Goal: Task Accomplishment & Management: Use online tool/utility

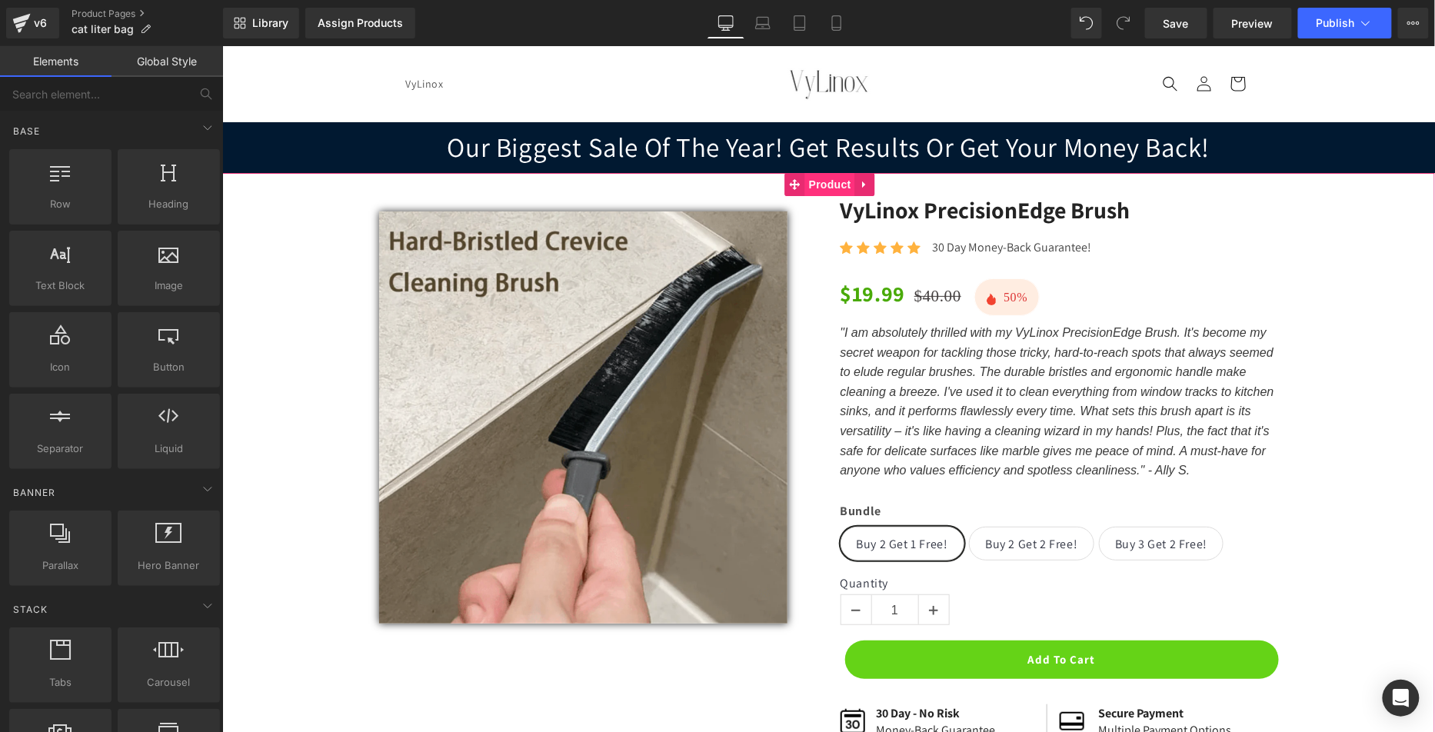
click at [806, 181] on span "Product" at bounding box center [829, 183] width 50 height 23
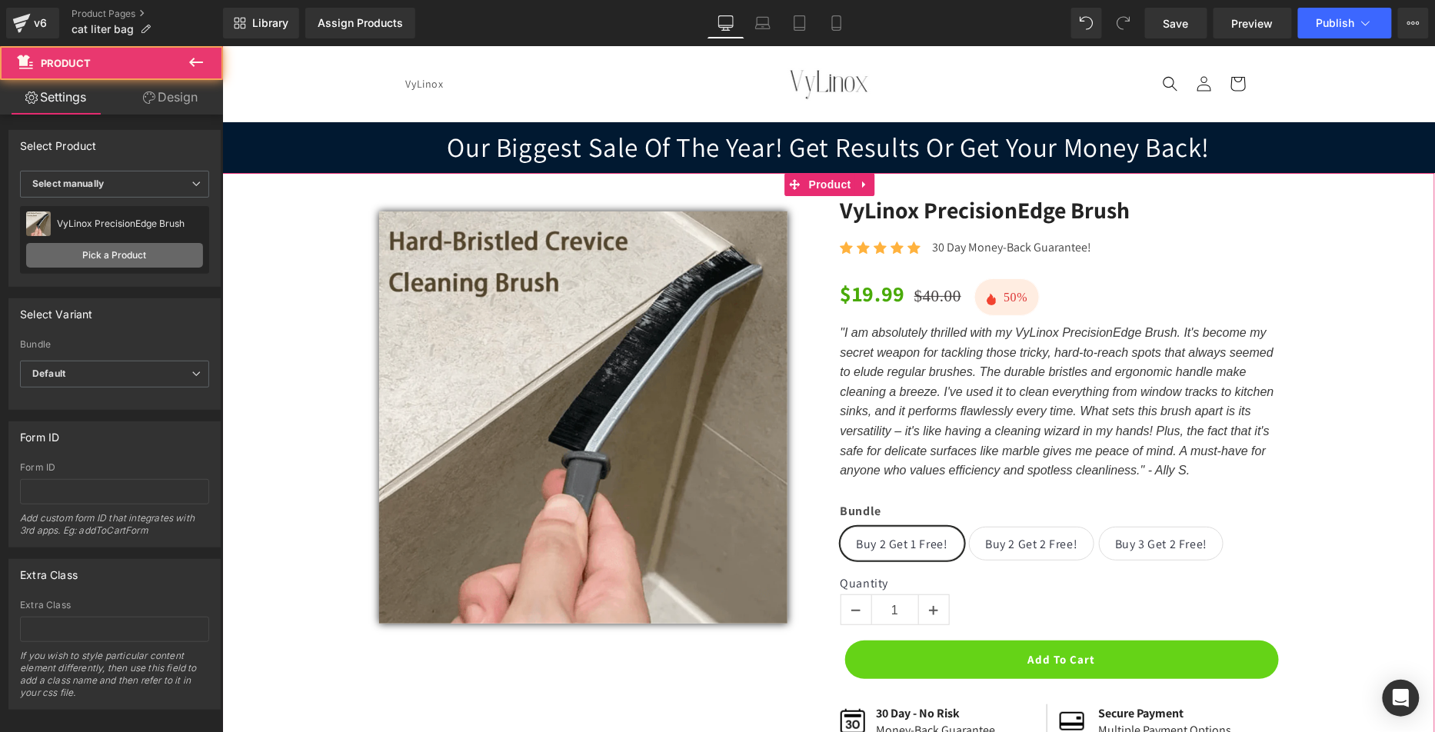
click at [147, 253] on link "Pick a Product" at bounding box center [114, 255] width 177 height 25
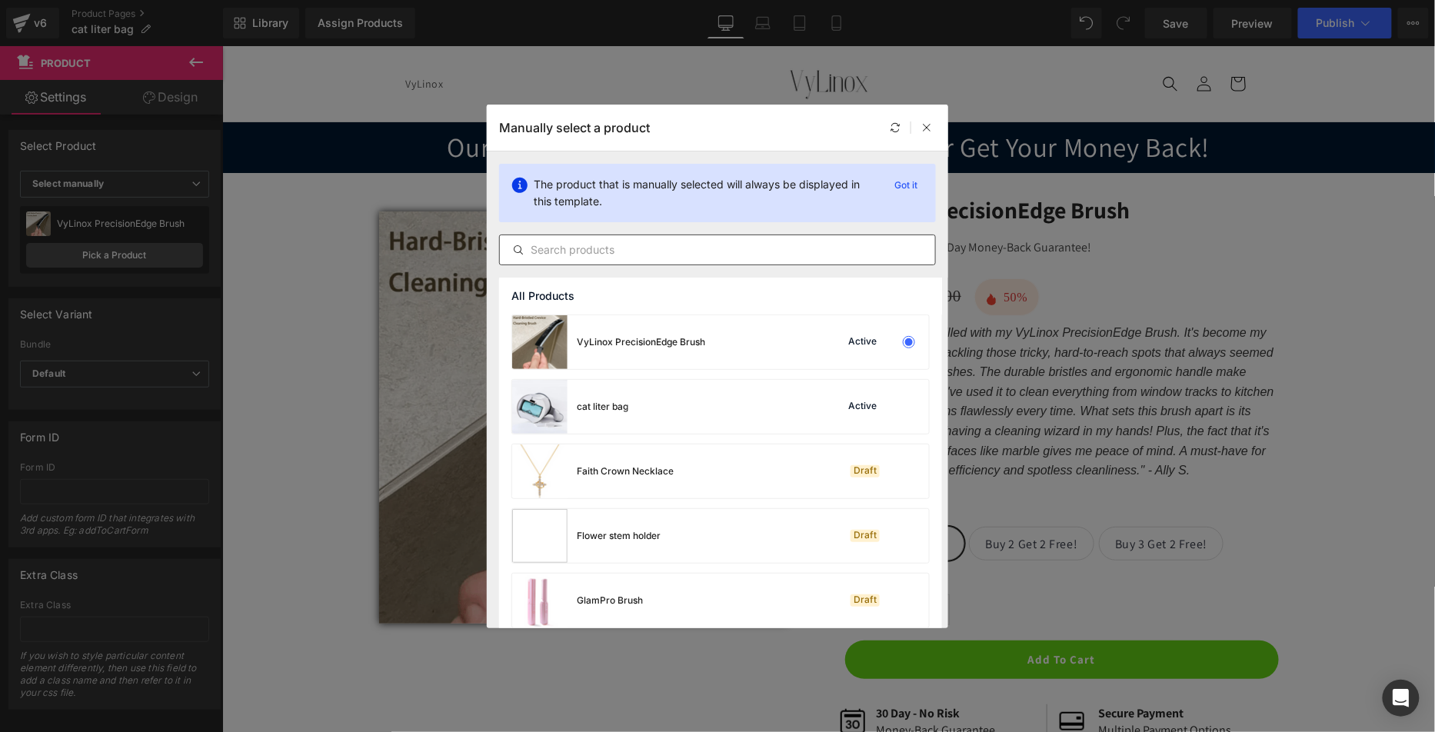
click at [606, 250] on input "text" at bounding box center [717, 250] width 435 height 18
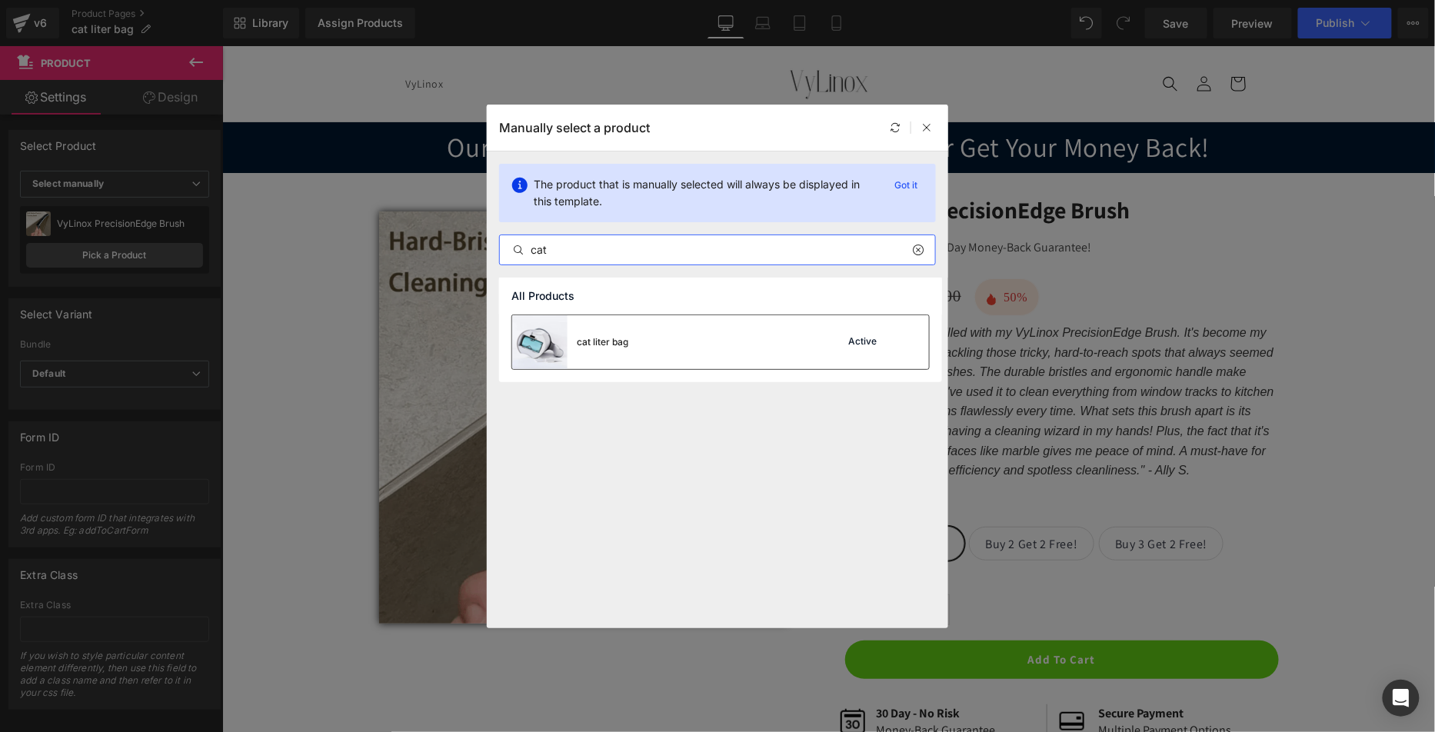
type input "cat"
click at [627, 332] on div "cat liter bag" at bounding box center [570, 342] width 116 height 54
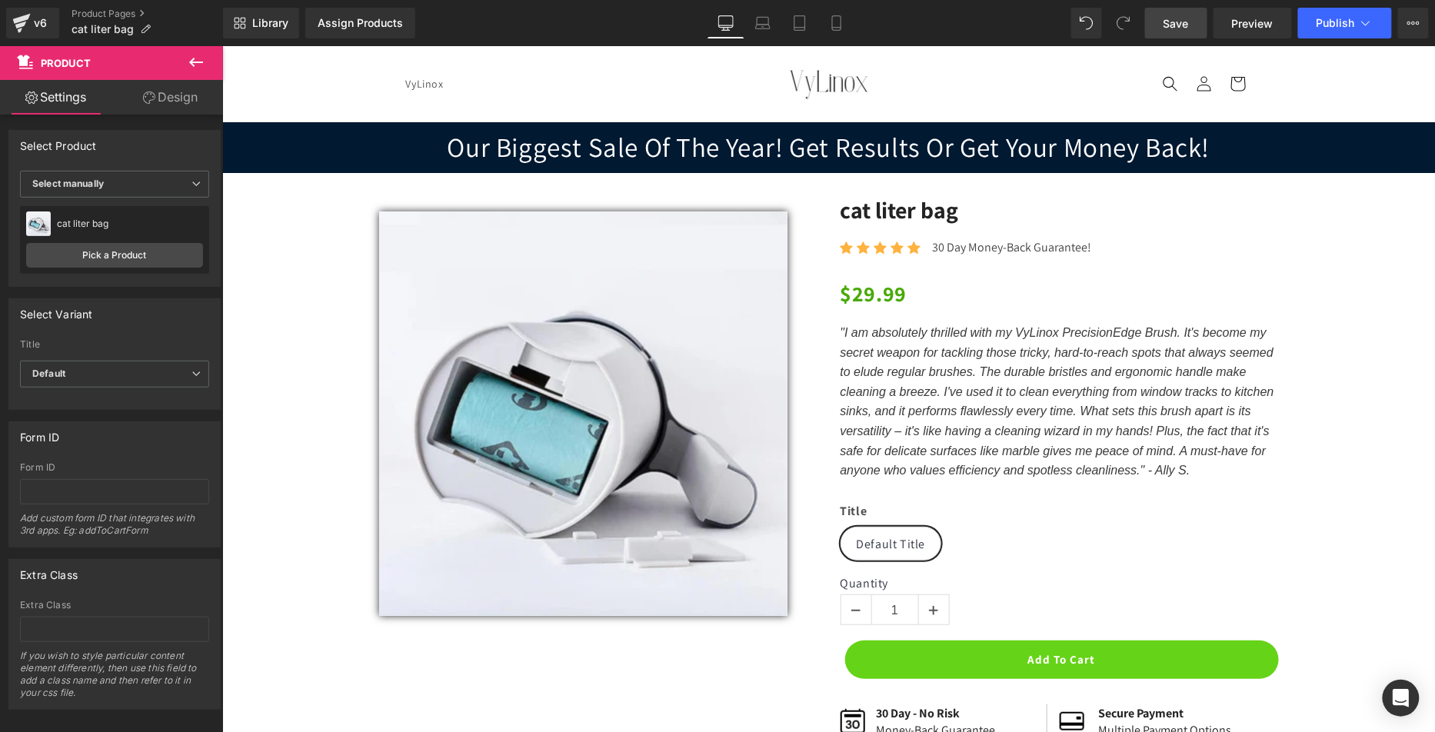
click at [1187, 30] on span "Save" at bounding box center [1175, 23] width 25 height 16
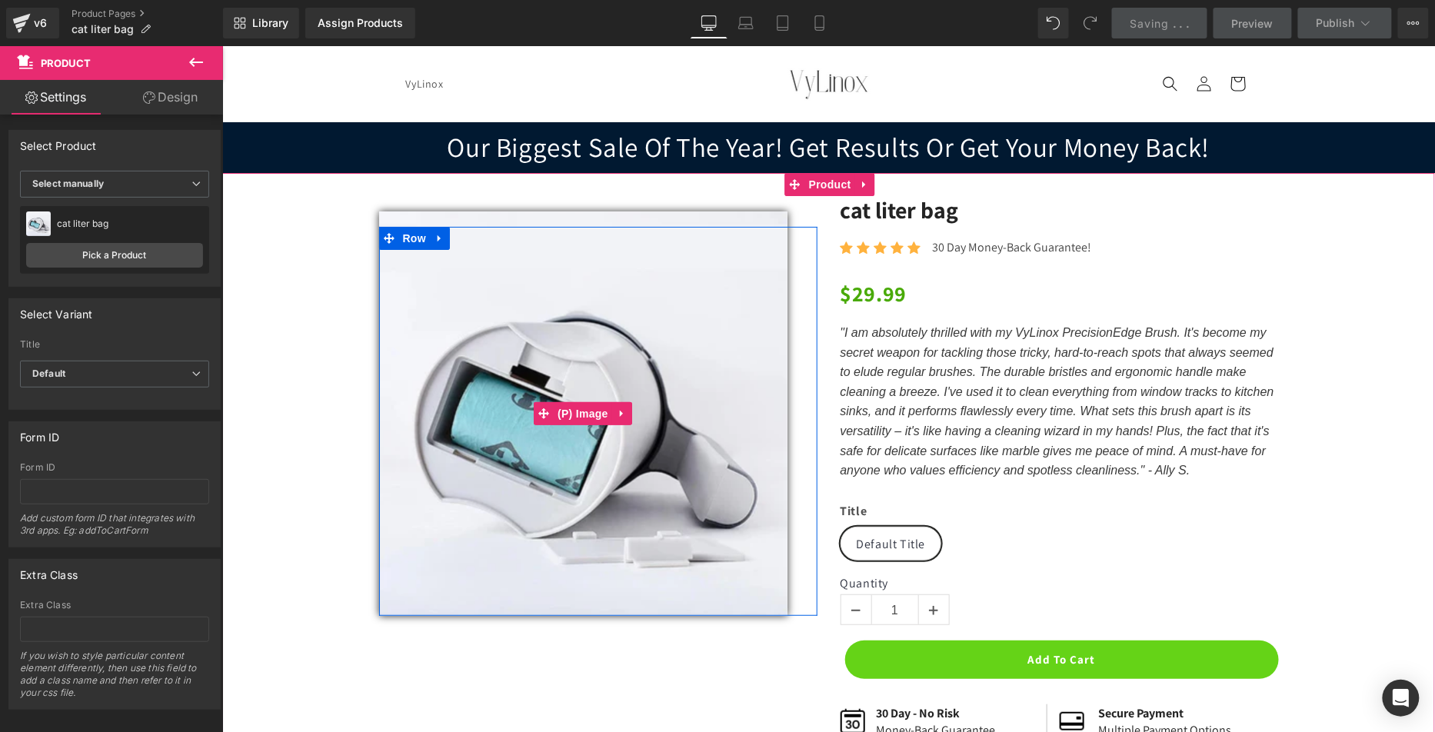
click at [571, 312] on img at bounding box center [582, 413] width 408 height 404
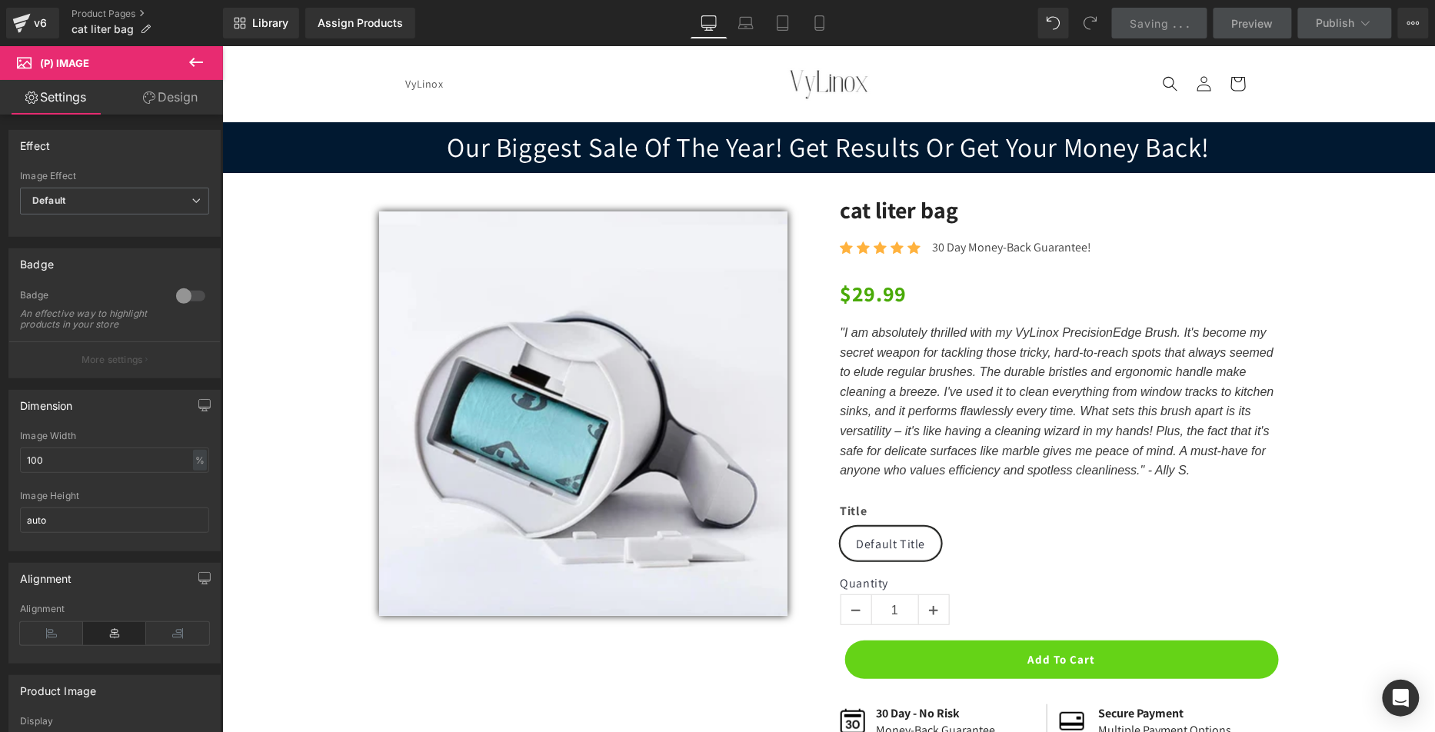
click at [171, 103] on link "Design" at bounding box center [170, 97] width 111 height 35
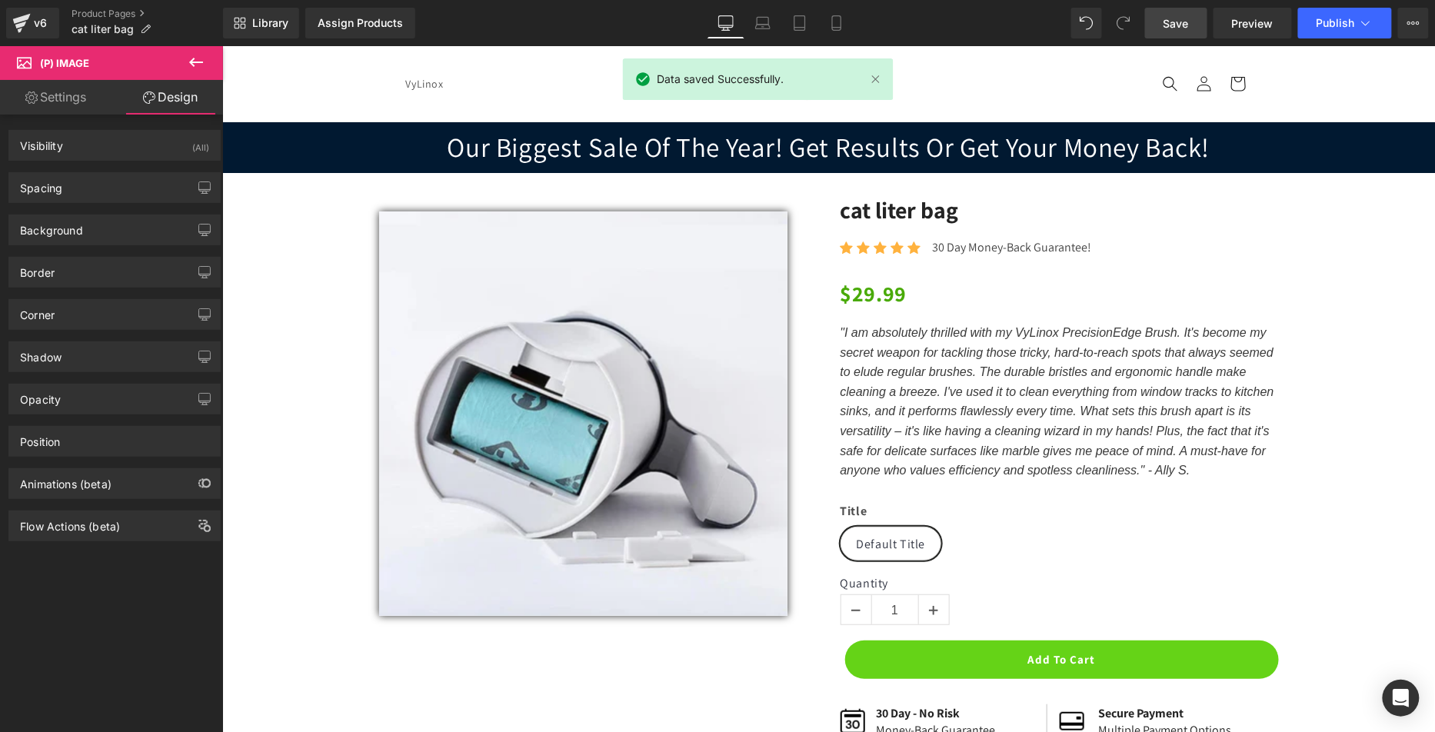
drag, startPoint x: 95, startPoint y: 236, endPoint x: 104, endPoint y: 258, distance: 23.1
click at [95, 236] on div "Background" at bounding box center [114, 229] width 211 height 29
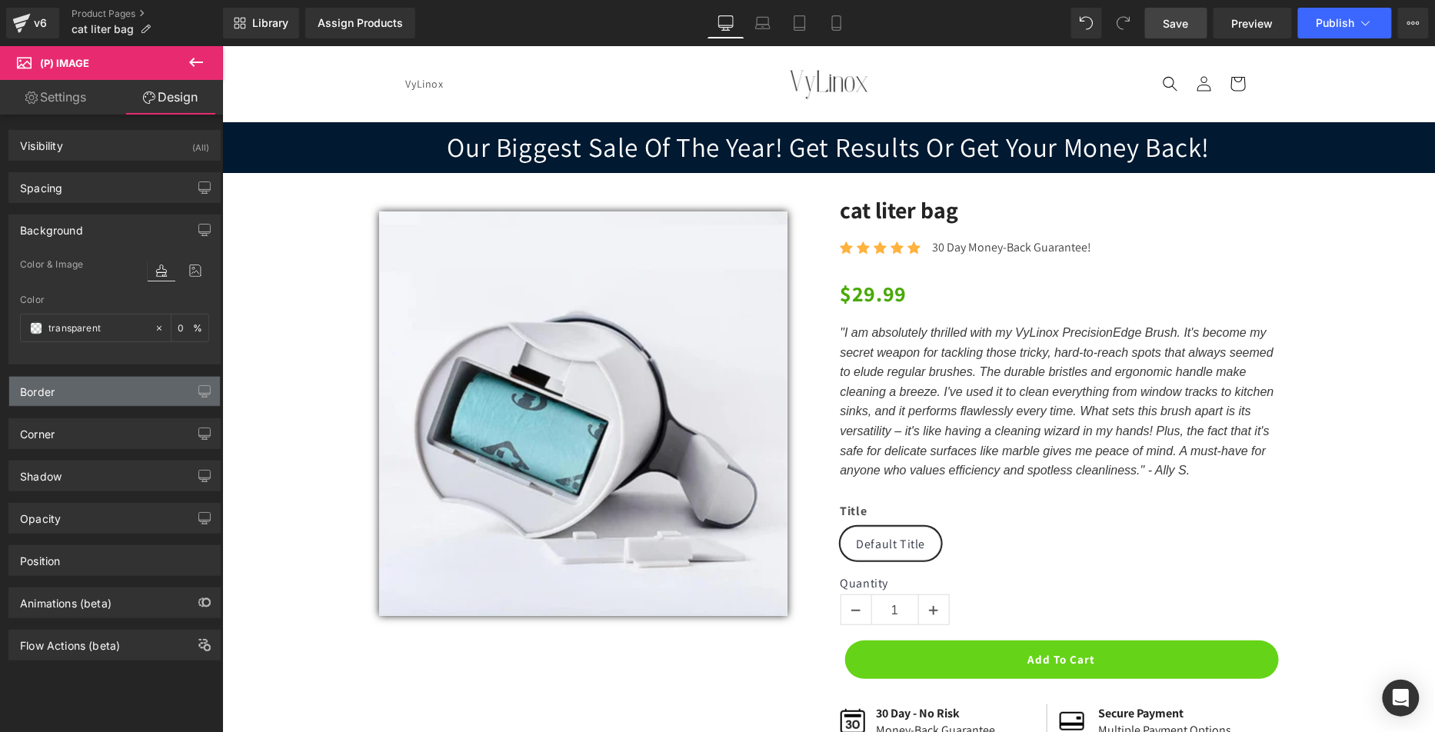
click at [136, 396] on div "Border" at bounding box center [114, 391] width 211 height 29
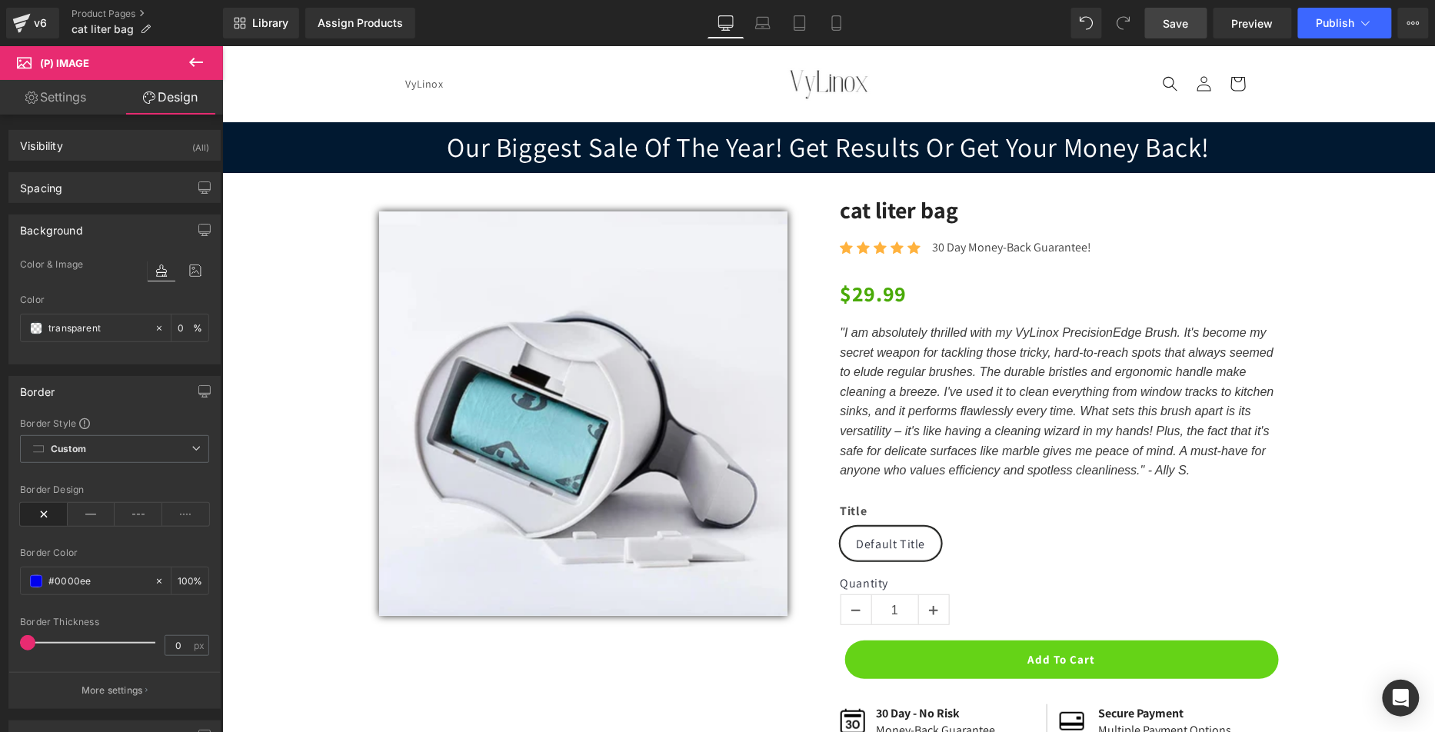
click at [135, 238] on div "Background" at bounding box center [114, 229] width 211 height 29
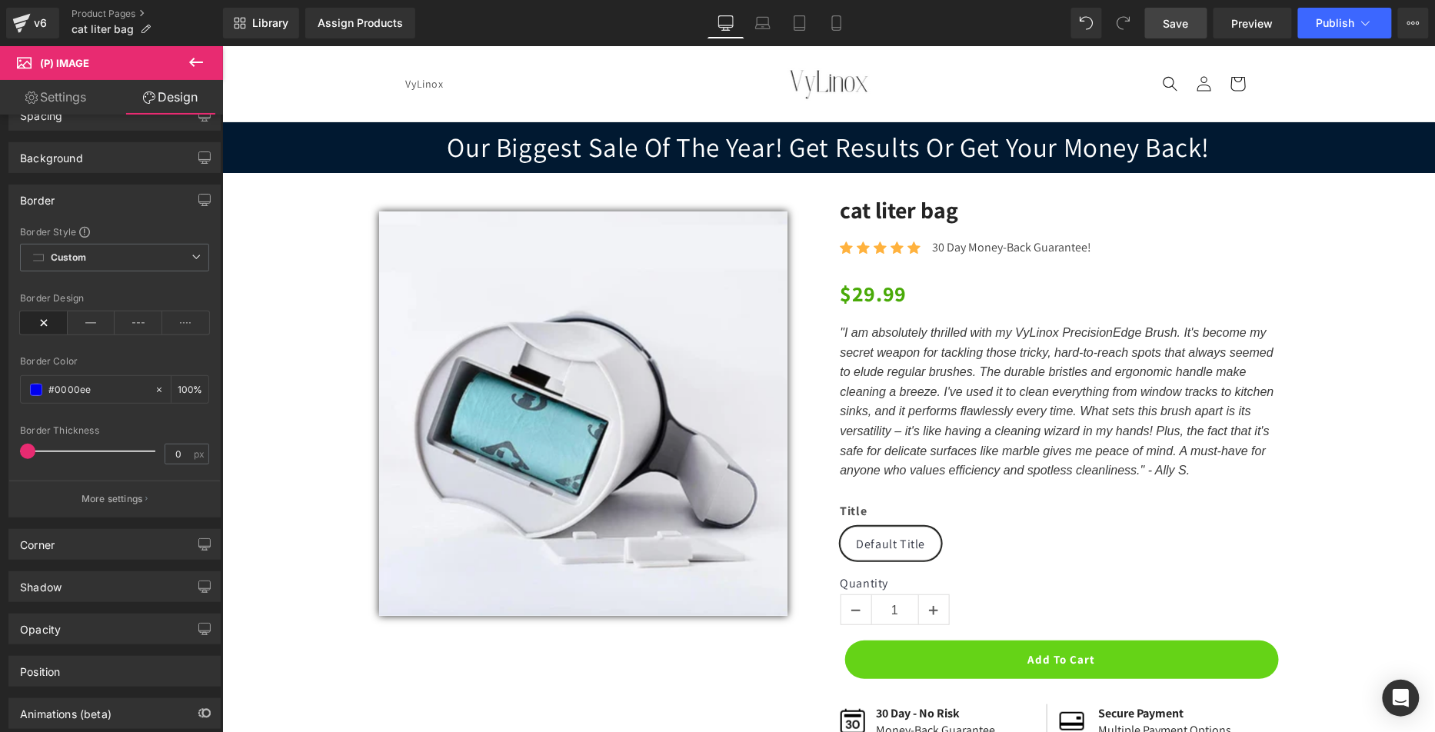
scroll to position [85, 0]
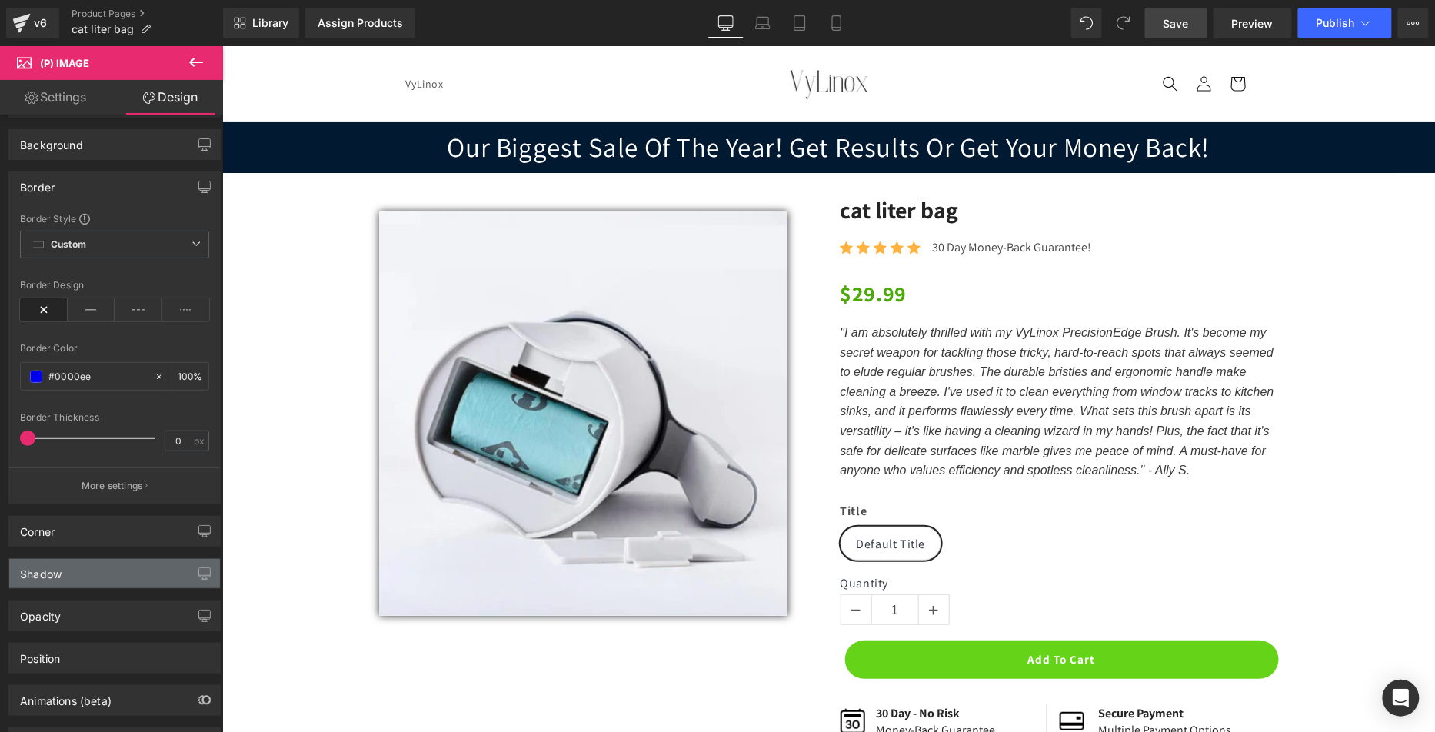
click at [84, 559] on div "Shadow" at bounding box center [114, 573] width 211 height 29
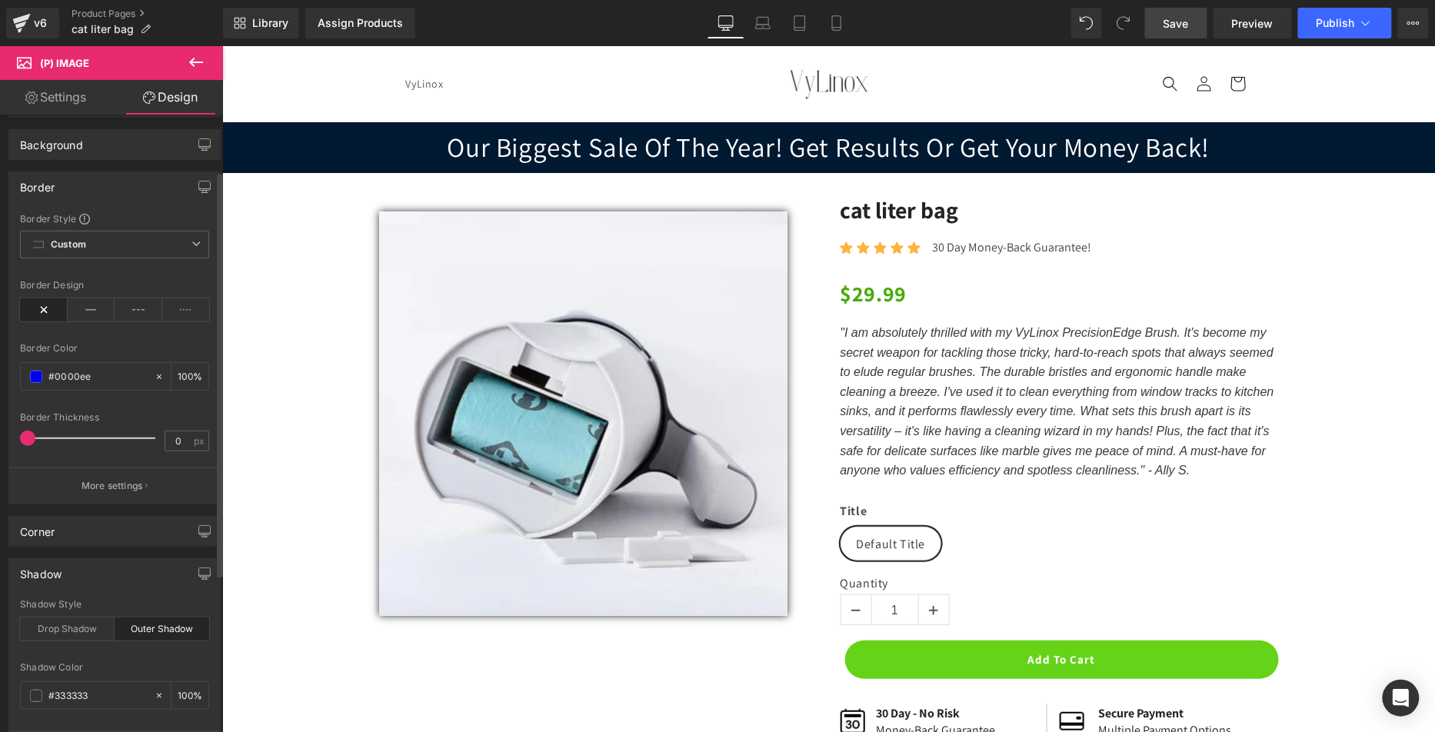
click at [167, 624] on div "Outer Shadow" at bounding box center [162, 628] width 95 height 23
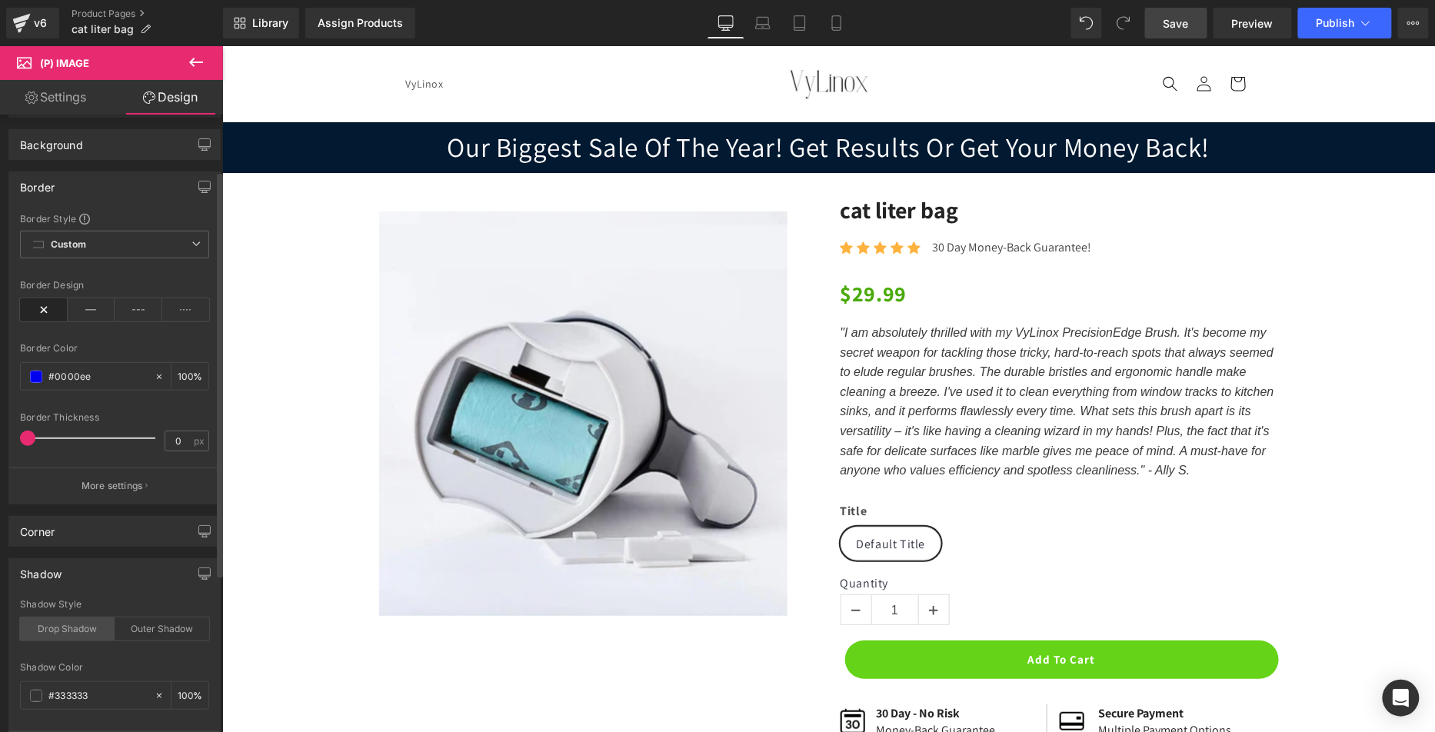
click at [58, 631] on div "Drop Shadow" at bounding box center [67, 628] width 95 height 23
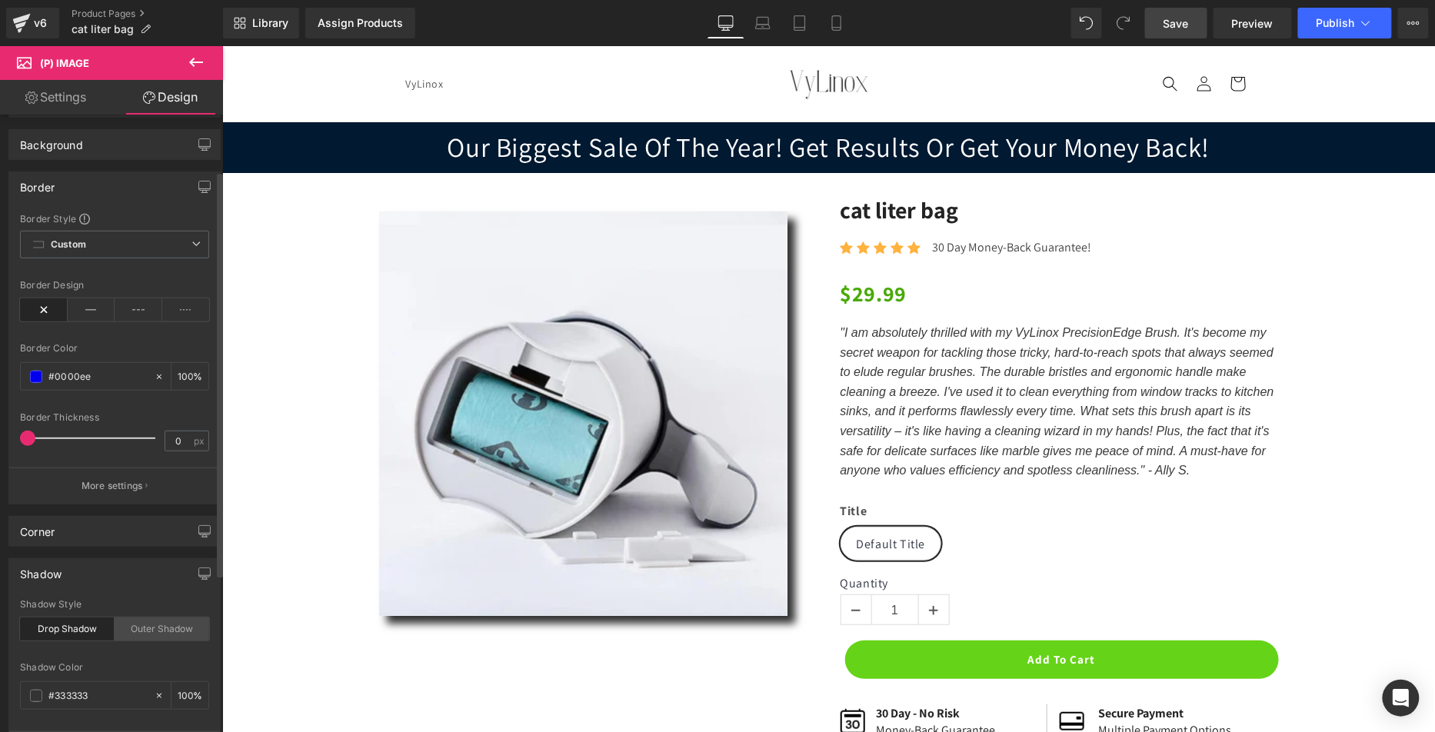
click at [139, 627] on div "Outer Shadow" at bounding box center [162, 628] width 95 height 23
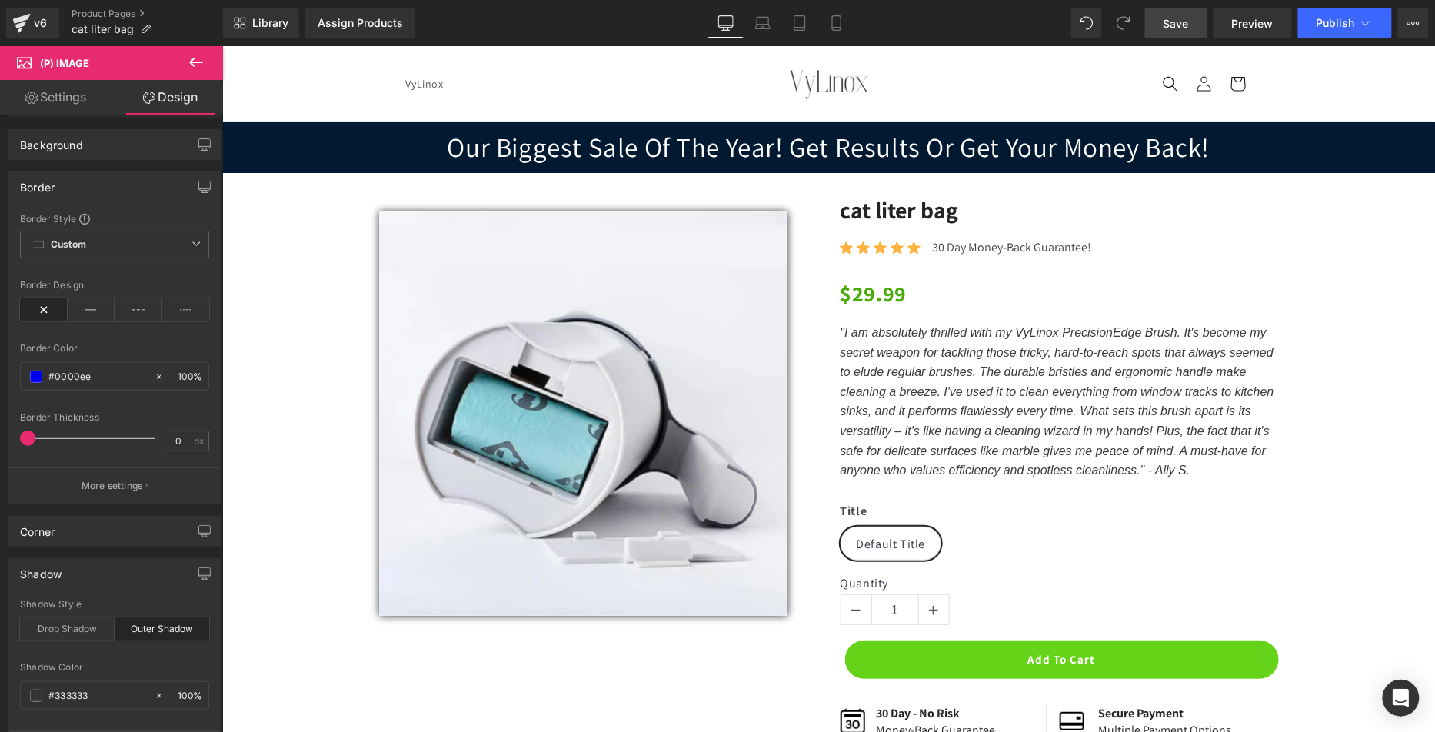
click at [1171, 21] on span "Save" at bounding box center [1175, 23] width 25 height 16
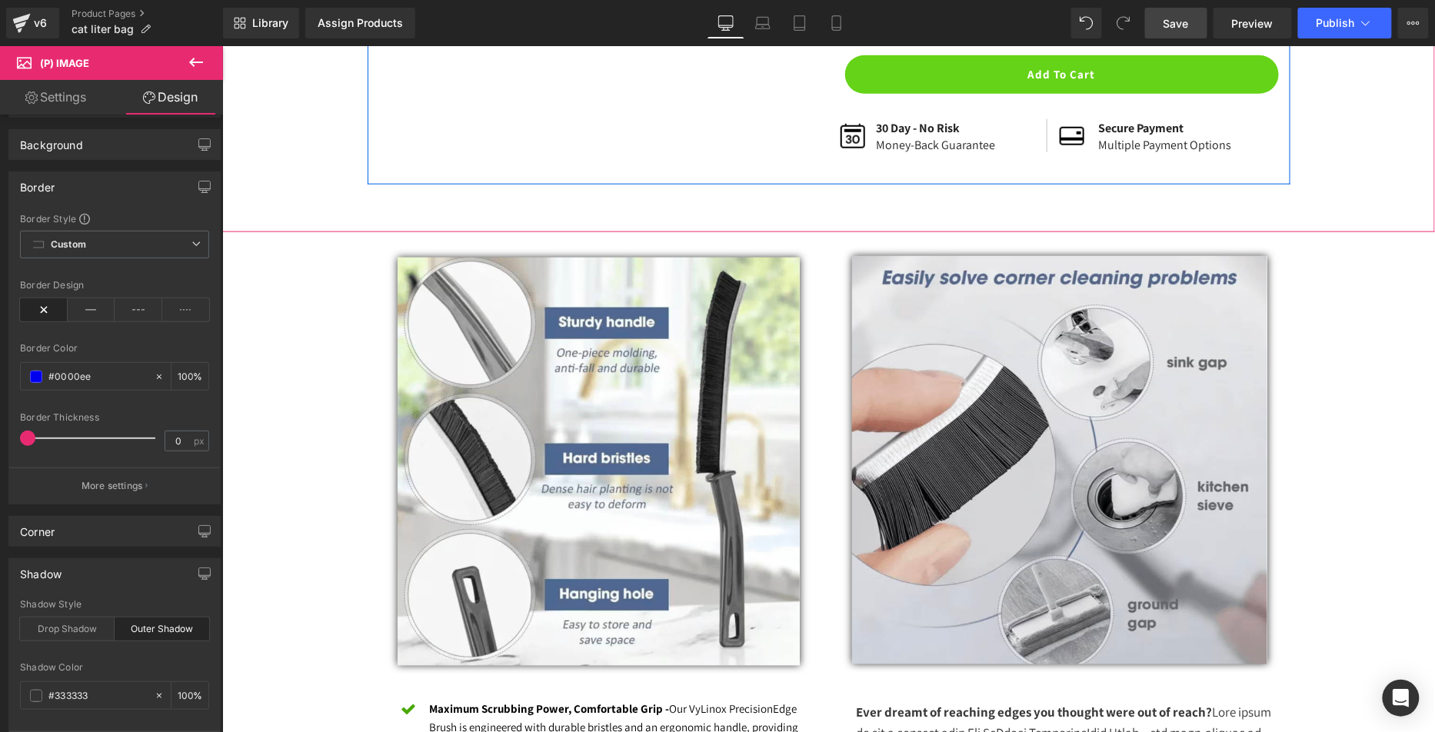
scroll to position [981, 0]
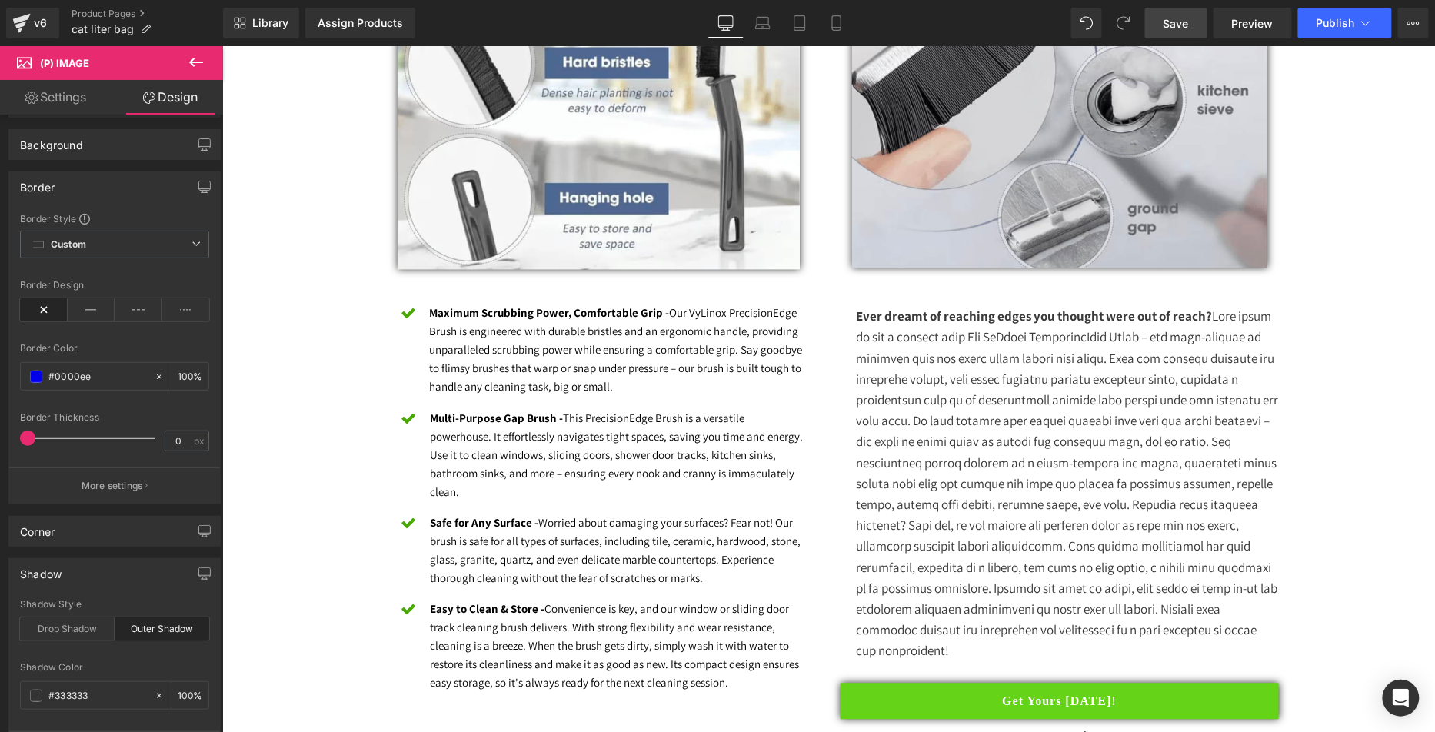
drag, startPoint x: 479, startPoint y: 359, endPoint x: 587, endPoint y: 318, distance: 115.4
click at [477, 359] on font "Maximum Scrubbing Power, Comfortable Grip - Our VyLinox PrecisionEdge Brush is …" at bounding box center [615, 349] width 373 height 88
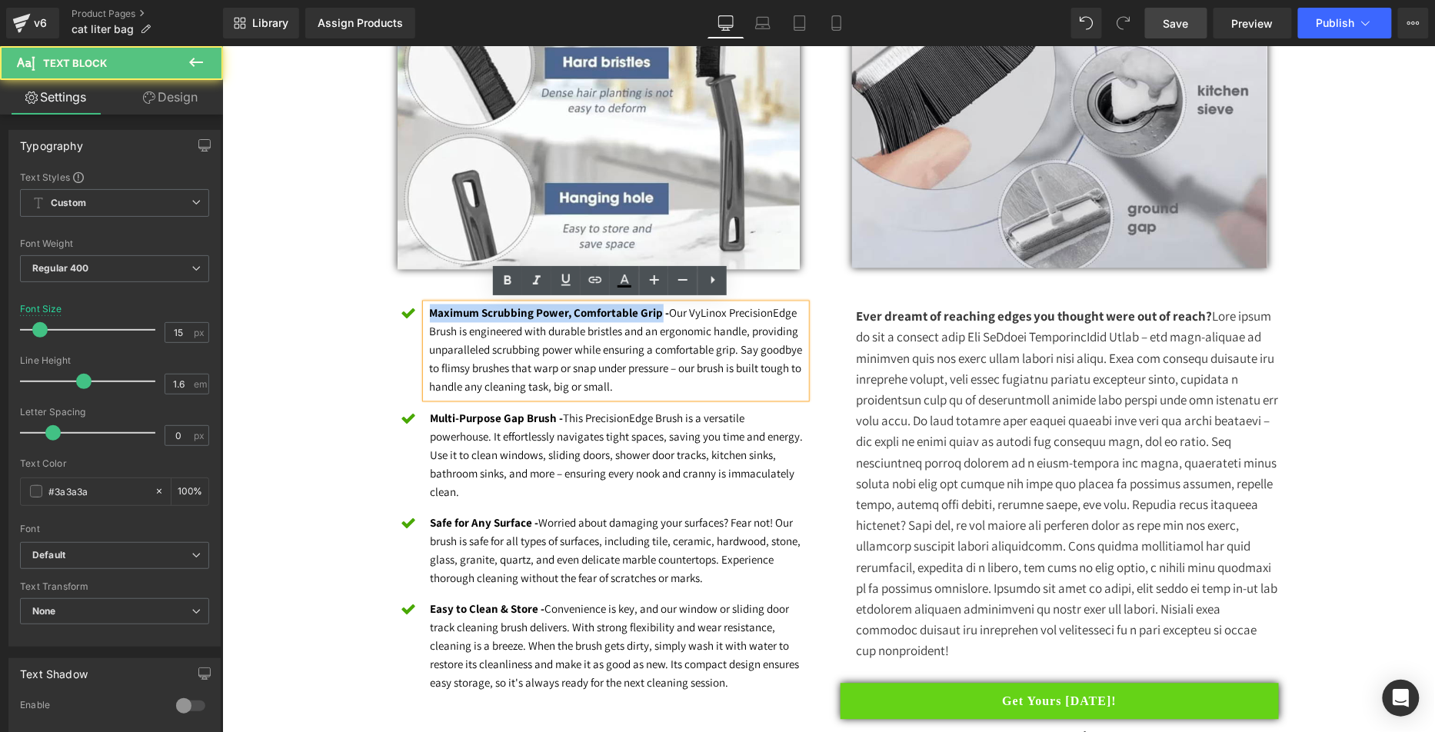
drag, startPoint x: 591, startPoint y: 305, endPoint x: 423, endPoint y: 305, distance: 168.4
click at [429, 305] on strong "Maximum Scrubbing Power, Comfortable Grip -" at bounding box center [549, 312] width 240 height 15
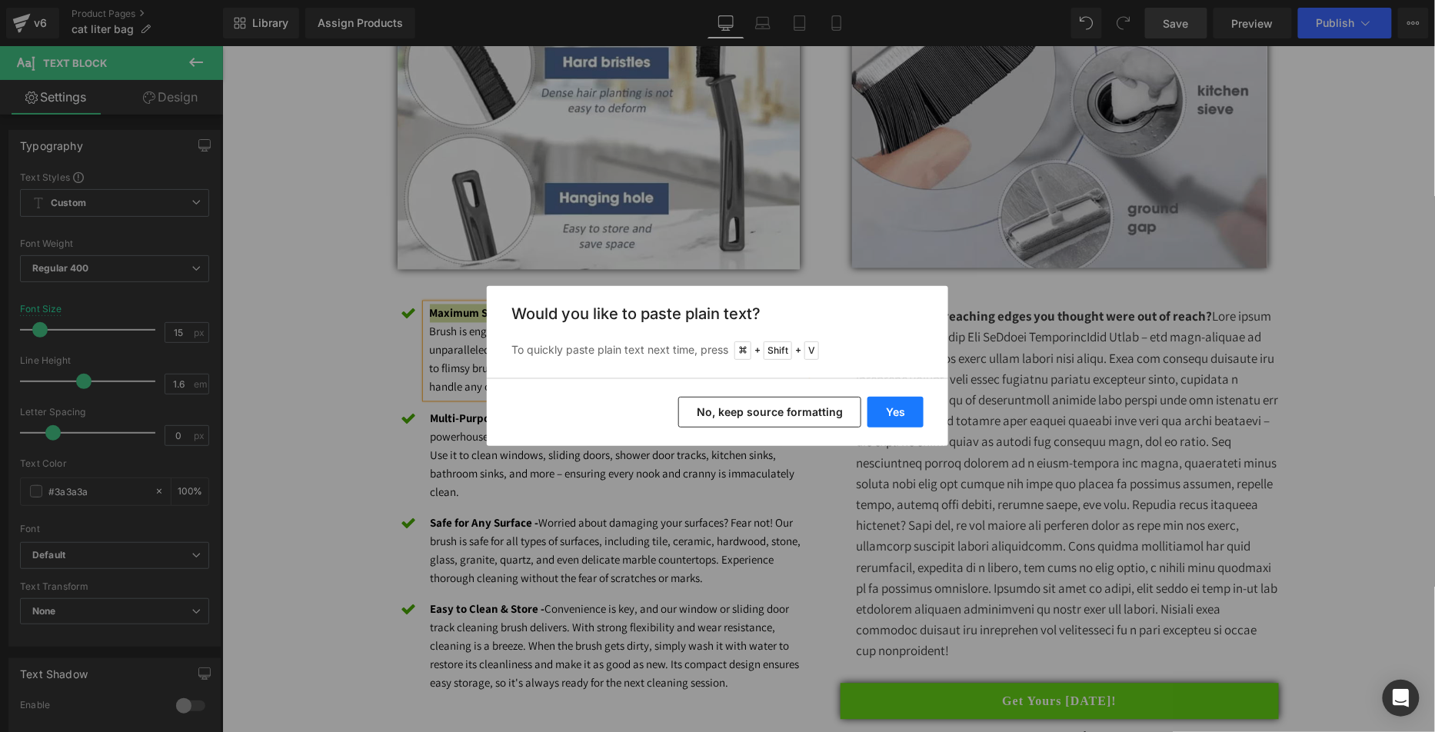
click at [889, 410] on button "Yes" at bounding box center [895, 412] width 56 height 31
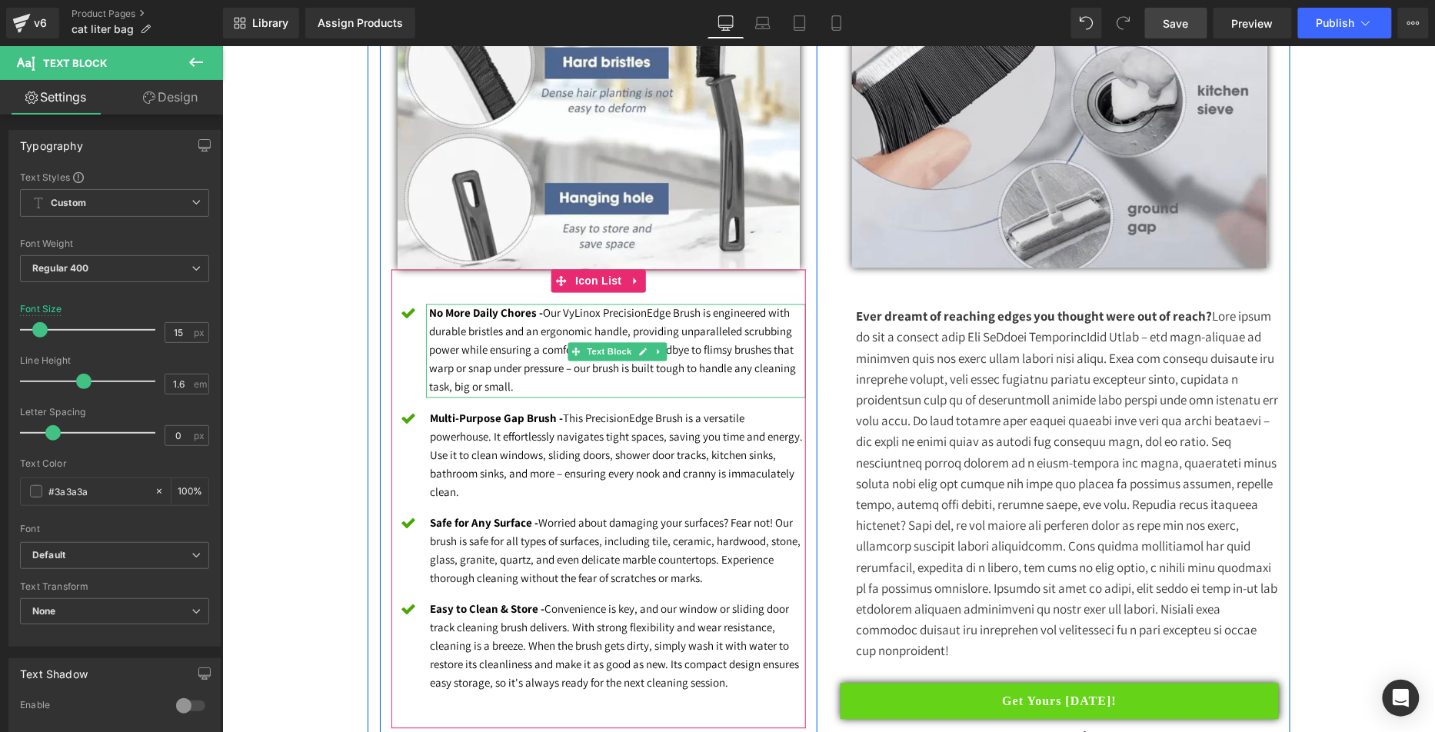
click at [507, 349] on font "No More Daily Chores - Our VyLinox PrecisionEdge Brush is engineered with durab…" at bounding box center [612, 349] width 367 height 88
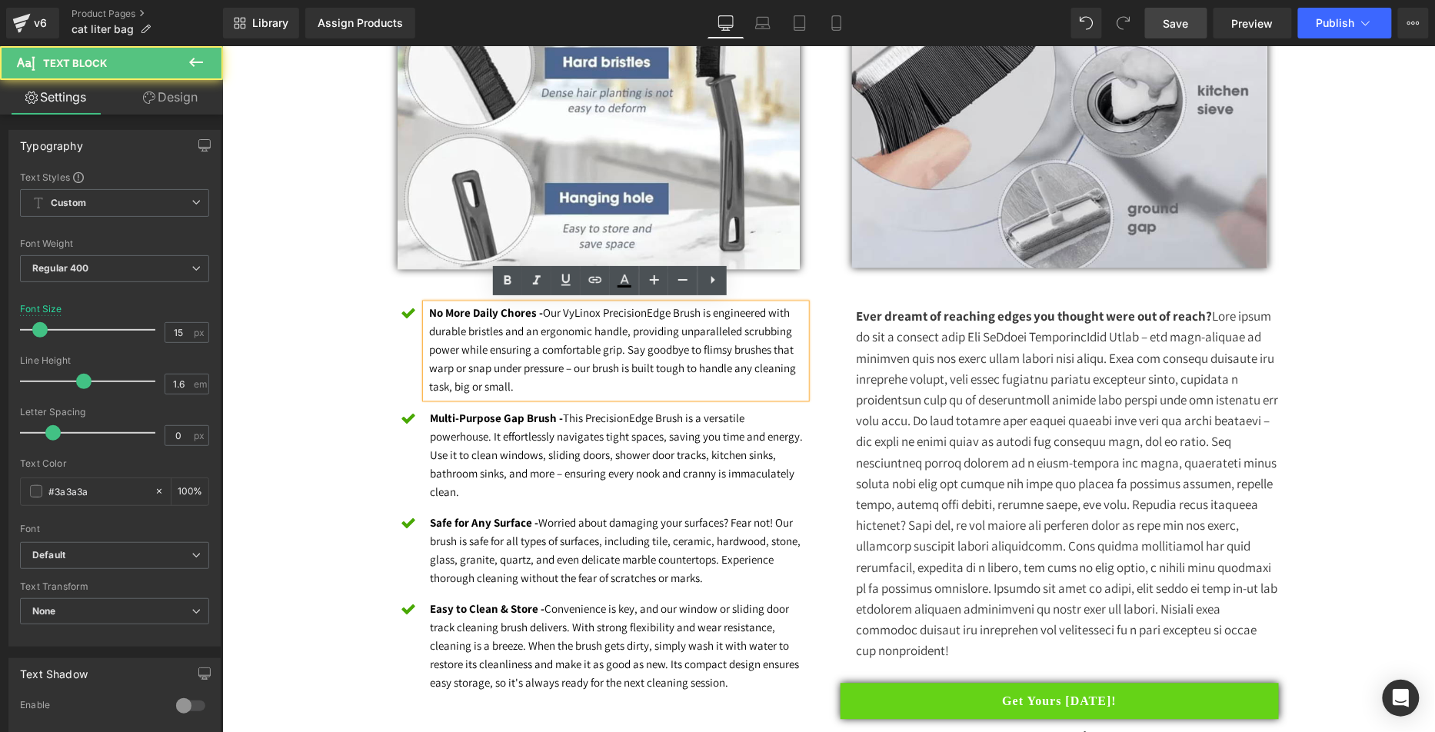
click at [429, 311] on strong "No More Daily Chores -" at bounding box center [486, 312] width 114 height 15
click at [444, 311] on strong "No More Daily Chores -" at bounding box center [486, 312] width 114 height 15
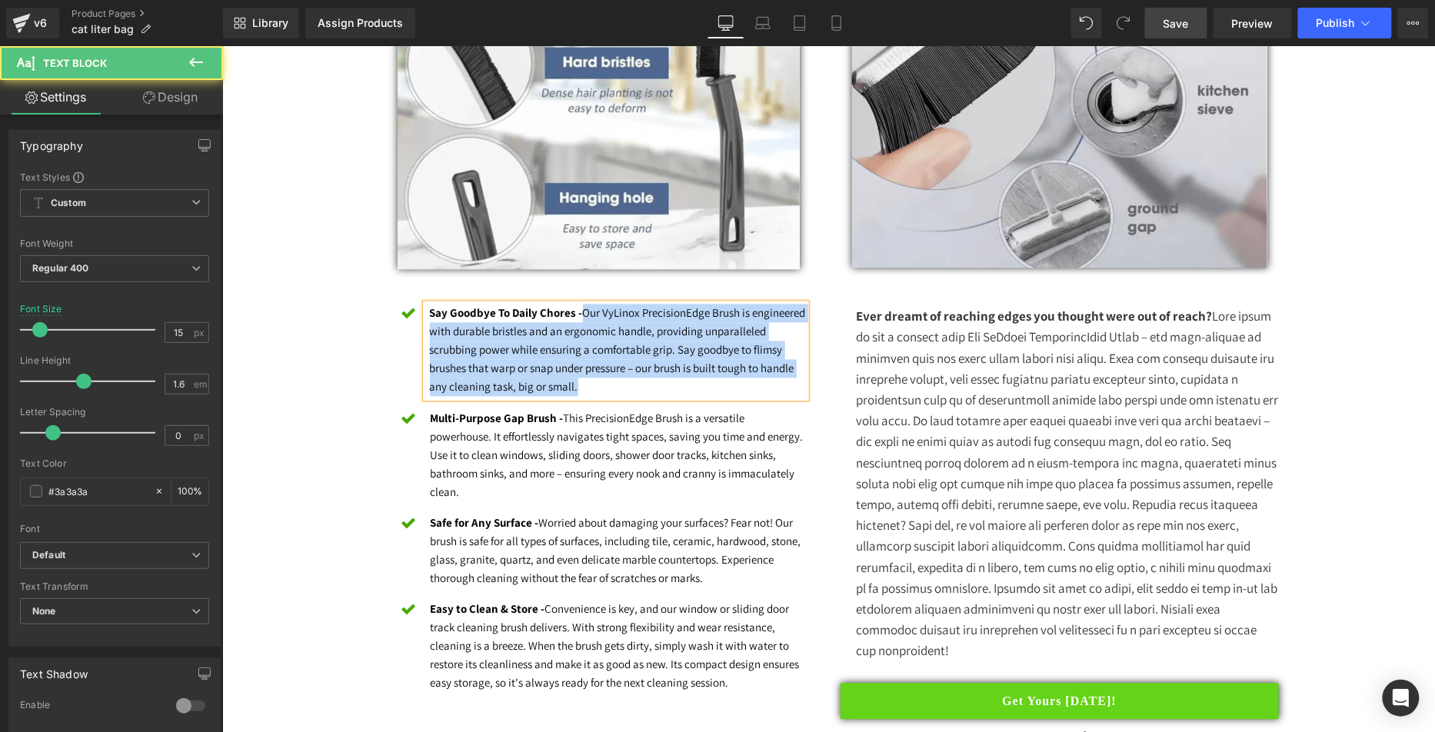
drag, startPoint x: 603, startPoint y: 384, endPoint x: 578, endPoint y: 310, distance: 78.5
click at [578, 310] on font "Say Goodbye To Daily Chores - Our VyLinox PrecisionEdge Brush is engineered wit…" at bounding box center [617, 349] width 376 height 88
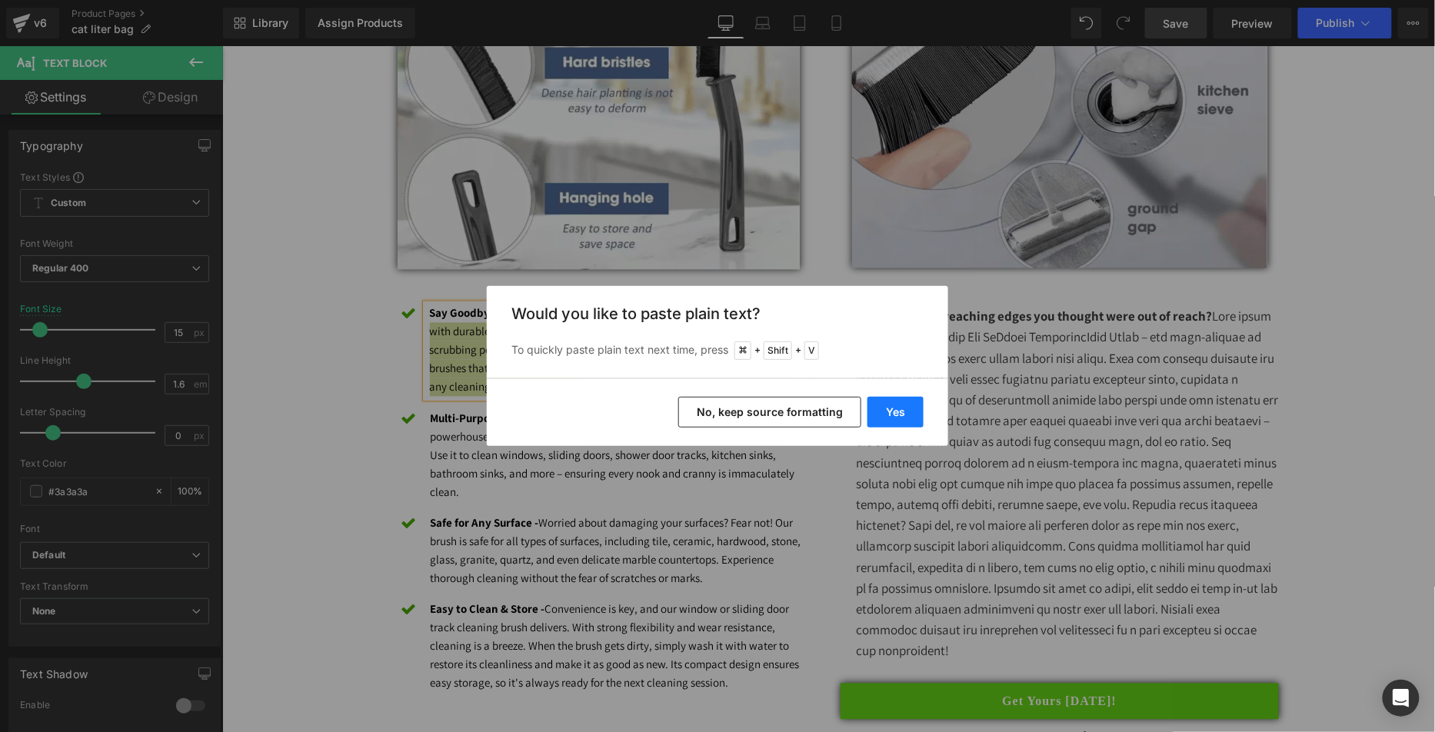
click at [907, 420] on button "Yes" at bounding box center [895, 412] width 56 height 31
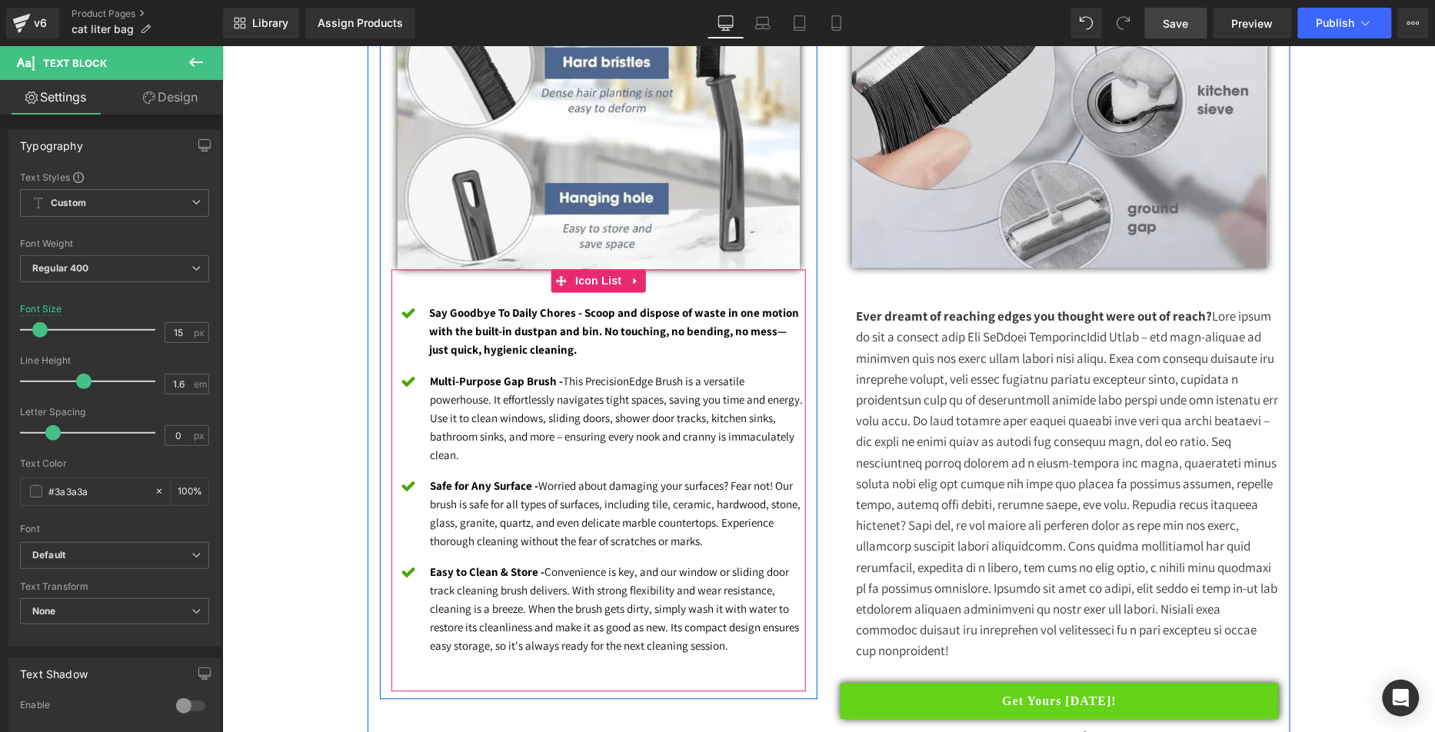
click at [221, 45] on div at bounding box center [221, 45] width 0 height 0
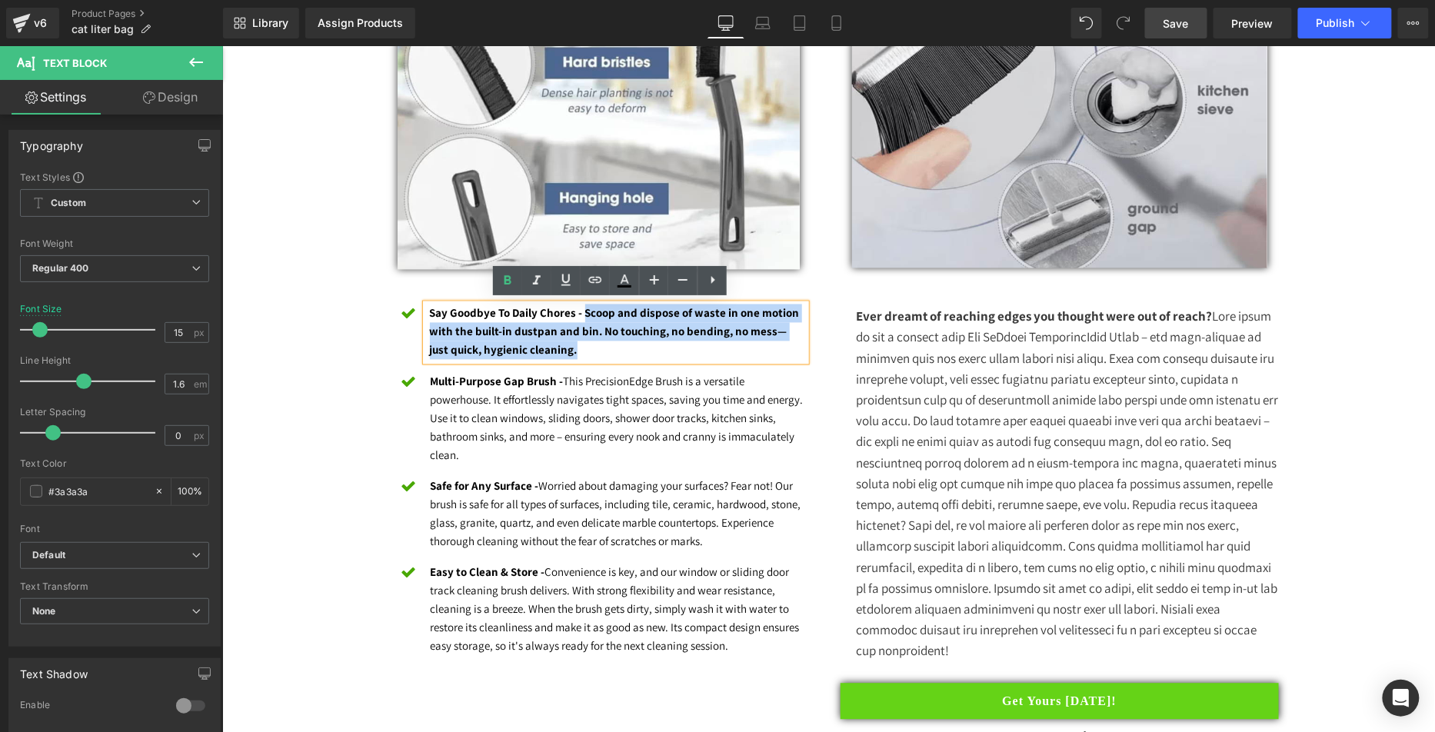
drag, startPoint x: 602, startPoint y: 351, endPoint x: 577, endPoint y: 314, distance: 44.8
click at [577, 314] on p "Say Goodbye To Daily Chores - Scoop and dispose of waste in one motion with the…" at bounding box center [617, 331] width 377 height 55
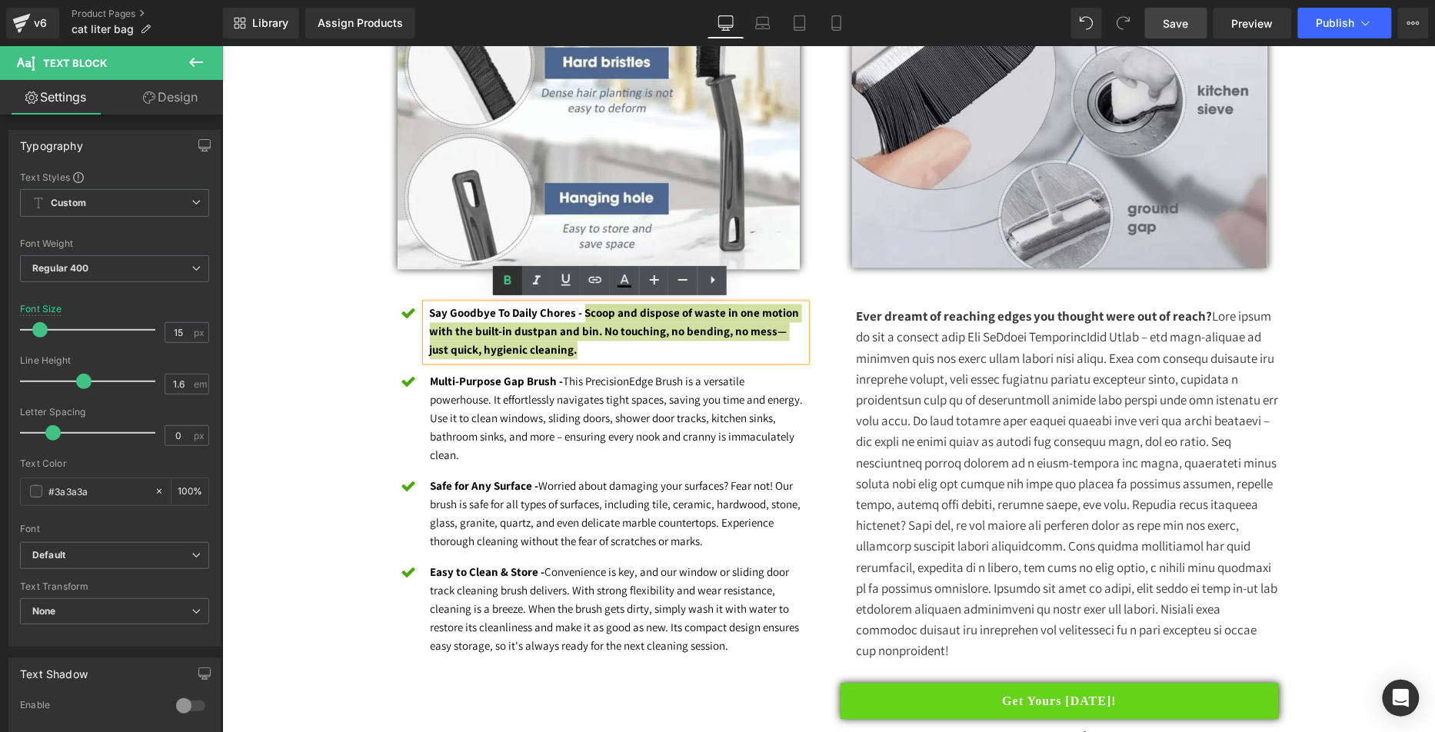
click at [511, 288] on icon at bounding box center [507, 280] width 18 height 18
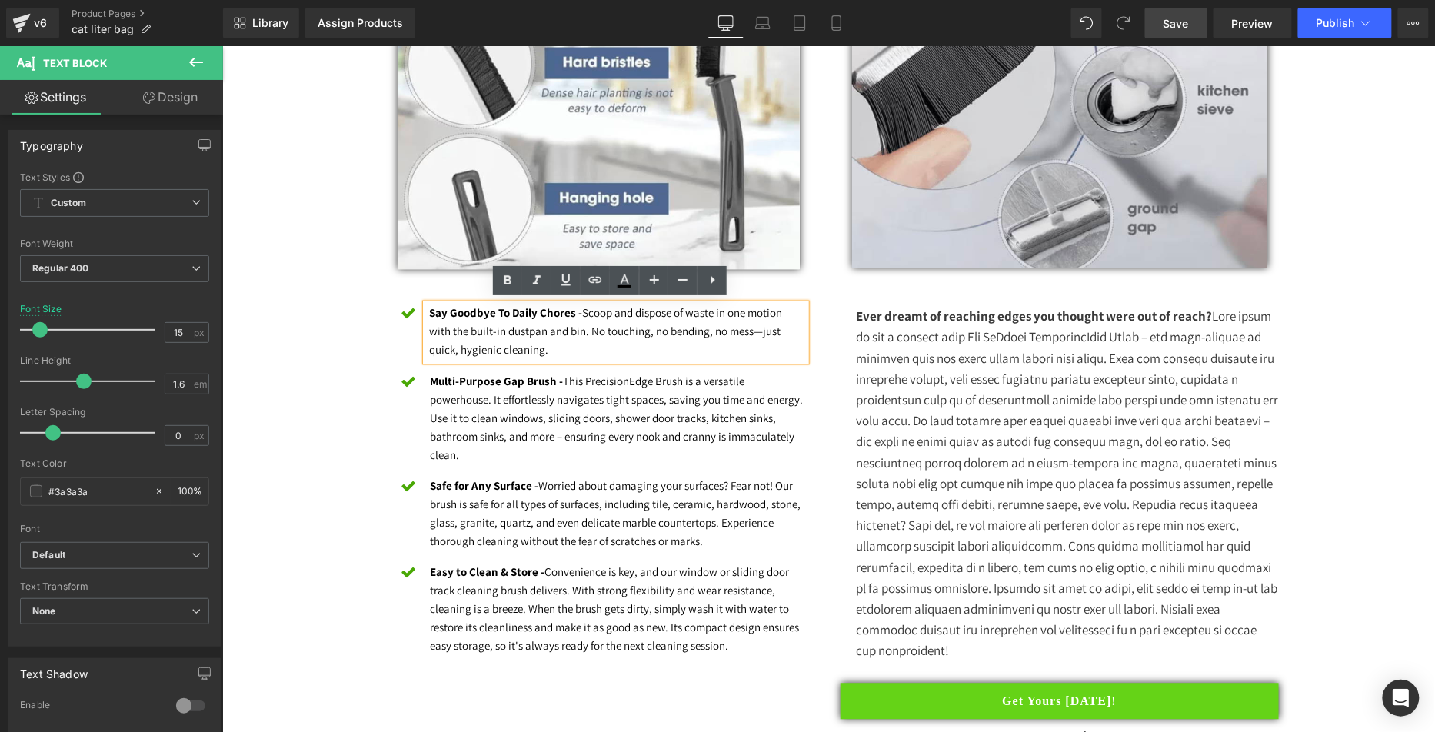
click at [1179, 26] on span "Save" at bounding box center [1175, 23] width 25 height 16
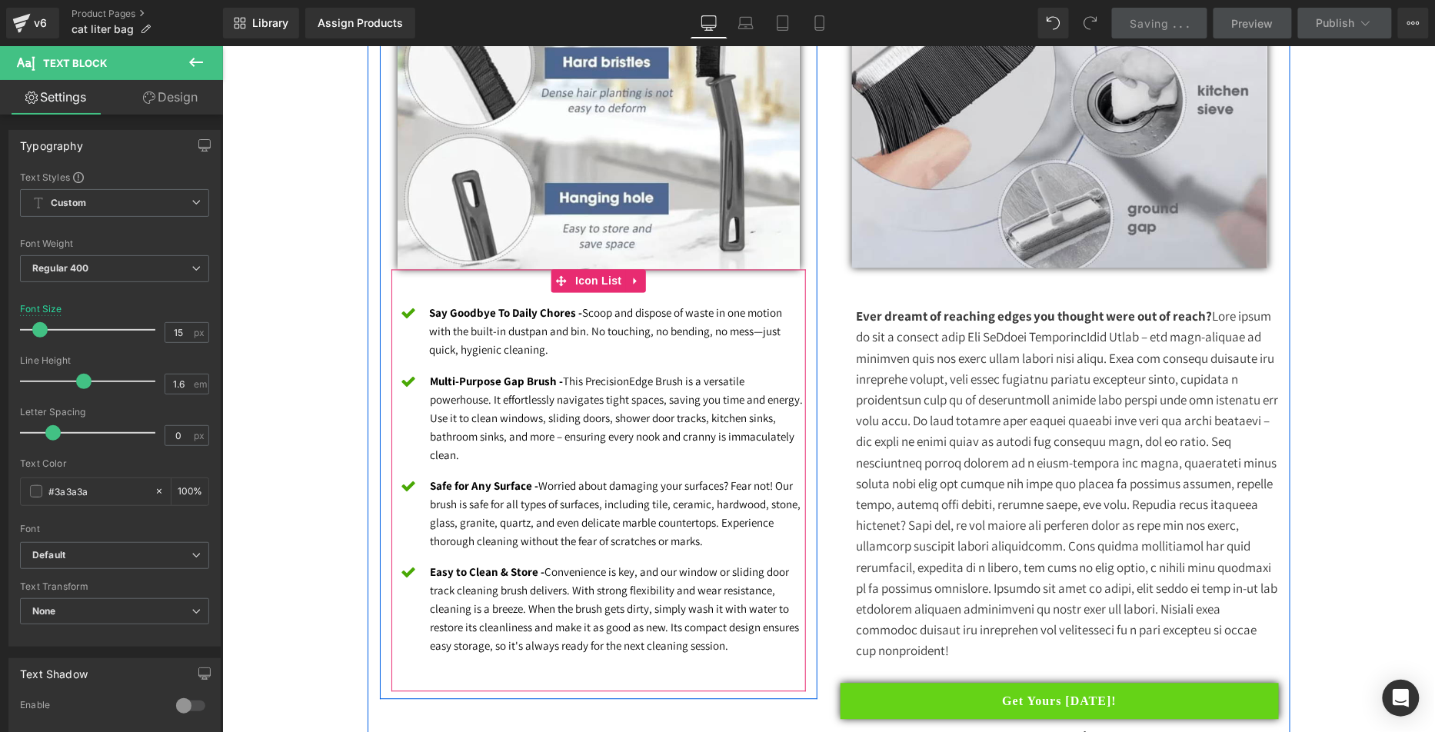
click at [519, 374] on strong "Multi-Purpose Gap Brush -" at bounding box center [496, 381] width 133 height 15
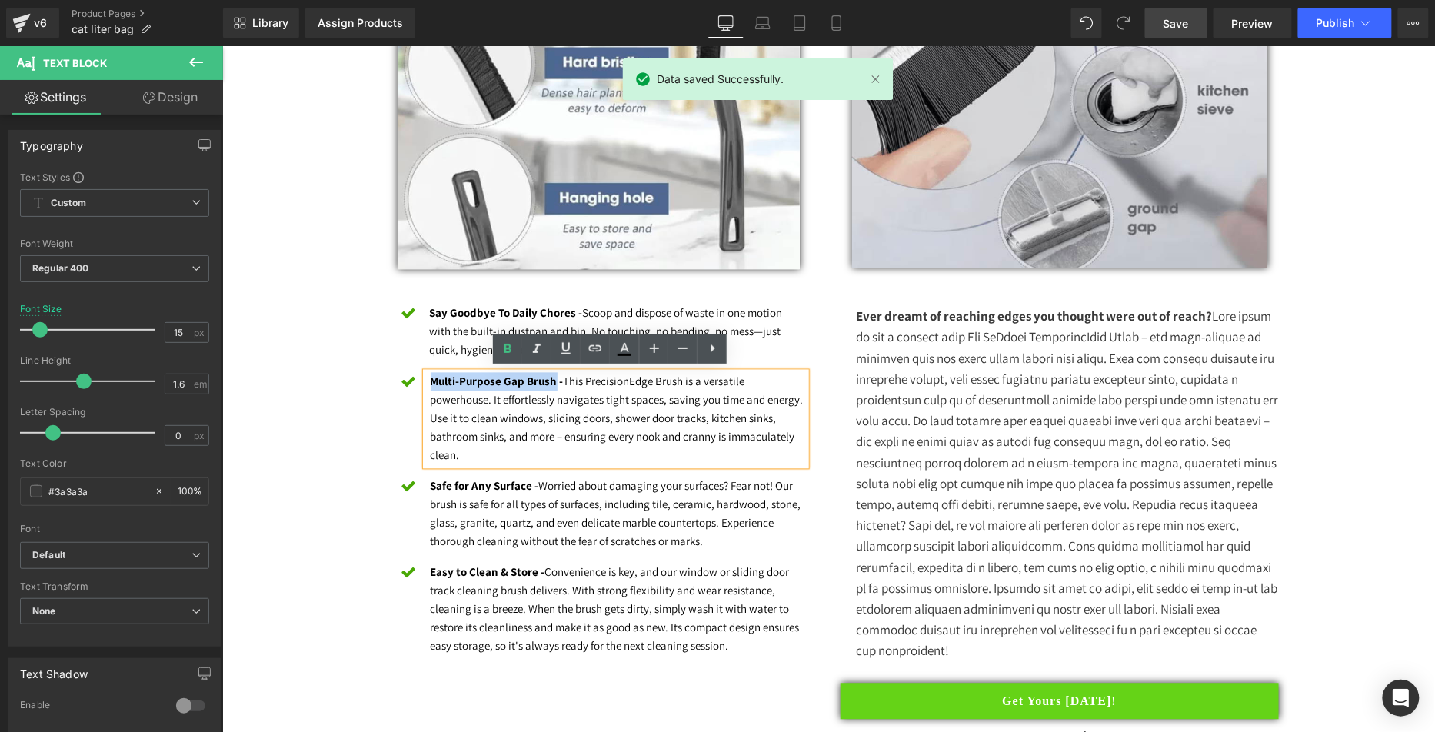
drag, startPoint x: 547, startPoint y: 377, endPoint x: 424, endPoint y: 376, distance: 123.0
click at [430, 375] on strong "Multi-Purpose Gap Brush -" at bounding box center [496, 381] width 133 height 15
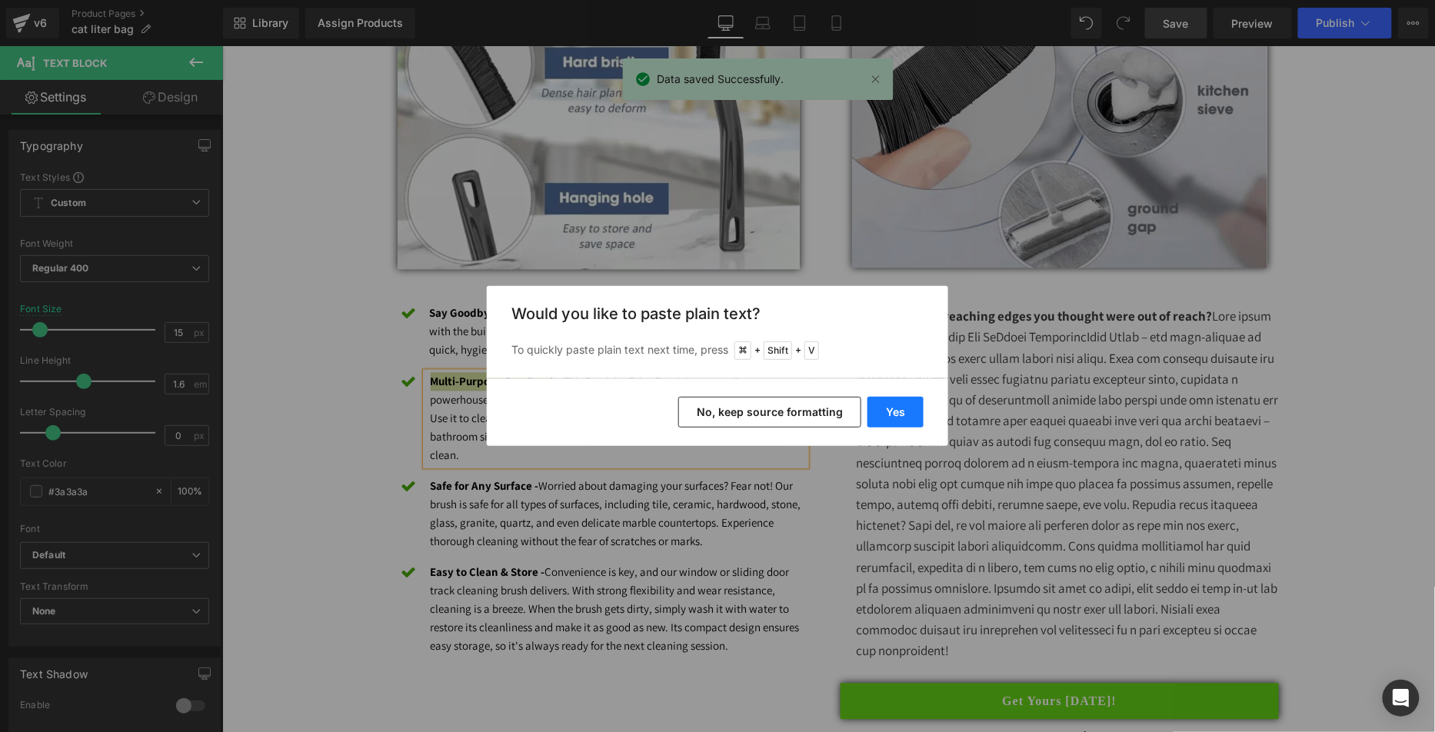
click at [910, 412] on button "Yes" at bounding box center [895, 412] width 56 height 31
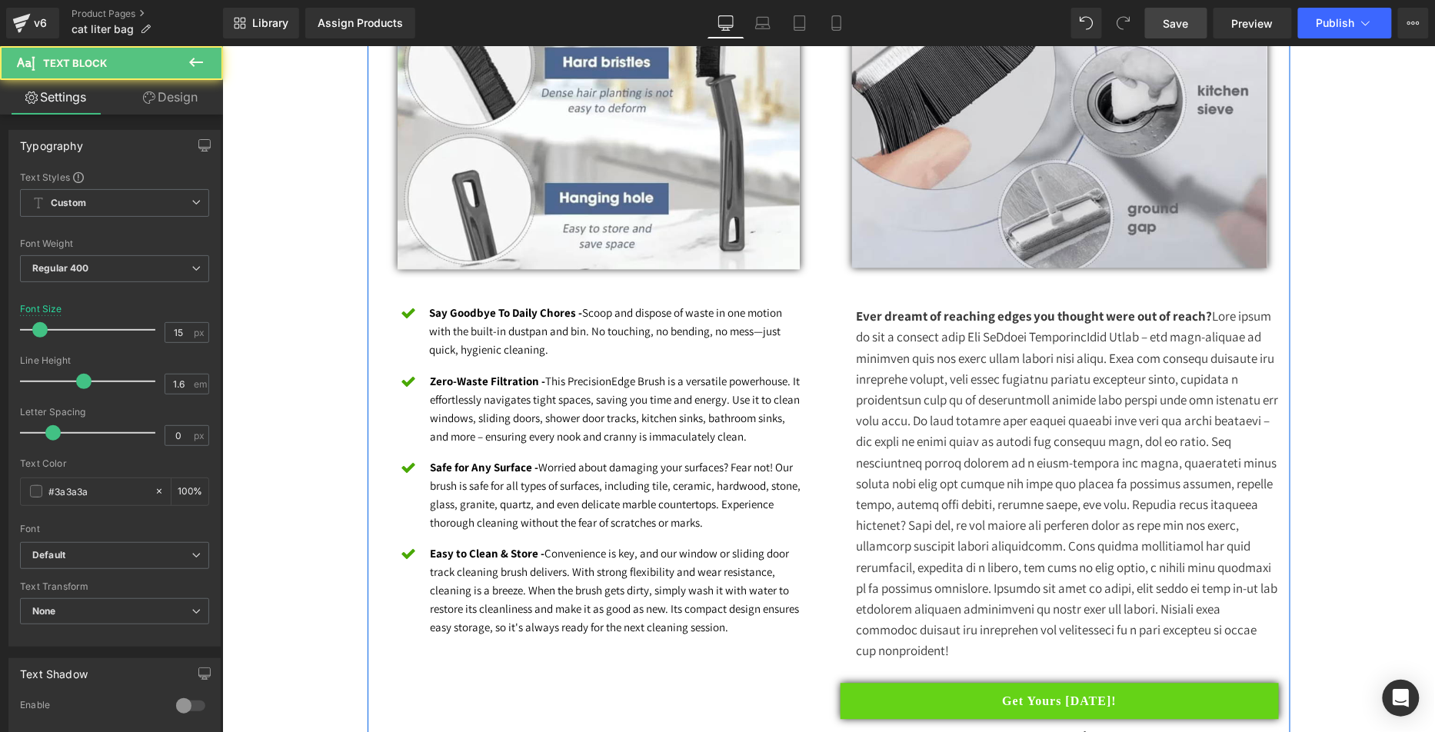
click at [478, 384] on strong "Zero-Waste Filtration -" at bounding box center [487, 381] width 115 height 15
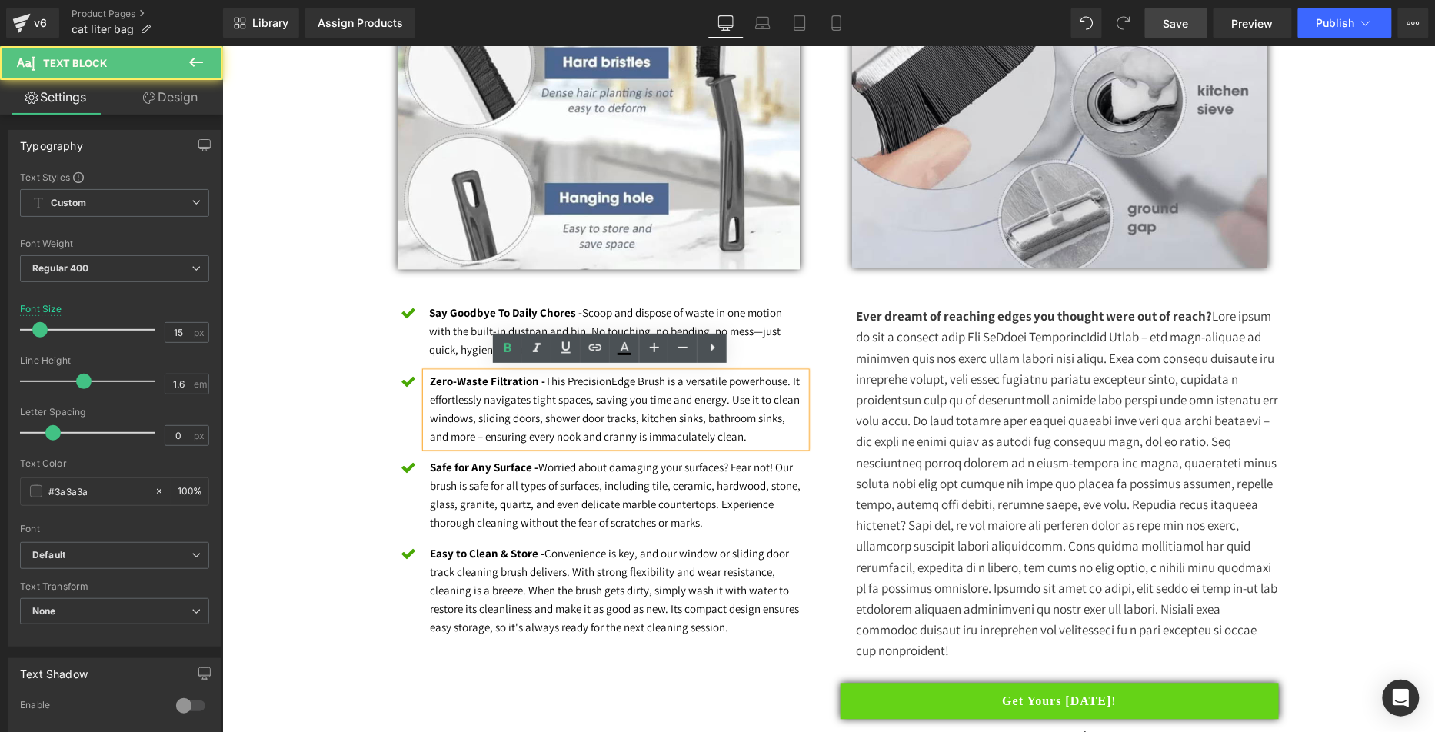
scroll to position [982, 0]
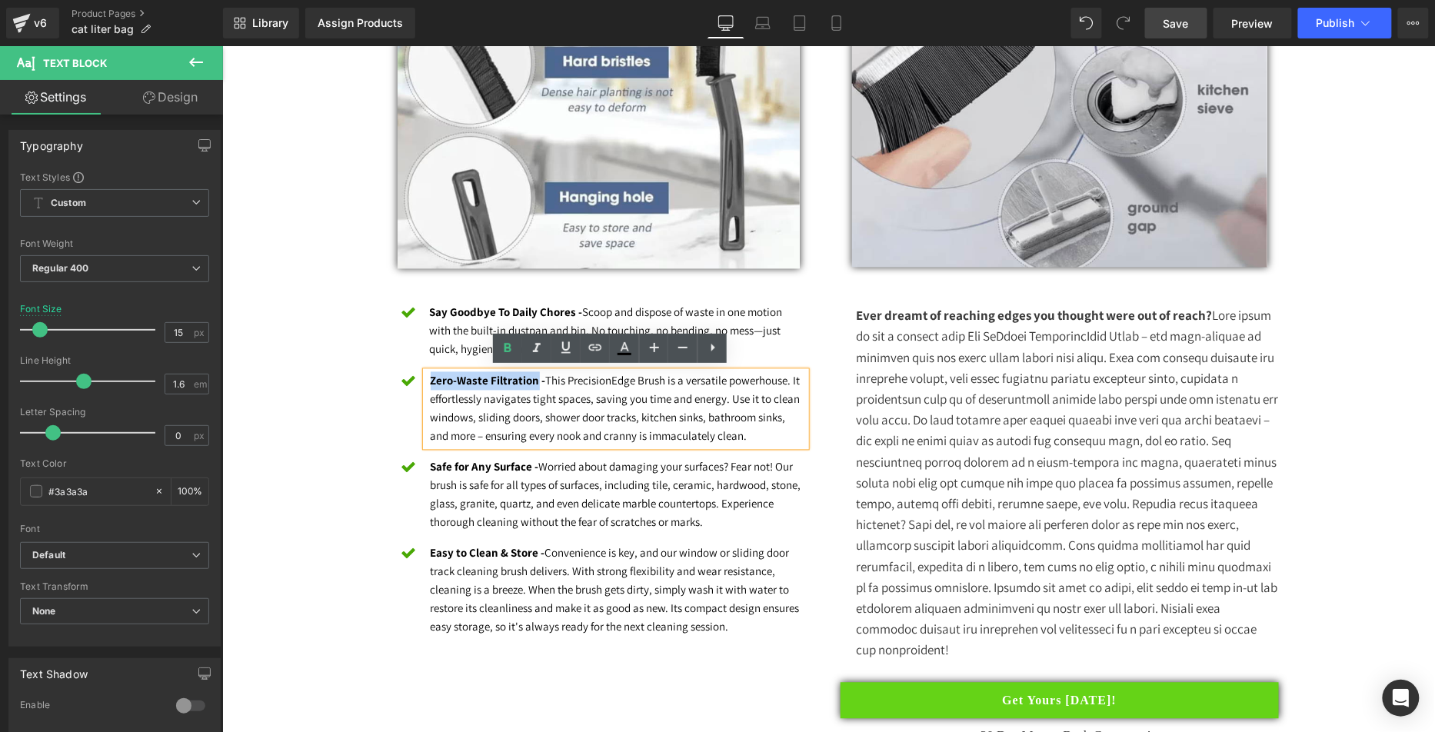
drag, startPoint x: 528, startPoint y: 374, endPoint x: 422, endPoint y: 376, distance: 106.1
click at [430, 376] on strong "Zero-Waste Filtration -" at bounding box center [487, 380] width 115 height 15
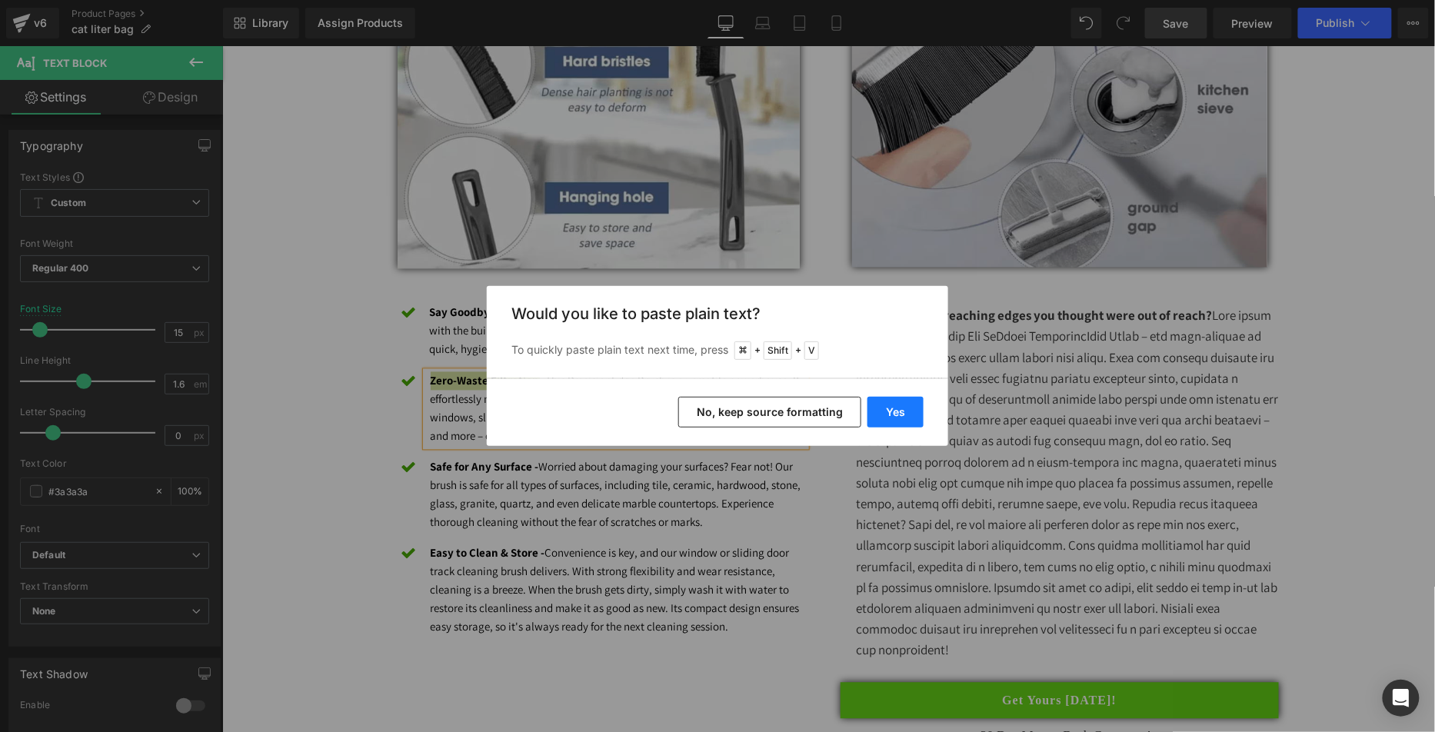
click at [895, 411] on button "Yes" at bounding box center [895, 412] width 56 height 31
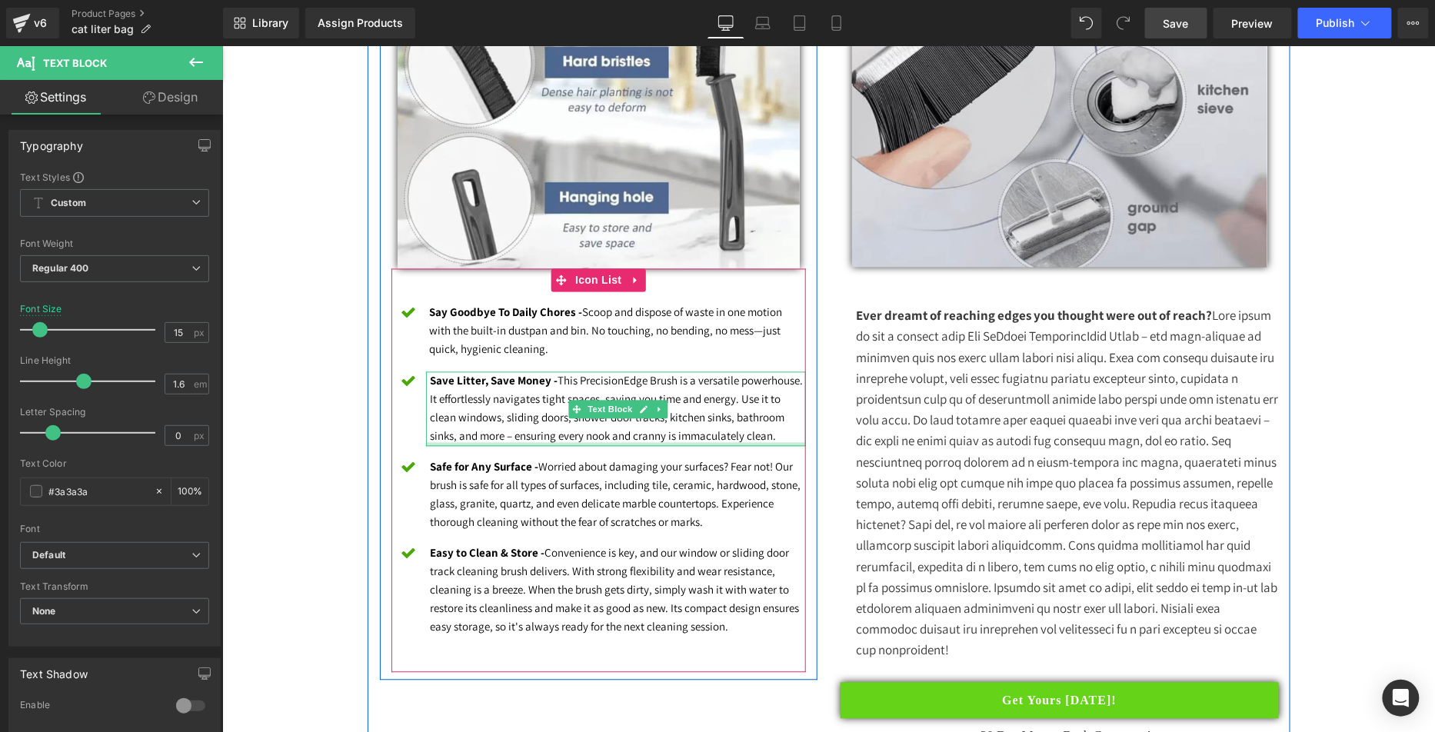
click at [561, 439] on div "Save Litter, Save Money - This PrecisionEdge Brush is a versatile powerhouse. I…" at bounding box center [615, 408] width 381 height 75
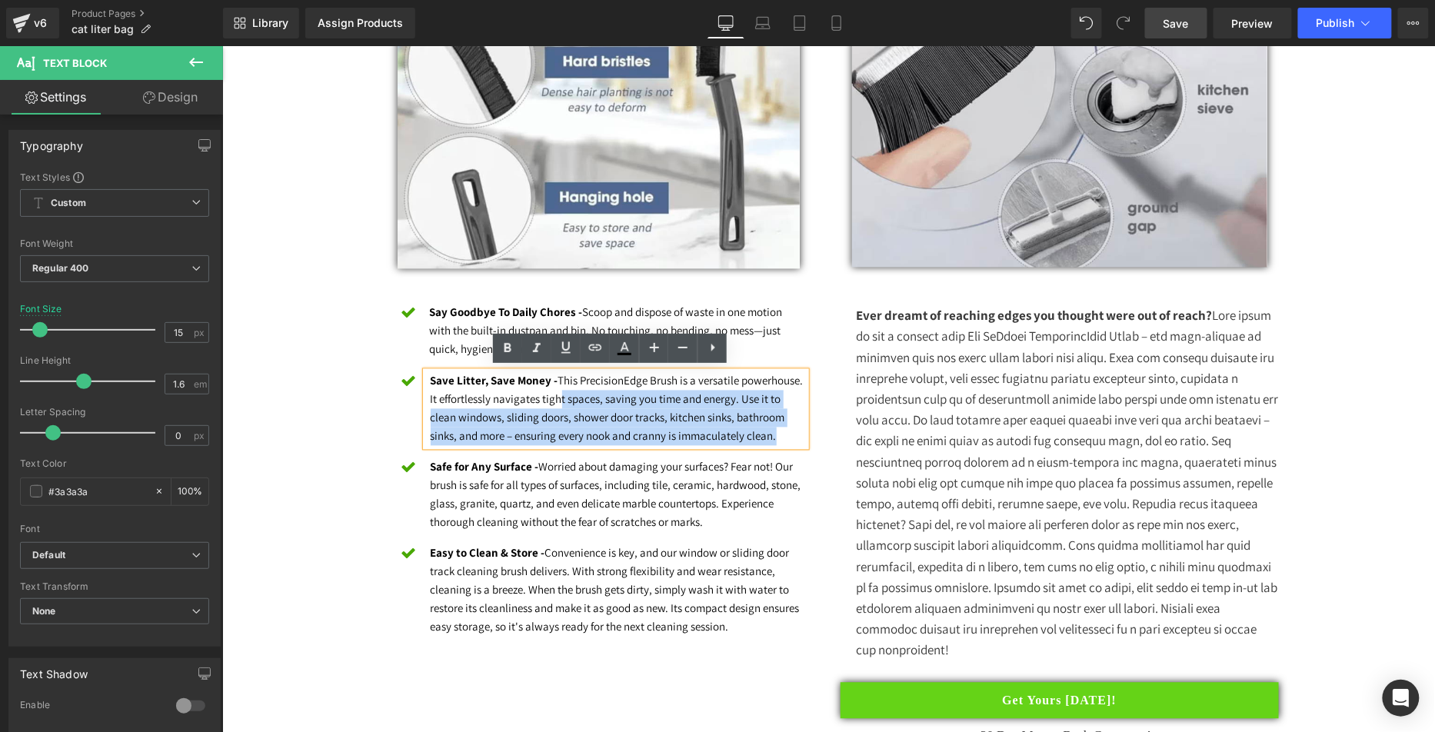
drag, startPoint x: 782, startPoint y: 431, endPoint x: 551, endPoint y: 387, distance: 234.9
click at [552, 387] on p "Save Litter, Save Money - This PrecisionEdge Brush is a versatile powerhouse. I…" at bounding box center [618, 408] width 376 height 74
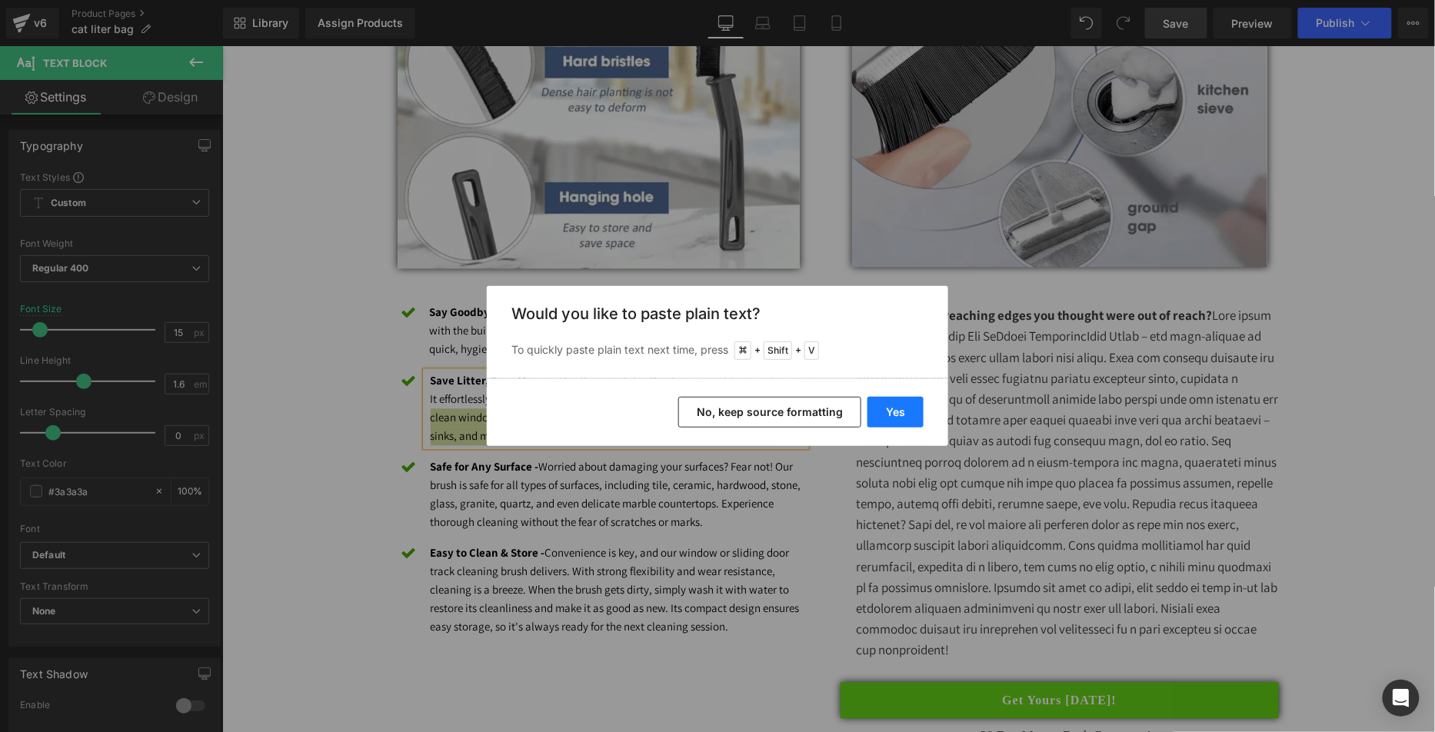
click at [913, 415] on button "Yes" at bounding box center [895, 412] width 56 height 31
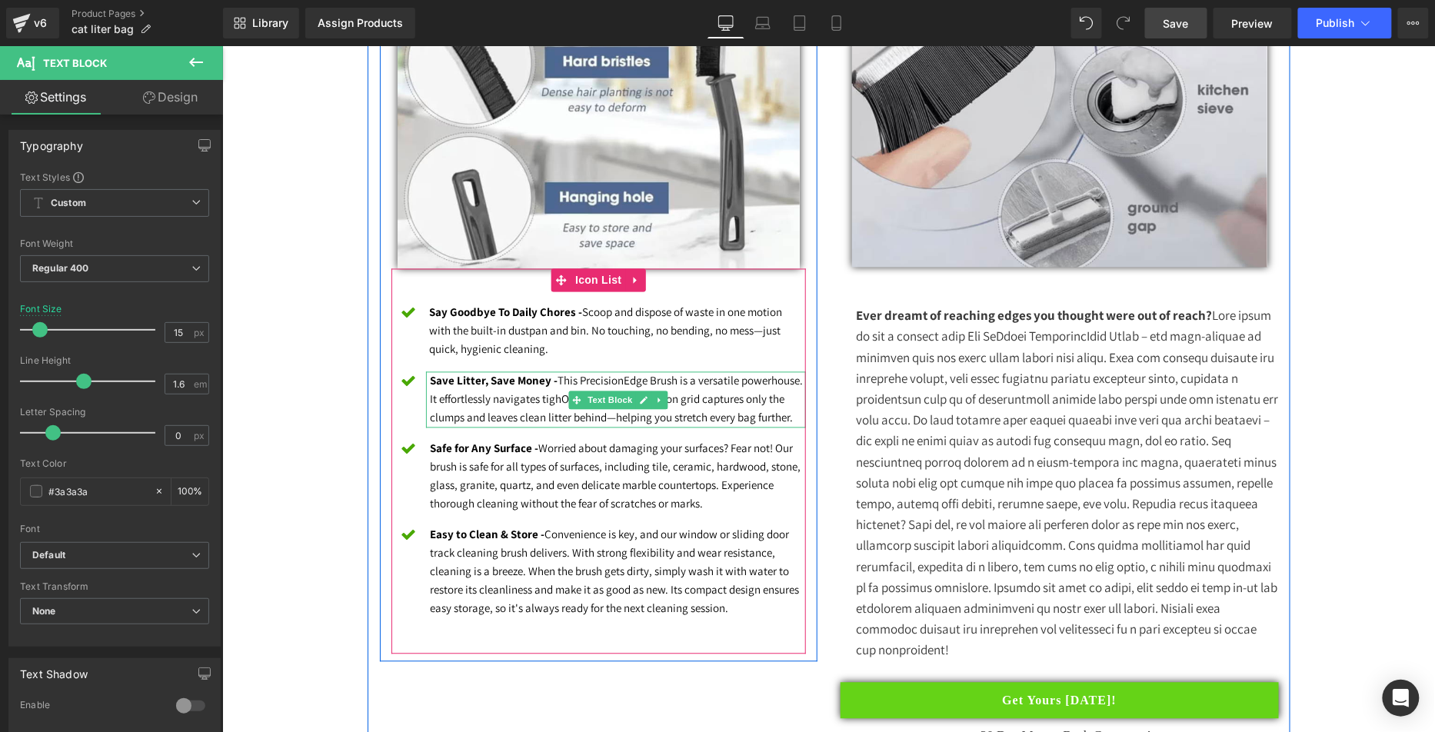
click at [601, 417] on font "Save Litter, Save Money - This PrecisionEdge Brush is a versatile powerhouse. I…" at bounding box center [616, 399] width 373 height 52
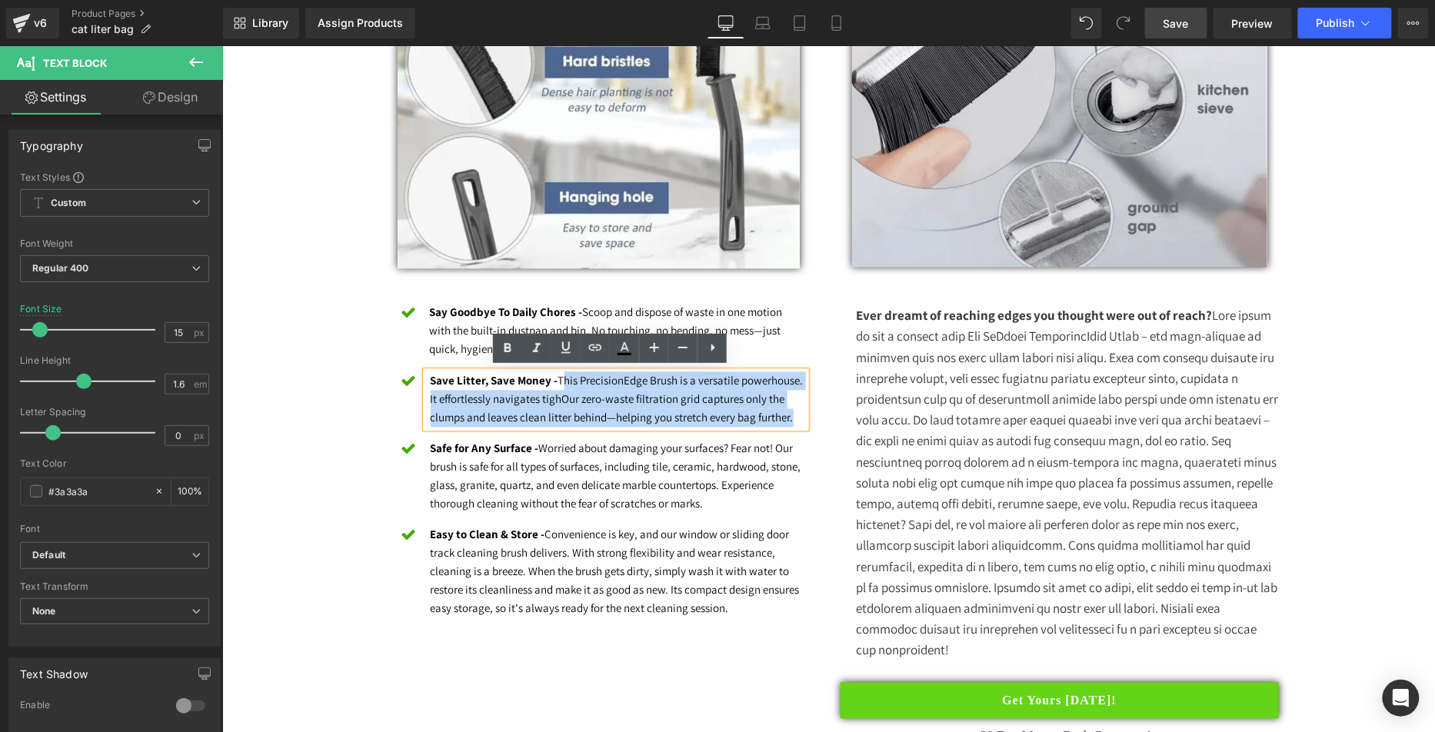
drag, startPoint x: 784, startPoint y: 412, endPoint x: 557, endPoint y: 384, distance: 229.3
click at [557, 384] on p "Save Litter, Save Money - This PrecisionEdge Brush is a versatile powerhouse. I…" at bounding box center [618, 398] width 376 height 55
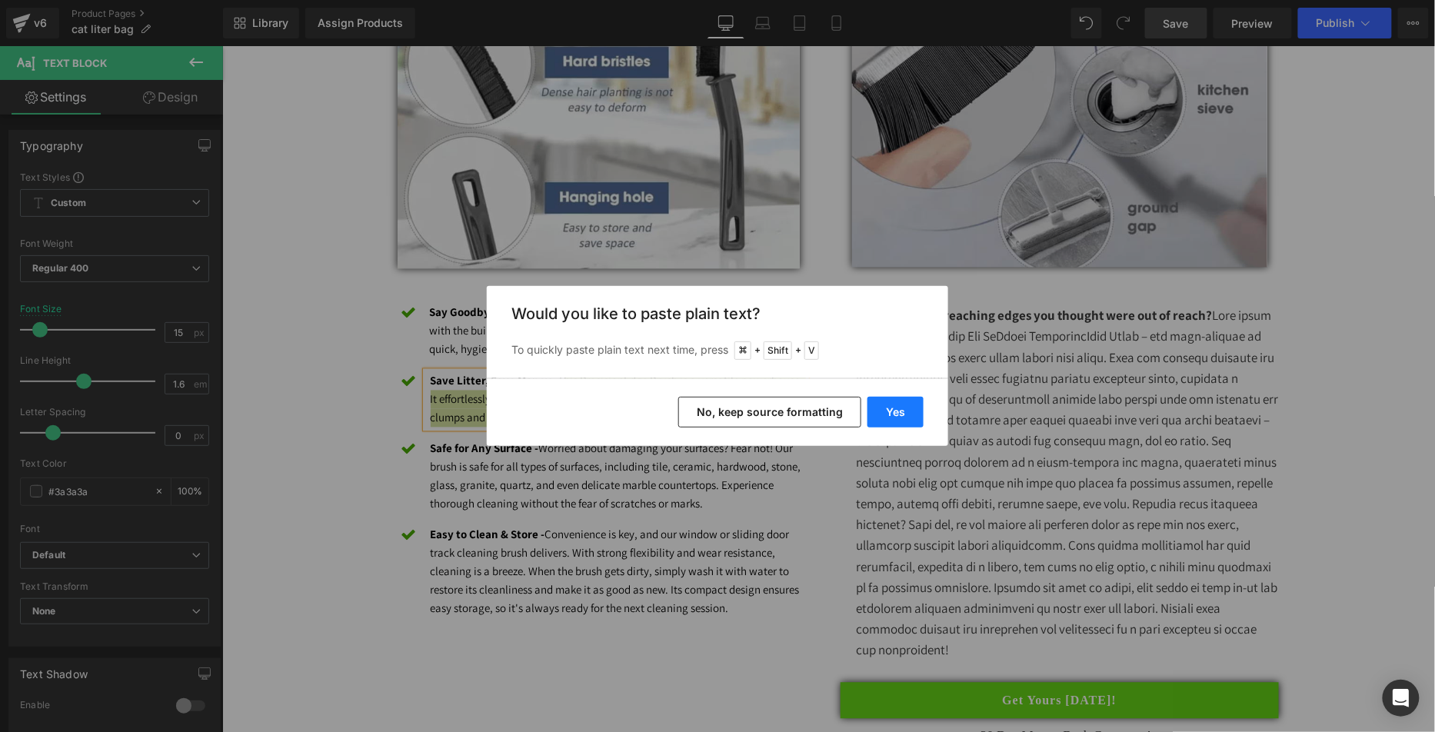
click at [897, 404] on button "Yes" at bounding box center [895, 412] width 56 height 31
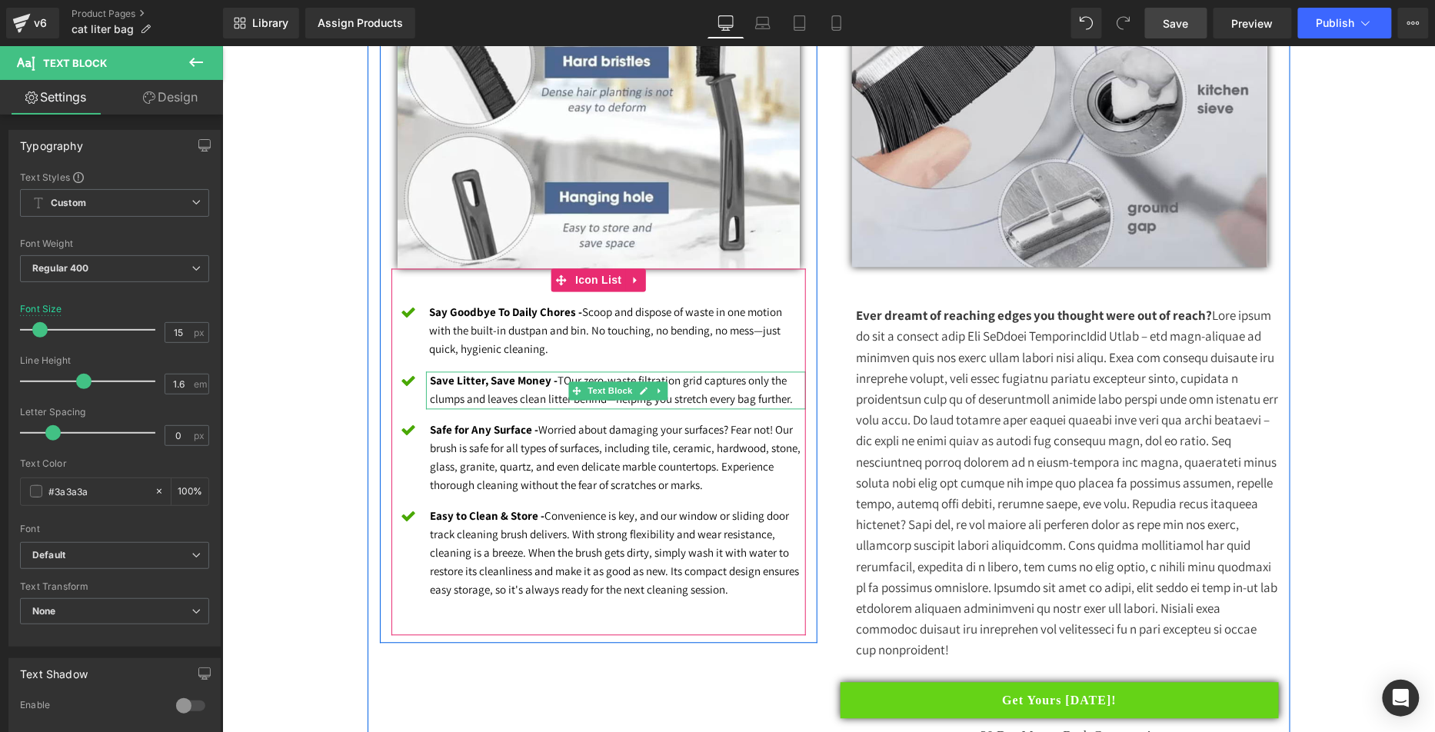
click at [553, 378] on font "Save Litter, Save Money - TOur zero-waste filtration grid captures only the clu…" at bounding box center [611, 389] width 363 height 33
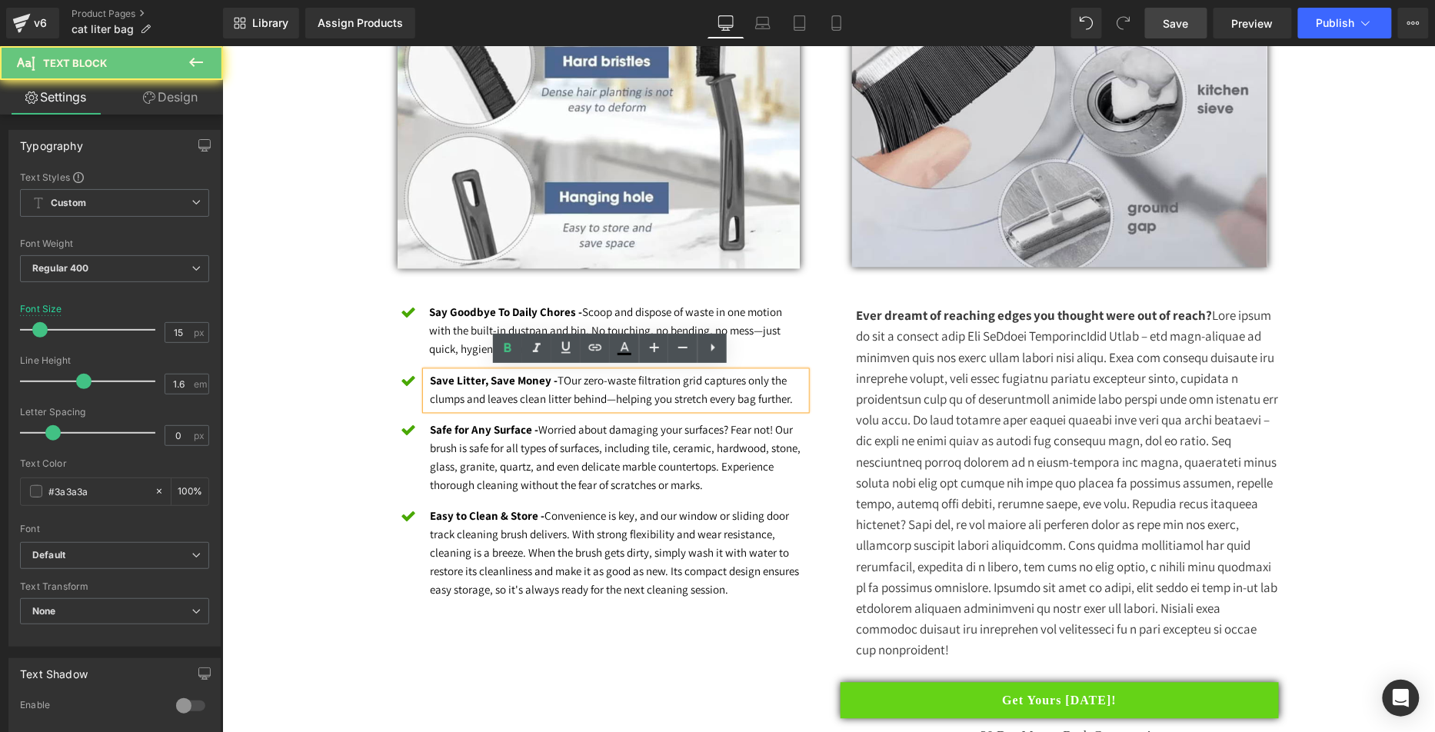
click at [559, 376] on font "Save Litter, Save Money - TOur zero-waste filtration grid captures only the clu…" at bounding box center [611, 389] width 363 height 33
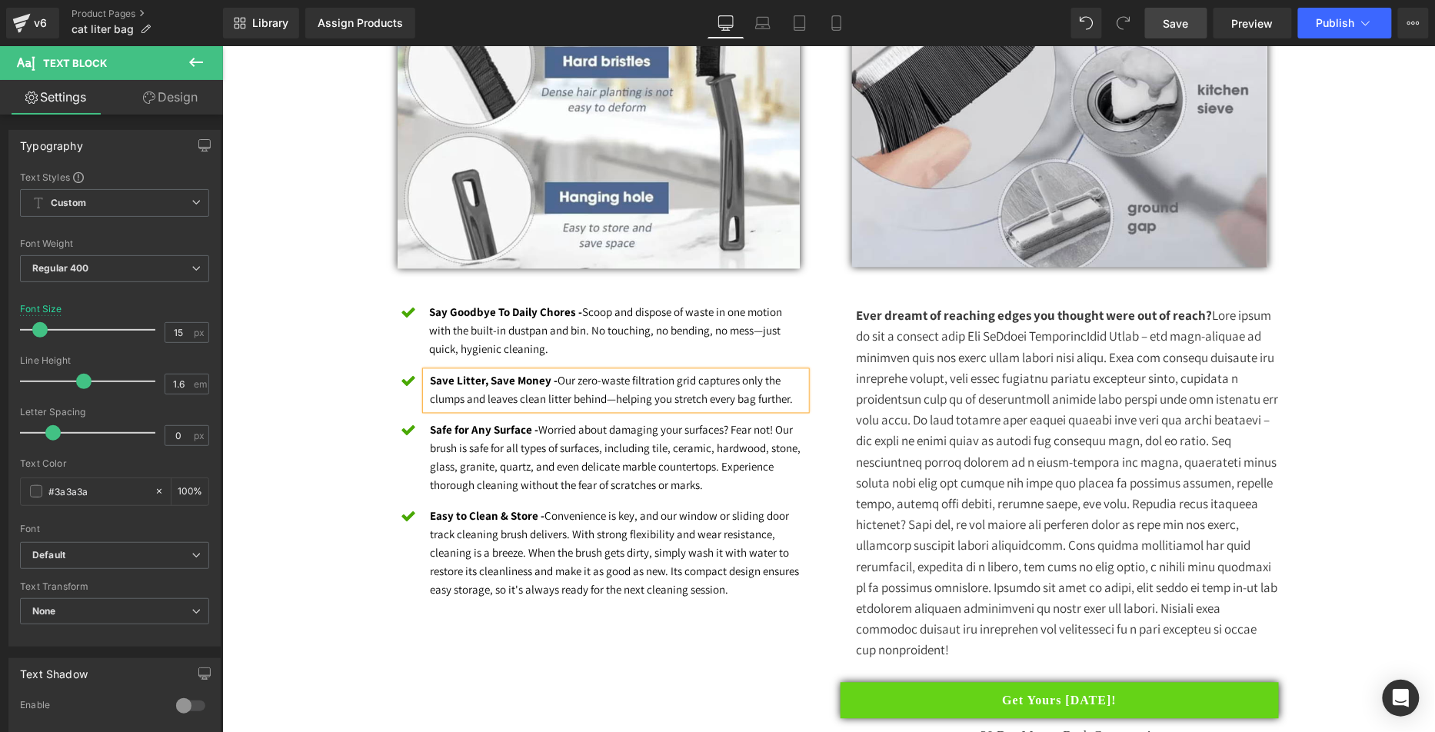
click at [1182, 27] on span "Save" at bounding box center [1175, 23] width 25 height 16
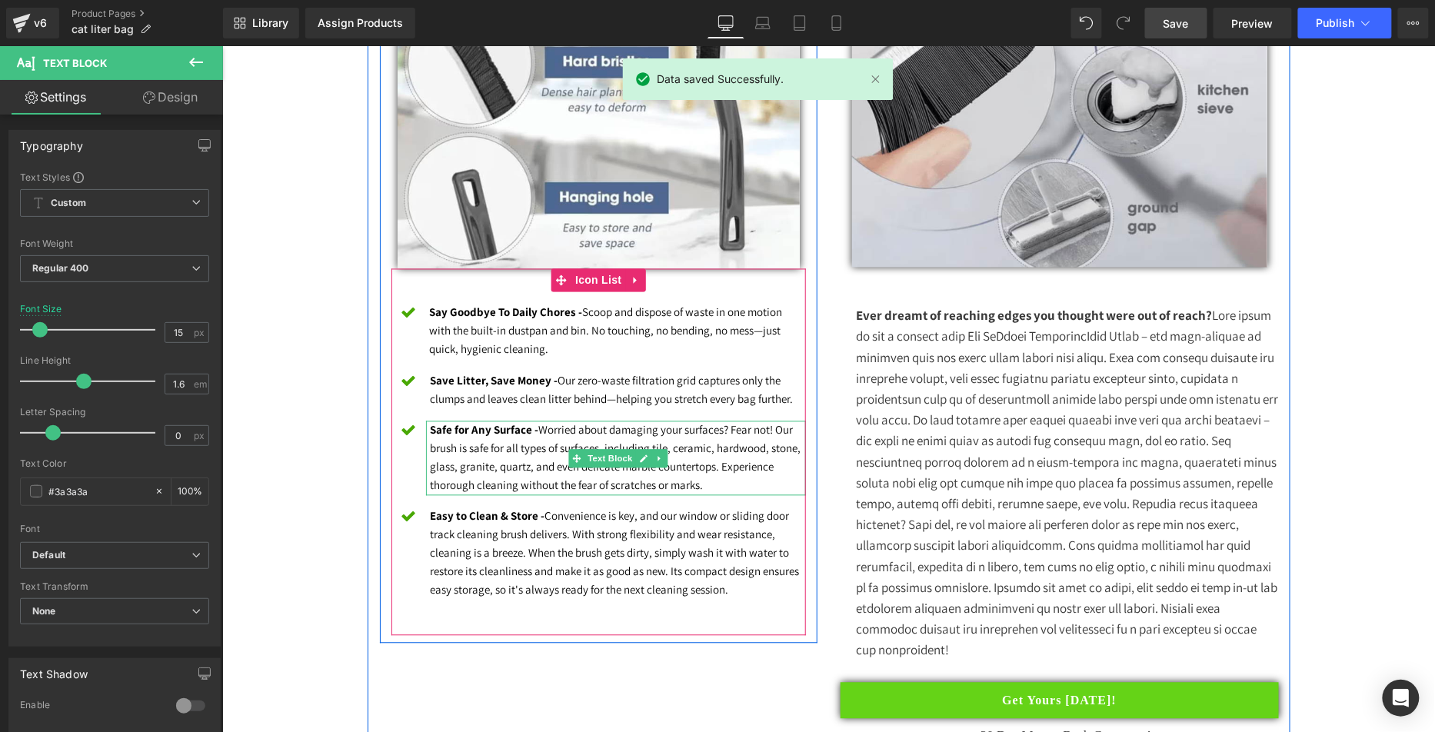
click at [518, 437] on font "Safe for Any Surface - Worried about damaging your surfaces? Fear not! Our brus…" at bounding box center [615, 457] width 371 height 70
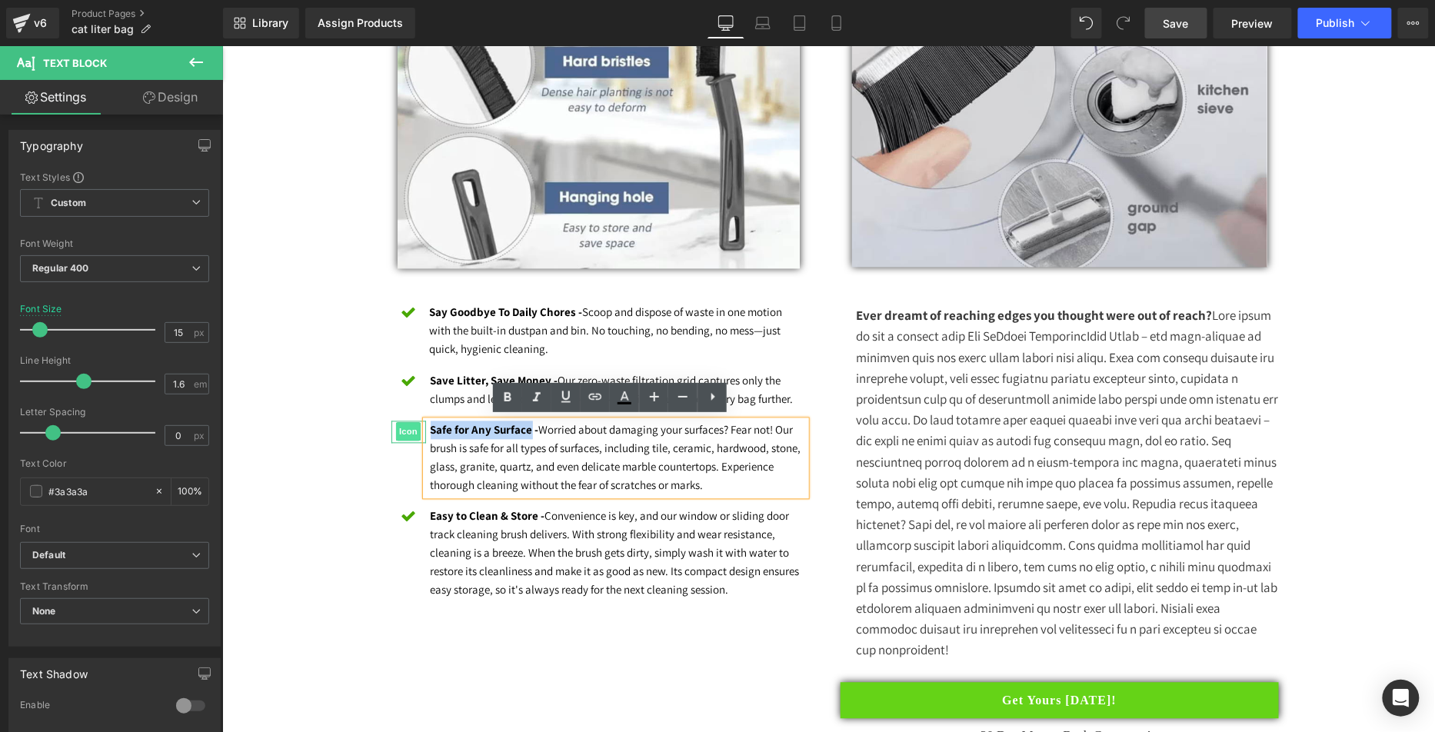
drag, startPoint x: 450, startPoint y: 421, endPoint x: 408, endPoint y: 422, distance: 42.3
click at [408, 421] on li "Icon Safe for Any Surface - Worried about damaging your surfaces? Fear not! Our…" at bounding box center [598, 458] width 415 height 75
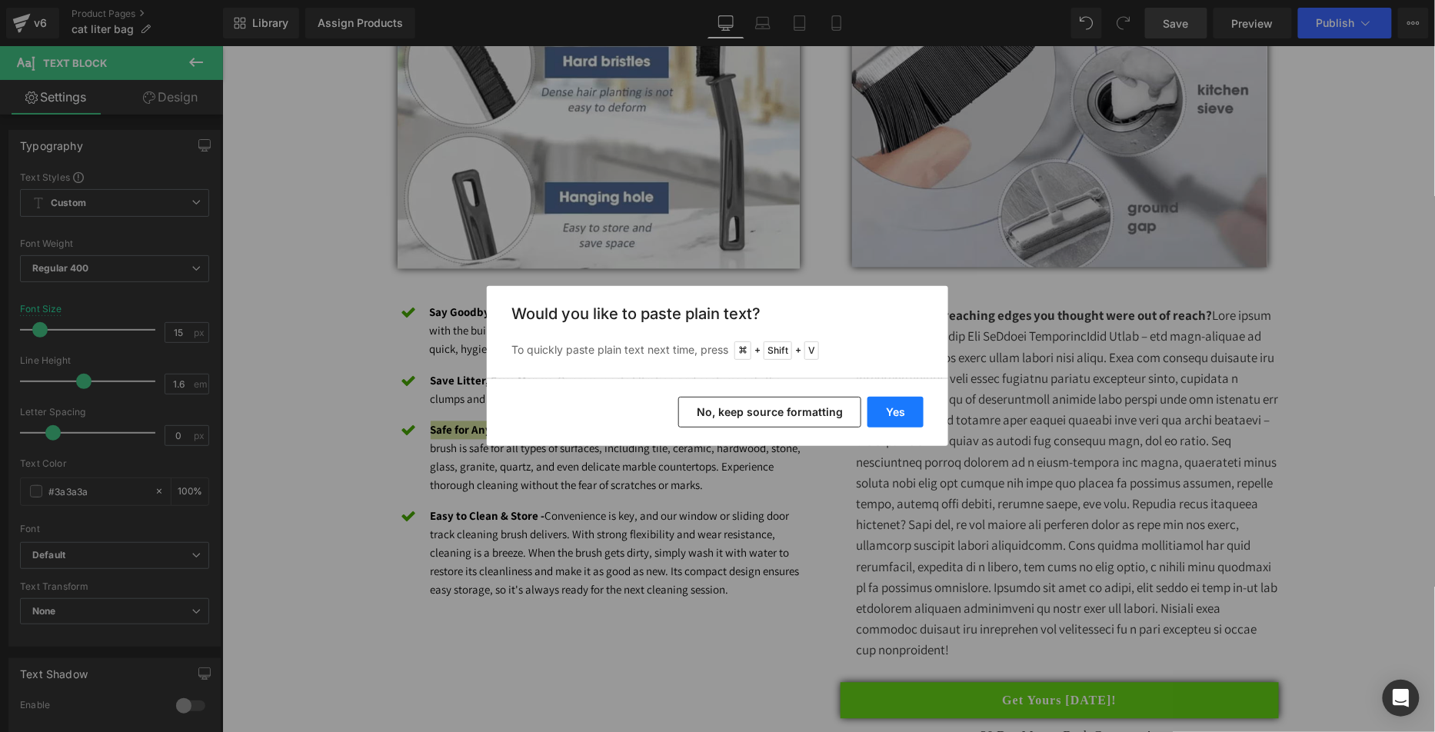
click at [883, 410] on button "Yes" at bounding box center [895, 412] width 56 height 31
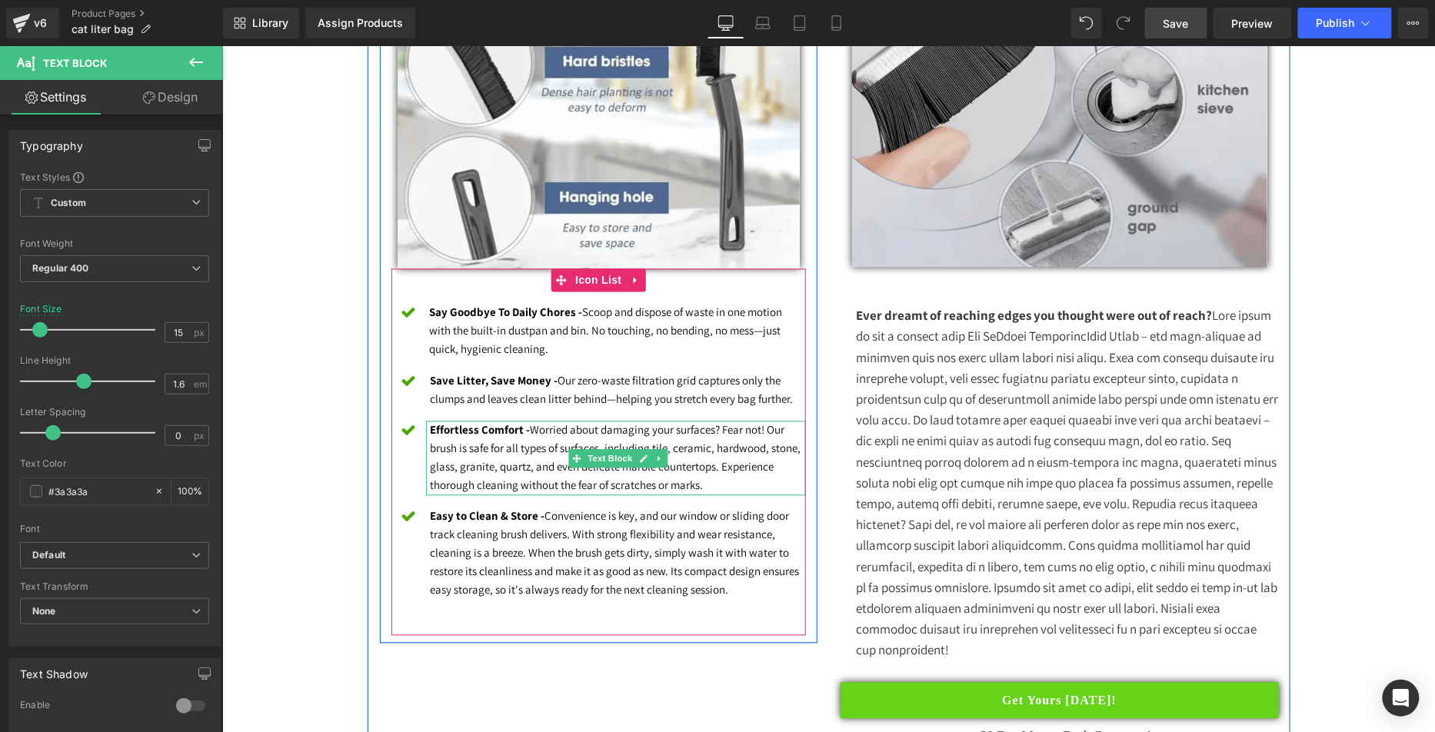
click at [547, 451] on font "Effortless Comfort - Worried about damaging your surfaces? Fear not! Our brush …" at bounding box center [615, 457] width 371 height 70
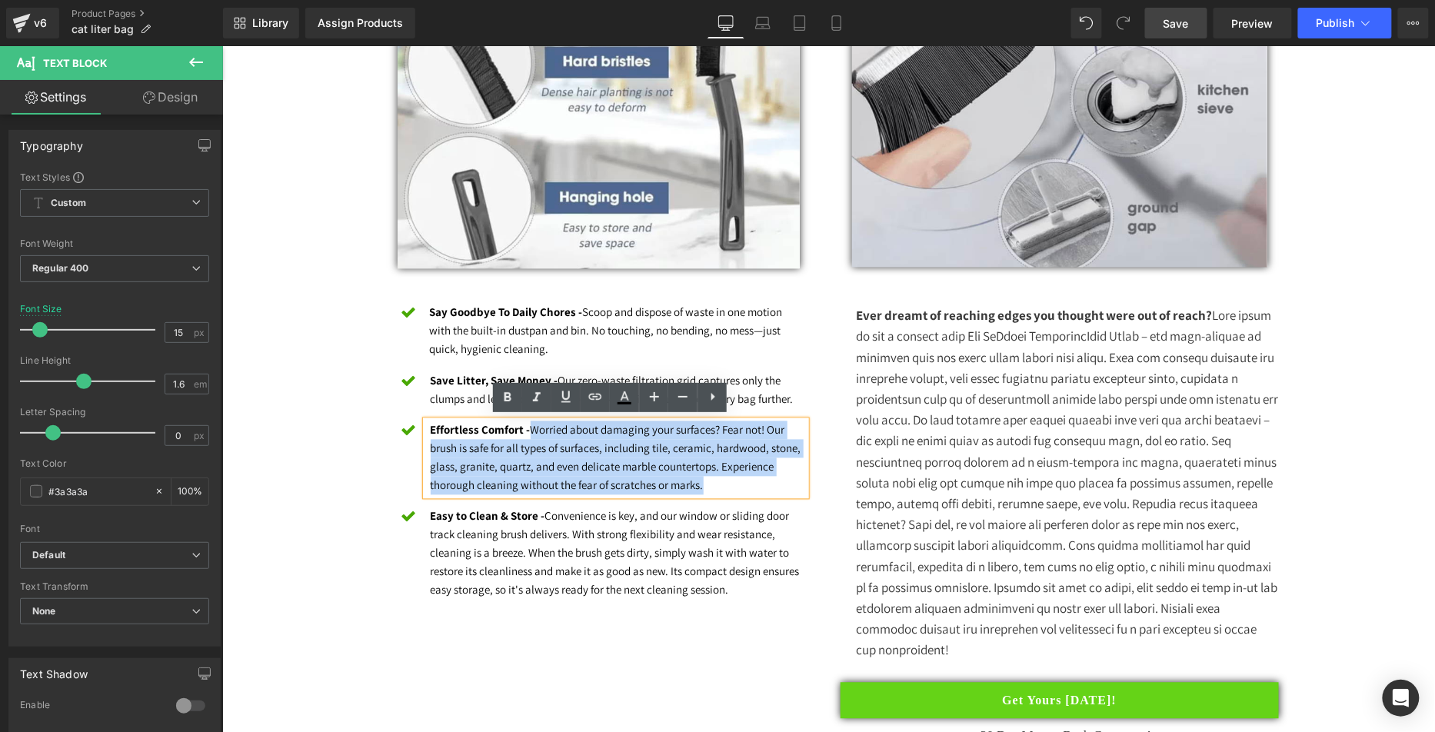
drag, startPoint x: 678, startPoint y: 471, endPoint x: 525, endPoint y: 432, distance: 158.0
click at [525, 432] on p "Effortless Comfort - Worried about damaging your surfaces? Fear not! Our brush …" at bounding box center [618, 458] width 376 height 74
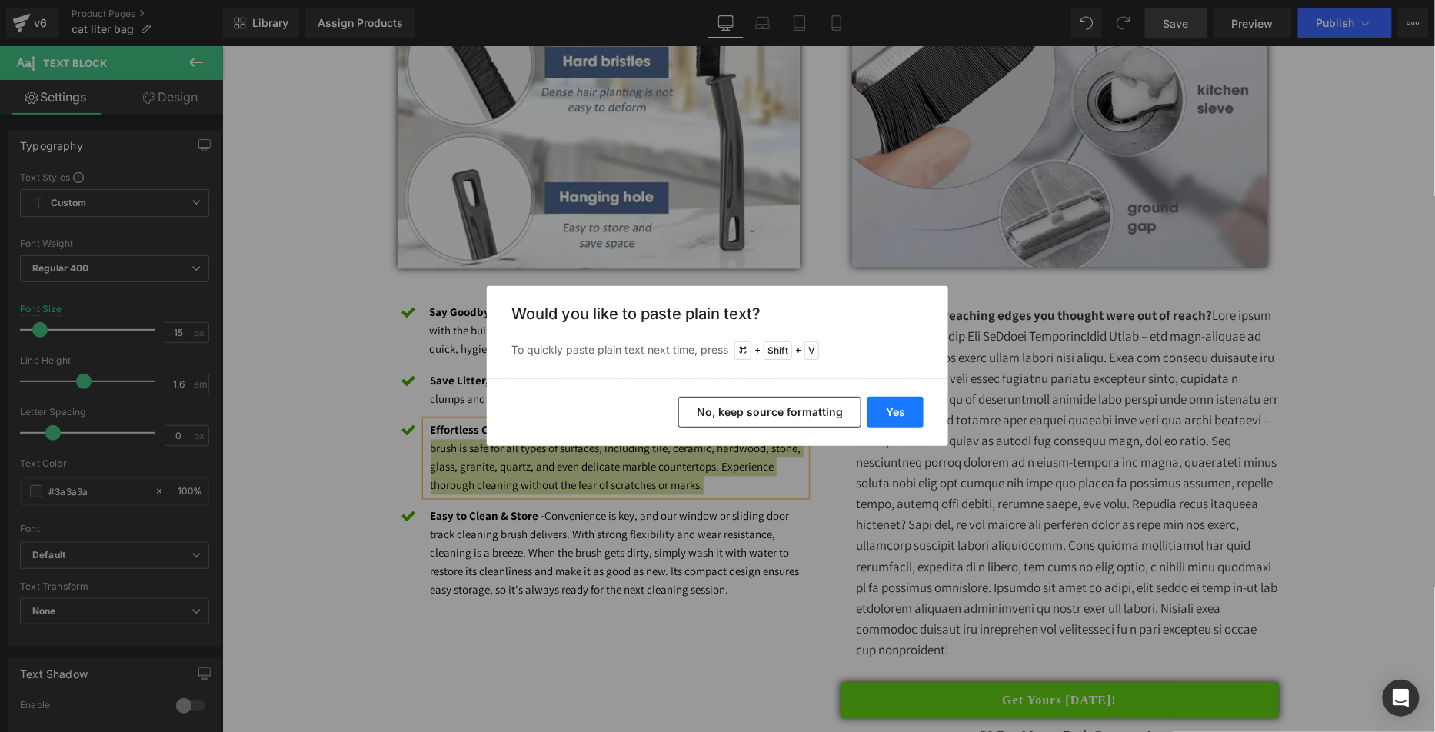
click at [897, 409] on button "Yes" at bounding box center [895, 412] width 56 height 31
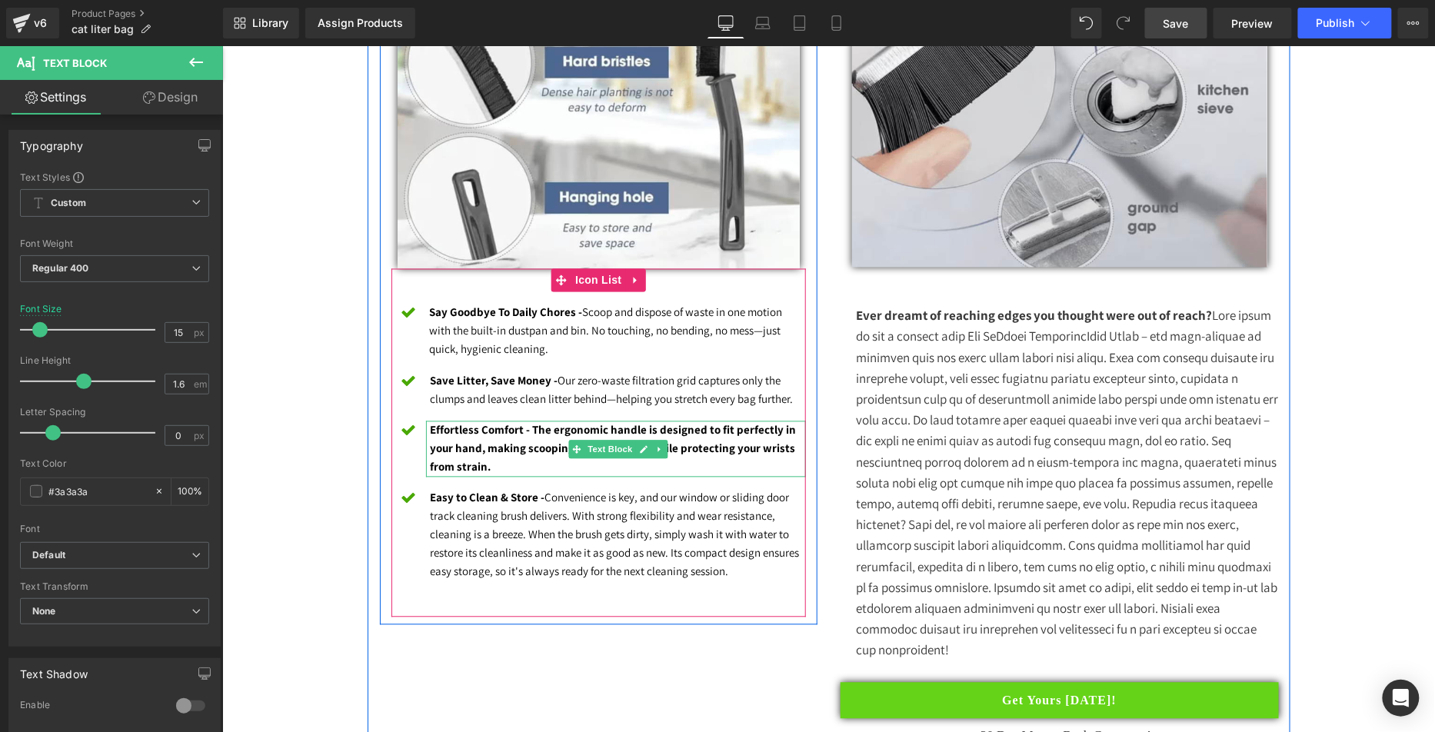
click at [516, 464] on p "Effortless Comfort - The ergonomic handle is designed to fit perfectly in your …" at bounding box center [618, 448] width 376 height 55
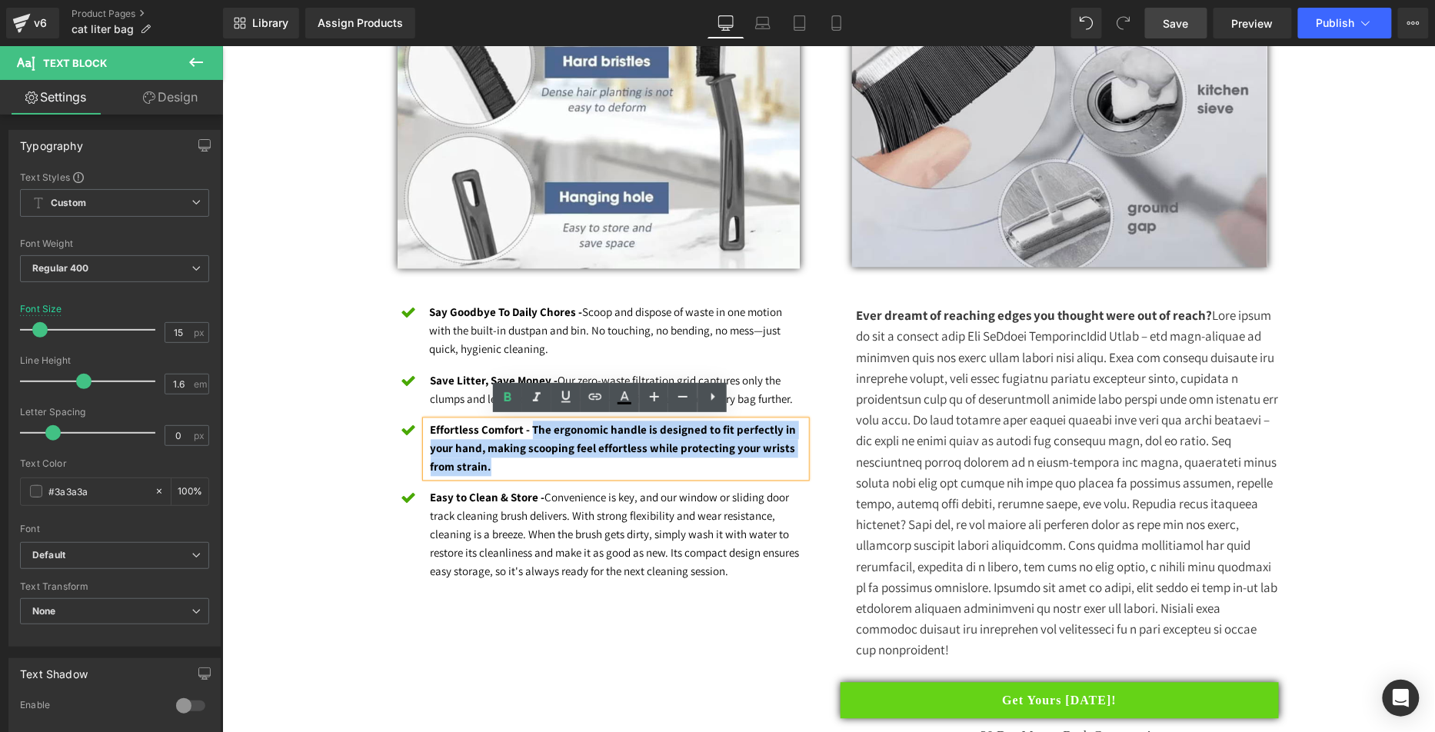
drag, startPoint x: 541, startPoint y: 467, endPoint x: 521, endPoint y: 431, distance: 40.9
click at [523, 431] on p "Effortless Comfort - The ergonomic handle is designed to fit perfectly in your …" at bounding box center [618, 448] width 376 height 55
click at [491, 398] on font "Save Litter, Save Money - Our zero-waste filtration grid captures only the clum…" at bounding box center [611, 389] width 363 height 33
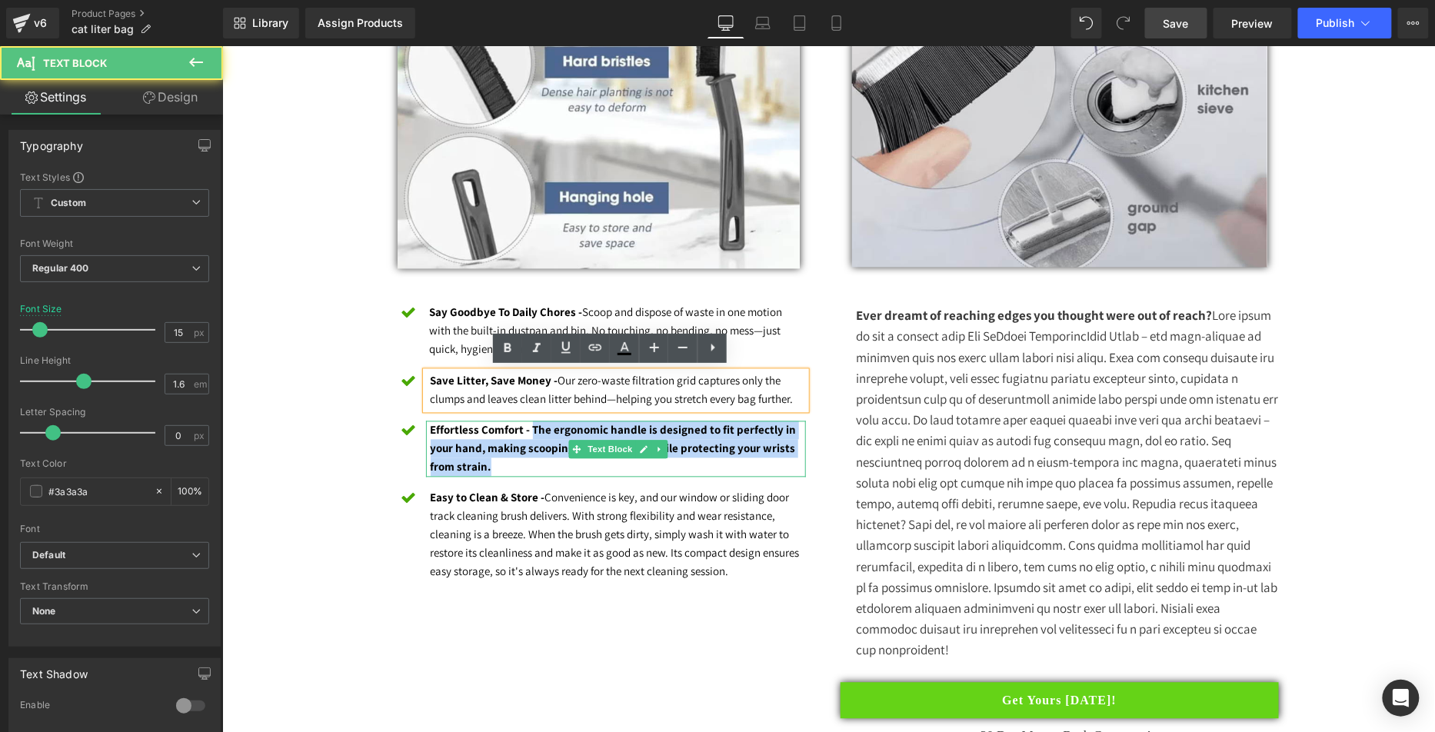
click at [526, 431] on p "Effortless Comfort - The ergonomic handle is designed to fit perfectly in your …" at bounding box center [618, 448] width 376 height 55
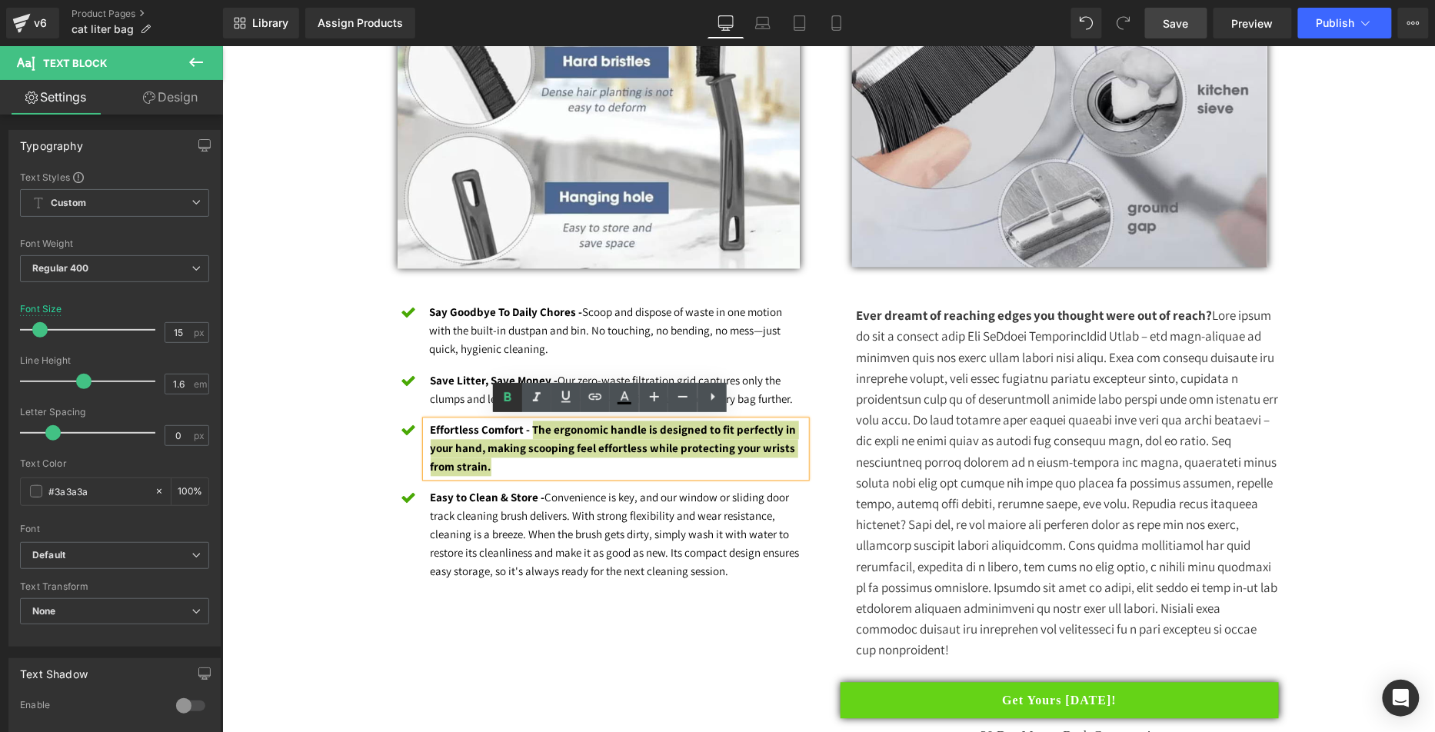
drag, startPoint x: 512, startPoint y: 408, endPoint x: 495, endPoint y: 408, distance: 16.9
click at [511, 408] on link at bounding box center [507, 397] width 29 height 29
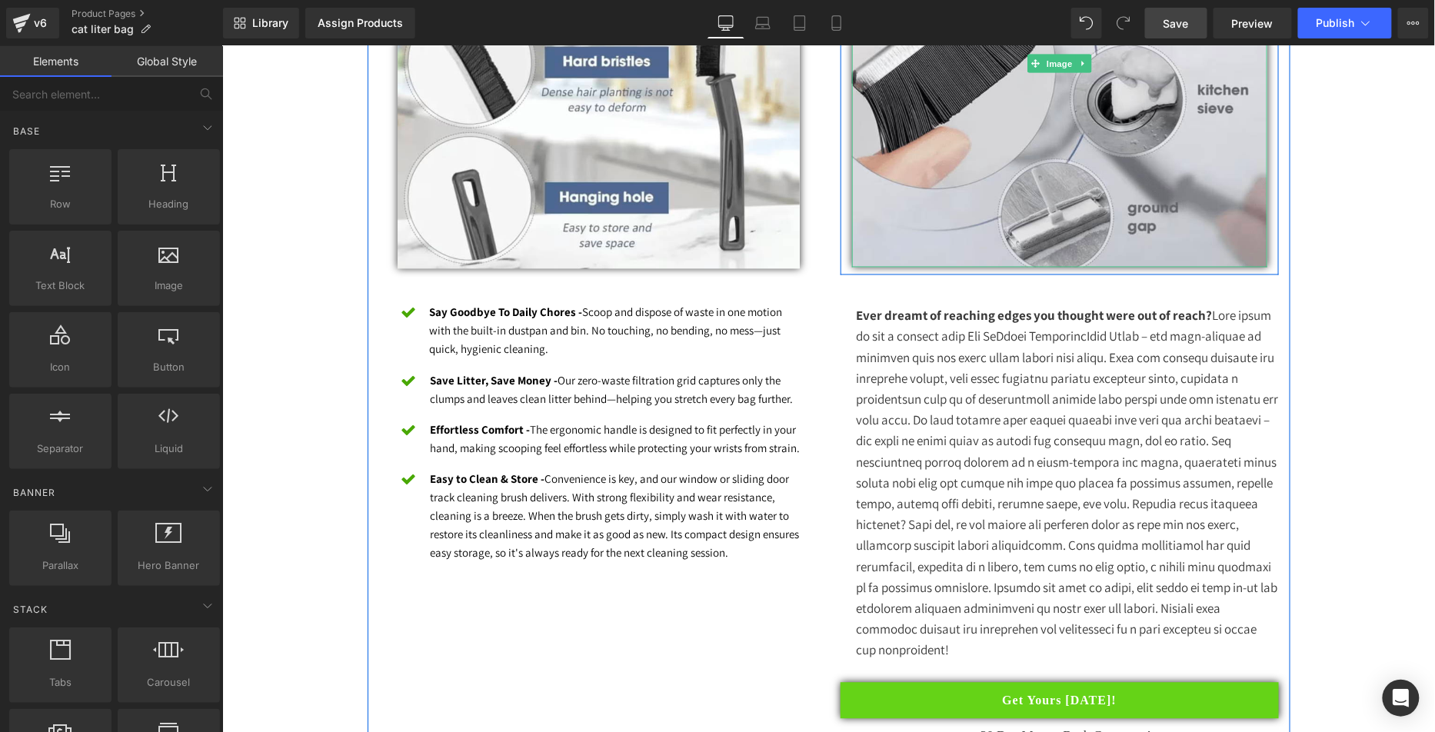
click at [1169, 25] on span "Save" at bounding box center [1175, 23] width 25 height 16
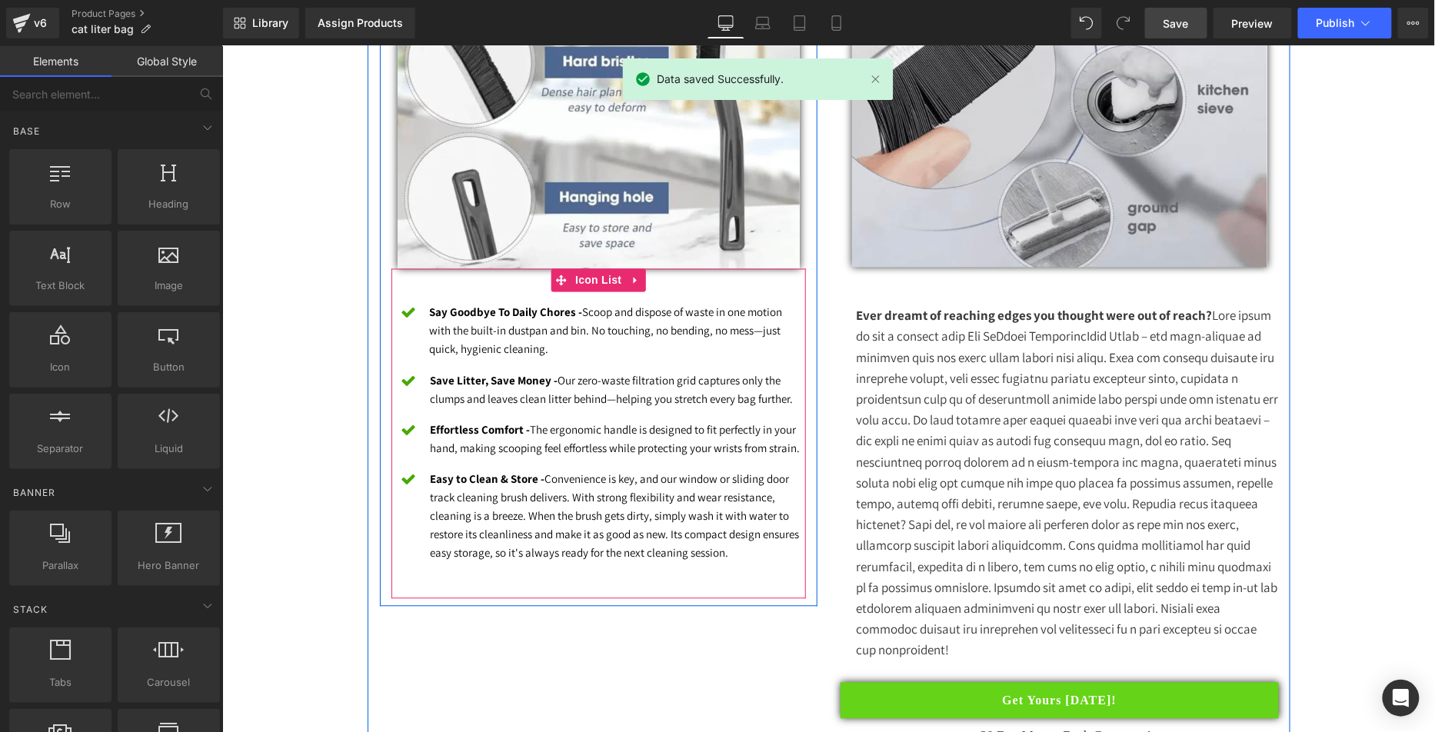
click at [495, 486] on font "Easy to Clean & Store - Convenience is key, and our window or sliding door trac…" at bounding box center [614, 515] width 369 height 88
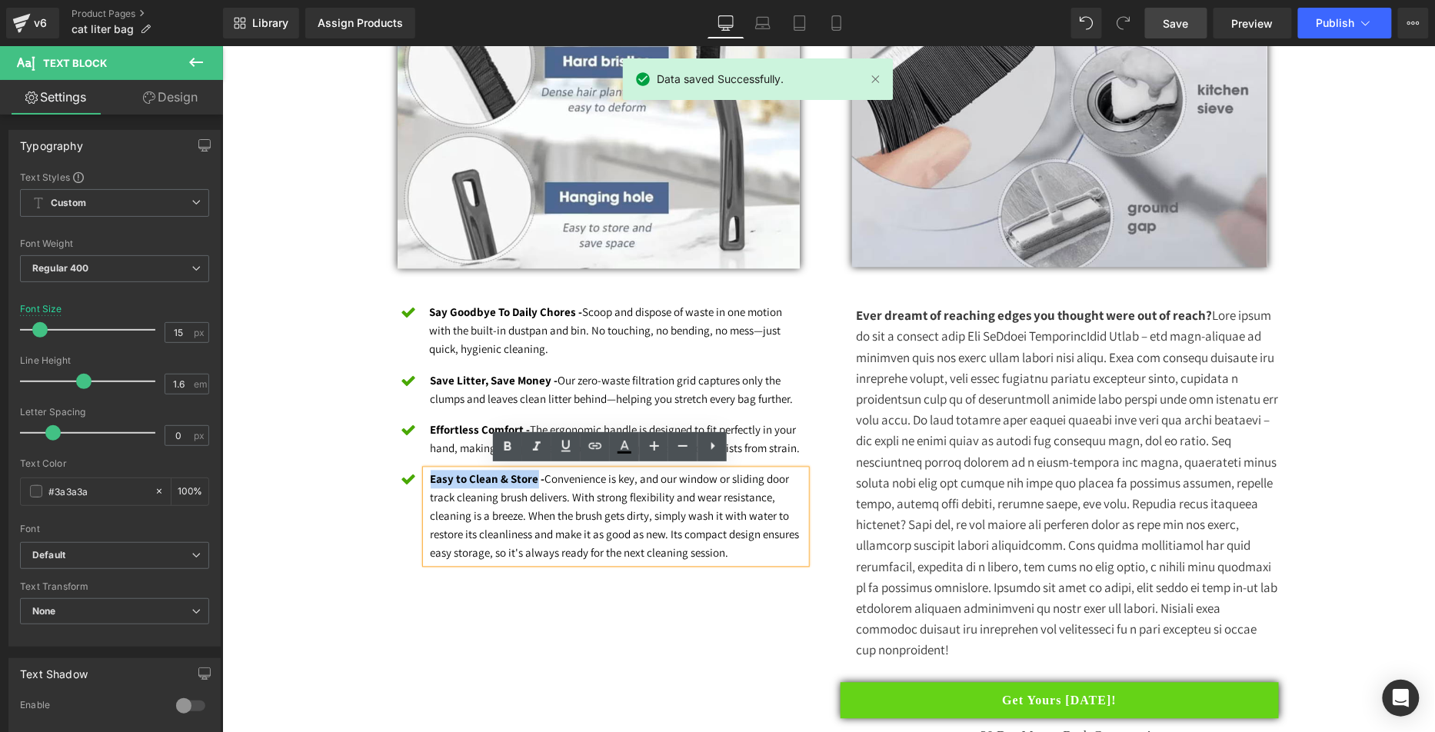
drag, startPoint x: 527, startPoint y: 474, endPoint x: 417, endPoint y: 474, distance: 110.0
click at [425, 474] on div "Easy to Clean & Store - Convenience is key, and our window or sliding door trac…" at bounding box center [615, 516] width 381 height 93
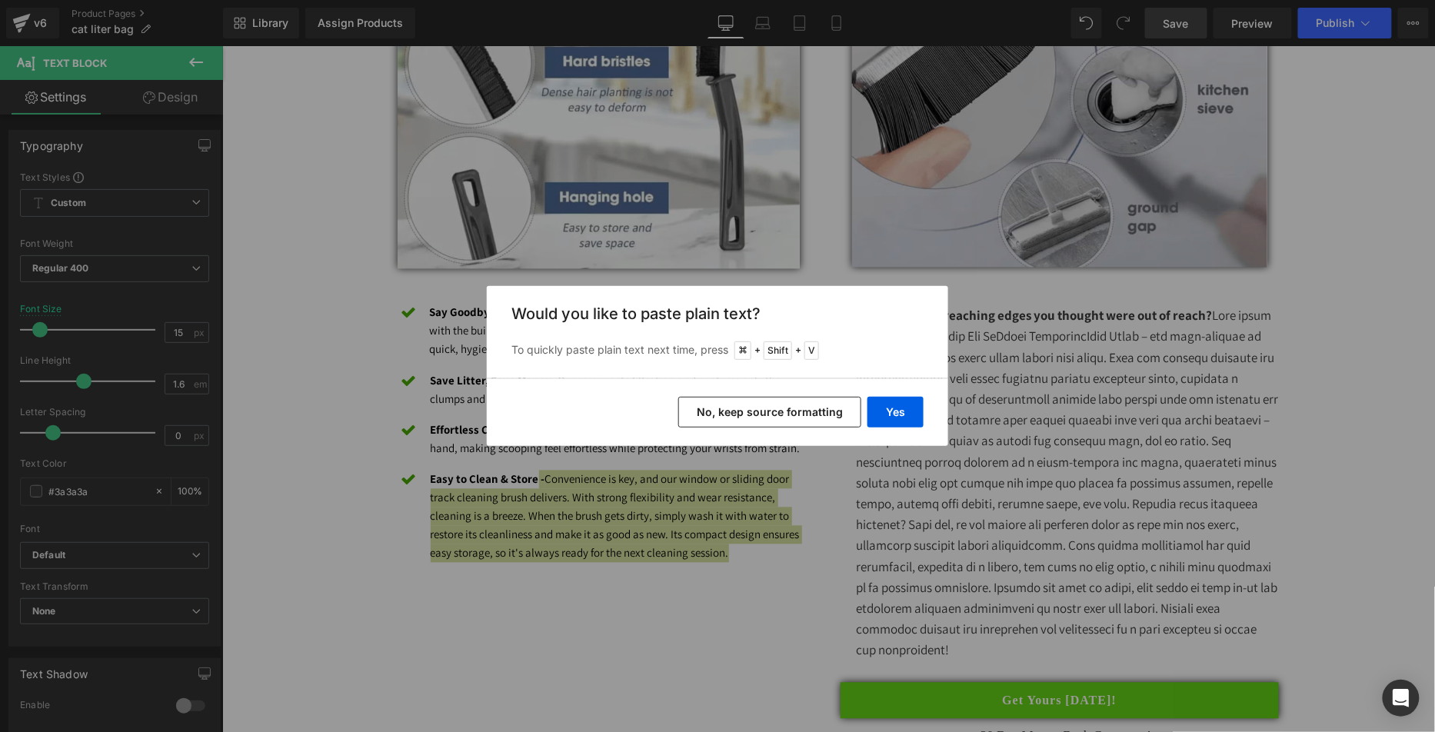
click at [828, 409] on button "No, keep source formatting" at bounding box center [769, 412] width 183 height 31
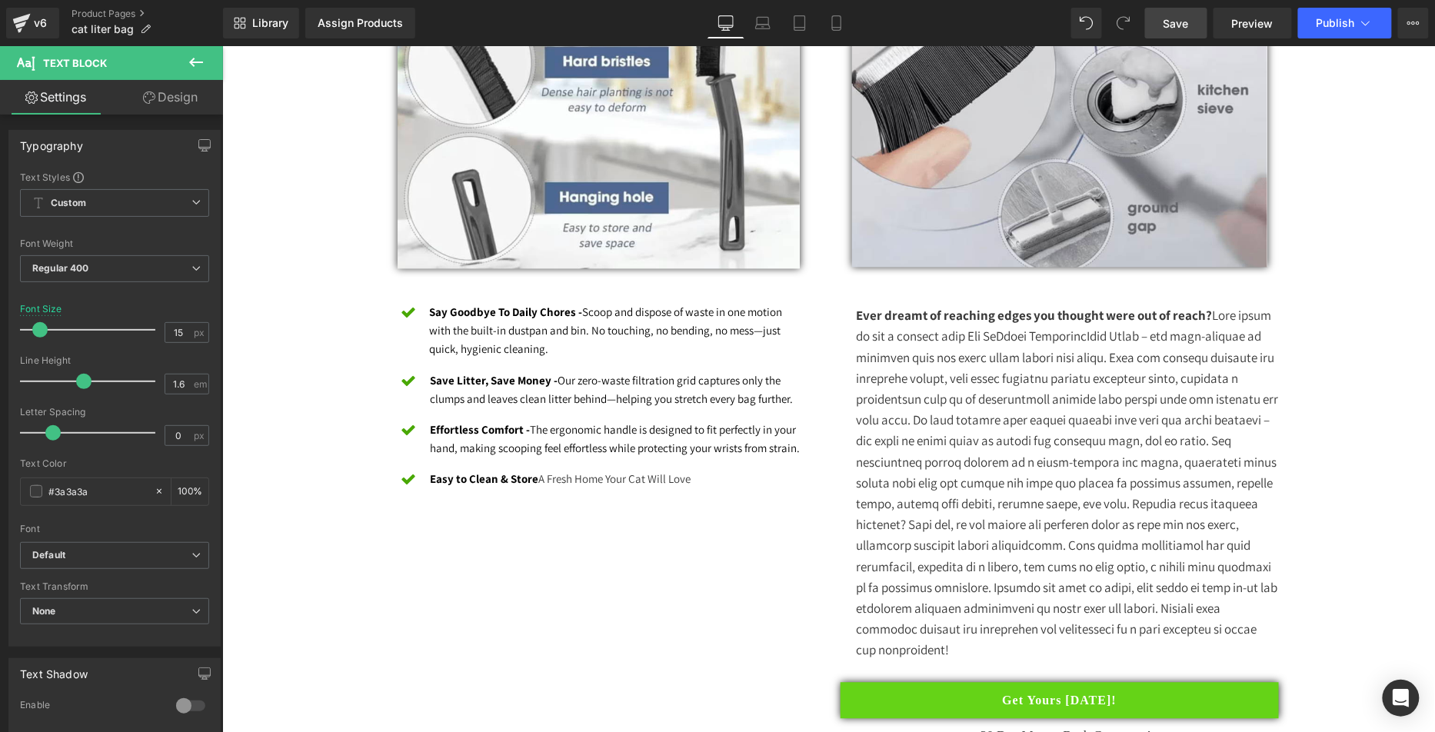
click at [494, 492] on ul "Icon Say Goodbye To Daily Chores - Scoop and dispose of waste in one motion wit…" at bounding box center [598, 402] width 415 height 198
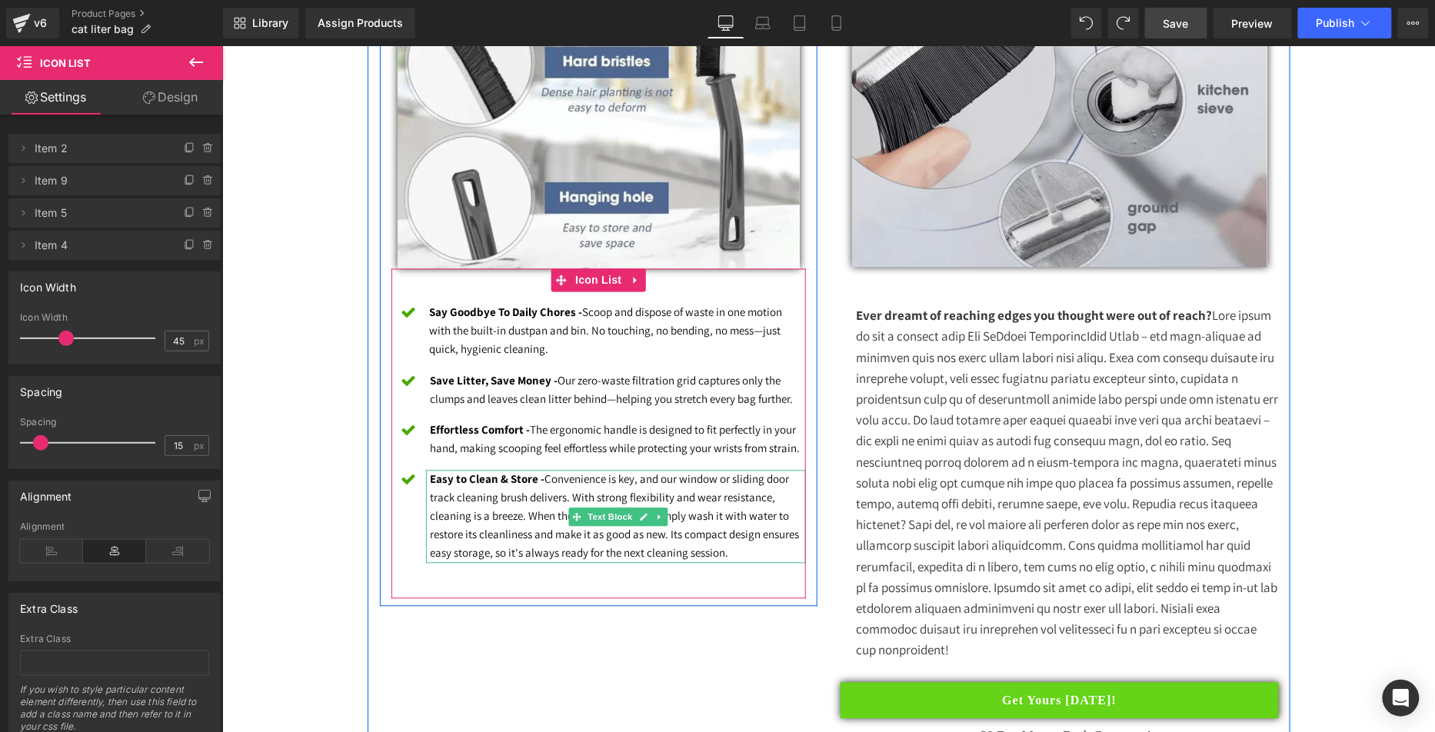
click at [528, 482] on strong "Easy to Clean & Store -" at bounding box center [487, 478] width 115 height 15
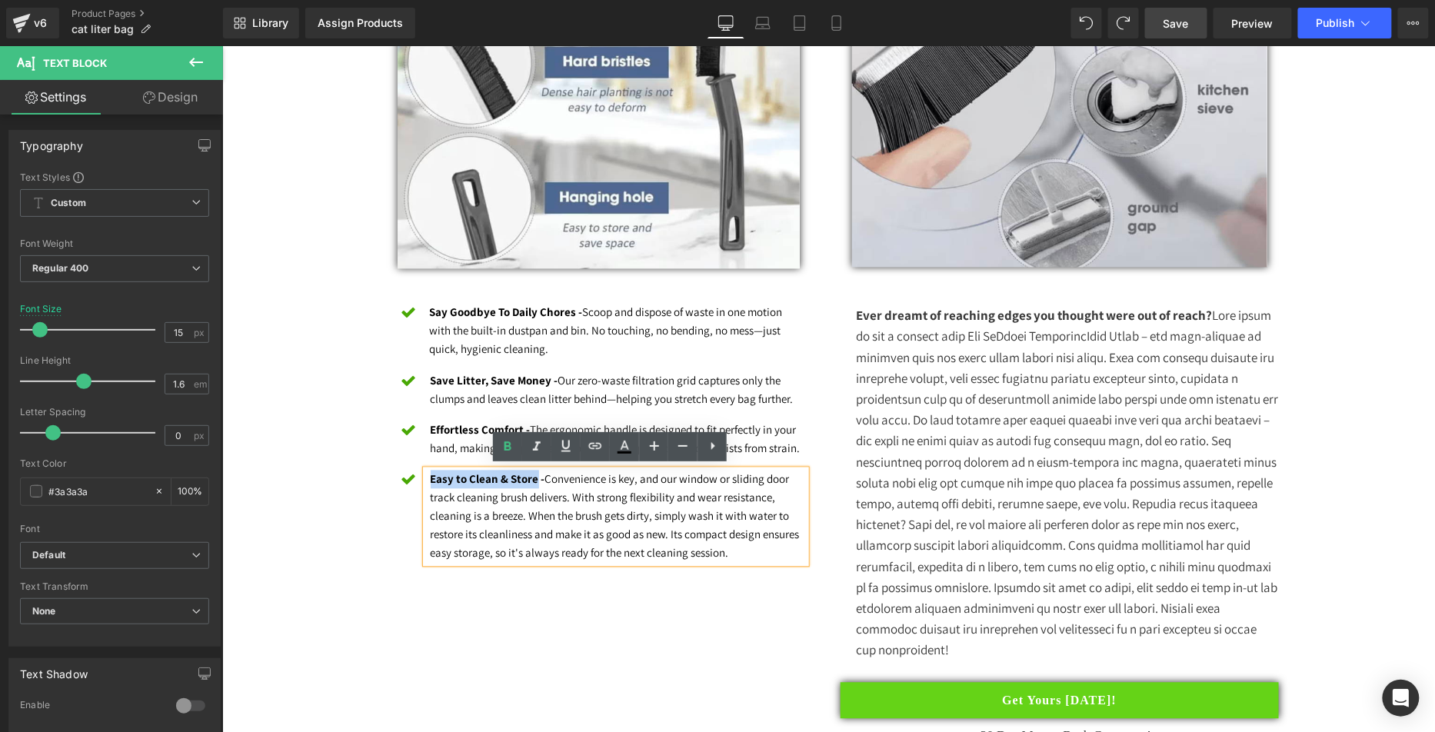
drag, startPoint x: 530, startPoint y: 475, endPoint x: 419, endPoint y: 474, distance: 110.7
click at [425, 474] on div "Easy to Clean & Store - Convenience is key, and our window or sliding door trac…" at bounding box center [615, 516] width 381 height 93
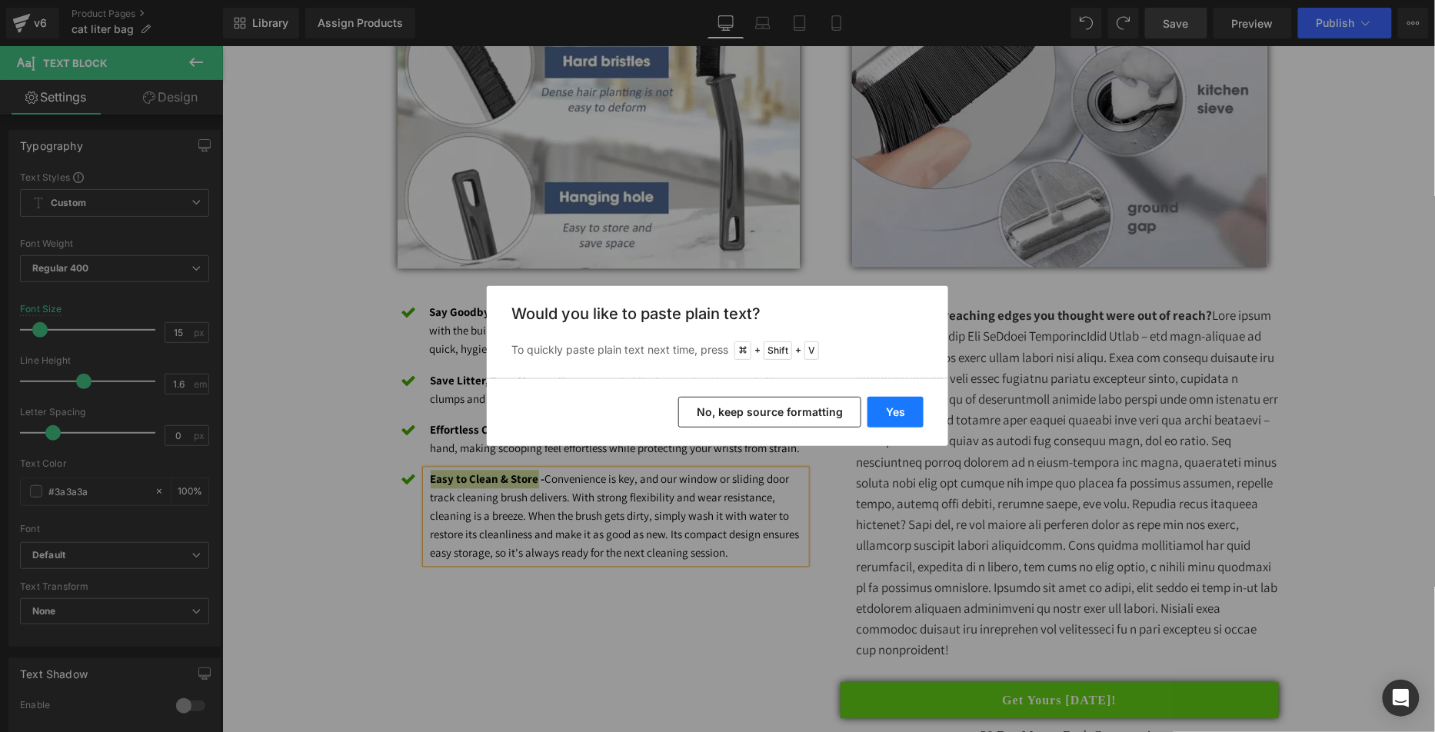
click at [894, 411] on button "Yes" at bounding box center [895, 412] width 56 height 31
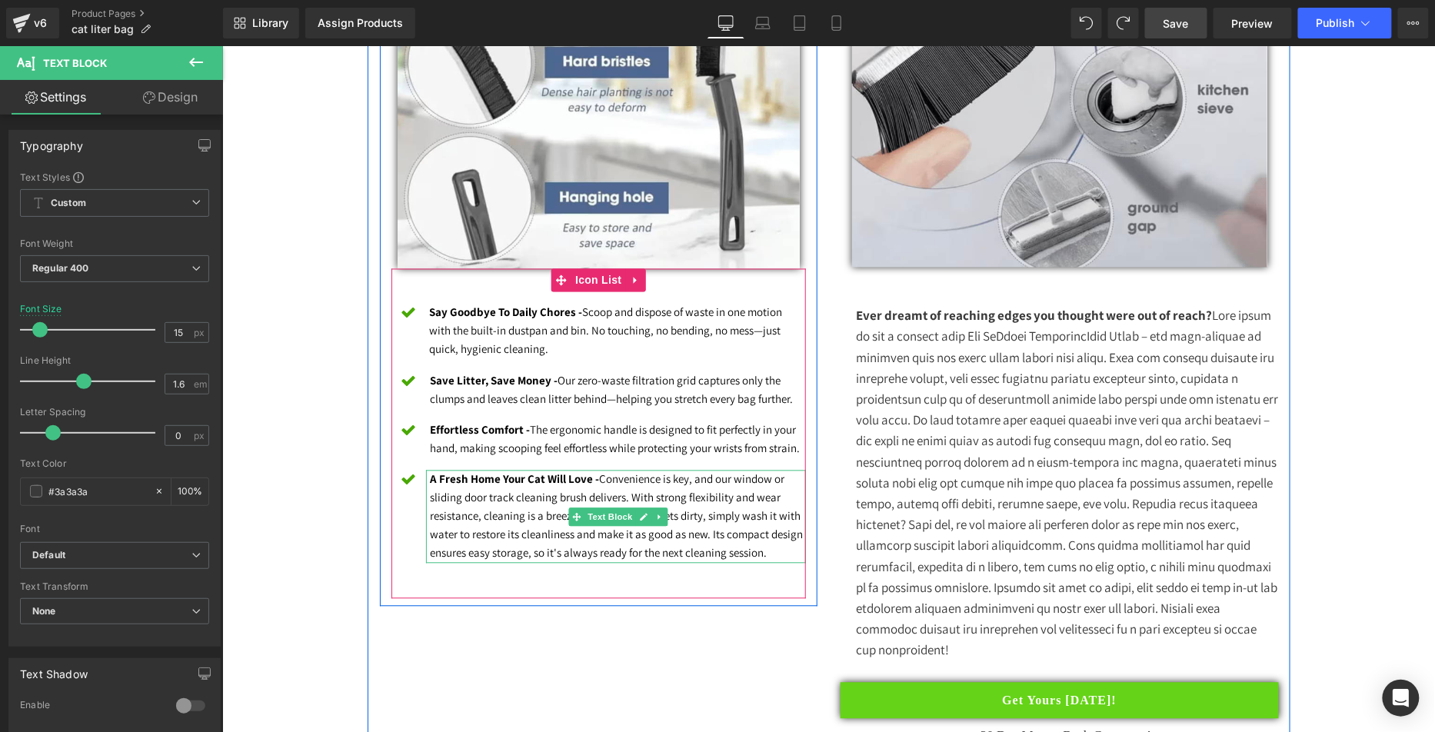
drag, startPoint x: 677, startPoint y: 532, endPoint x: 770, endPoint y: 550, distance: 94.7
click at [677, 532] on font "A Fresh Home Your Cat Will Love - Convenience is key, and our window or sliding…" at bounding box center [616, 515] width 373 height 88
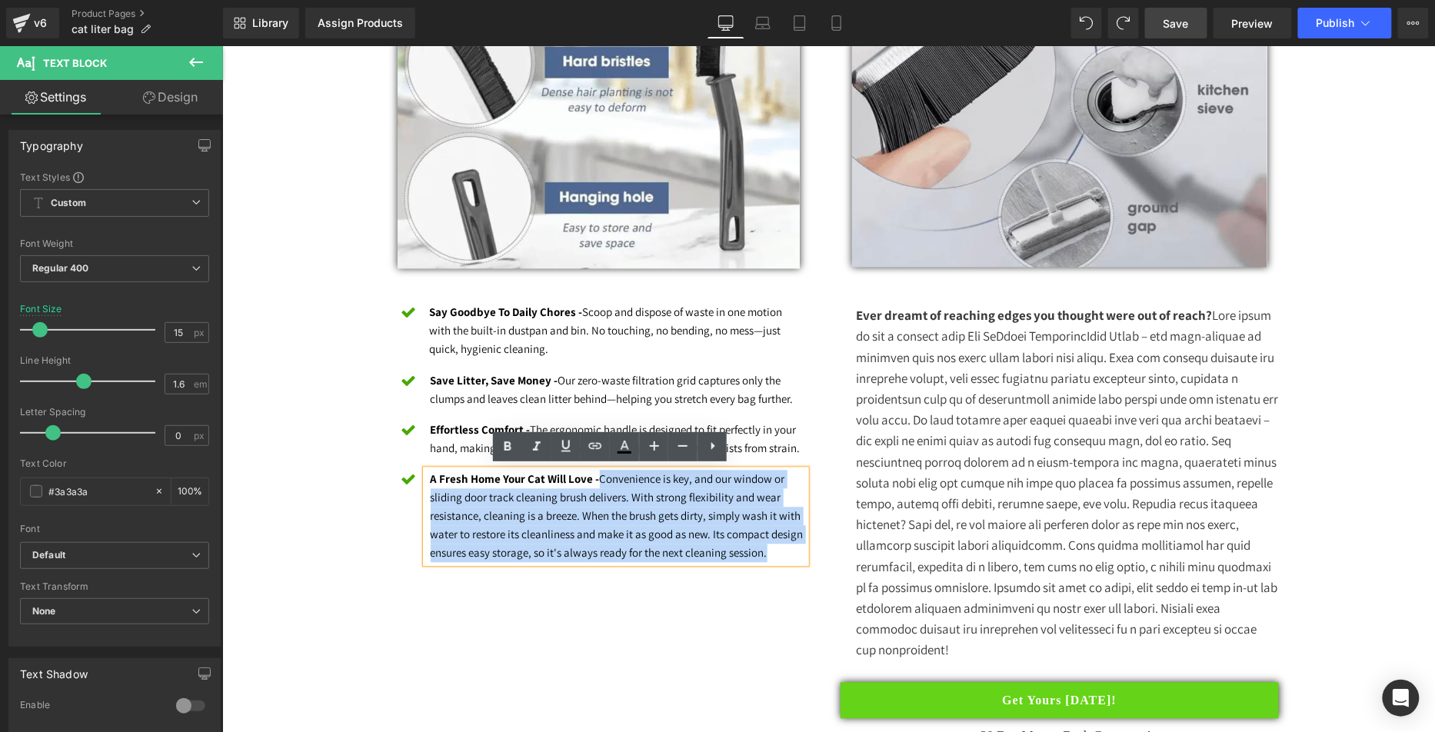
drag, startPoint x: 787, startPoint y: 550, endPoint x: 594, endPoint y: 478, distance: 205.8
click at [594, 478] on p "A Fresh Home Your Cat Will Love - Convenience is key, and our window or sliding…" at bounding box center [618, 516] width 376 height 92
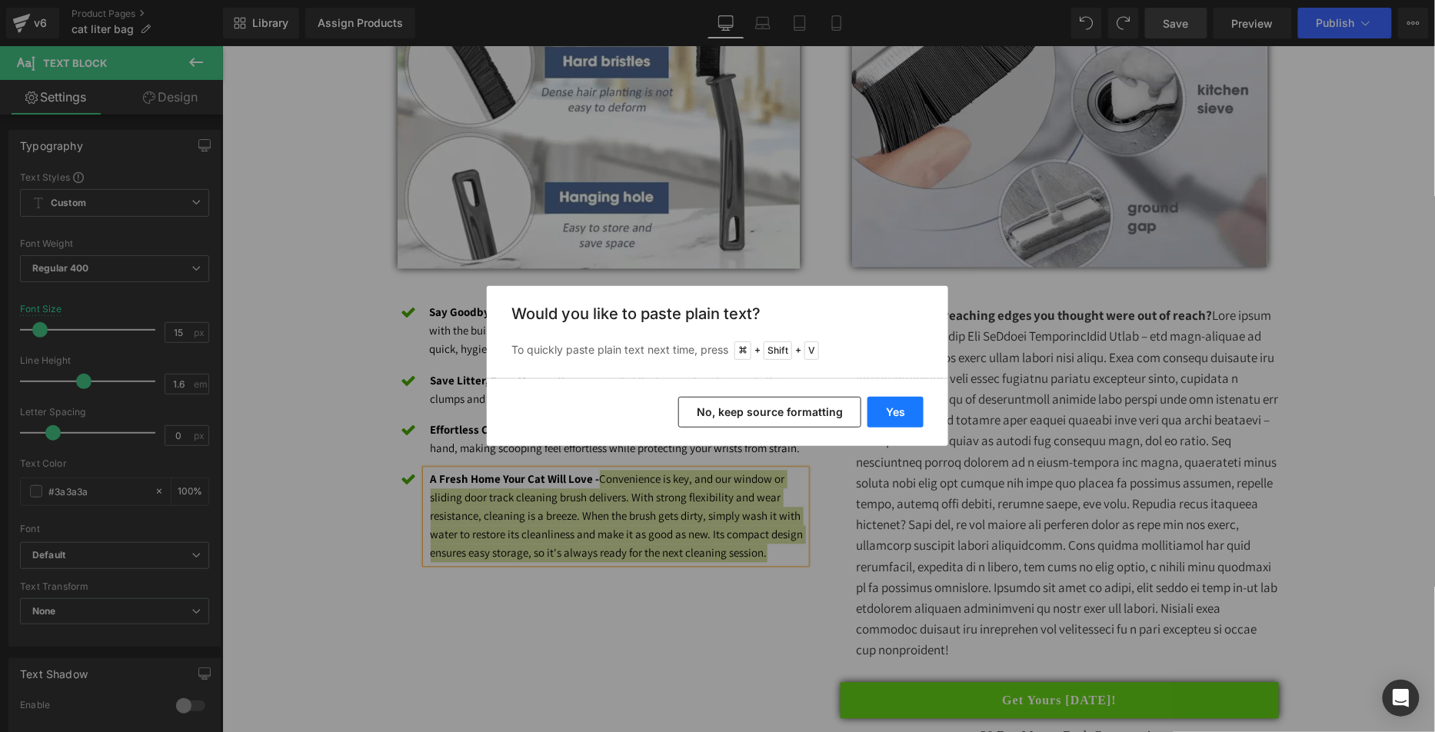
click at [877, 414] on button "Yes" at bounding box center [895, 412] width 56 height 31
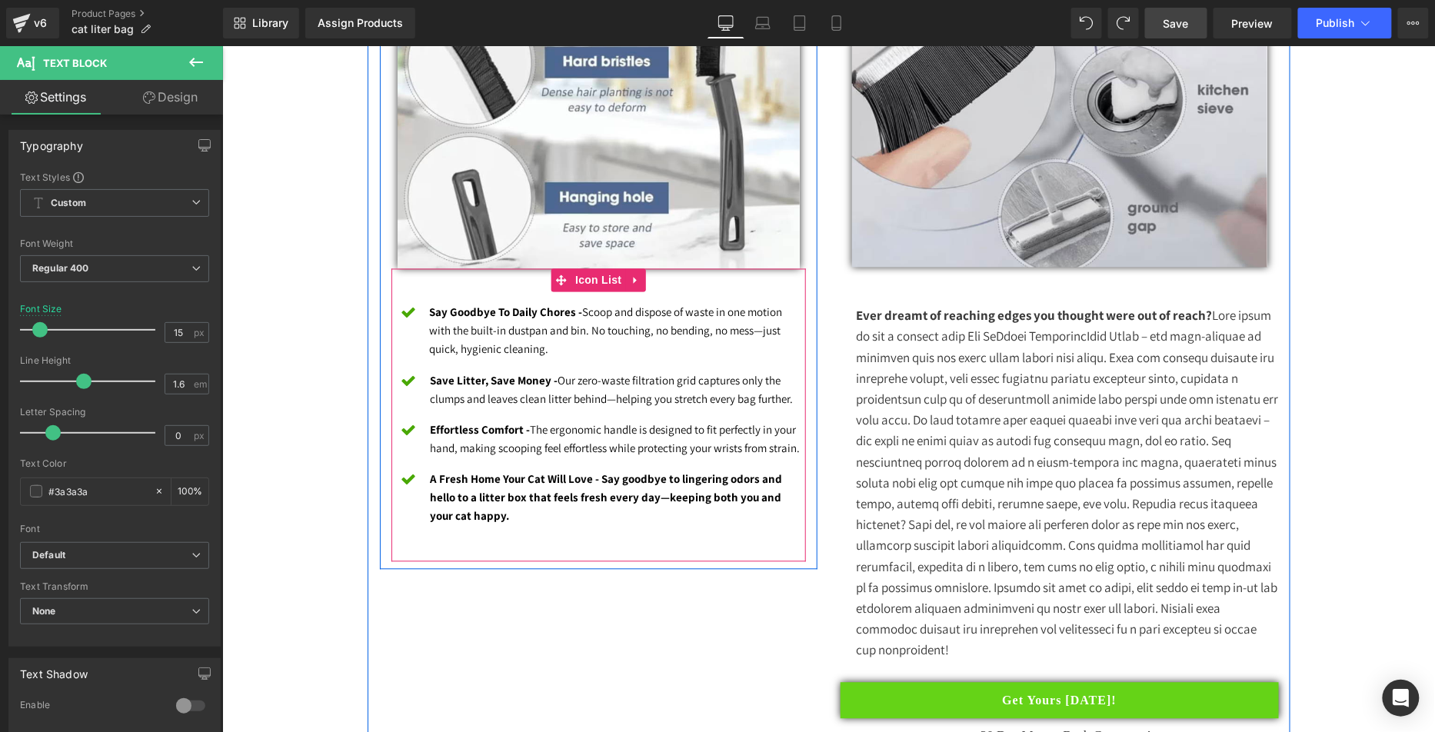
drag, startPoint x: 525, startPoint y: 519, endPoint x: 541, endPoint y: 514, distance: 16.3
click at [525, 519] on div "A Fresh Home Your Cat Will Love - Say goodbye to lingering odors and hello to a…" at bounding box center [615, 498] width 381 height 56
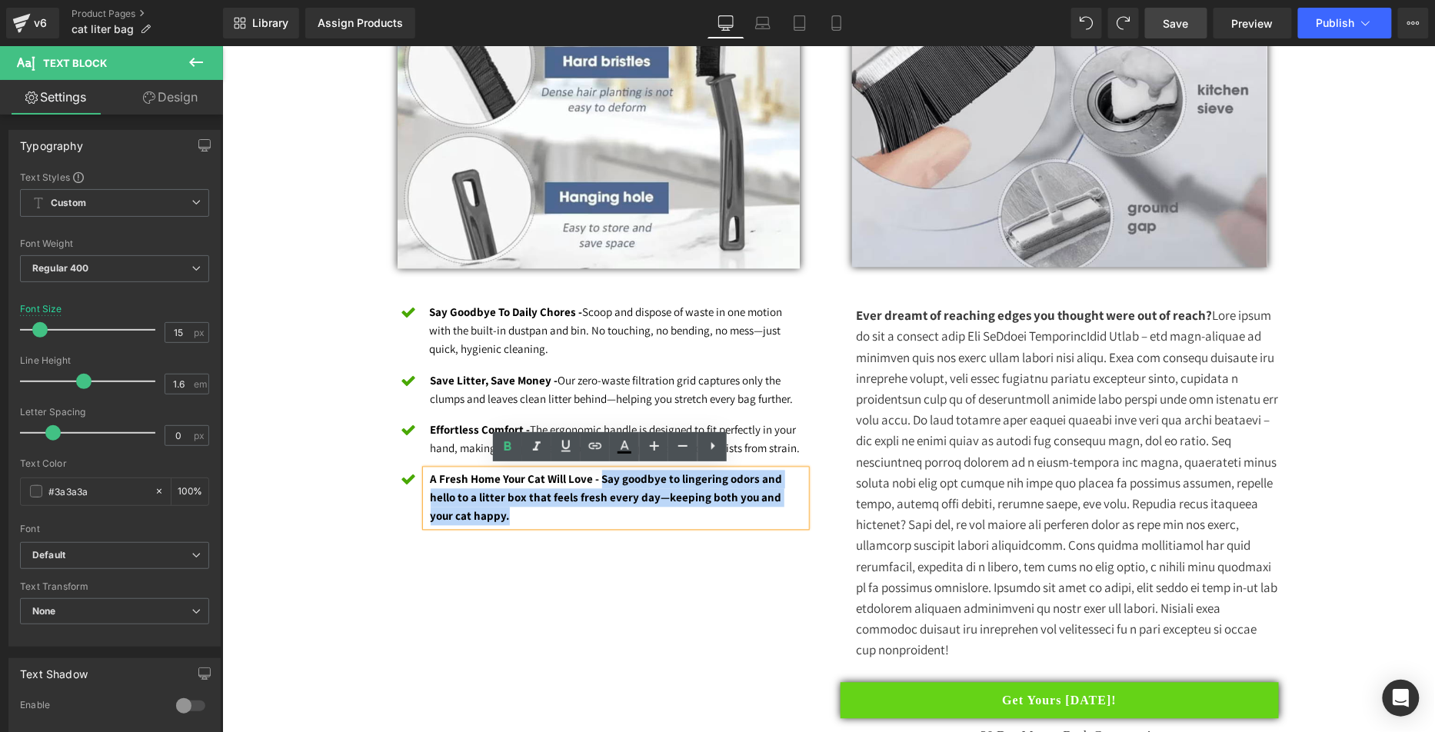
click at [592, 480] on p "A Fresh Home Your Cat Will Love - Say goodbye to lingering odors and hello to a…" at bounding box center [618, 497] width 376 height 55
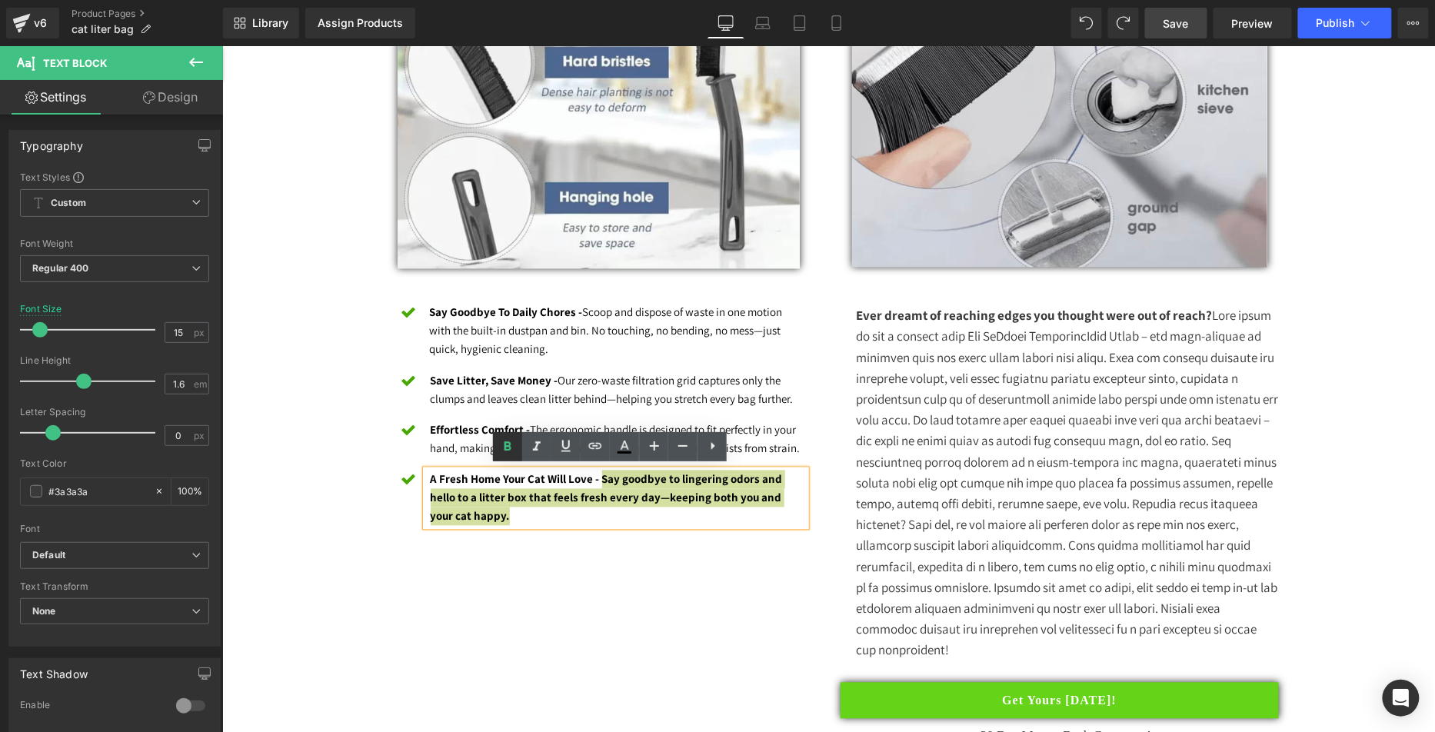
click at [516, 451] on icon at bounding box center [507, 447] width 18 height 18
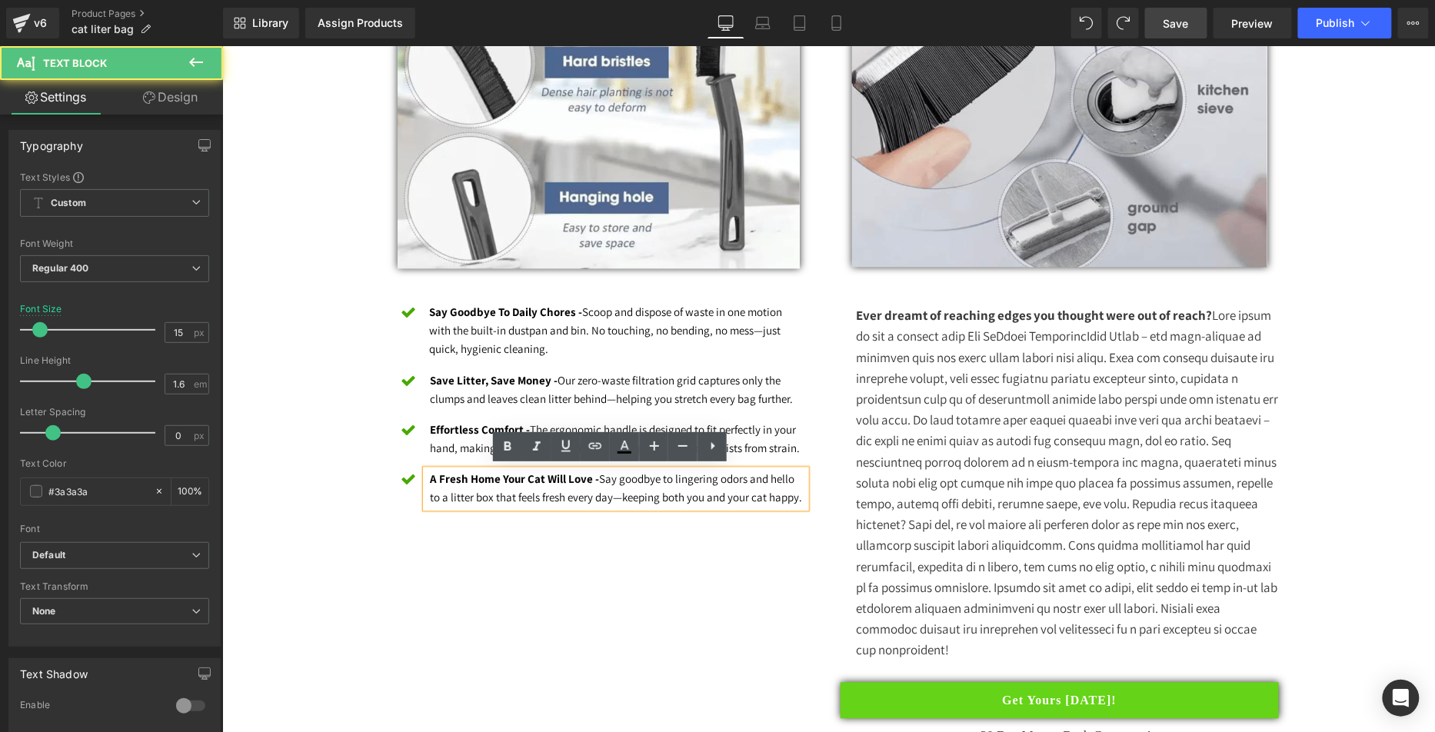
click at [584, 484] on p "A Fresh Home Your Cat Will Love - Say goodbye to lingering odors and hello to a…" at bounding box center [618, 488] width 376 height 37
click at [790, 492] on p "A Fresh Home Your Cat Will Love - Say goodbye to lingering odors and hello to a…" at bounding box center [618, 488] width 376 height 37
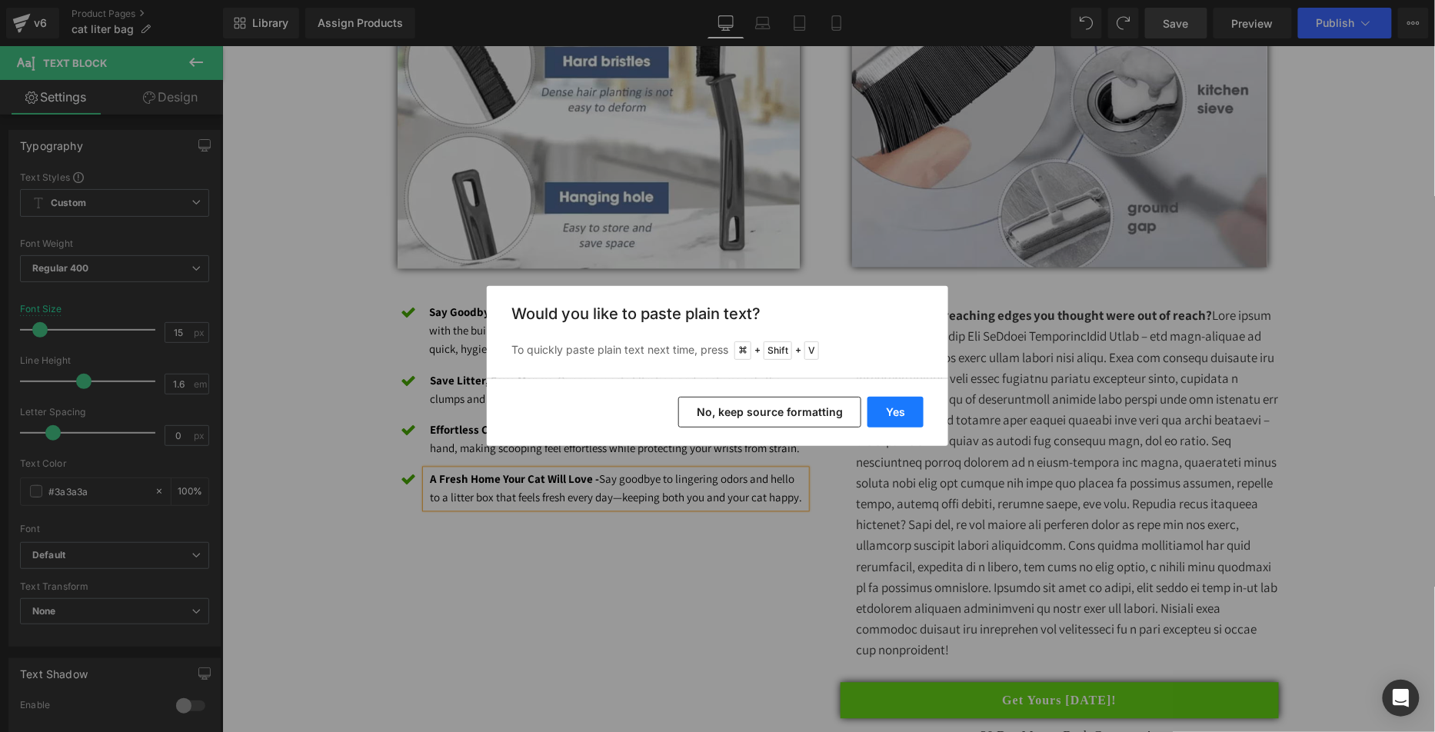
click at [886, 408] on button "Yes" at bounding box center [895, 412] width 56 height 31
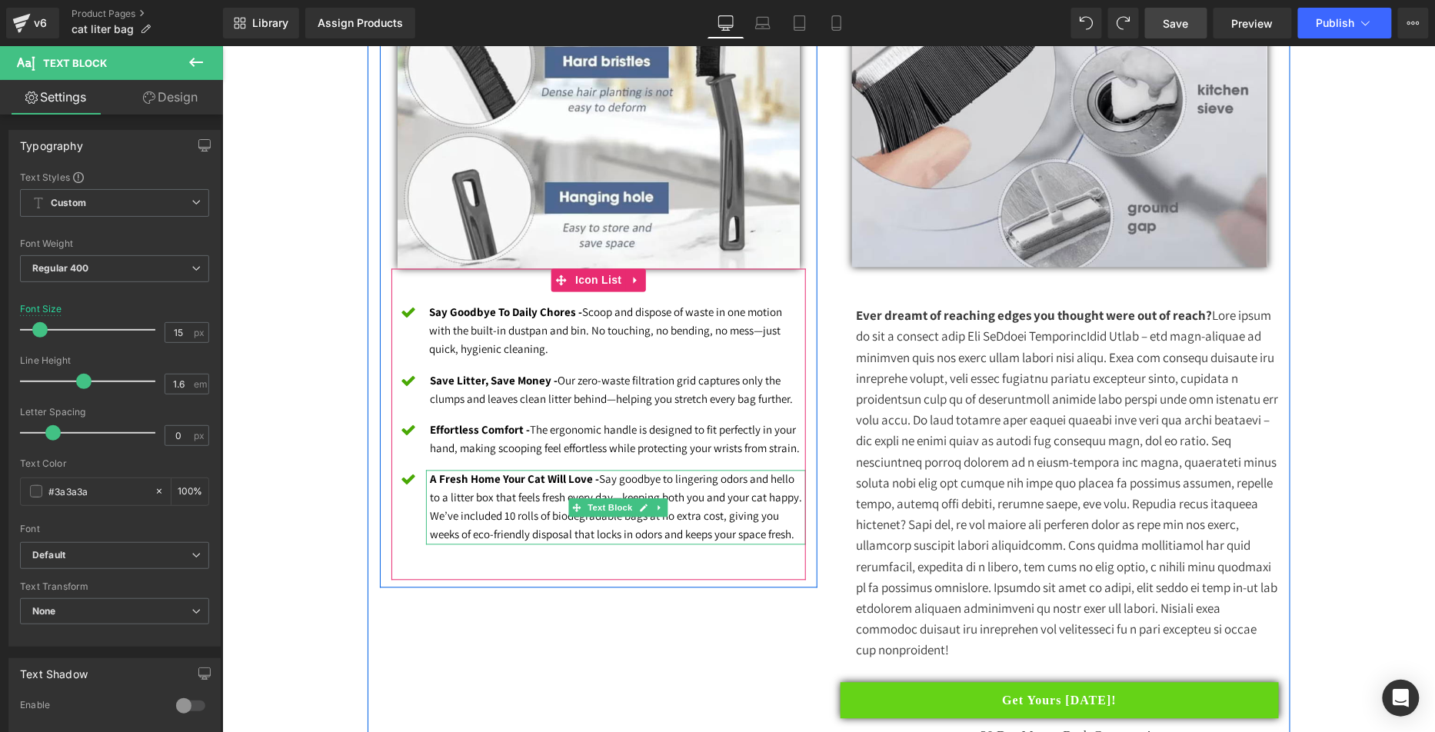
click at [603, 528] on font "A Fresh Home Your Cat Will Love - Say goodbye to lingering odors and hello to a…" at bounding box center [616, 506] width 372 height 70
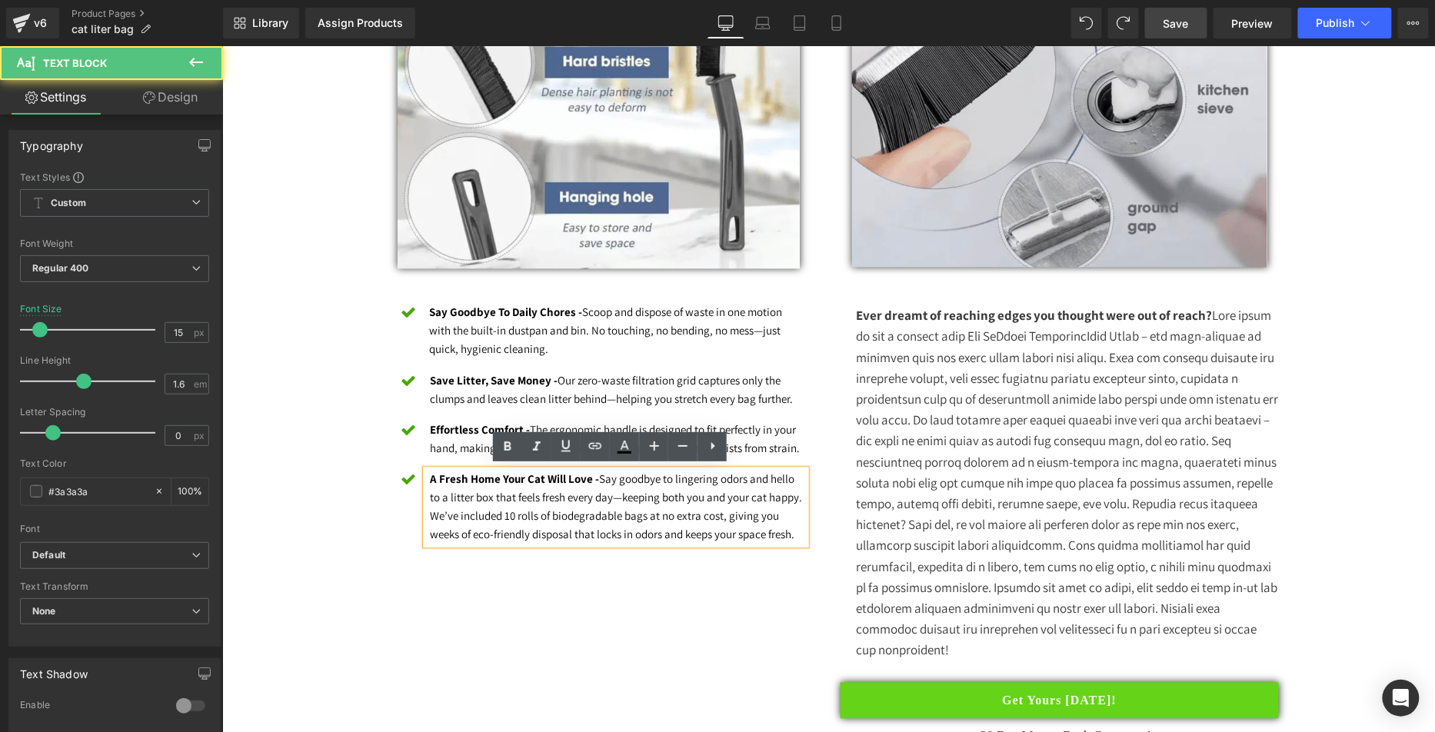
drag, startPoint x: 449, startPoint y: 514, endPoint x: 481, endPoint y: 524, distance: 34.0
click at [450, 514] on font "A Fresh Home Your Cat Will Love - Say goodbye to lingering odors and hello to a…" at bounding box center [616, 506] width 372 height 70
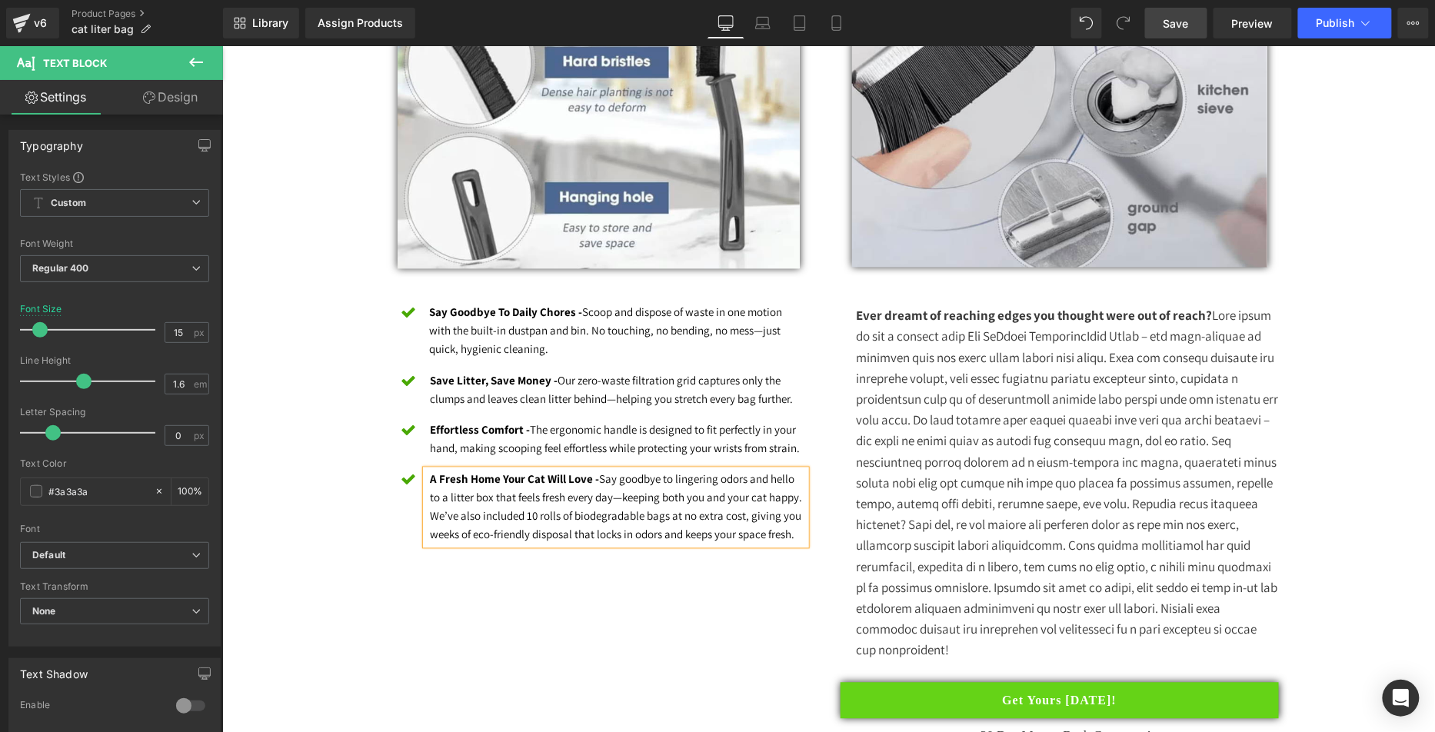
click at [543, 680] on div "Heading Image Icon Say Goodbye To Daily Chores - Scoop and dispose of waste in …" at bounding box center [828, 315] width 923 height 960
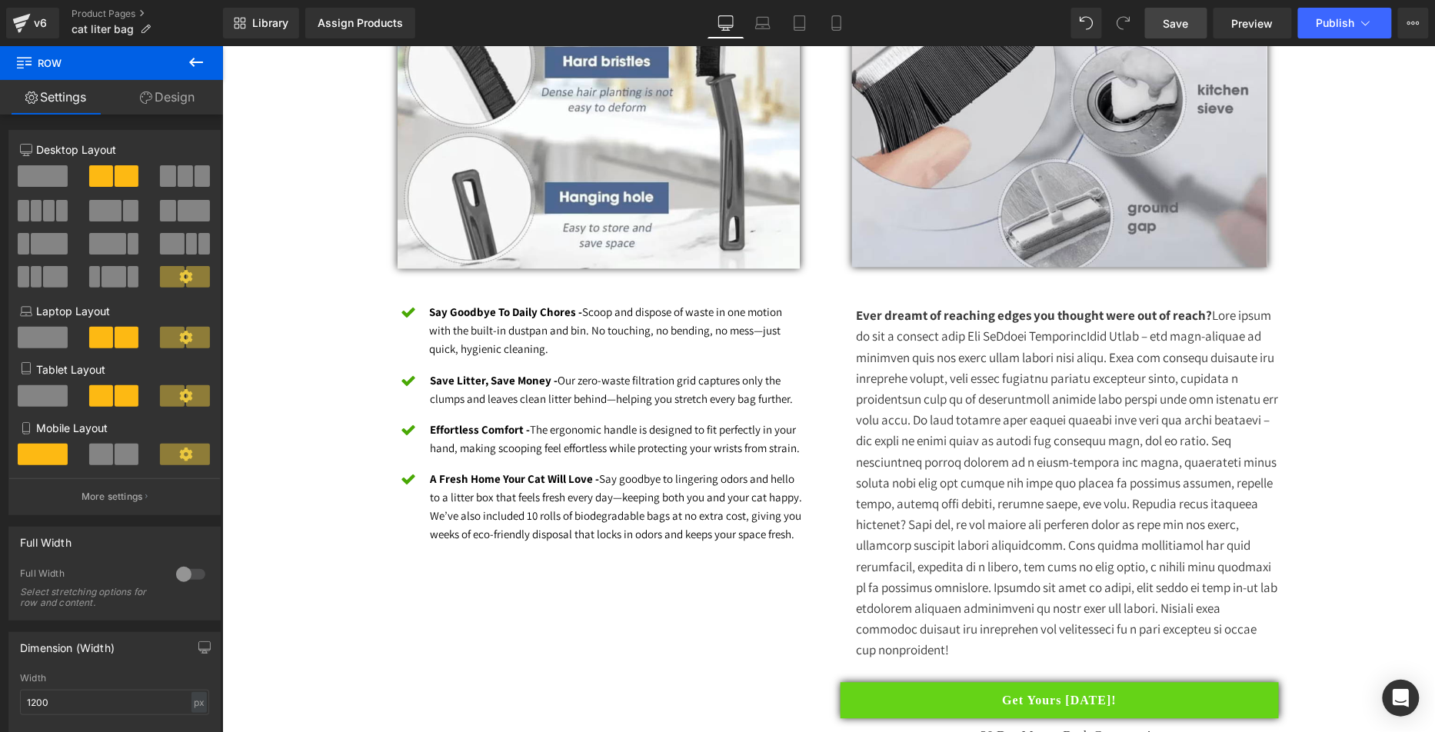
drag, startPoint x: 1179, startPoint y: 22, endPoint x: 1165, endPoint y: 32, distance: 17.3
click at [1181, 22] on span "Save" at bounding box center [1175, 23] width 25 height 16
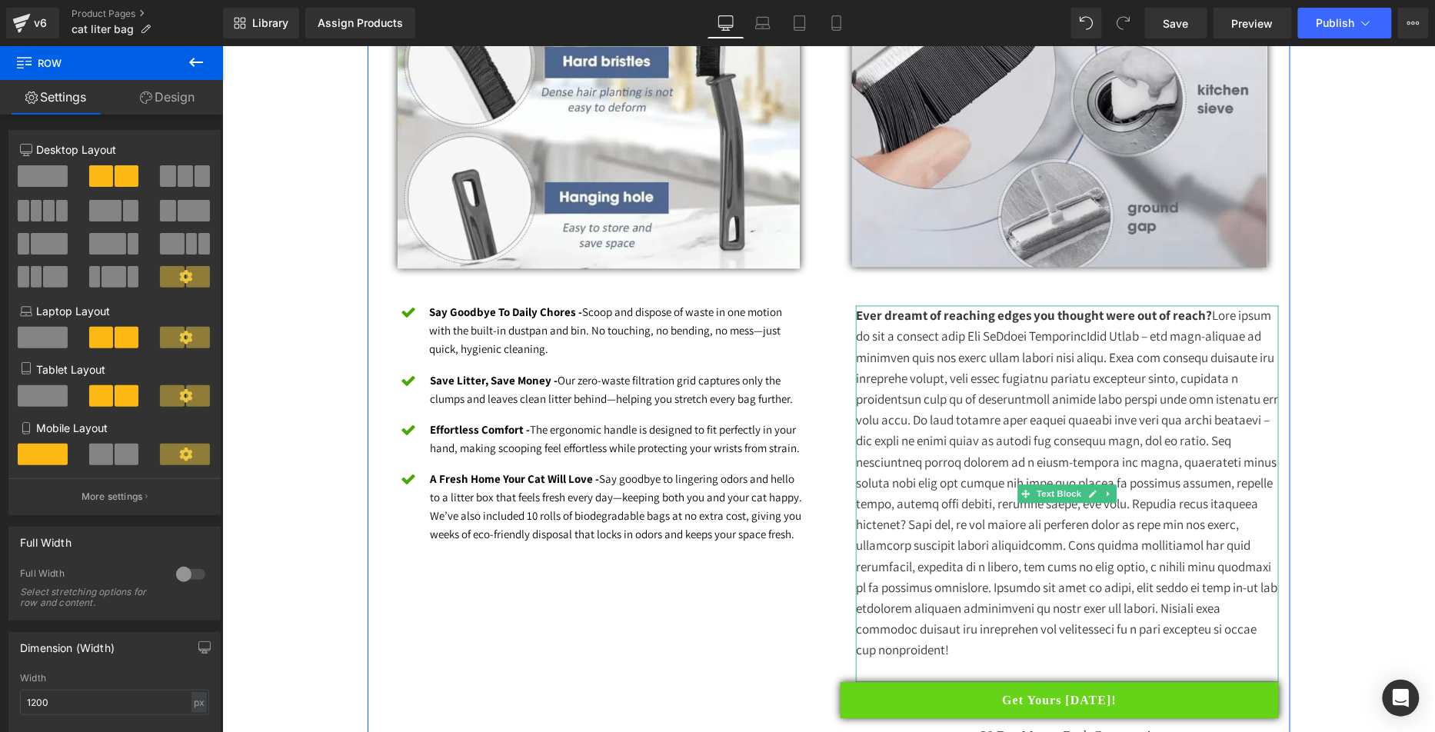
click at [976, 647] on p "Ever dreamt of reaching edges you thought were out of reach?" at bounding box center [1066, 482] width 423 height 355
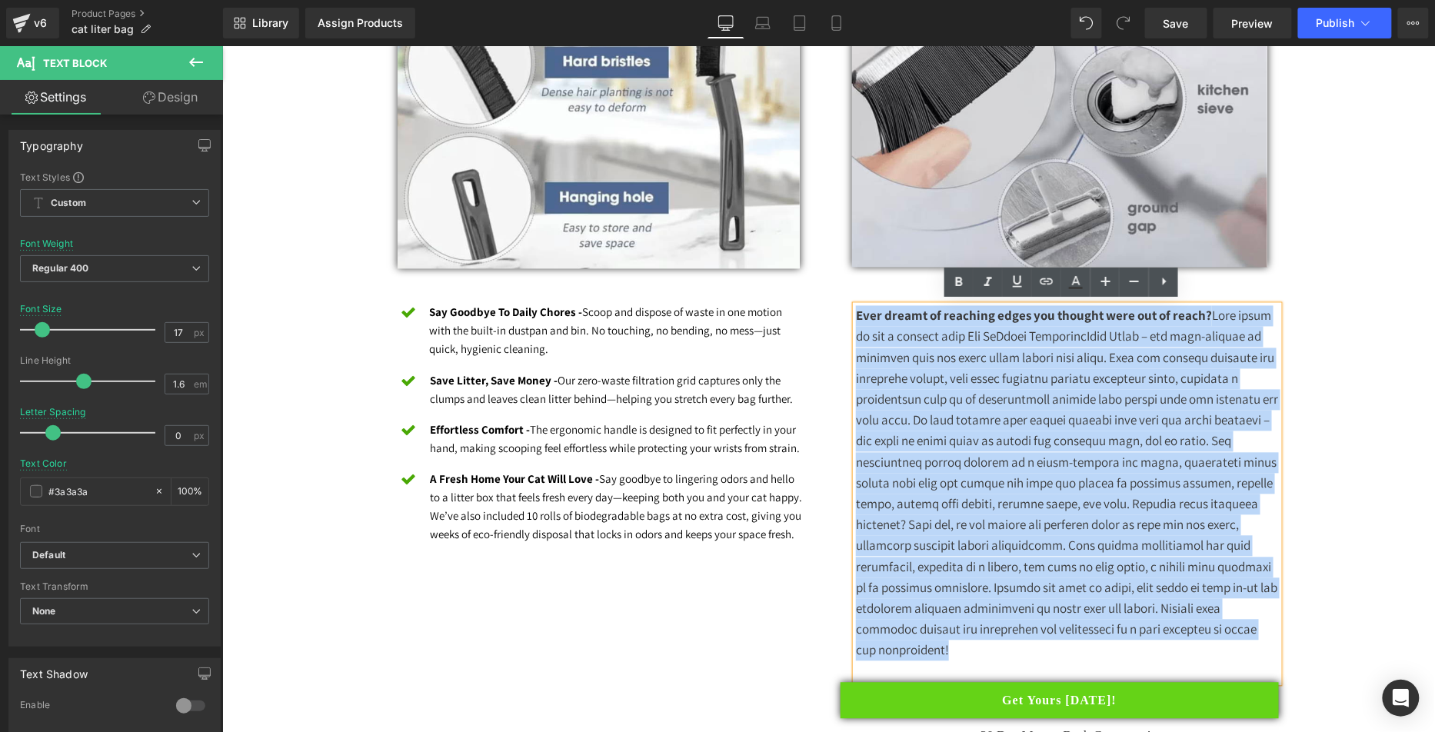
drag, startPoint x: 960, startPoint y: 648, endPoint x: 843, endPoint y: 316, distance: 352.1
click at [843, 316] on div "Image Row Ever dreamt of reaching edges you thought were out of reach? Text Blo…" at bounding box center [1058, 323] width 461 height 929
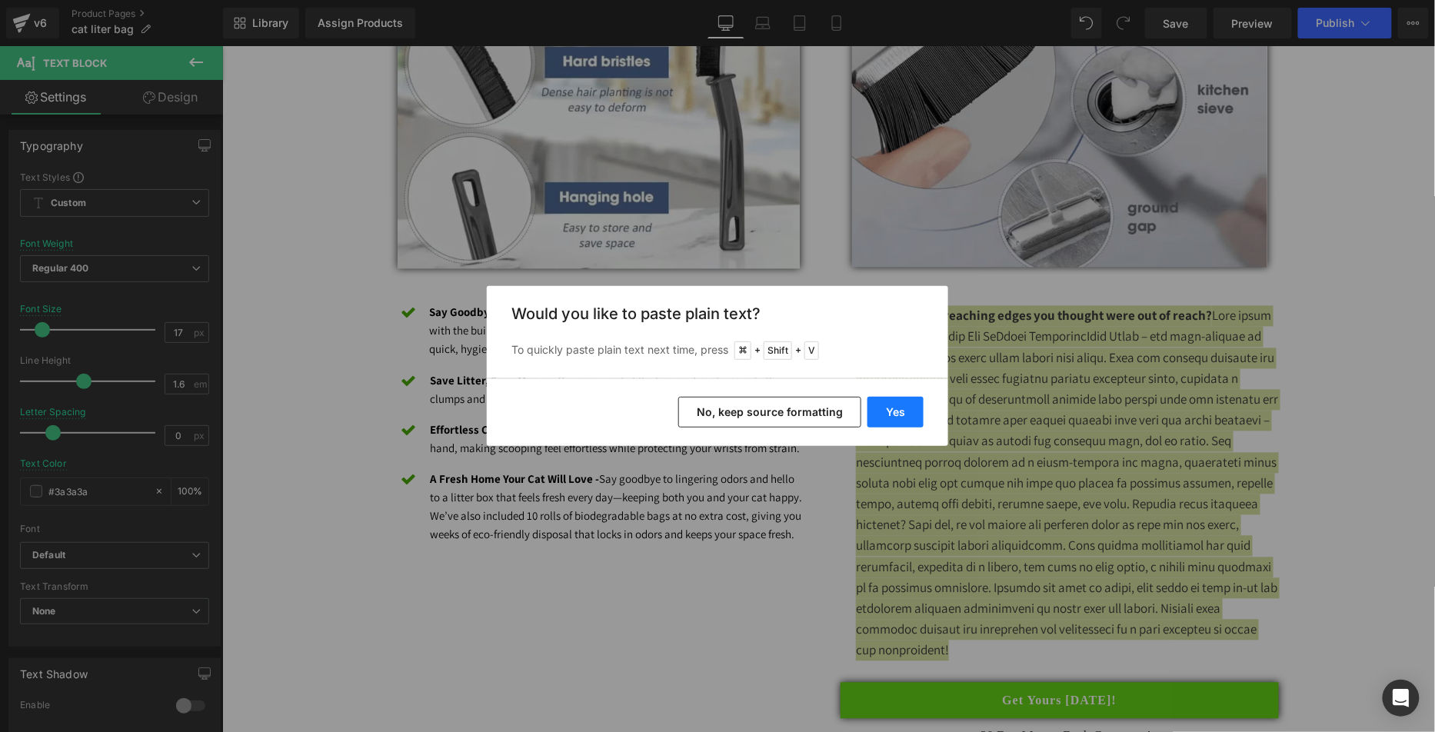
click at [887, 401] on button "Yes" at bounding box center [895, 412] width 56 height 31
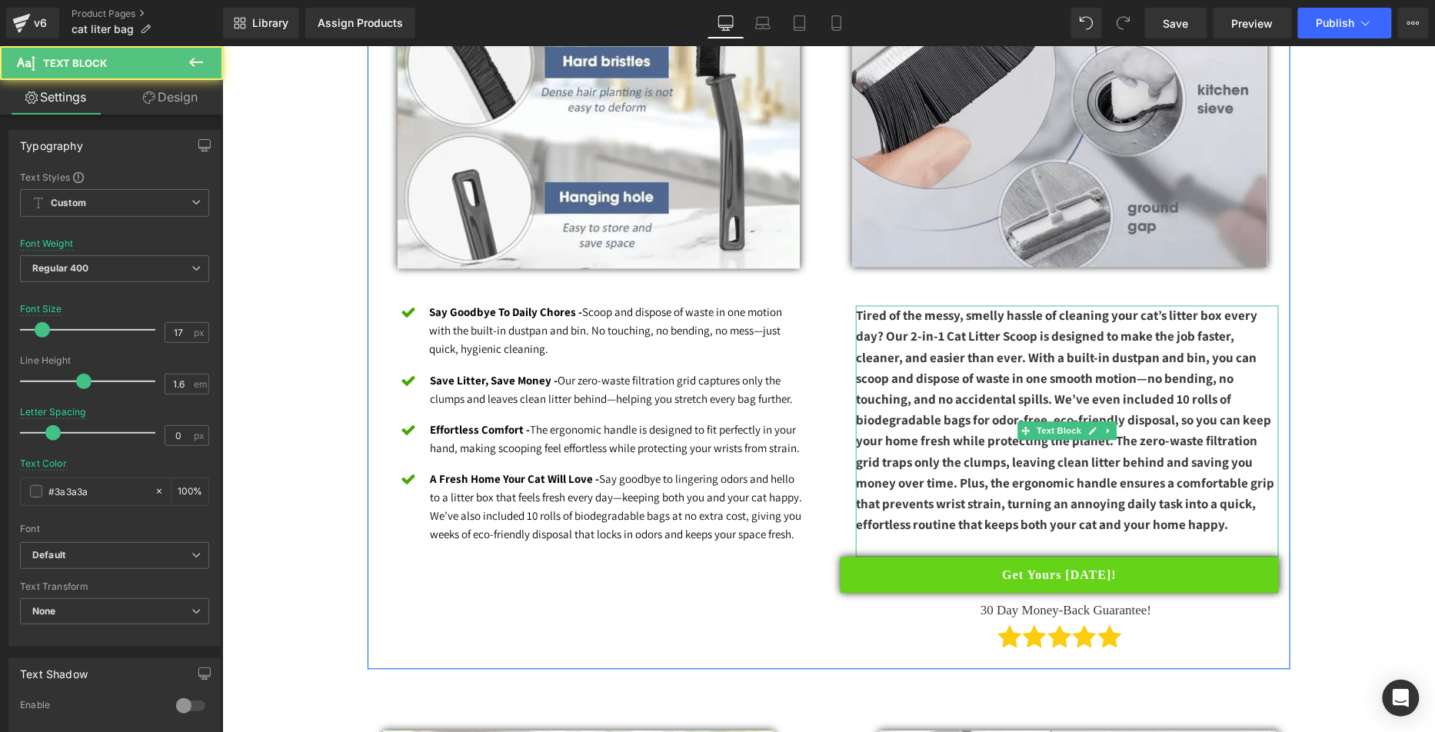
drag, startPoint x: 1044, startPoint y: 474, endPoint x: 1093, endPoint y: 484, distance: 50.2
click at [1046, 474] on b "Tired of the messy, smelly hassle of cleaning your cat’s litter box every day? …" at bounding box center [1064, 420] width 418 height 226
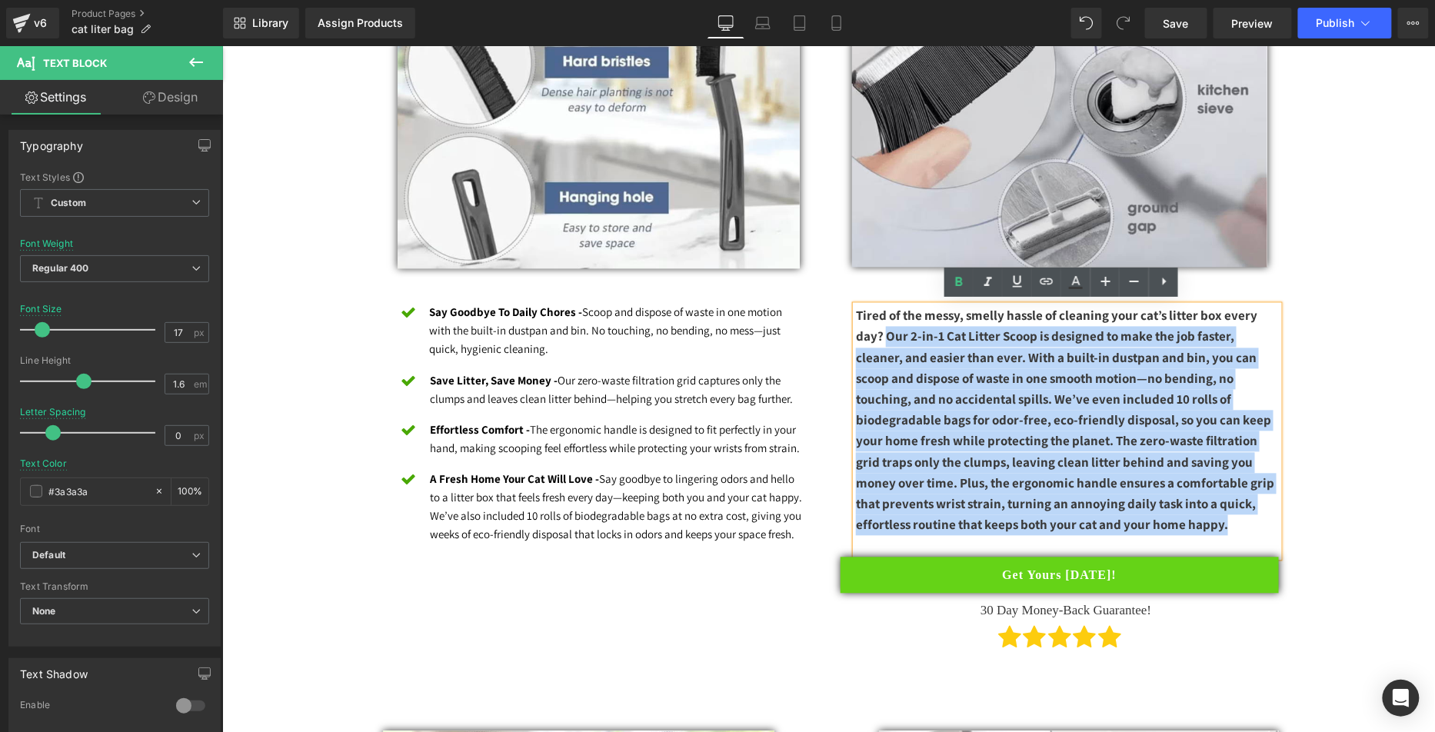
drag, startPoint x: 1100, startPoint y: 429, endPoint x: 880, endPoint y: 339, distance: 237.6
click at [880, 339] on p "Tired of the messy, smelly hassle of cleaning your cat’s litter box every day? …" at bounding box center [1066, 420] width 423 height 230
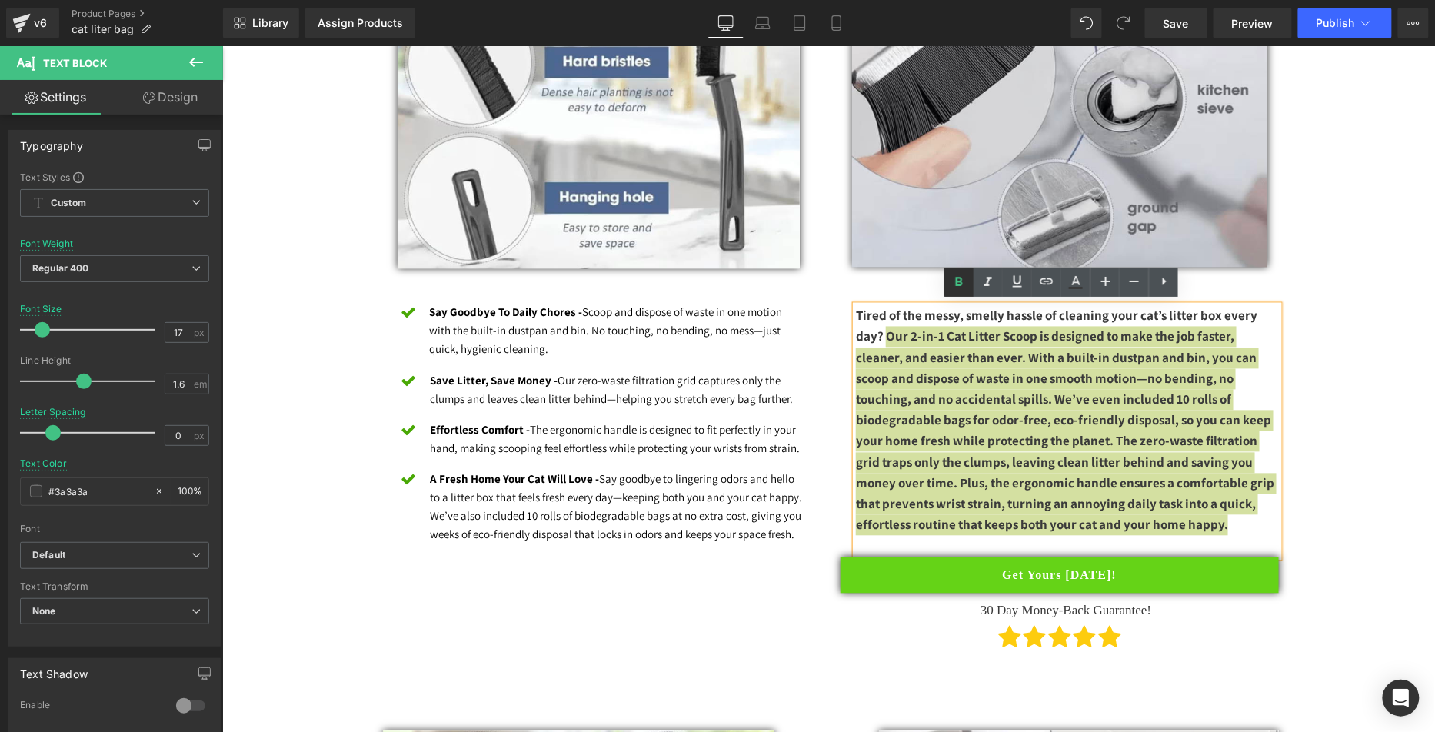
click at [958, 280] on icon at bounding box center [959, 282] width 18 height 18
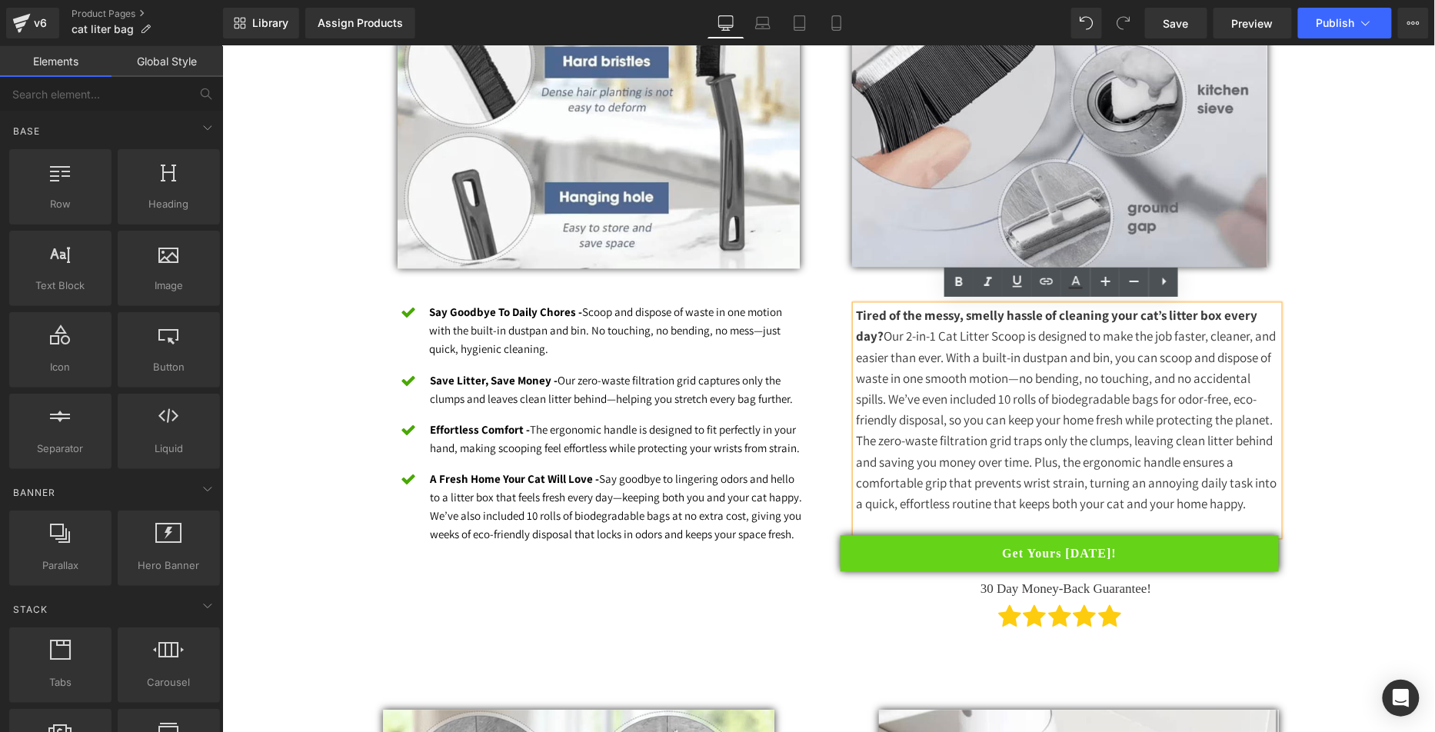
drag, startPoint x: 1356, startPoint y: 284, endPoint x: 1319, endPoint y: 273, distance: 37.9
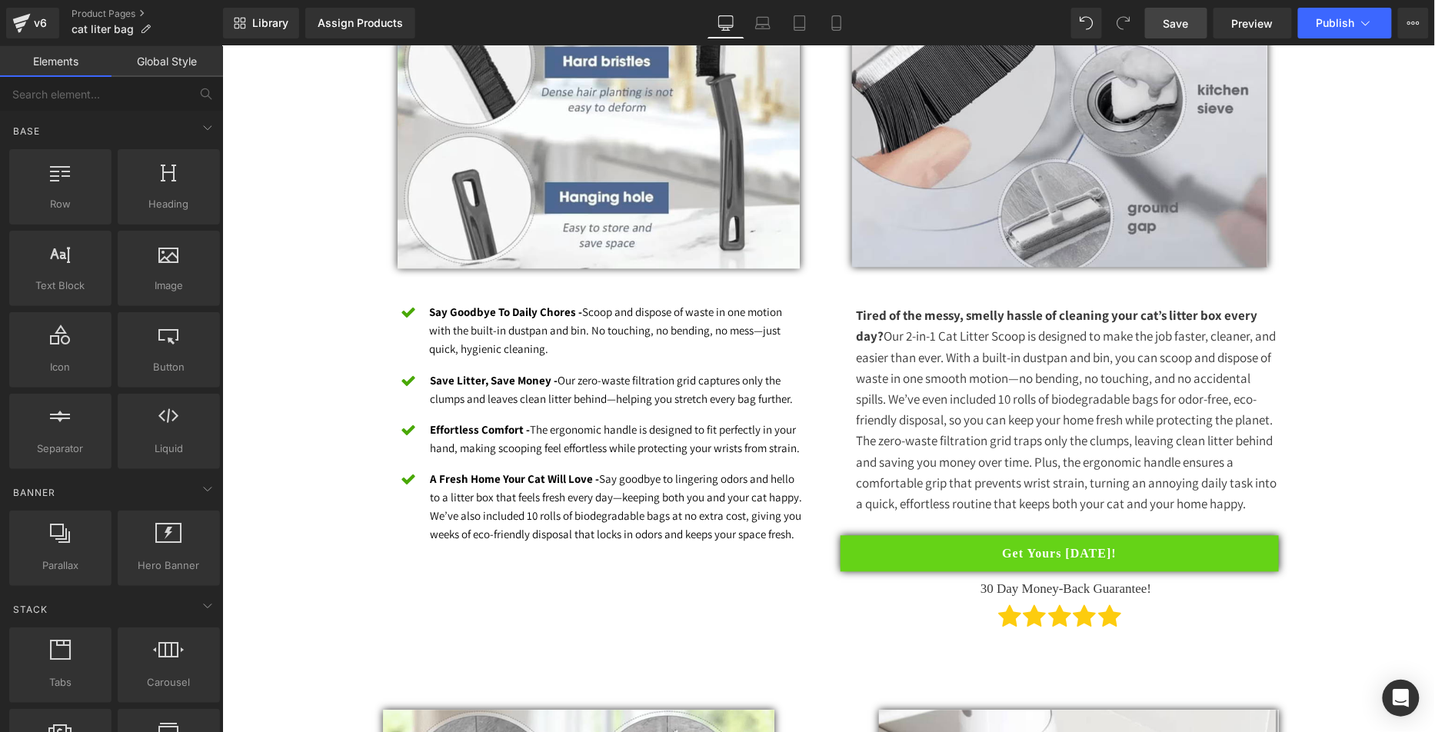
click at [1207, 19] on link "Save" at bounding box center [1176, 23] width 62 height 31
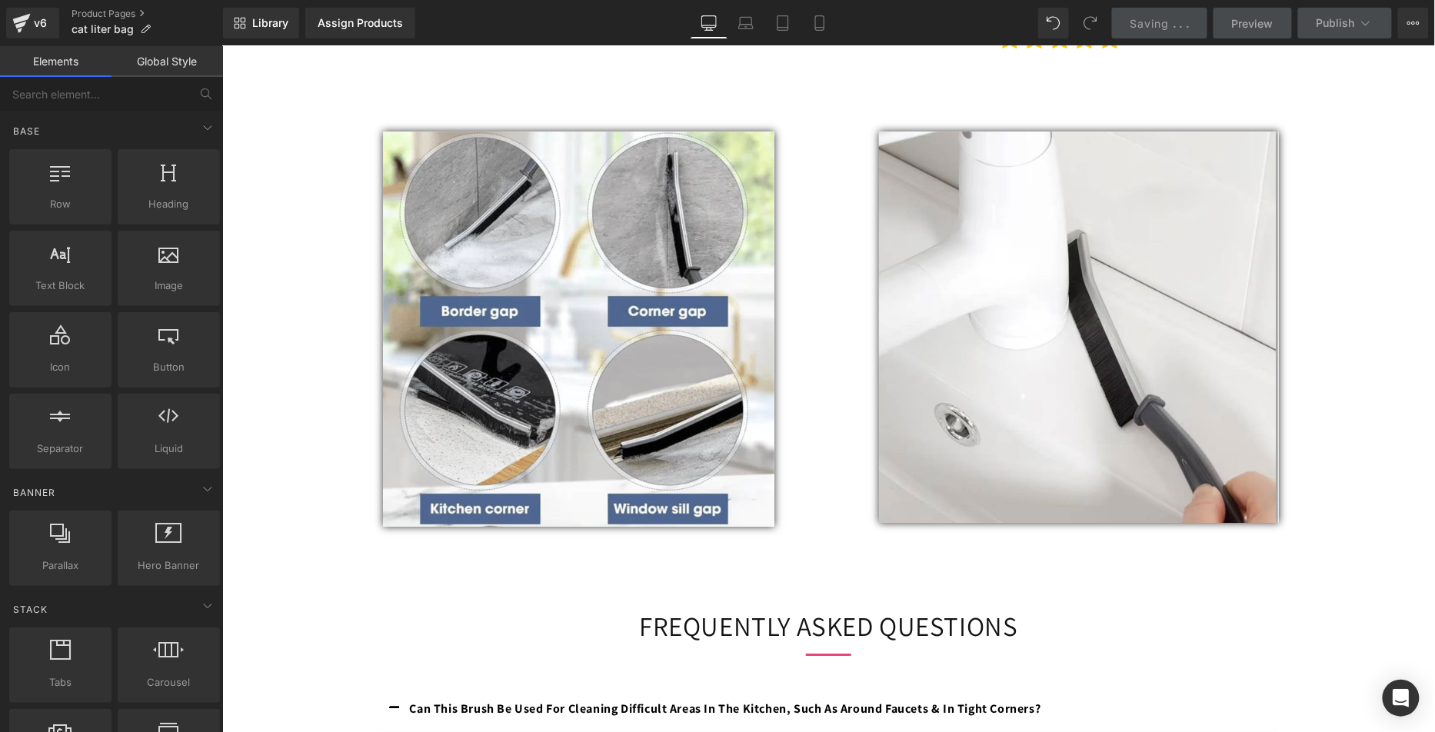
scroll to position [1785, 0]
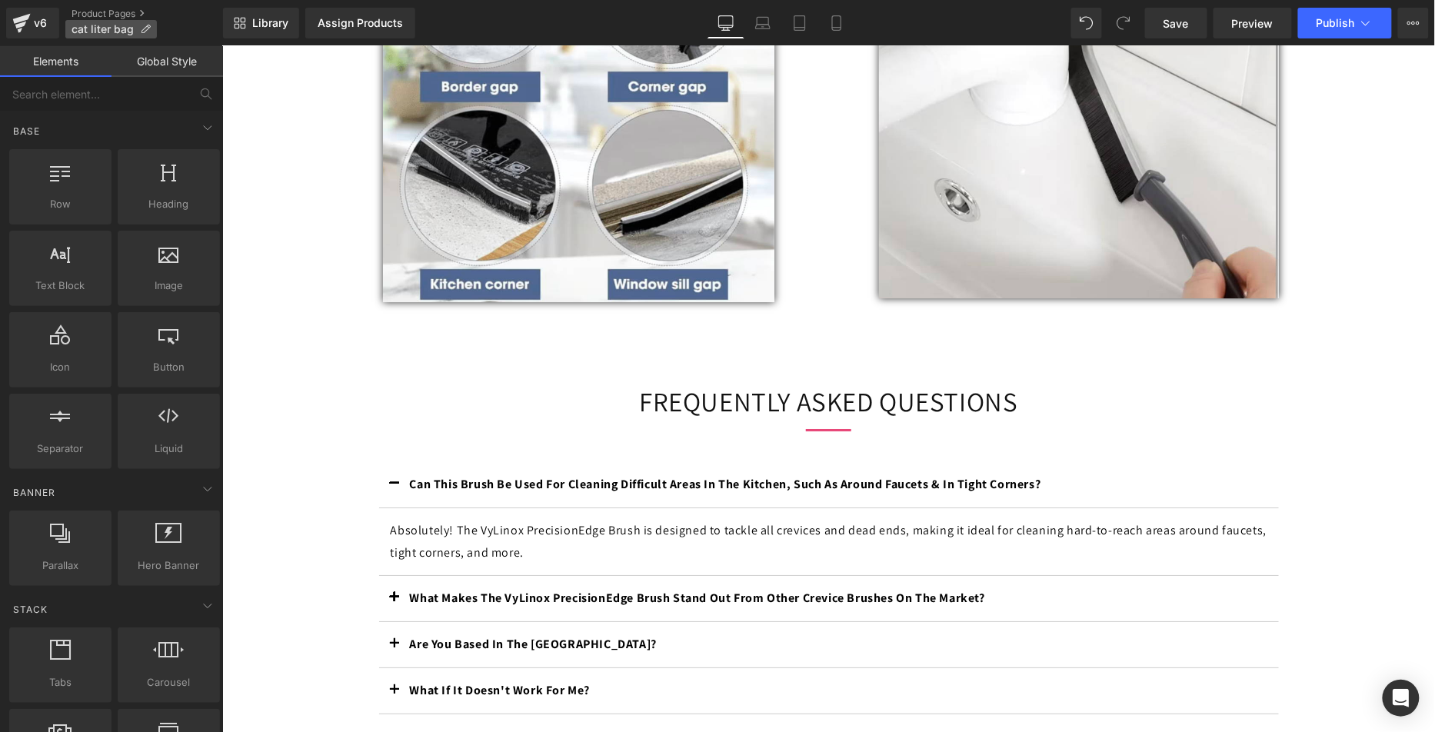
click at [141, 32] on icon at bounding box center [145, 29] width 11 height 11
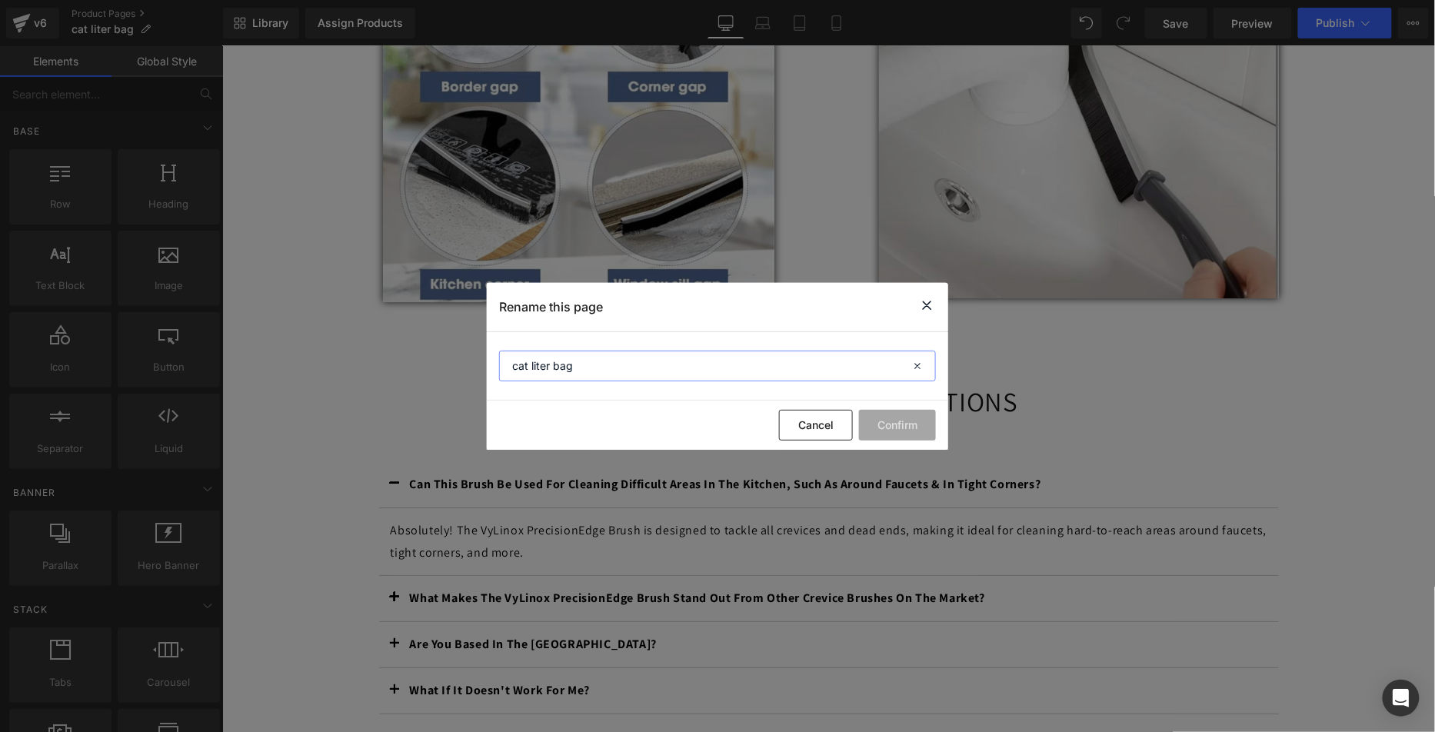
drag, startPoint x: 614, startPoint y: 368, endPoint x: 394, endPoint y: 351, distance: 221.4
click at [394, 351] on div "Rename this page cat liter bag Cancel Confirm" at bounding box center [717, 366] width 1435 height 732
paste input "VyLinox PurrfectClean 2-in-1"
type input "VyLinox PurrfectClean 2-in-1"
click at [912, 421] on button "Confirm" at bounding box center [897, 425] width 77 height 31
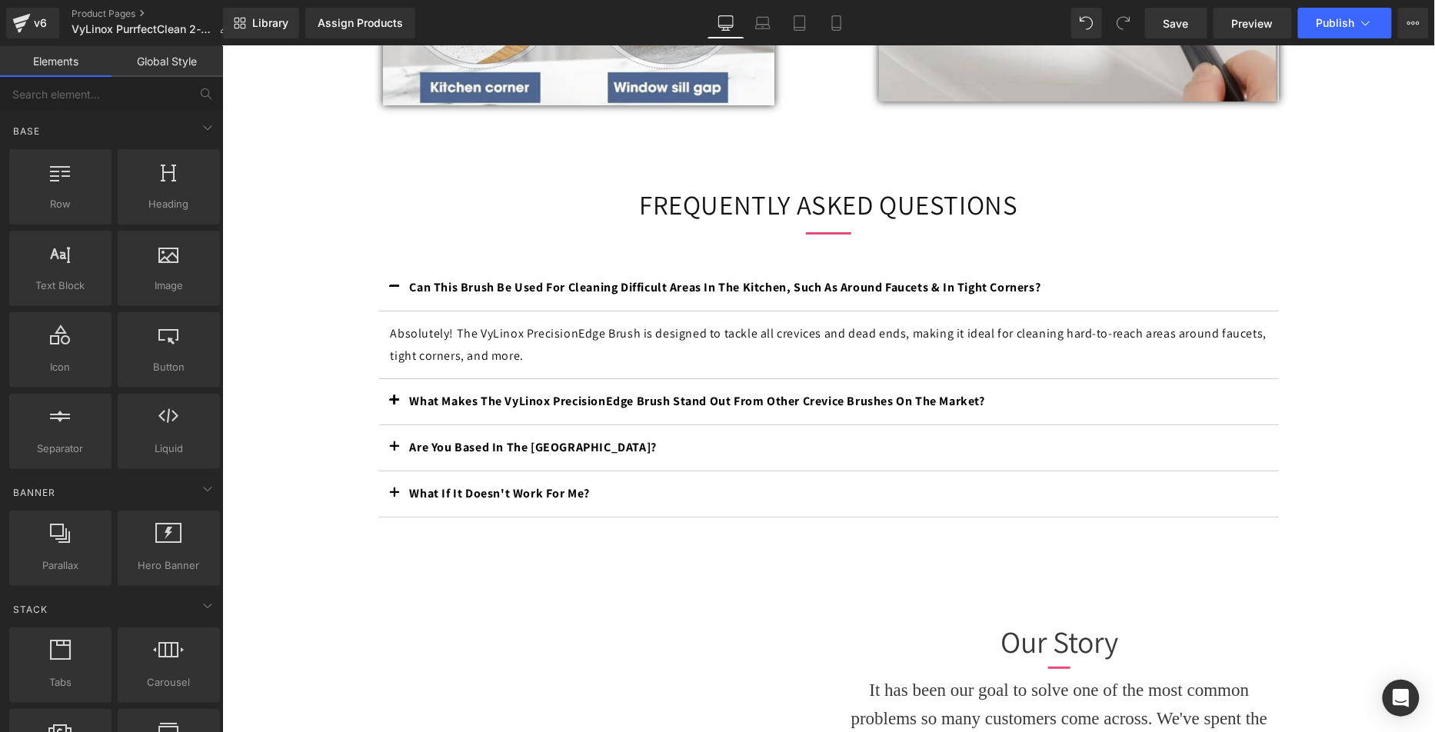
scroll to position [1986, 0]
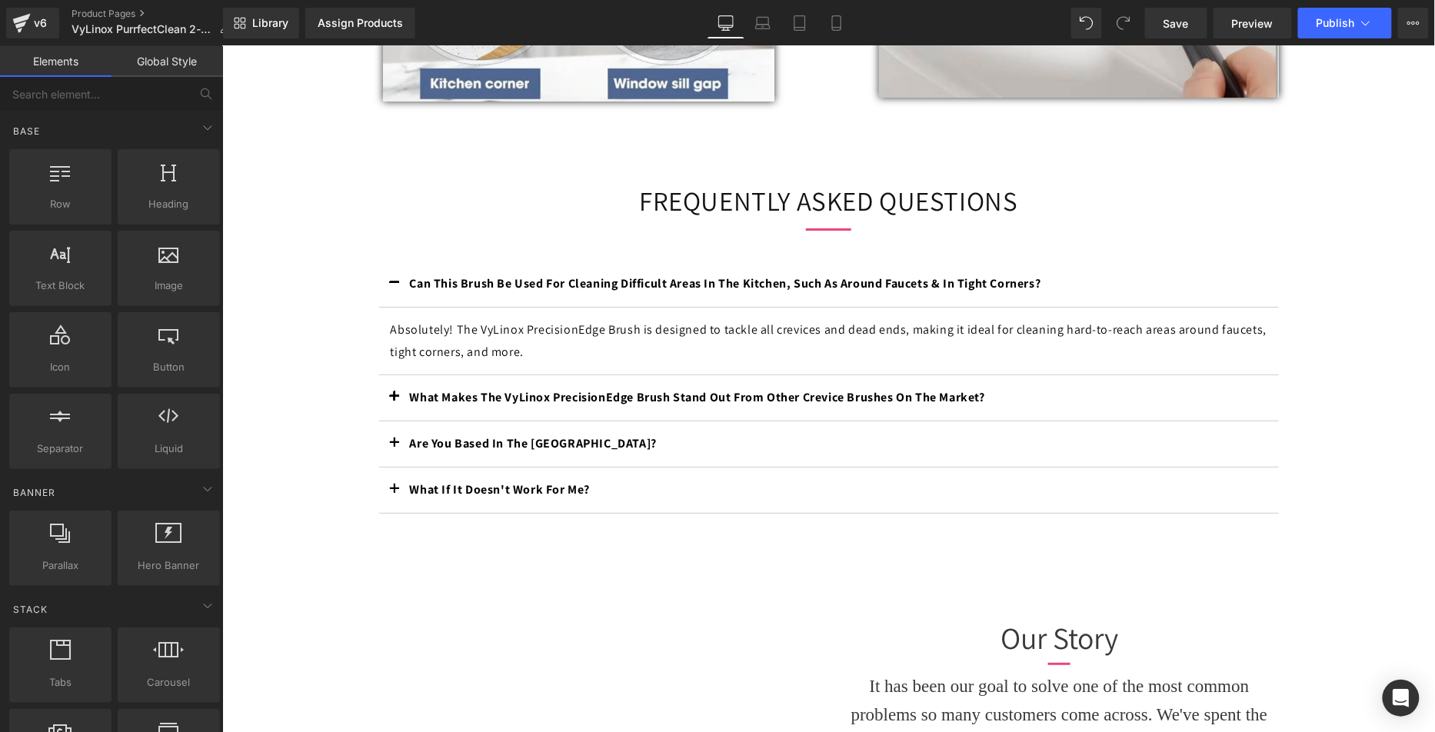
click at [594, 291] on b "Can This Brush Be Used For Cleaning Difficult Areas In The Kitchen, Such As Aro…" at bounding box center [724, 282] width 631 height 16
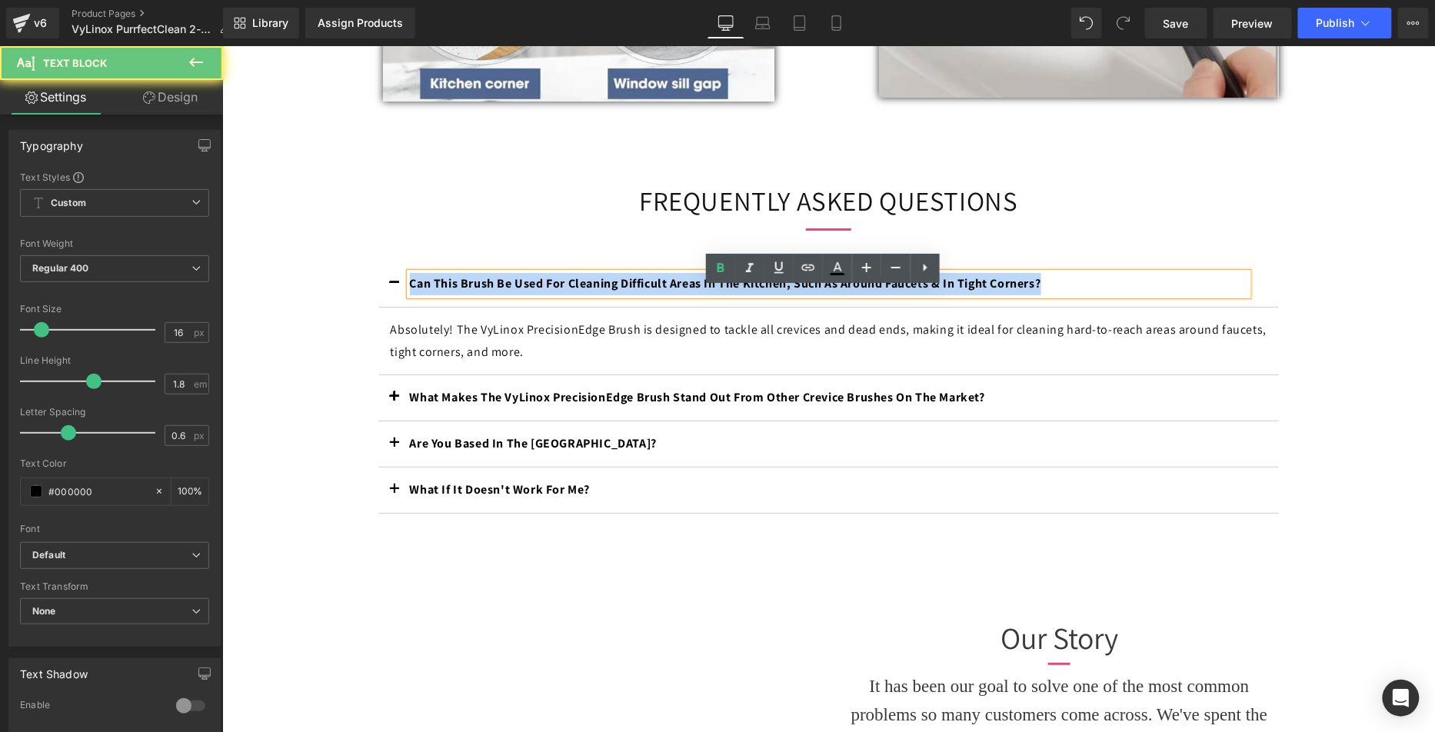
drag, startPoint x: 1075, startPoint y: 300, endPoint x: 291, endPoint y: 261, distance: 785.3
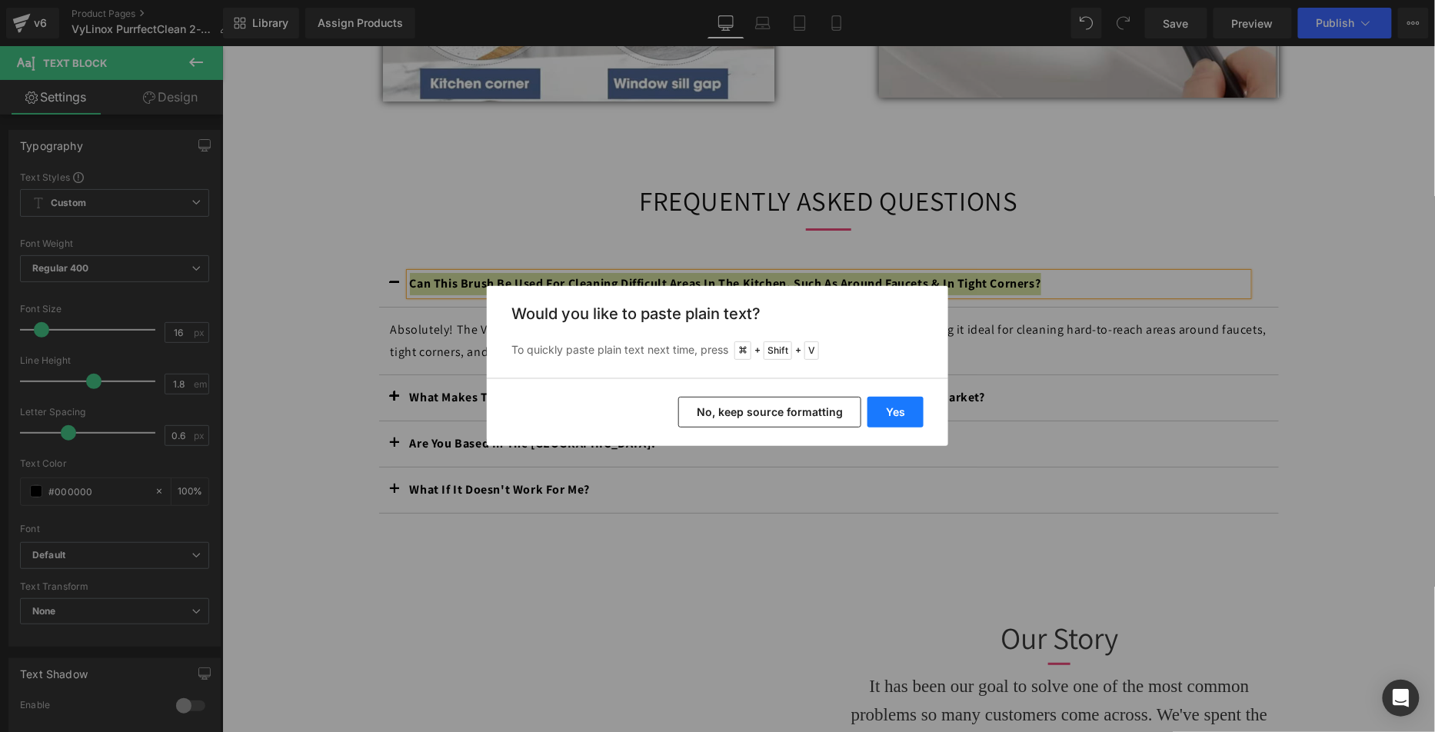
click at [895, 404] on button "Yes" at bounding box center [895, 412] width 56 height 31
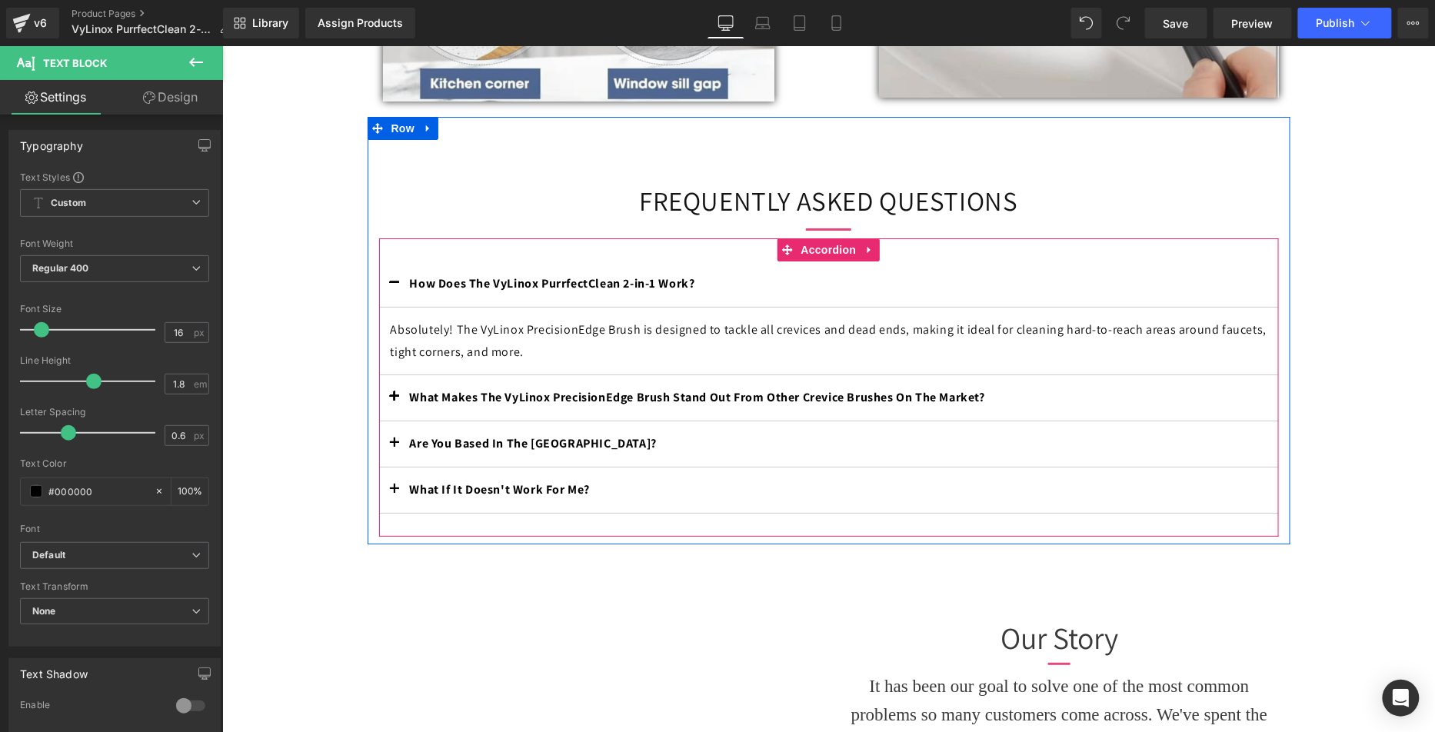
click at [679, 335] on div "Absolutely! The VyLinox PrecisionEdge Brush is designed to tackle all crevices …" at bounding box center [828, 340] width 877 height 45
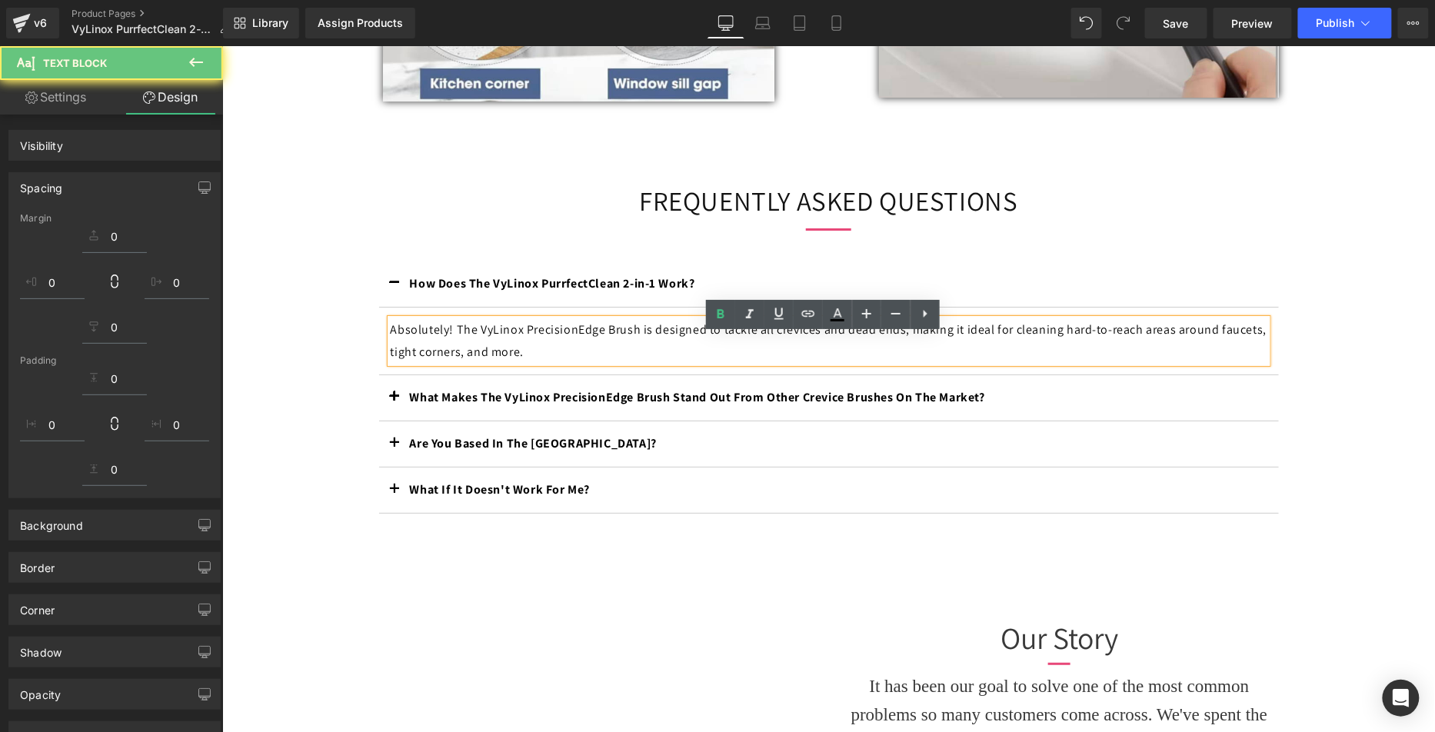
click at [548, 363] on p "Absolutely! The VyLinox PrecisionEdge Brush is designed to tackle all crevices …" at bounding box center [828, 340] width 877 height 45
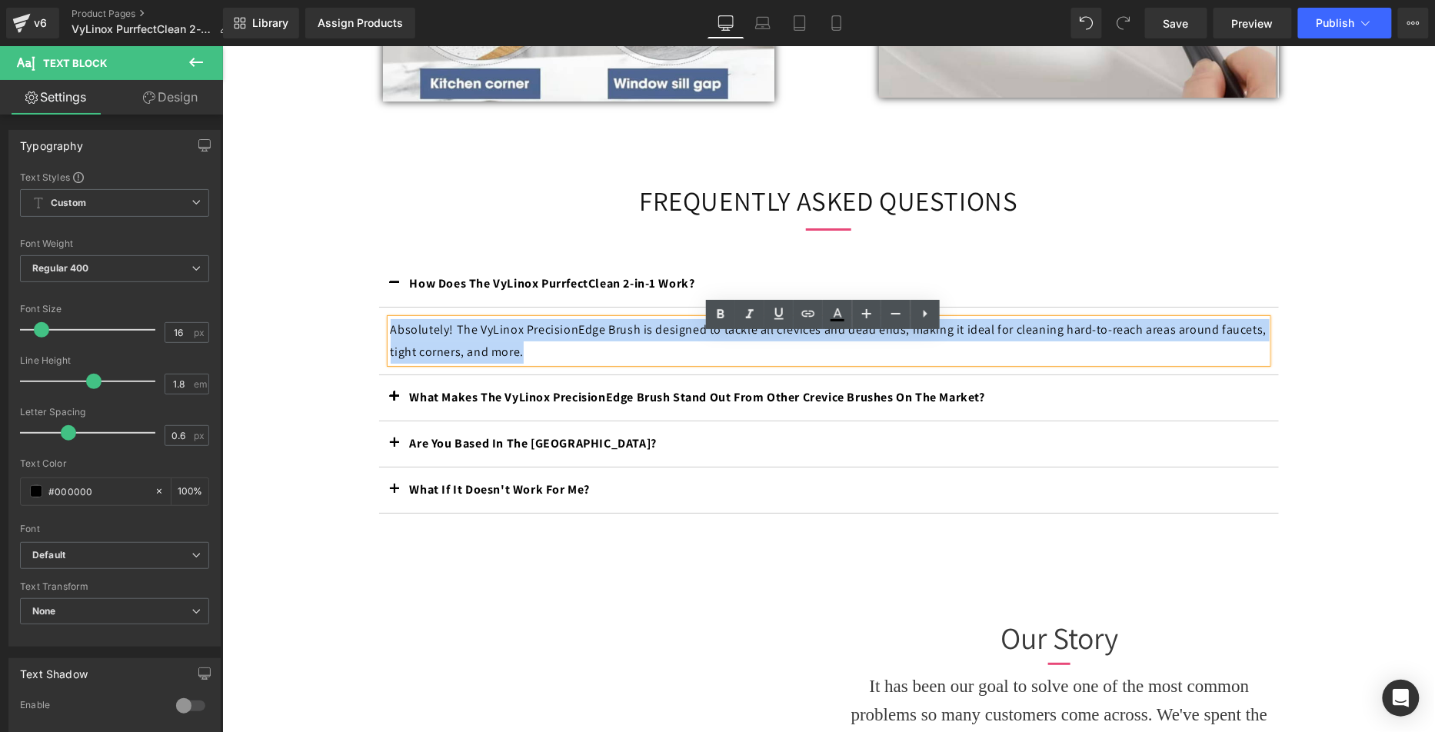
drag, startPoint x: 528, startPoint y: 364, endPoint x: 315, endPoint y: 340, distance: 214.3
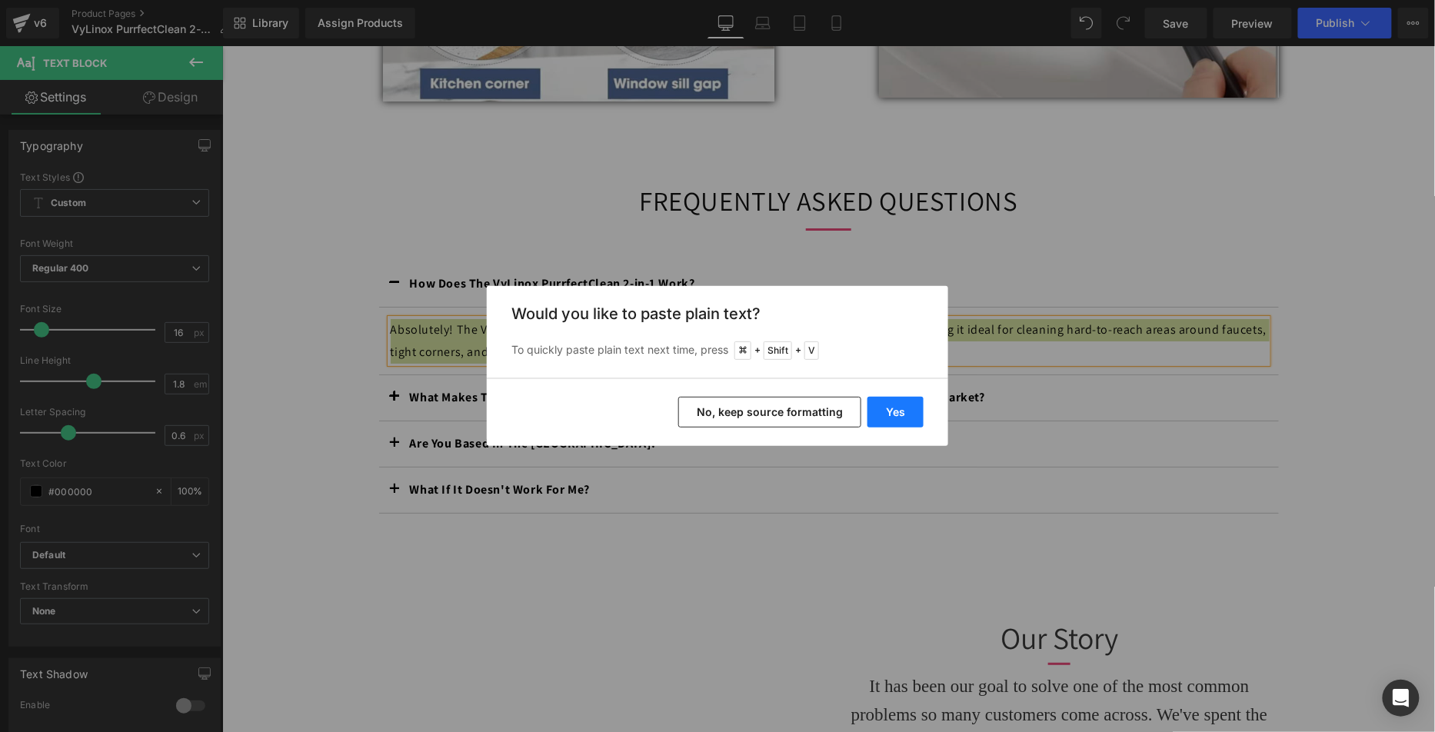
click at [892, 411] on button "Yes" at bounding box center [895, 412] width 56 height 31
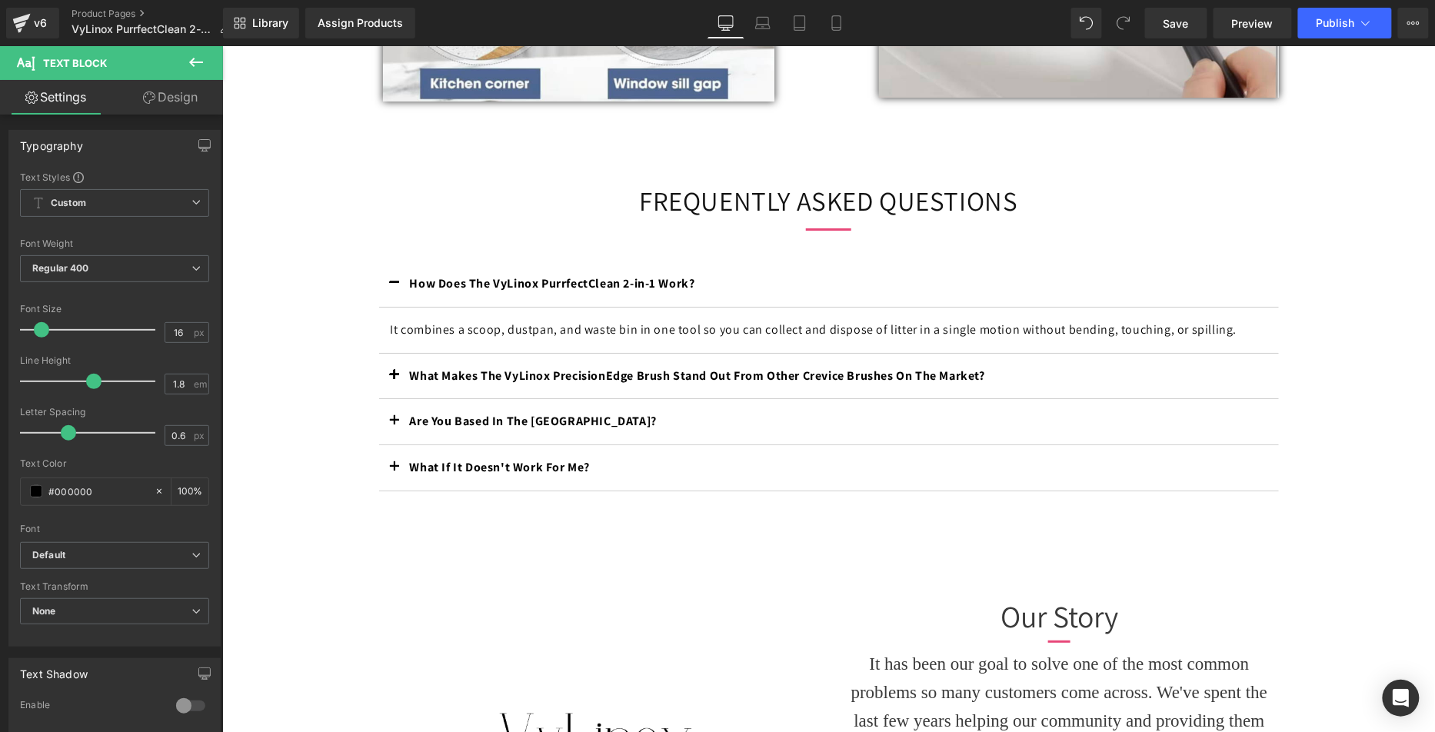
drag, startPoint x: 556, startPoint y: 393, endPoint x: 644, endPoint y: 392, distance: 88.4
click at [555, 383] on b "What Makes The VyLinox PrecisionEdge Brush Stand Out From Other Crevice Brushes…" at bounding box center [696, 375] width 575 height 16
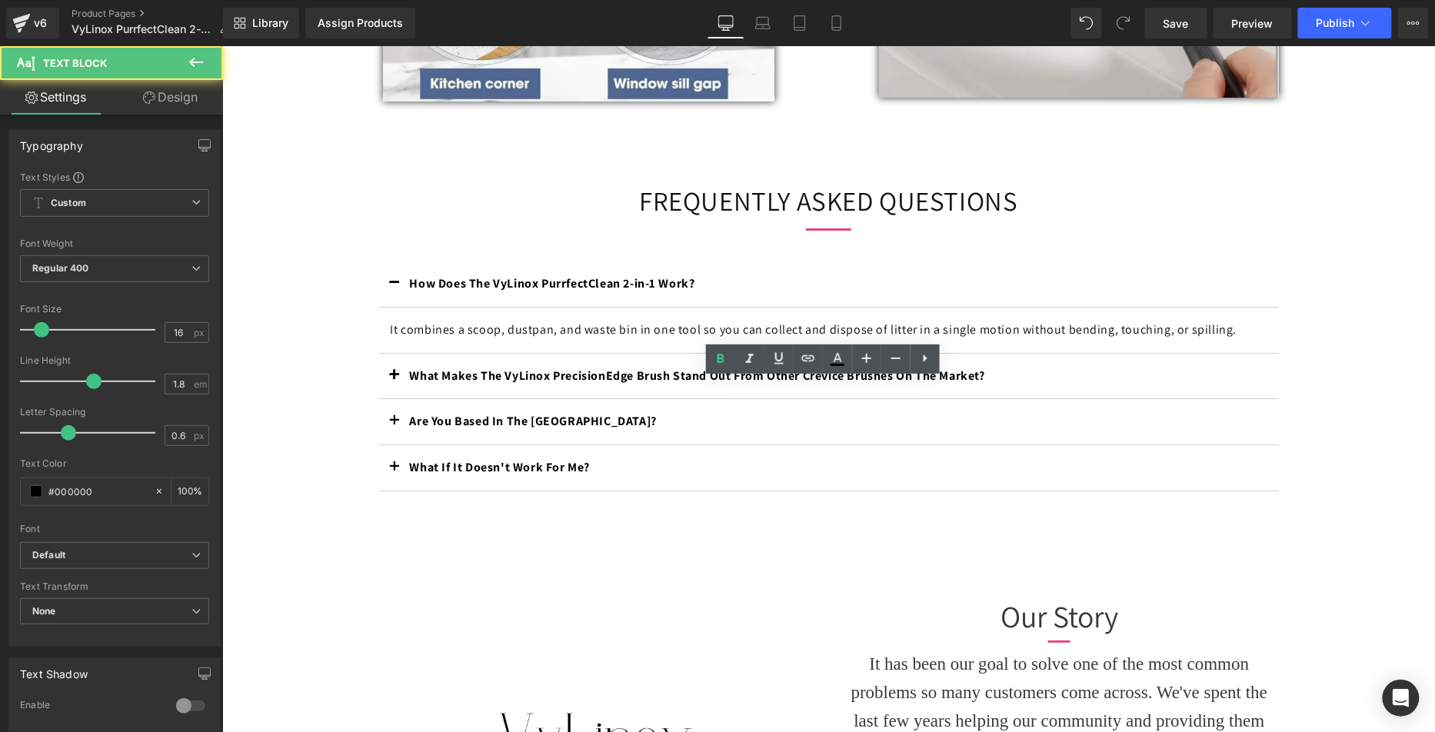
scroll to position [1987, 0]
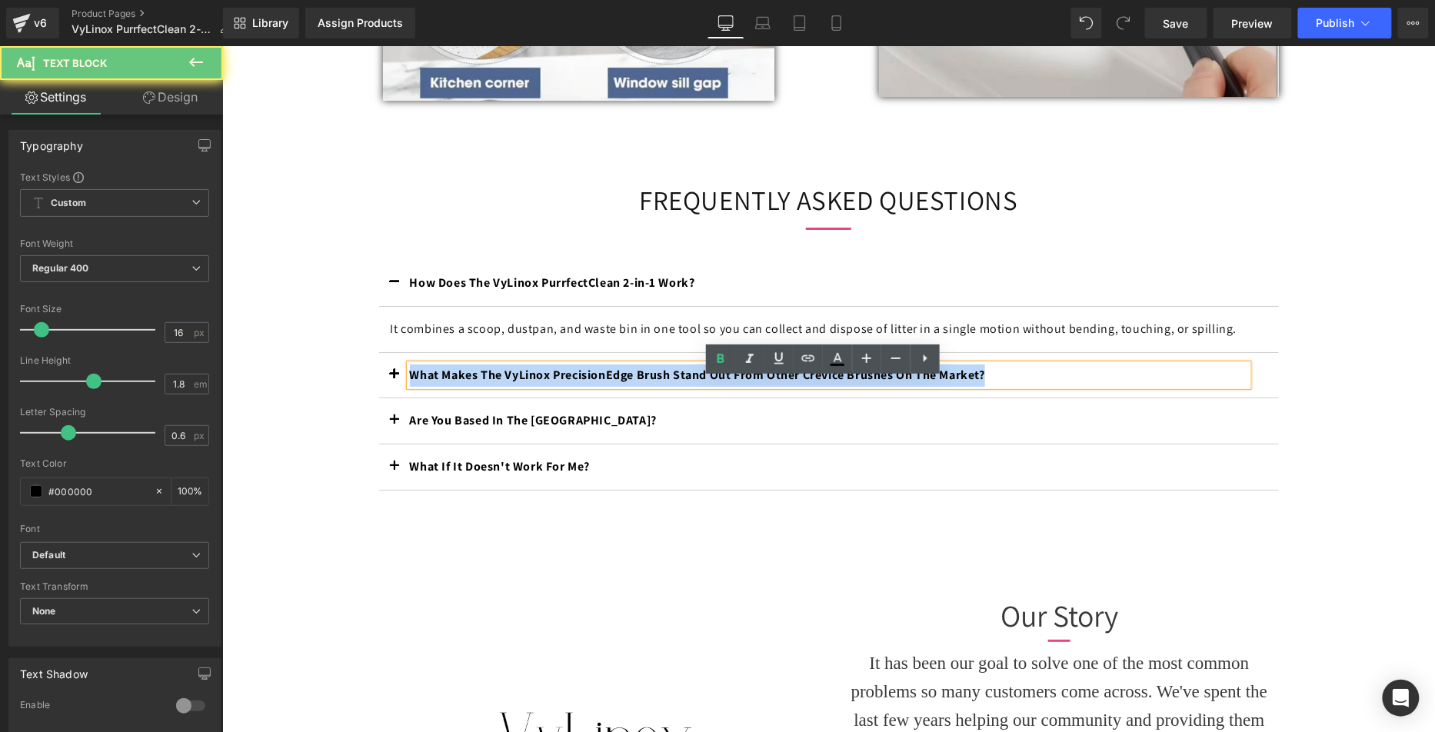
drag, startPoint x: 1028, startPoint y: 389, endPoint x: 347, endPoint y: 364, distance: 681.7
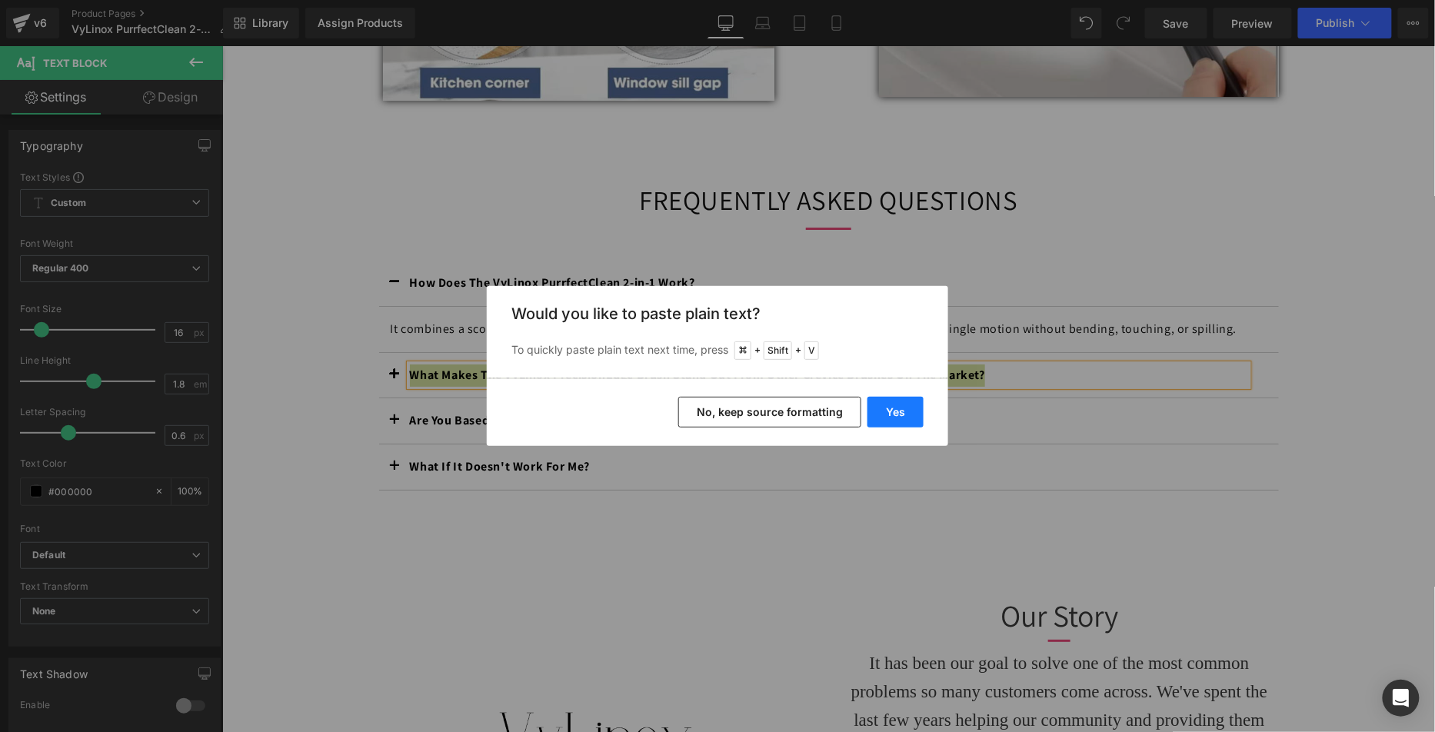
click at [903, 419] on button "Yes" at bounding box center [895, 412] width 56 height 31
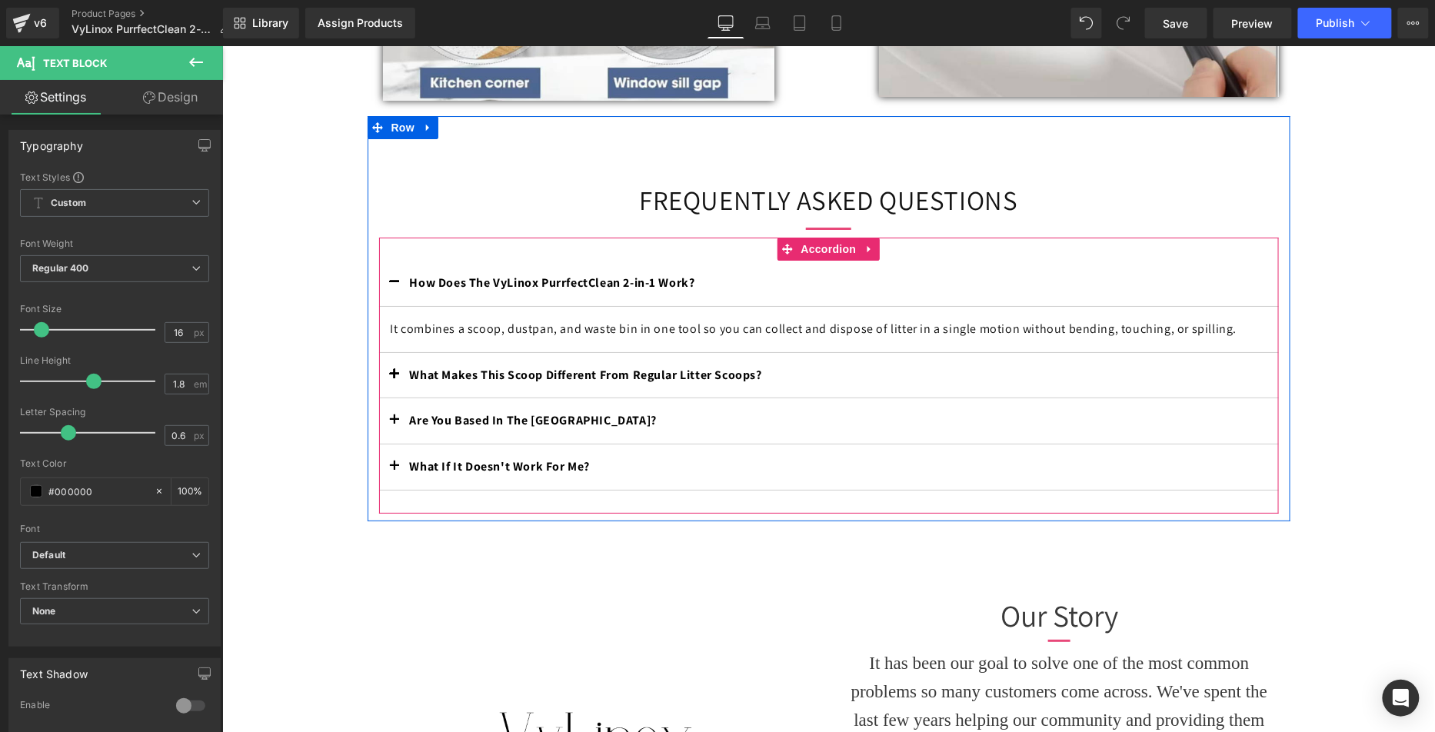
click at [384, 382] on button "button" at bounding box center [393, 374] width 31 height 45
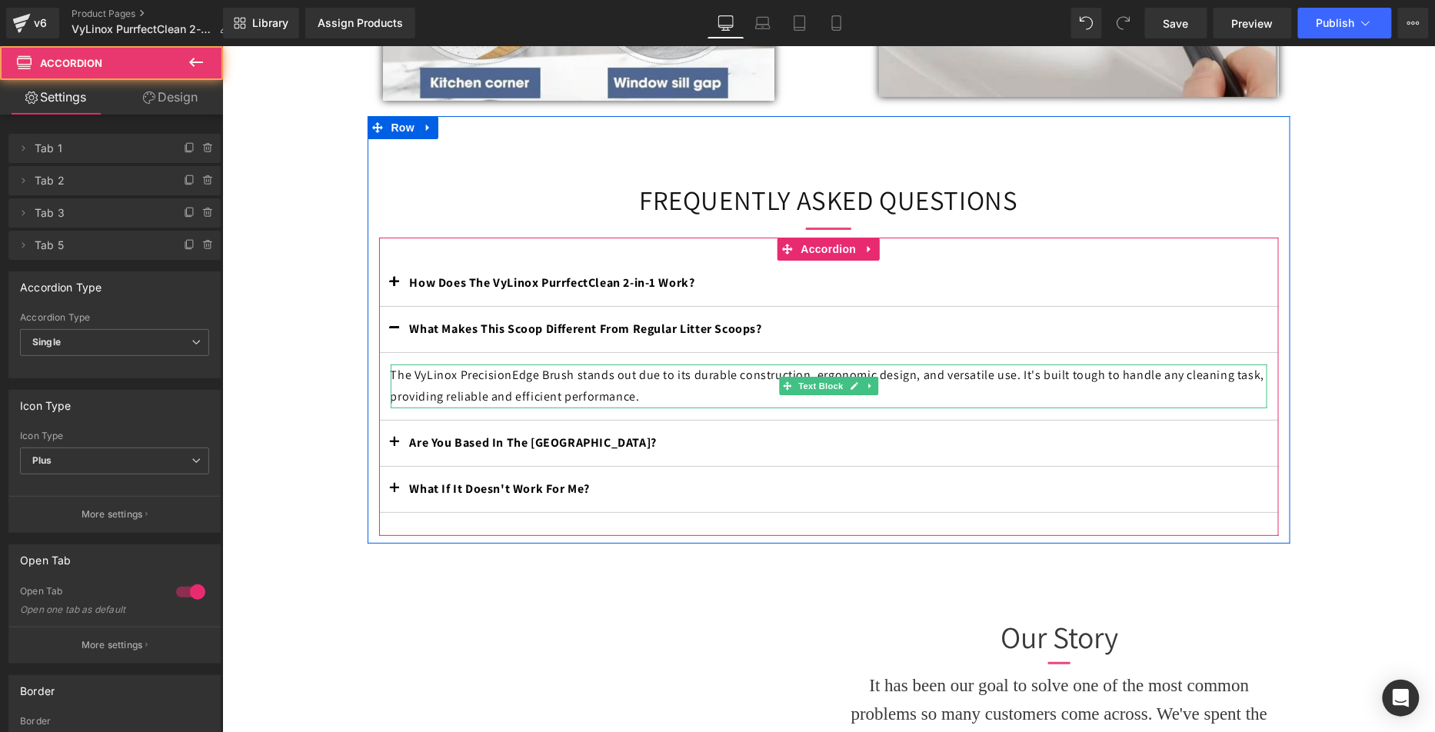
click at [536, 404] on p "The VyLinox PrecisionEdge Brush stands out due to its durable construction, erg…" at bounding box center [828, 386] width 877 height 45
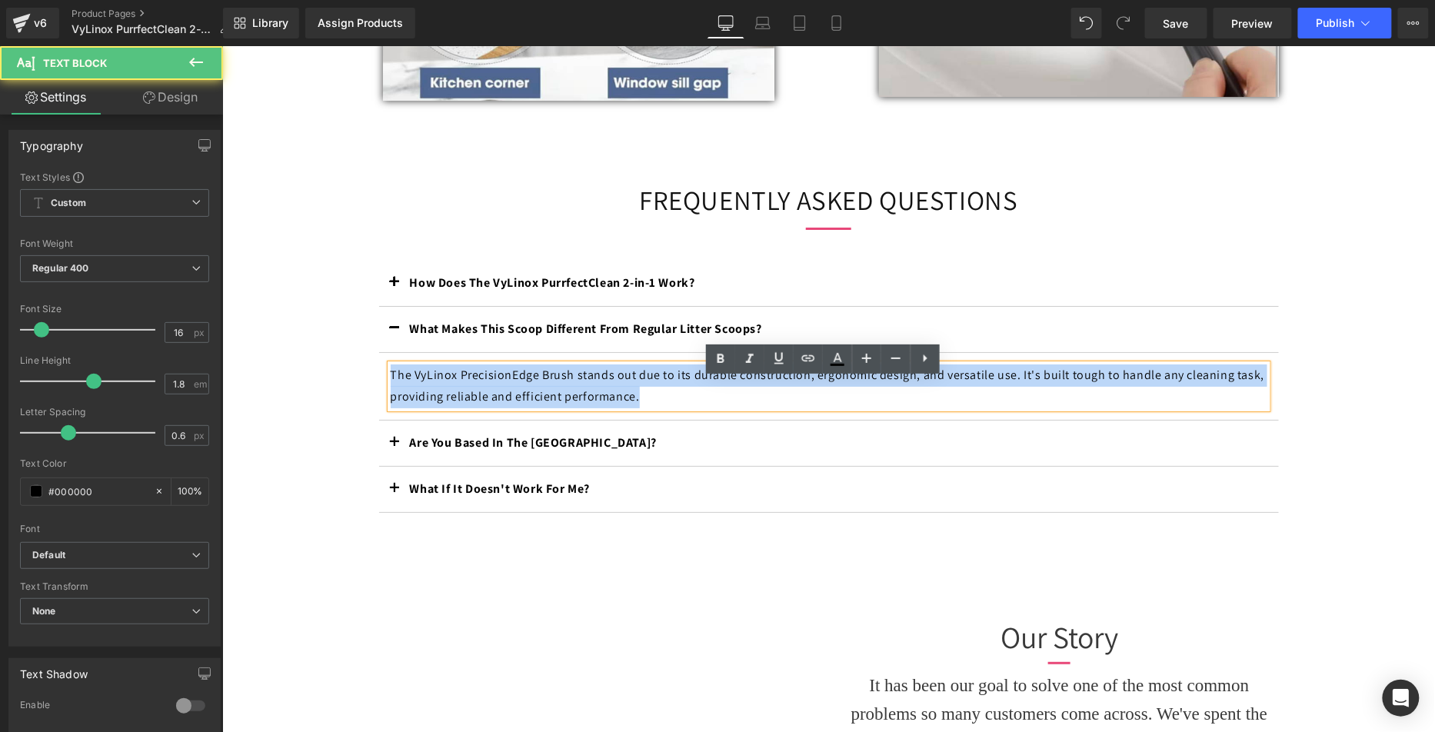
drag, startPoint x: 613, startPoint y: 412, endPoint x: 288, endPoint y: 378, distance: 326.2
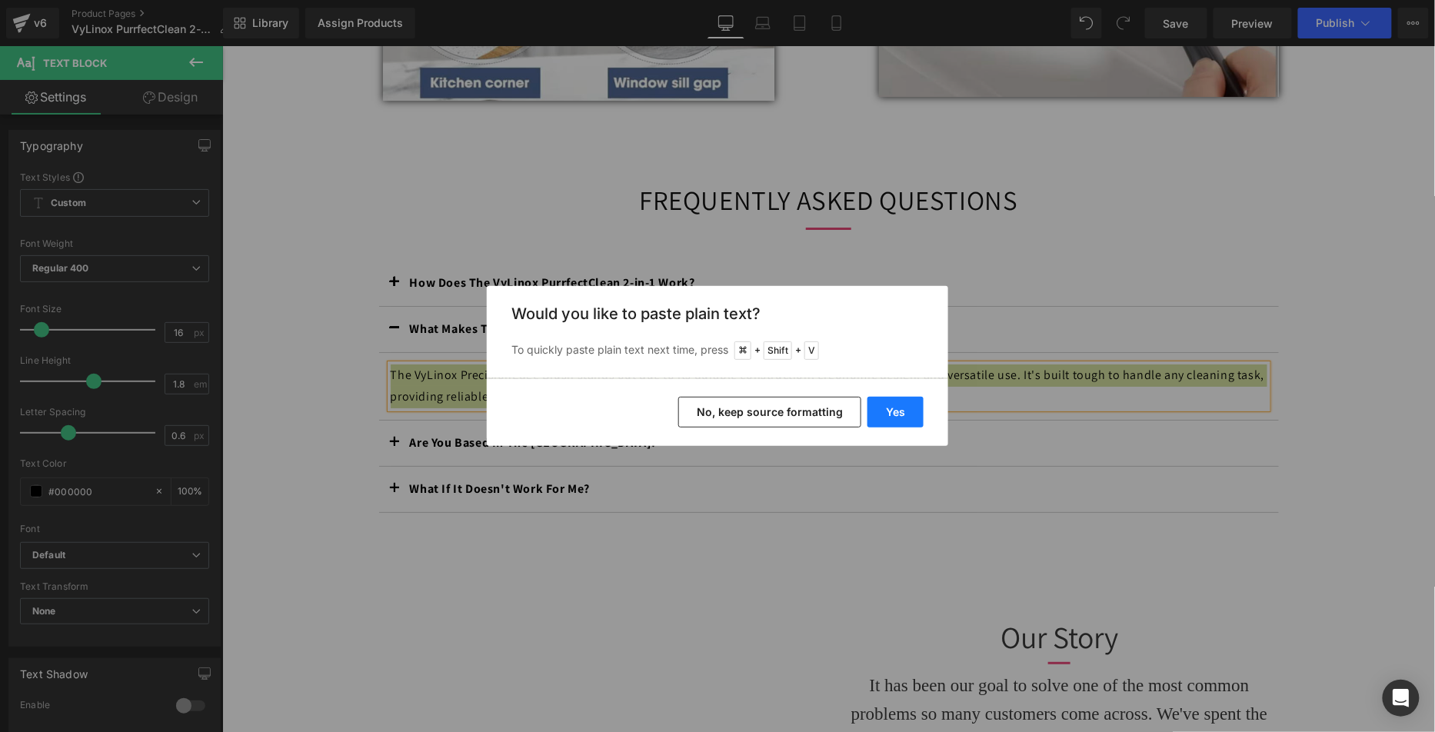
drag, startPoint x: 919, startPoint y: 428, endPoint x: 908, endPoint y: 421, distance: 12.4
click at [917, 428] on div "Yes No, keep source formatting" at bounding box center [717, 412] width 461 height 68
click at [896, 416] on button "Yes" at bounding box center [895, 412] width 56 height 31
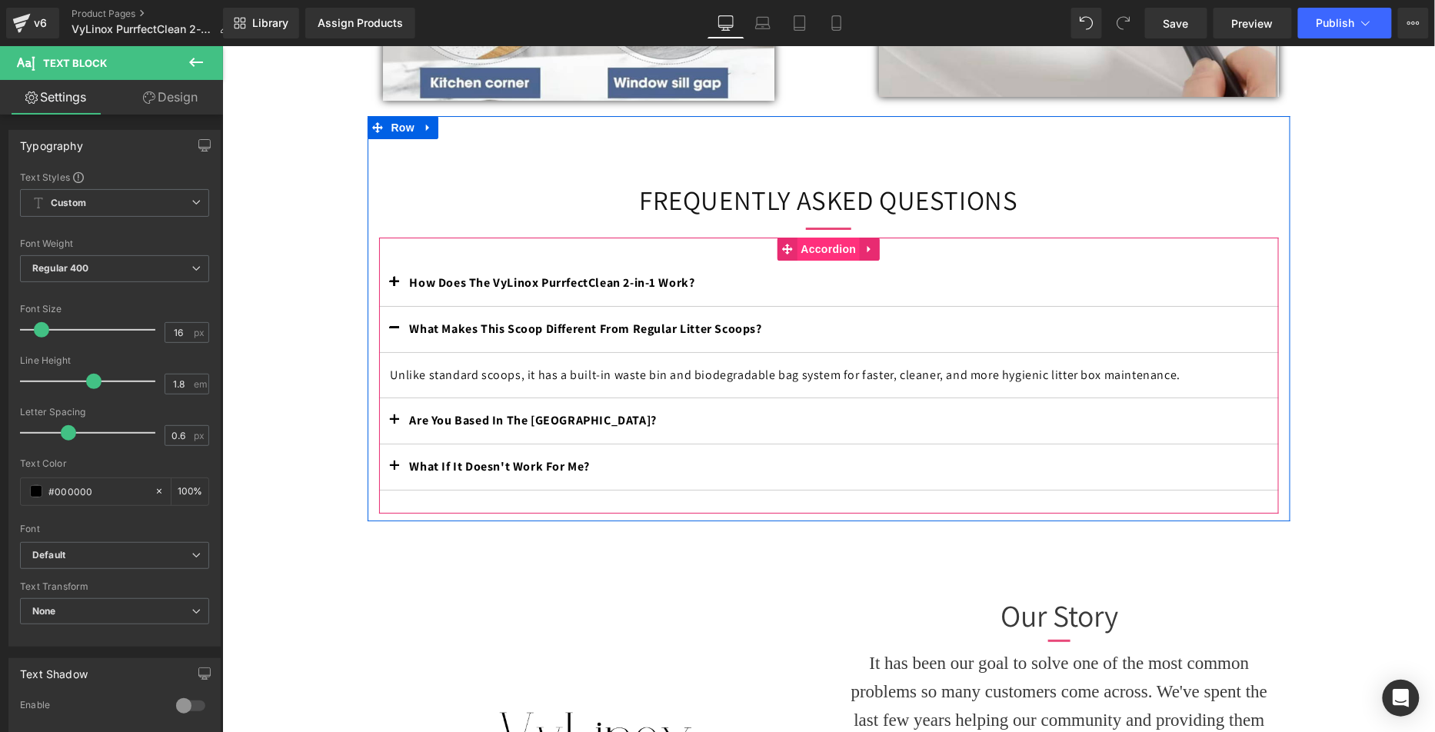
click at [797, 255] on span "Accordion" at bounding box center [828, 248] width 63 height 23
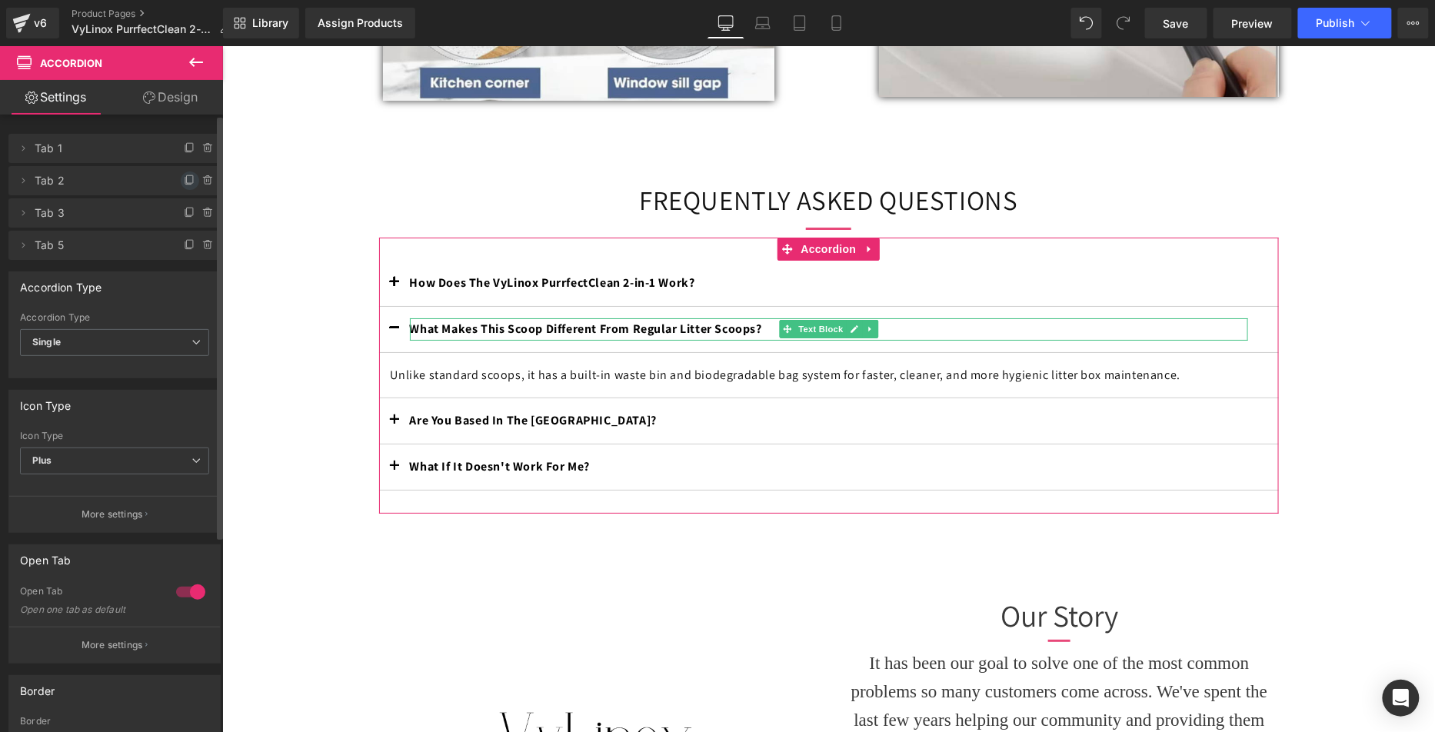
click at [185, 179] on icon at bounding box center [190, 181] width 12 height 12
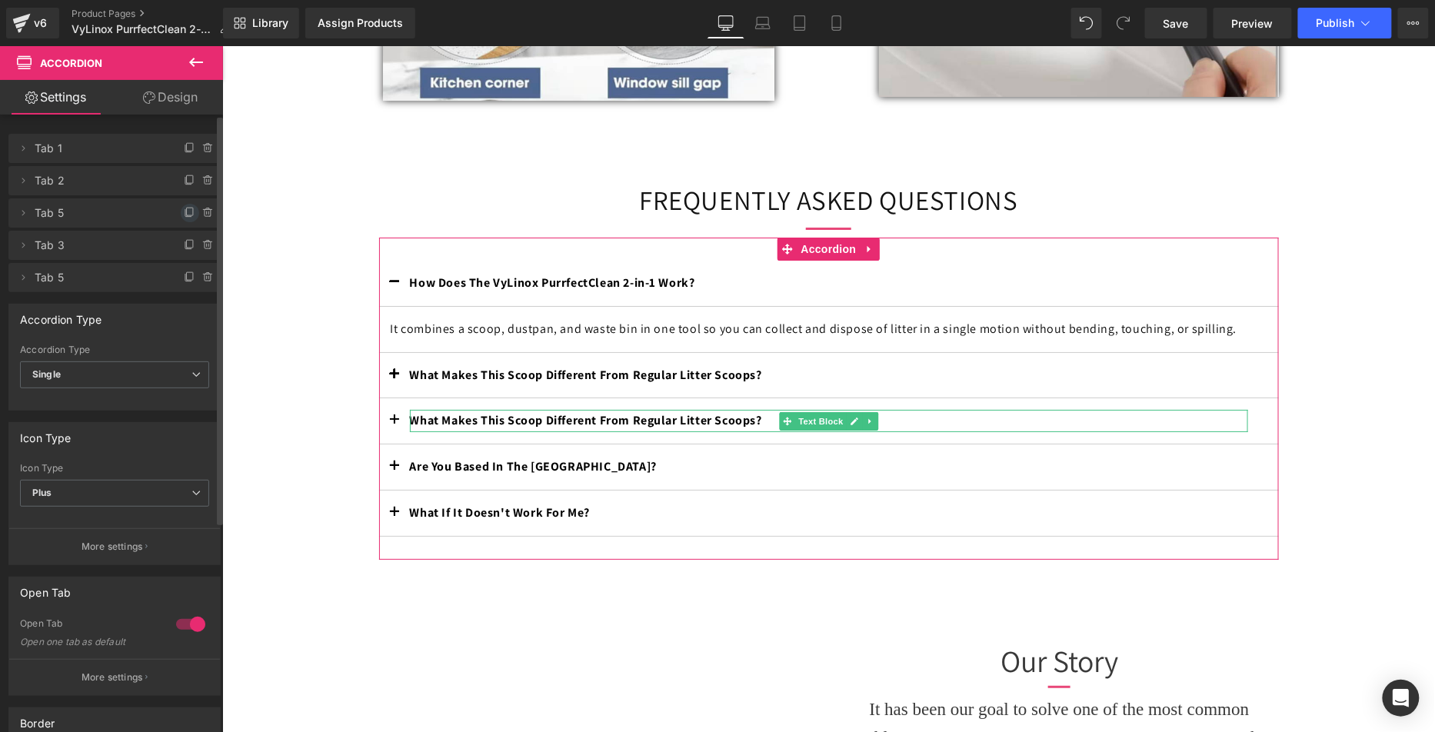
click at [184, 207] on icon at bounding box center [190, 213] width 12 height 12
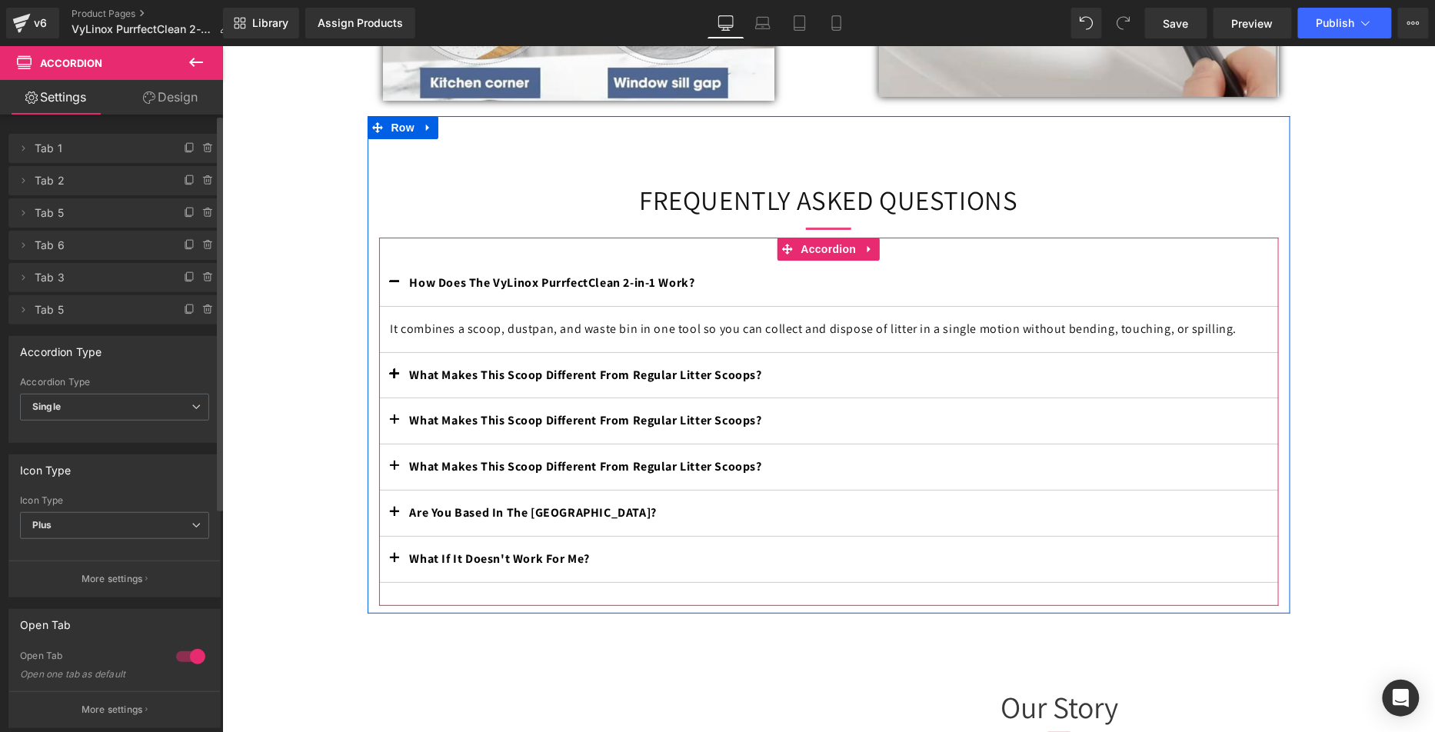
click at [669, 428] on b "What Makes This Scoop Different From Regular Litter Scoops?" at bounding box center [585, 419] width 352 height 16
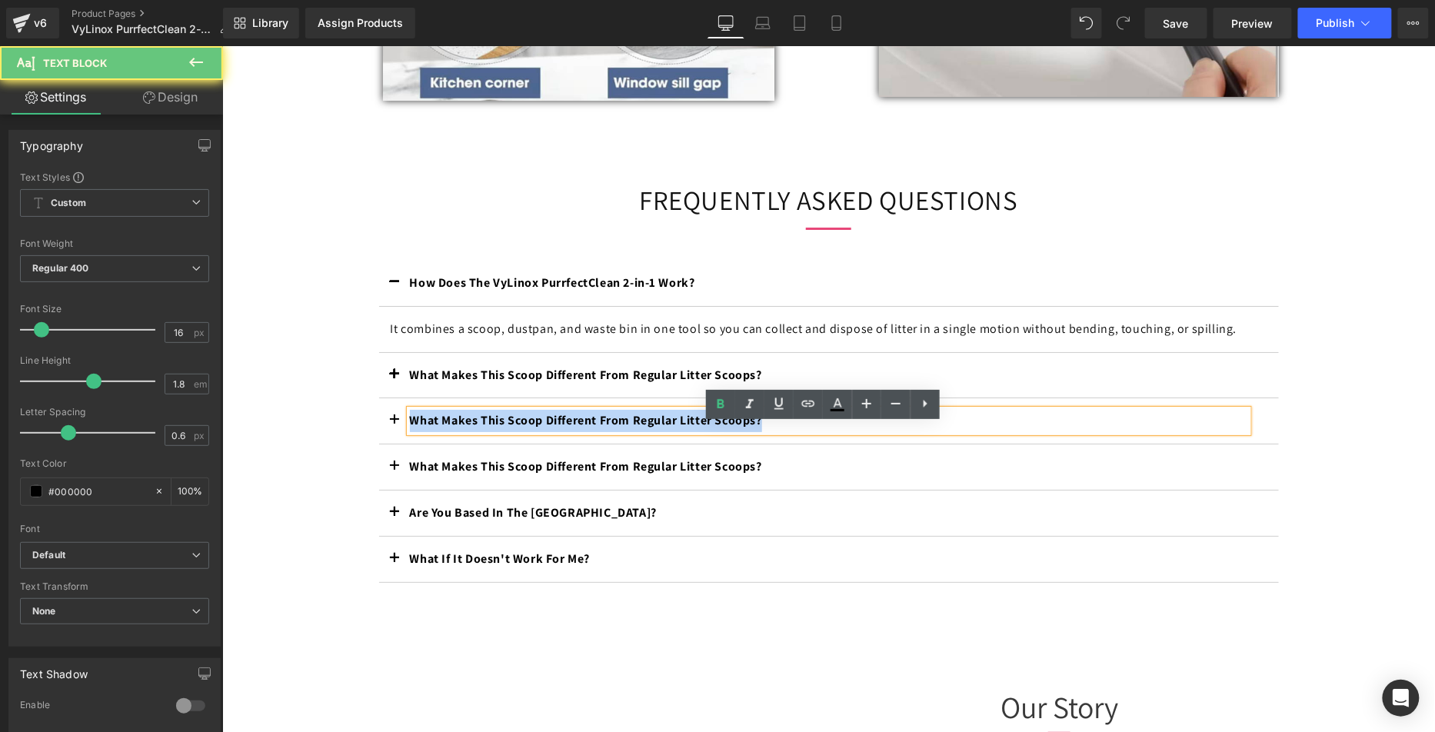
drag, startPoint x: 780, startPoint y: 431, endPoint x: 384, endPoint y: 430, distance: 396.8
click at [384, 429] on div "What Makes This Scoop Different From Regular Litter Scoops? Text Block" at bounding box center [828, 421] width 900 height 46
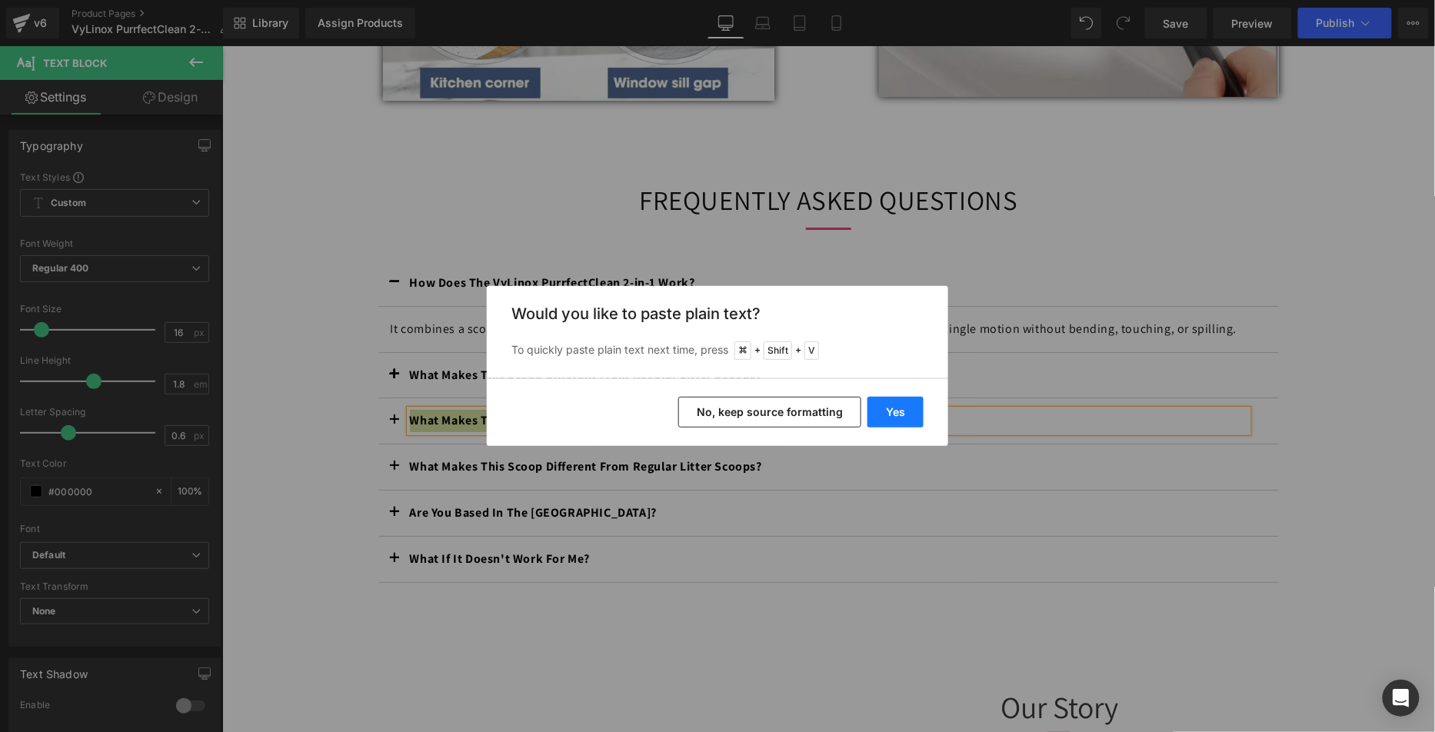
click at [908, 413] on button "Yes" at bounding box center [895, 412] width 56 height 31
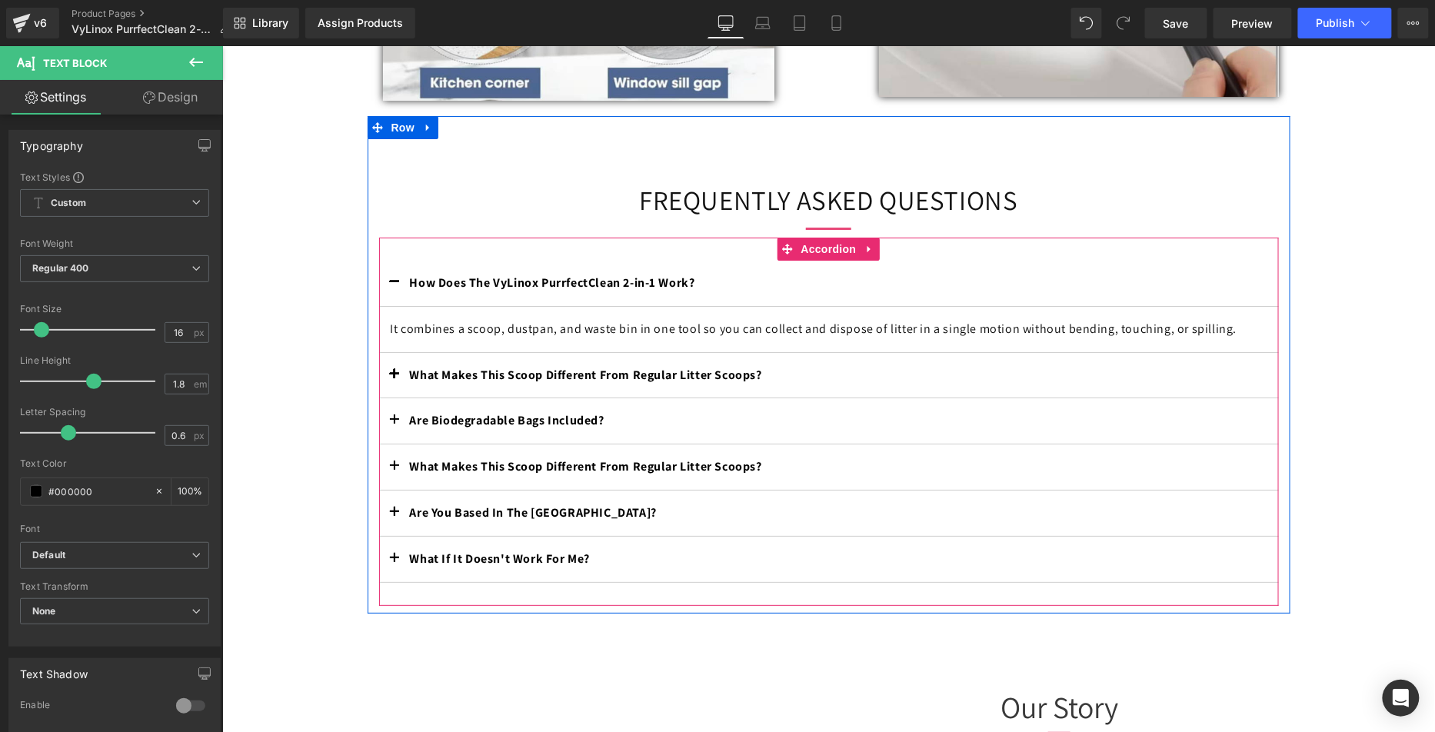
click at [394, 424] on span "button" at bounding box center [394, 424] width 0 height 0
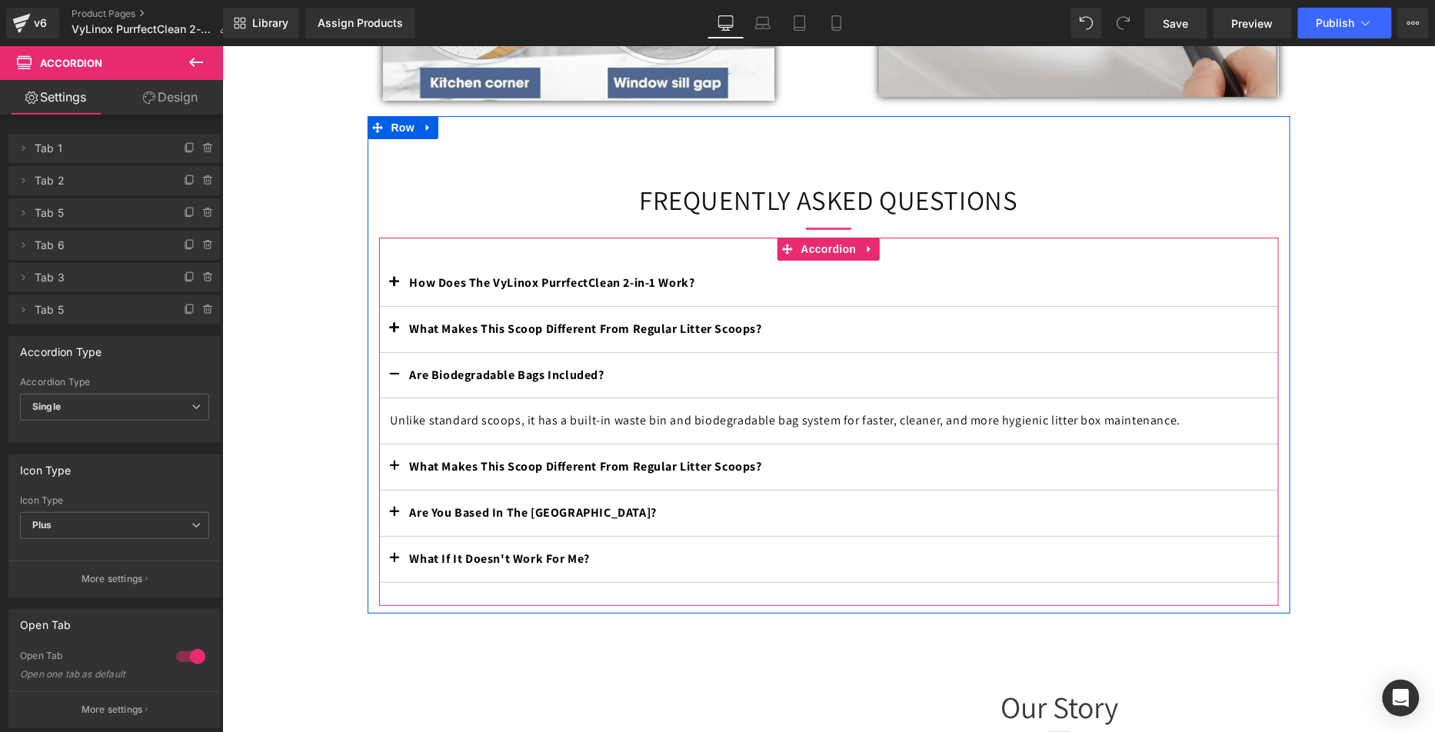
click at [636, 431] on p "Unlike standard scoops, it has a built-in waste bin and biodegradable bag syste…" at bounding box center [828, 420] width 877 height 22
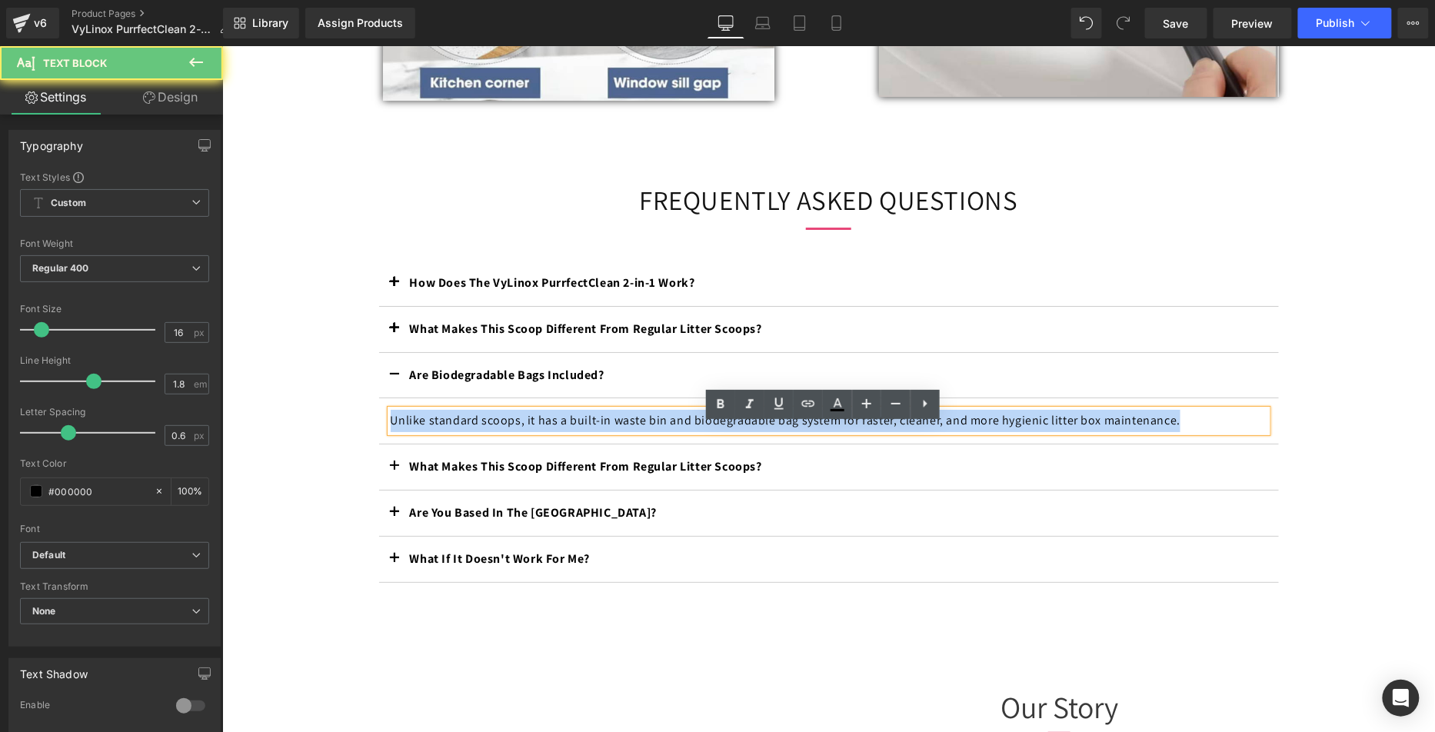
drag, startPoint x: 1194, startPoint y: 435, endPoint x: 414, endPoint y: 413, distance: 780.8
click at [417, 412] on div "Are Biodegradable Bags Included? Text Block Unlike standard scoops, it has a bu…" at bounding box center [828, 398] width 900 height 92
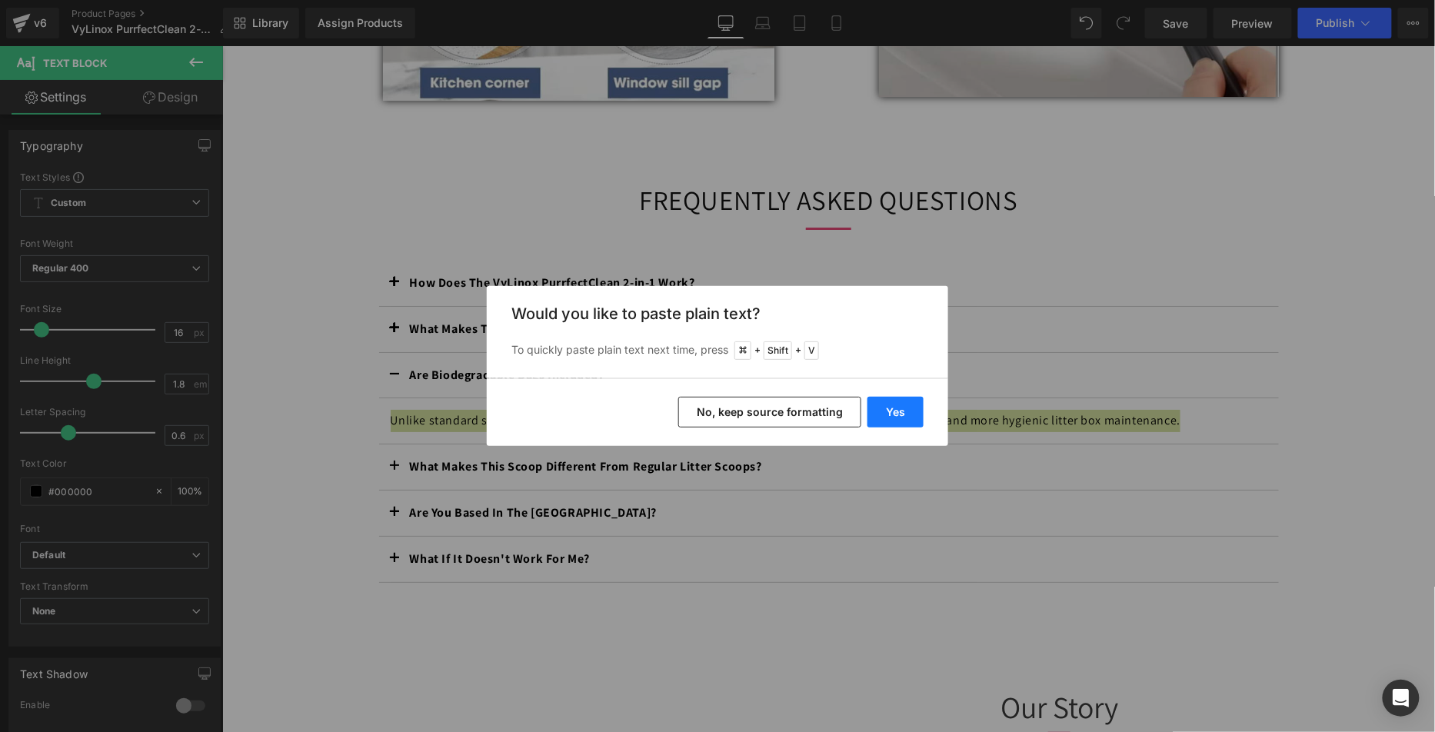
click at [898, 413] on button "Yes" at bounding box center [895, 412] width 56 height 31
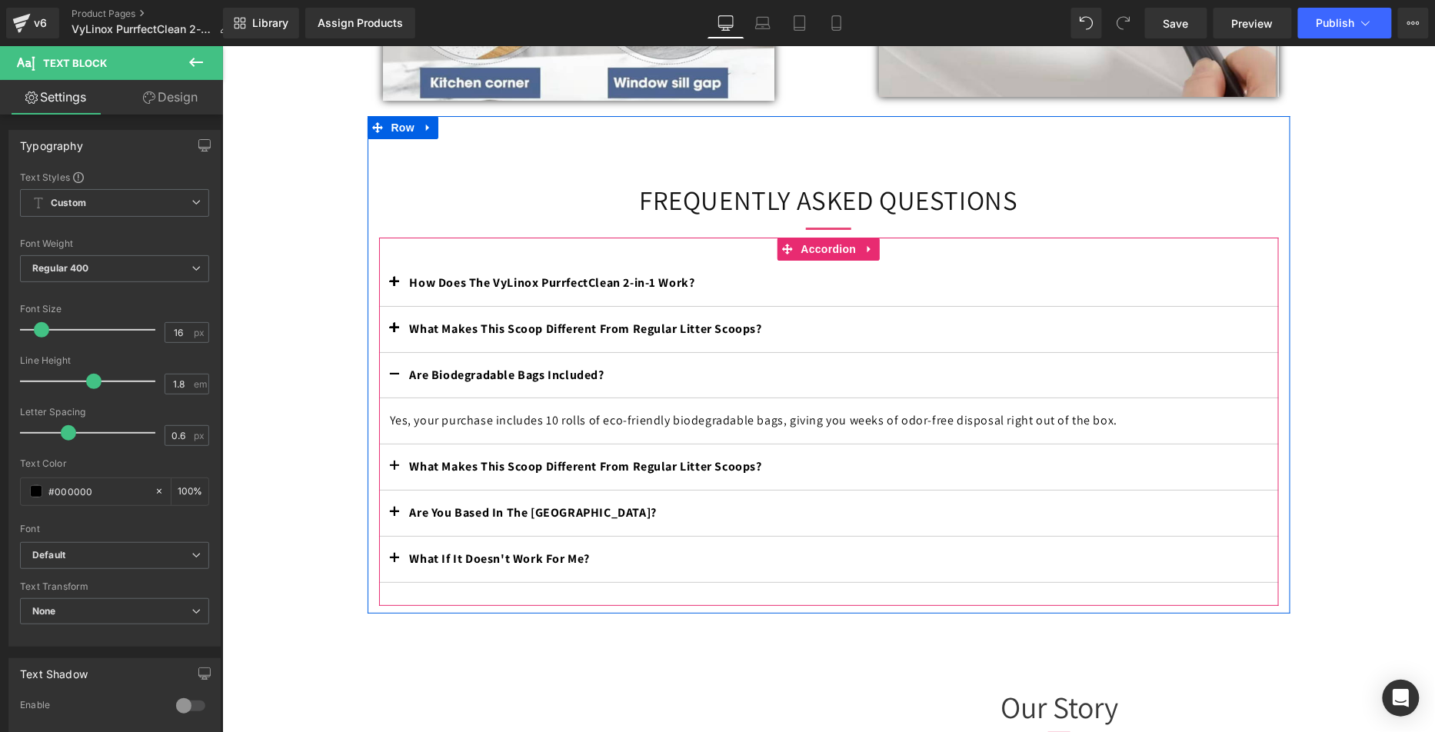
click at [574, 474] on b "What Makes This Scoop Different From Regular Litter Scoops?" at bounding box center [585, 465] width 352 height 16
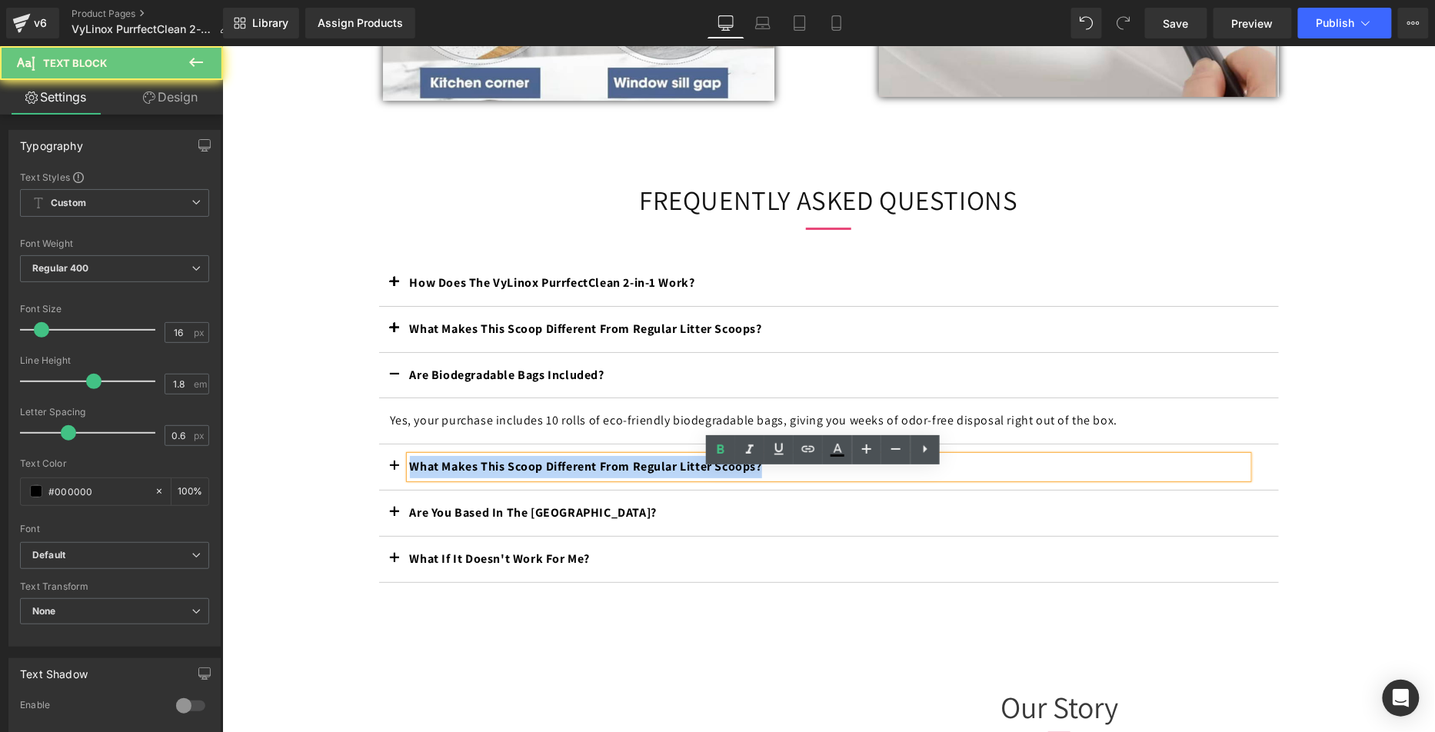
drag, startPoint x: 759, startPoint y: 483, endPoint x: 336, endPoint y: 461, distance: 423.5
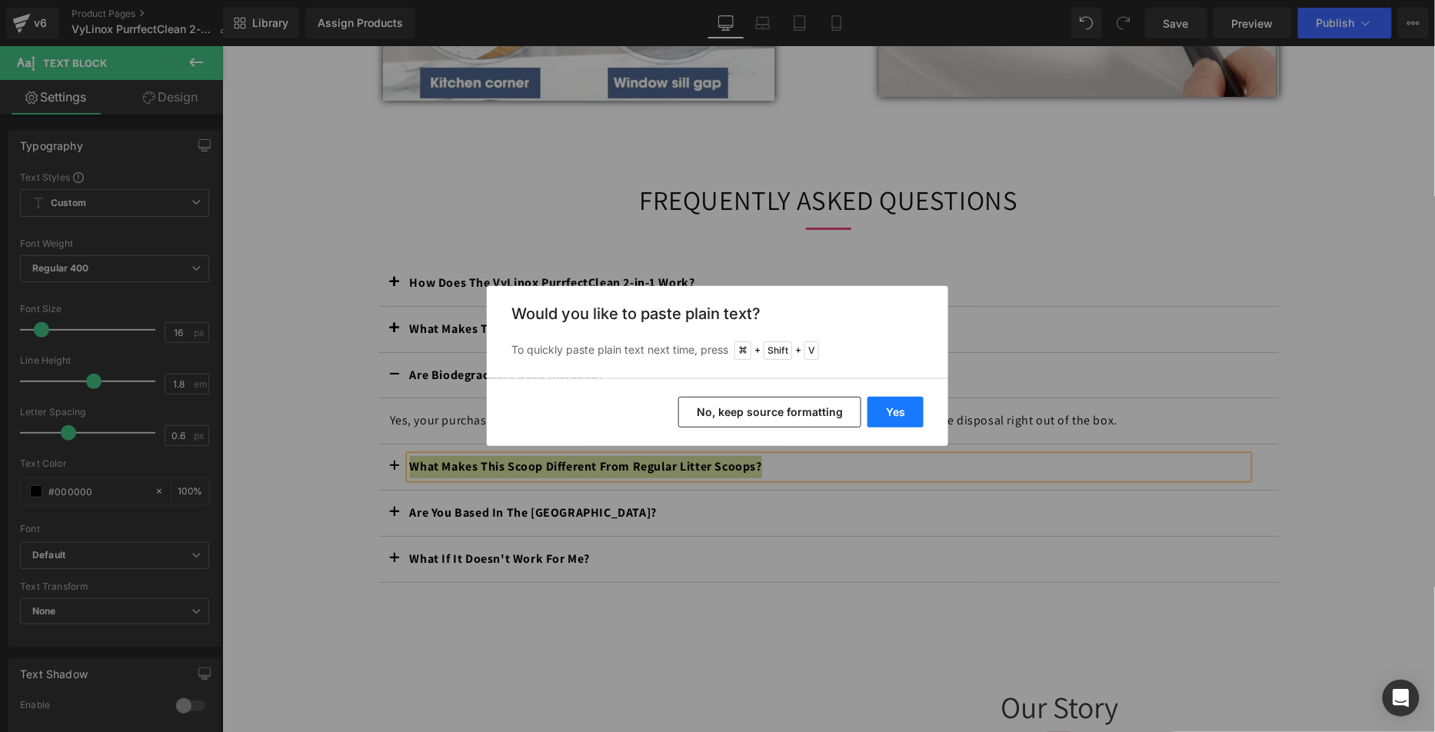
drag, startPoint x: 907, startPoint y: 410, endPoint x: 656, endPoint y: 374, distance: 253.9
click at [907, 410] on button "Yes" at bounding box center [895, 412] width 56 height 31
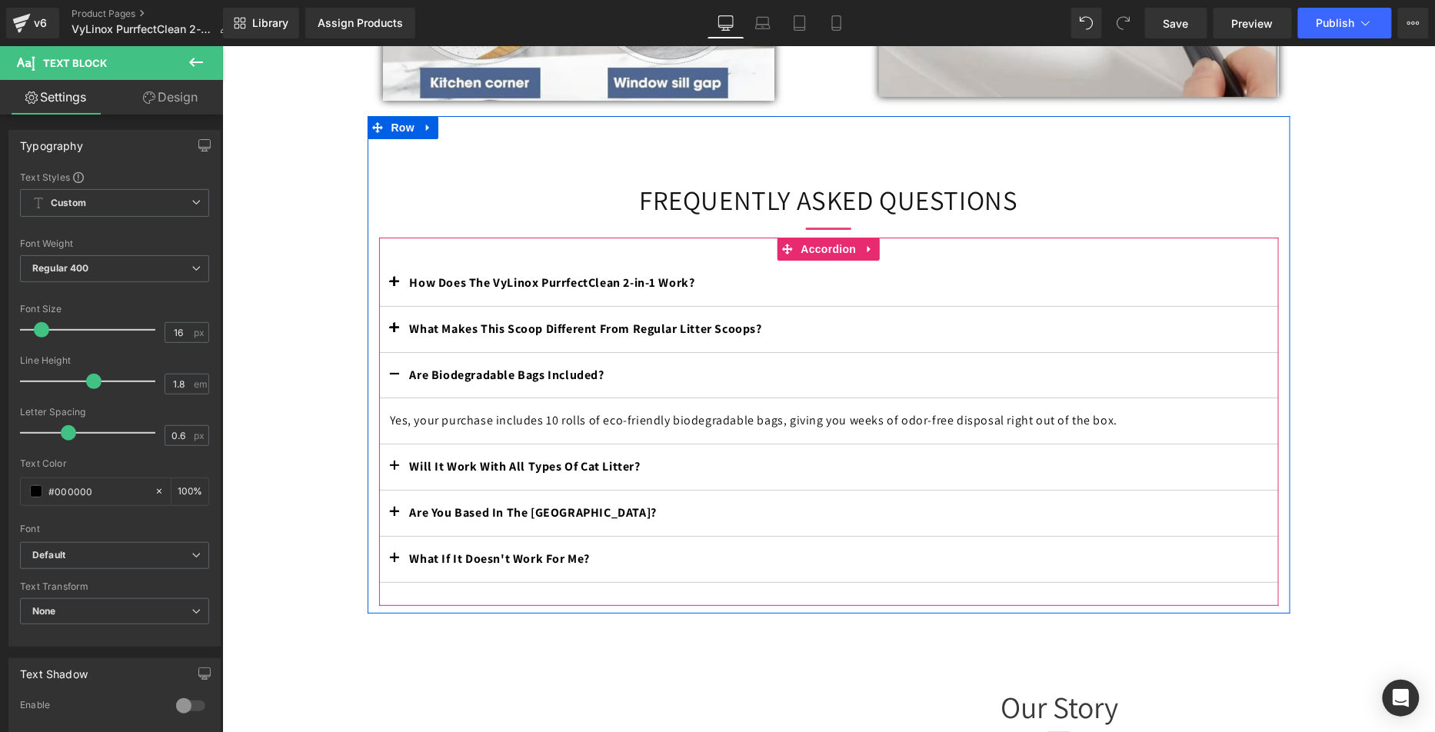
click at [390, 474] on button "button" at bounding box center [393, 466] width 31 height 45
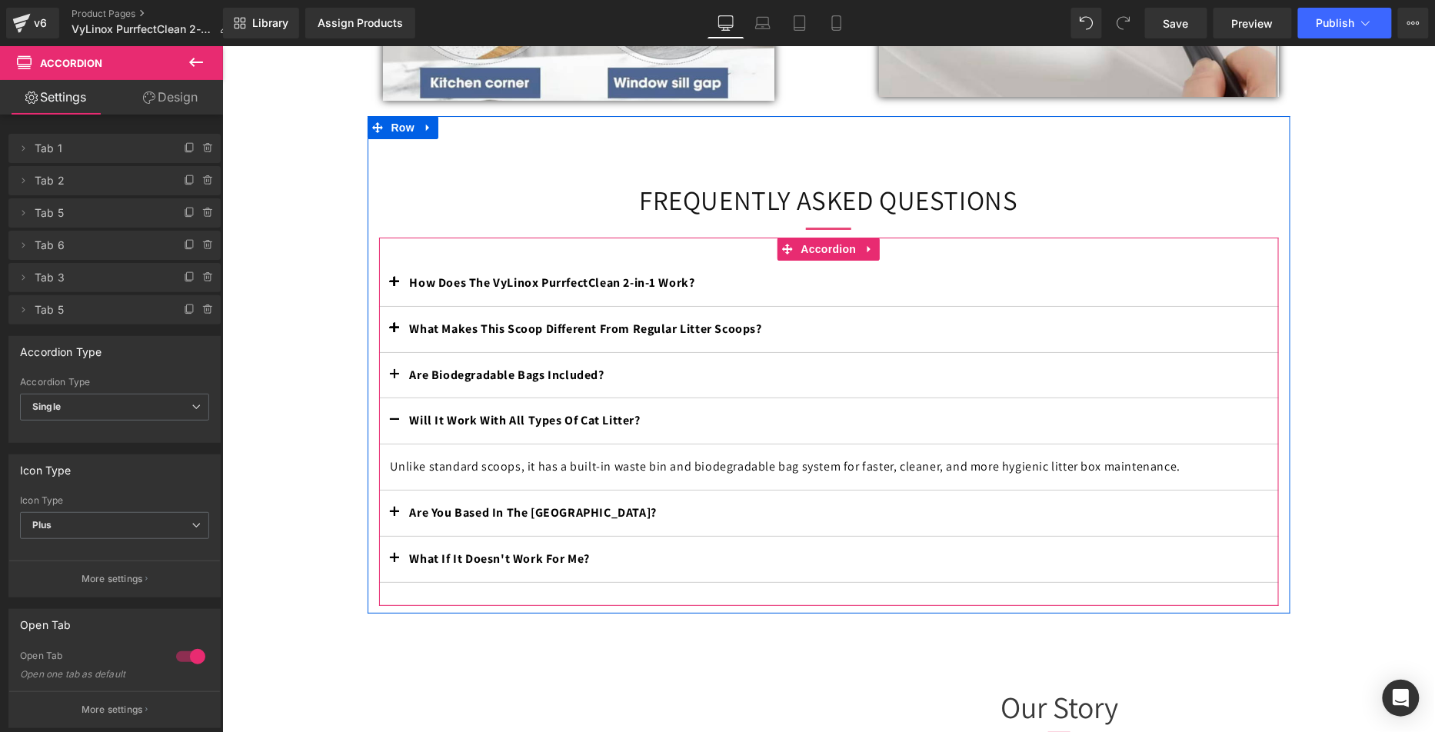
click at [568, 468] on article "Unlike standard scoops, it has a built-in waste bin and biodegradable bag syste…" at bounding box center [828, 467] width 900 height 46
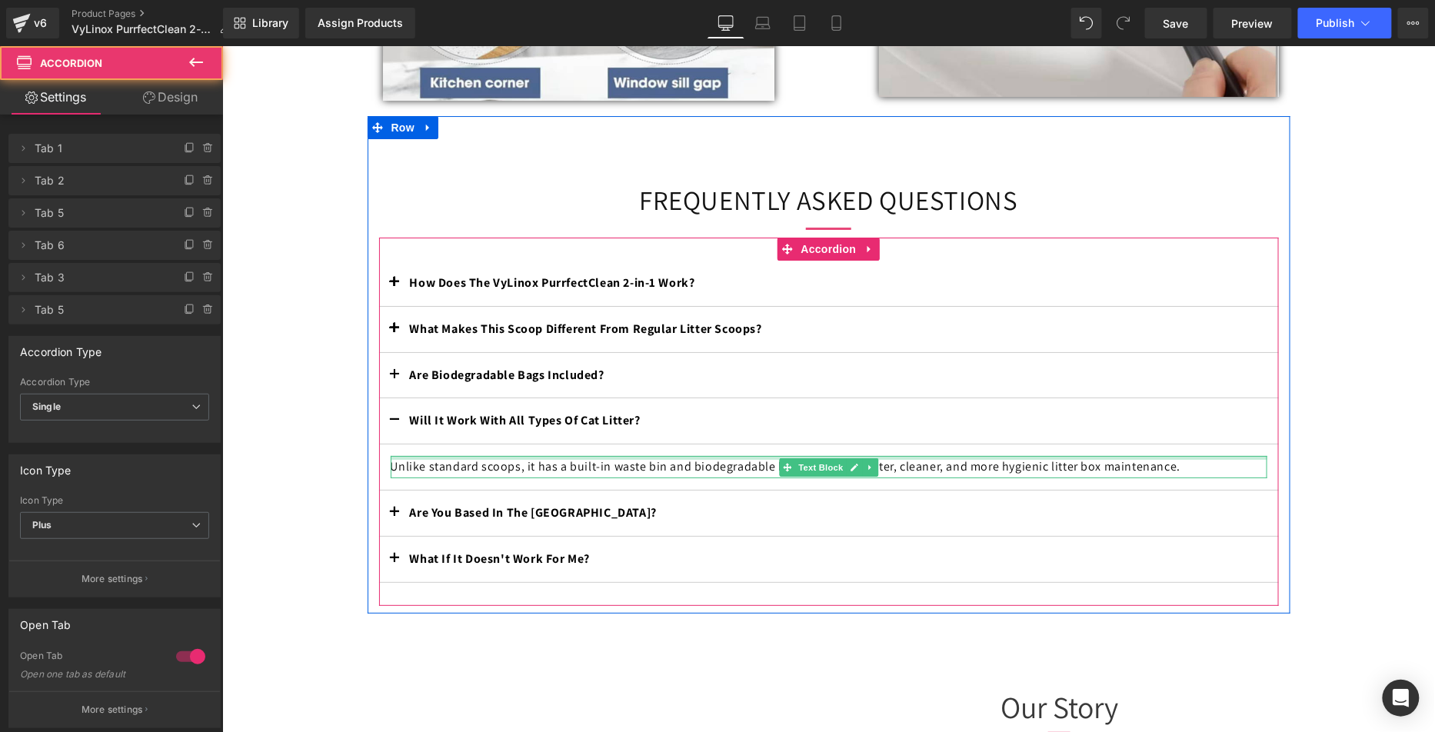
click at [565, 477] on p "Unlike standard scoops, it has a built-in waste bin and biodegradable bag syste…" at bounding box center [828, 466] width 877 height 22
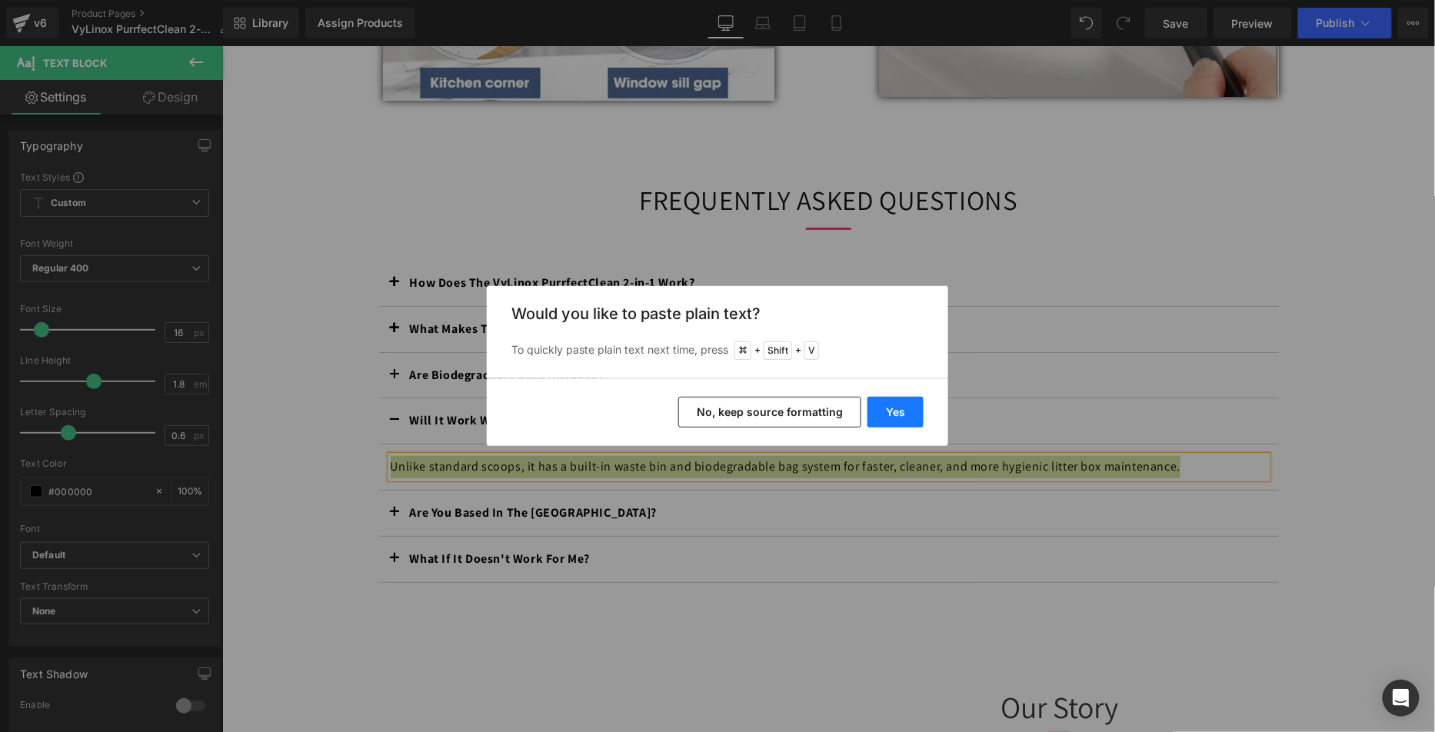
click at [891, 422] on button "Yes" at bounding box center [895, 412] width 56 height 31
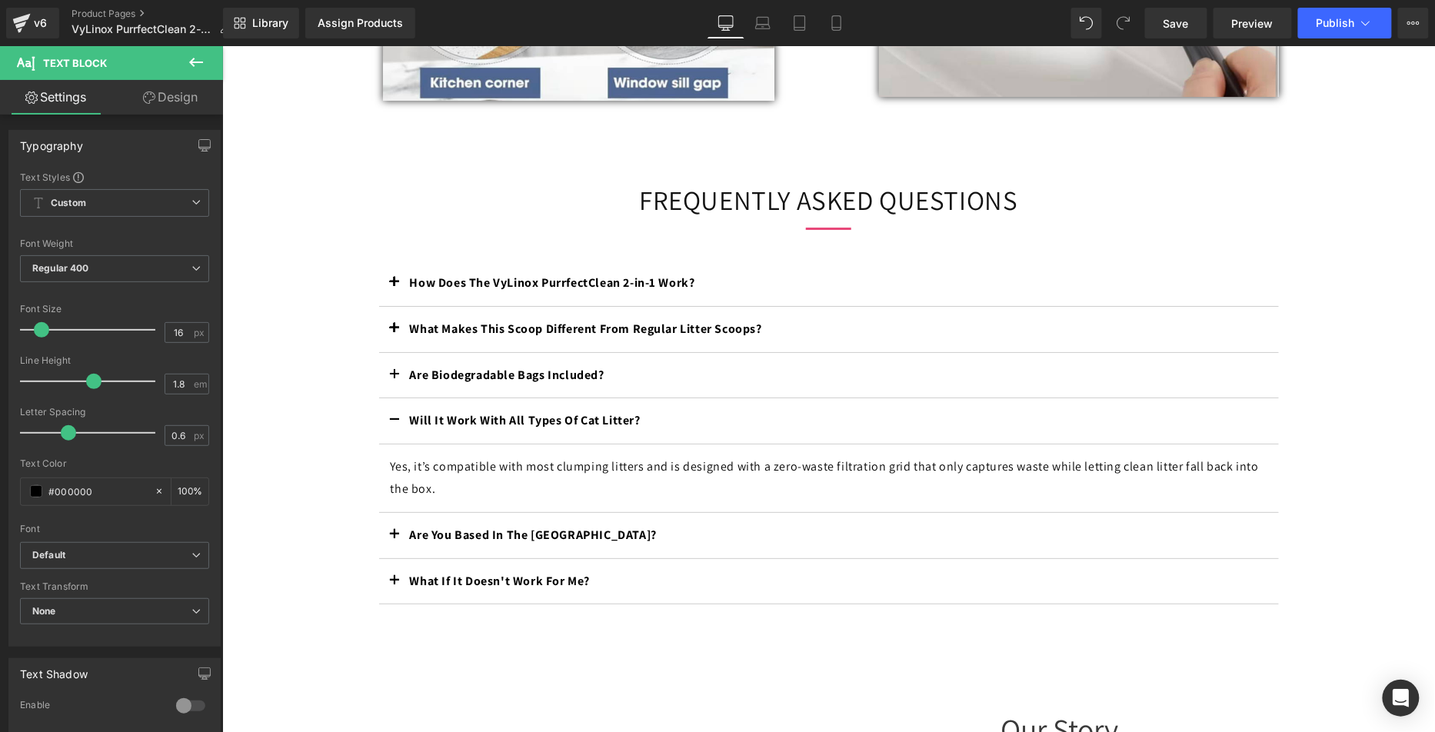
click at [555, 398] on div "Are Biodegradable Bags Included? Text Block" at bounding box center [828, 375] width 900 height 46
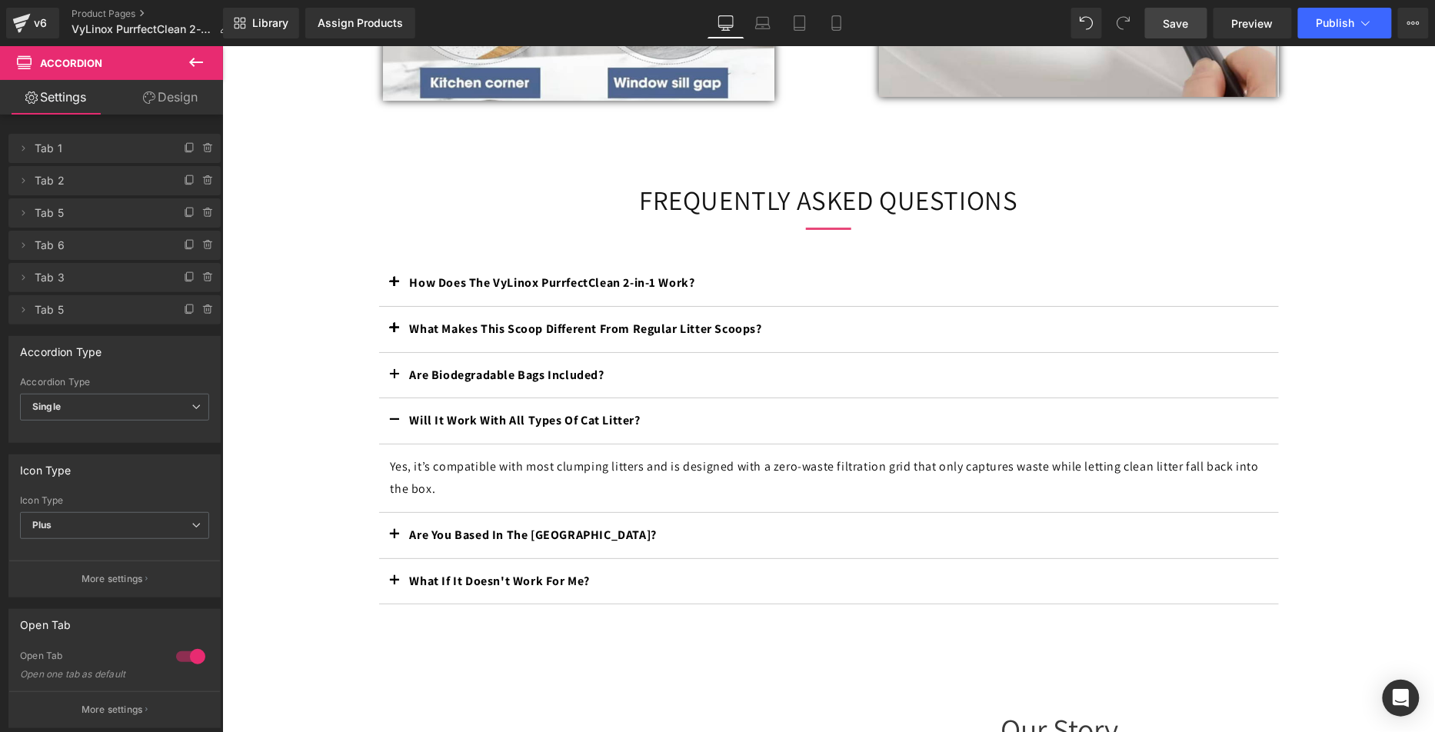
click at [1187, 19] on span "Save" at bounding box center [1175, 23] width 25 height 16
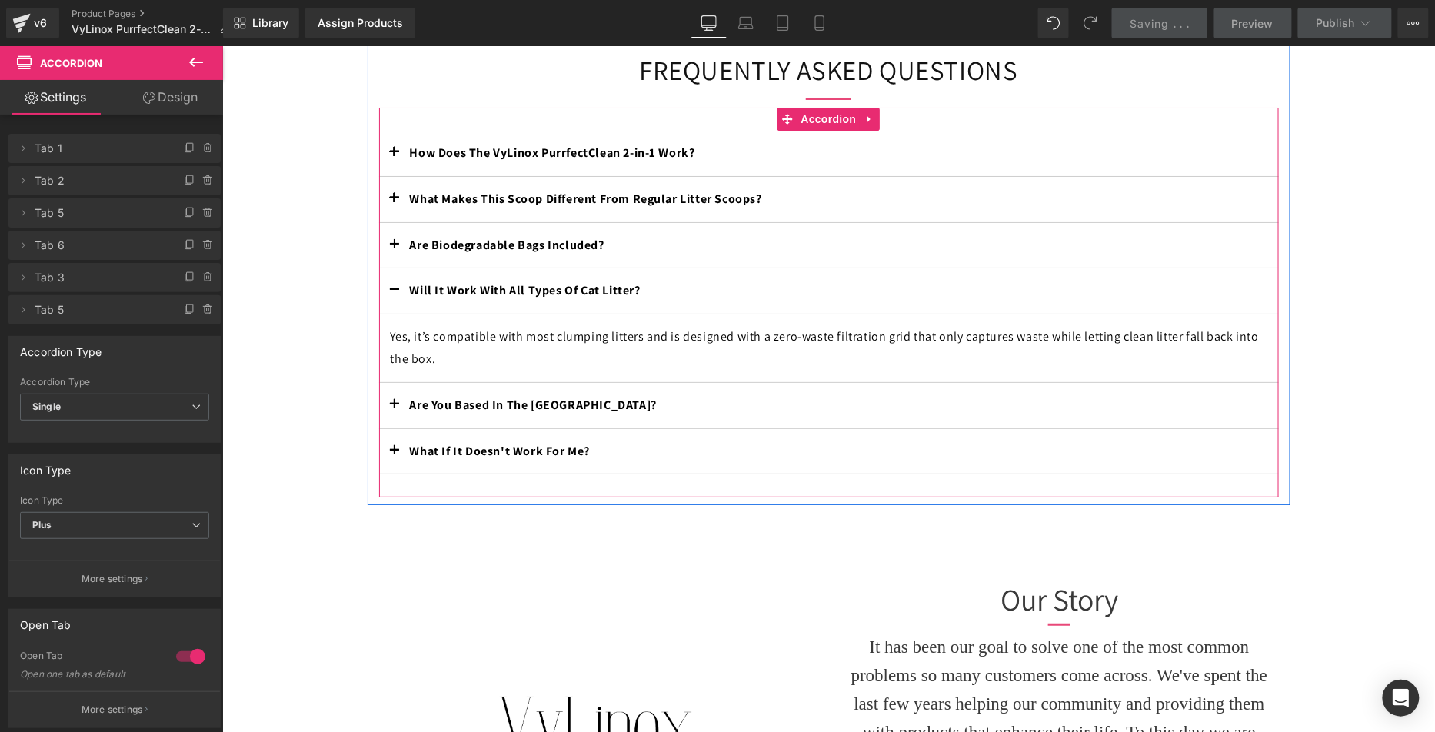
scroll to position [2153, 0]
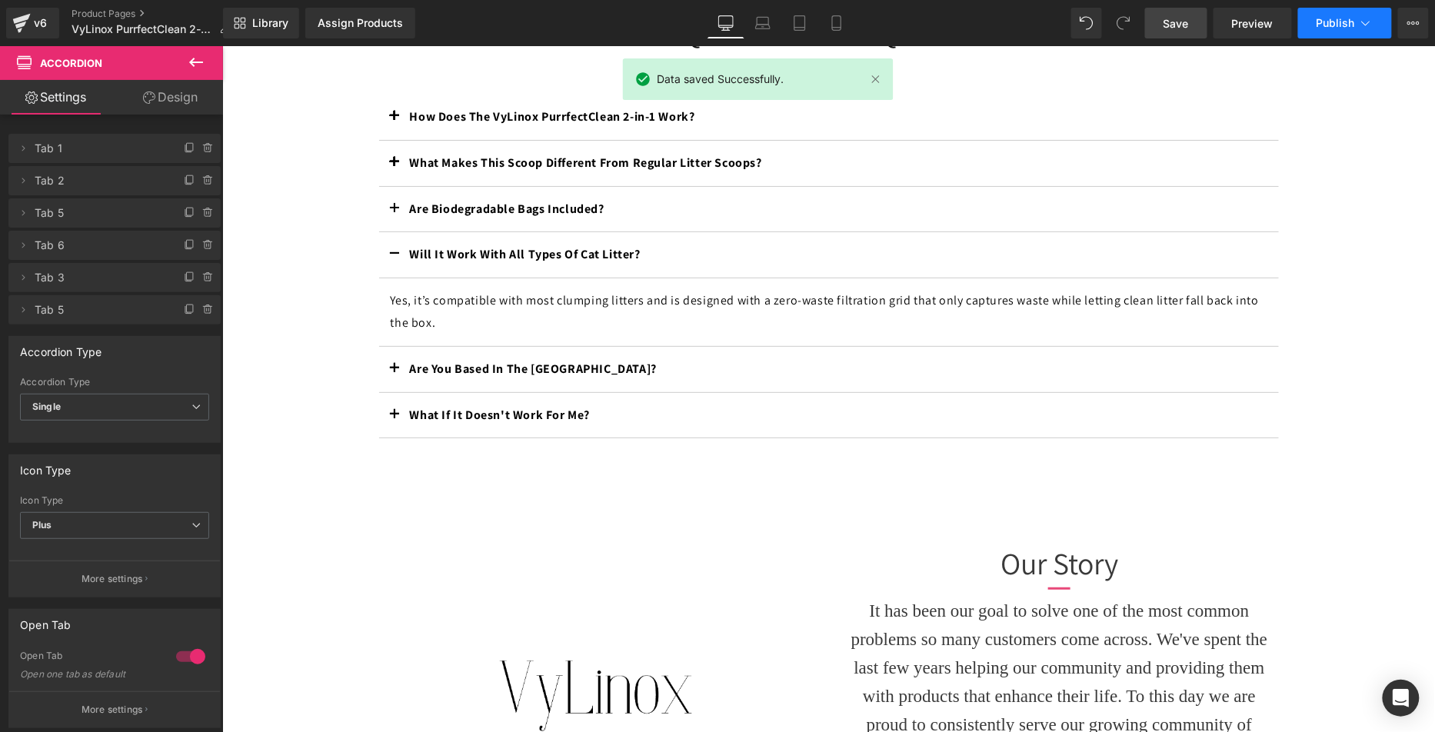
click at [1325, 17] on span "Publish" at bounding box center [1335, 23] width 38 height 12
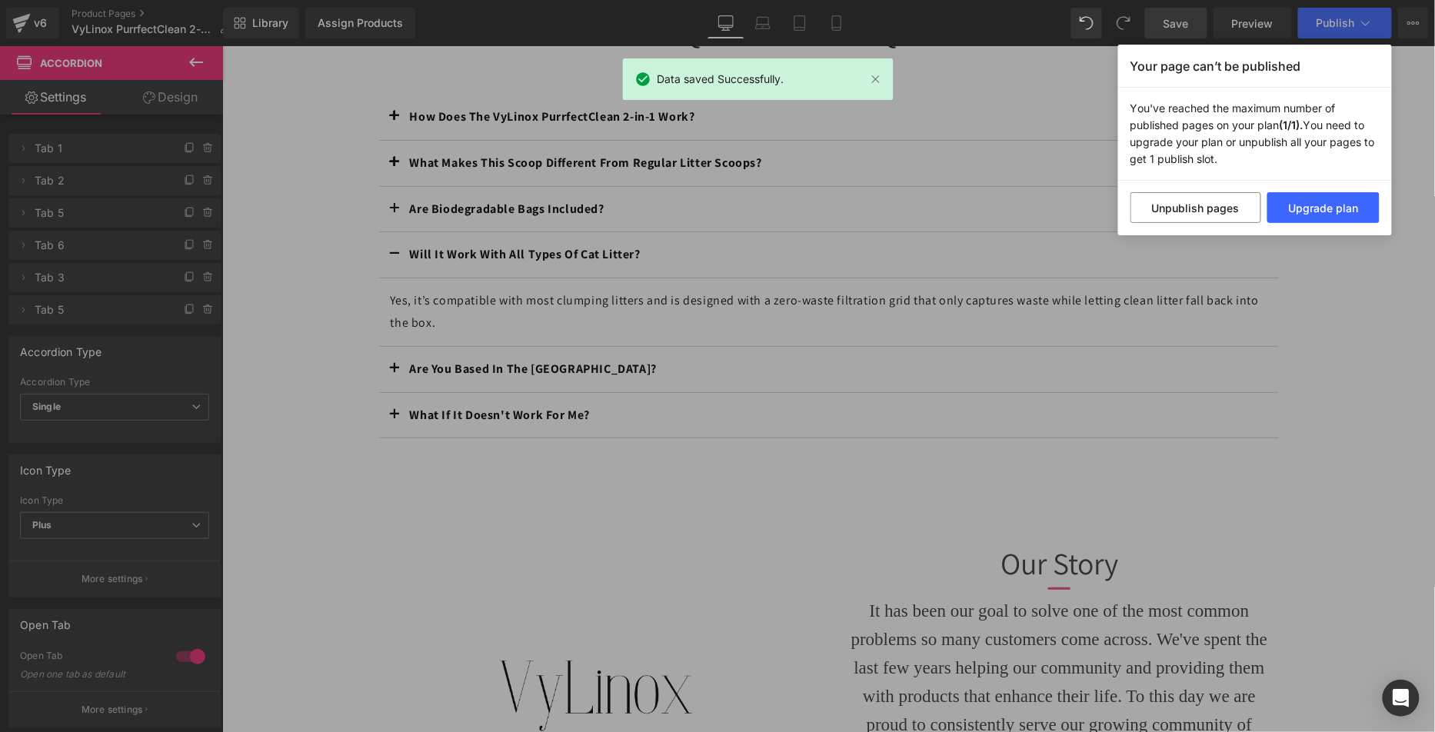
click at [608, 546] on div "Your page can’t be published You've reached the maximum number of published pag…" at bounding box center [717, 366] width 1435 height 732
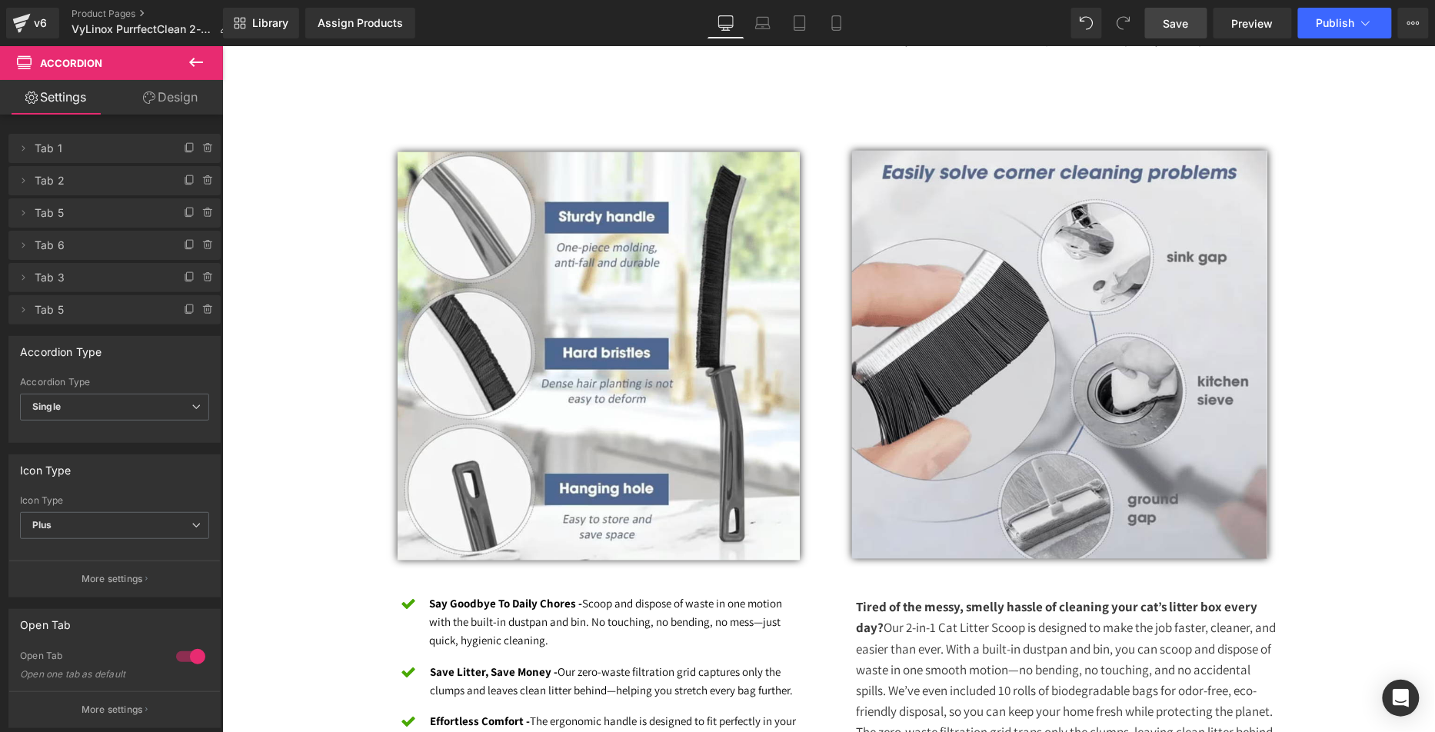
scroll to position [0, 0]
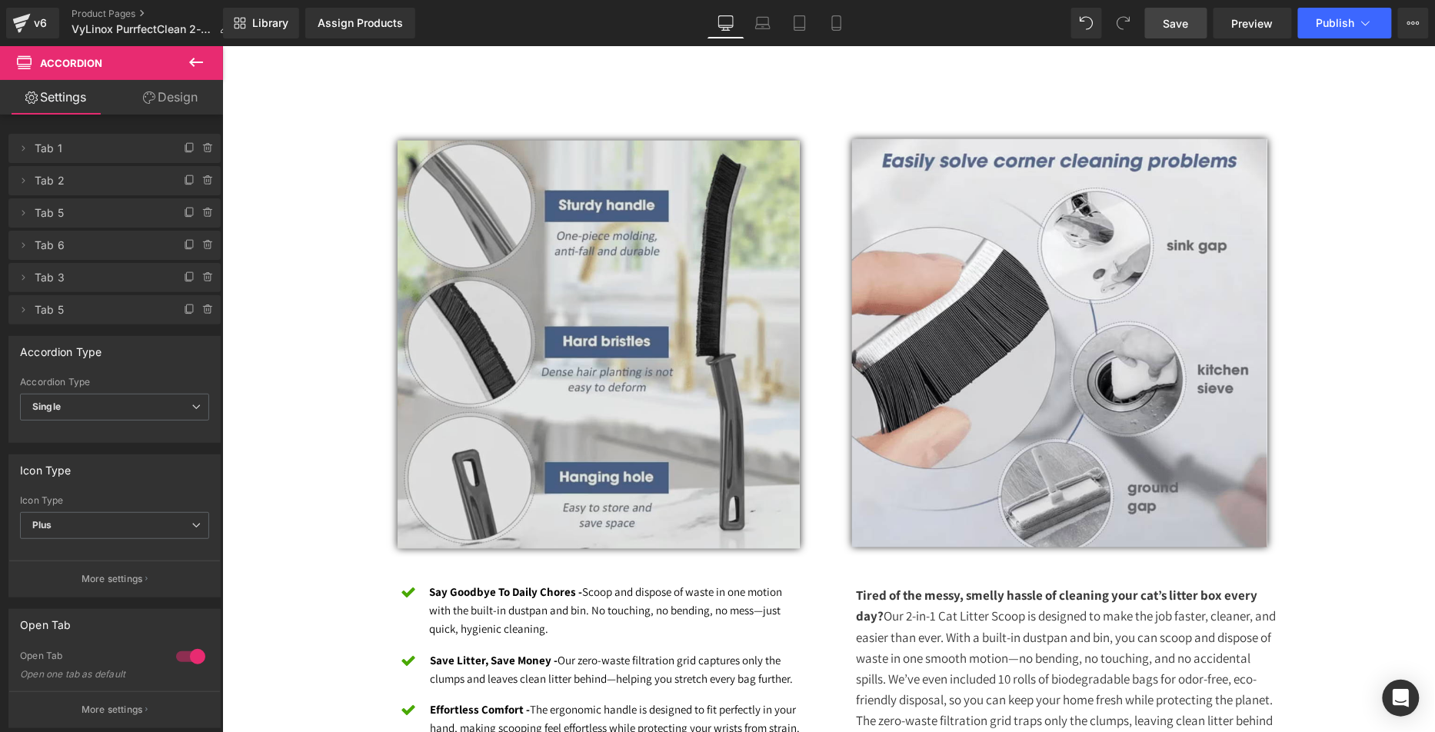
click at [547, 389] on img at bounding box center [598, 344] width 402 height 408
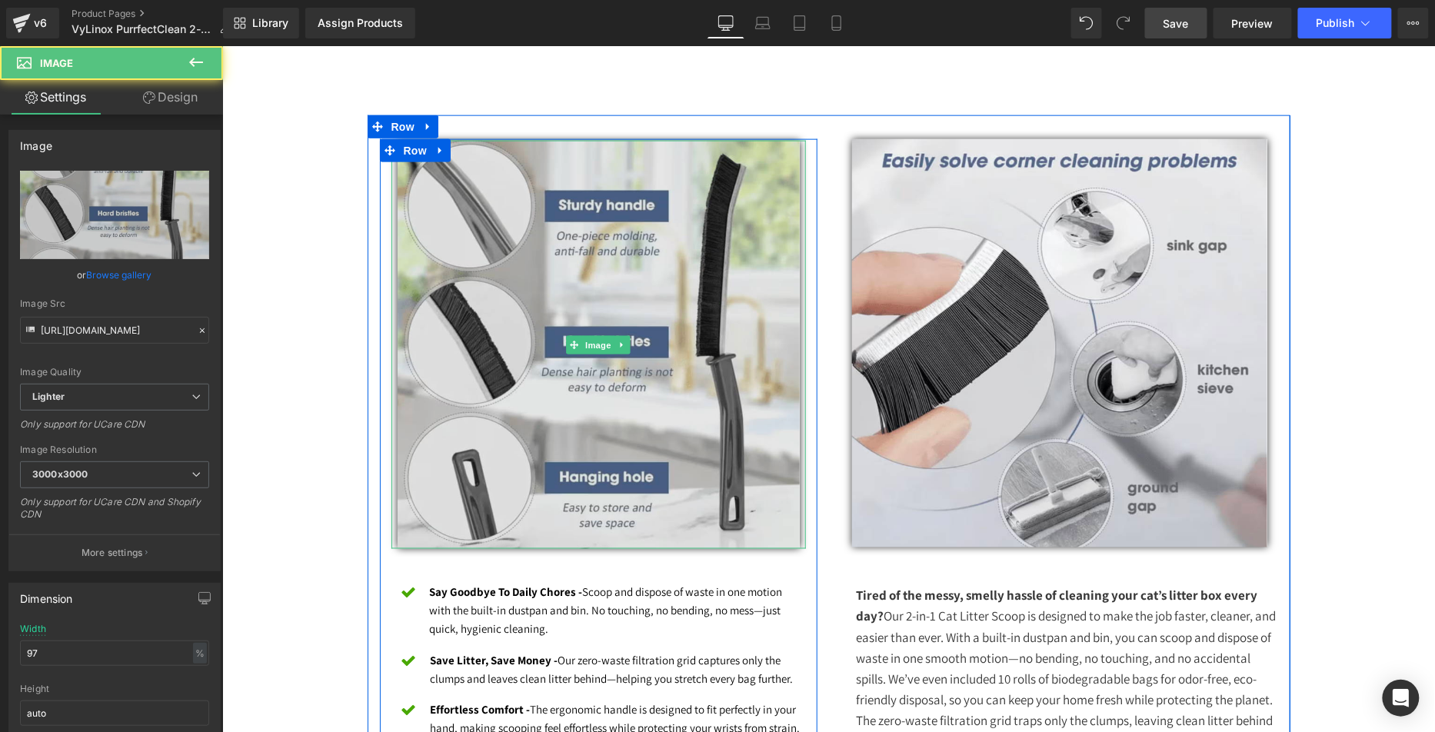
scroll to position [704, 0]
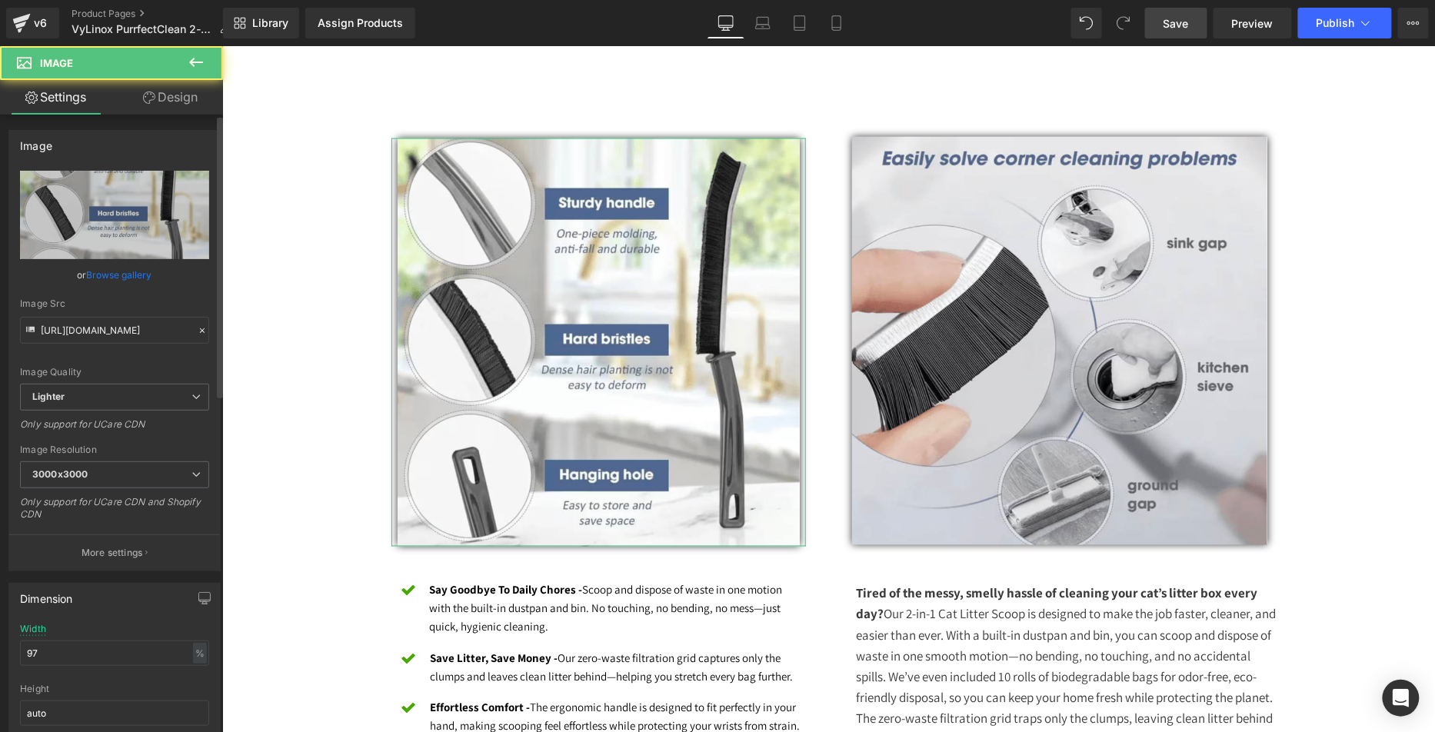
click at [116, 277] on link "Browse gallery" at bounding box center [119, 274] width 65 height 27
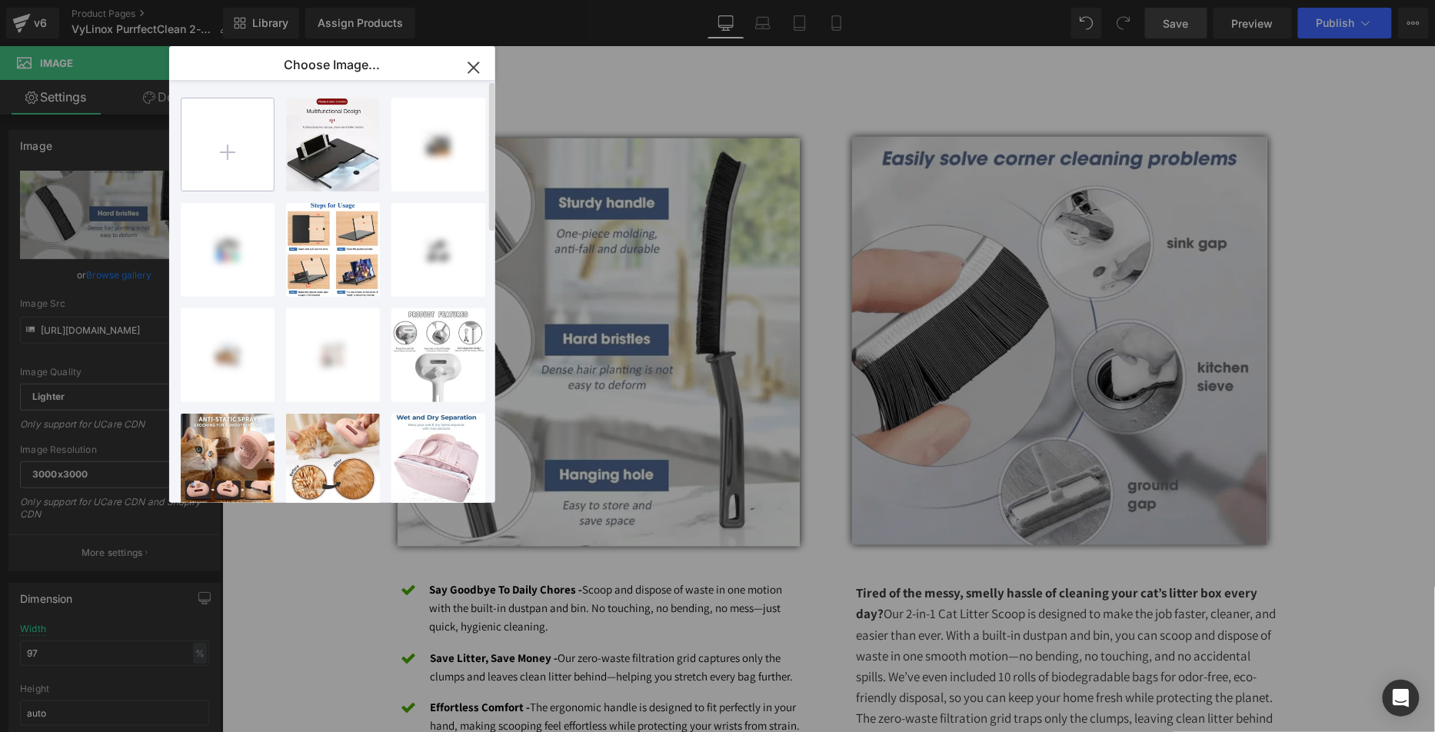
click at [240, 144] on input "file" at bounding box center [227, 144] width 92 height 92
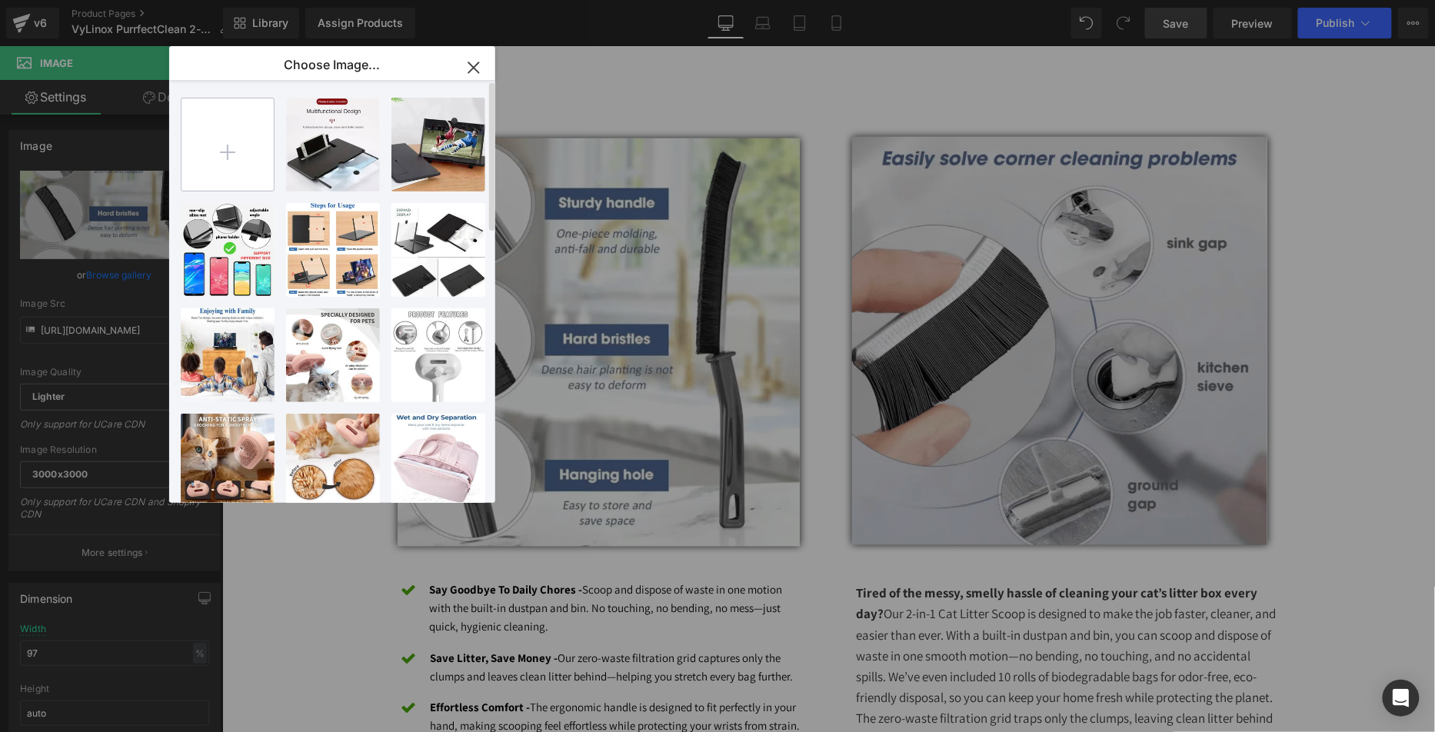
type input "C:\fakepath\cat liter gif.gif"
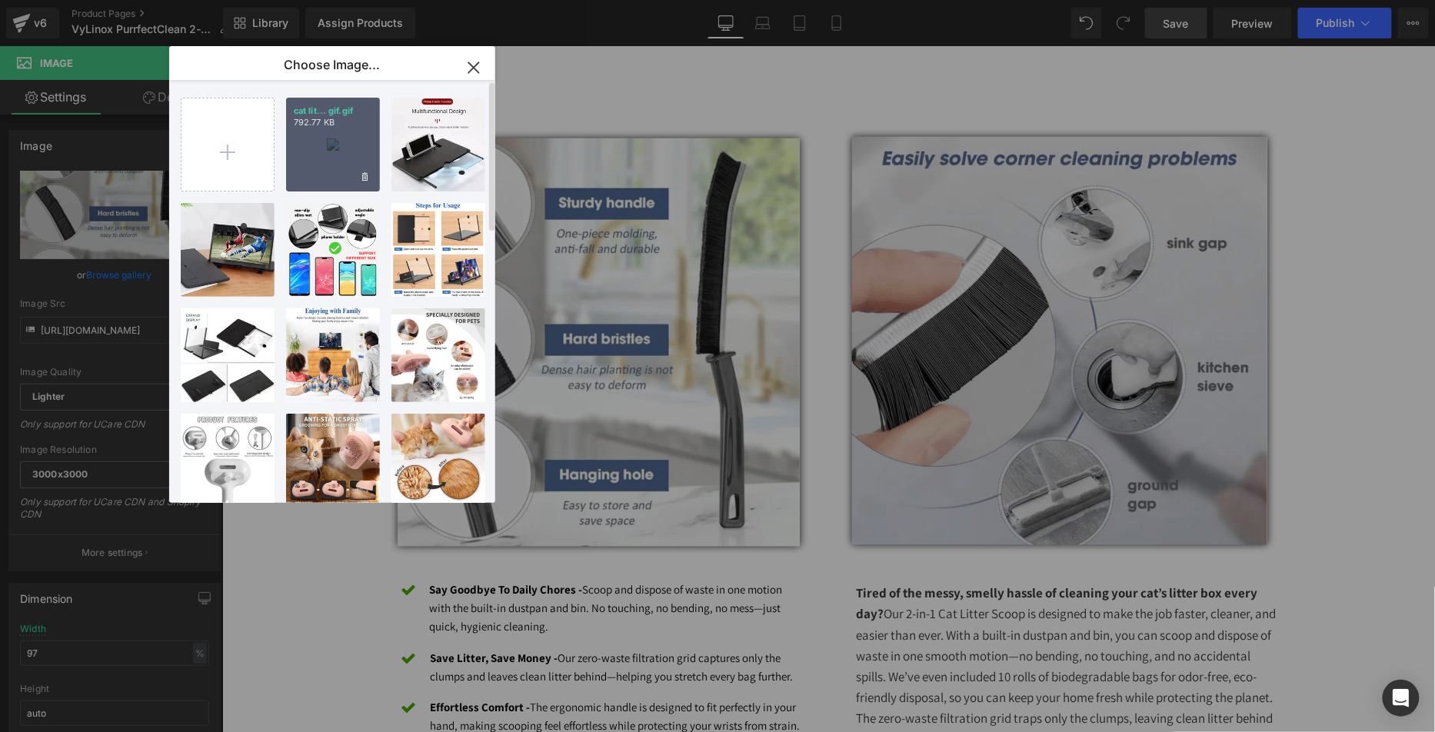
click at [336, 146] on div "cat lit... gif.gif 792.77 KB" at bounding box center [333, 145] width 94 height 94
type input "[URL][DOMAIN_NAME]"
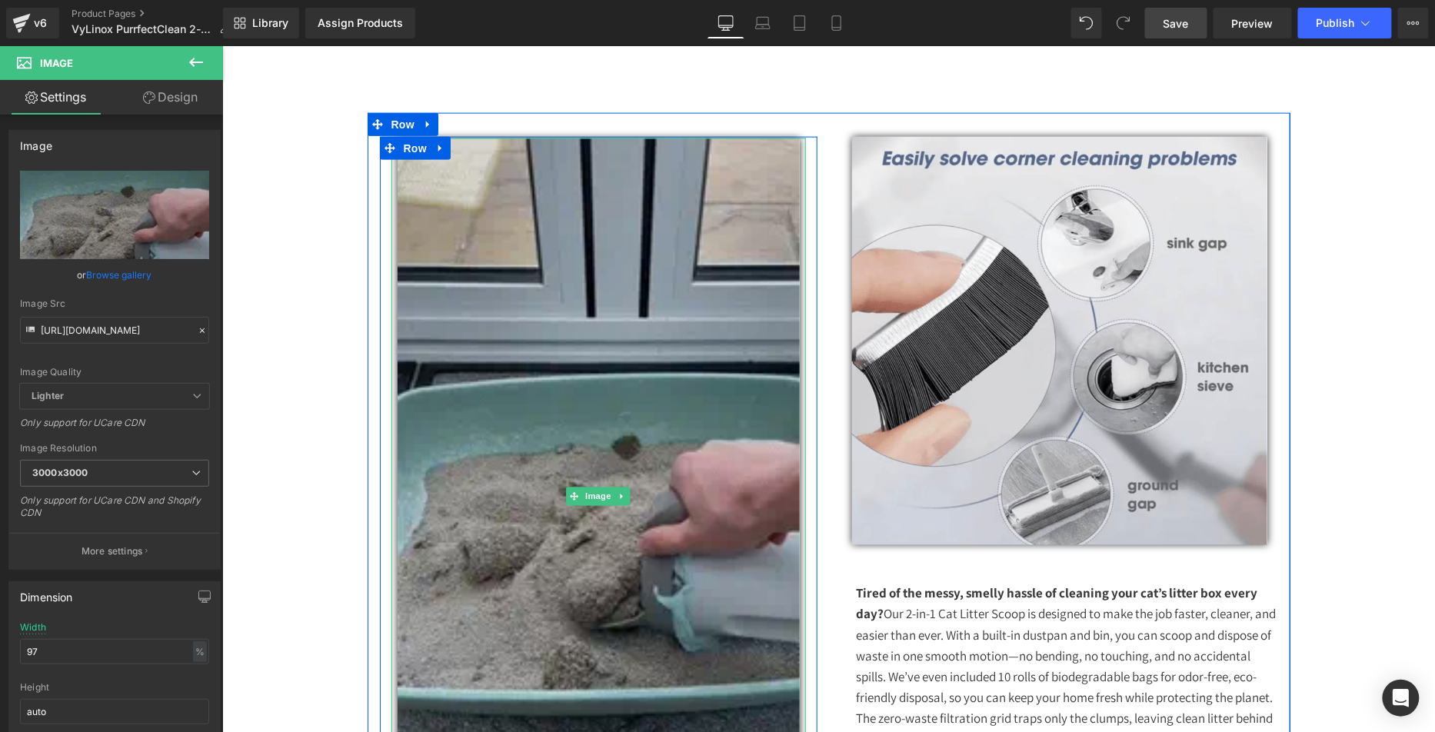
click at [620, 253] on img at bounding box center [598, 496] width 402 height 716
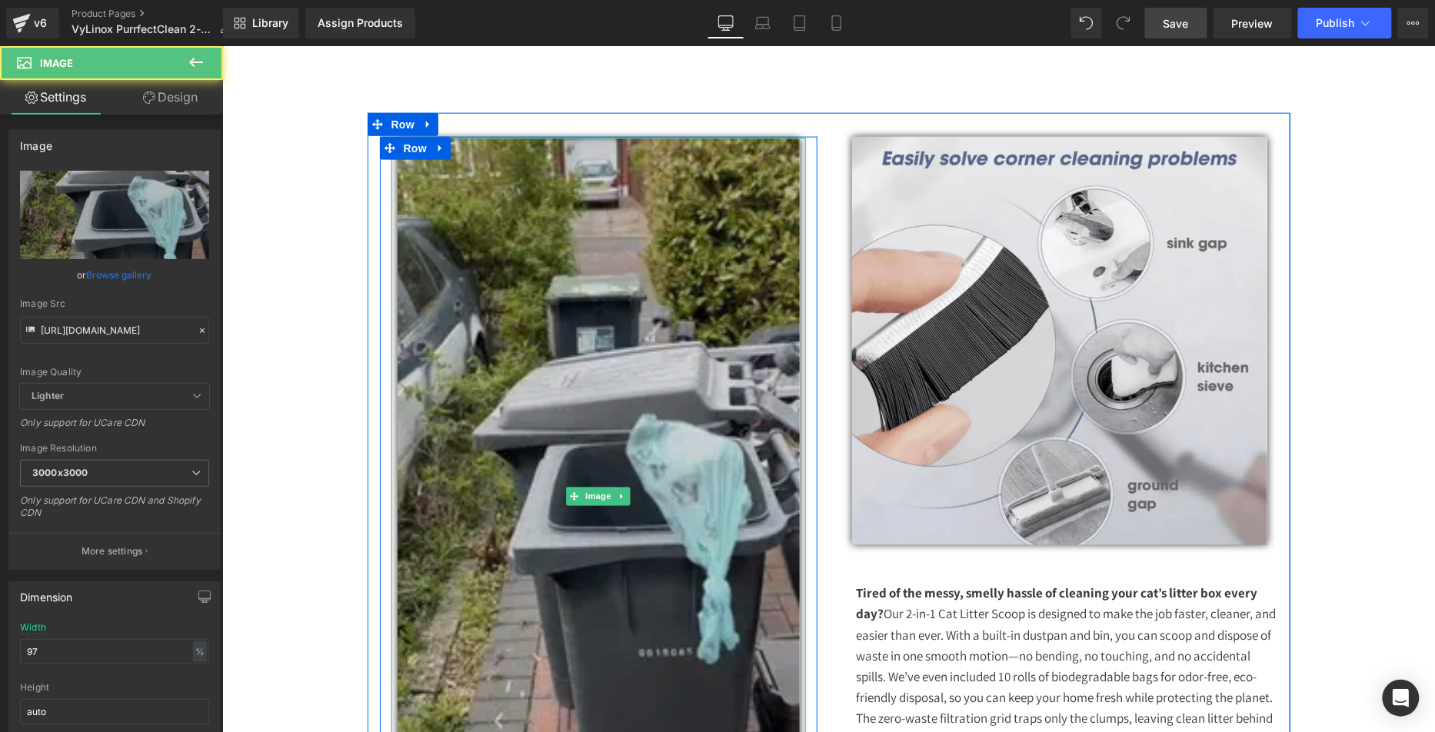
scroll to position [705, 0]
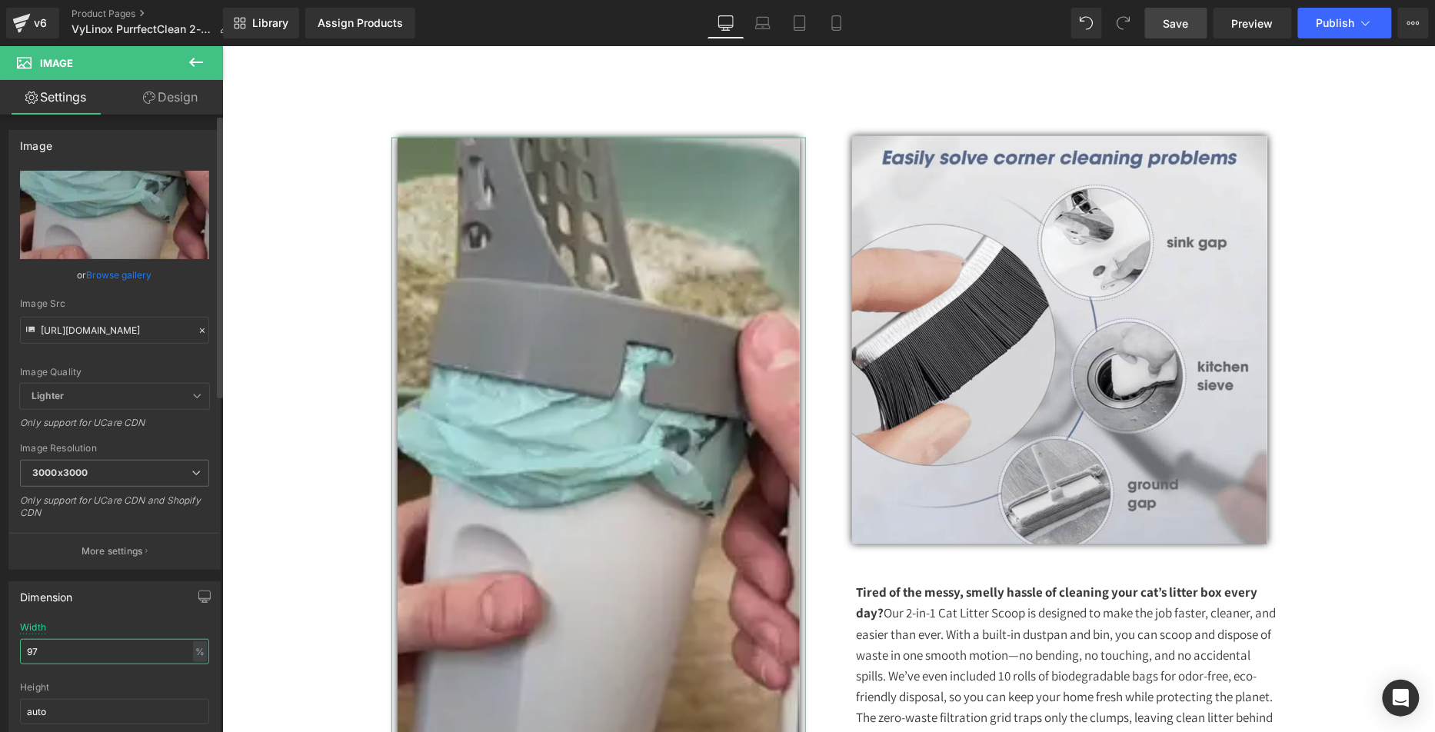
drag, startPoint x: 33, startPoint y: 643, endPoint x: 1, endPoint y: 620, distance: 39.7
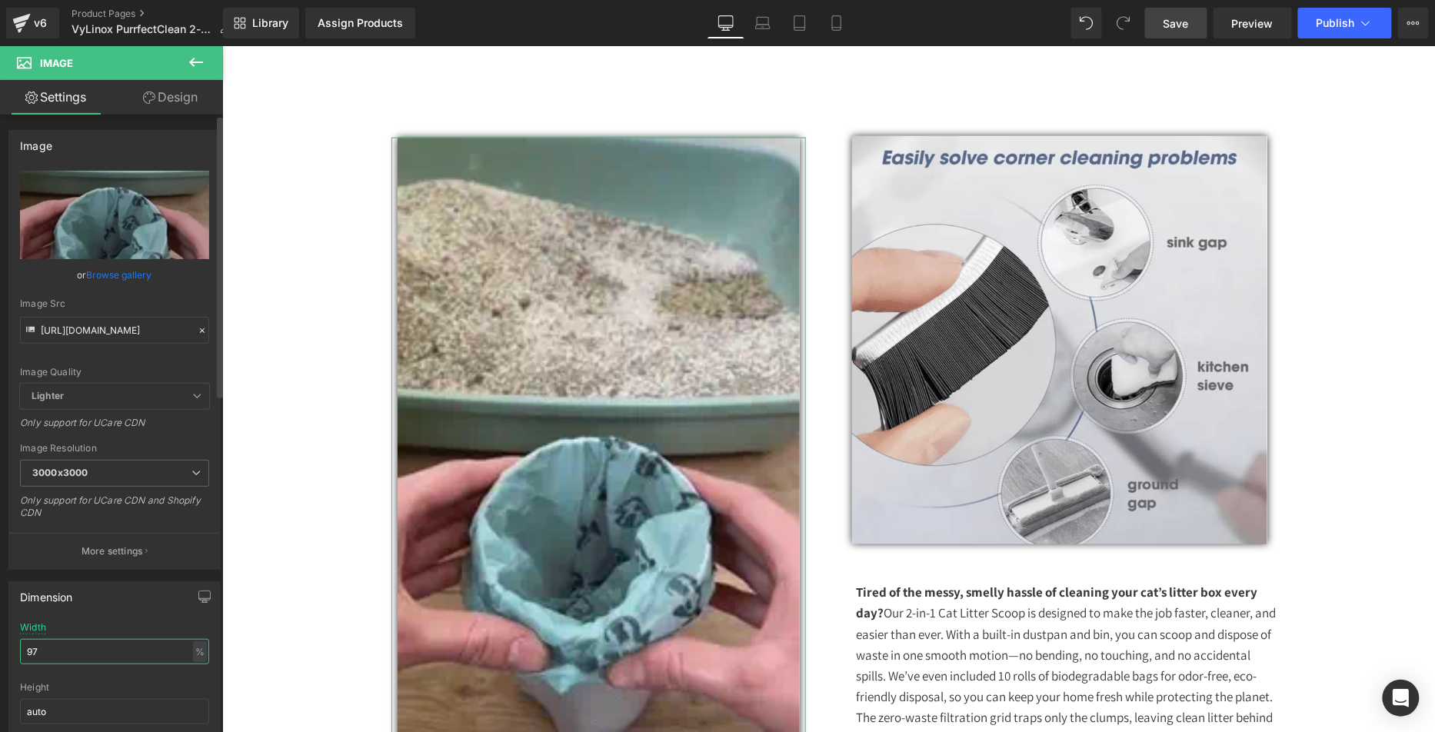
click at [0, 620] on div "Dimension 97% Width 97 % % px auto Height auto 0 Circle Image" at bounding box center [115, 673] width 230 height 207
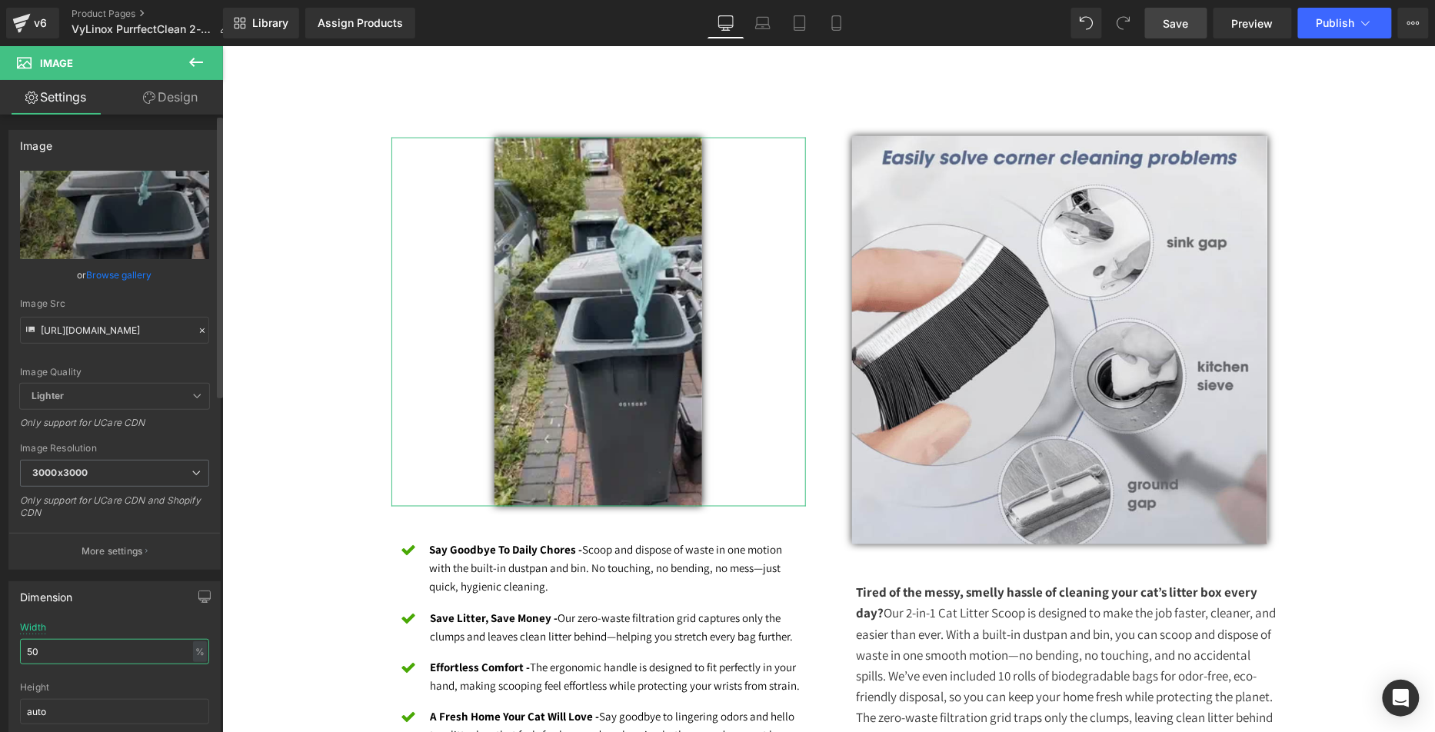
type input "5"
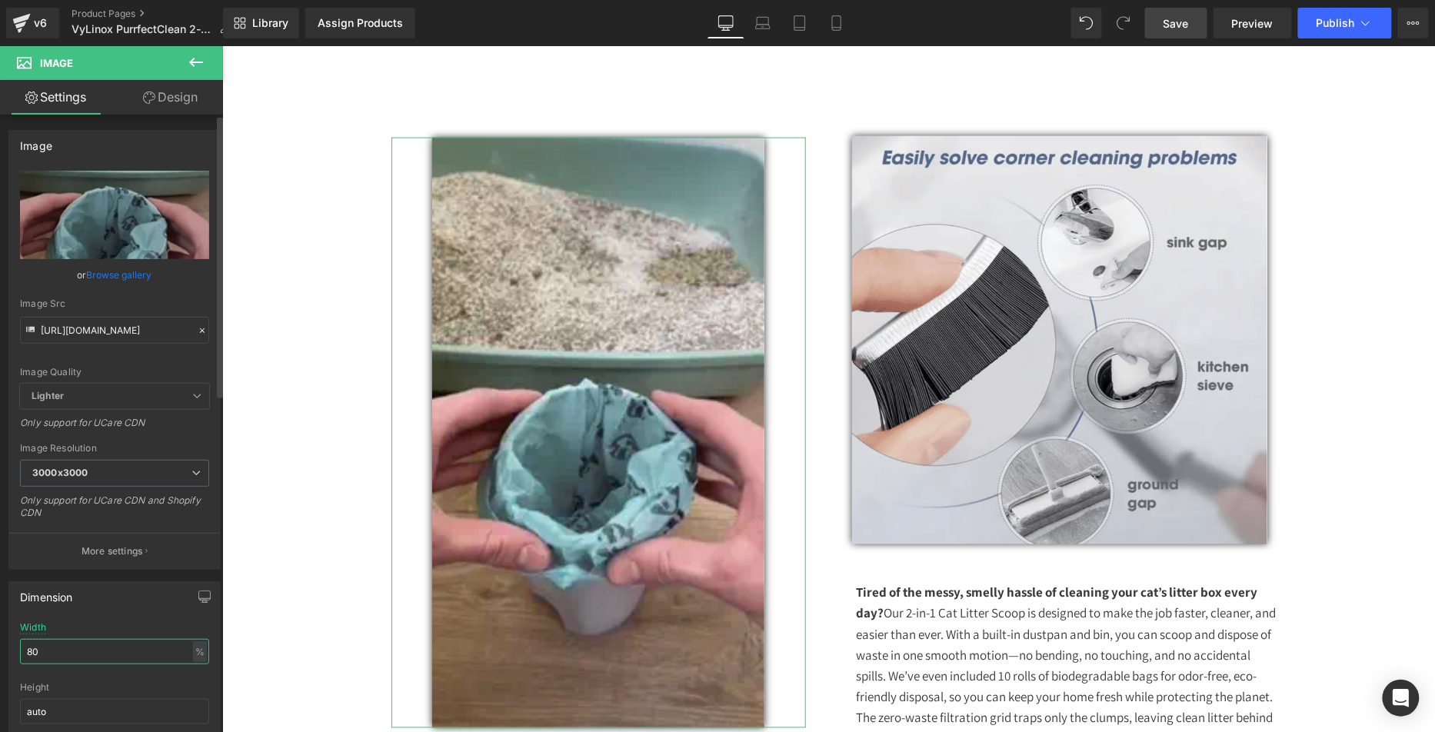
type input "8"
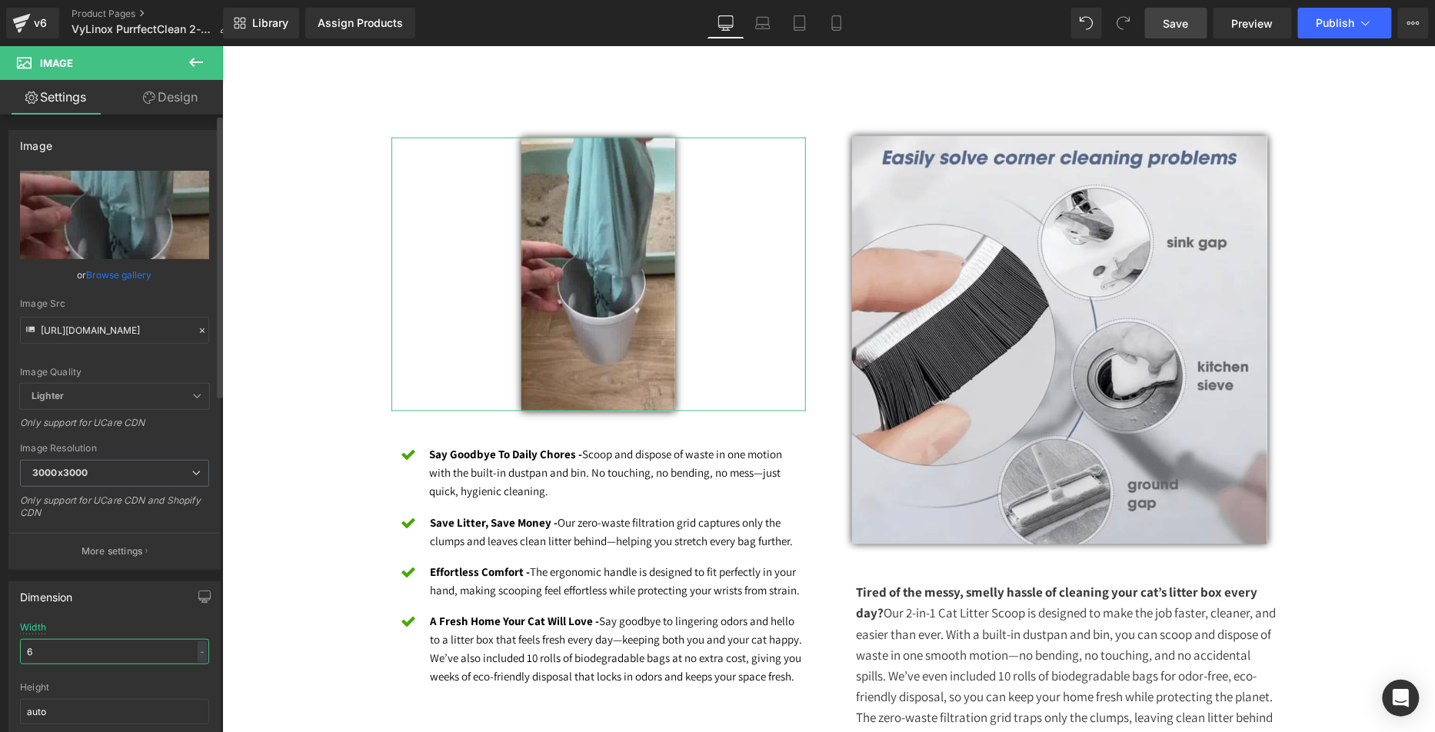
type input "60"
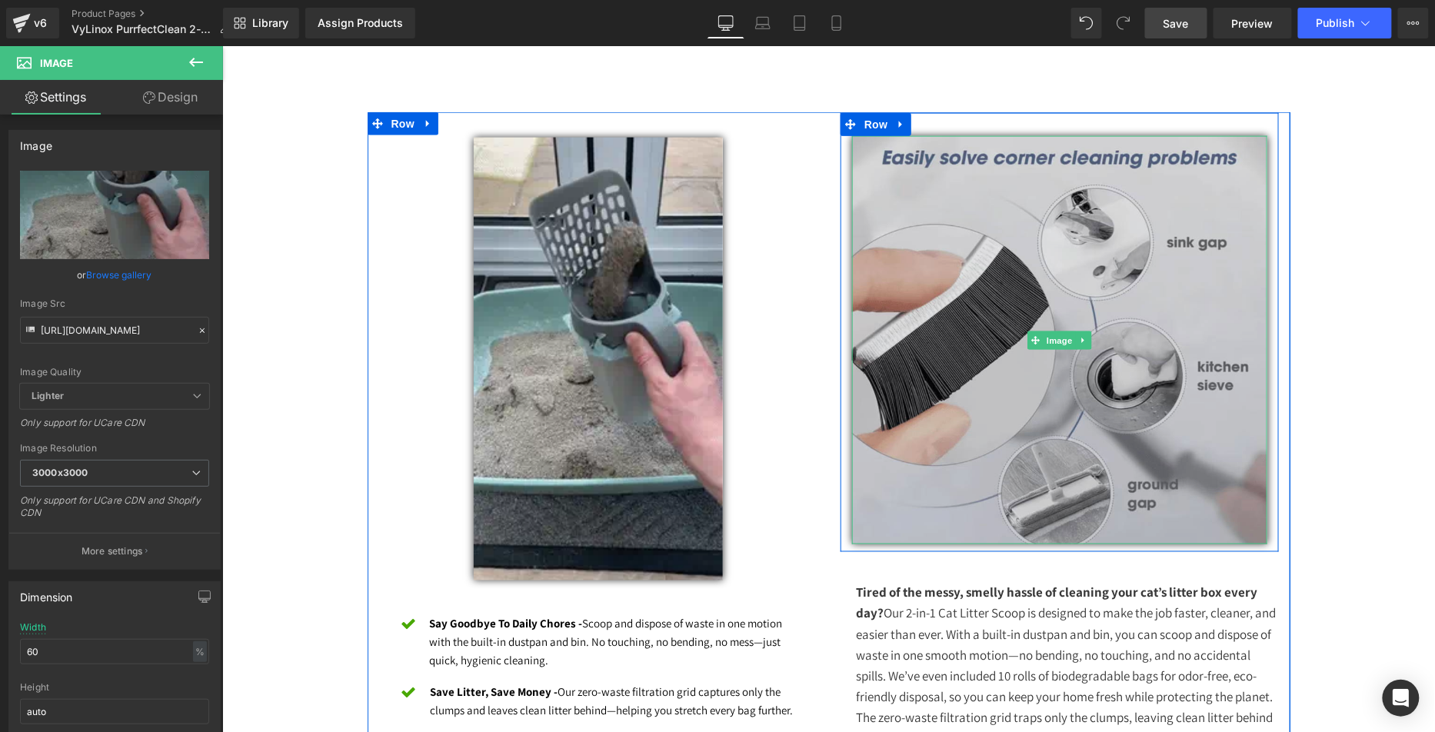
click at [875, 282] on img at bounding box center [1058, 339] width 415 height 408
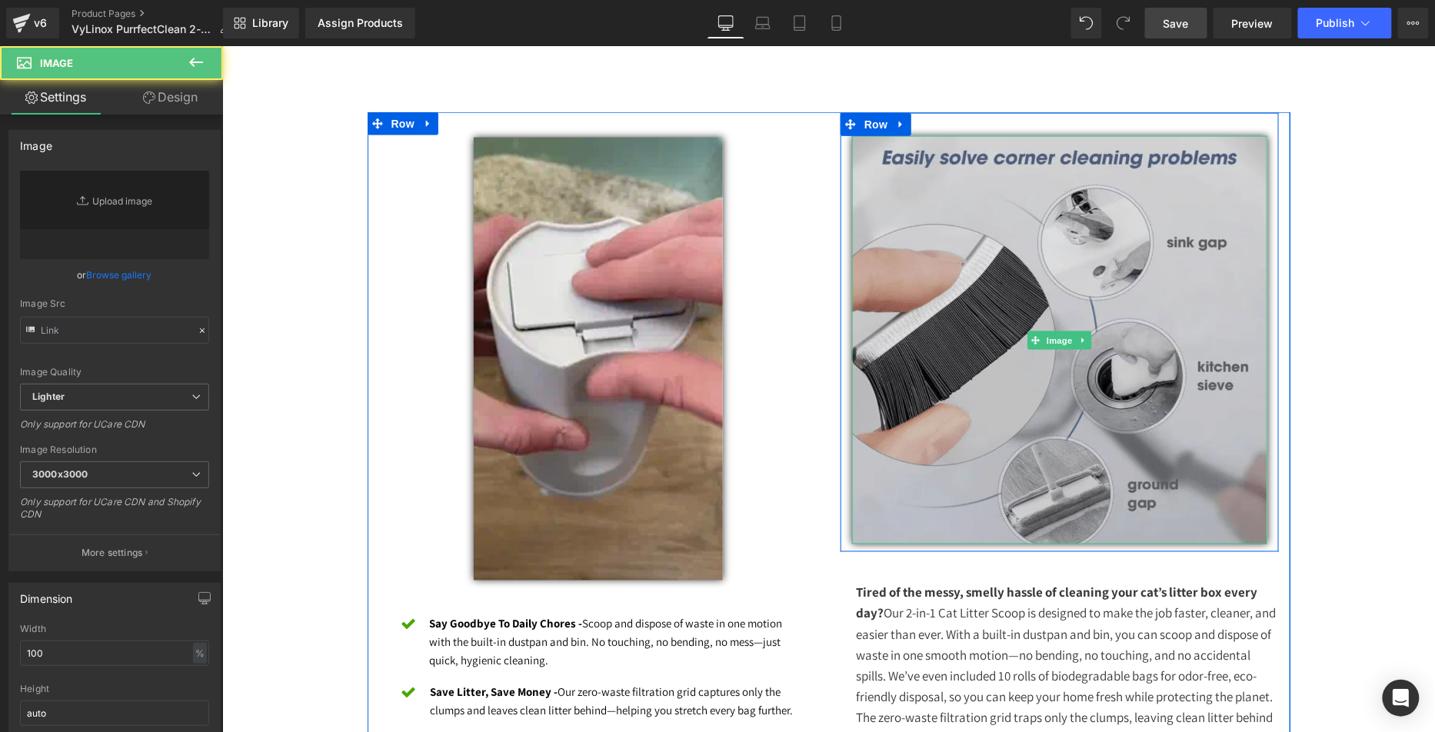
type input "[URL][DOMAIN_NAME]"
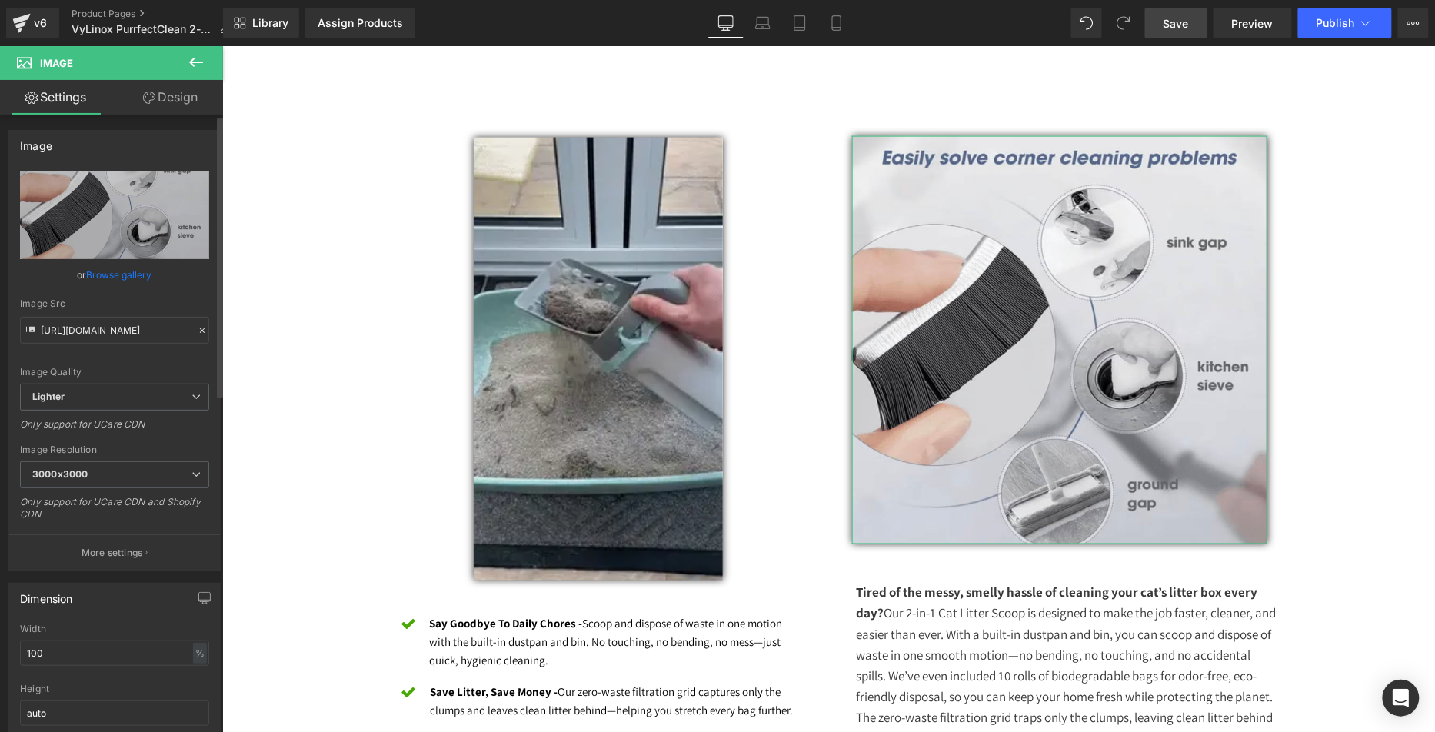
click at [117, 274] on link "Browse gallery" at bounding box center [119, 274] width 65 height 27
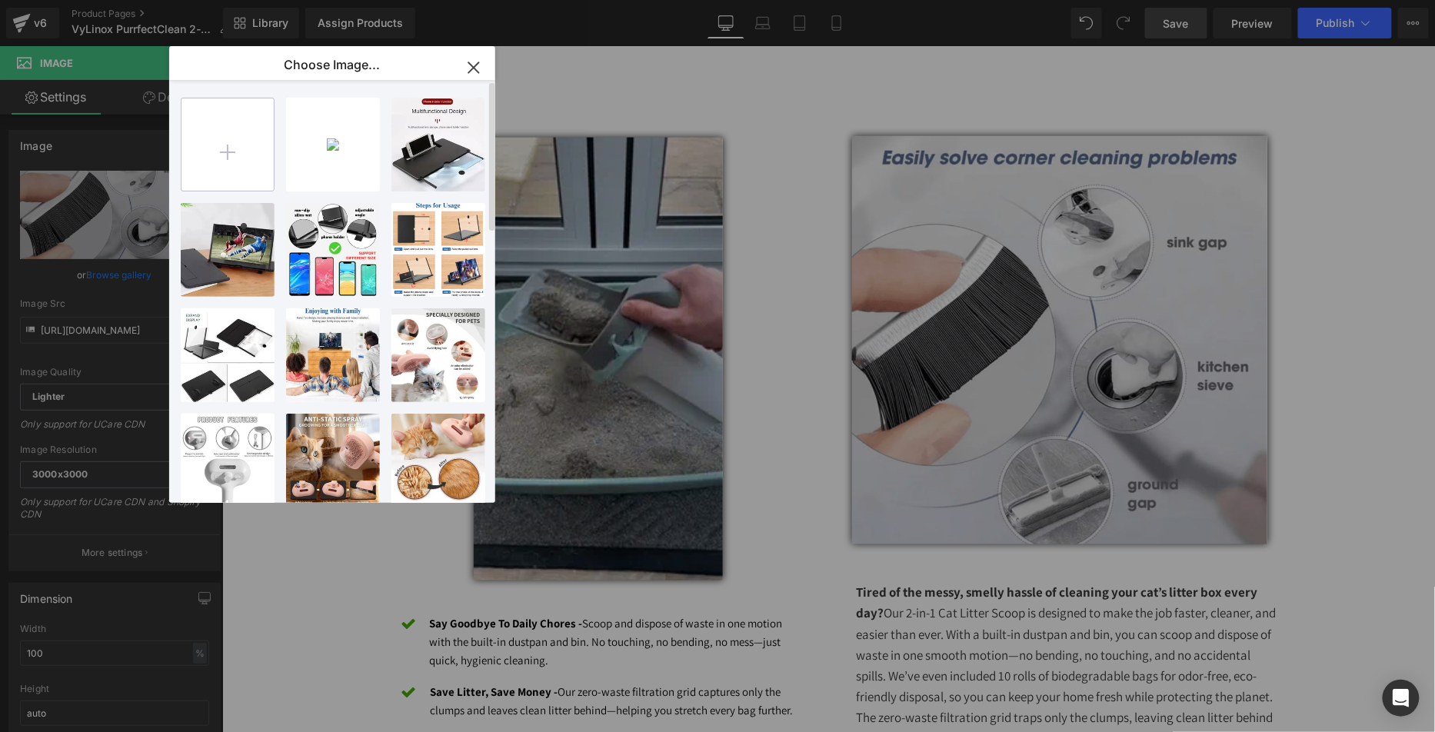
click at [237, 138] on input "file" at bounding box center [227, 144] width 92 height 92
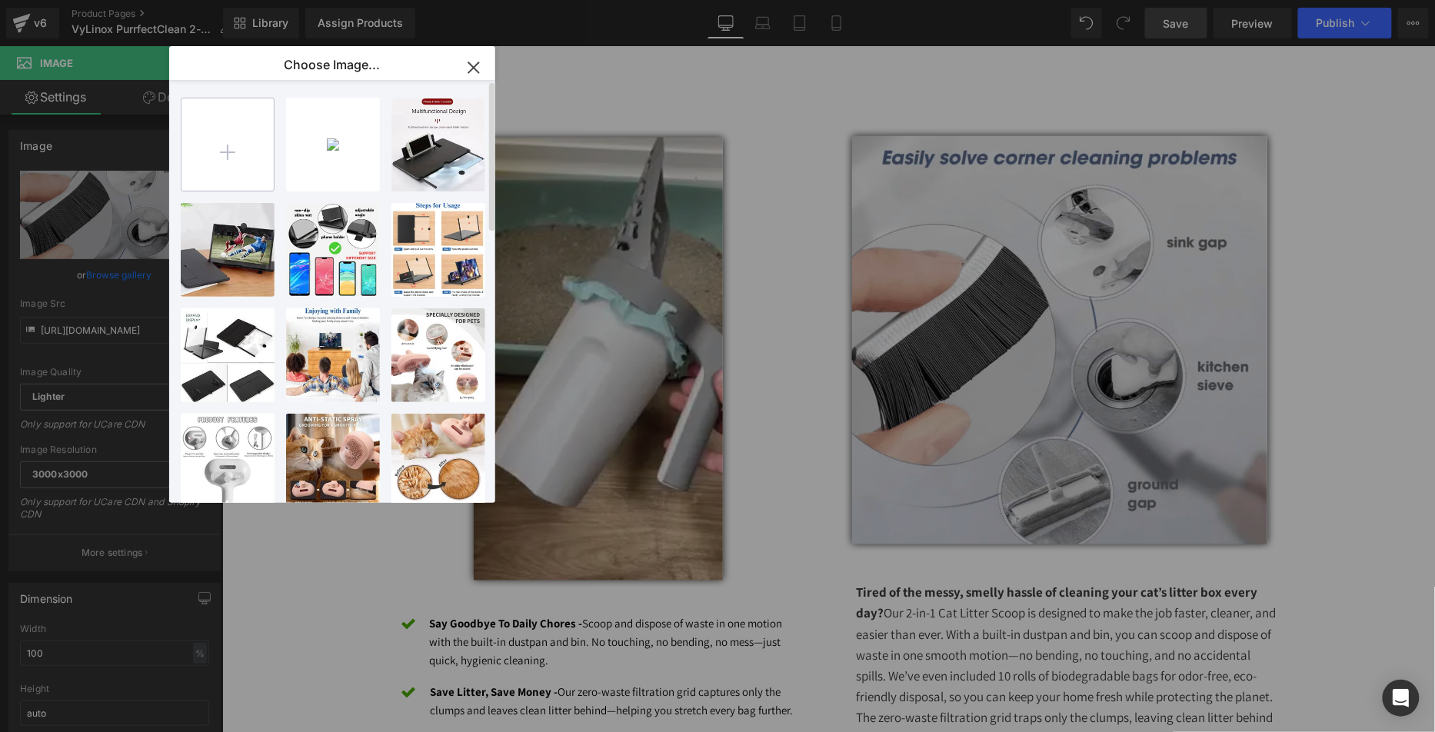
scroll to position [1, 0]
type input "C:\fakepath\Screen Shot [DATE] 7.59.38 AM.png"
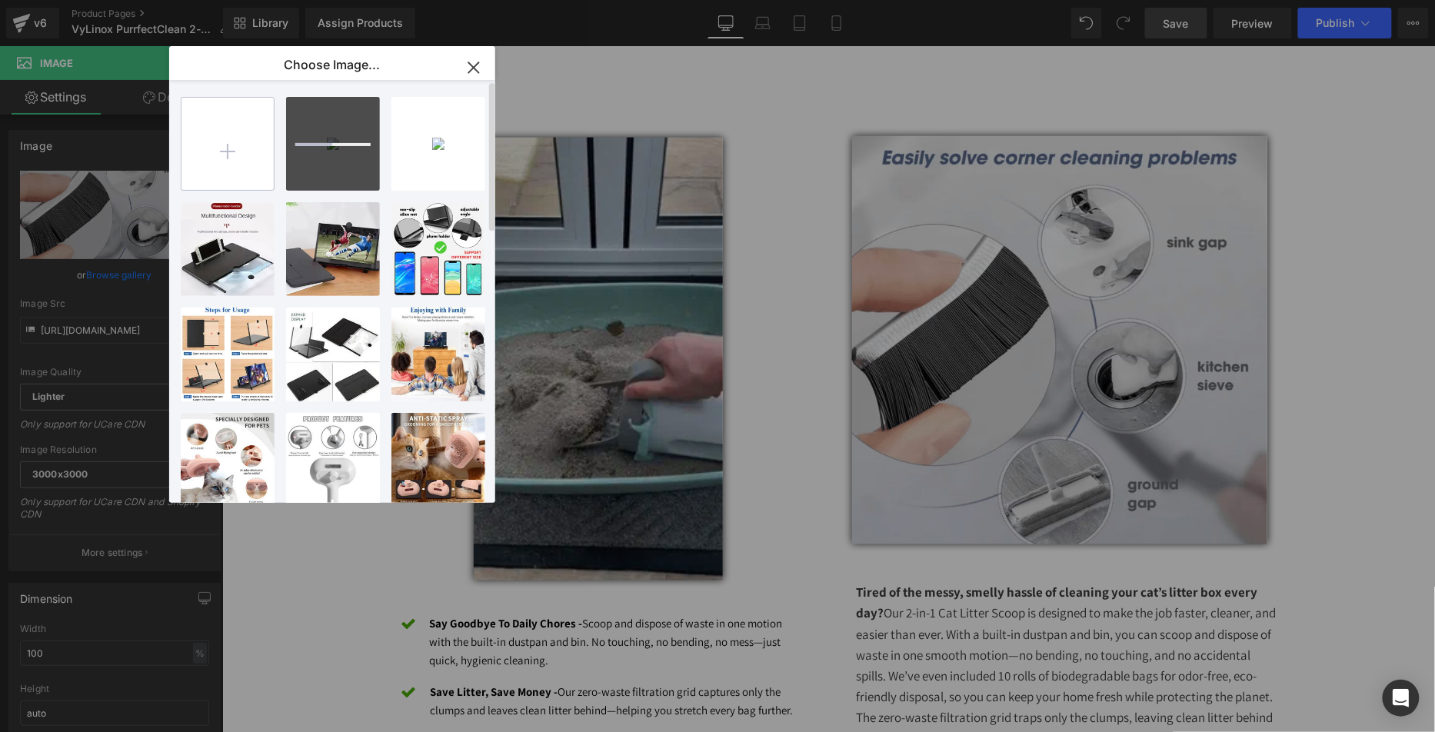
click at [234, 165] on input "file" at bounding box center [227, 144] width 92 height 92
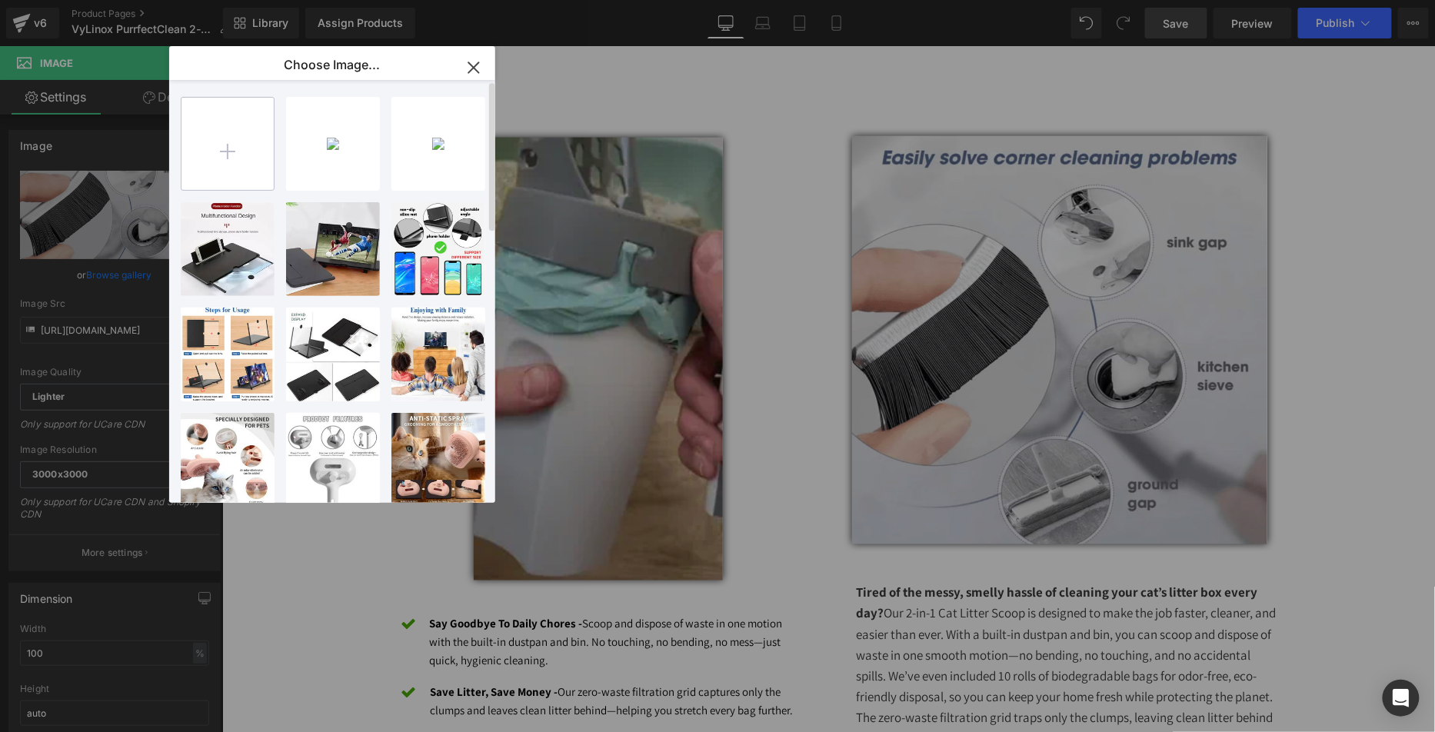
type input "C:\fakepath\Screen Shot [DATE] 8.09.04 AM.png"
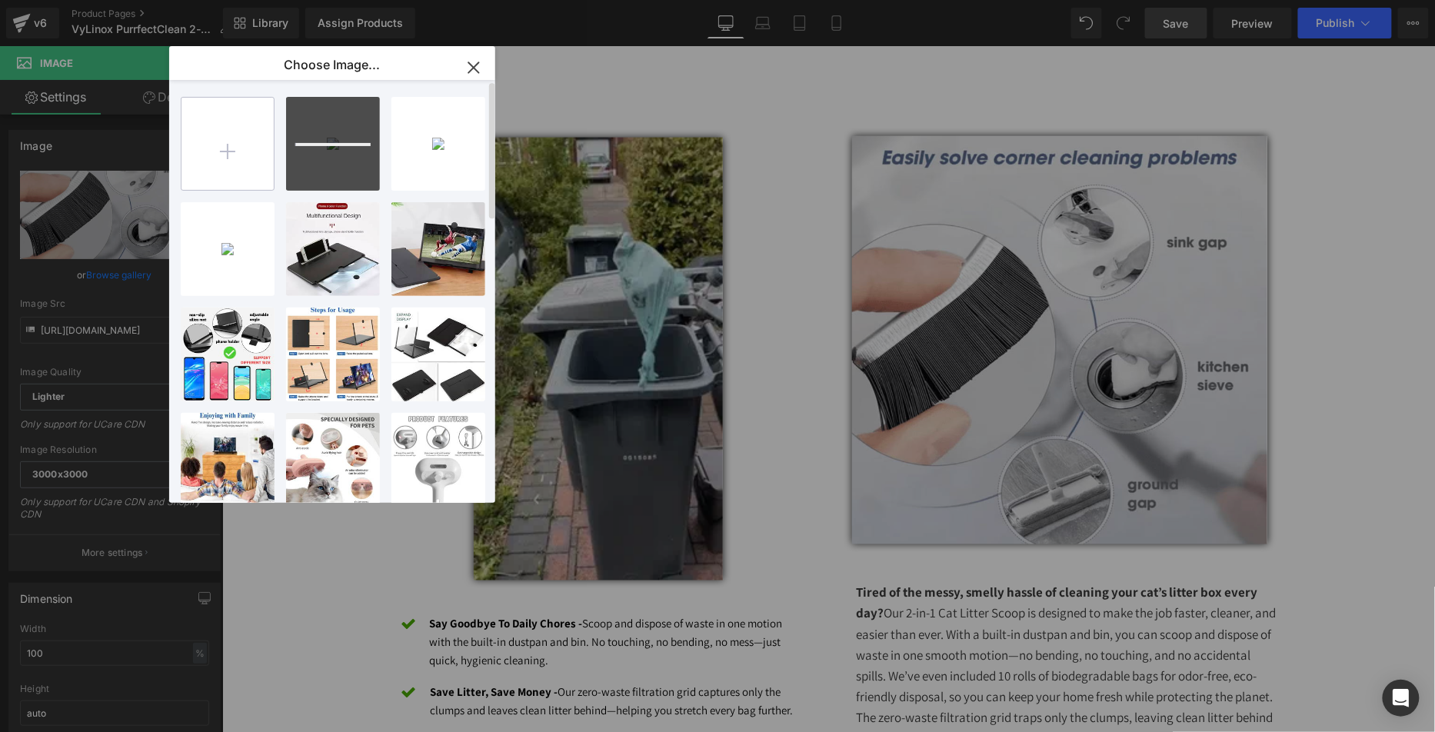
click at [246, 154] on input "file" at bounding box center [227, 144] width 92 height 92
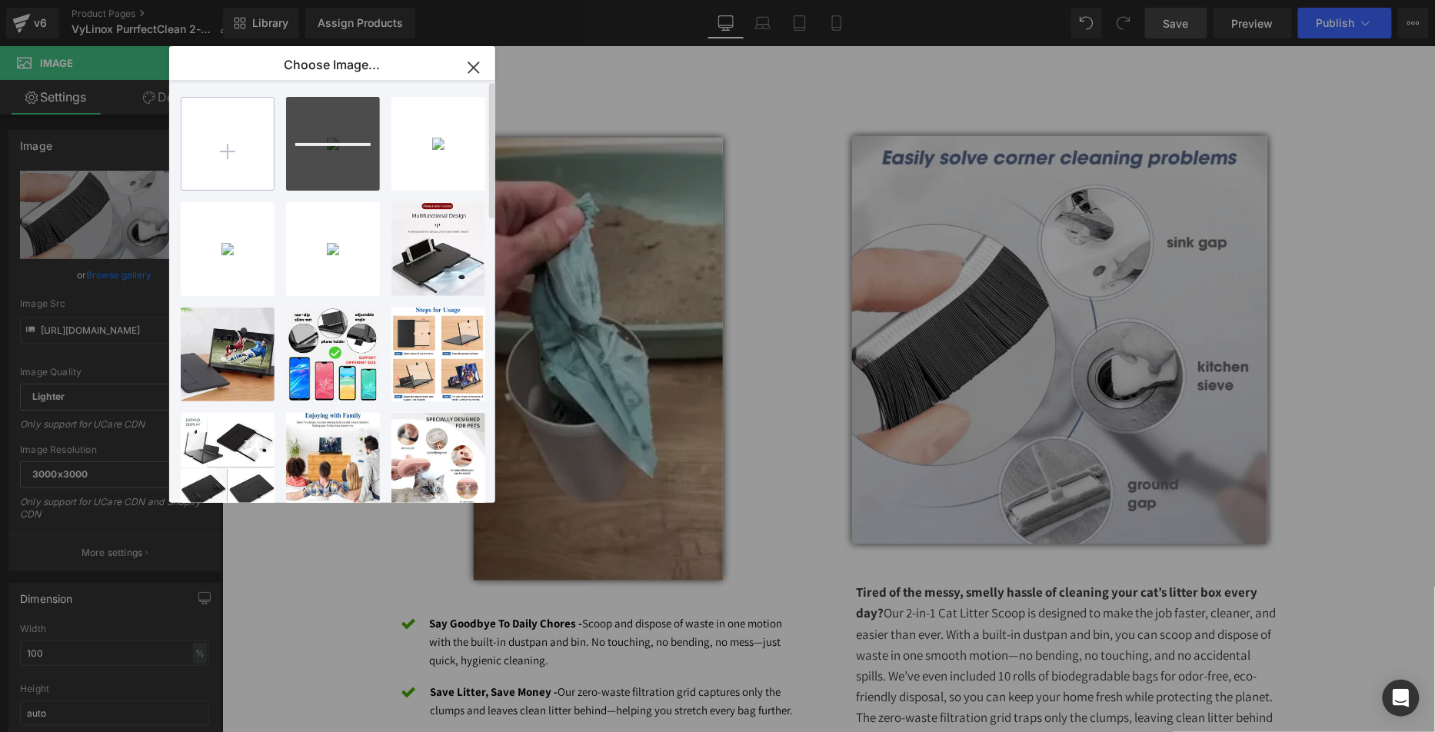
click at [251, 143] on input "file" at bounding box center [227, 144] width 92 height 92
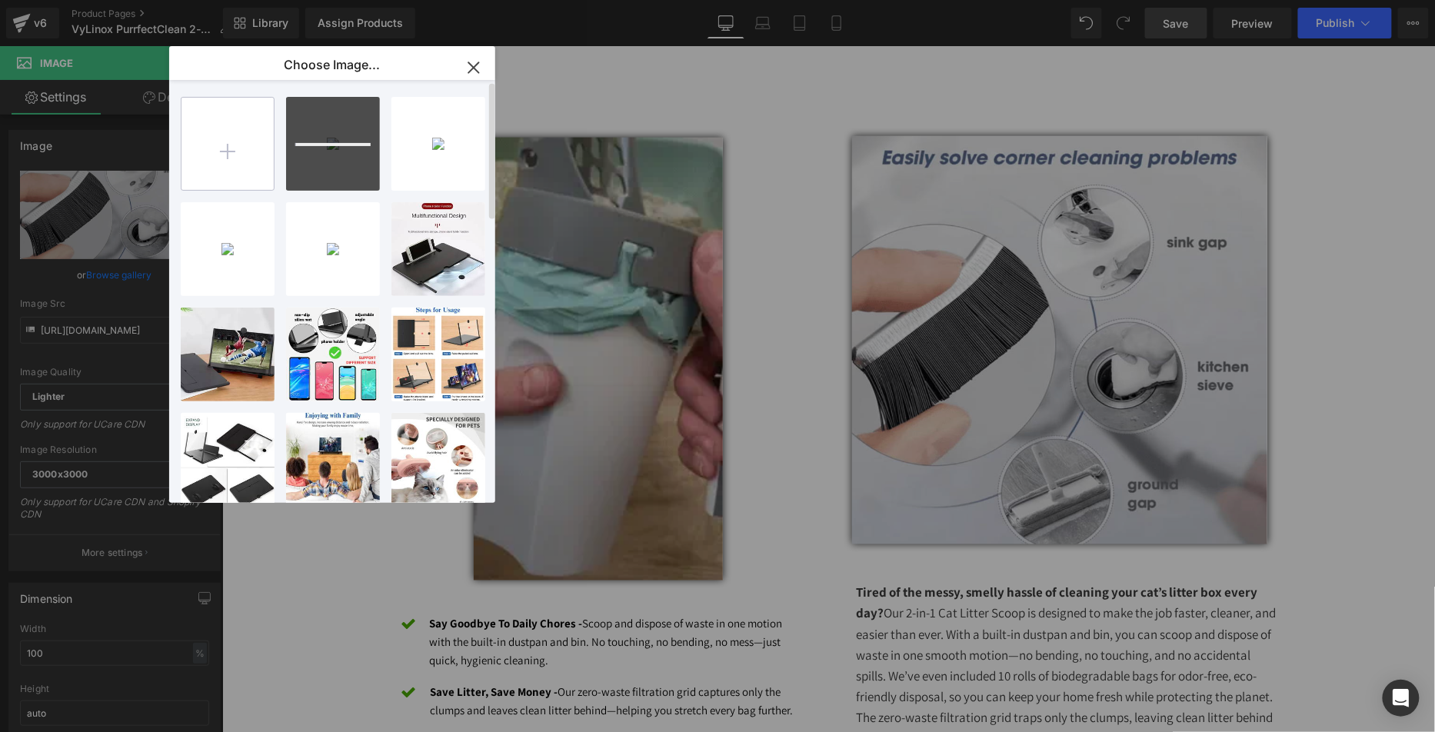
scroll to position [2, 0]
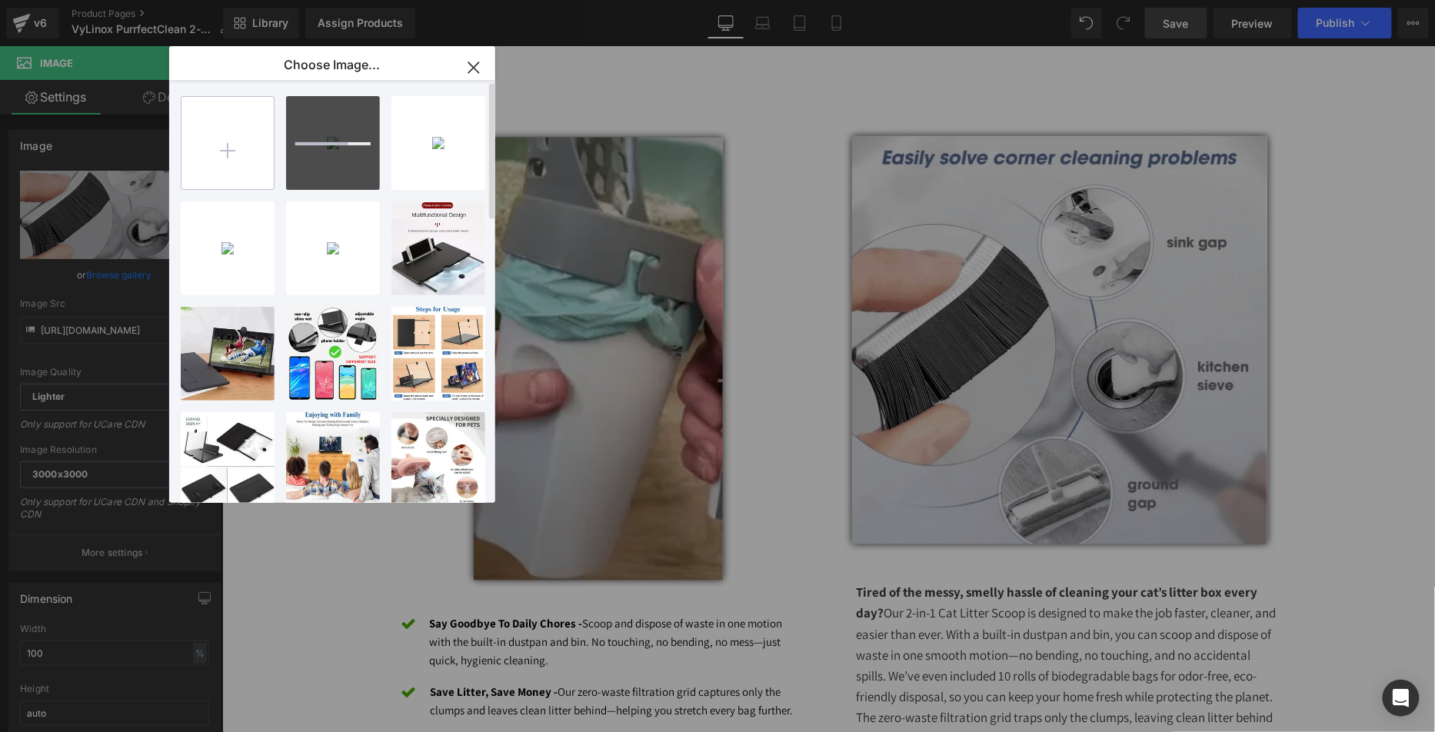
type input "C:\fakepath\Screen Shot [DATE] 8.09.37 AM.png"
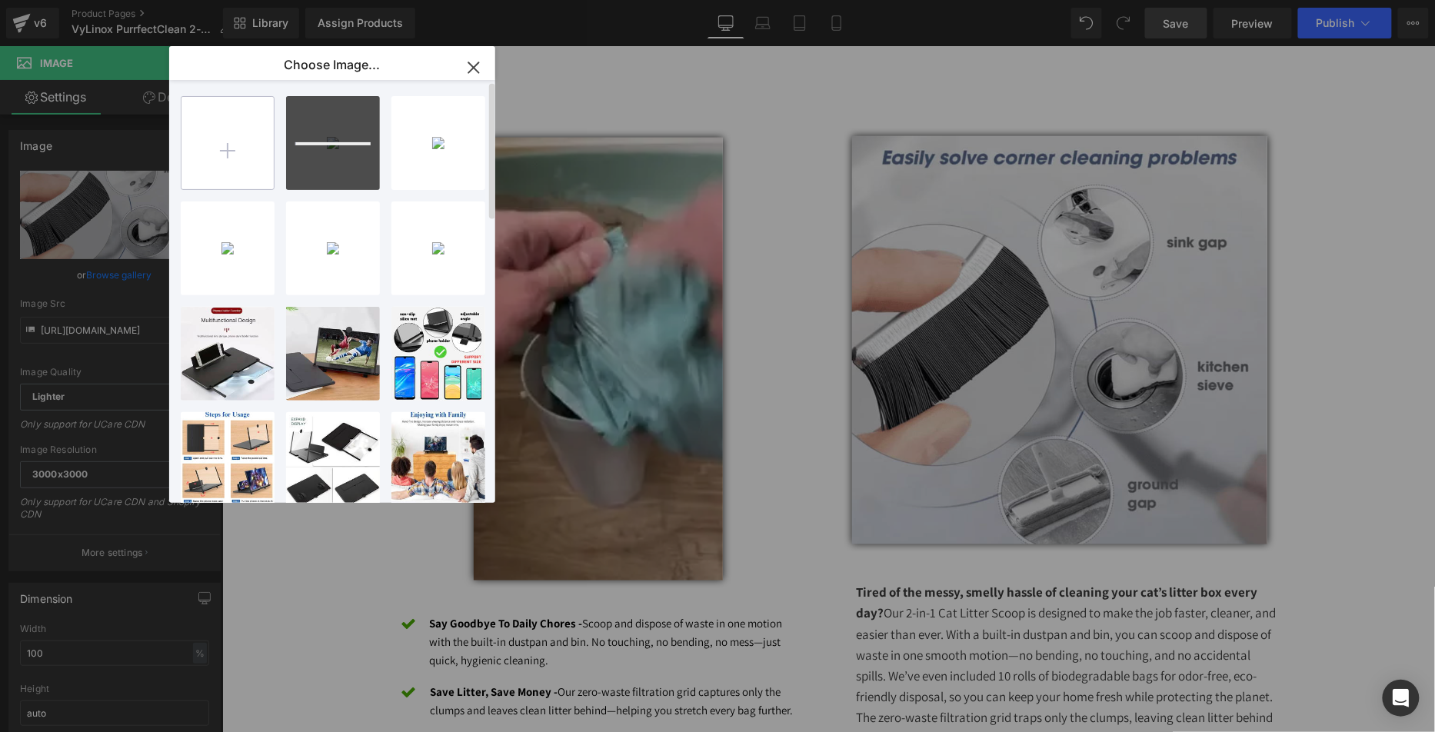
click at [248, 138] on input "file" at bounding box center [227, 143] width 92 height 92
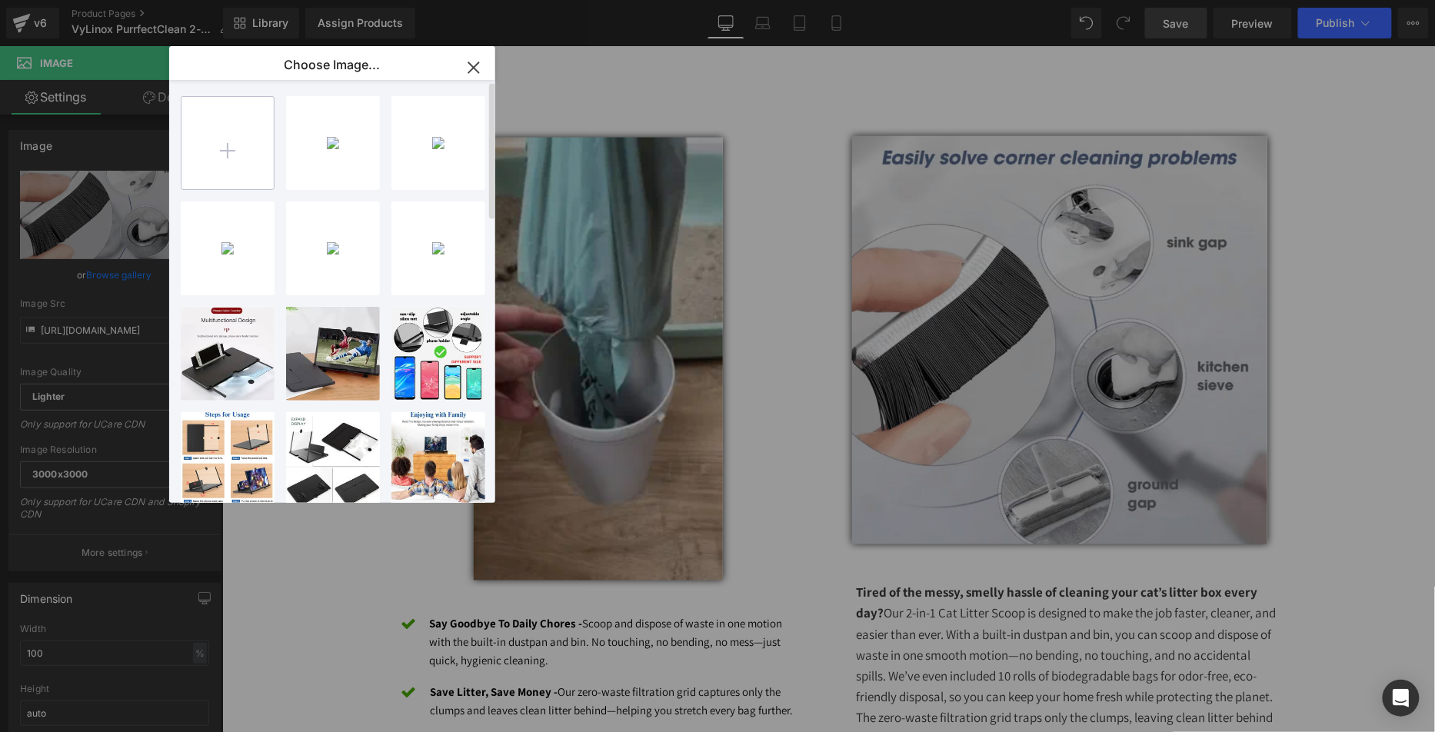
type input "C:\fakepath\Screen Shot [DATE] 8.09.50 AM.png"
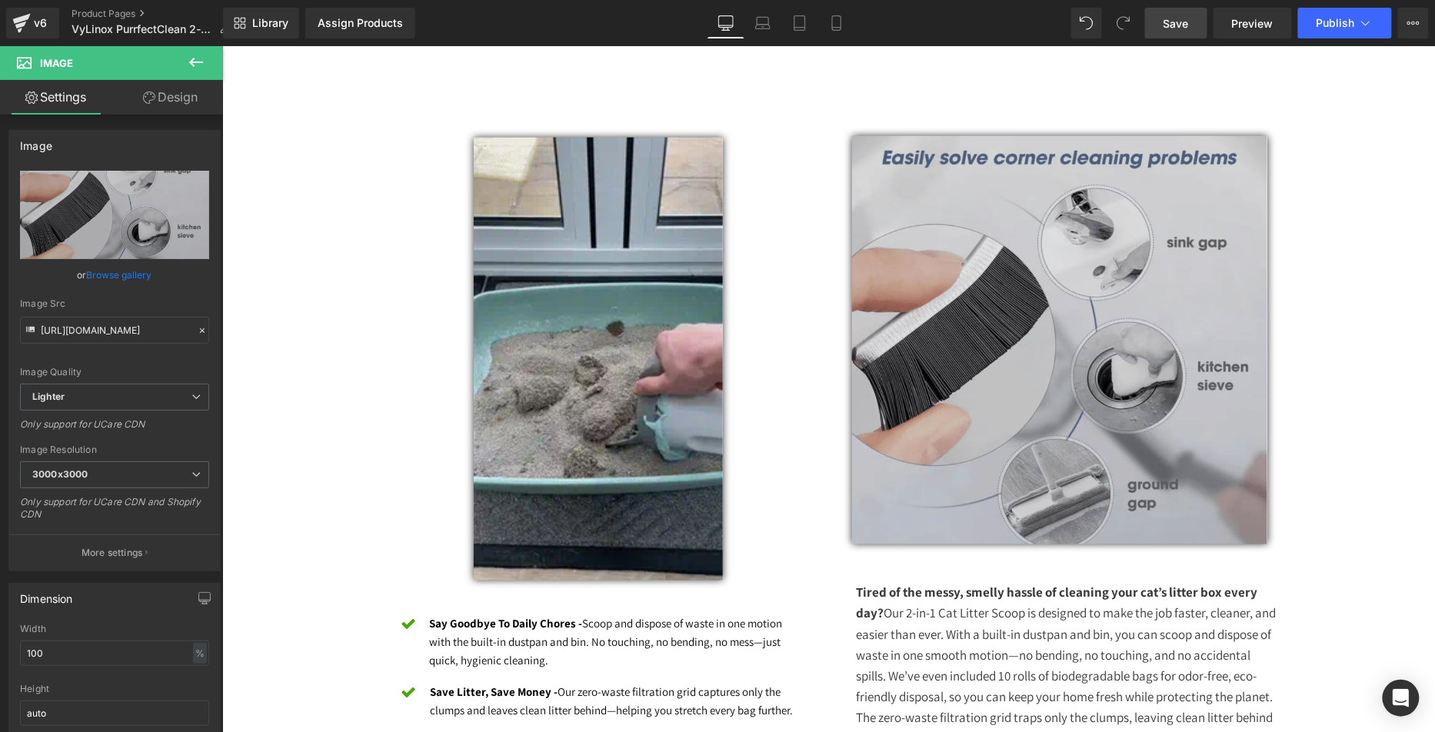
drag, startPoint x: 1199, startPoint y: 332, endPoint x: 973, endPoint y: 288, distance: 229.5
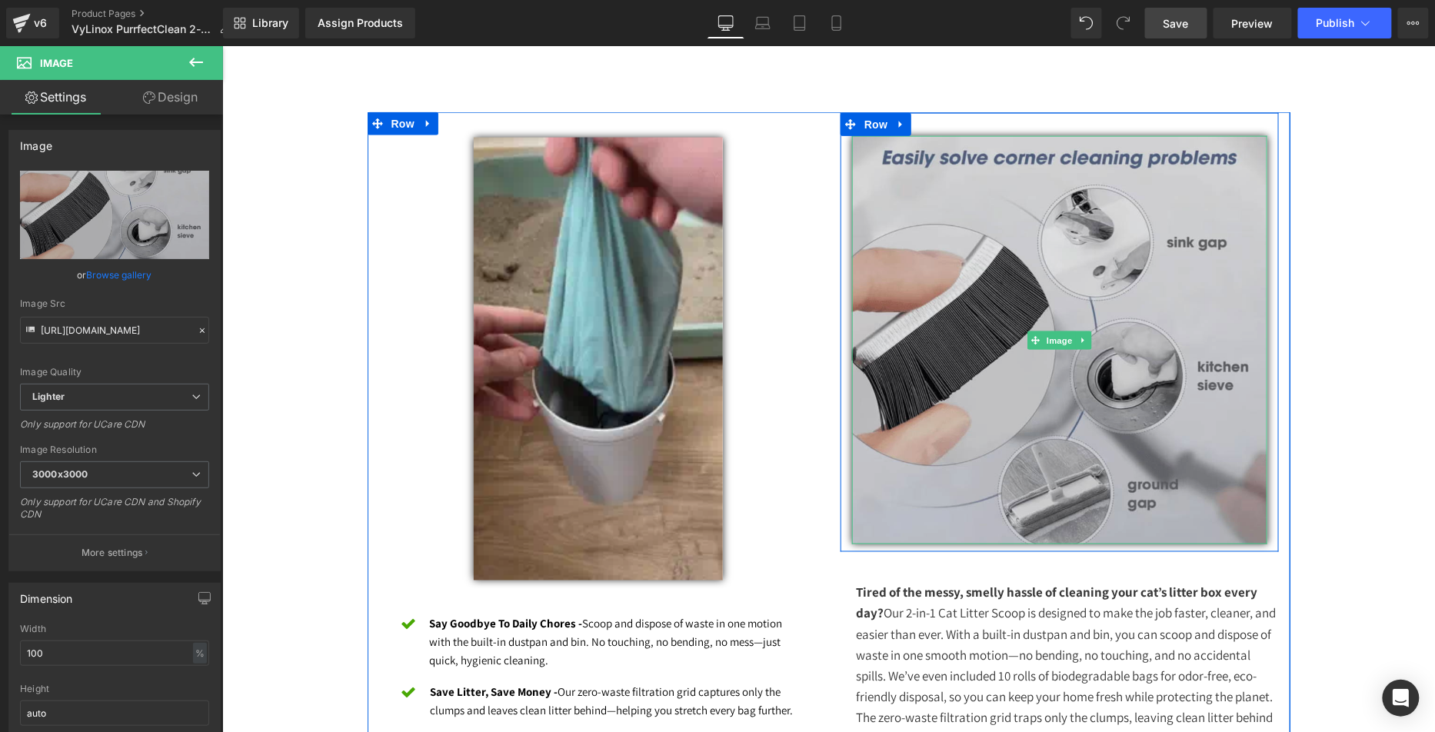
click at [1181, 324] on img at bounding box center [1058, 339] width 415 height 408
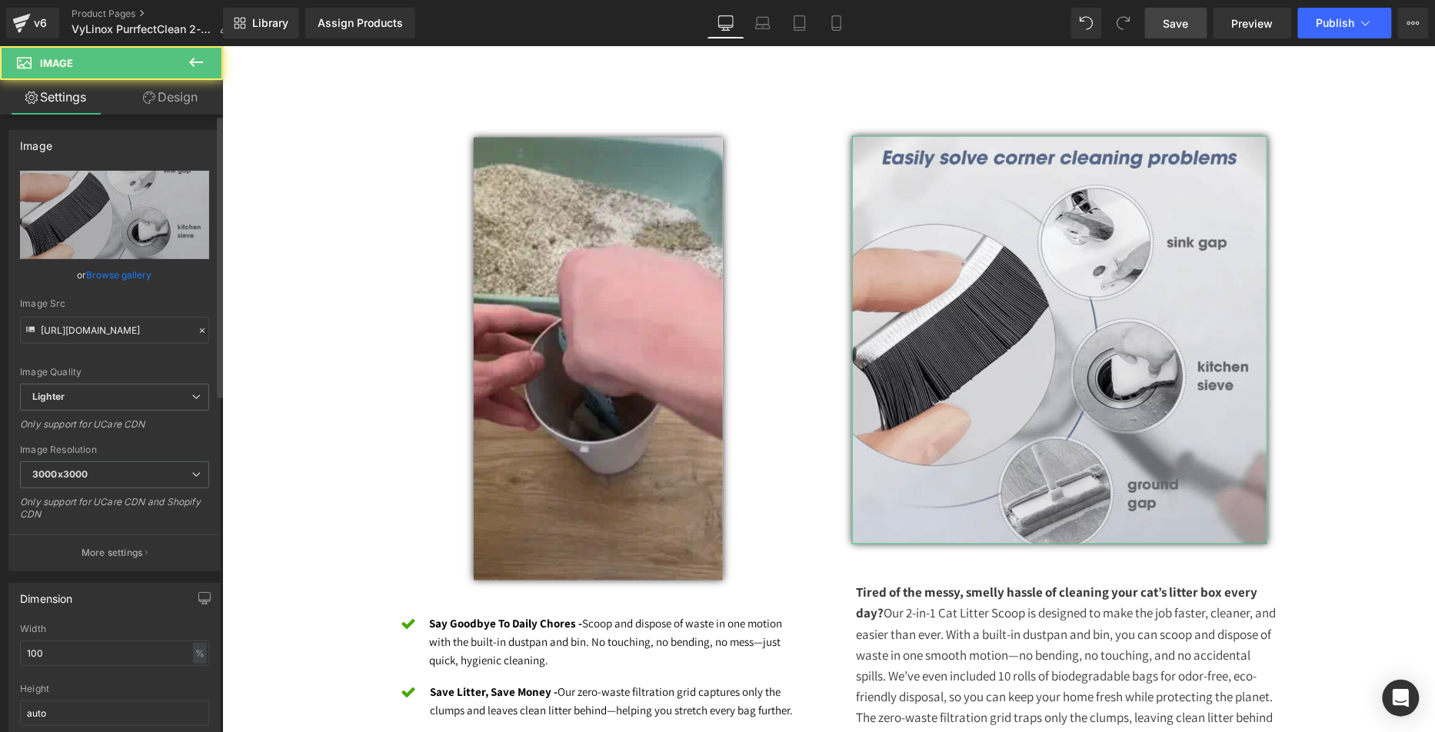
click at [122, 269] on link "Browse gallery" at bounding box center [119, 274] width 65 height 27
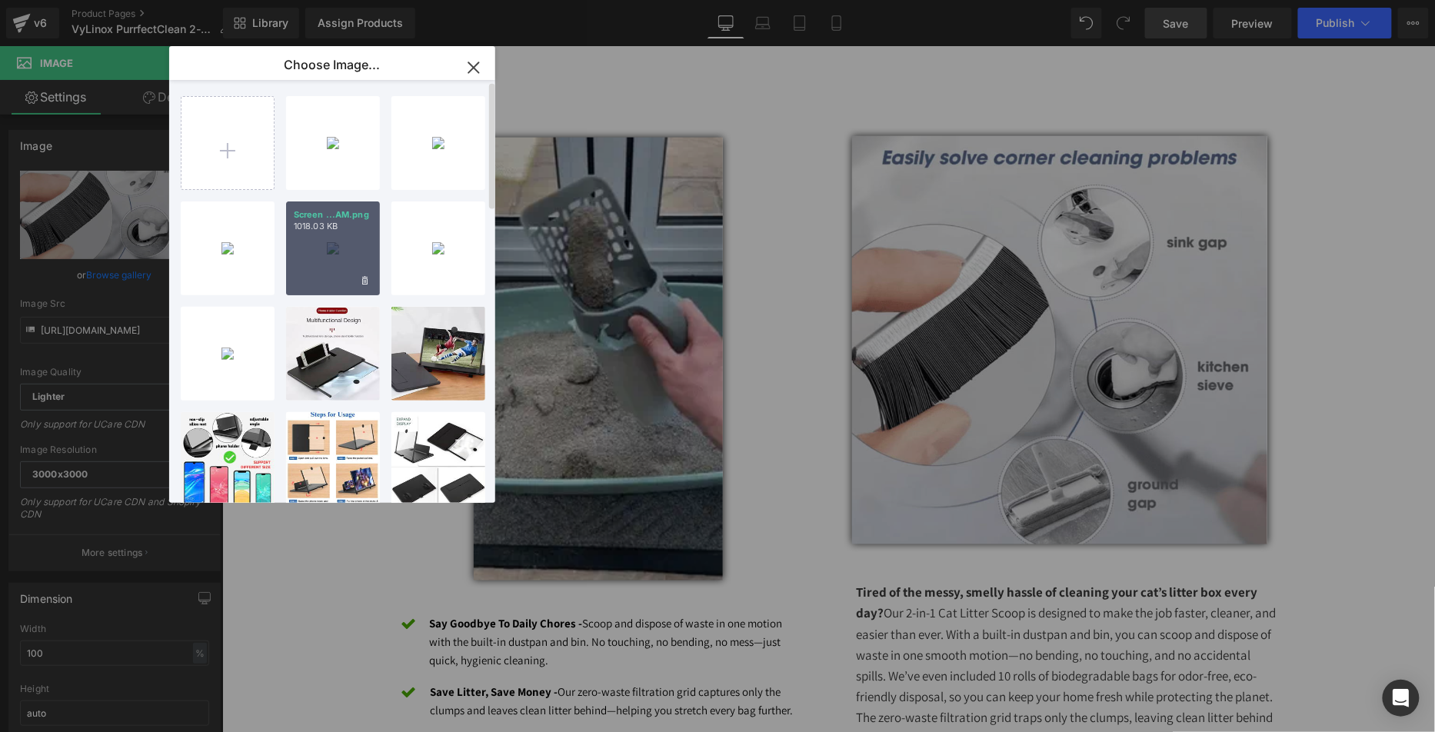
click at [332, 241] on div "Screen ...AM.png 1018.03 KB" at bounding box center [333, 248] width 94 height 94
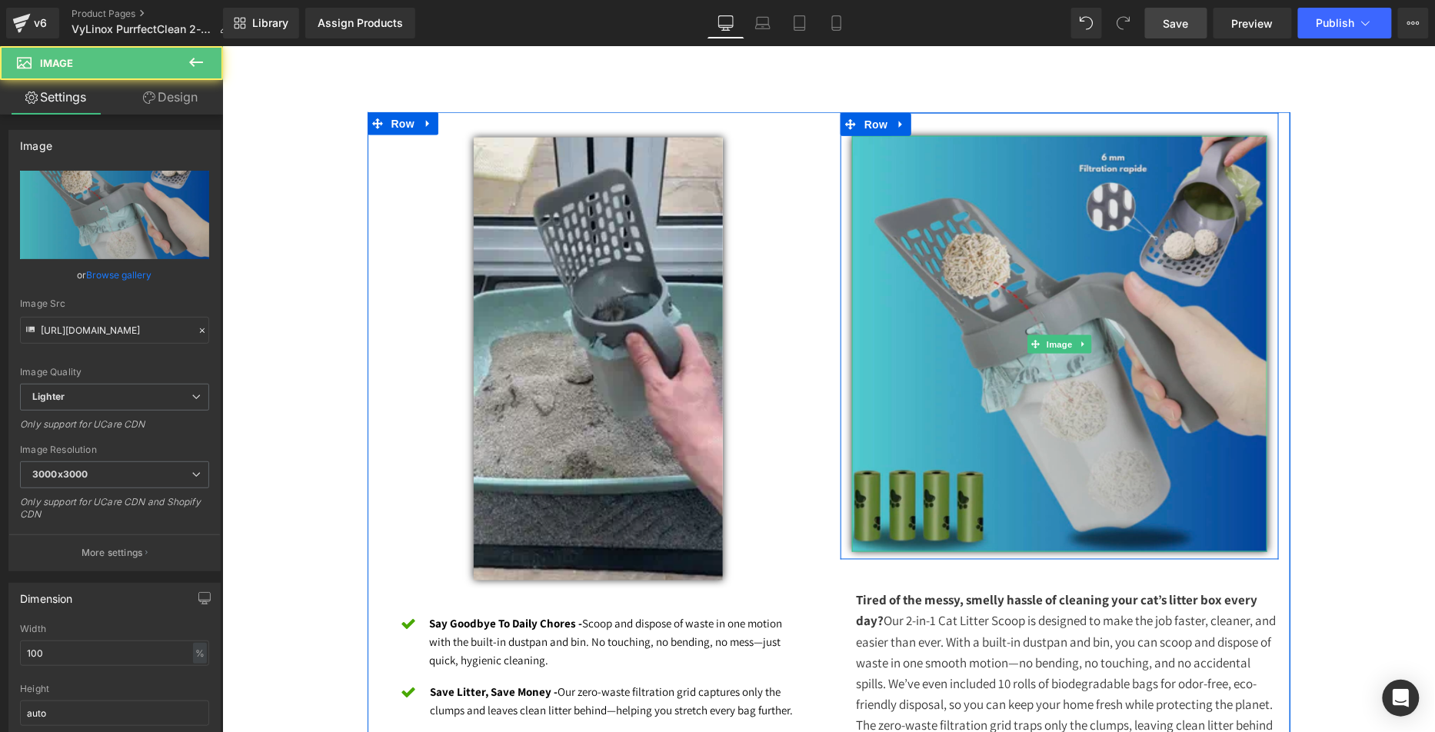
click at [913, 255] on img at bounding box center [1058, 343] width 415 height 416
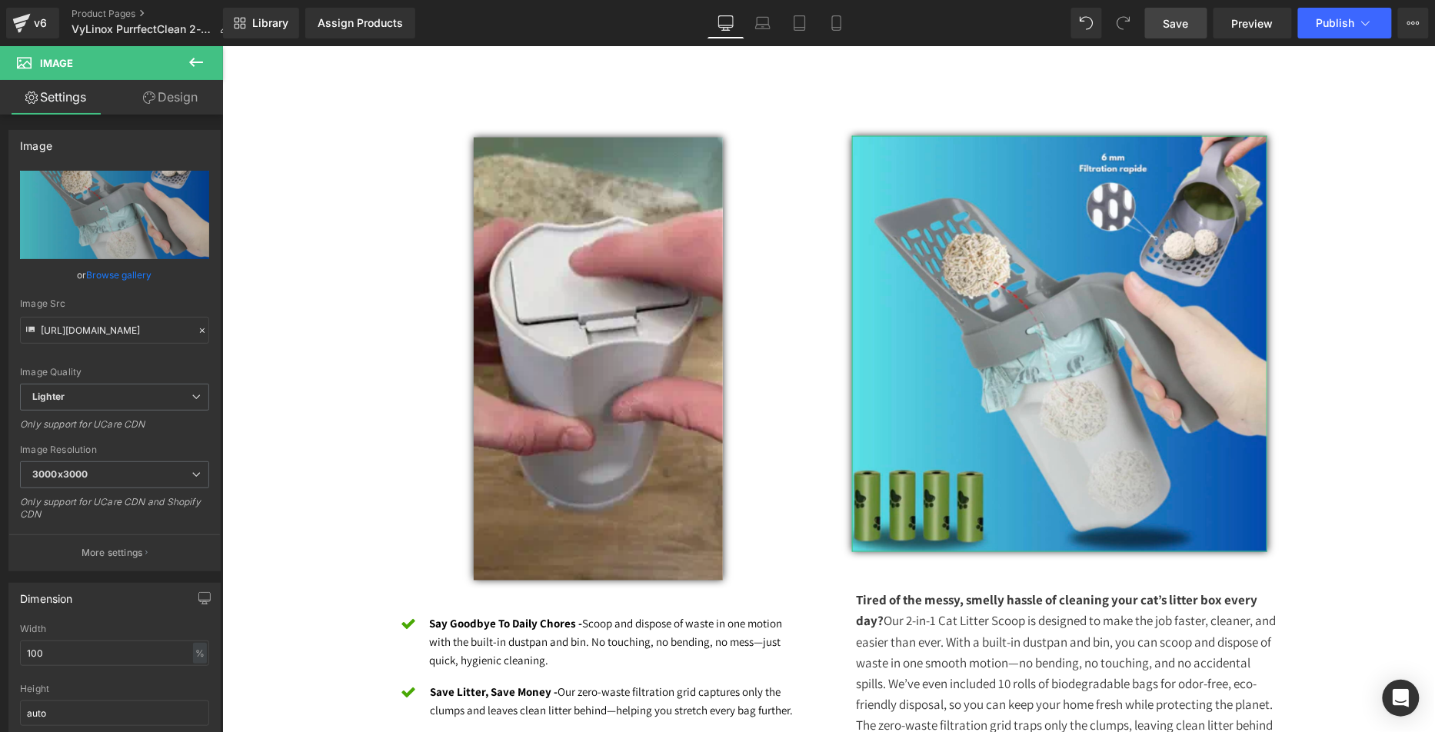
click at [101, 271] on link "Browse gallery" at bounding box center [119, 274] width 65 height 27
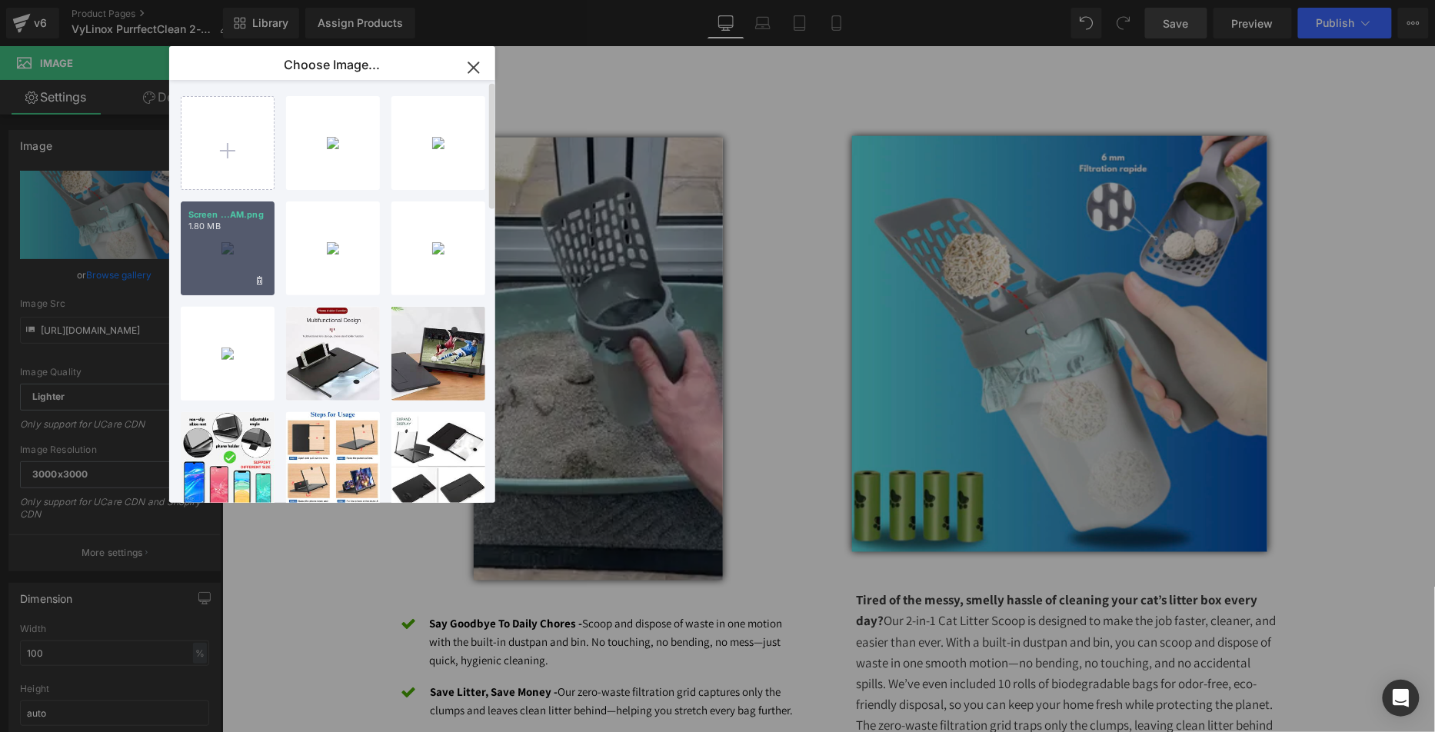
click at [208, 240] on div "Screen ...AM.png 1.80 MB" at bounding box center [228, 248] width 94 height 94
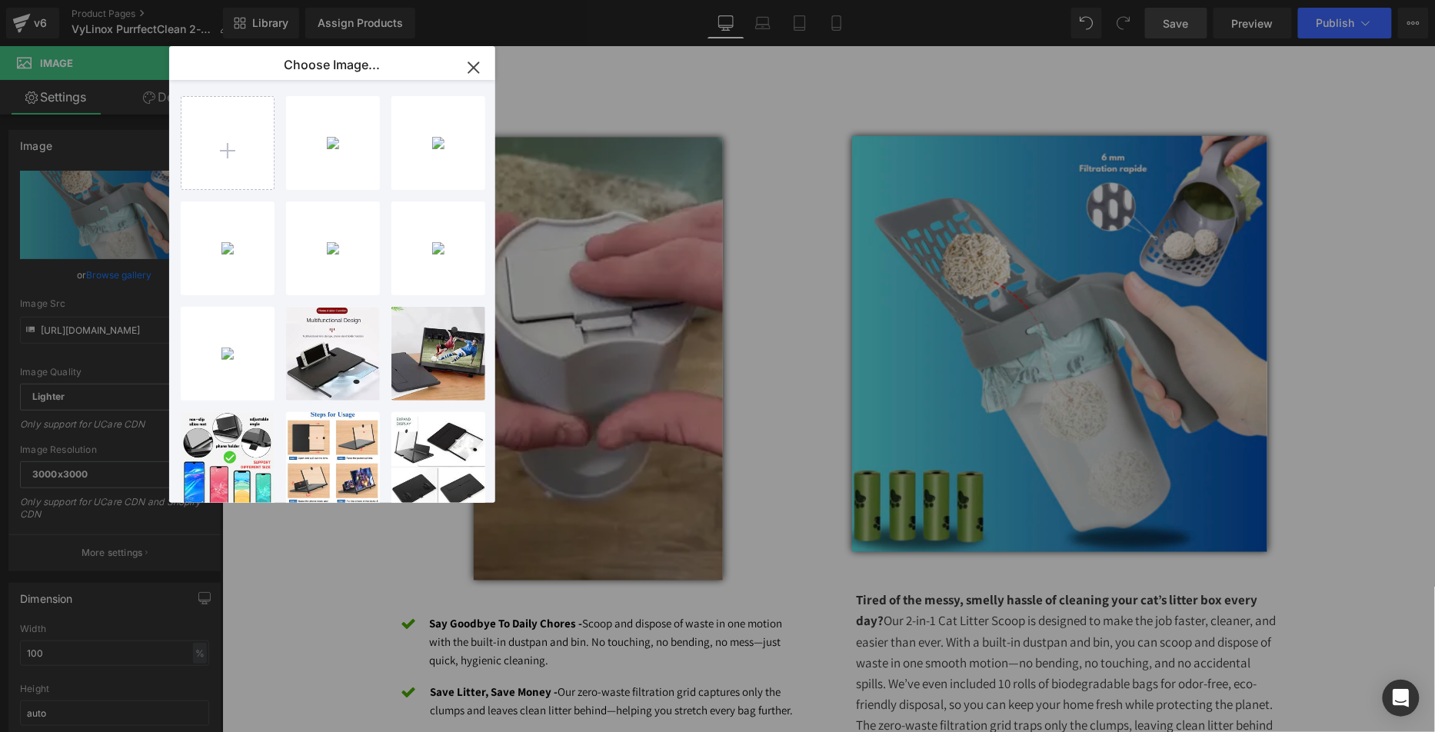
scroll to position [0, 0]
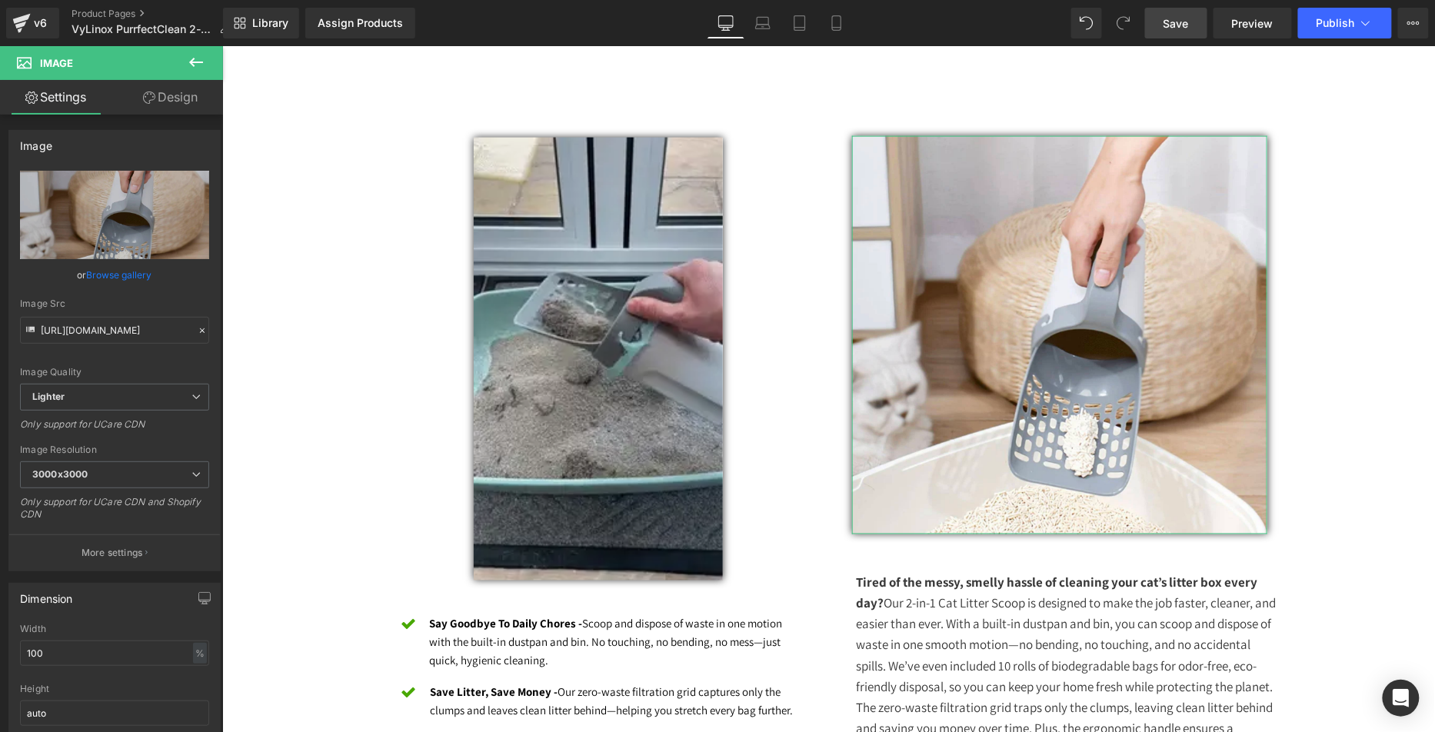
click at [128, 262] on link "Browse gallery" at bounding box center [119, 274] width 65 height 27
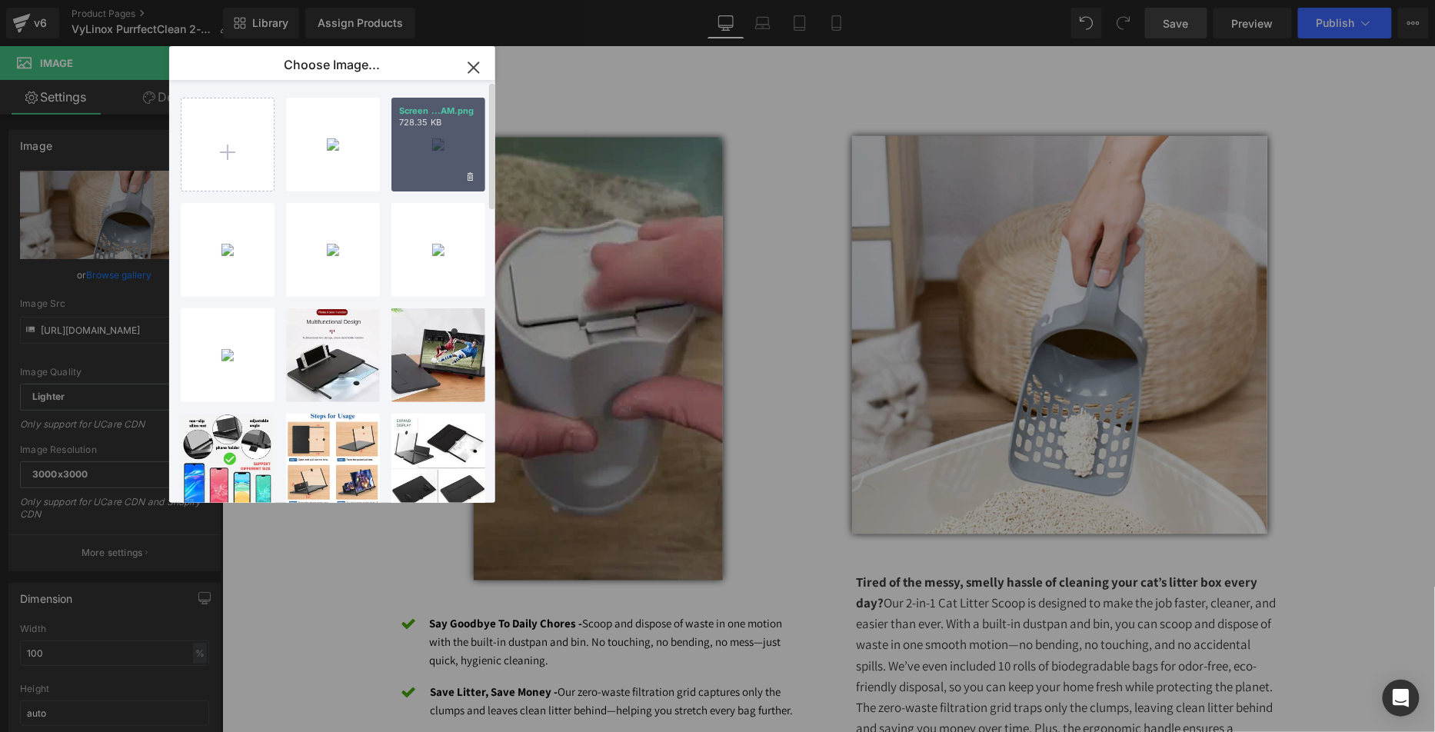
click at [434, 161] on div "Screen ...AM.png 728.35 KB" at bounding box center [438, 145] width 94 height 94
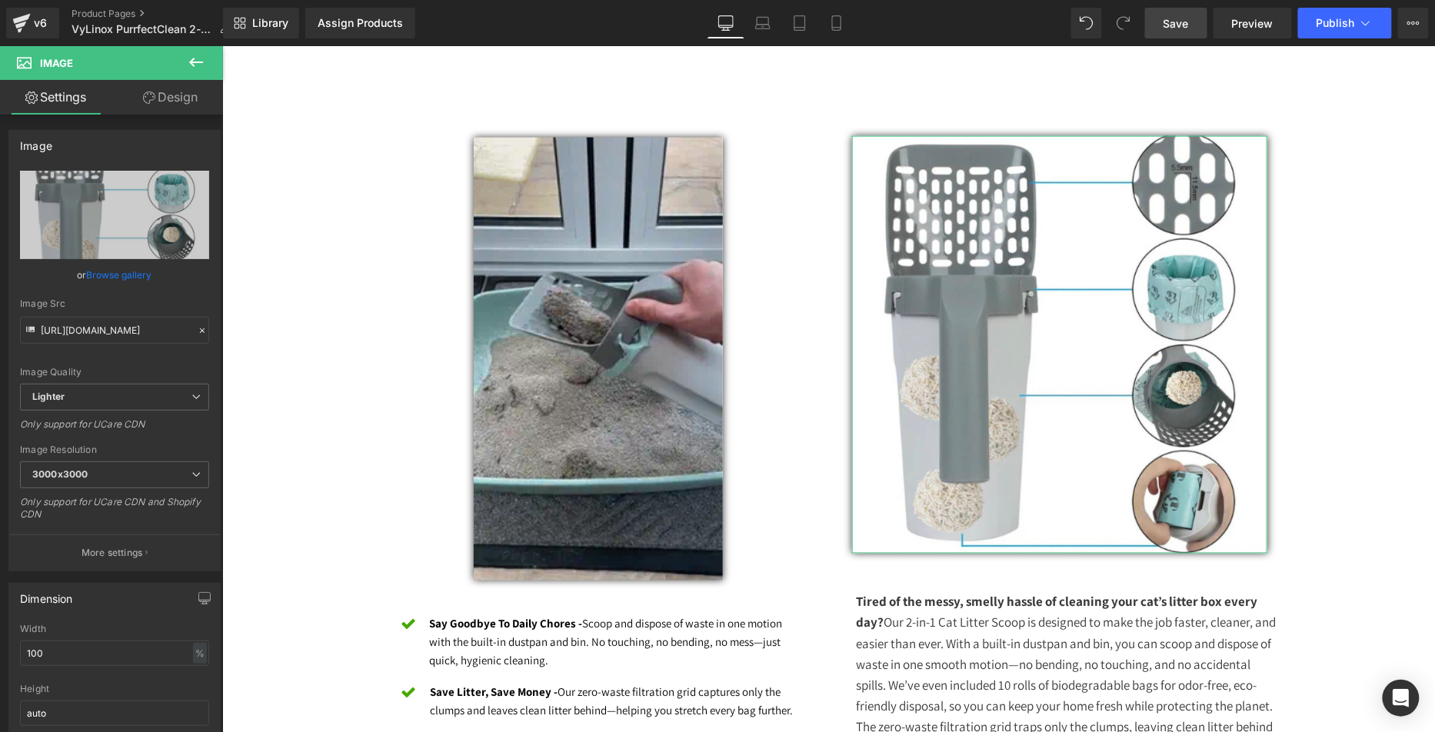
click at [115, 274] on link "Browse gallery" at bounding box center [119, 274] width 65 height 27
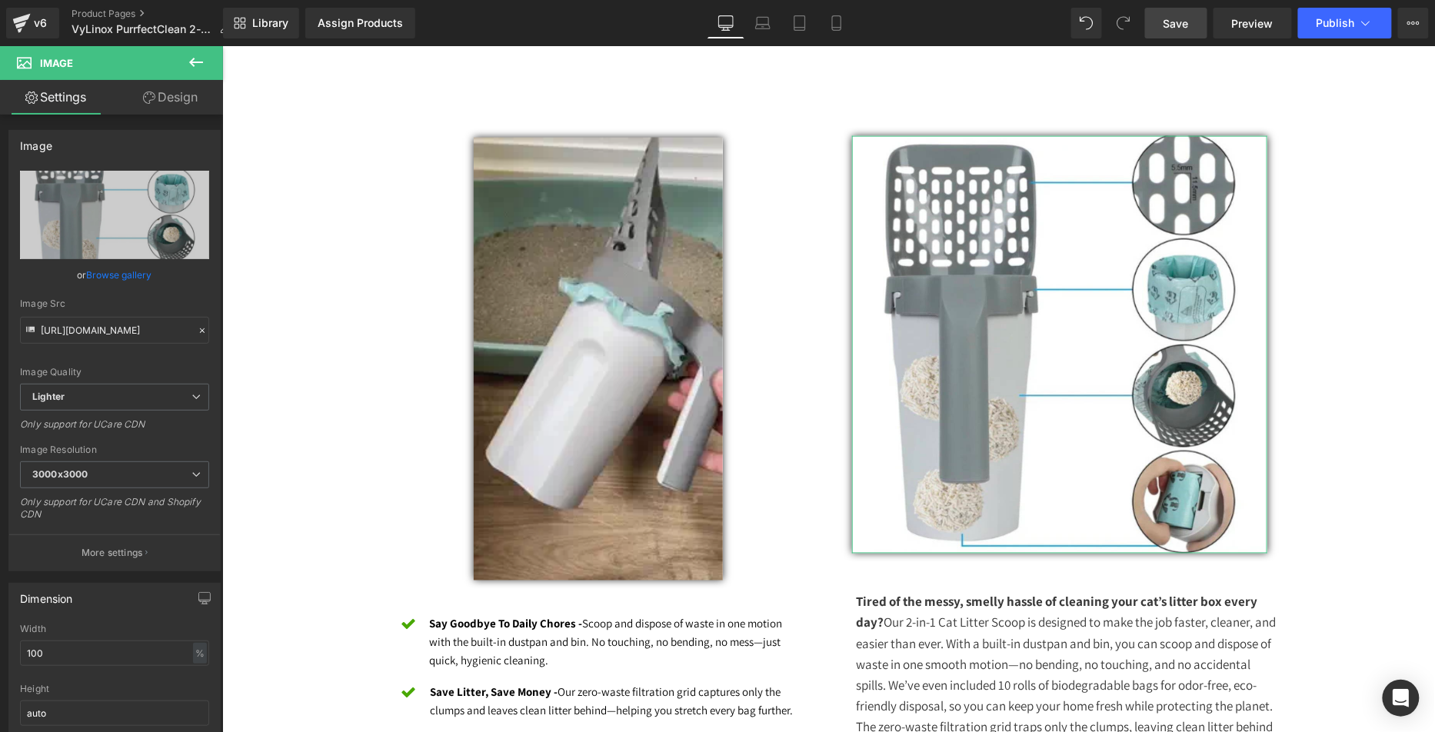
scroll to position [1, 0]
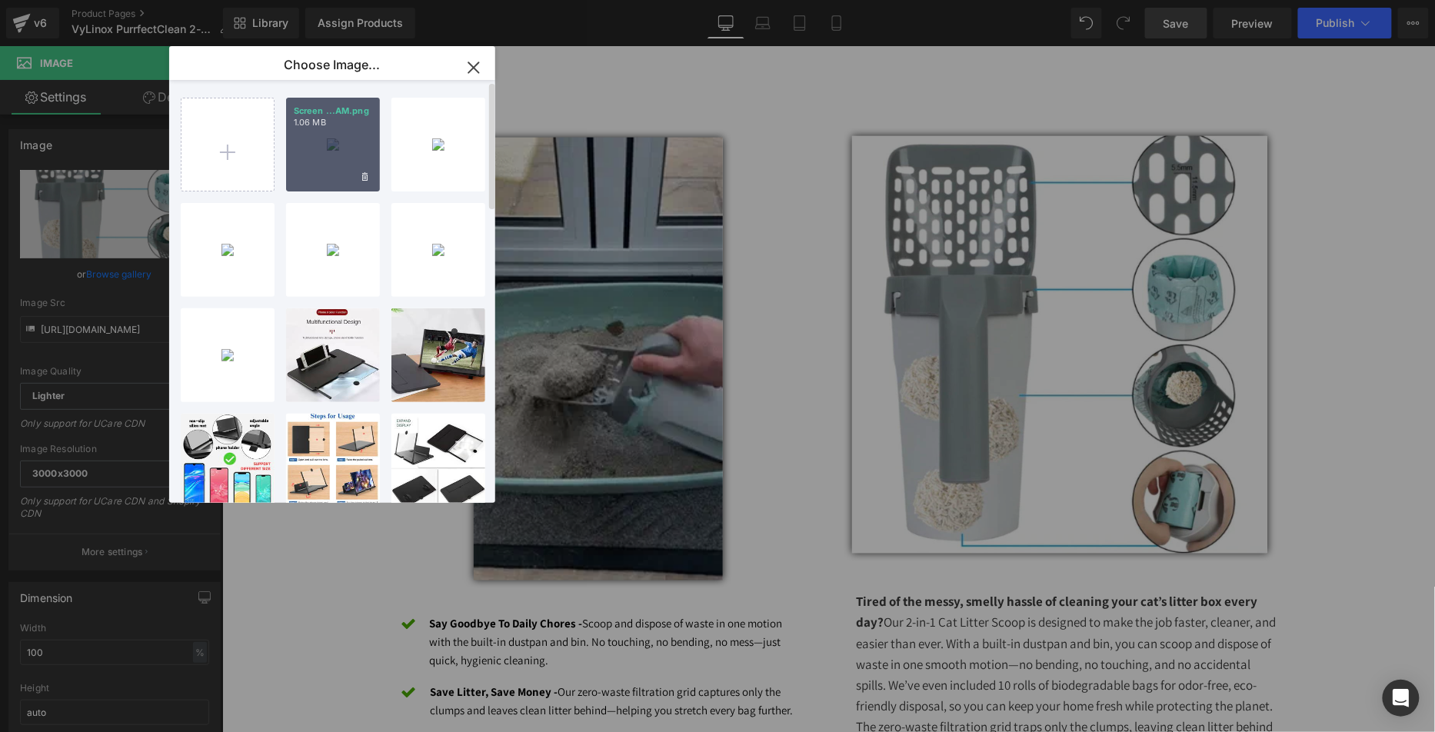
click at [323, 164] on div "Screen ...AM.png 1.06 MB" at bounding box center [333, 145] width 94 height 94
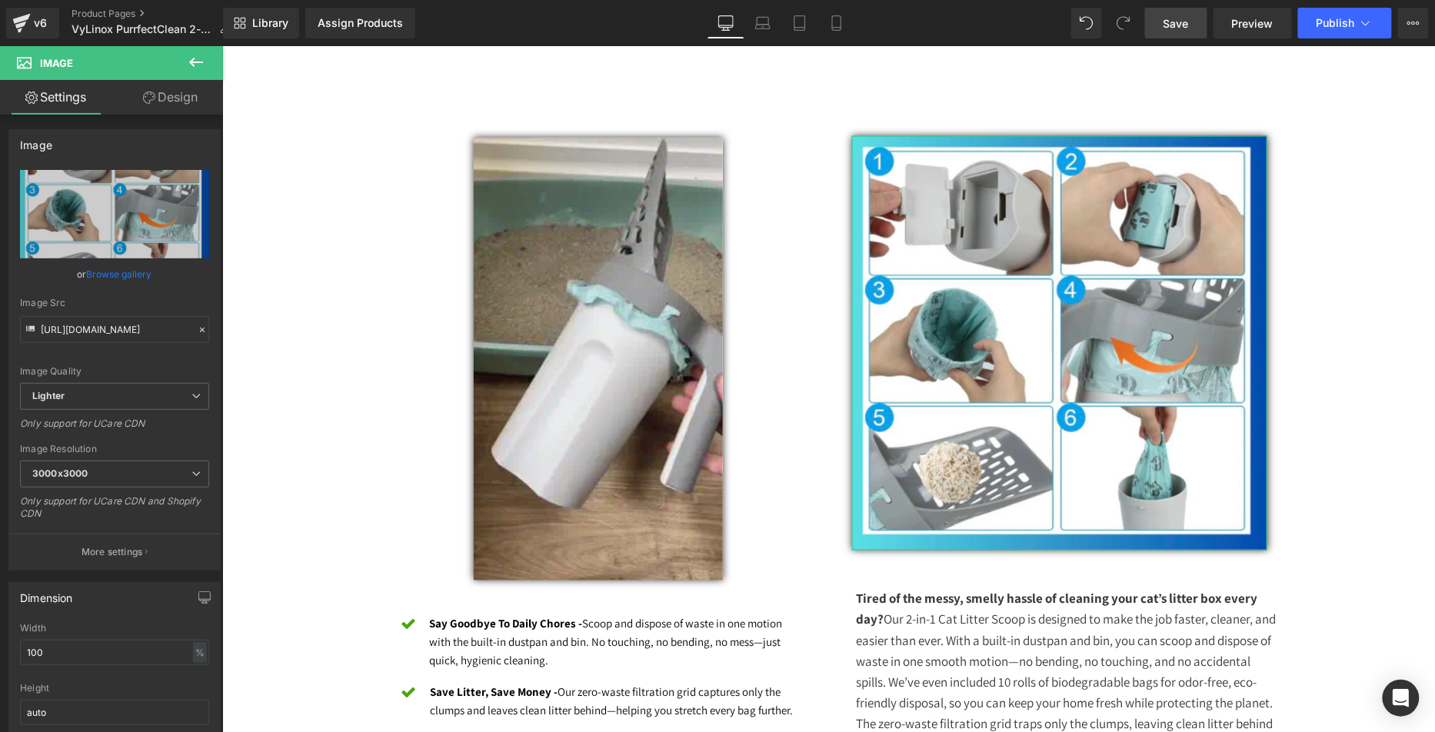
drag, startPoint x: 132, startPoint y: 280, endPoint x: 178, endPoint y: 278, distance: 46.2
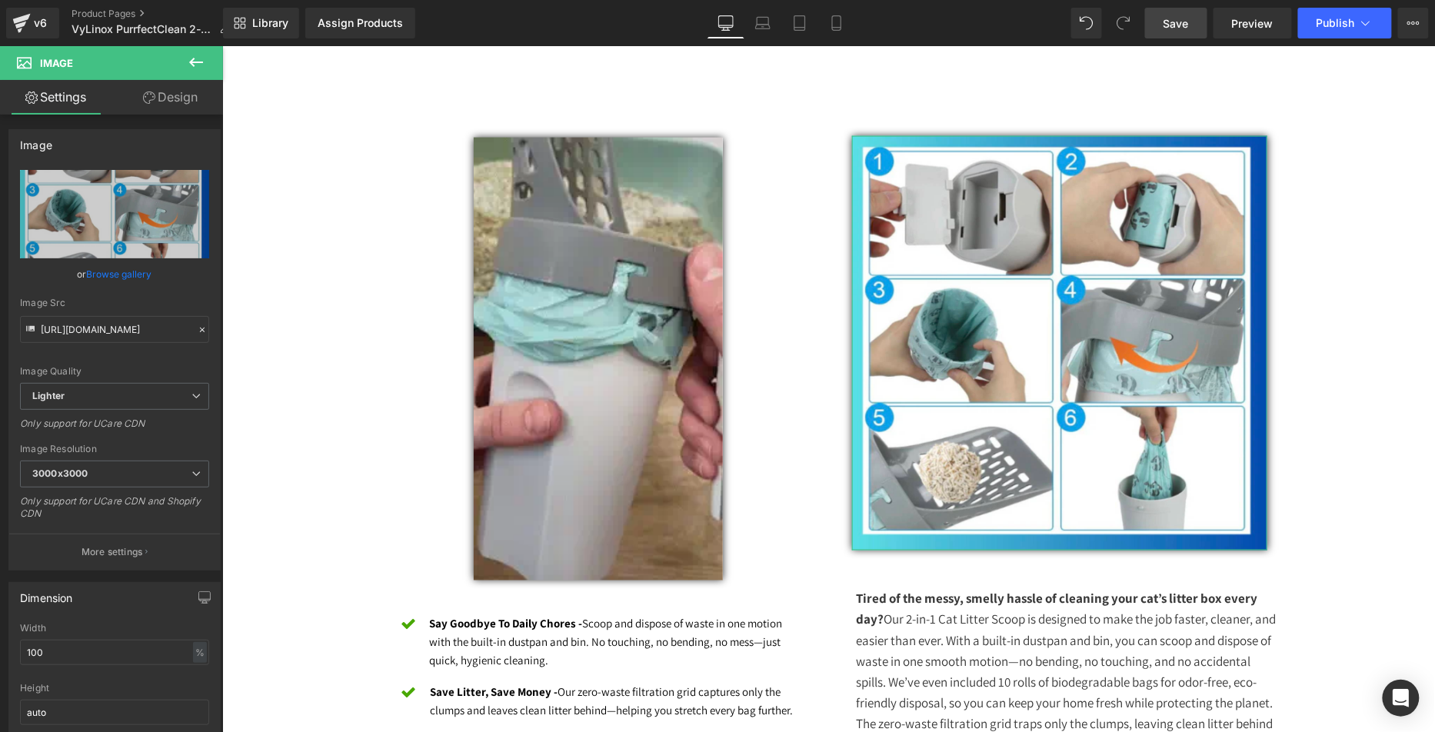
click at [132, 280] on link "Browse gallery" at bounding box center [119, 274] width 65 height 27
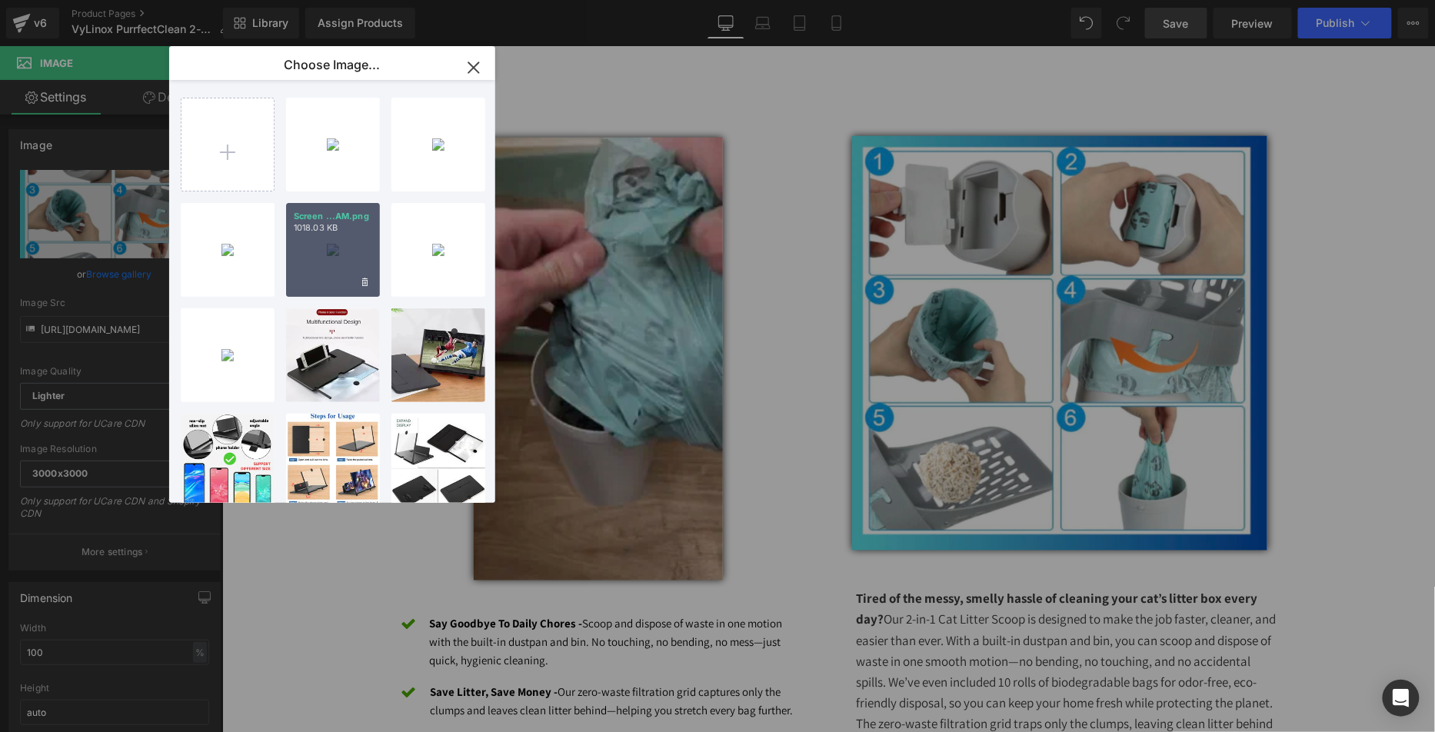
click at [343, 248] on div "Screen ...AM.png 1018.03 KB" at bounding box center [333, 250] width 94 height 94
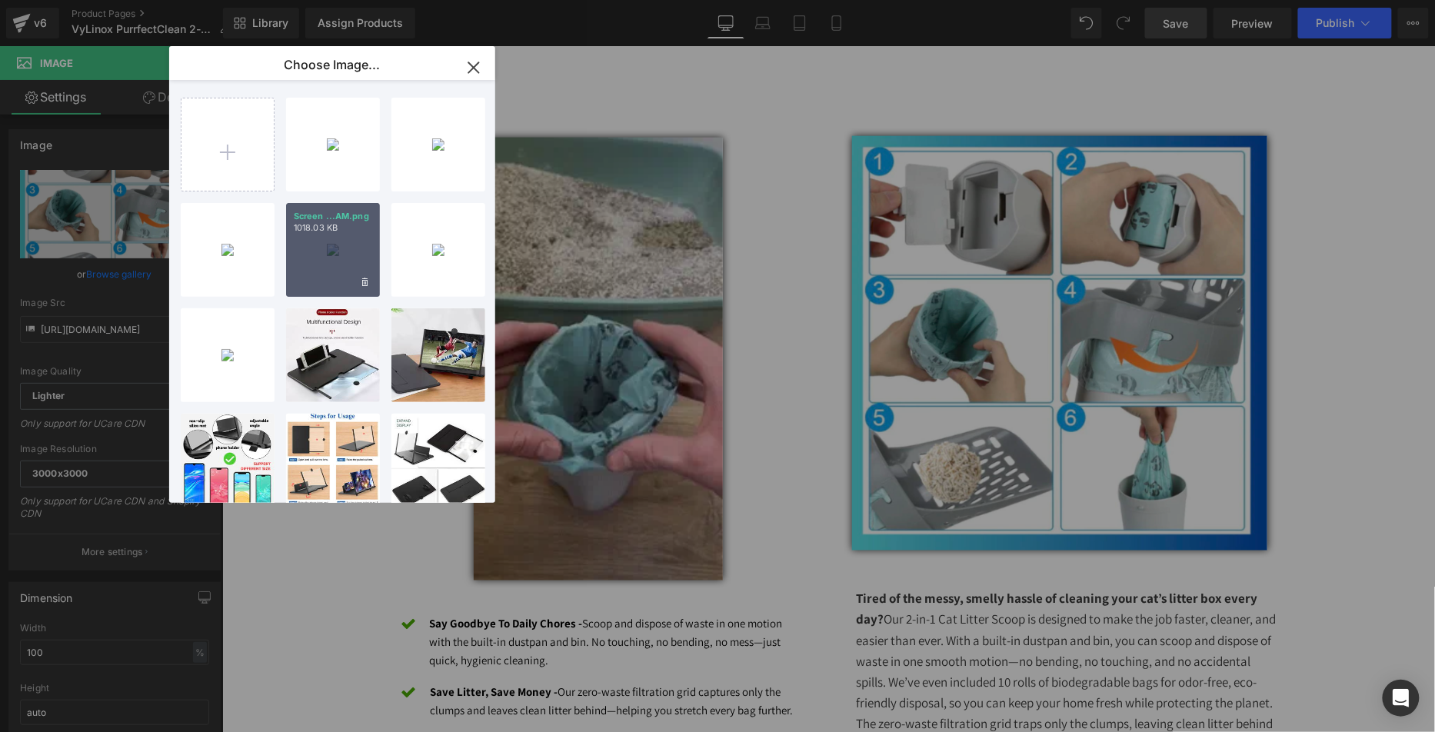
type input "[URL][DOMAIN_NAME]"
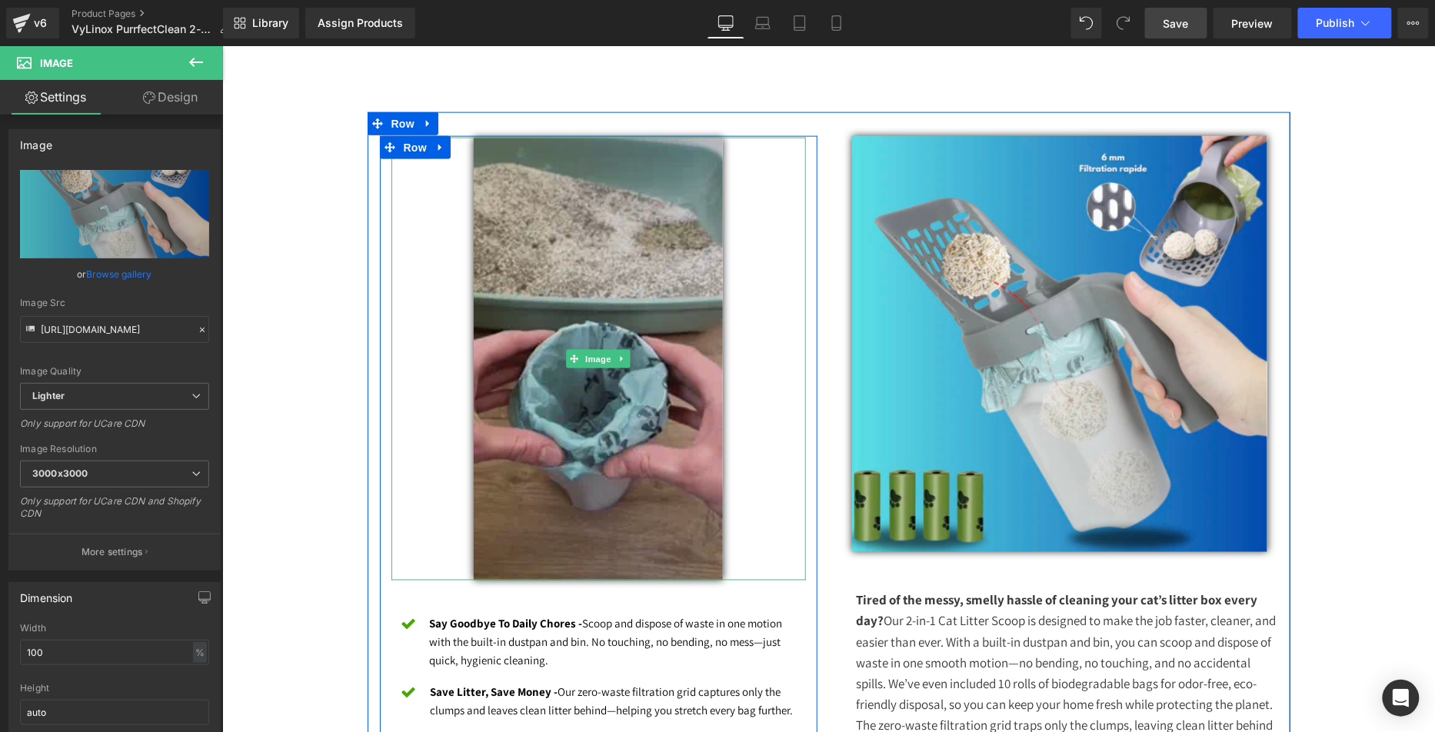
click at [554, 403] on img at bounding box center [597, 358] width 249 height 443
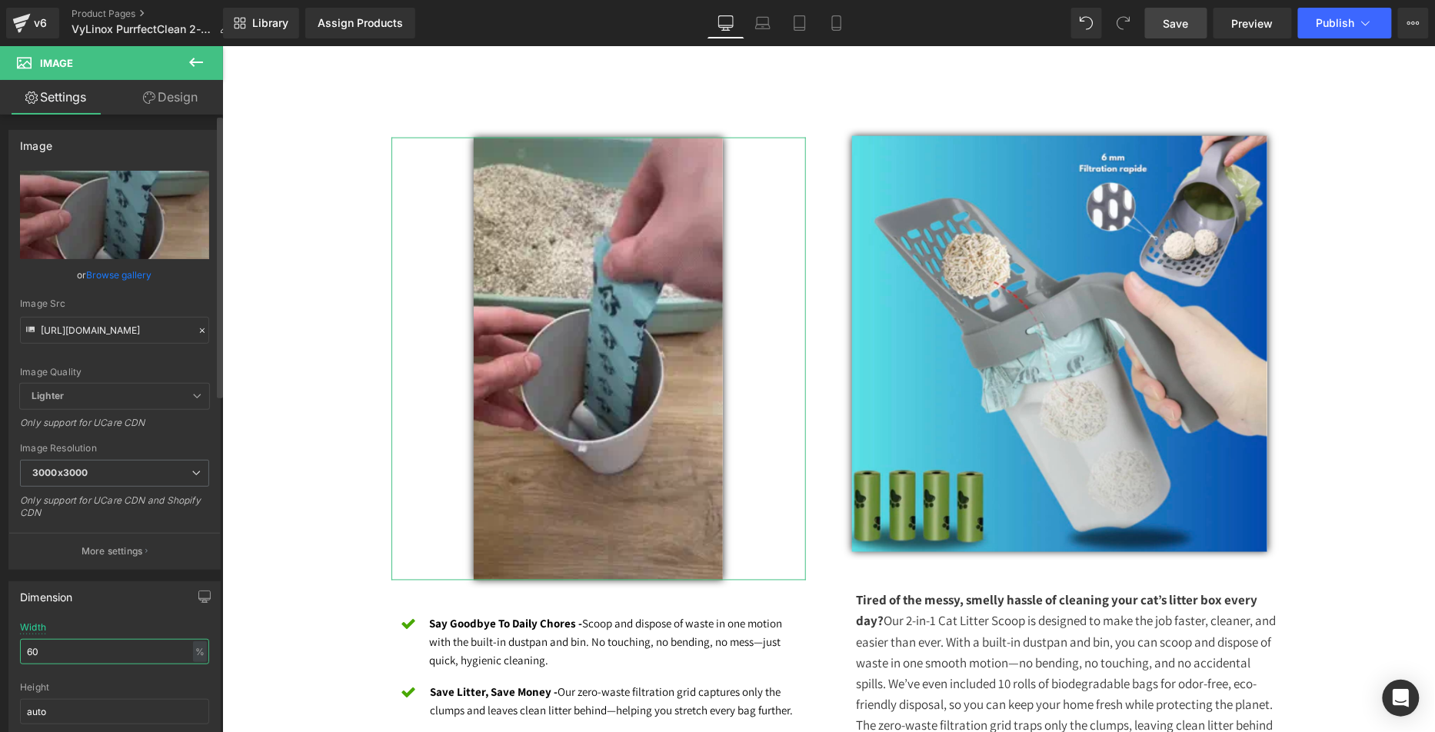
drag, startPoint x: 78, startPoint y: 652, endPoint x: 0, endPoint y: 636, distance: 79.3
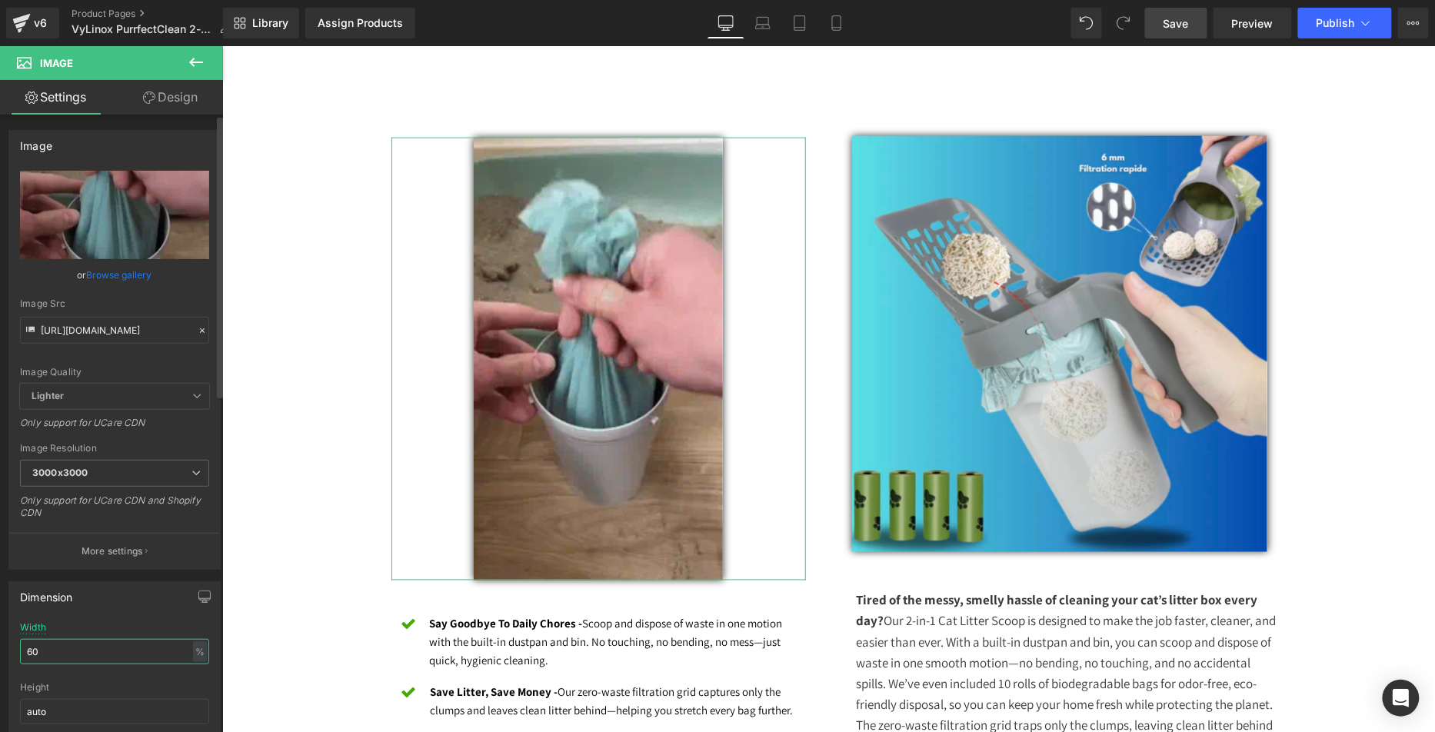
click at [0, 636] on div "Dimension 60% Width 60 % % px auto Height auto 0 Circle Image" at bounding box center [115, 673] width 230 height 207
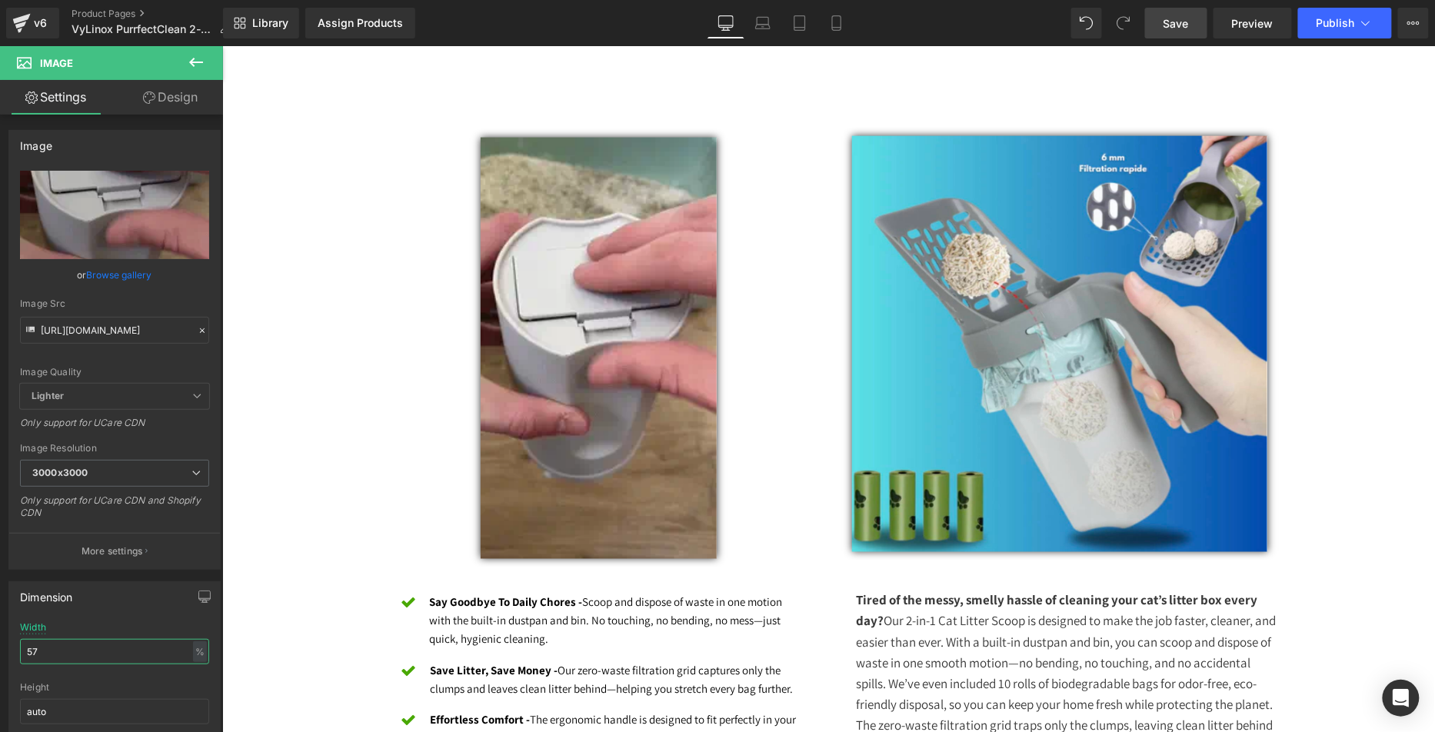
type input "57"
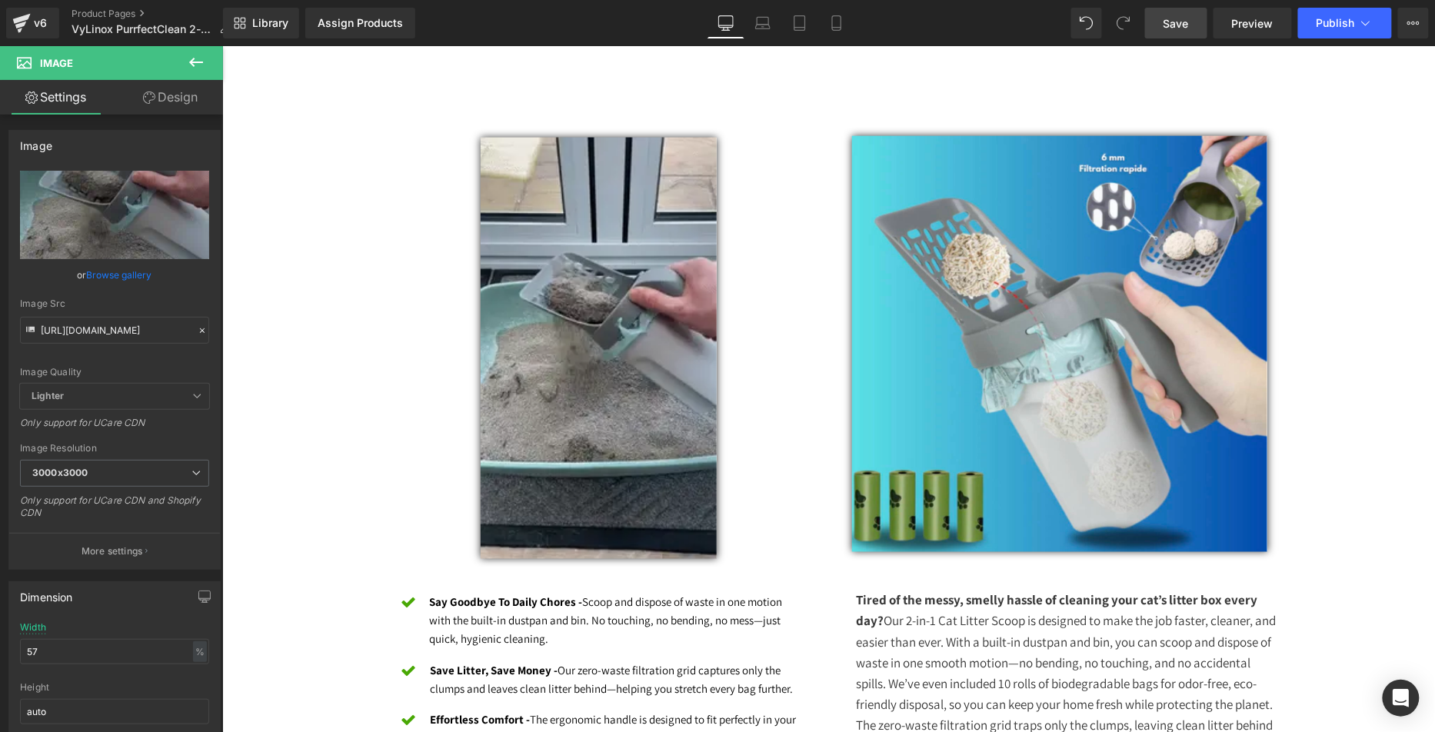
click at [1167, 15] on span "Save" at bounding box center [1175, 23] width 25 height 16
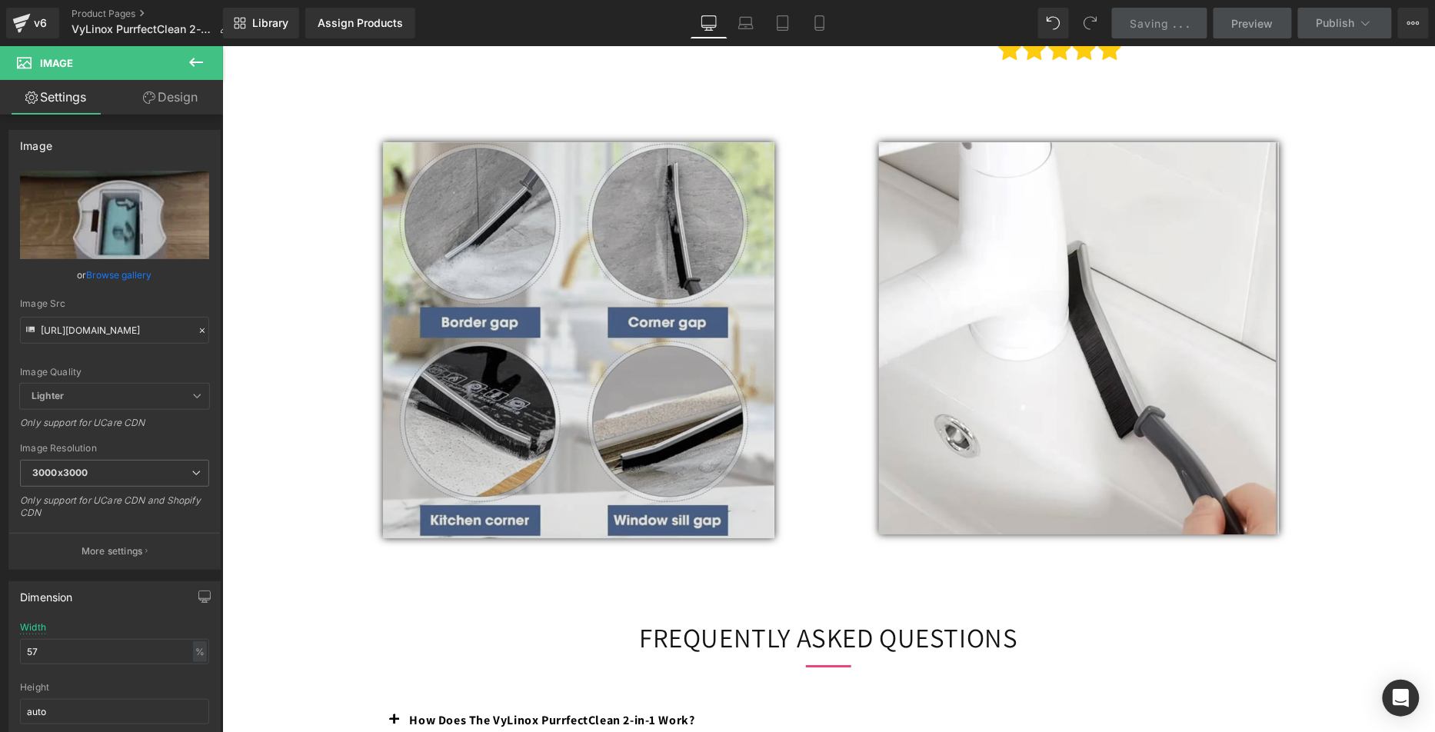
scroll to position [1586, 0]
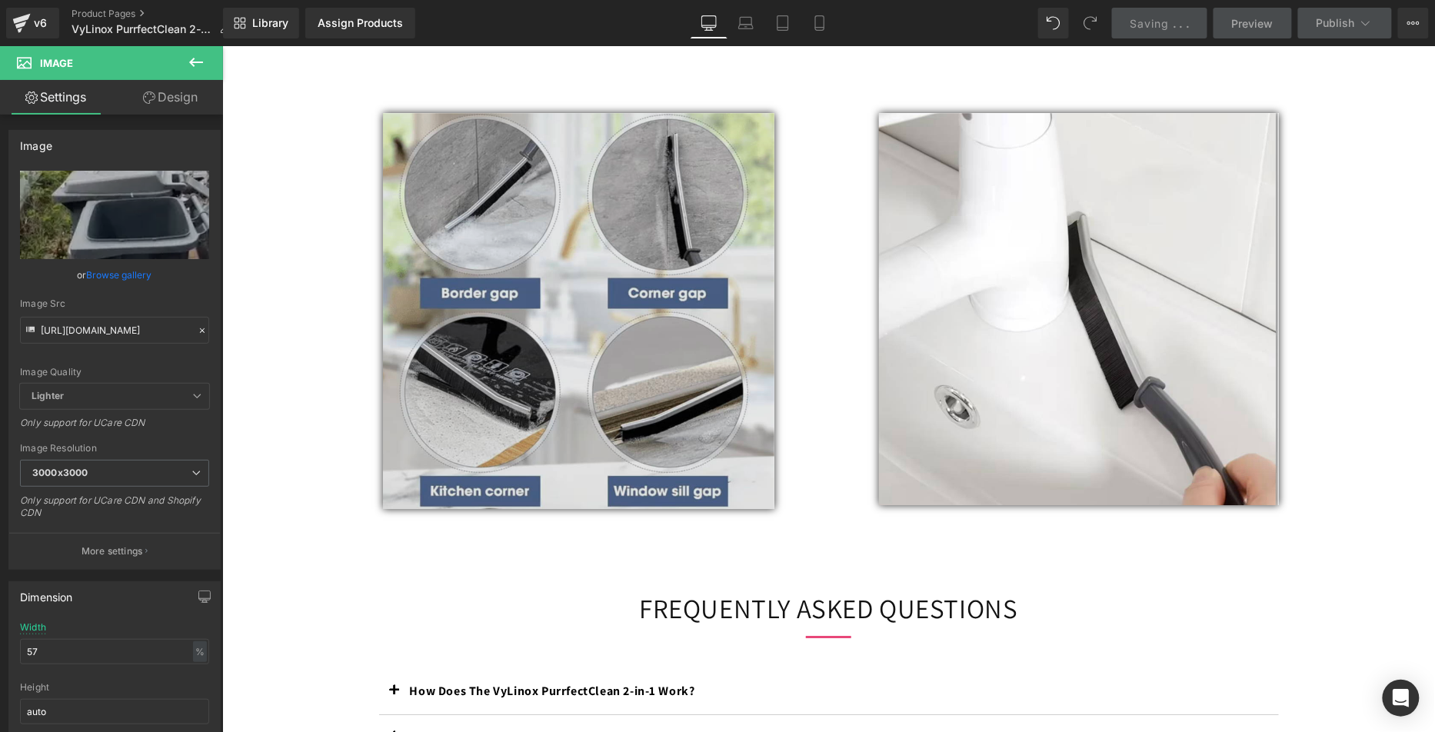
click at [438, 281] on img at bounding box center [578, 310] width 392 height 396
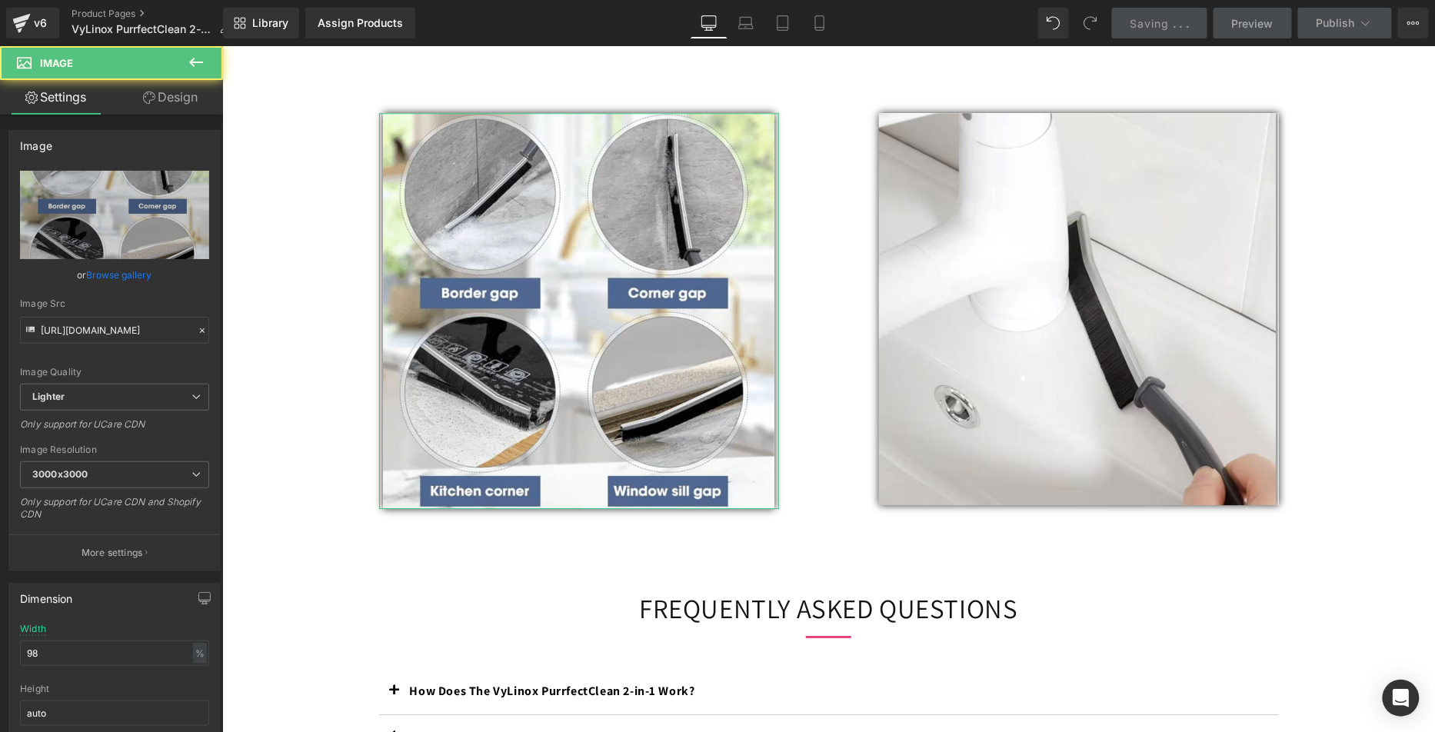
drag, startPoint x: 117, startPoint y: 278, endPoint x: 131, endPoint y: 278, distance: 13.9
click at [117, 278] on link "Browse gallery" at bounding box center [119, 274] width 65 height 27
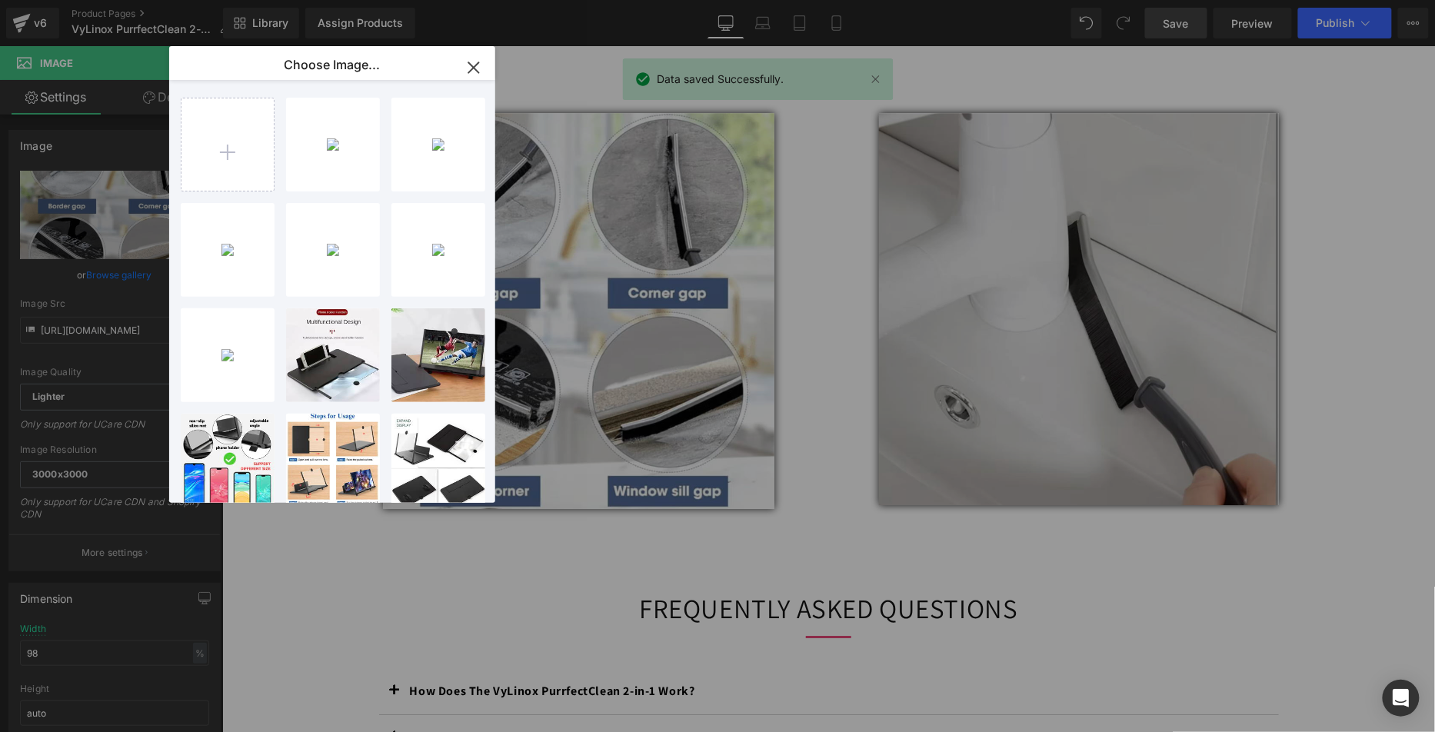
drag, startPoint x: 1119, startPoint y: 381, endPoint x: 897, endPoint y: 335, distance: 227.0
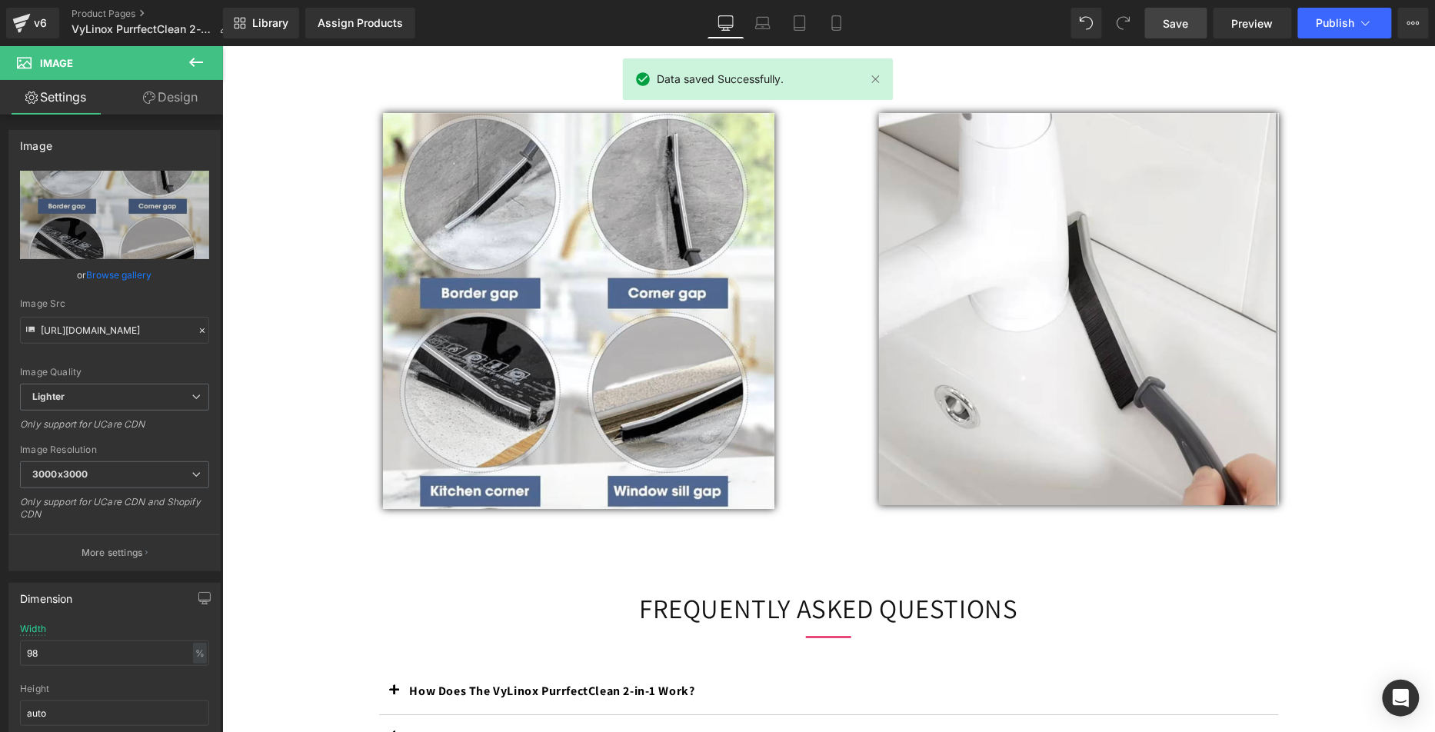
click at [977, 330] on img at bounding box center [1078, 307] width 400 height 391
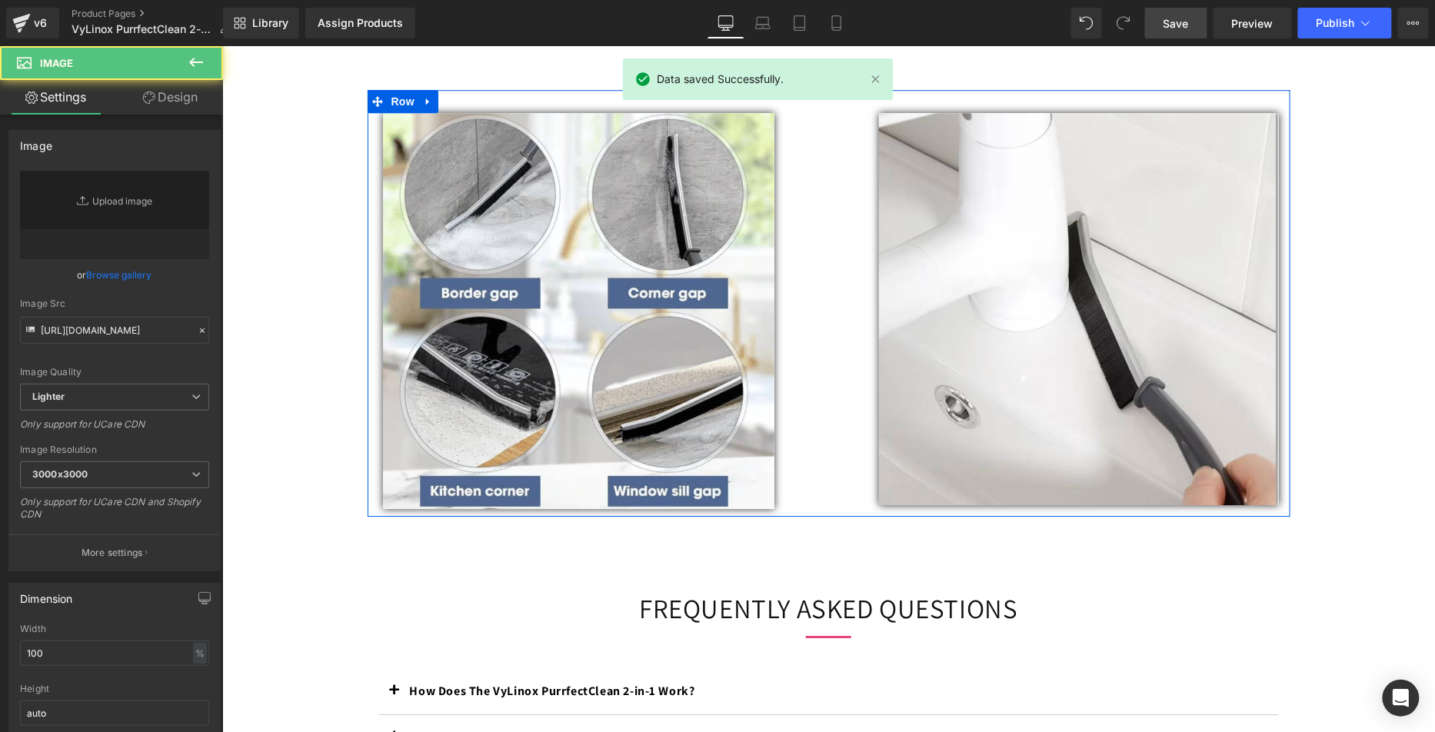
scroll to position [1587, 0]
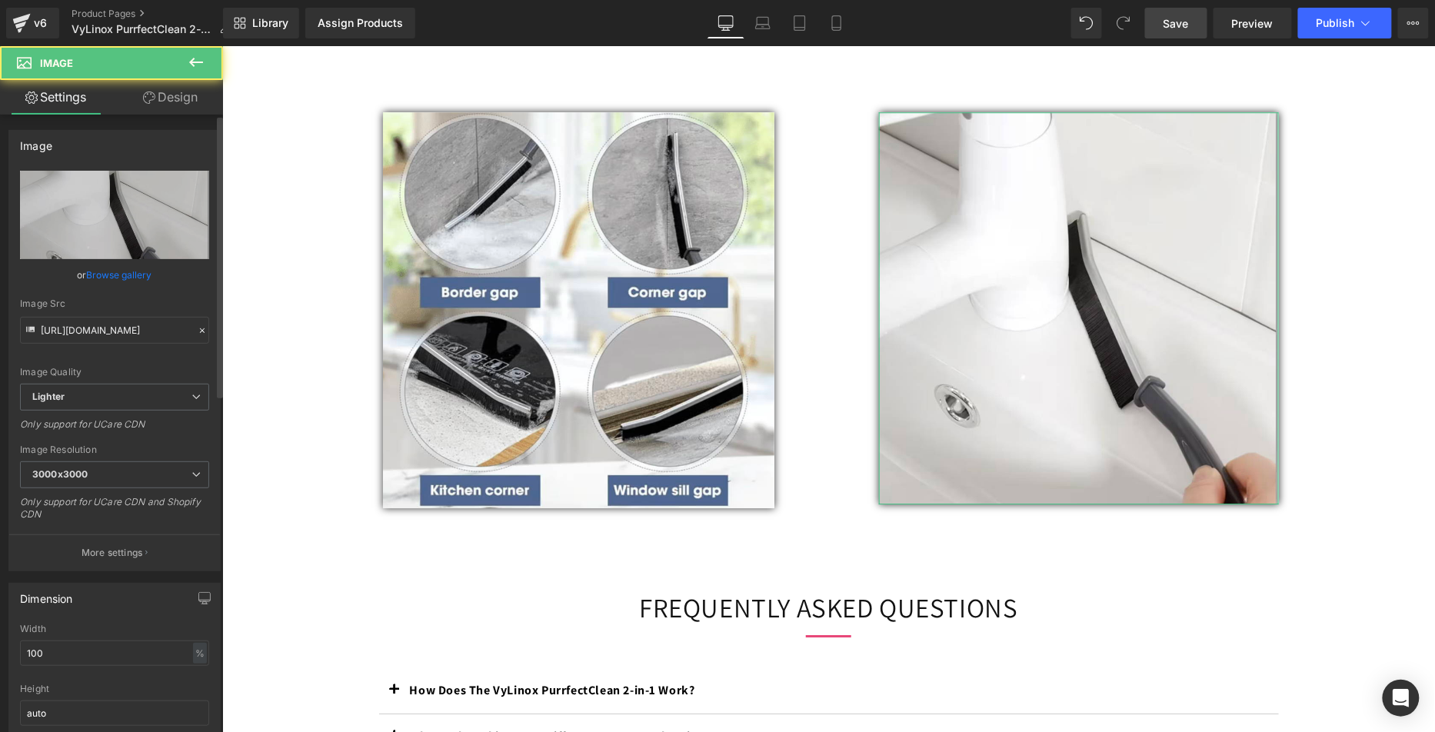
click at [115, 278] on link "Browse gallery" at bounding box center [119, 274] width 65 height 27
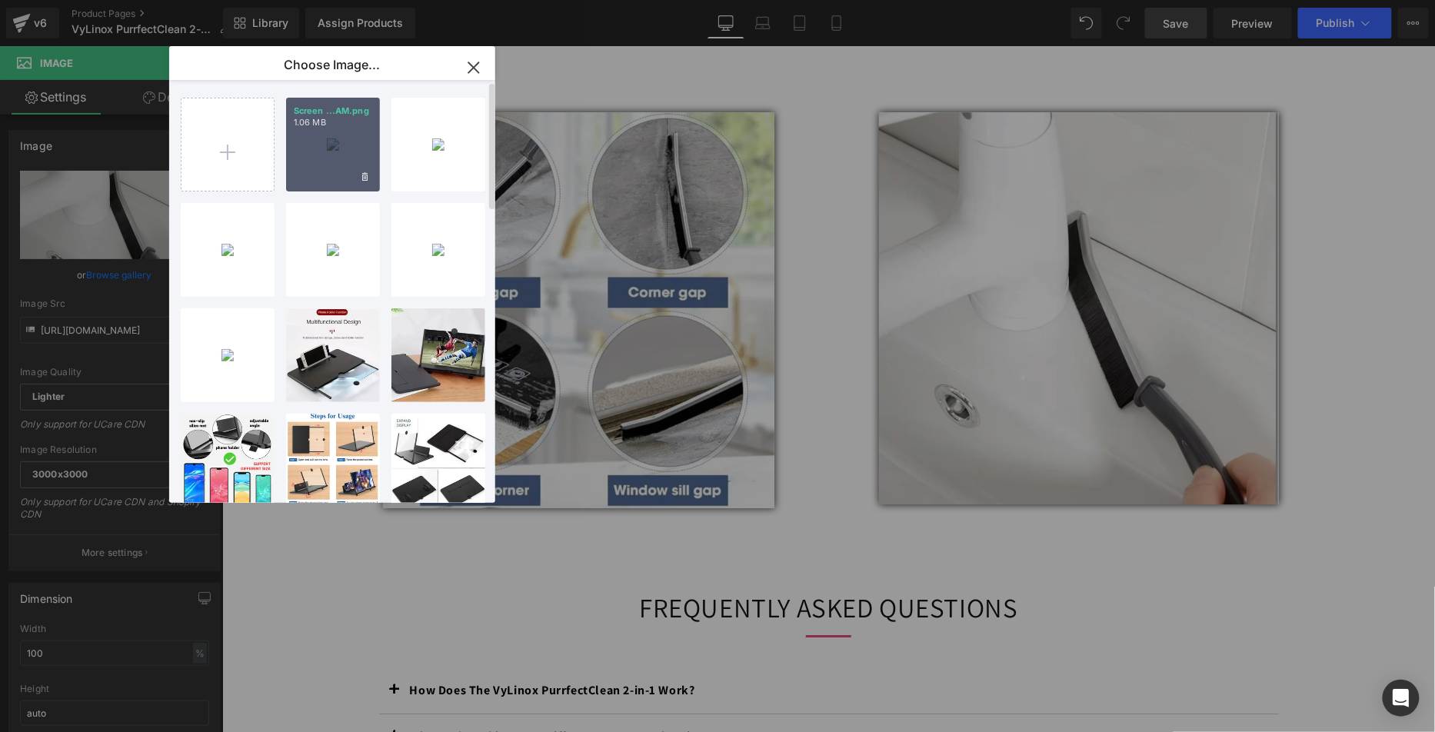
click at [311, 156] on div "Screen ...AM.png 1.06 MB" at bounding box center [333, 145] width 94 height 94
type input "[URL][DOMAIN_NAME]"
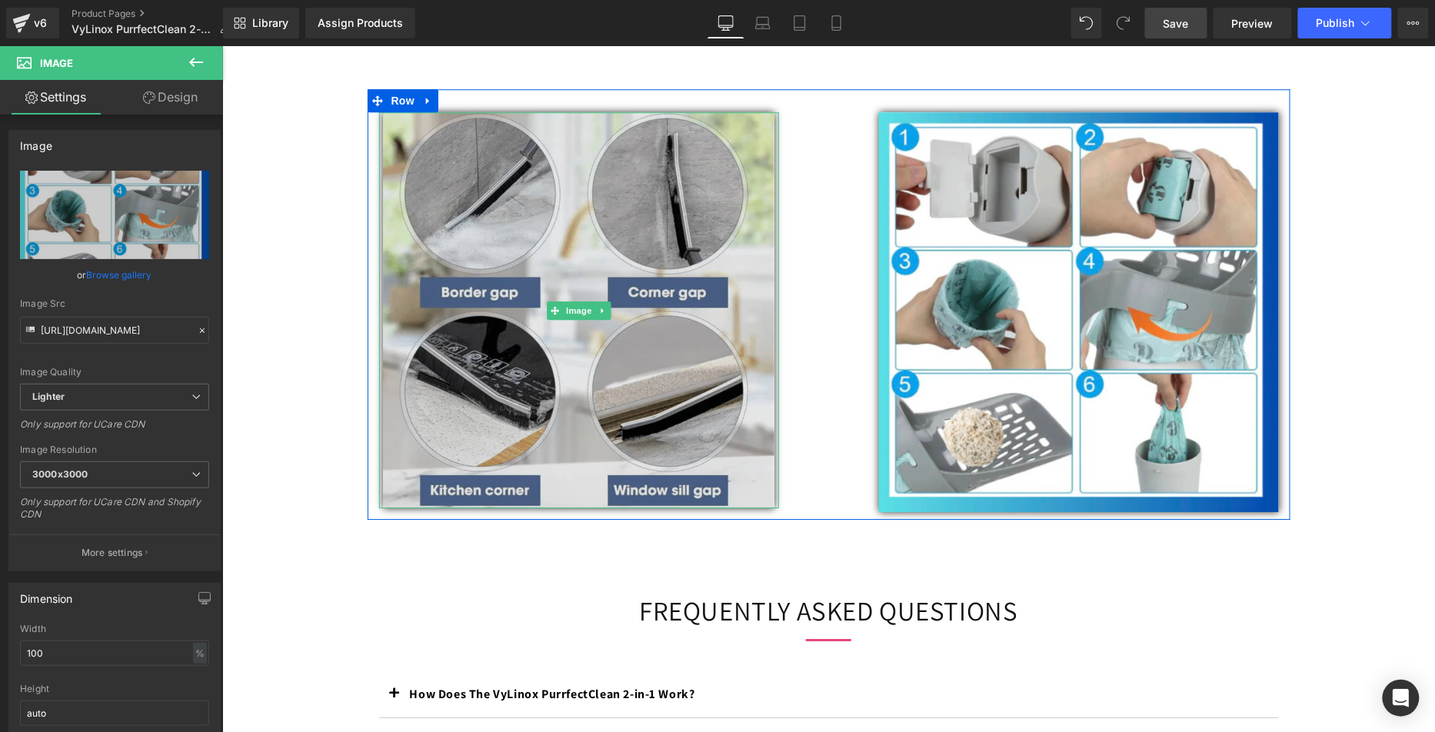
click at [547, 302] on img at bounding box center [578, 309] width 392 height 396
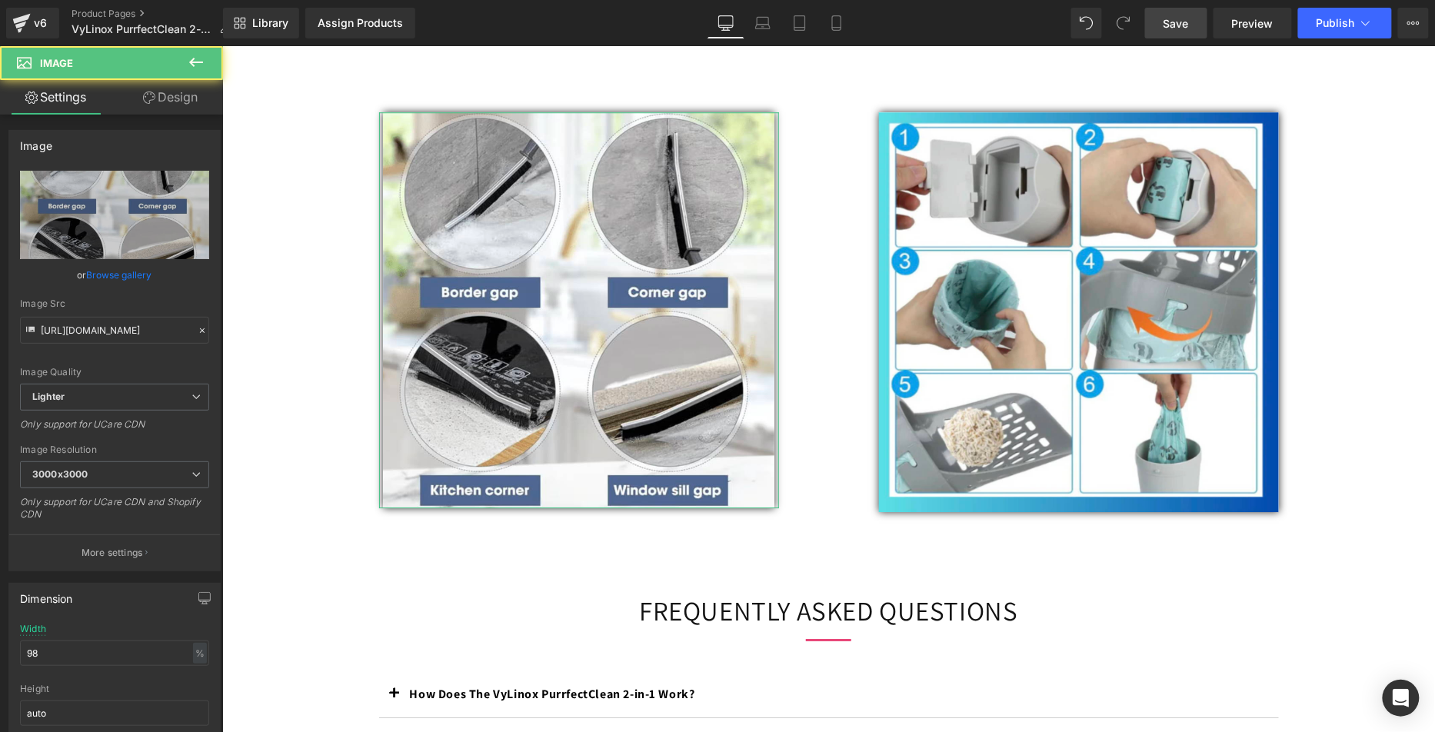
click at [121, 281] on link "Browse gallery" at bounding box center [119, 274] width 65 height 27
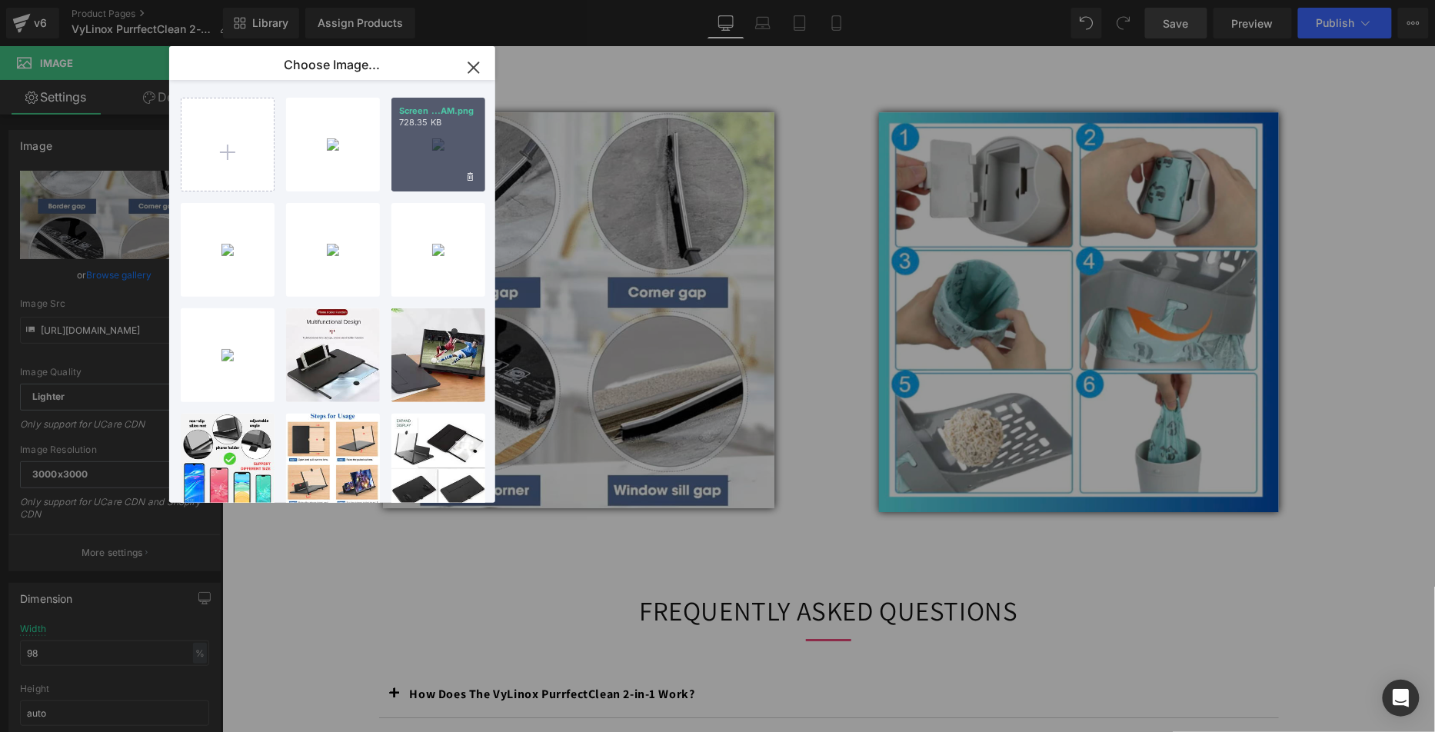
click at [447, 156] on div "Screen ...AM.png 728.35 KB" at bounding box center [438, 145] width 94 height 94
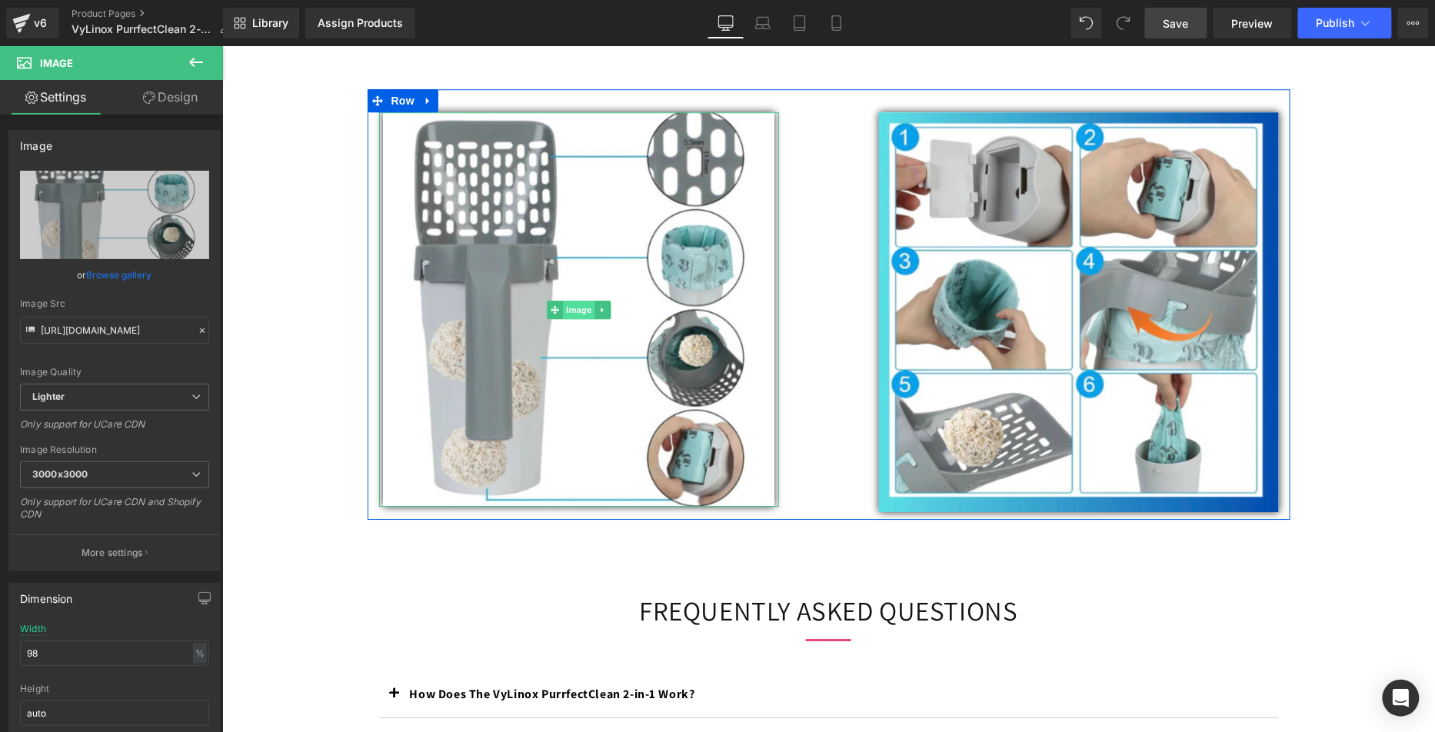
click at [579, 318] on span "Image" at bounding box center [578, 309] width 32 height 18
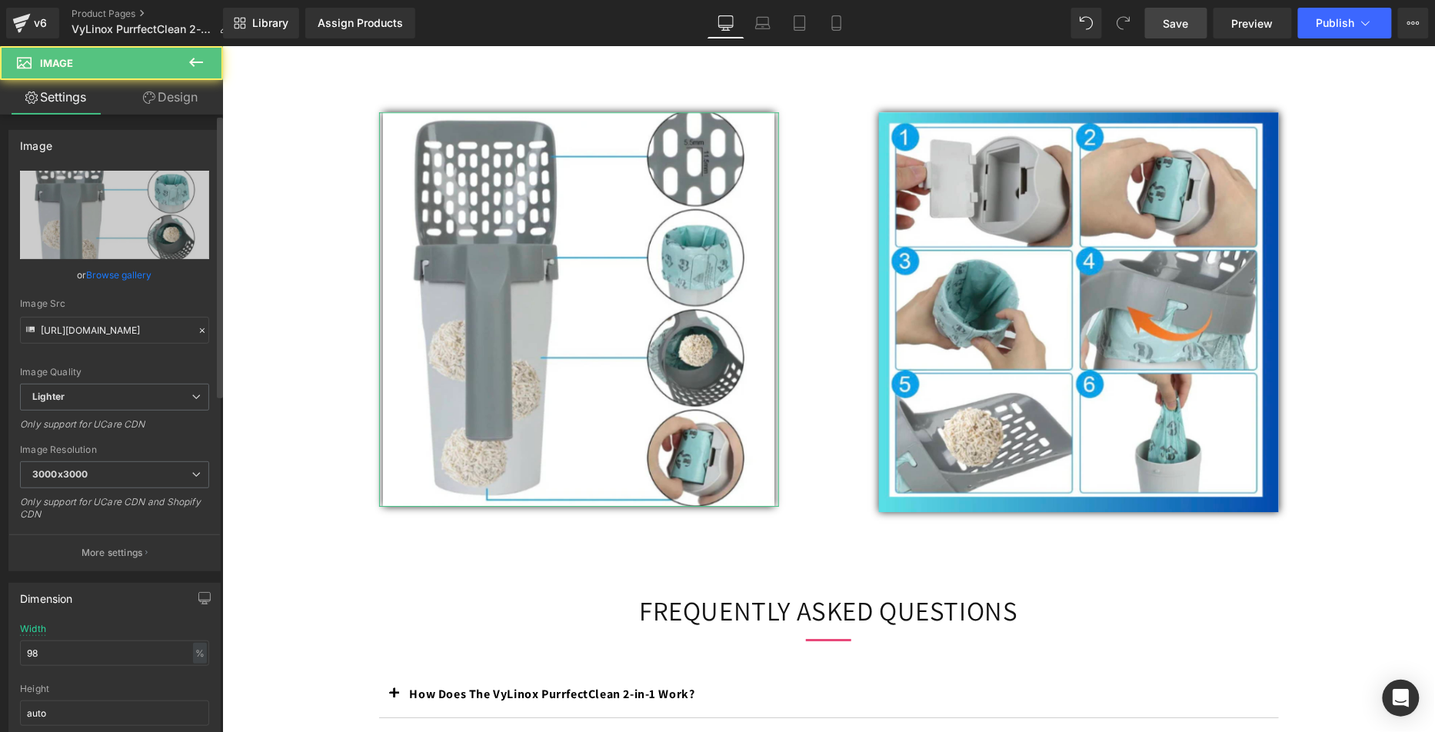
click at [139, 275] on link "Browse gallery" at bounding box center [119, 274] width 65 height 27
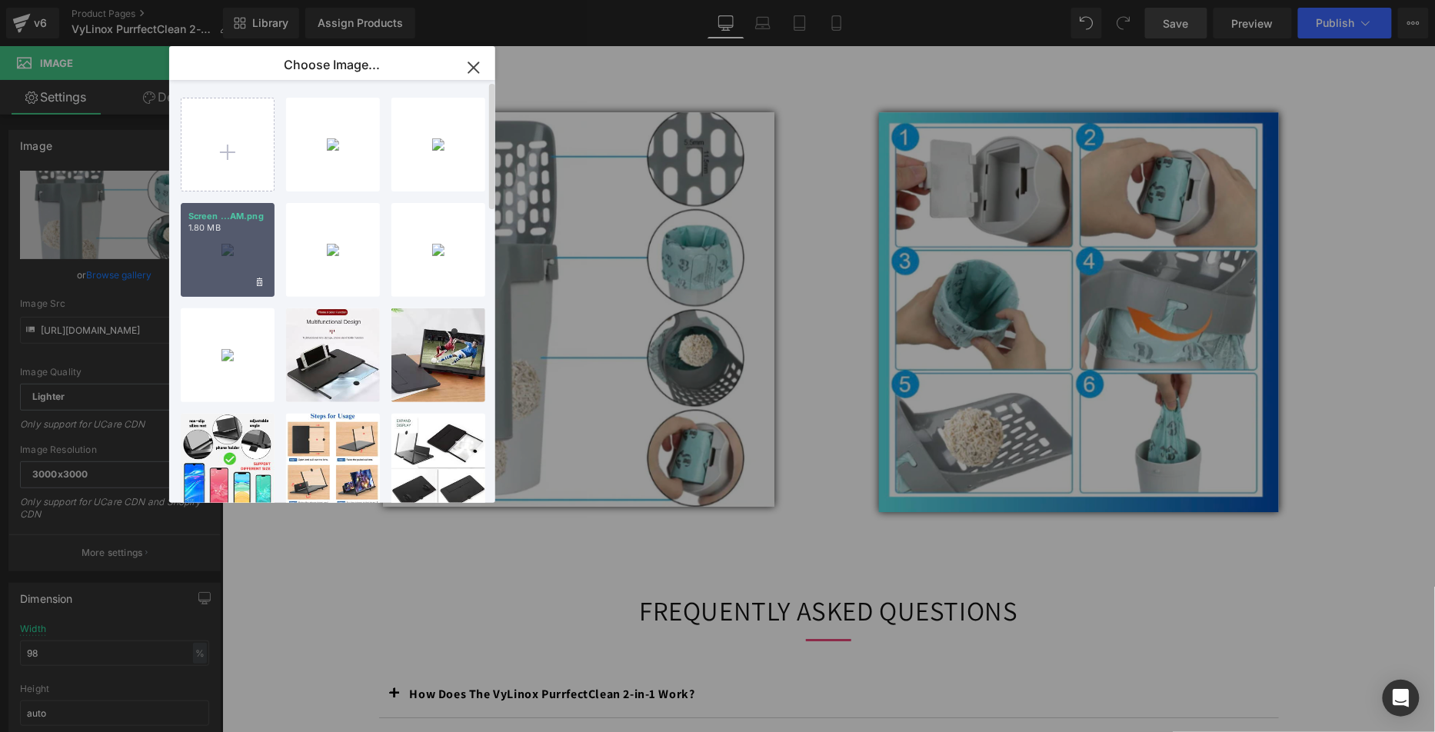
drag, startPoint x: 251, startPoint y: 237, endPoint x: 57, endPoint y: 201, distance: 197.9
click at [251, 237] on div "Screen ...AM.png 1.80 MB" at bounding box center [228, 250] width 94 height 94
type input "[URL][DOMAIN_NAME]"
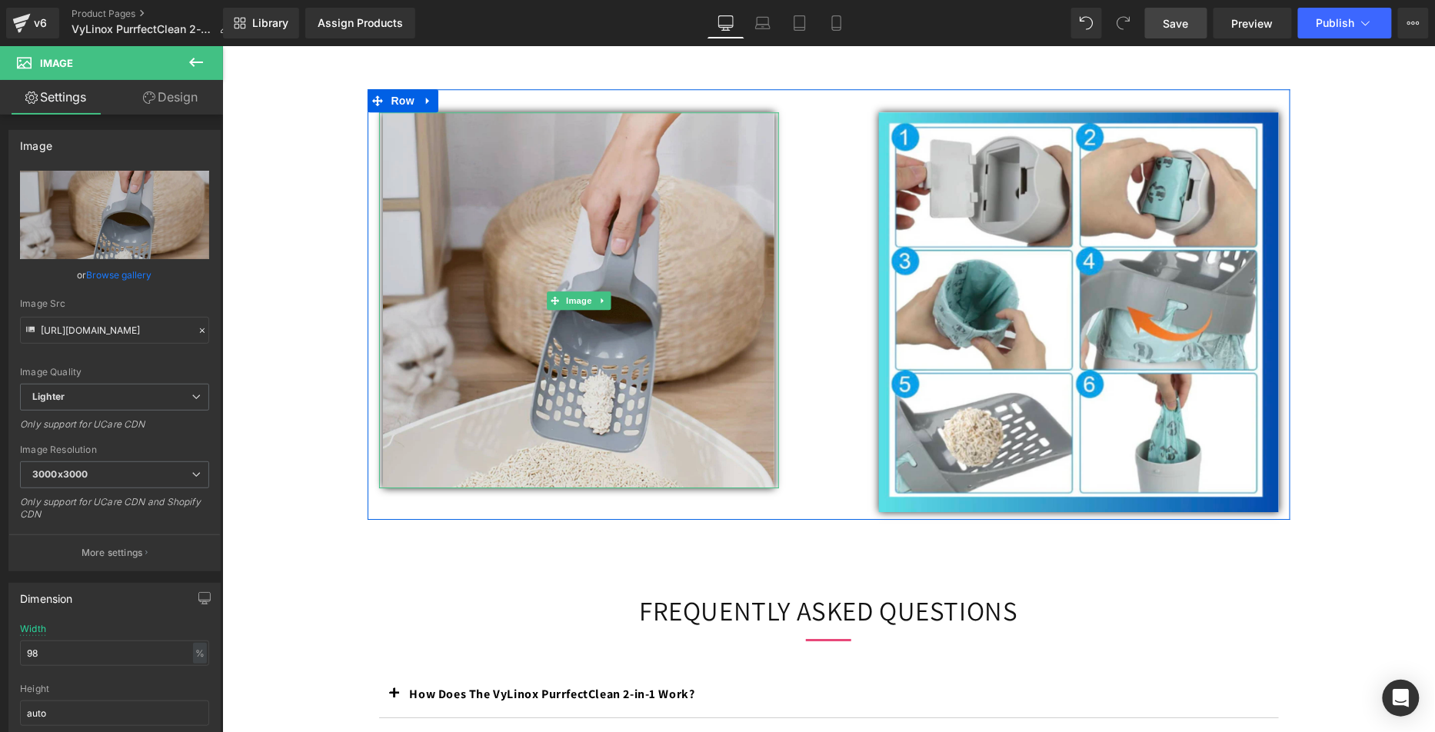
click at [643, 365] on img at bounding box center [578, 299] width 392 height 376
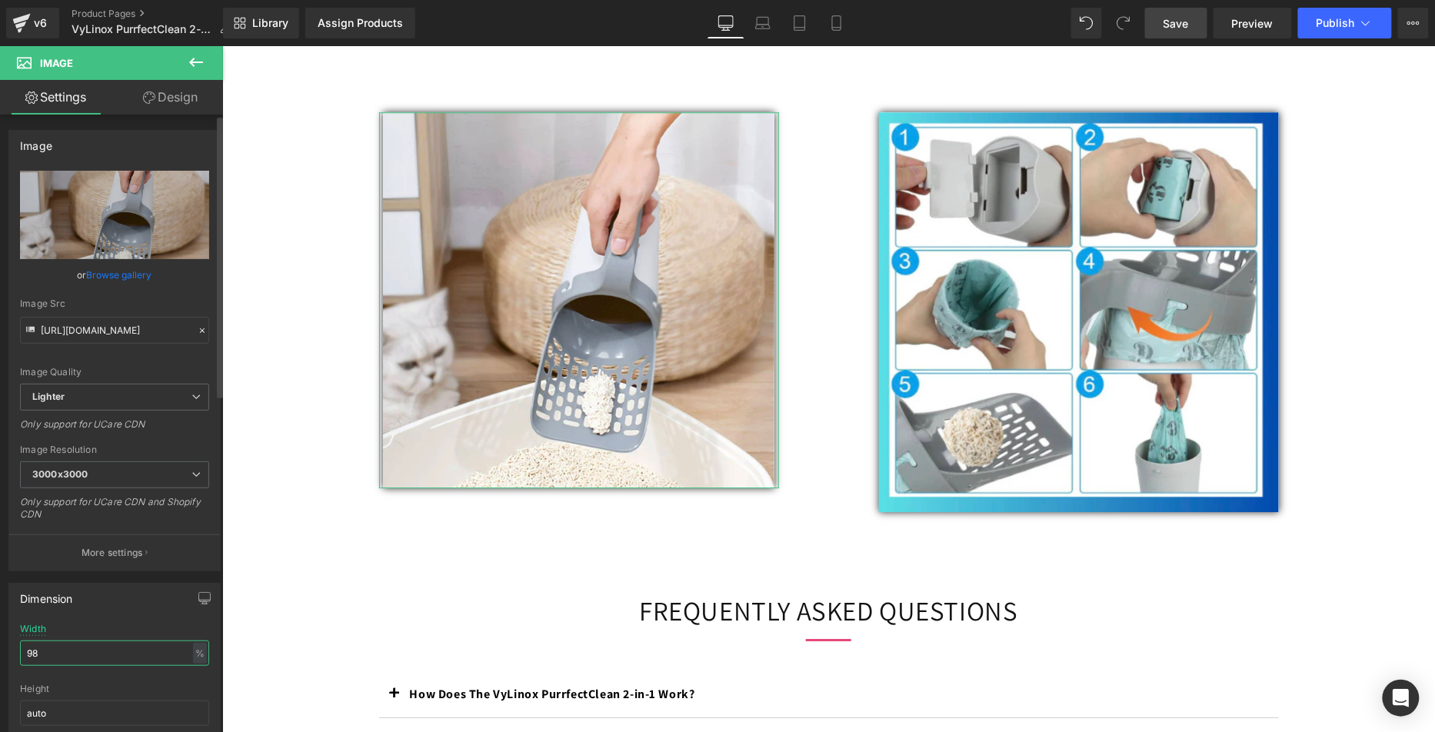
drag, startPoint x: 65, startPoint y: 654, endPoint x: 0, endPoint y: 631, distance: 69.1
click at [0, 631] on div "Dimension 98% Width 98 % % px auto Height auto 0 Circle Image" at bounding box center [115, 674] width 230 height 207
type input "100"
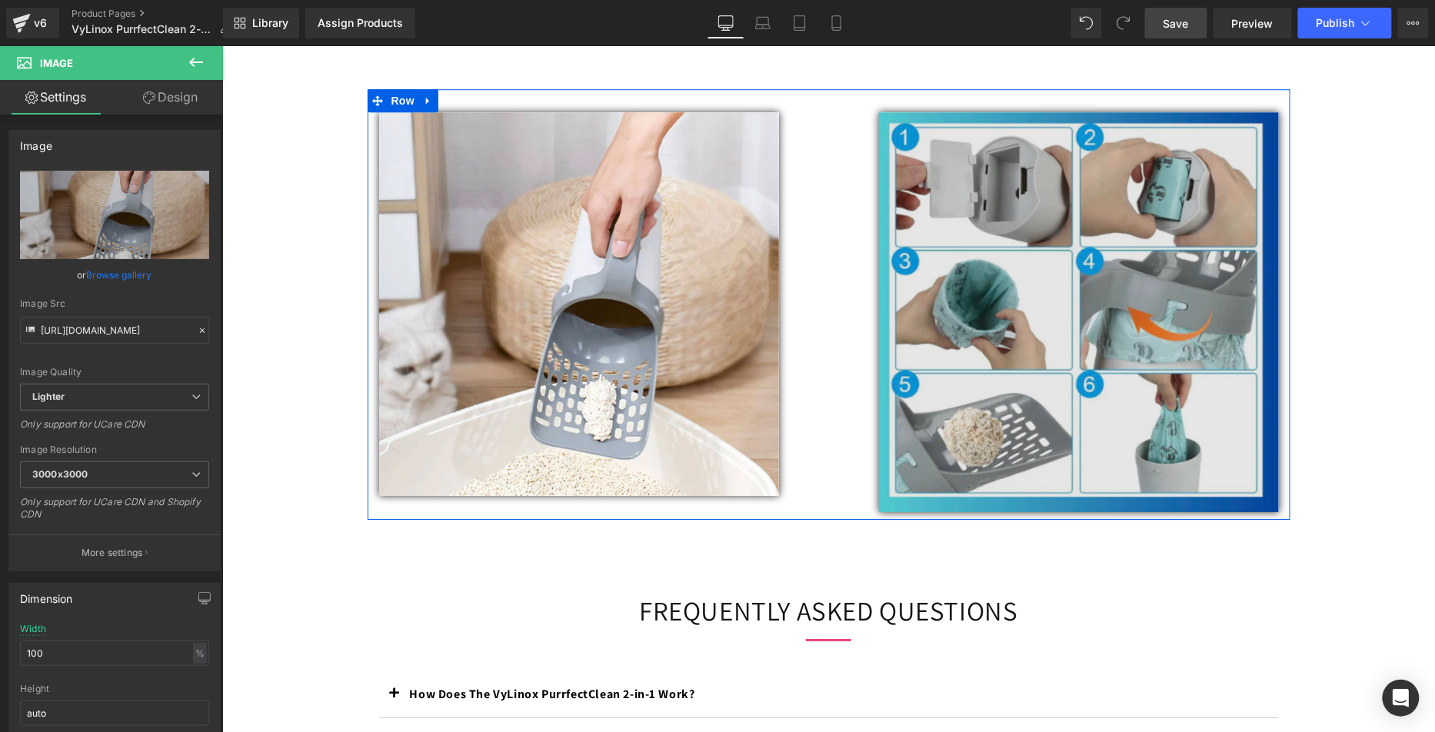
click at [985, 401] on img at bounding box center [1078, 311] width 400 height 400
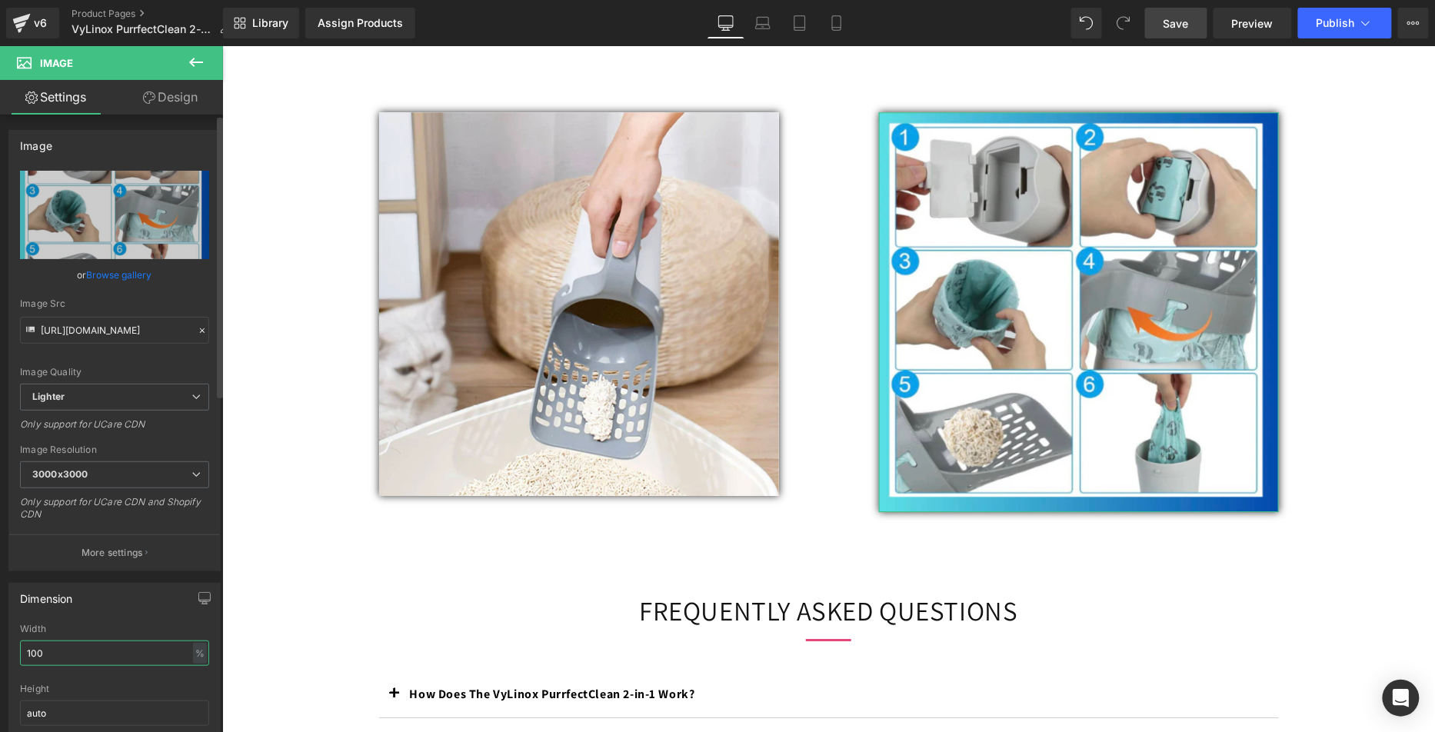
click at [0, 624] on div "Dimension 100% Width 100 % % px auto Height auto 0 Circle Image" at bounding box center [115, 674] width 230 height 207
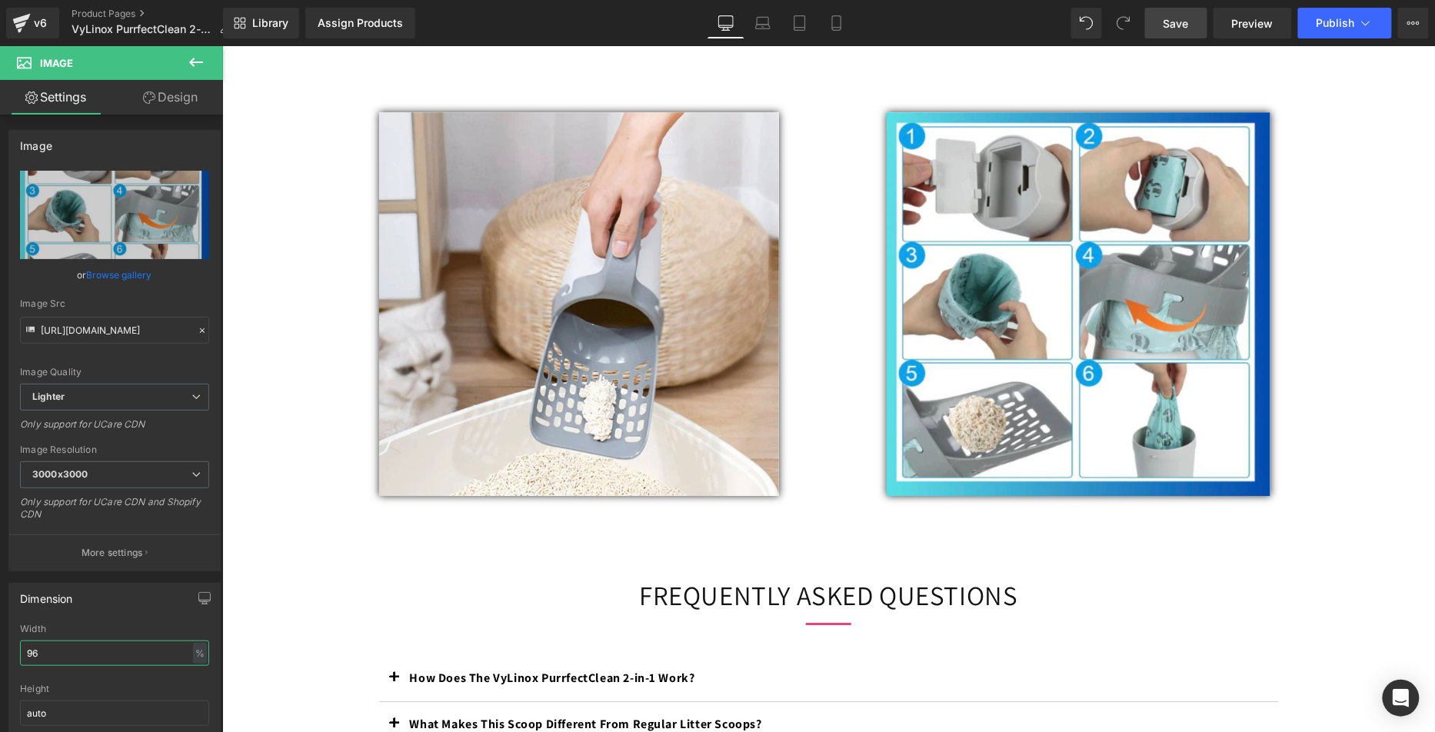
type input "96"
click at [1157, 20] on link "Save" at bounding box center [1176, 23] width 62 height 31
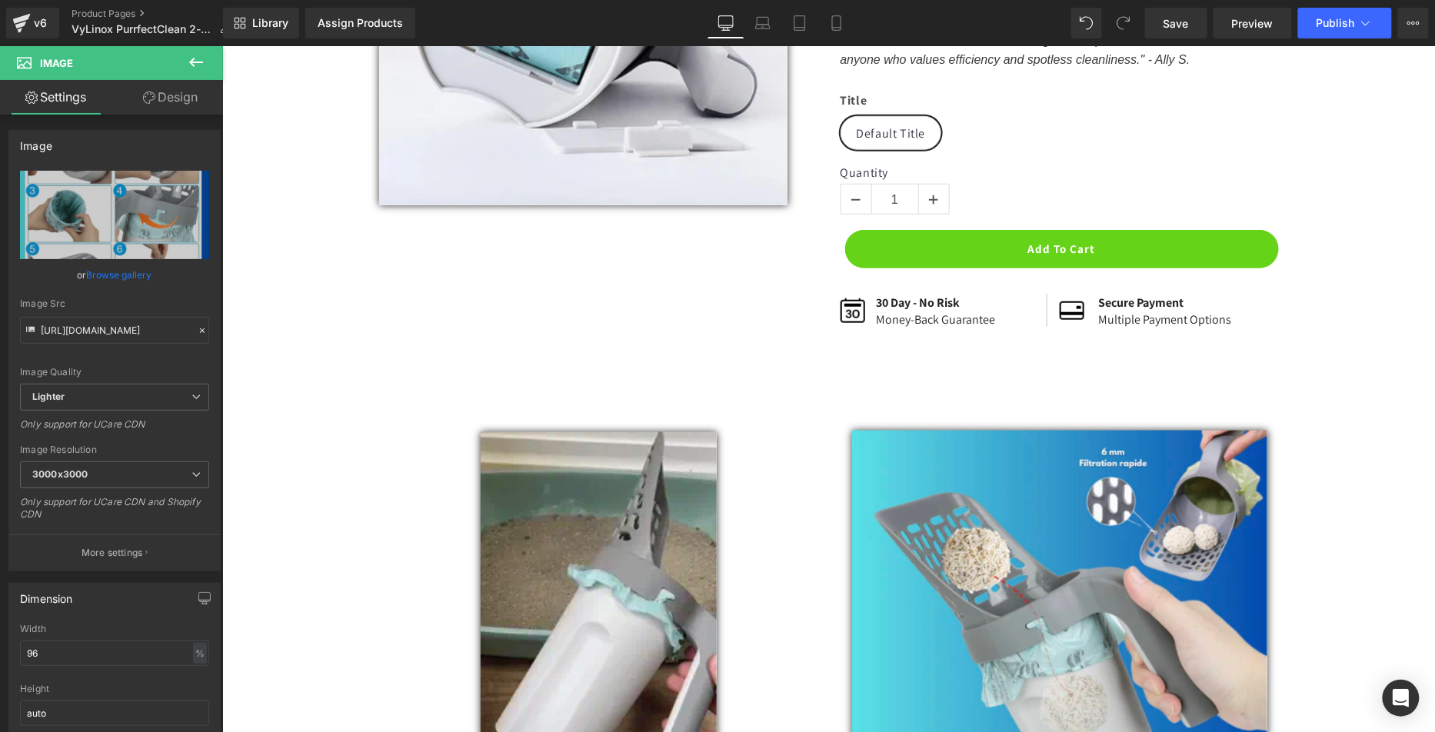
scroll to position [0, 0]
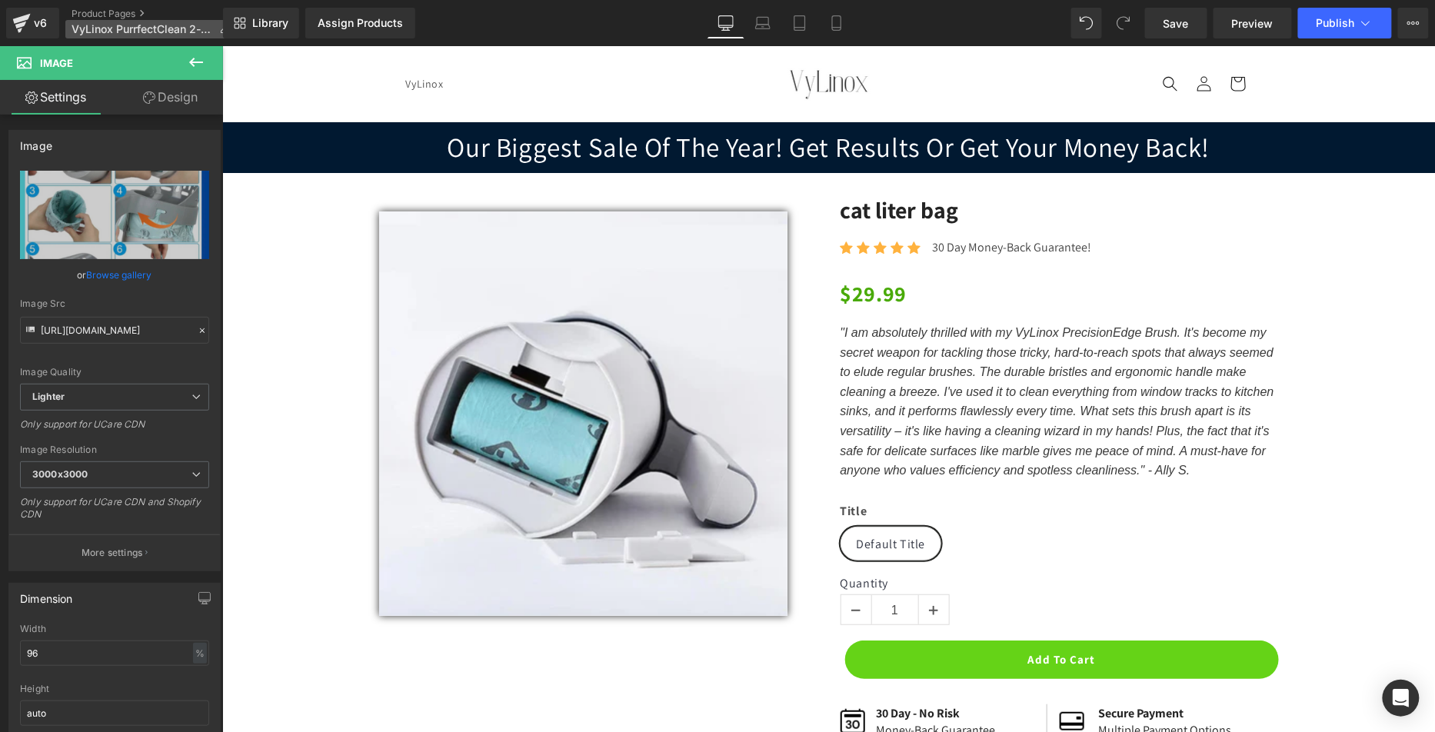
click at [151, 28] on span "VyLinox PurrfectClean 2-in-1" at bounding box center [142, 29] width 141 height 12
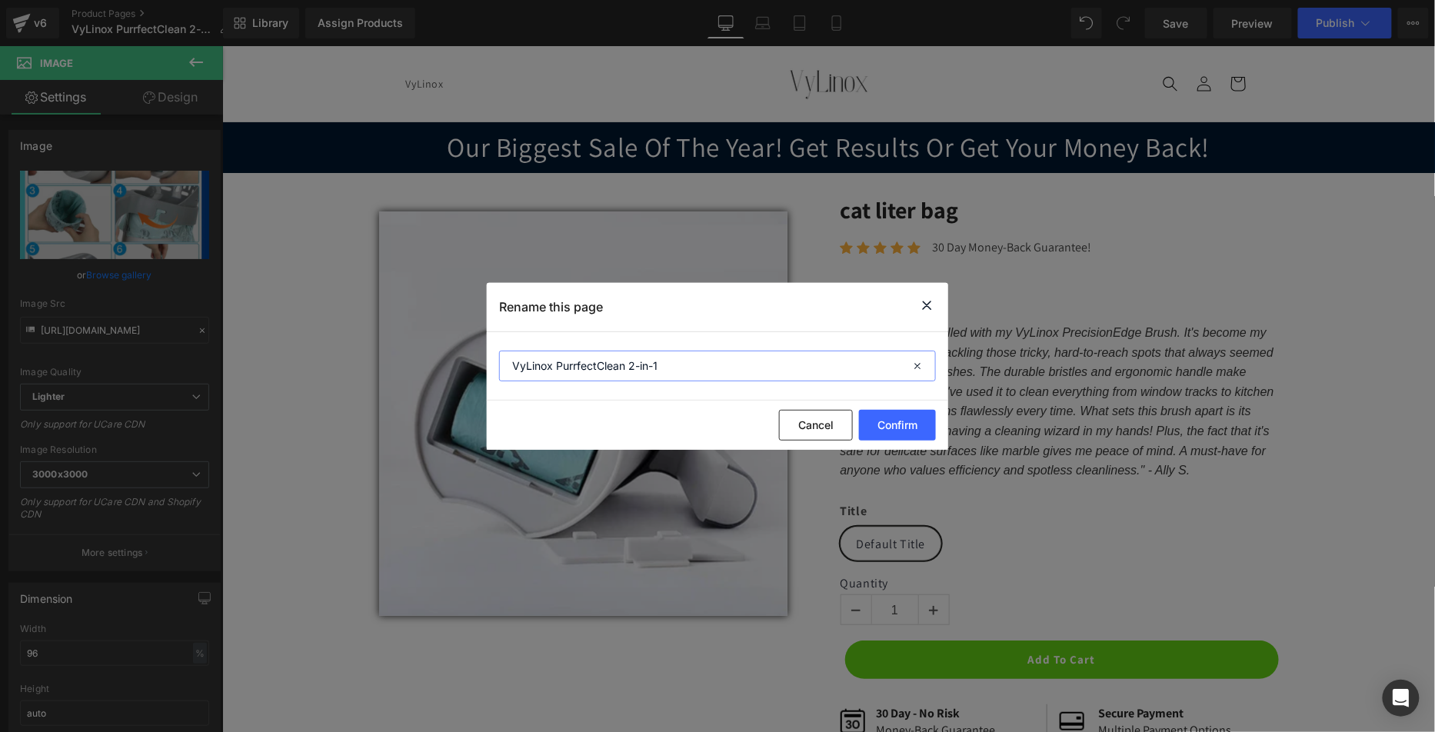
drag, startPoint x: 414, startPoint y: 341, endPoint x: 431, endPoint y: 350, distance: 19.3
click at [412, 341] on div "Rename this page VyLinox PurrfectClean 2-in-1 Cancel Confirm" at bounding box center [717, 366] width 1435 height 732
drag, startPoint x: 814, startPoint y: 379, endPoint x: 854, endPoint y: 372, distance: 40.6
click at [814, 378] on input "VyLinox PurrfectClean 2-in-1" at bounding box center [717, 366] width 437 height 31
drag, startPoint x: 591, startPoint y: 347, endPoint x: 443, endPoint y: 334, distance: 148.2
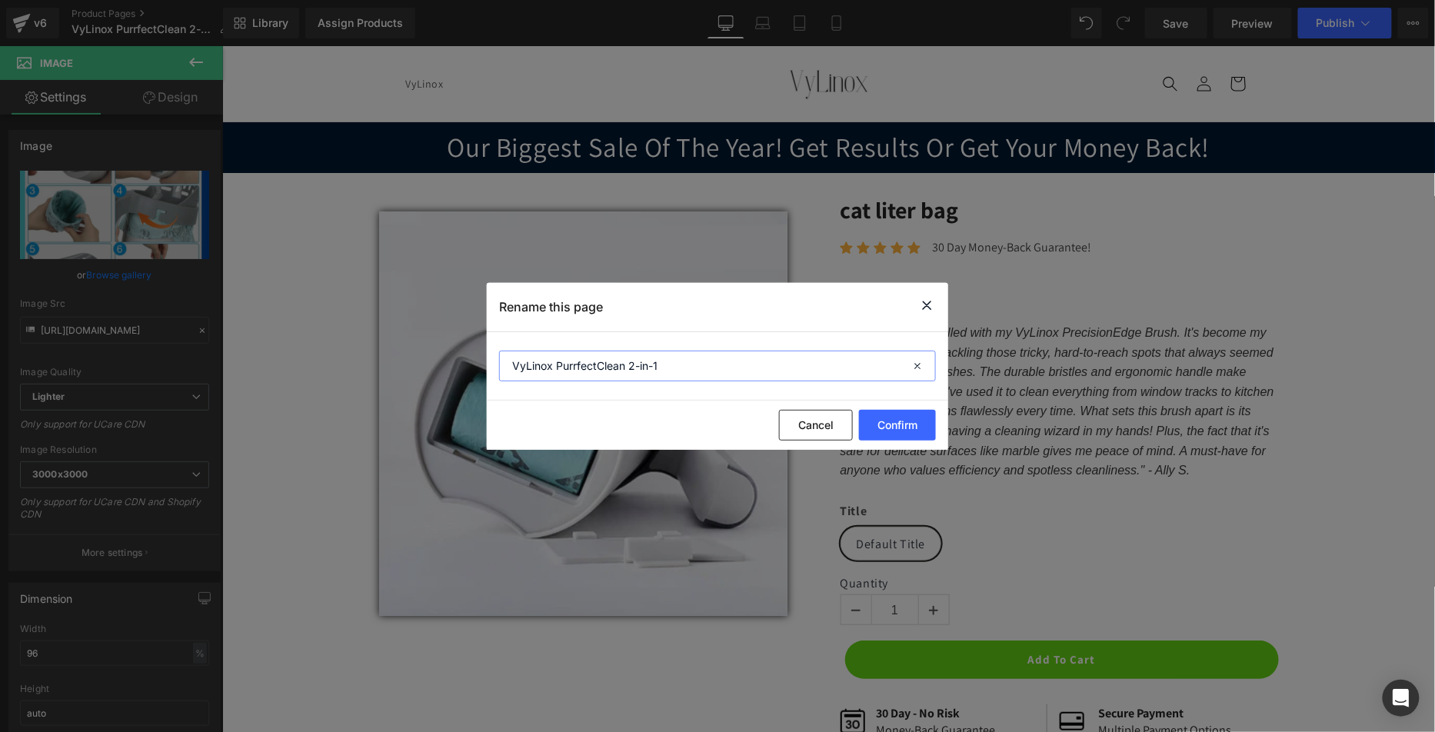
click at [436, 334] on div "Rename this page VyLinox PurrfectClean 2-in-1 Cancel Confirm" at bounding box center [717, 366] width 1435 height 732
drag, startPoint x: 590, startPoint y: 346, endPoint x: 434, endPoint y: 338, distance: 156.3
click at [425, 337] on div "Rename this page VyLinox PurrfectClean 2-in-1 Cancel Confirm" at bounding box center [717, 366] width 1435 height 732
click at [834, 431] on button "Cancel" at bounding box center [816, 425] width 74 height 31
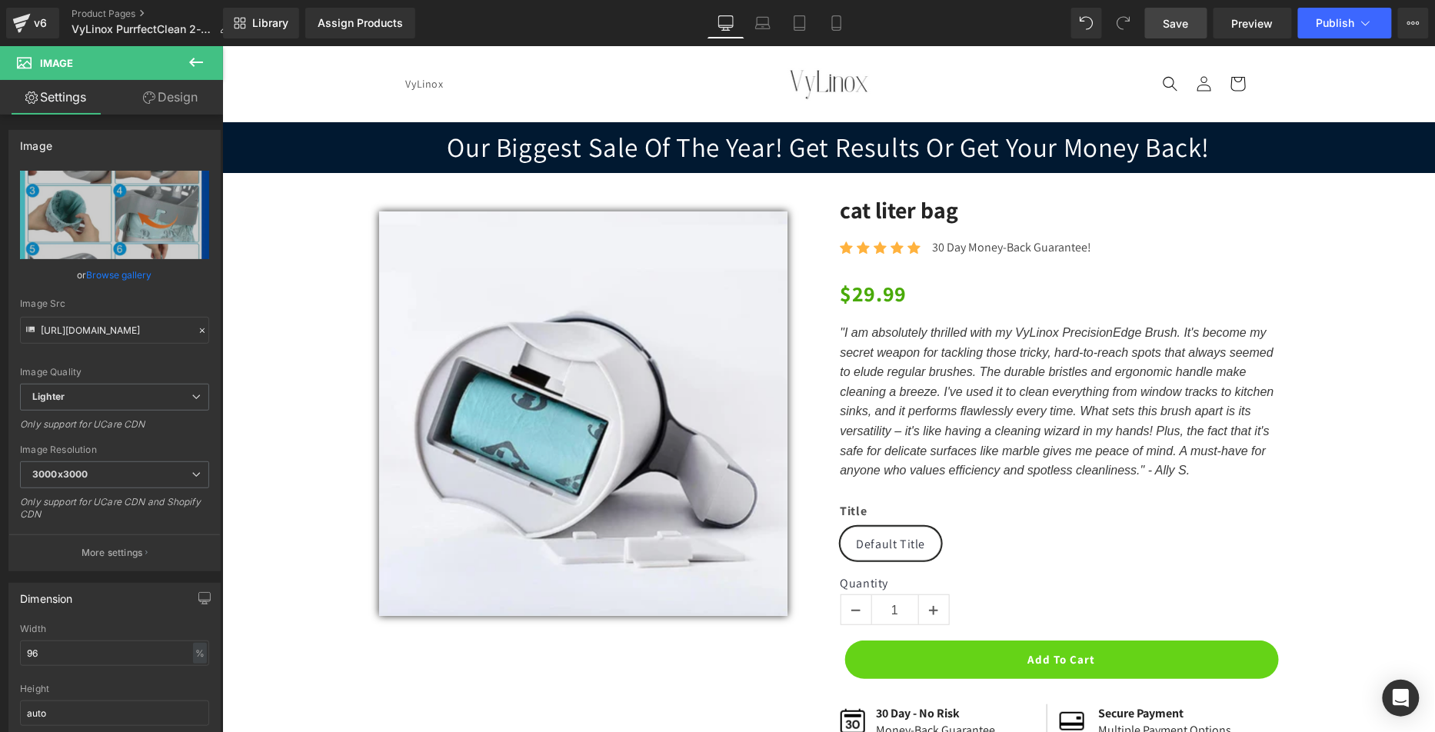
drag, startPoint x: 1181, startPoint y: 22, endPoint x: 1172, endPoint y: 31, distance: 12.5
click at [1181, 22] on span "Save" at bounding box center [1175, 23] width 25 height 16
click at [949, 400] on p ""I am absolutely thrilled with my VyLinox PrecisionEdge Brush. It's become my s…" at bounding box center [1059, 401] width 438 height 158
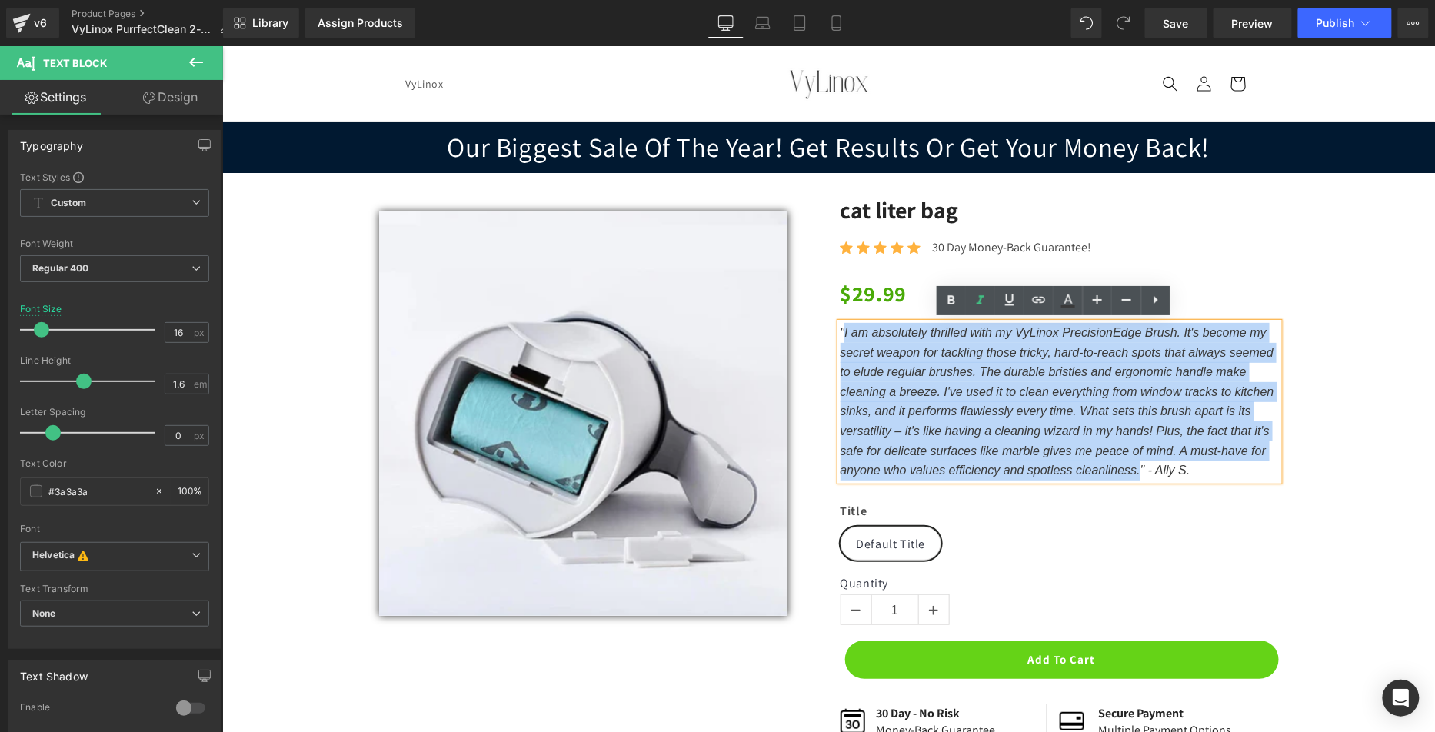
drag, startPoint x: 838, startPoint y: 329, endPoint x: 1133, endPoint y: 468, distance: 325.7
click at [1133, 468] on p ""I am absolutely thrilled with my VyLinox PrecisionEdge Brush. It's become my s…" at bounding box center [1059, 401] width 438 height 158
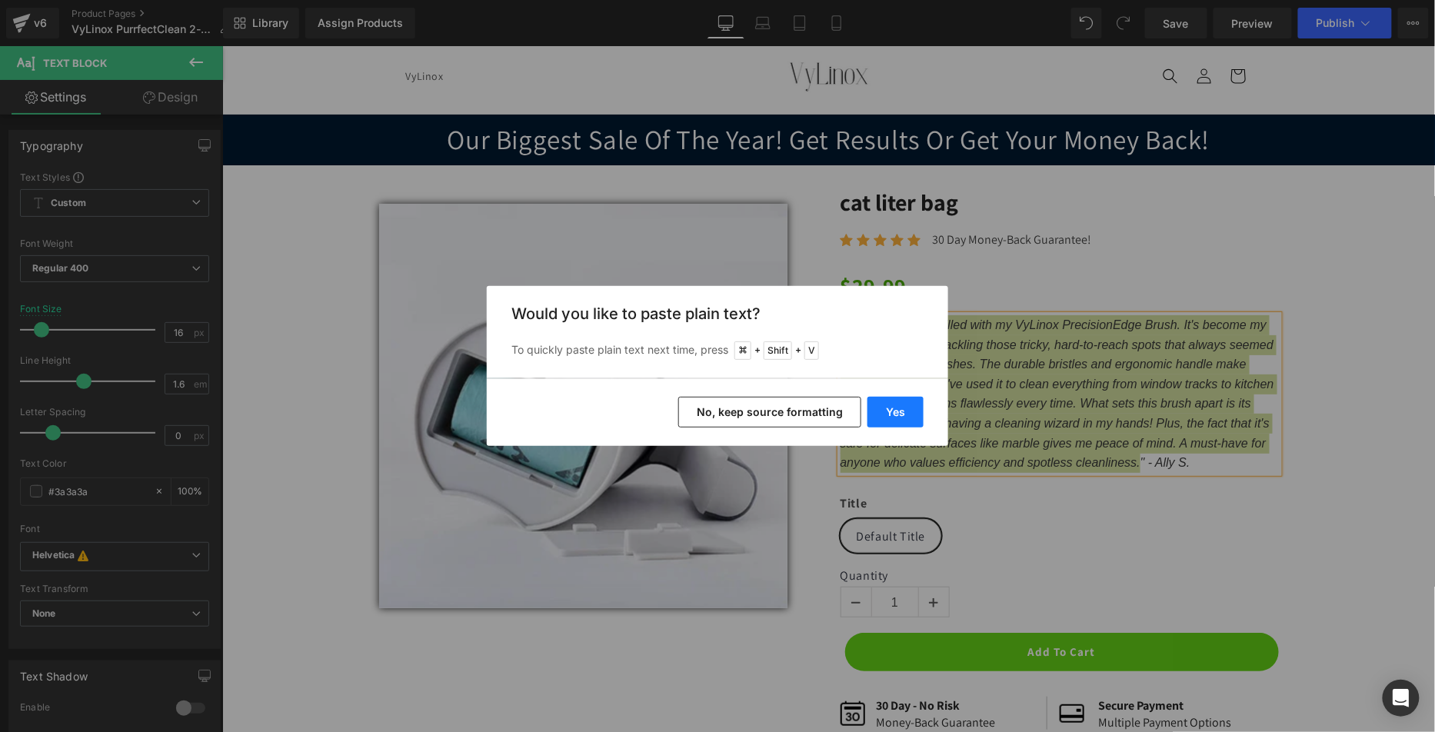
click at [894, 408] on button "Yes" at bounding box center [895, 412] width 56 height 31
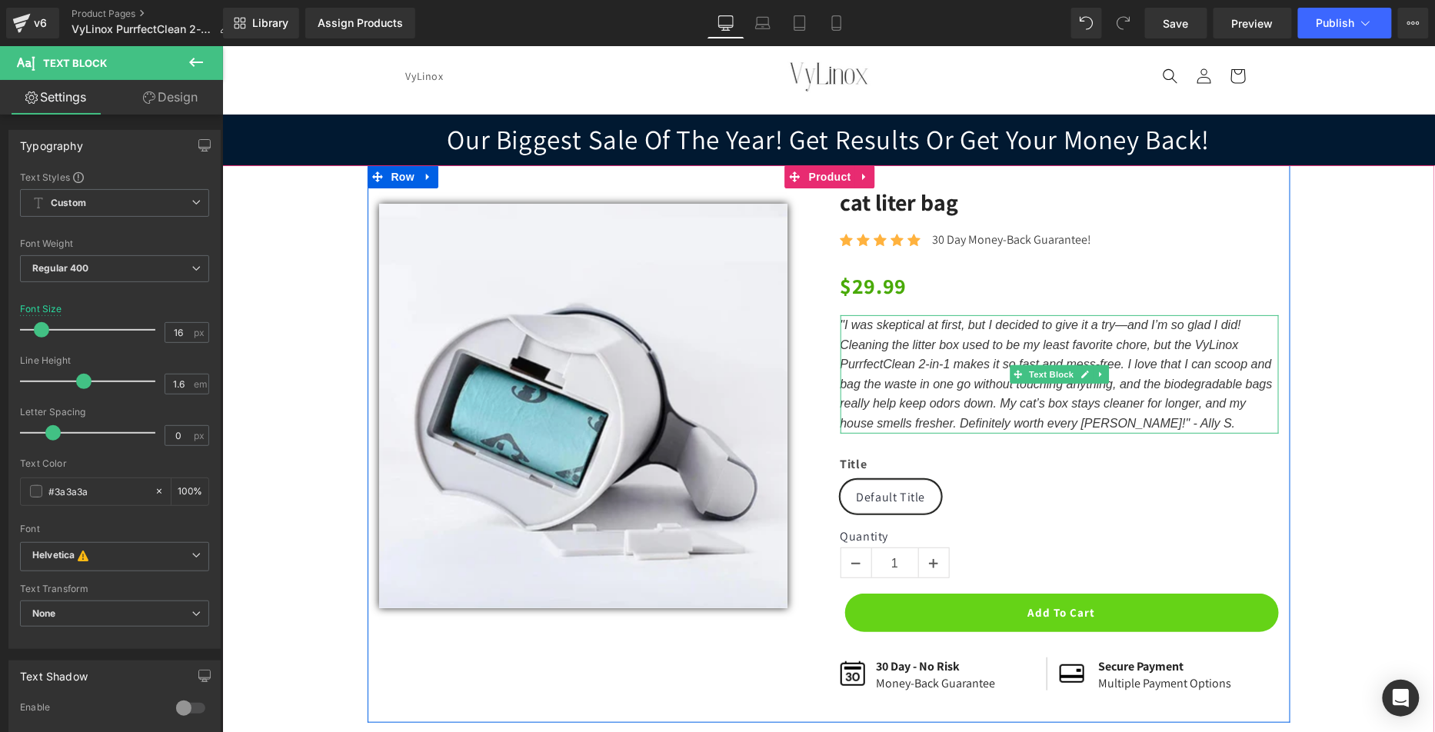
click at [878, 364] on icon ""I was skeptical at first, but I decided to give it a try—and I’m so glad I did…" at bounding box center [1056, 373] width 432 height 111
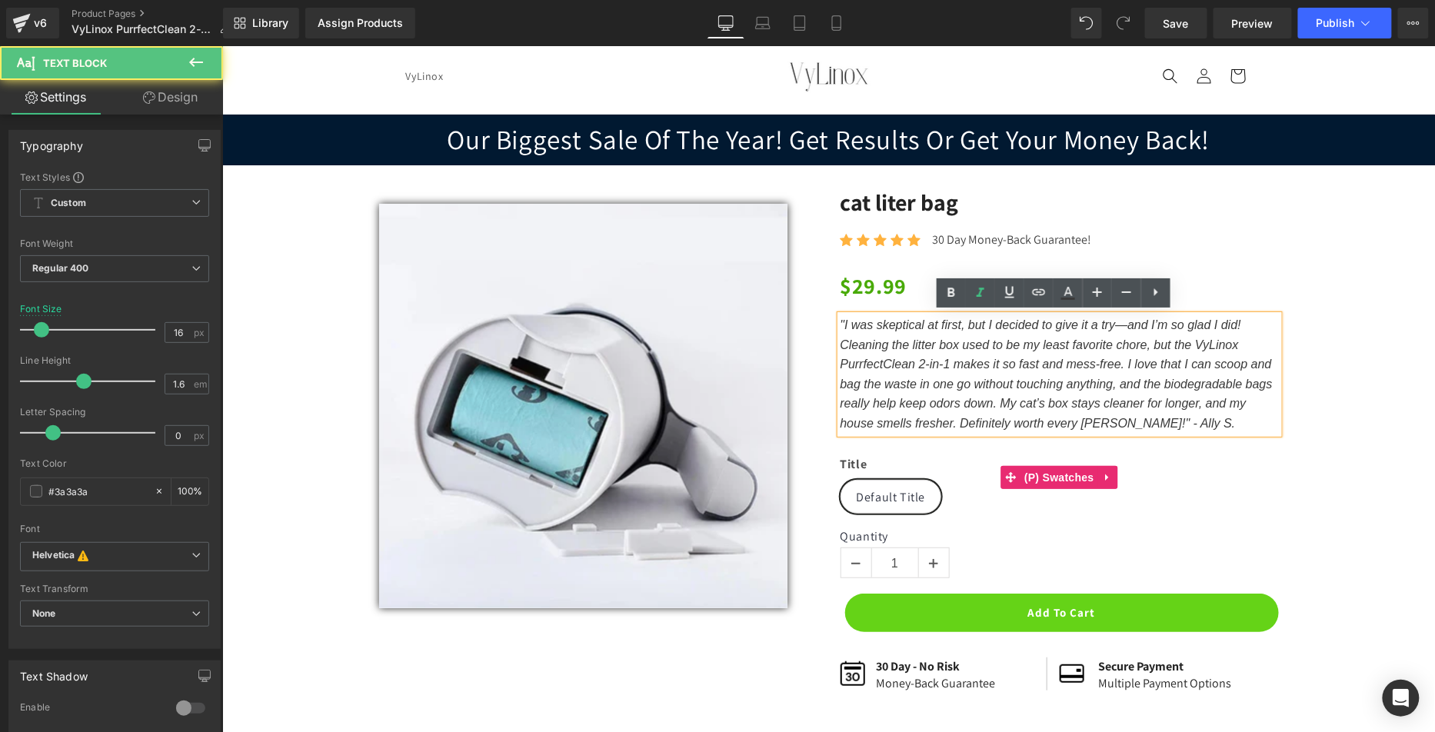
drag, startPoint x: 1211, startPoint y: 470, endPoint x: 1190, endPoint y: 467, distance: 21.0
click at [1209, 470] on label "Title" at bounding box center [1059, 467] width 438 height 23
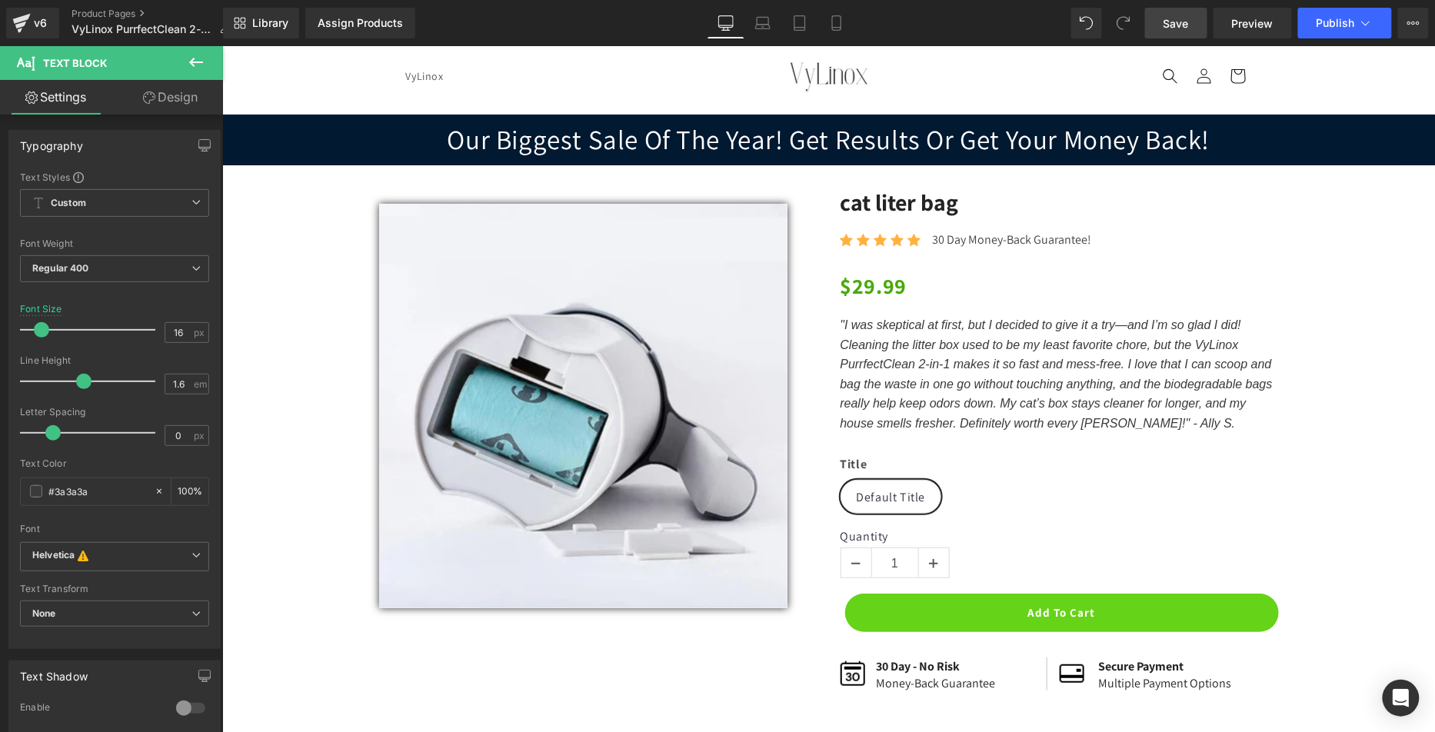
click at [1175, 22] on span "Save" at bounding box center [1175, 23] width 25 height 16
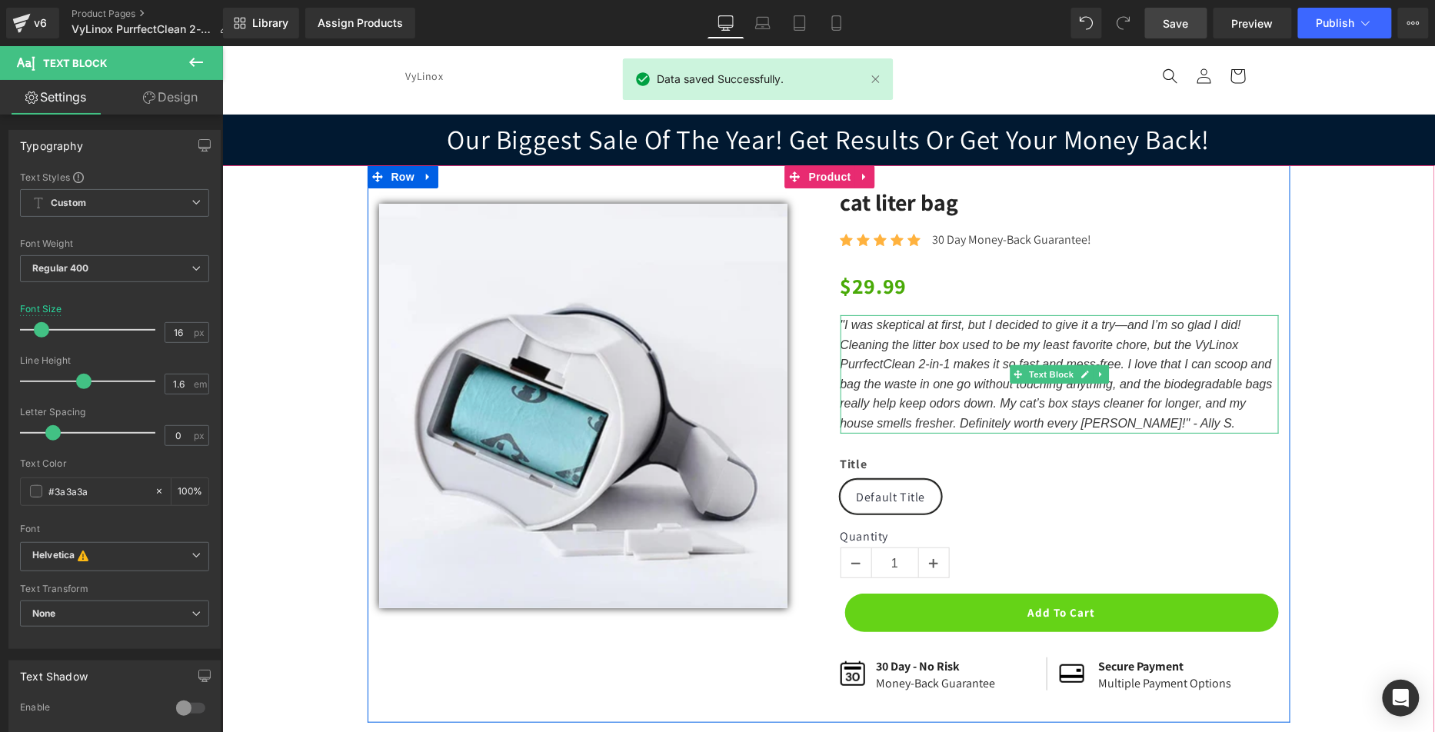
click at [1134, 418] on icon ""I was skeptical at first, but I decided to give it a try—and I’m so glad I did…" at bounding box center [1056, 373] width 432 height 111
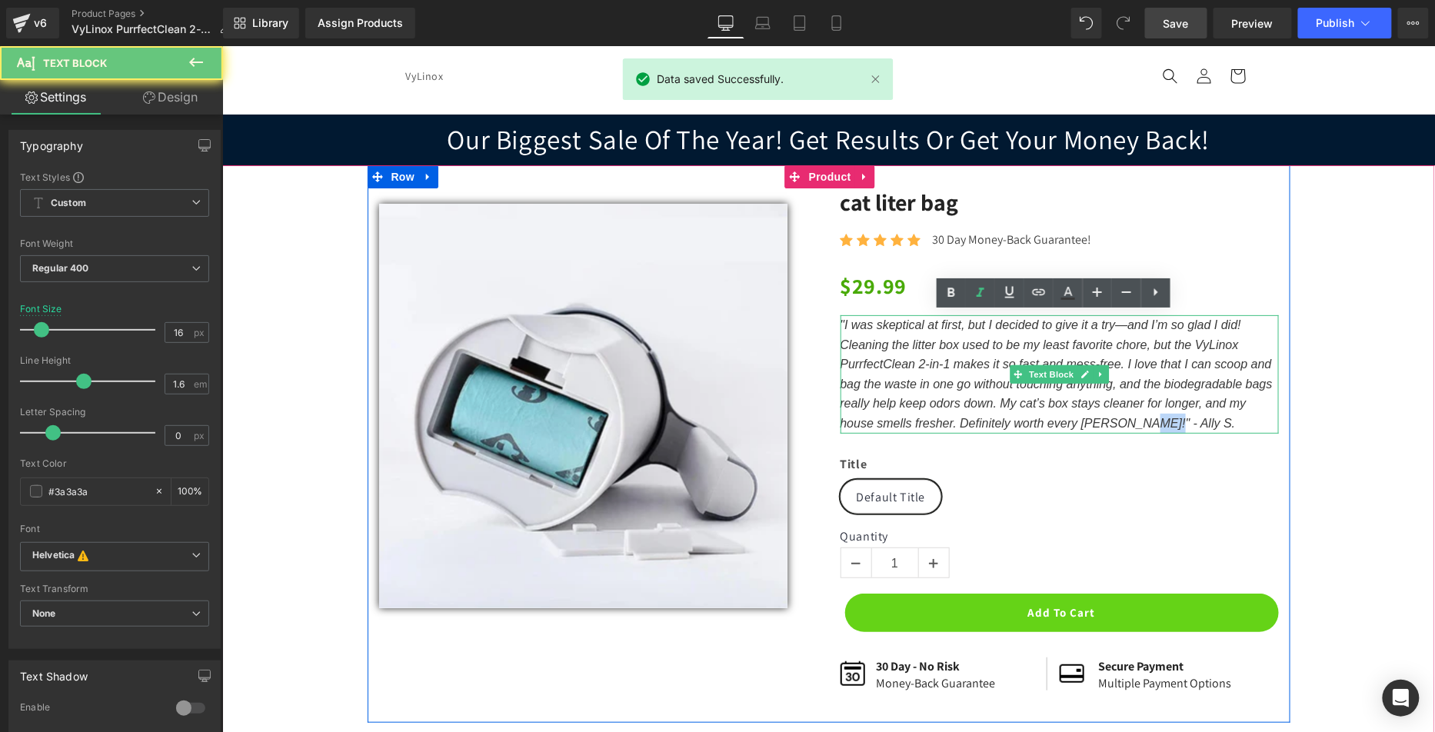
click at [1133, 418] on icon ""I was skeptical at first, but I decided to give it a try—and I’m so glad I did…" at bounding box center [1056, 373] width 432 height 111
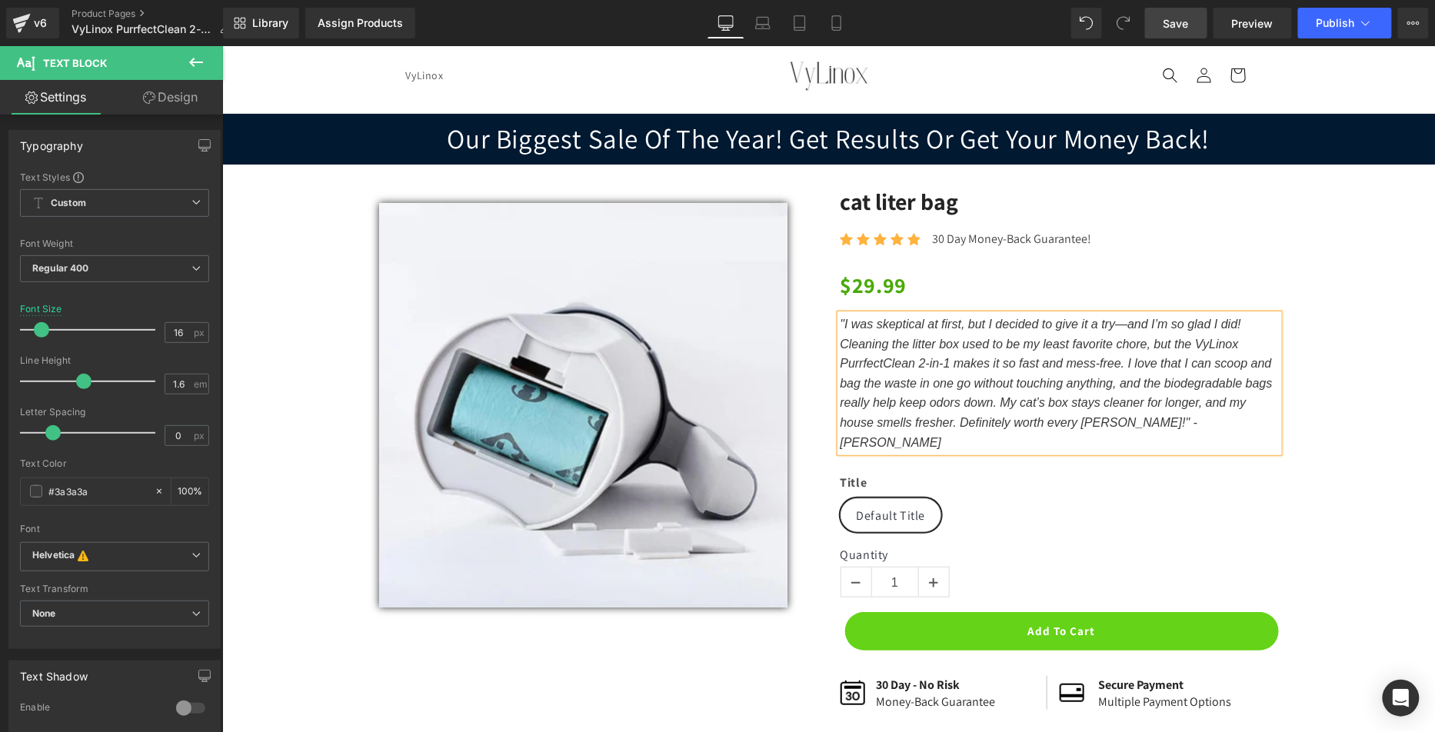
click at [1413, 405] on div "Sale Off (P) Image Row 39px cat liter bag (P) Title Icon Icon Icon Icon Icon Ic…" at bounding box center [827, 476] width 1213 height 625
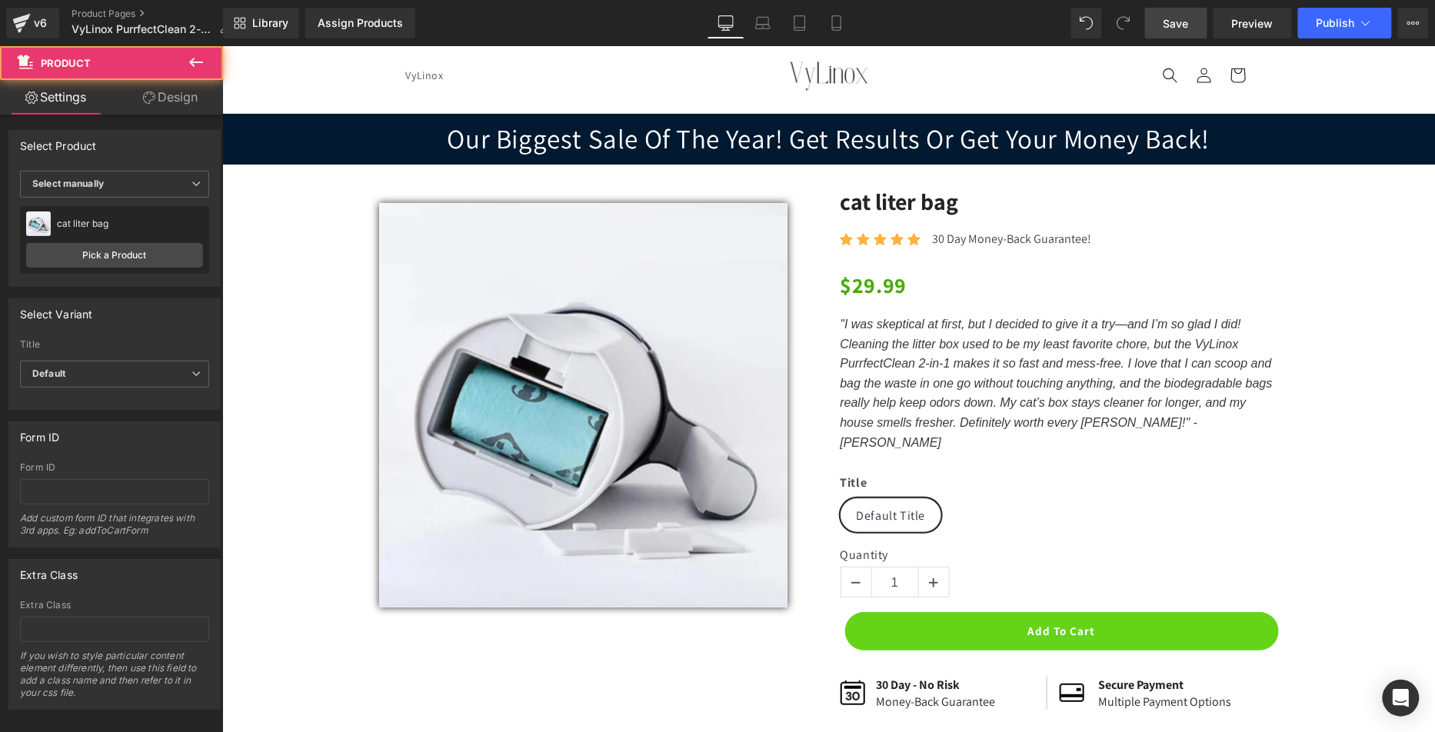
click at [1187, 38] on div "Library Assign Products Product Preview No product match your search. Please tr…" at bounding box center [829, 23] width 1212 height 46
click at [1215, 20] on link "Preview" at bounding box center [1252, 23] width 78 height 31
click at [1177, 25] on span "Save" at bounding box center [1175, 23] width 25 height 16
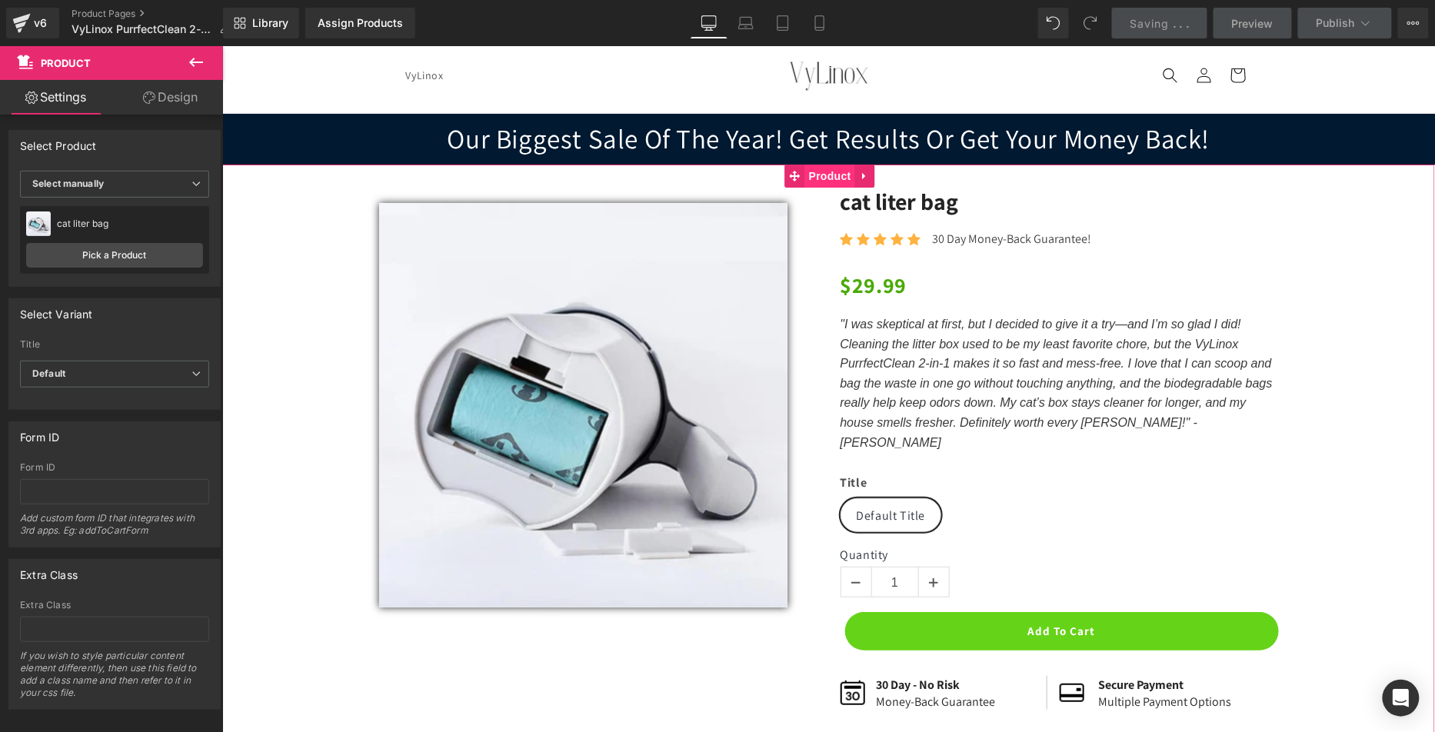
click at [836, 173] on span "Product" at bounding box center [829, 175] width 50 height 23
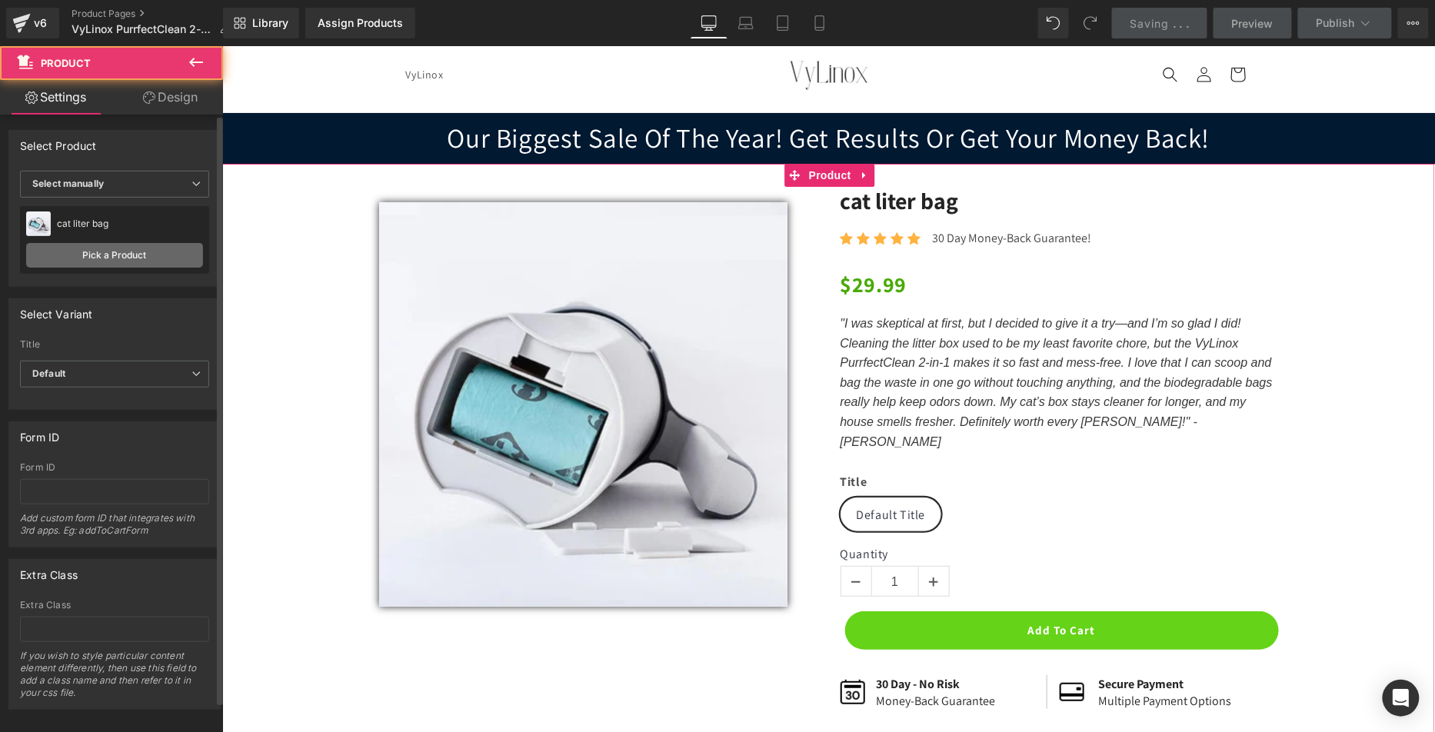
click at [169, 255] on link "Pick a Product" at bounding box center [114, 255] width 177 height 25
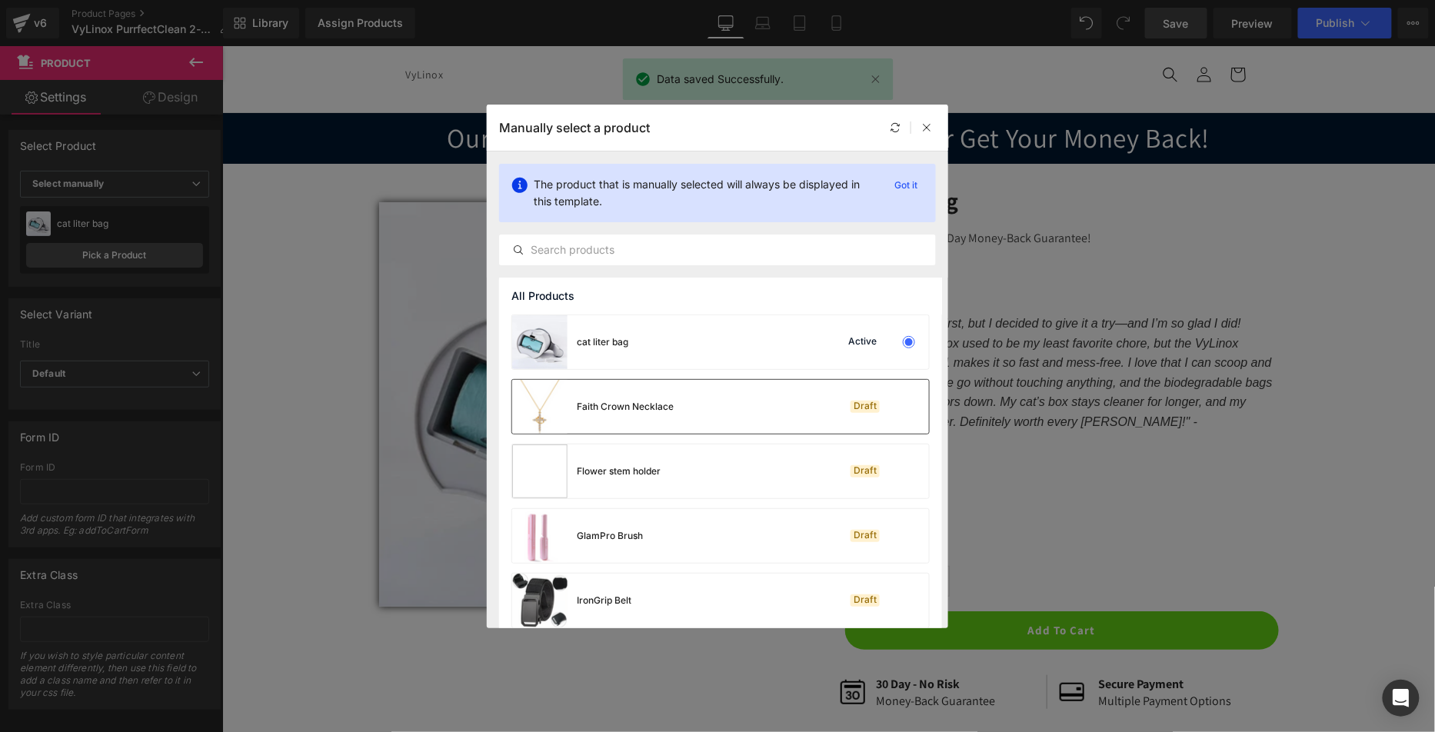
drag, startPoint x: 730, startPoint y: 414, endPoint x: 507, endPoint y: 368, distance: 227.0
click at [730, 414] on div "Faith Crown Necklace Draft" at bounding box center [720, 407] width 417 height 54
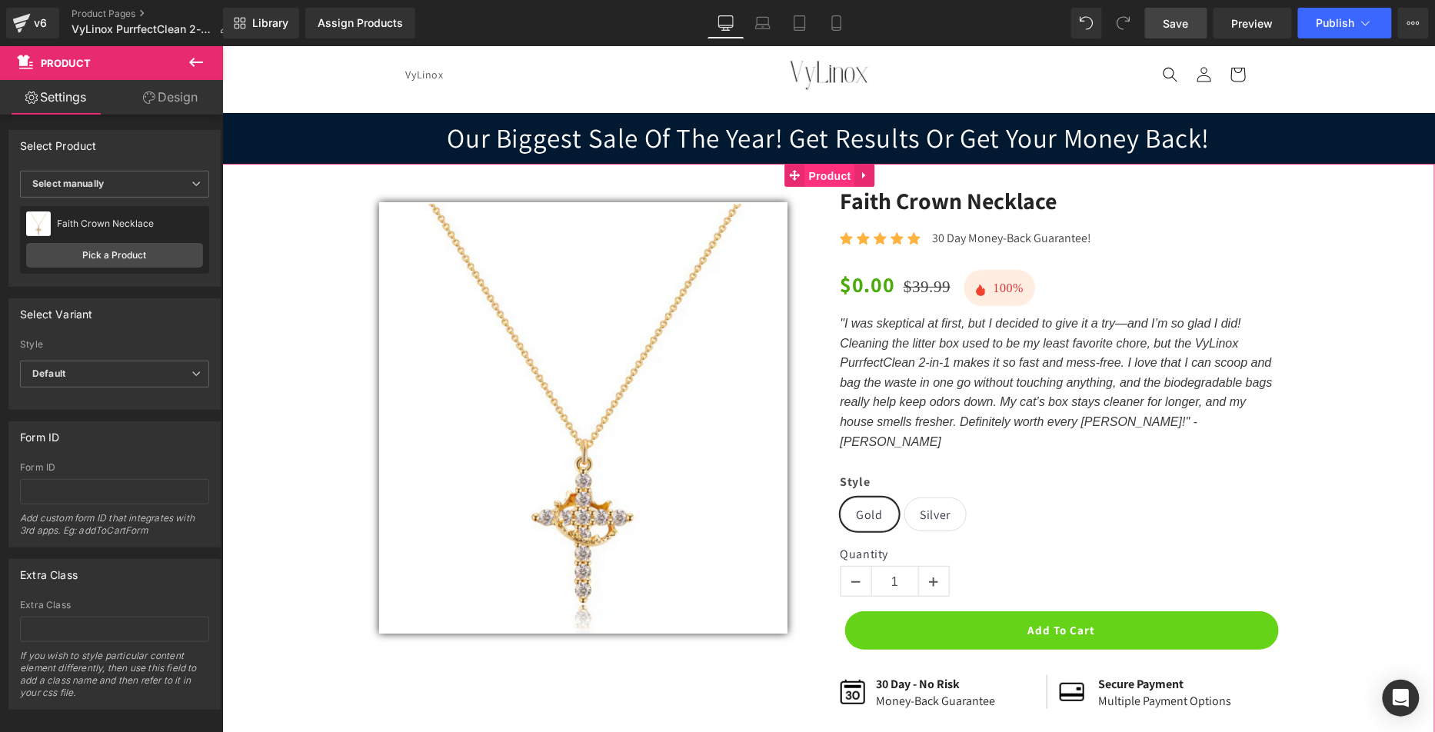
click at [828, 170] on span "Product" at bounding box center [829, 175] width 50 height 23
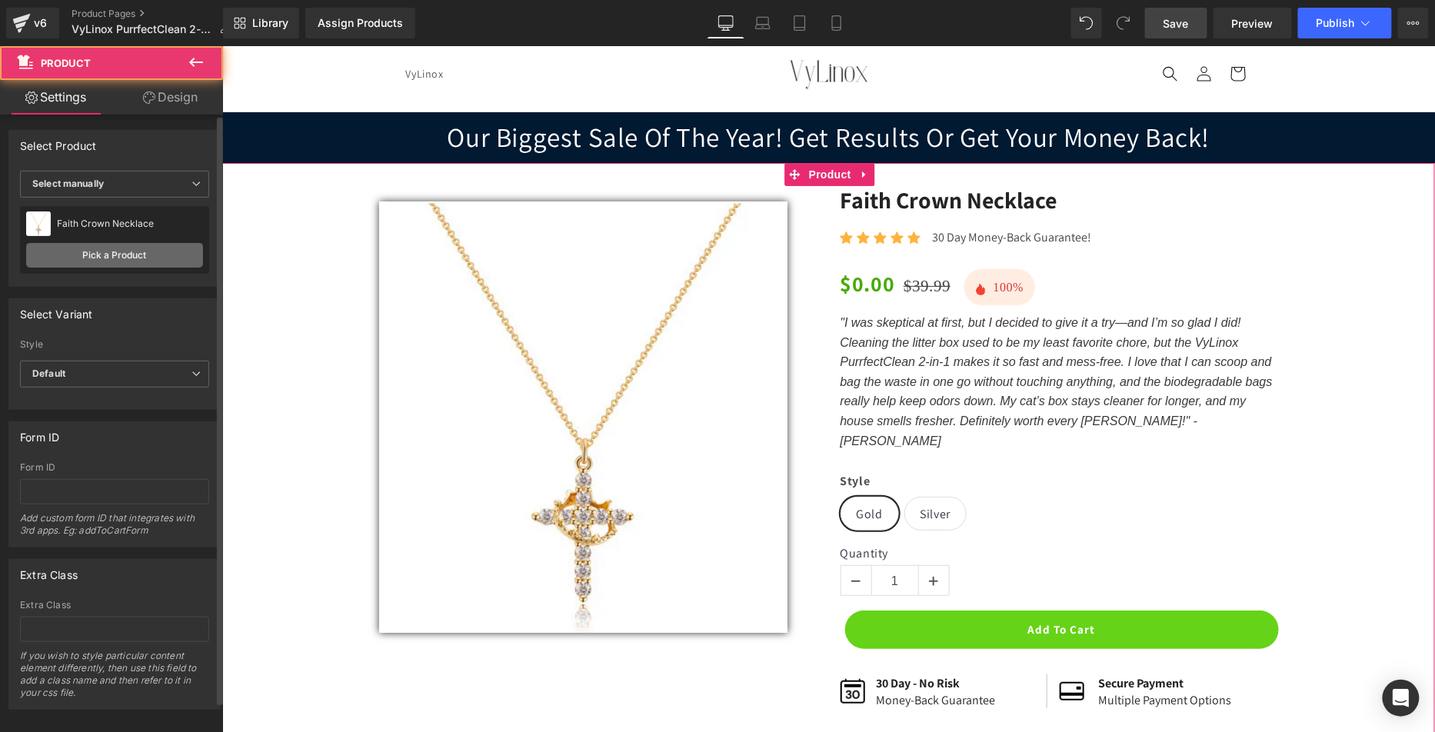
click at [129, 256] on link "Pick a Product" at bounding box center [114, 255] width 177 height 25
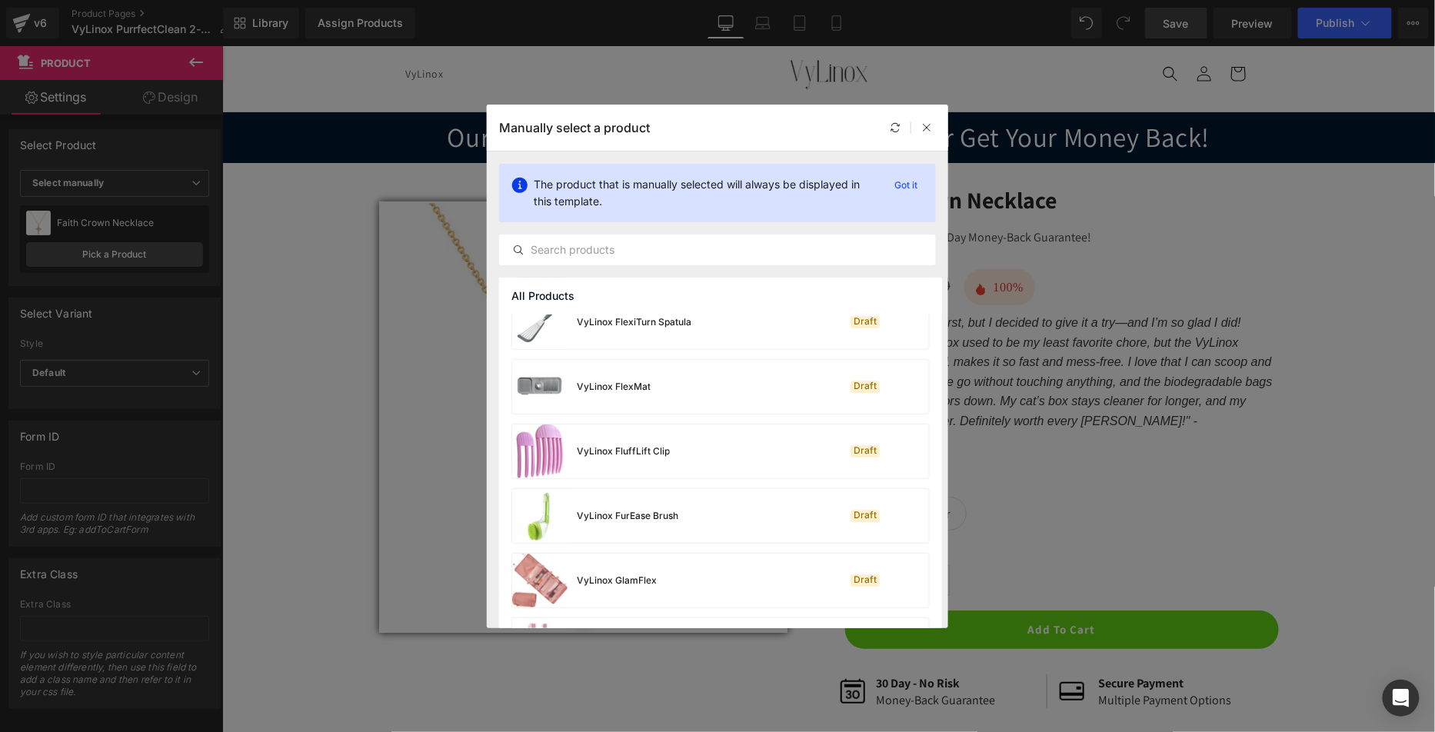
scroll to position [2038, 0]
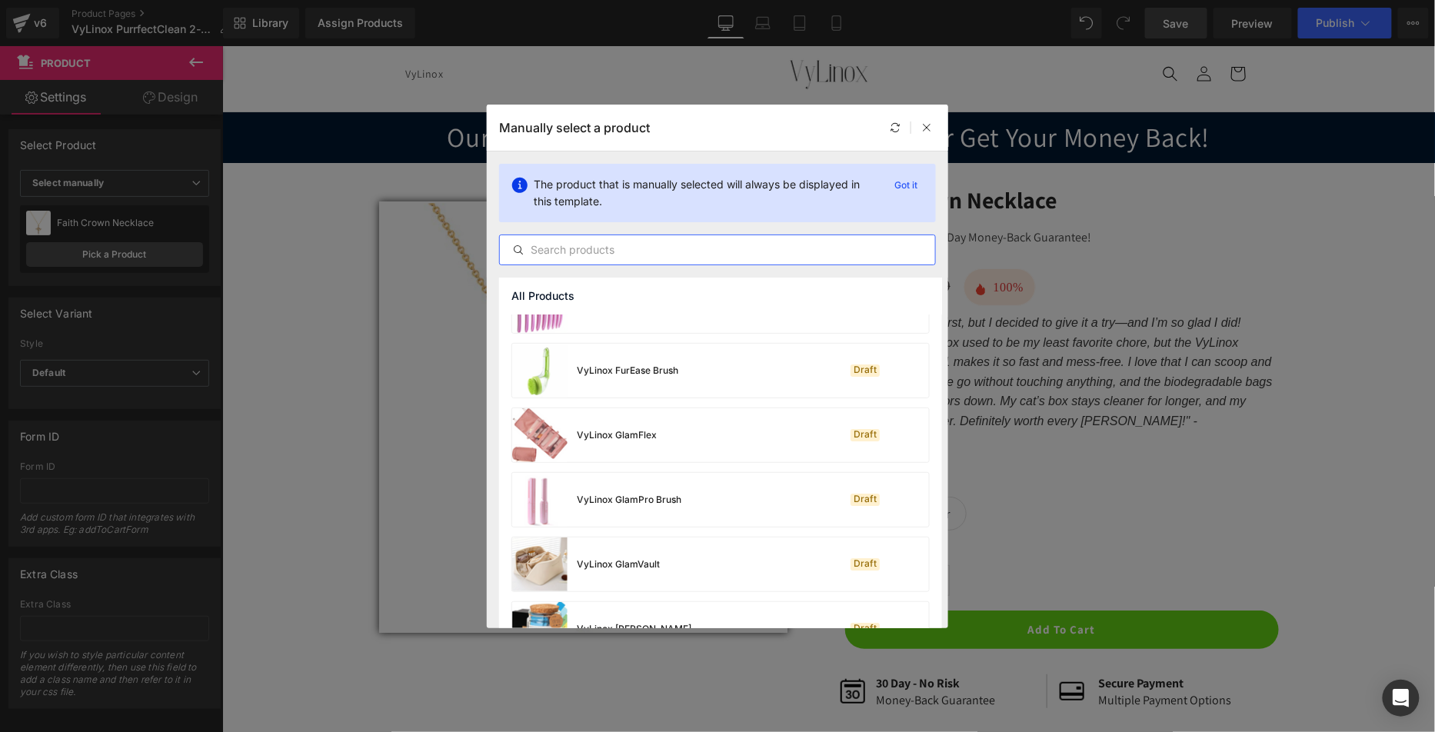
click at [631, 256] on input "text" at bounding box center [717, 250] width 435 height 18
paste input "I was skeptical at first, but I decided to give it a try—and I’m so glad I did!…"
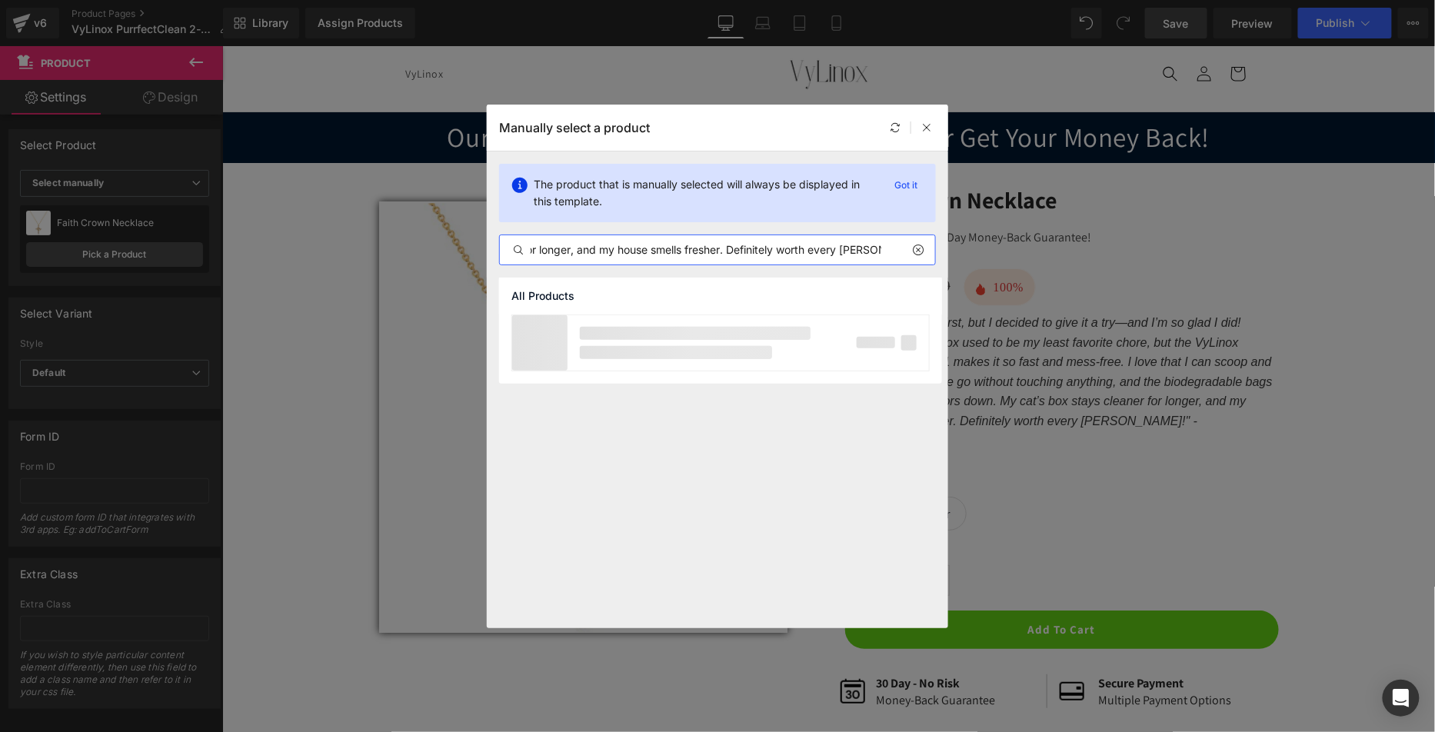
type input "I was skeptical at first, but I decided to give it a try—and I’m so glad I did!…"
click at [917, 245] on icon at bounding box center [917, 250] width 11 height 12
type input "2"
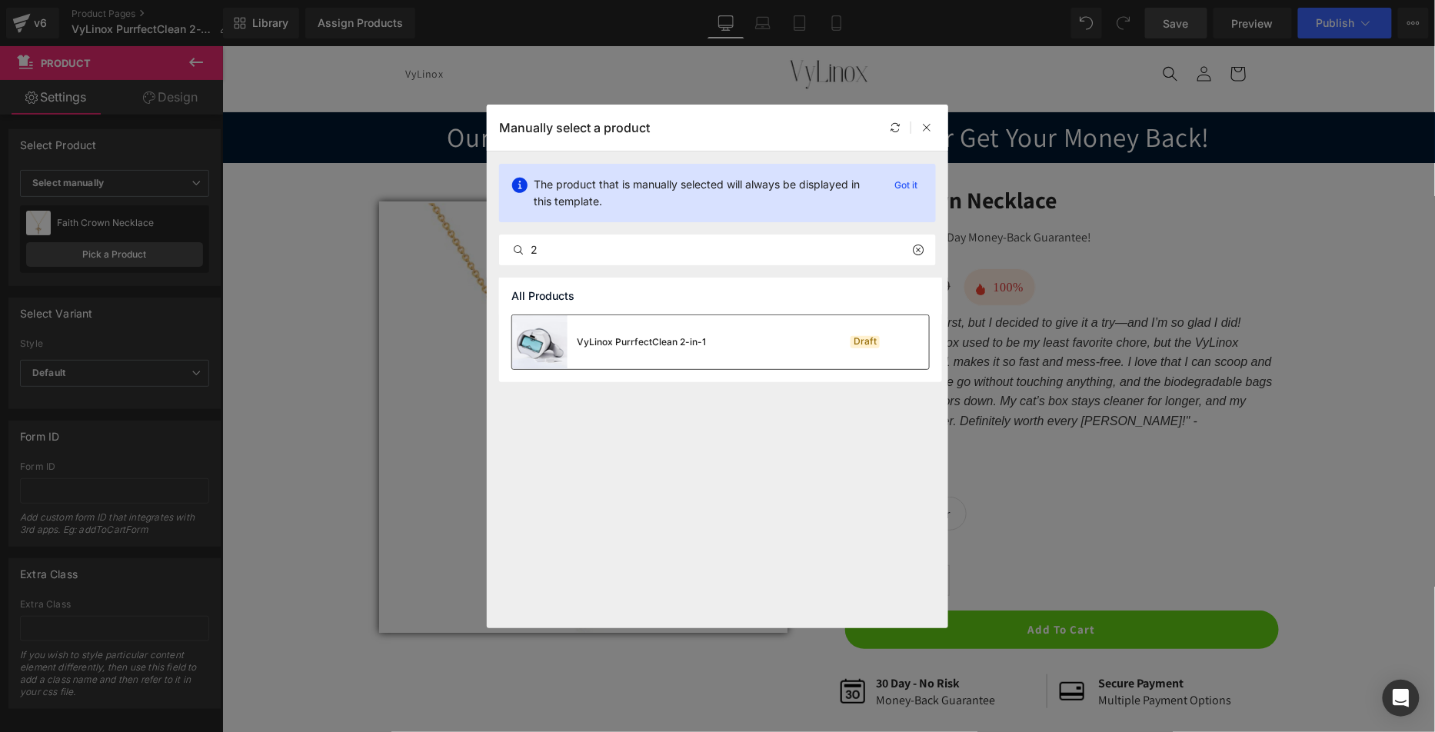
drag, startPoint x: 638, startPoint y: 333, endPoint x: 710, endPoint y: 67, distance: 275.7
click at [638, 333] on div "VyLinox PurrfectClean 2-in-1" at bounding box center [609, 342] width 194 height 54
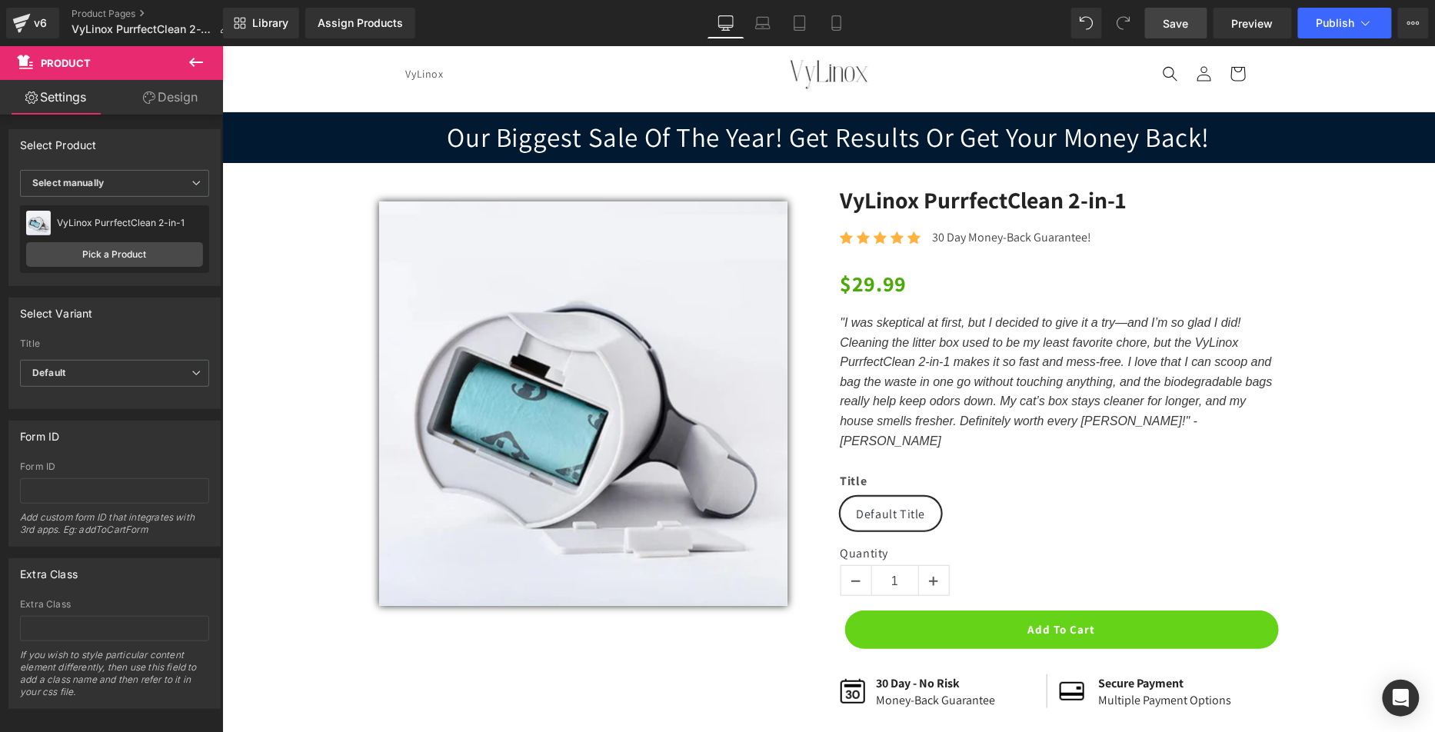
drag, startPoint x: 1189, startPoint y: 24, endPoint x: 1186, endPoint y: 36, distance: 12.9
click at [1189, 24] on span "Save" at bounding box center [1175, 23] width 25 height 16
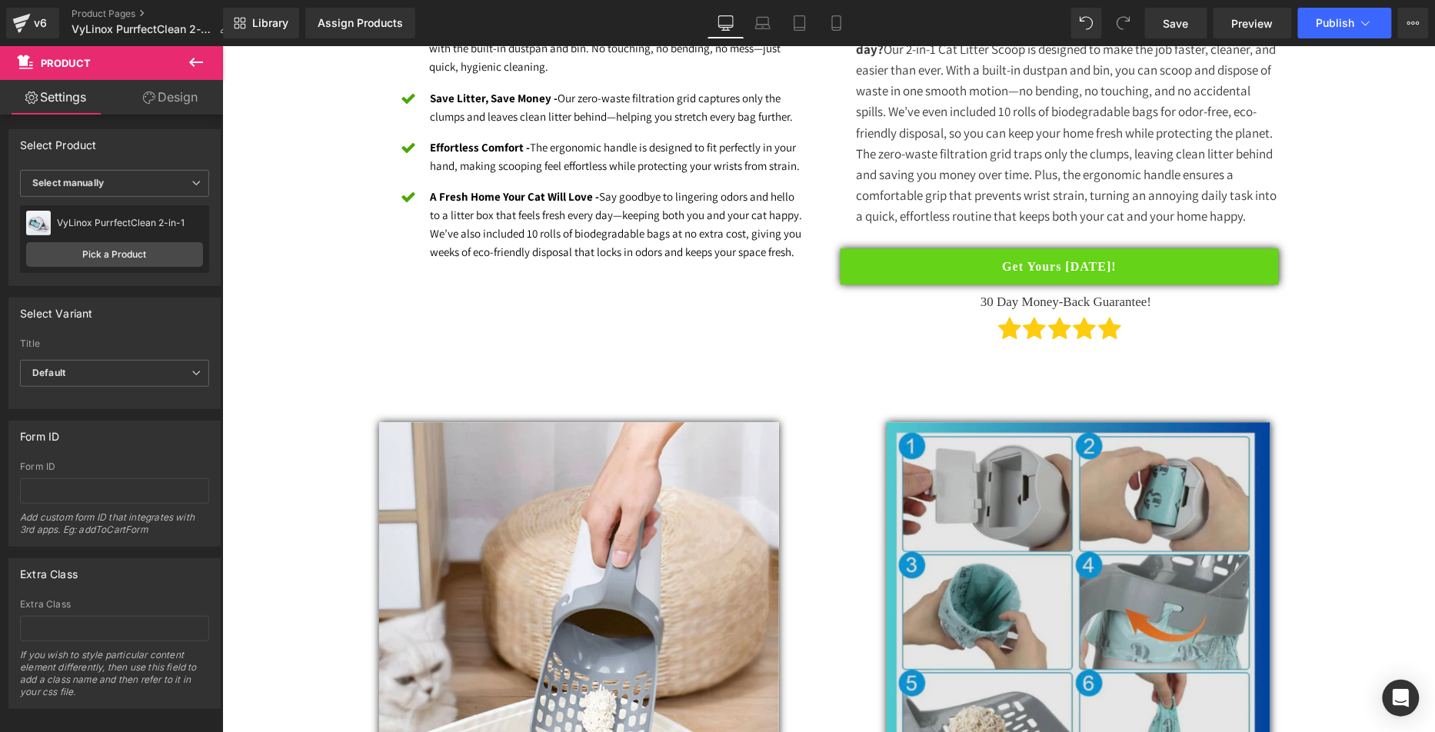
scroll to position [1581, 0]
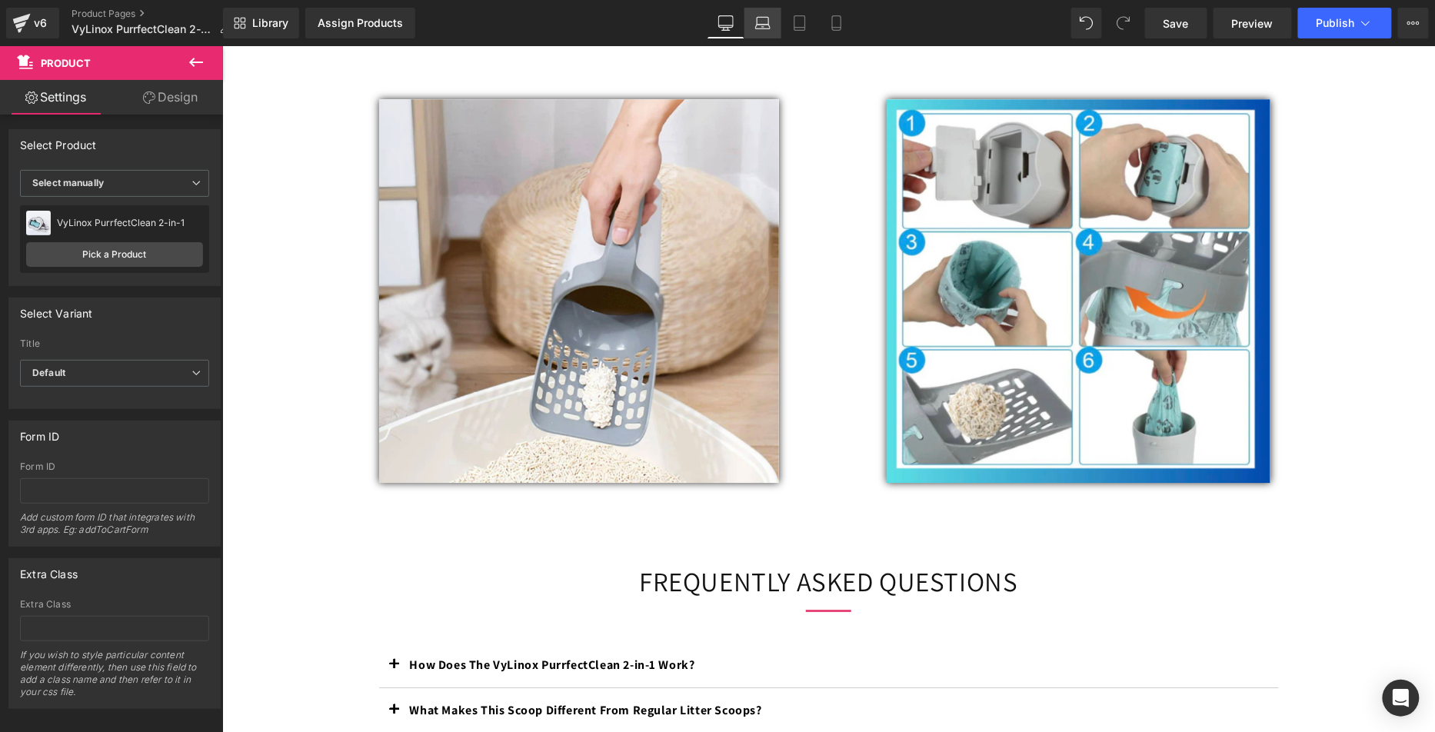
click at [764, 22] on icon at bounding box center [762, 22] width 15 height 15
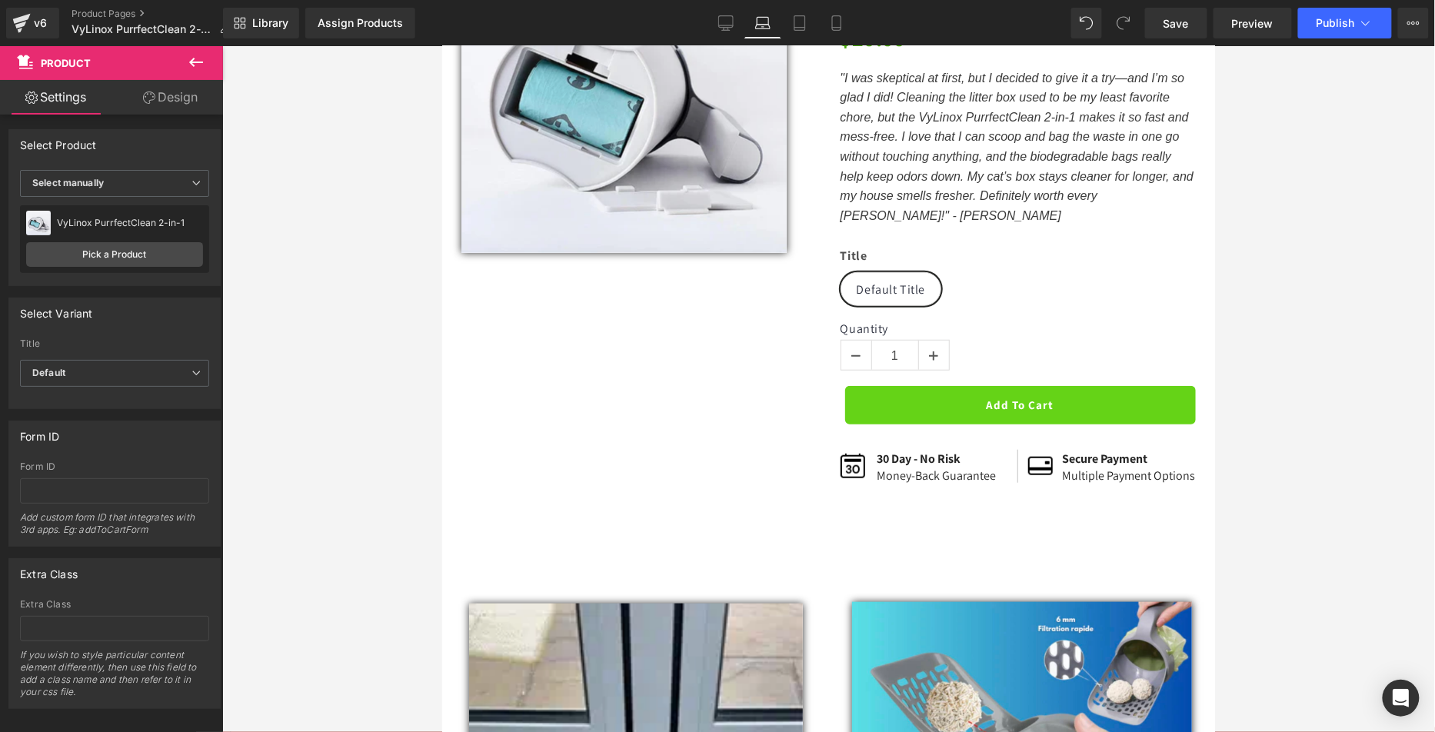
scroll to position [0, 0]
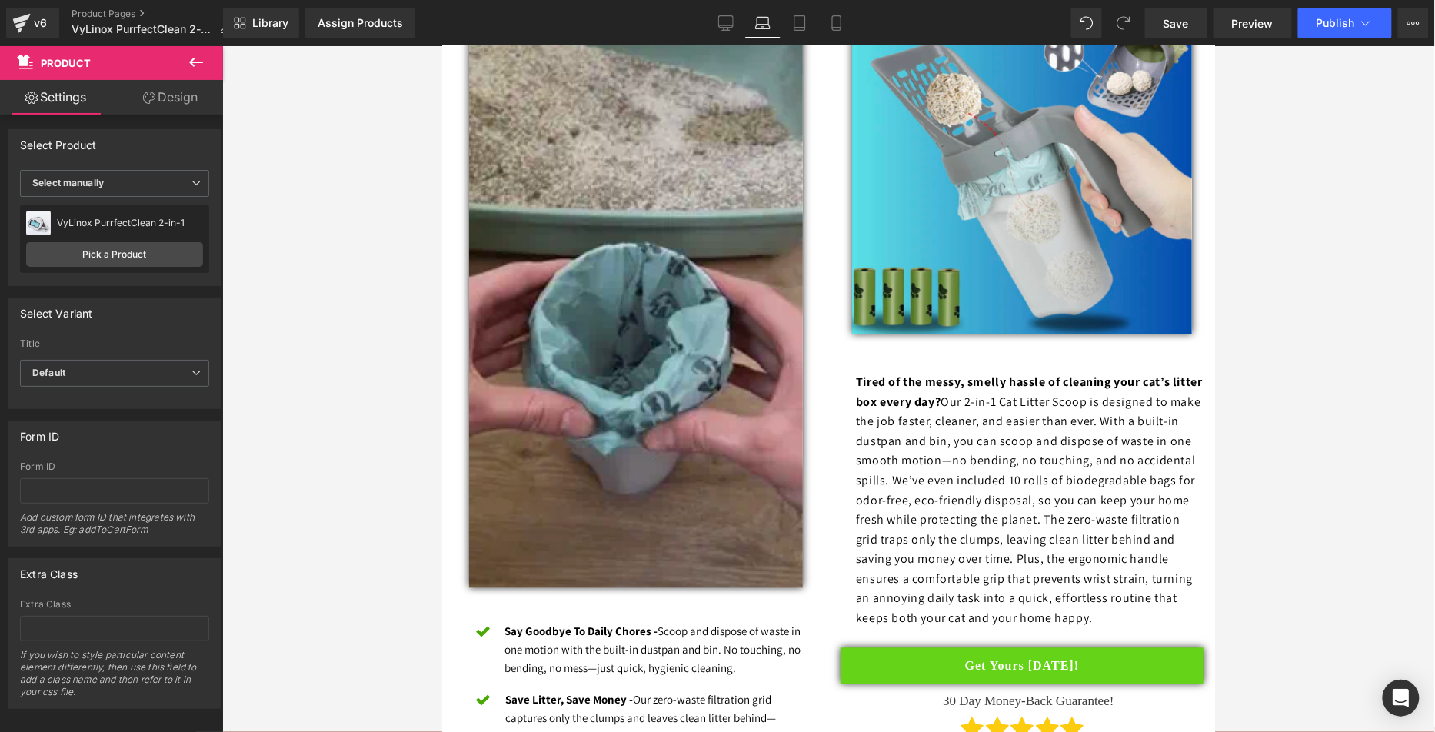
click at [597, 171] on img at bounding box center [634, 291] width 333 height 593
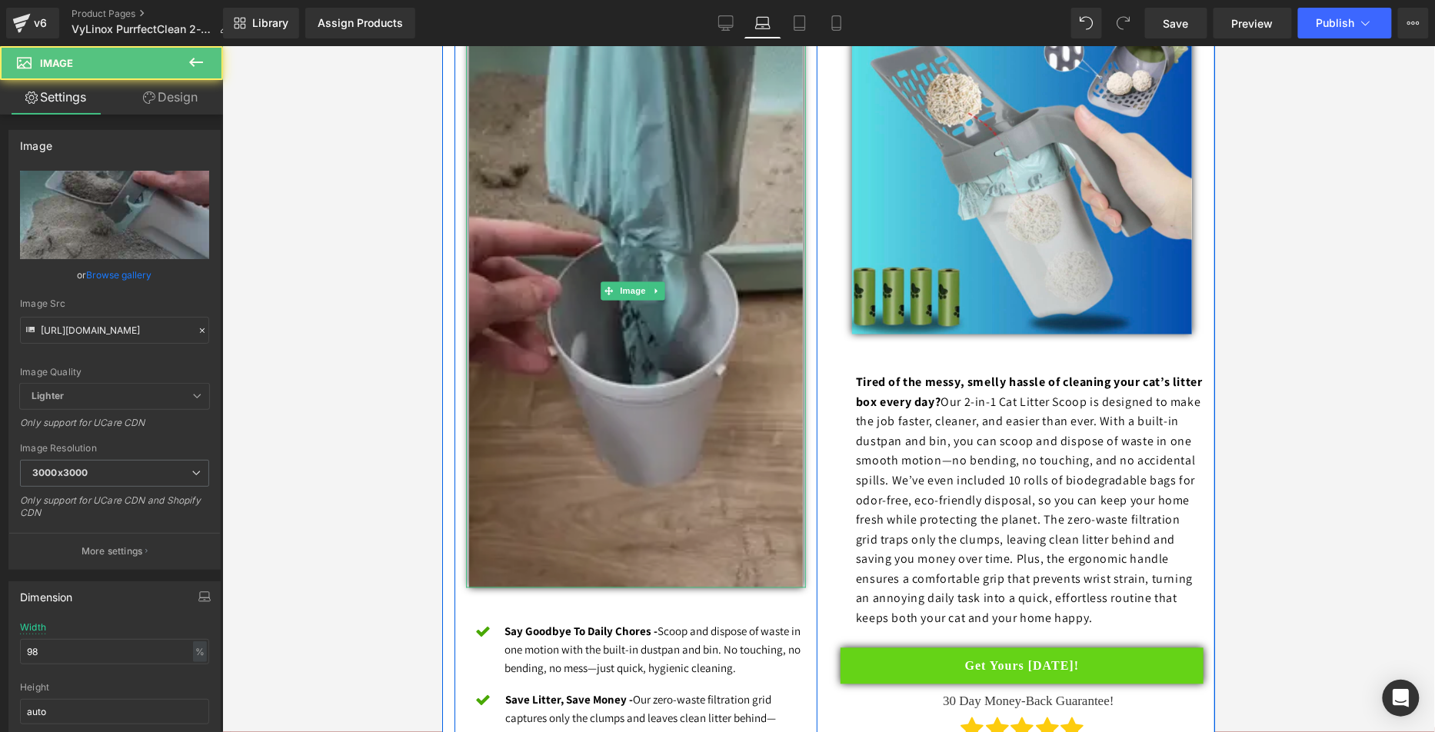
scroll to position [894, 0]
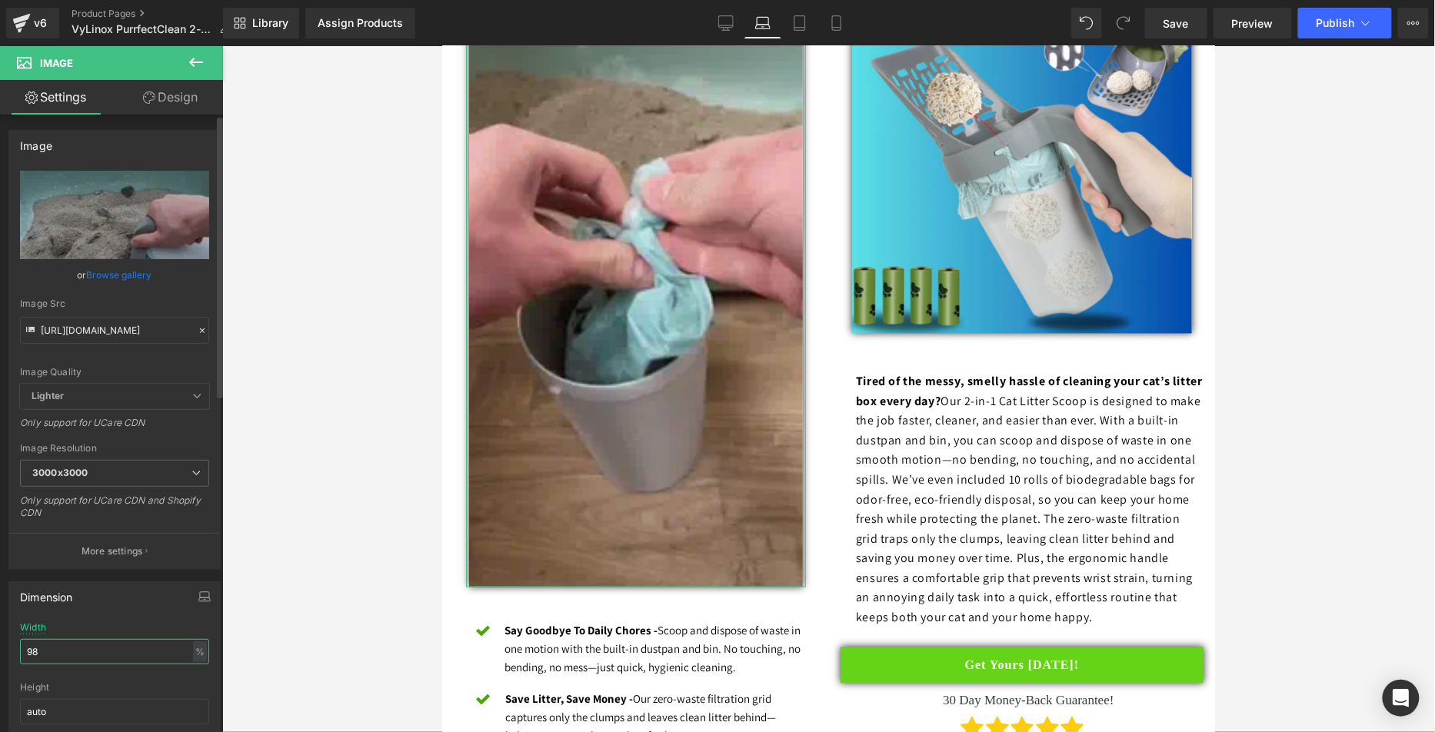
drag, startPoint x: 25, startPoint y: 646, endPoint x: 0, endPoint y: 638, distance: 25.8
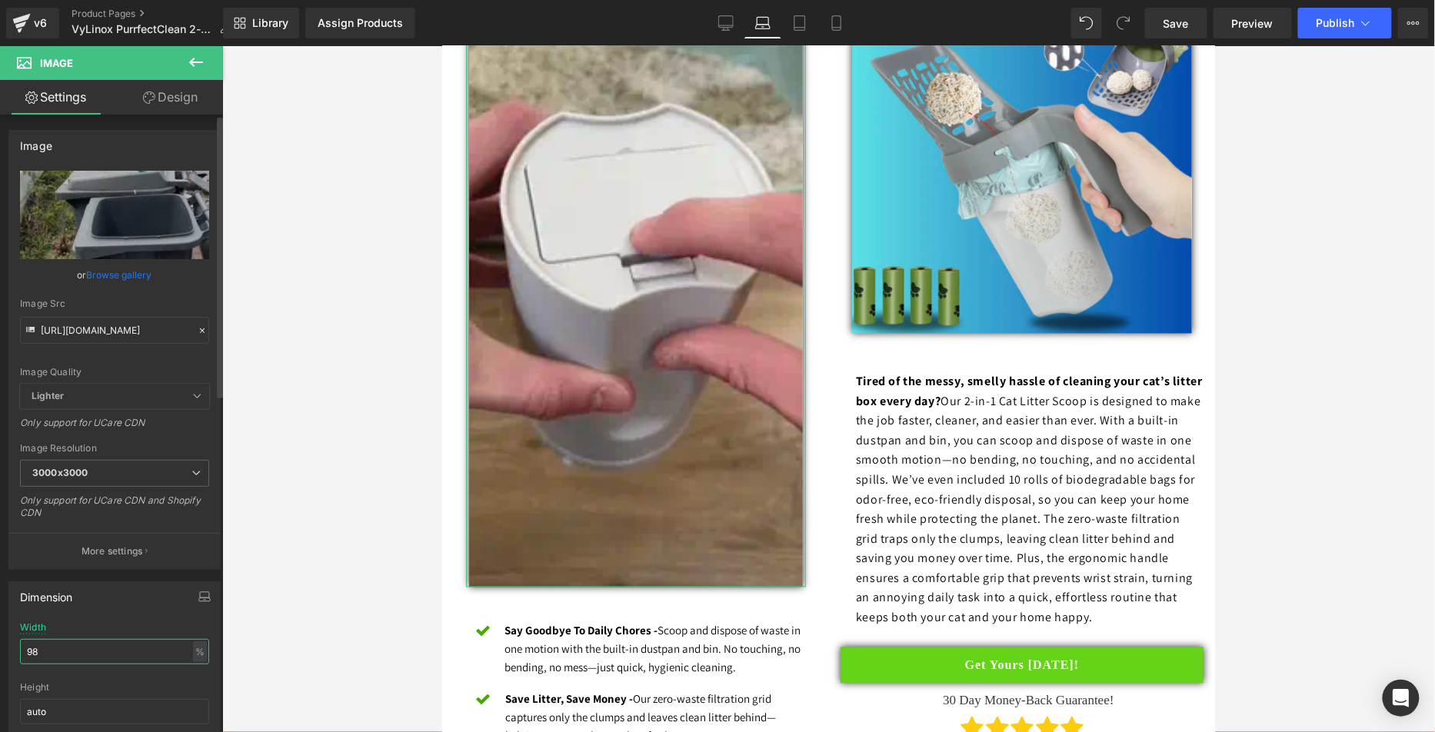
click at [0, 638] on div "Dimension 98% Width 98 % % px auto Height auto 0 Circle Image" at bounding box center [115, 673] width 230 height 207
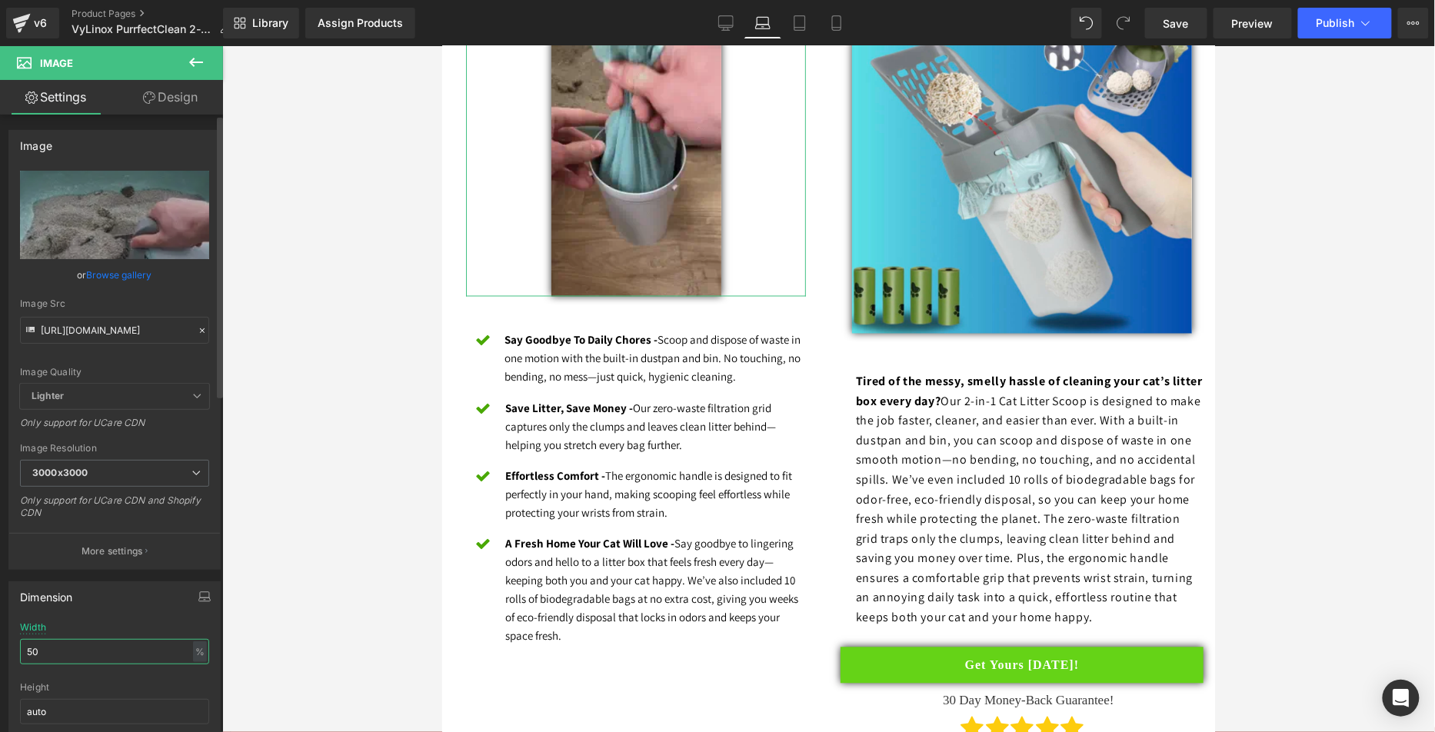
type input "5"
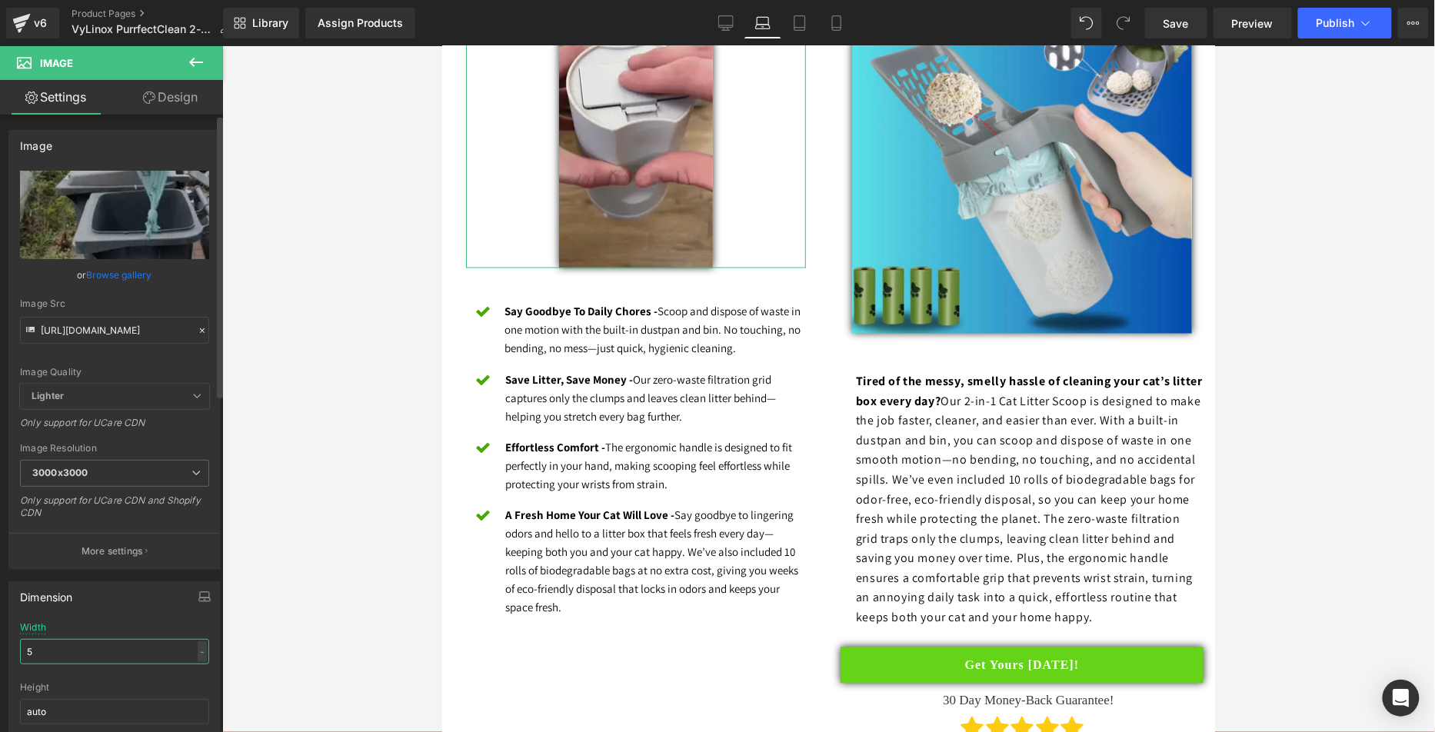
type input "58"
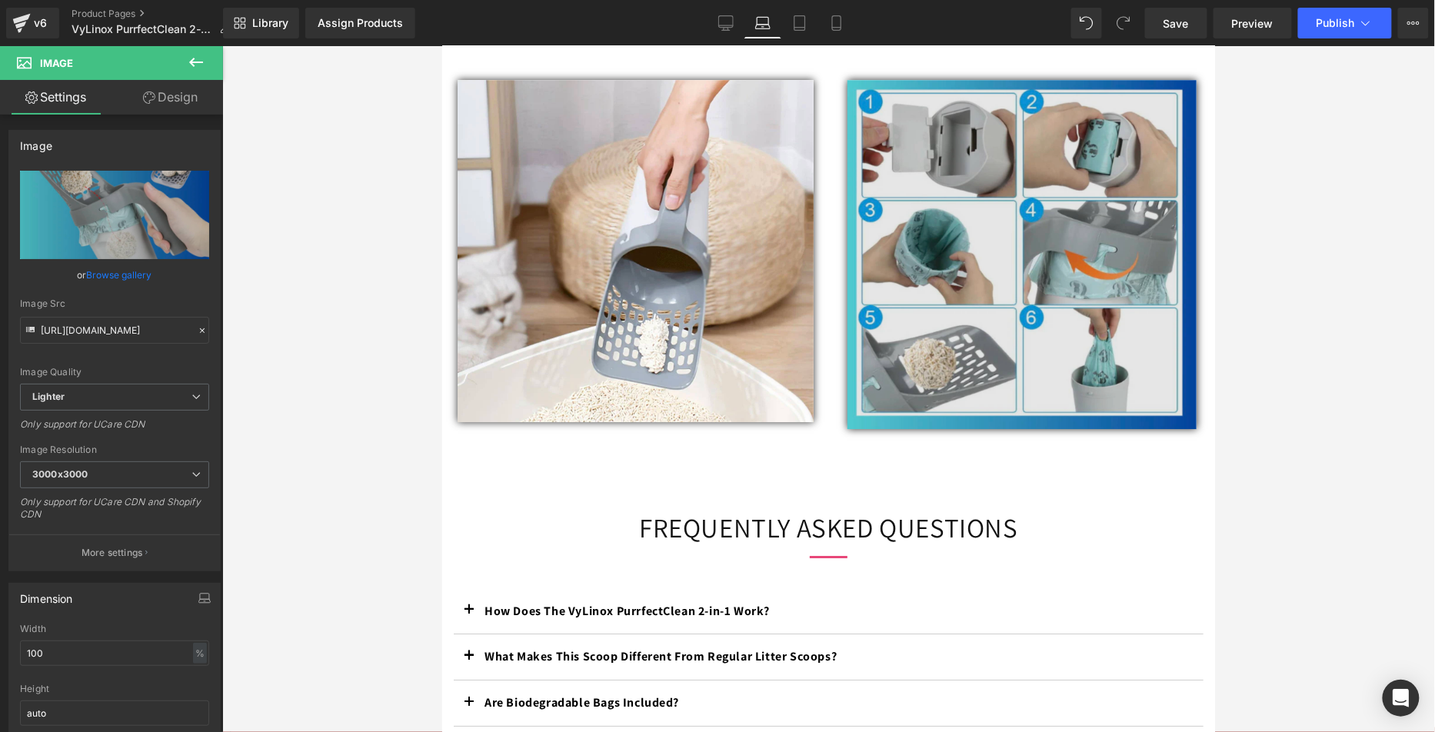
click at [1033, 238] on img at bounding box center [1021, 253] width 349 height 348
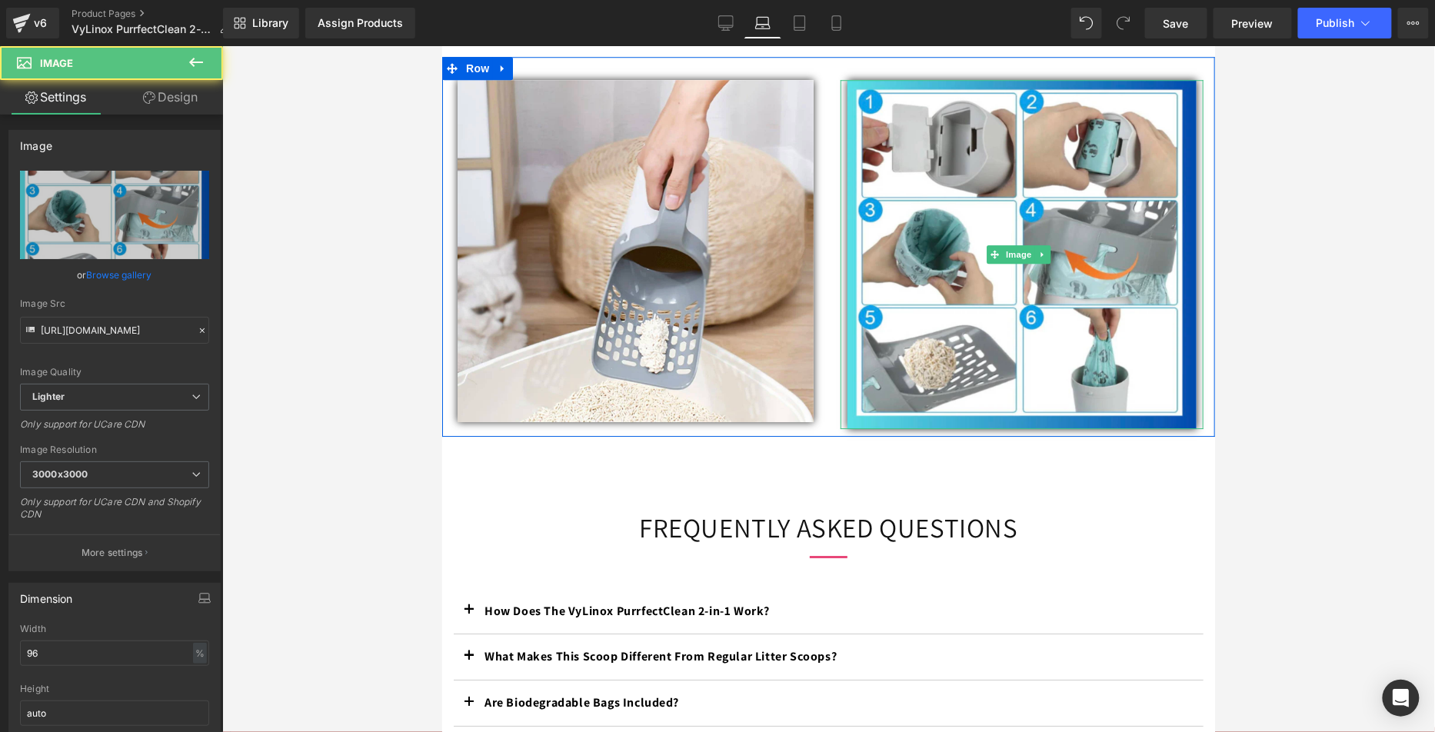
scroll to position [1636, 0]
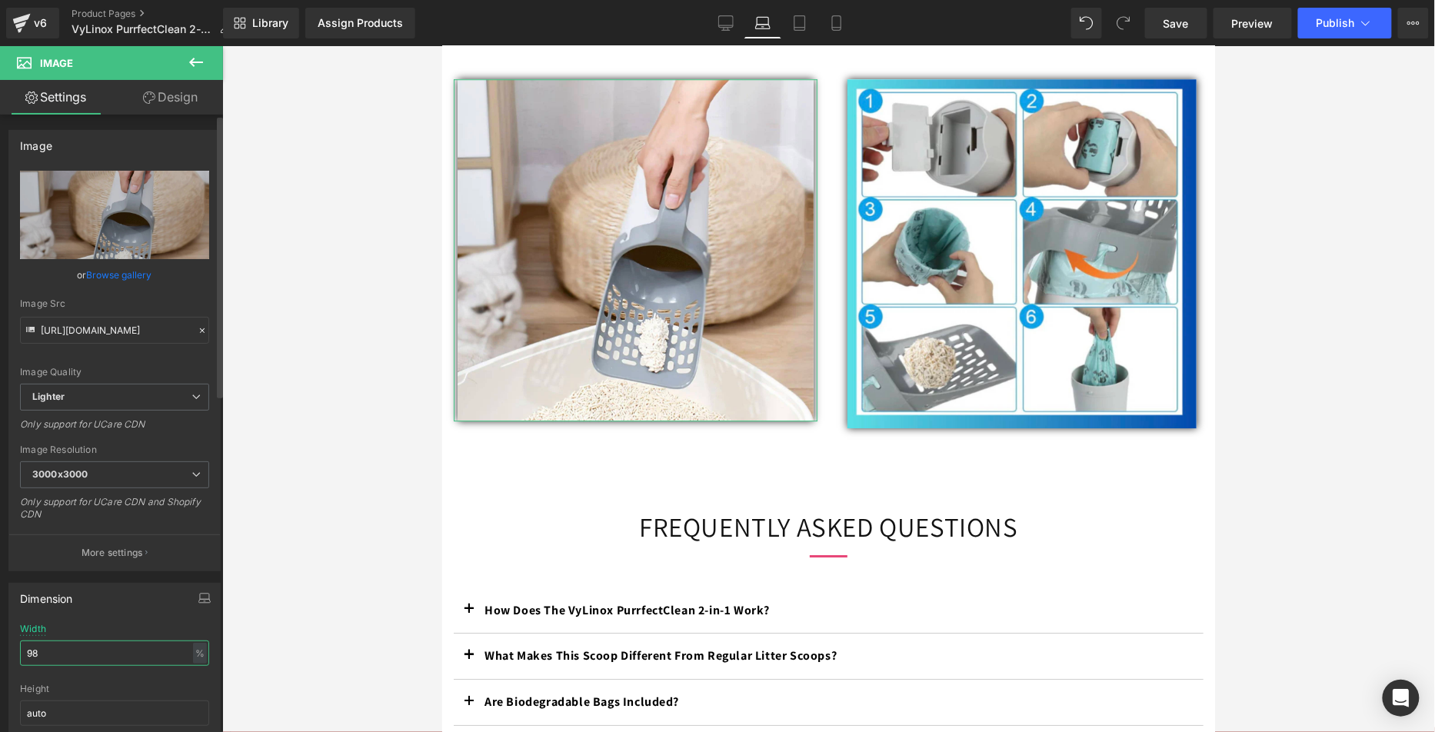
drag, startPoint x: 61, startPoint y: 649, endPoint x: 0, endPoint y: 640, distance: 61.3
click at [0, 640] on div "Dimension 98% Width 98 % % px auto Height auto 0 Circle Image" at bounding box center [115, 674] width 230 height 207
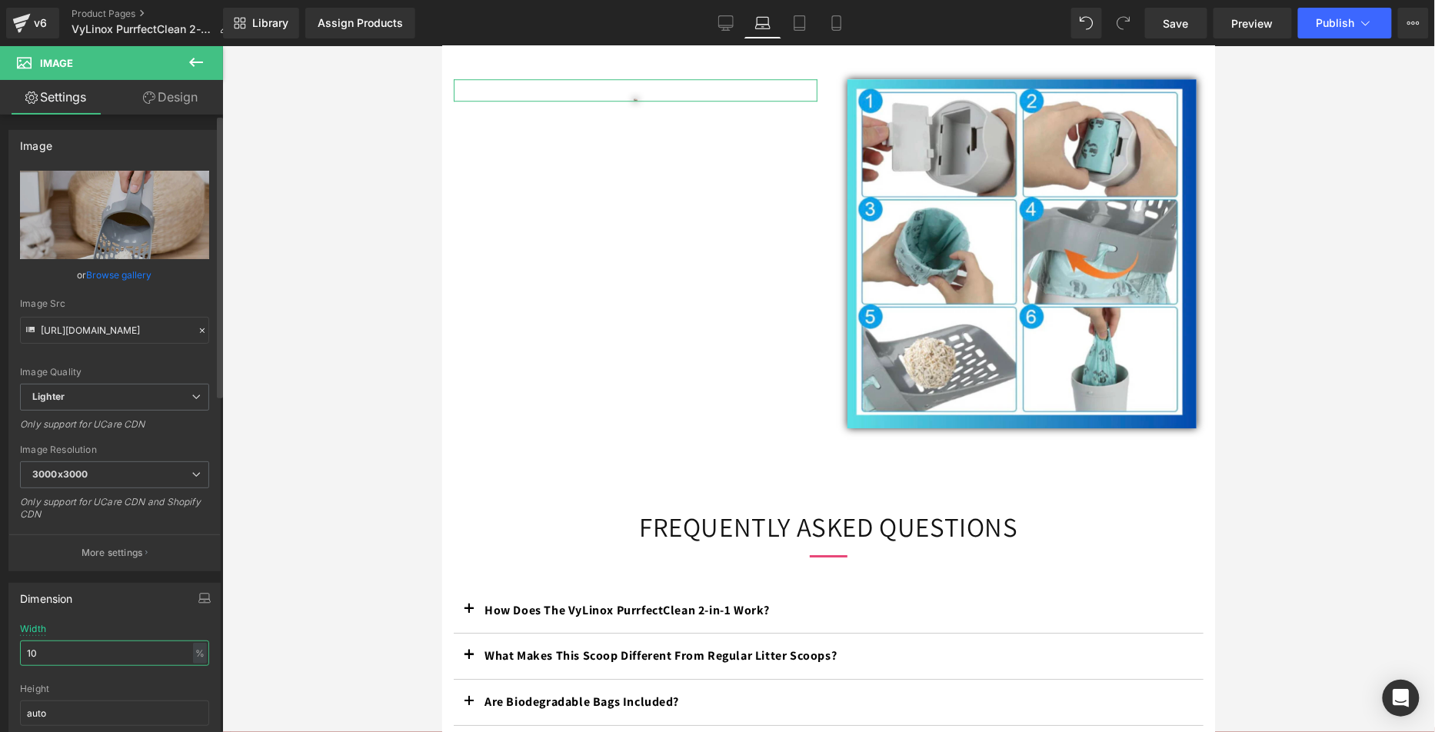
type input "100"
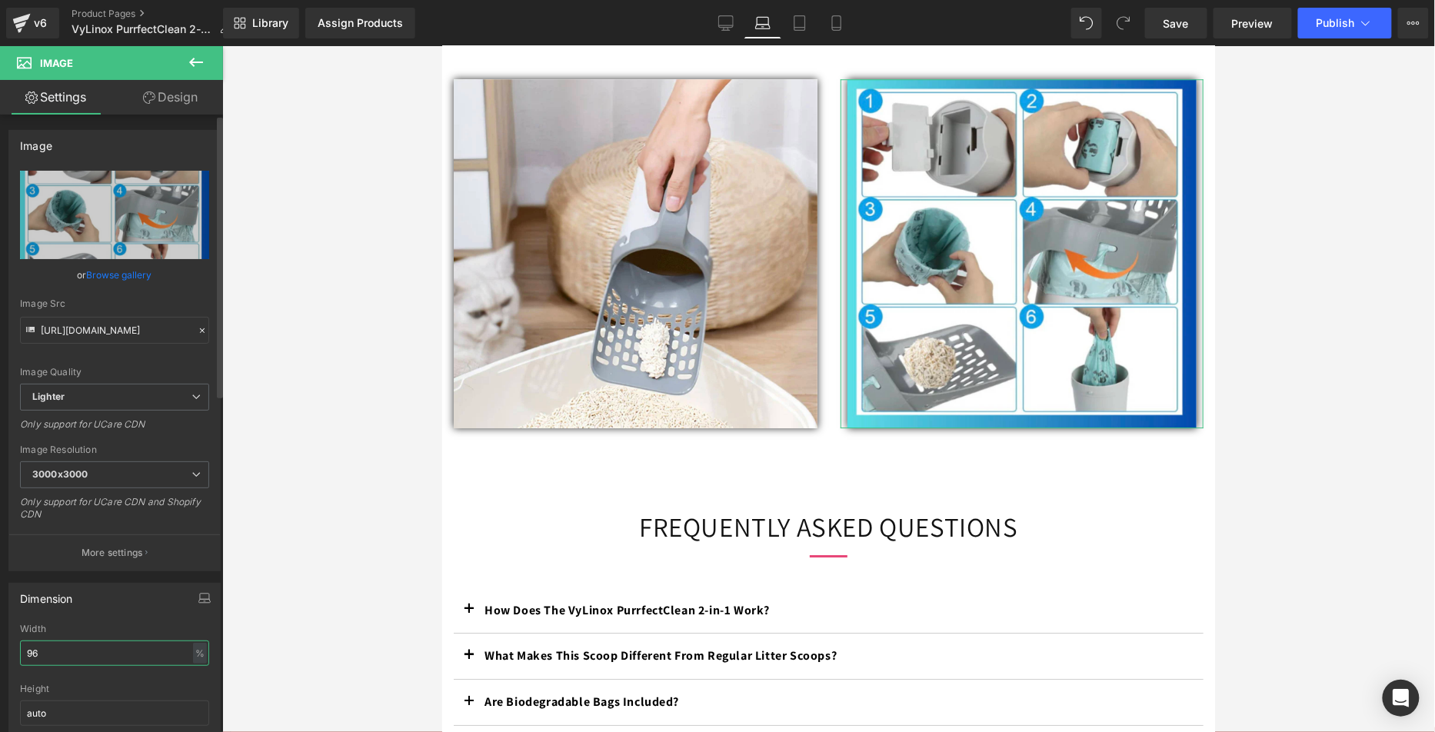
drag, startPoint x: 47, startPoint y: 655, endPoint x: 6, endPoint y: 639, distance: 43.8
click at [2, 639] on div "Dimension 96% Width 96 % % px auto Height auto 0 Circle Image" at bounding box center [115, 674] width 230 height 207
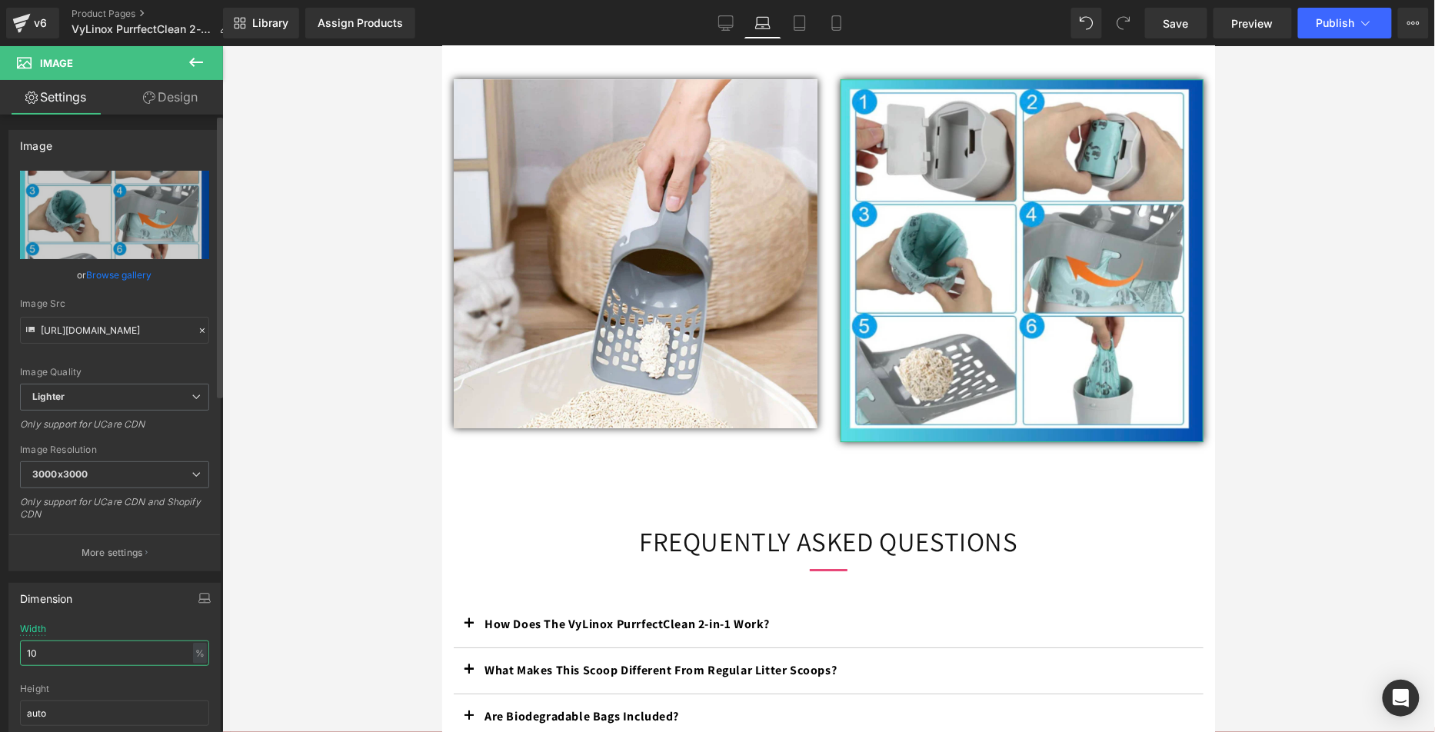
type input "1"
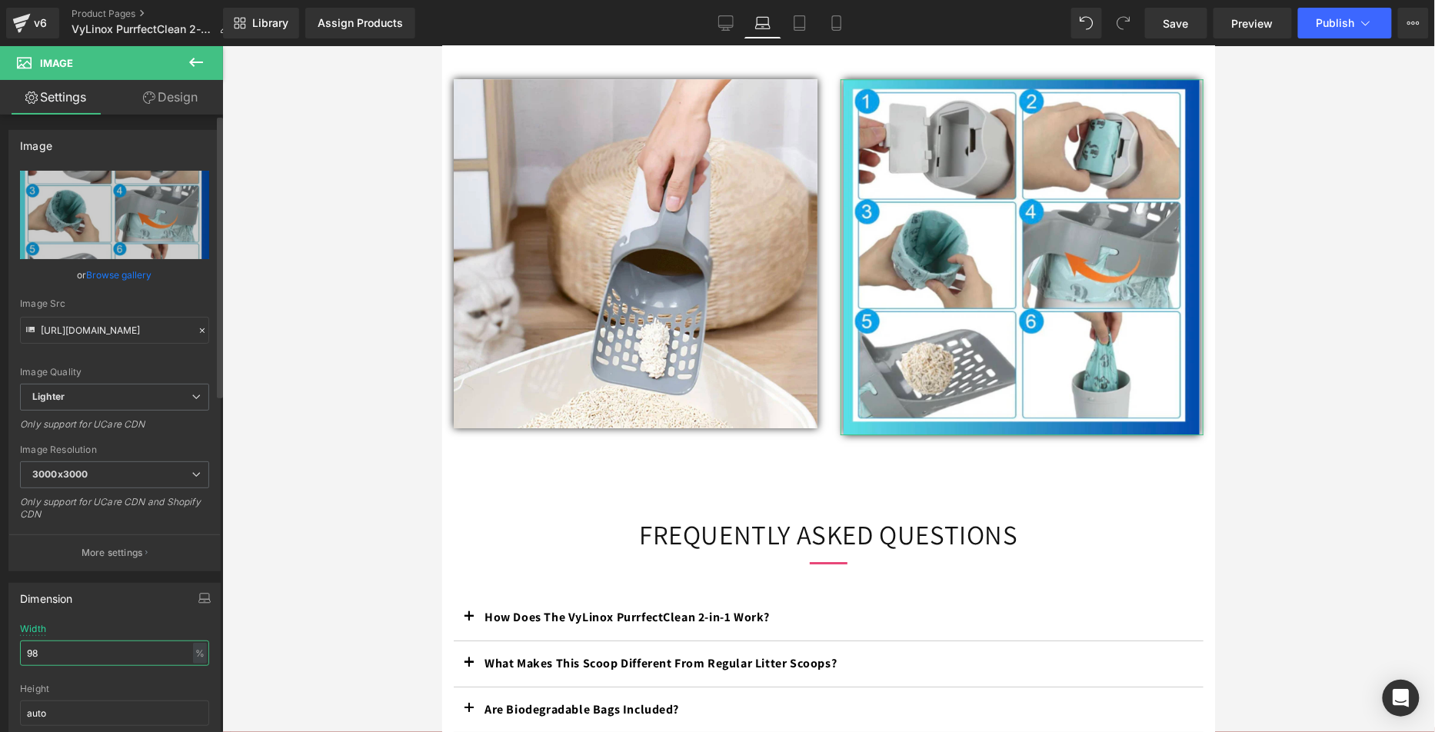
type input "9"
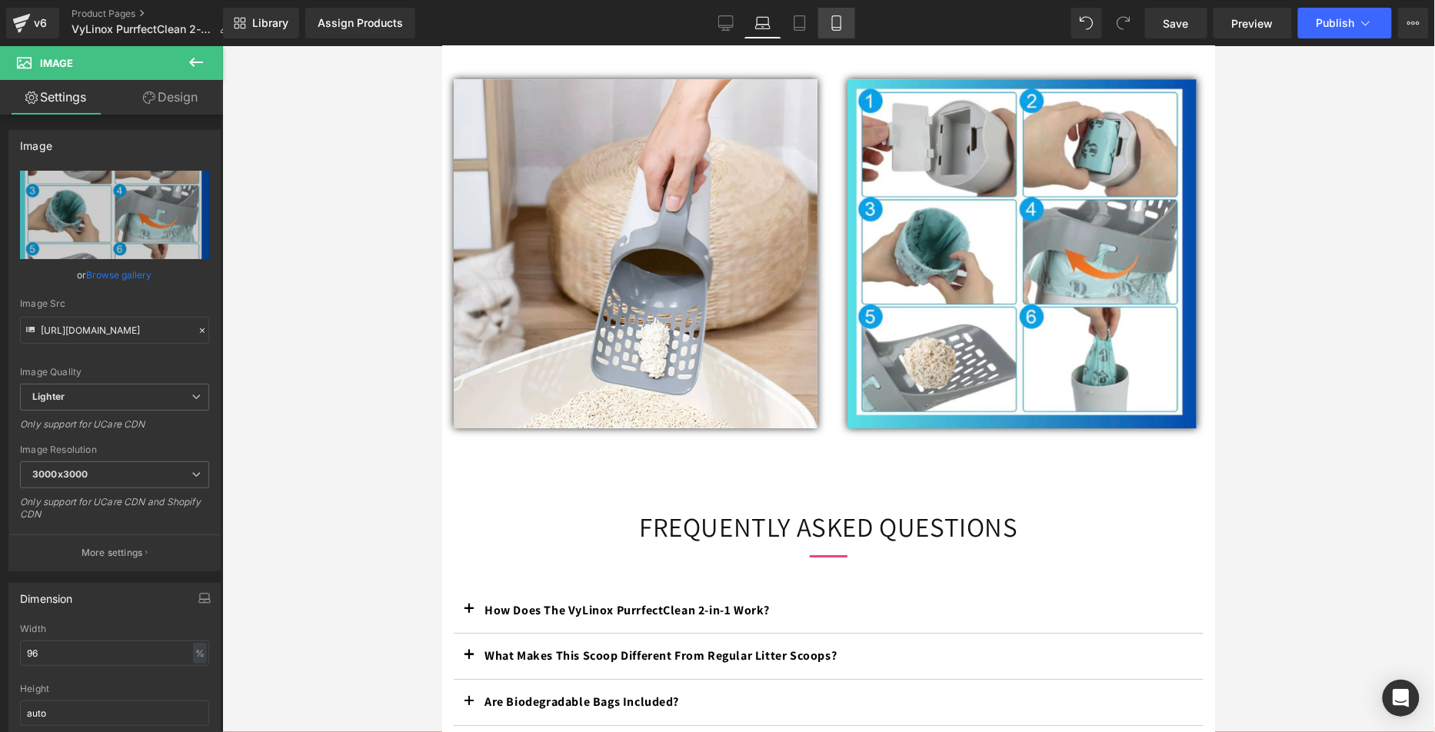
click at [819, 25] on link "Mobile" at bounding box center [836, 23] width 37 height 31
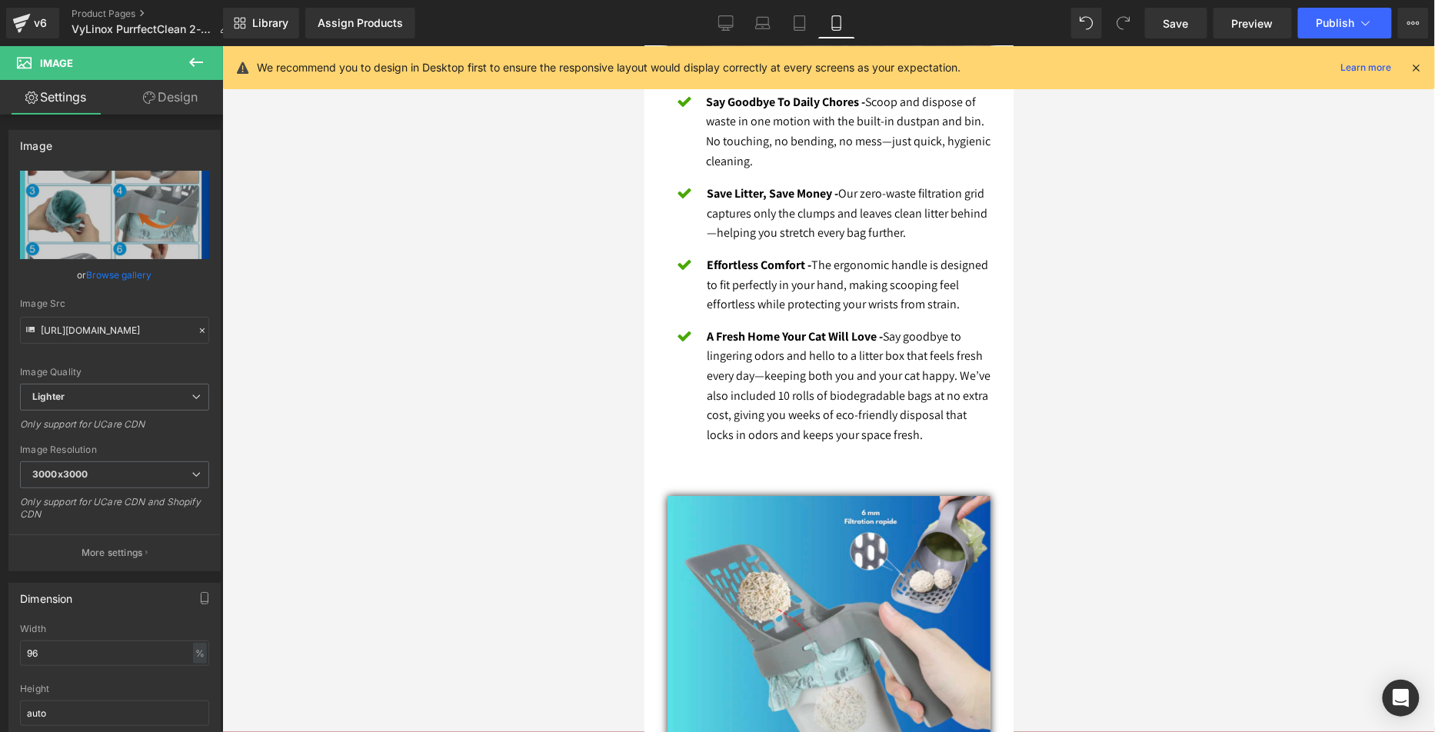
scroll to position [3047, 0]
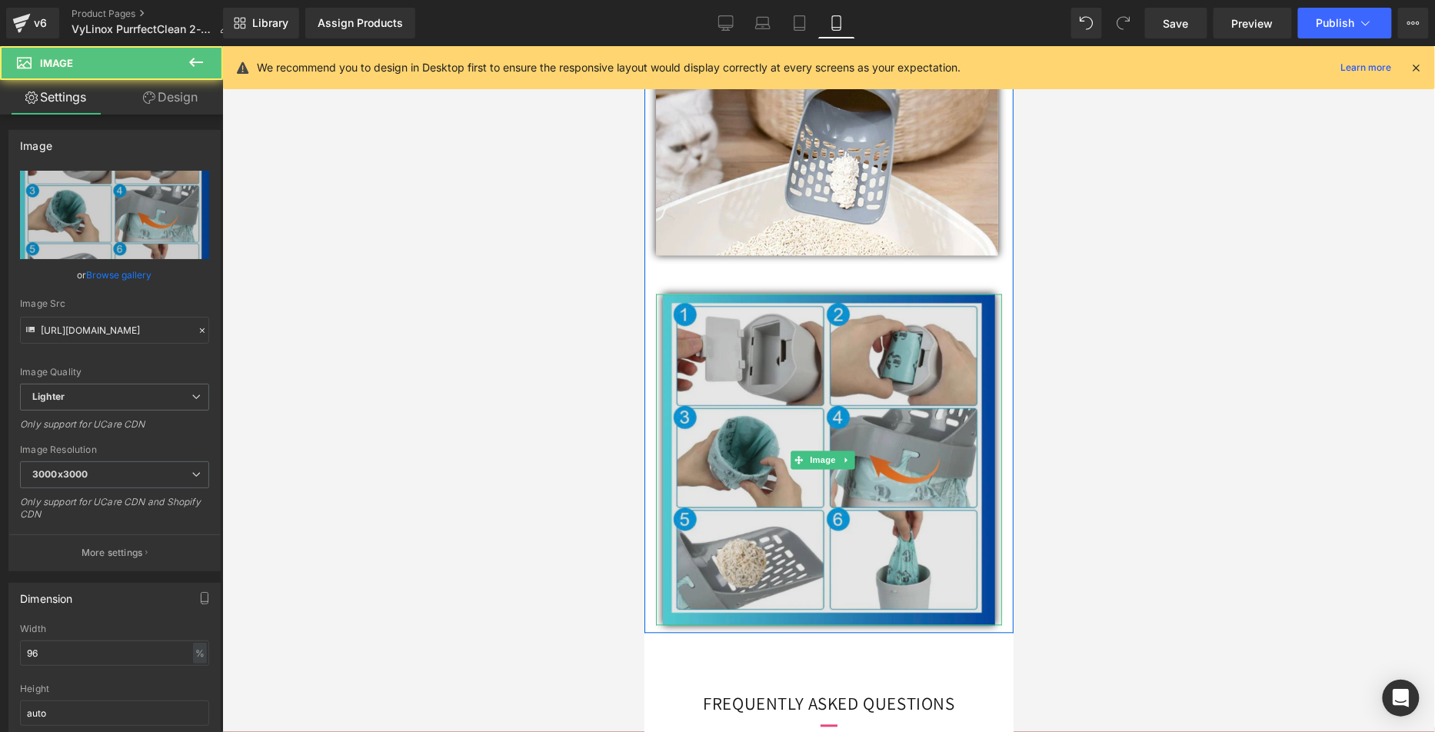
click at [842, 331] on img at bounding box center [828, 460] width 332 height 332
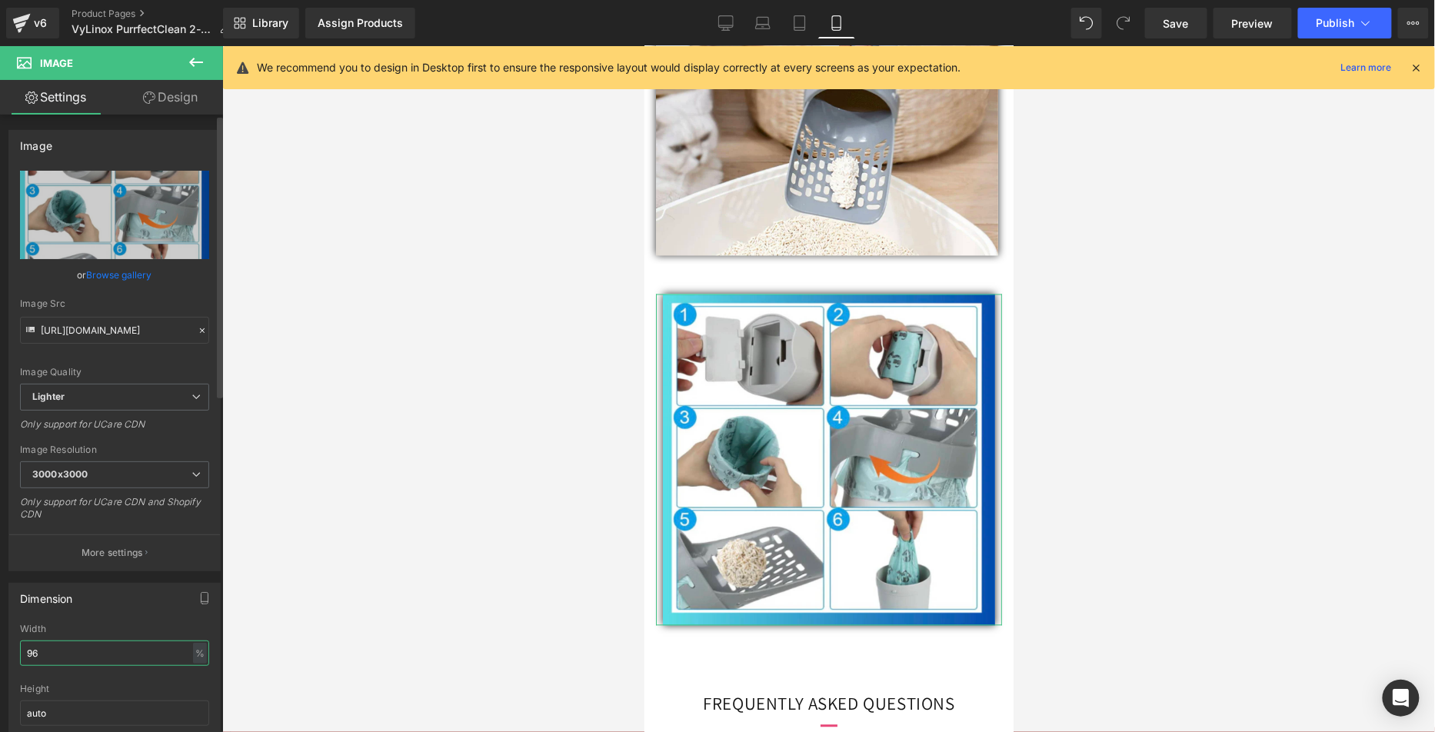
click at [0, 642] on div "Dimension 96% Width 96 % % px auto Height auto 0 Circle Image" at bounding box center [115, 674] width 230 height 207
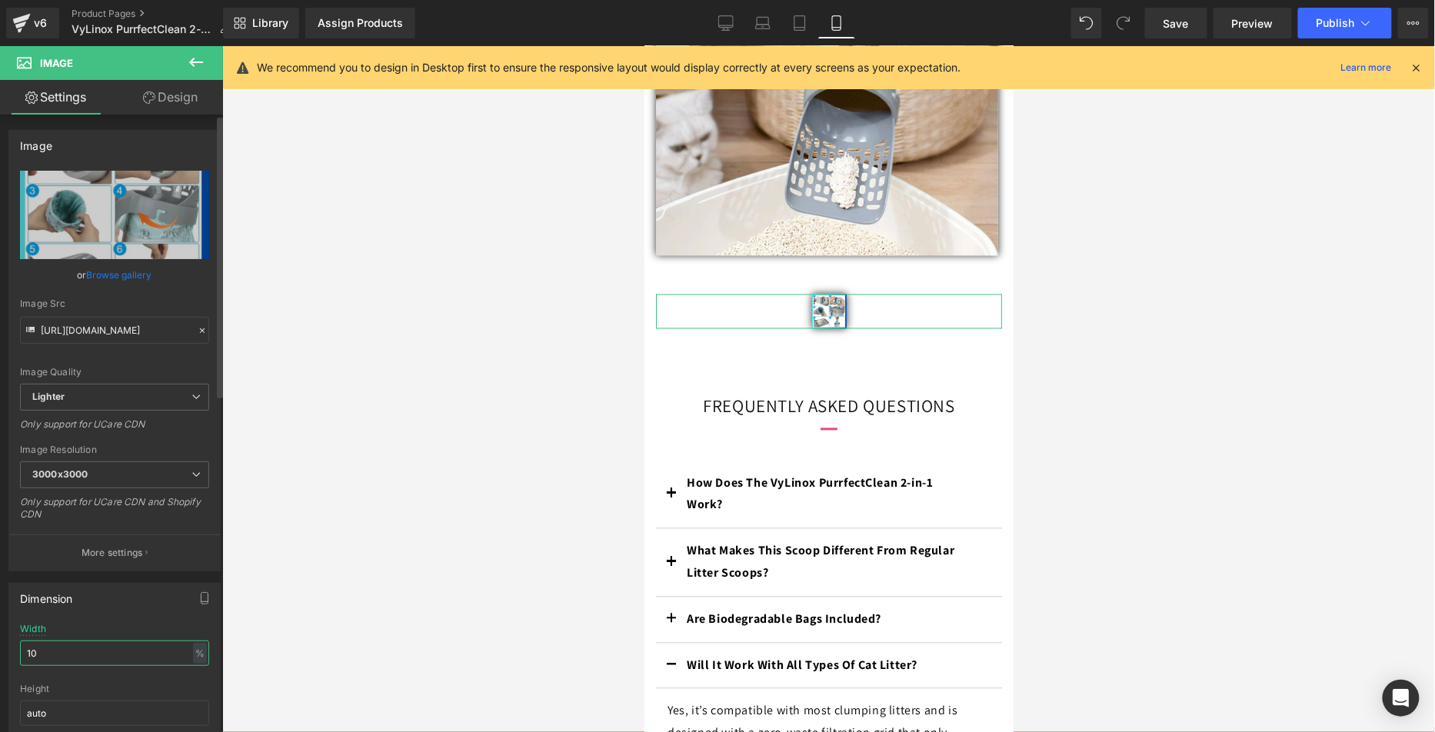
type input "100"
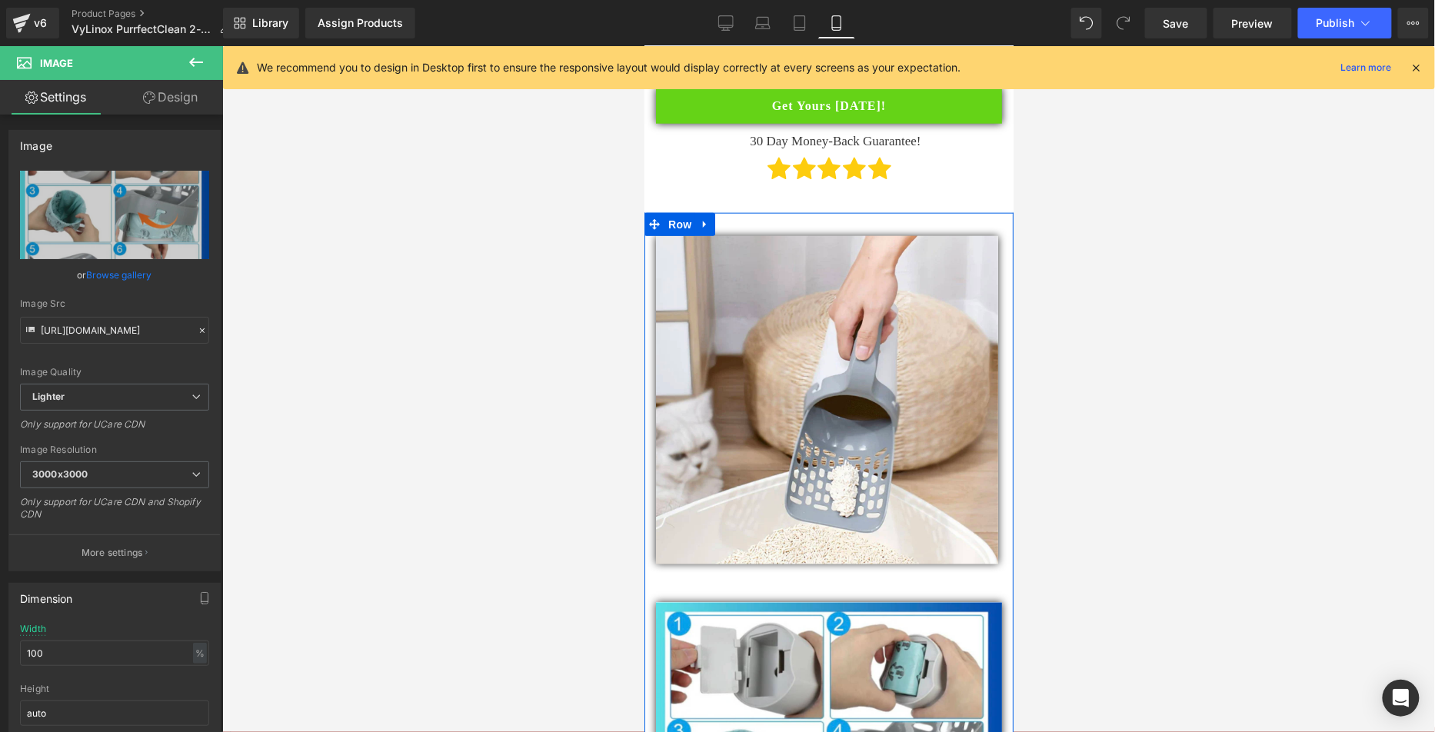
click at [788, 404] on div "Image" at bounding box center [826, 399] width 342 height 328
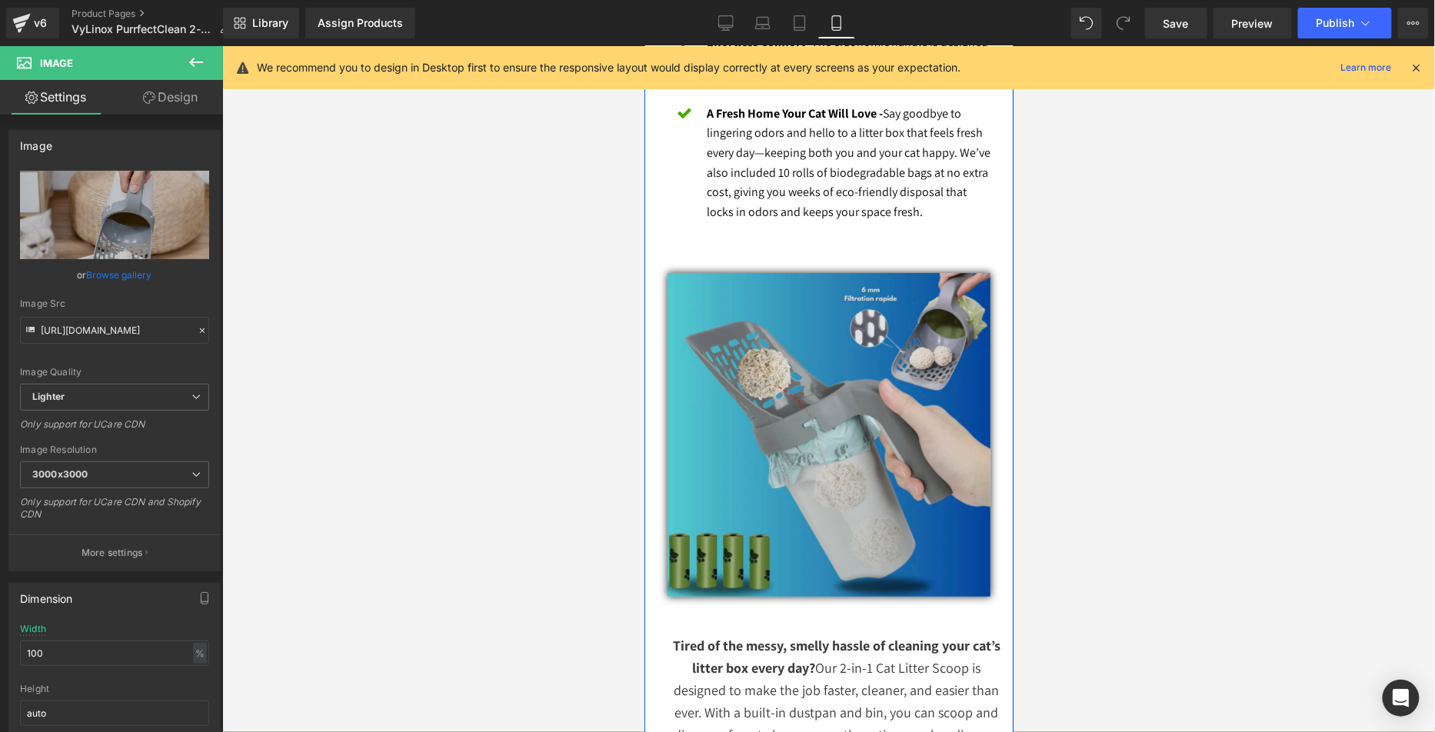
scroll to position [1824, 0]
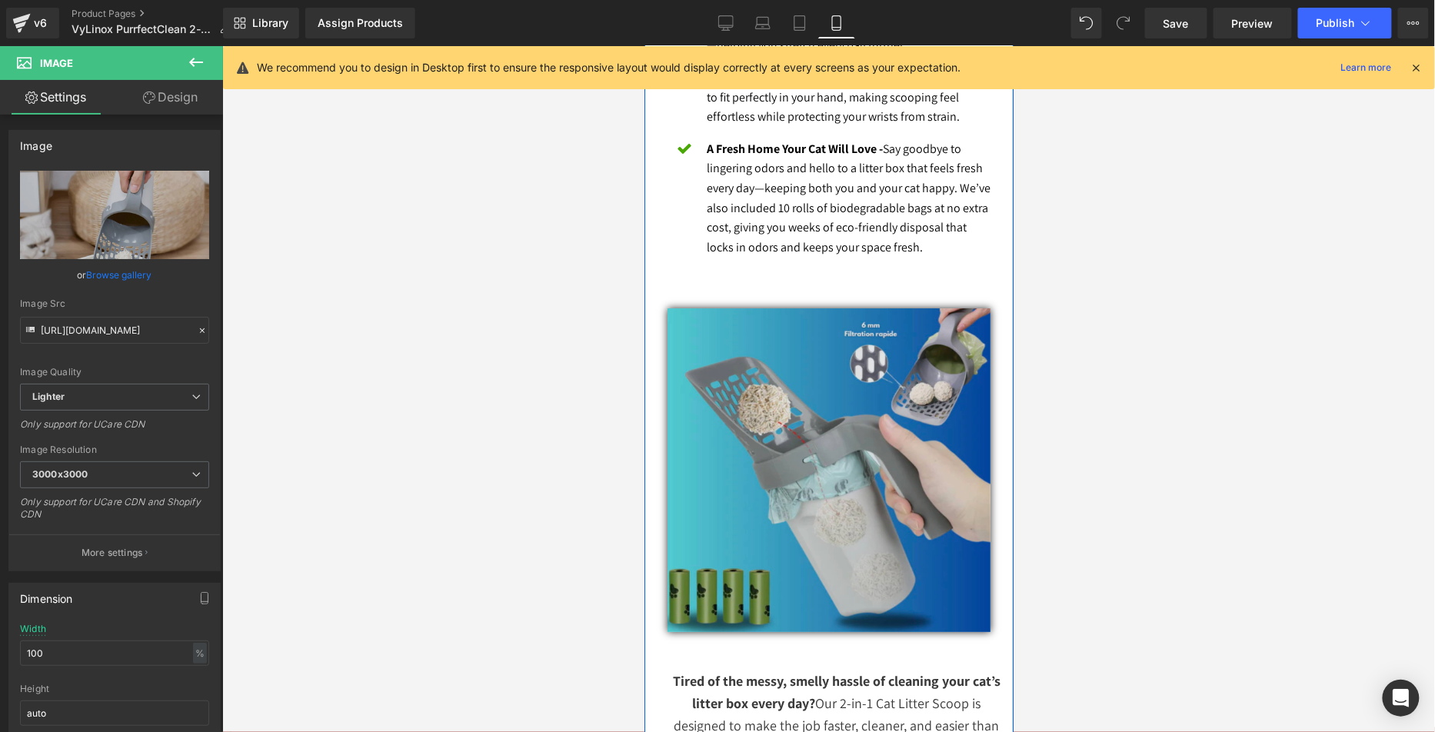
click at [791, 405] on img at bounding box center [828, 470] width 323 height 324
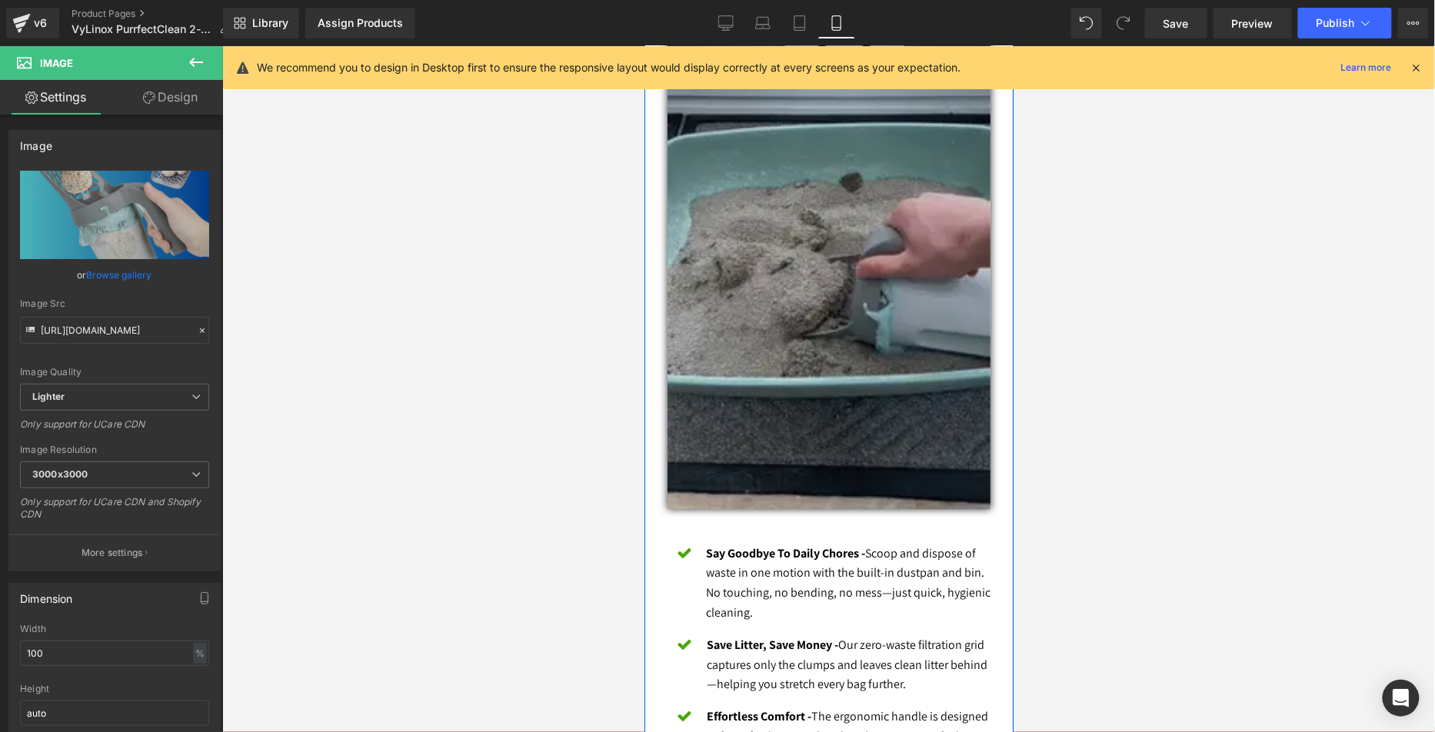
click at [768, 394] on img at bounding box center [828, 220] width 323 height 575
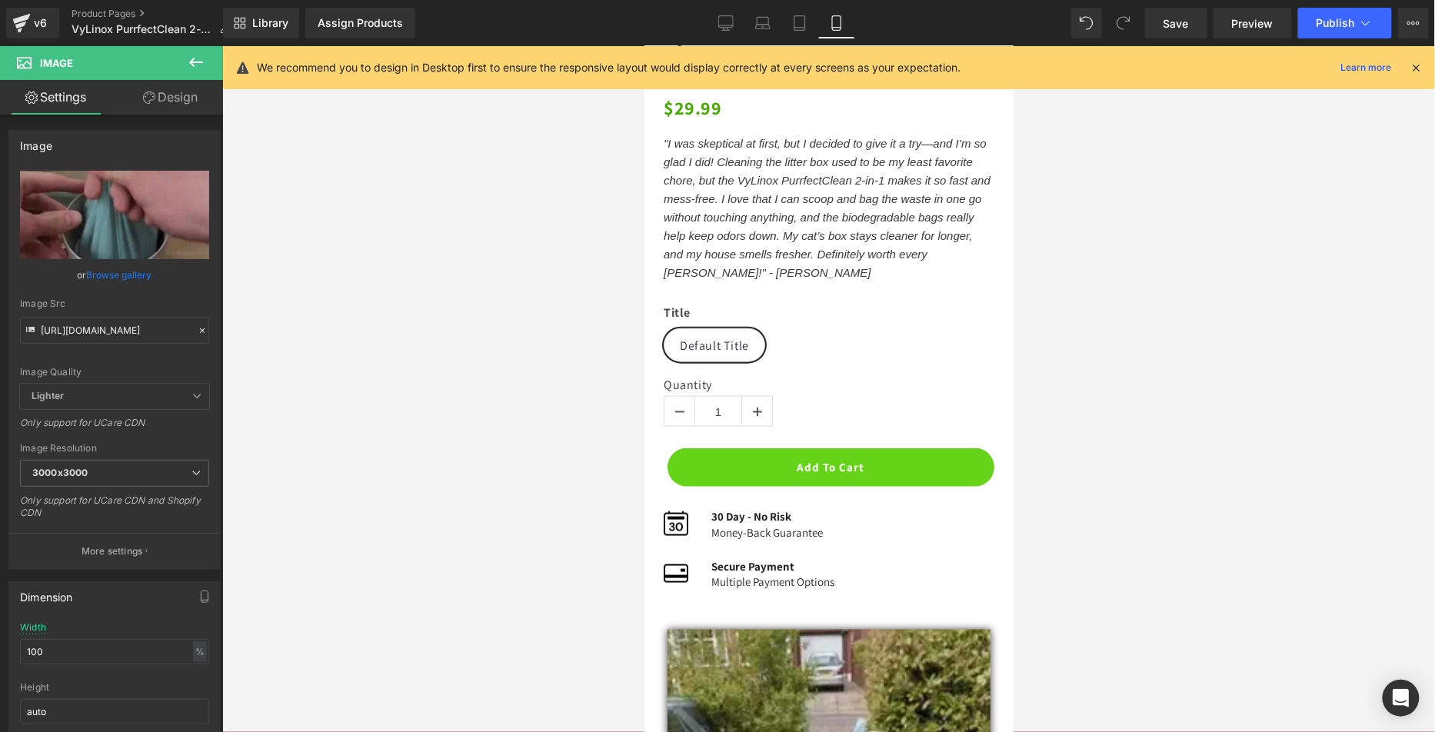
scroll to position [0, 0]
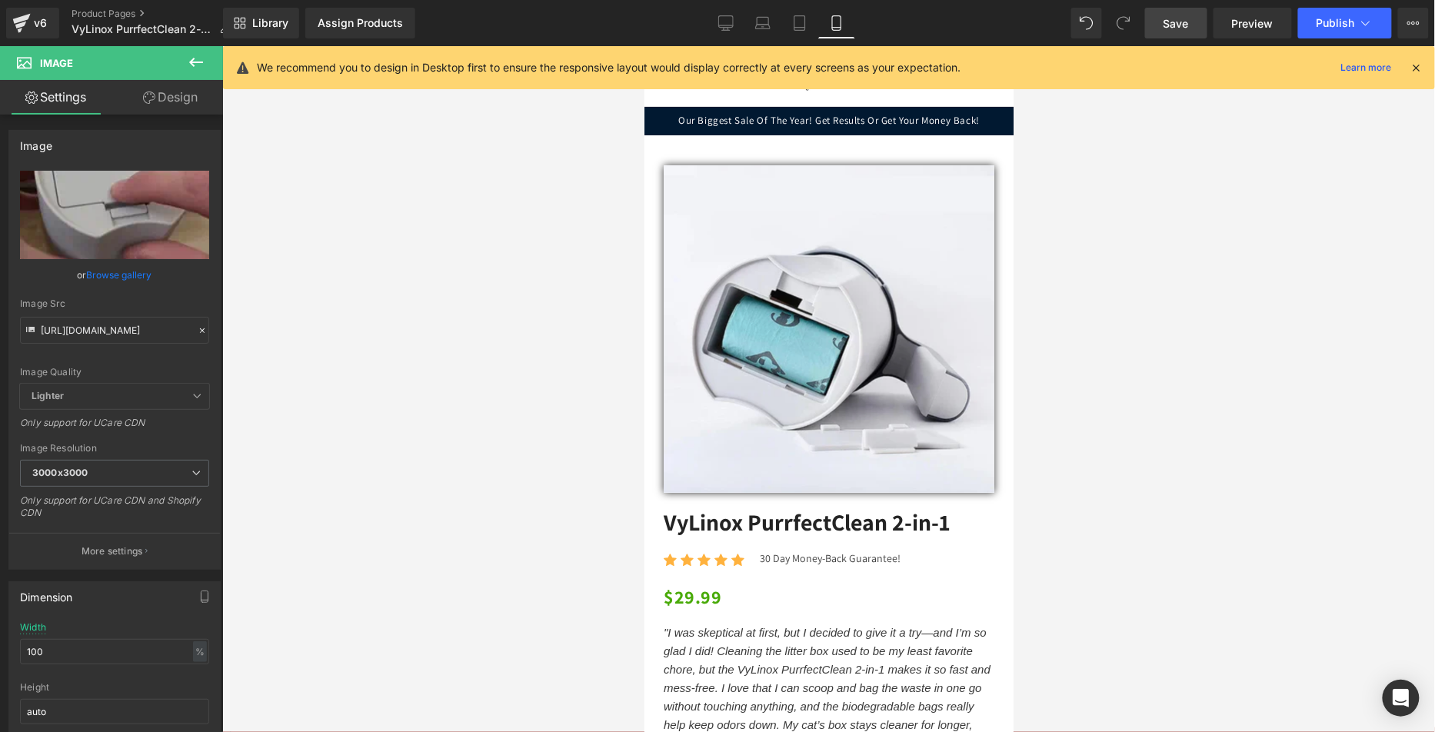
drag, startPoint x: 1170, startPoint y: 32, endPoint x: 206, endPoint y: 105, distance: 967.0
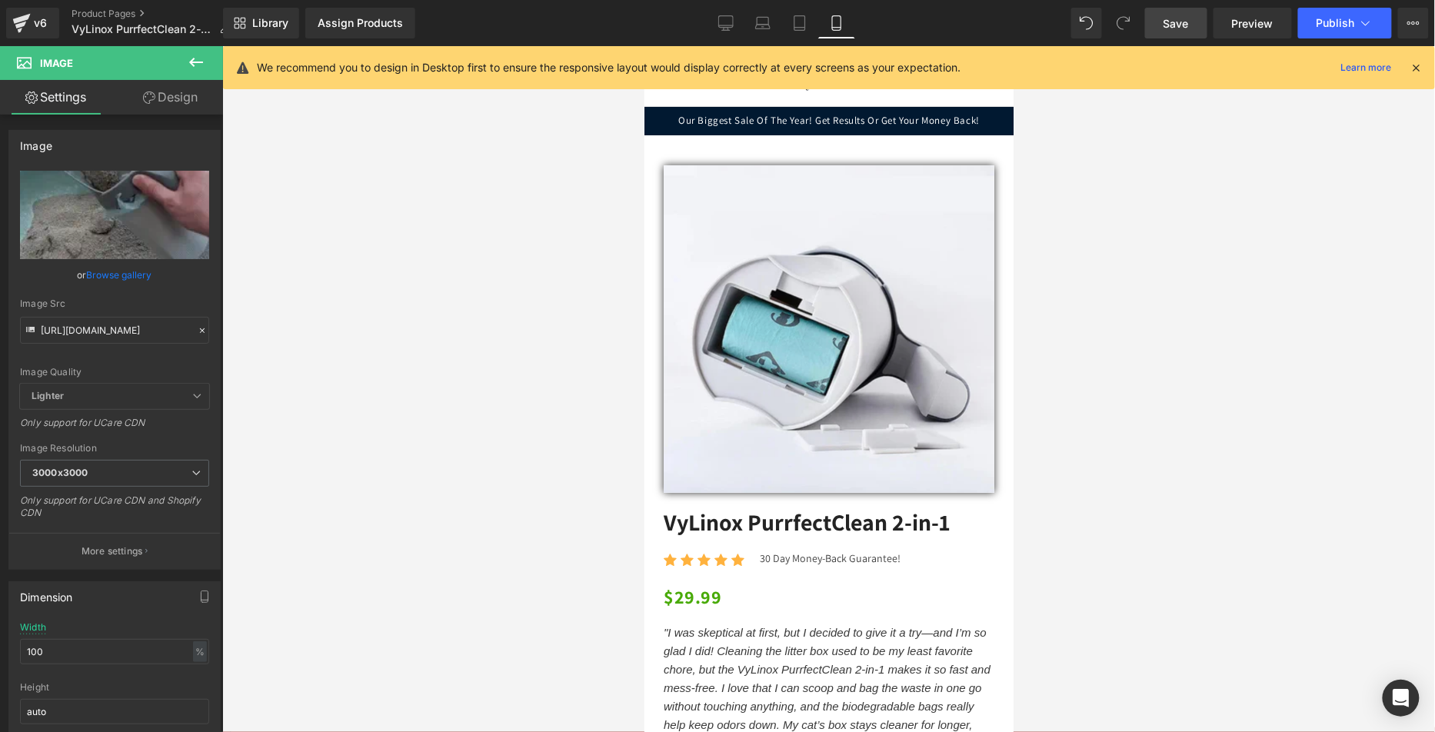
click at [1170, 32] on link "Save" at bounding box center [1176, 23] width 62 height 31
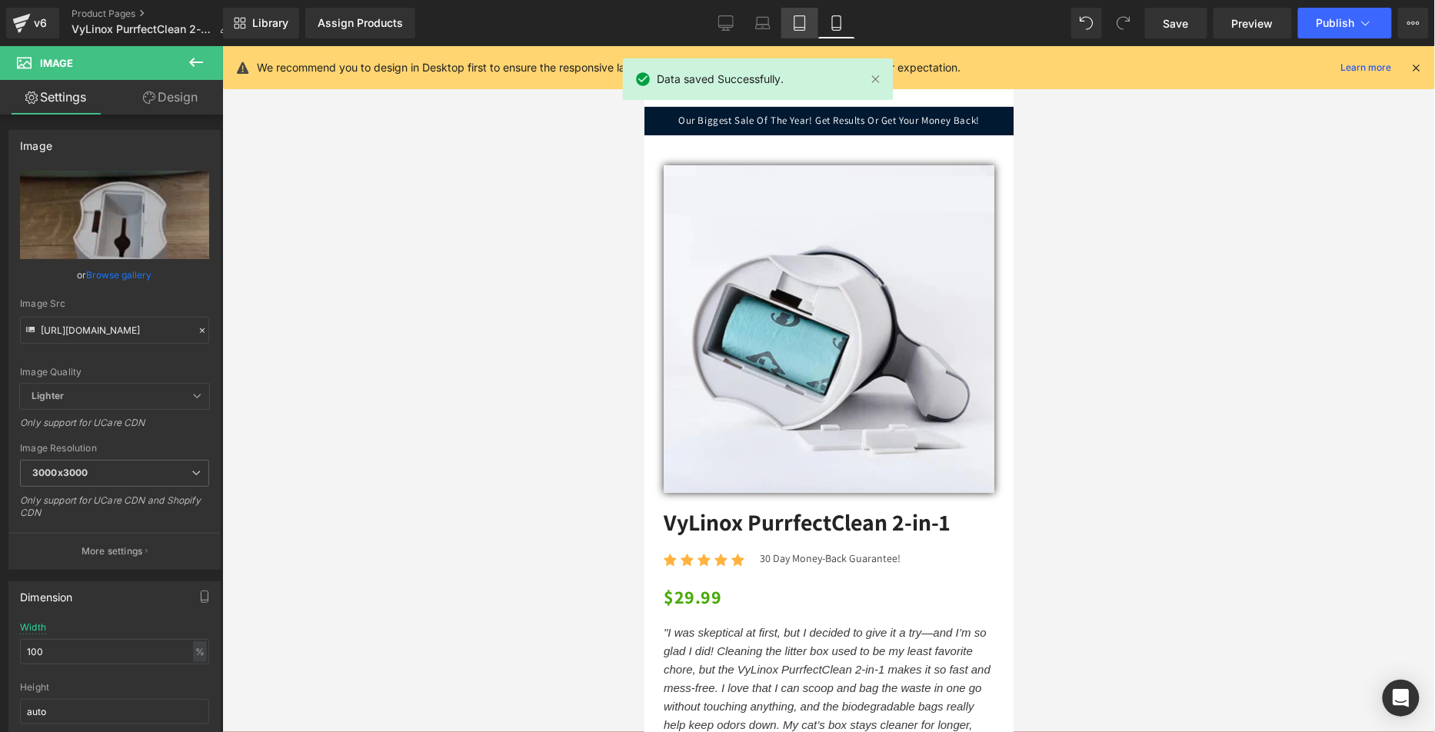
click at [813, 25] on link "Tablet" at bounding box center [799, 23] width 37 height 31
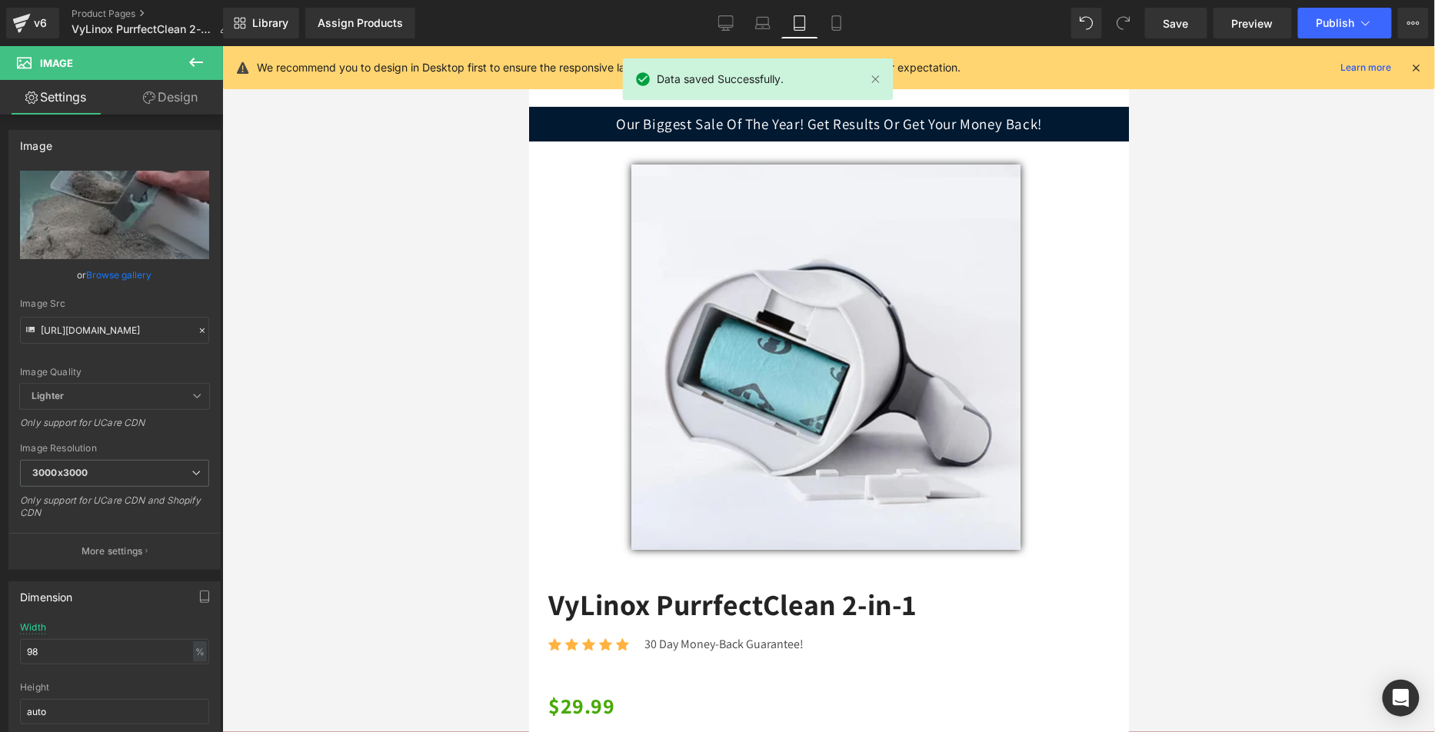
scroll to position [101, 0]
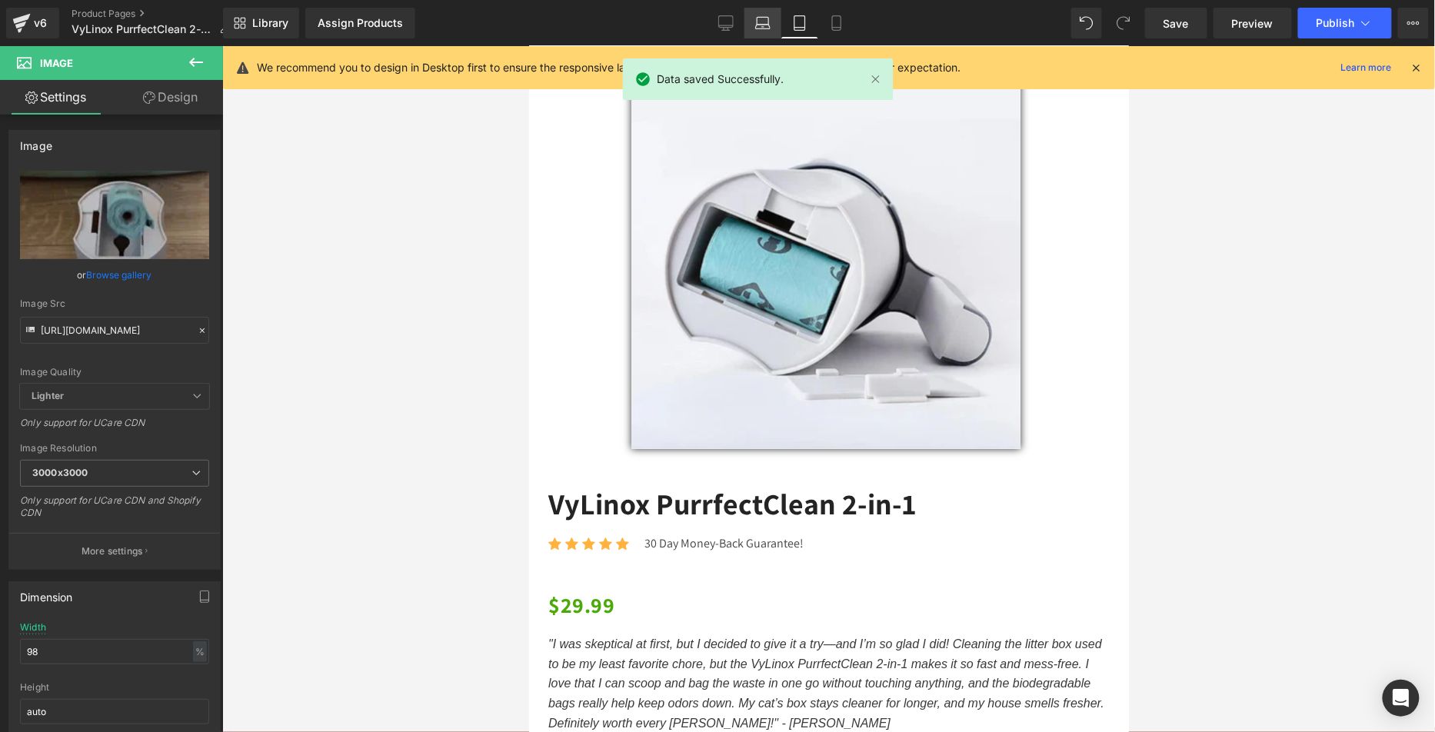
click at [764, 23] on icon at bounding box center [762, 22] width 15 height 15
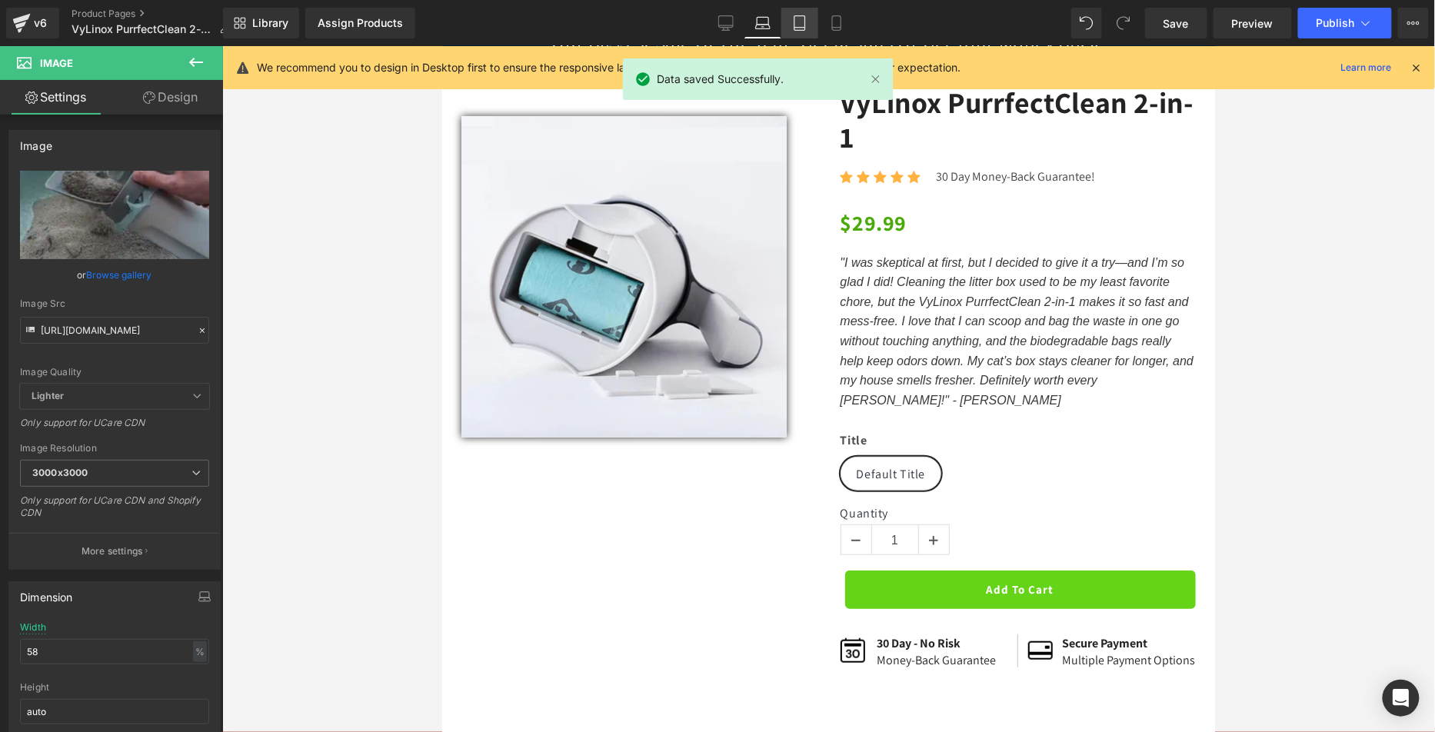
scroll to position [0, 0]
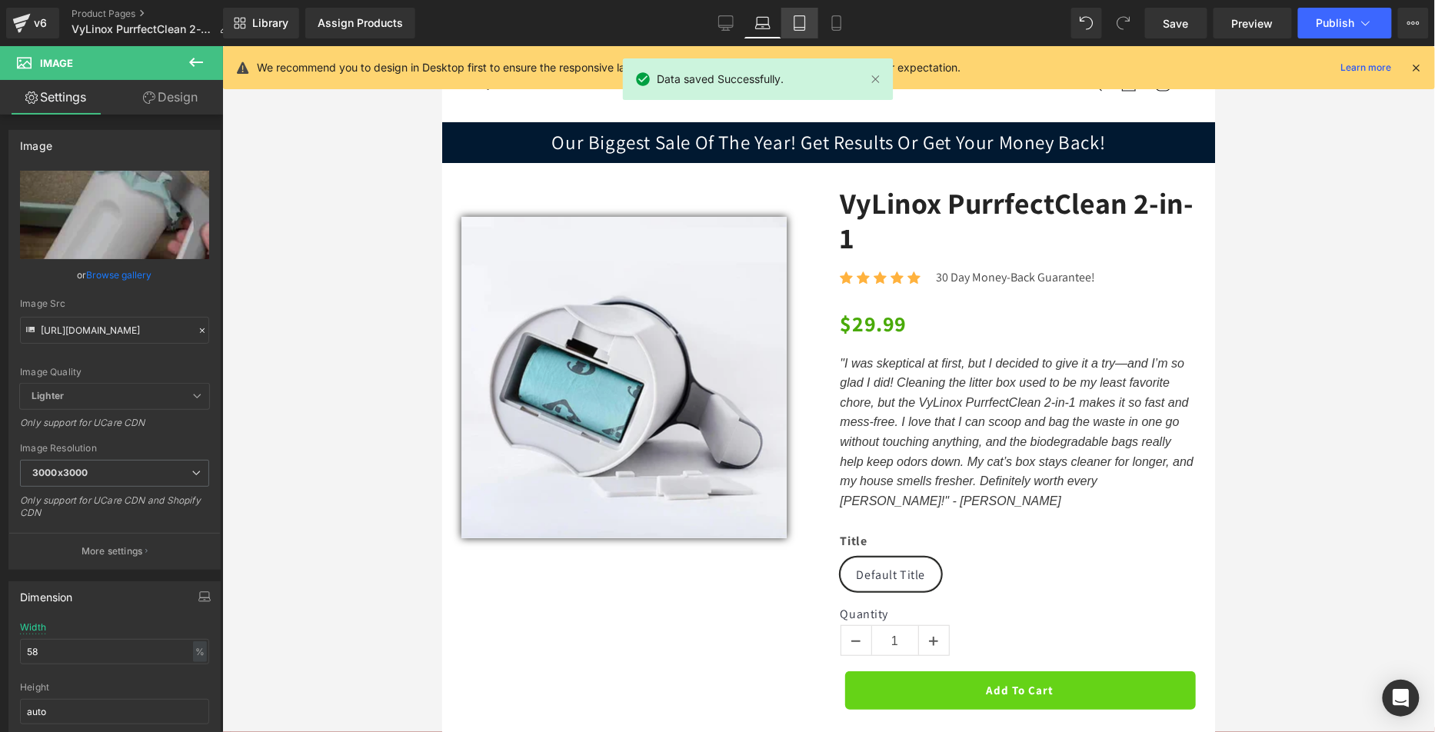
click at [804, 21] on icon at bounding box center [799, 22] width 15 height 15
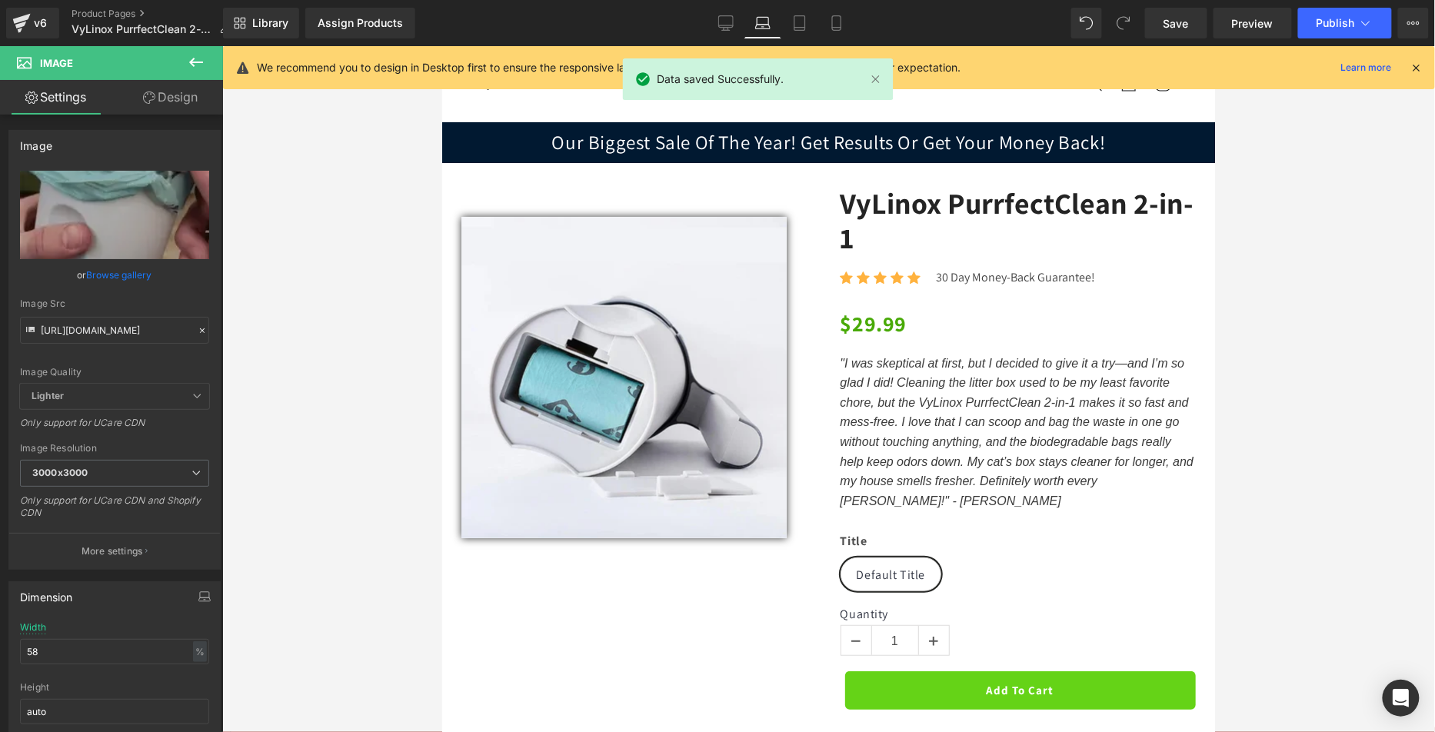
type input "98"
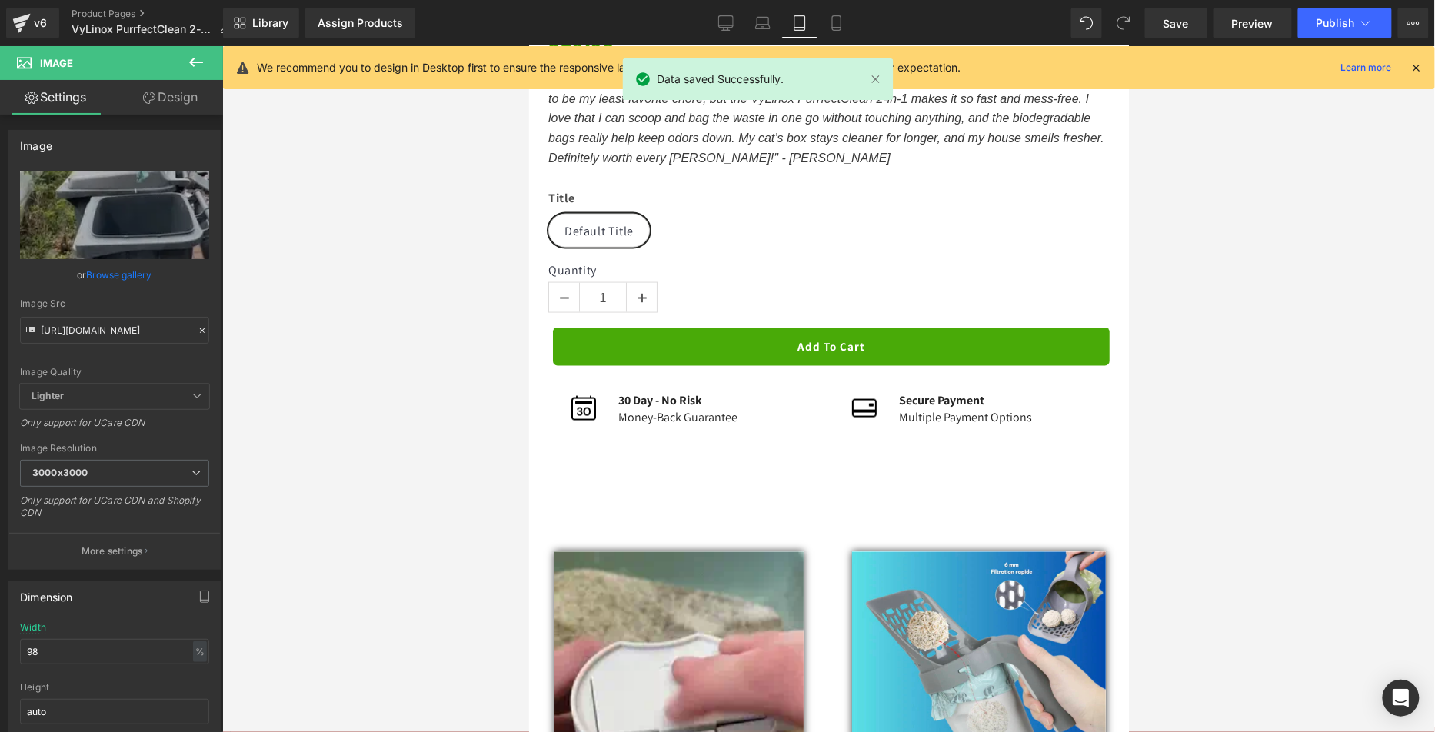
scroll to position [1111, 0]
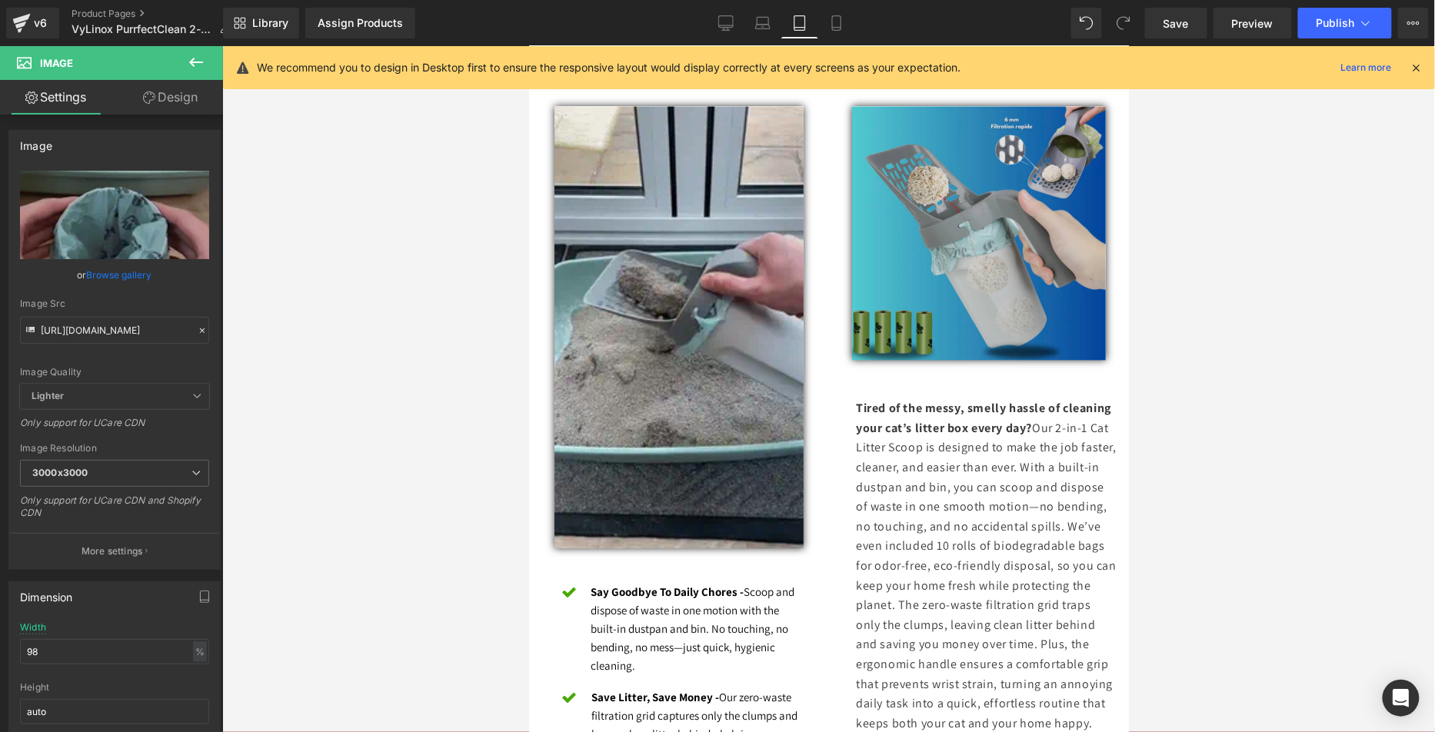
drag, startPoint x: 939, startPoint y: 222, endPoint x: 922, endPoint y: 217, distance: 17.8
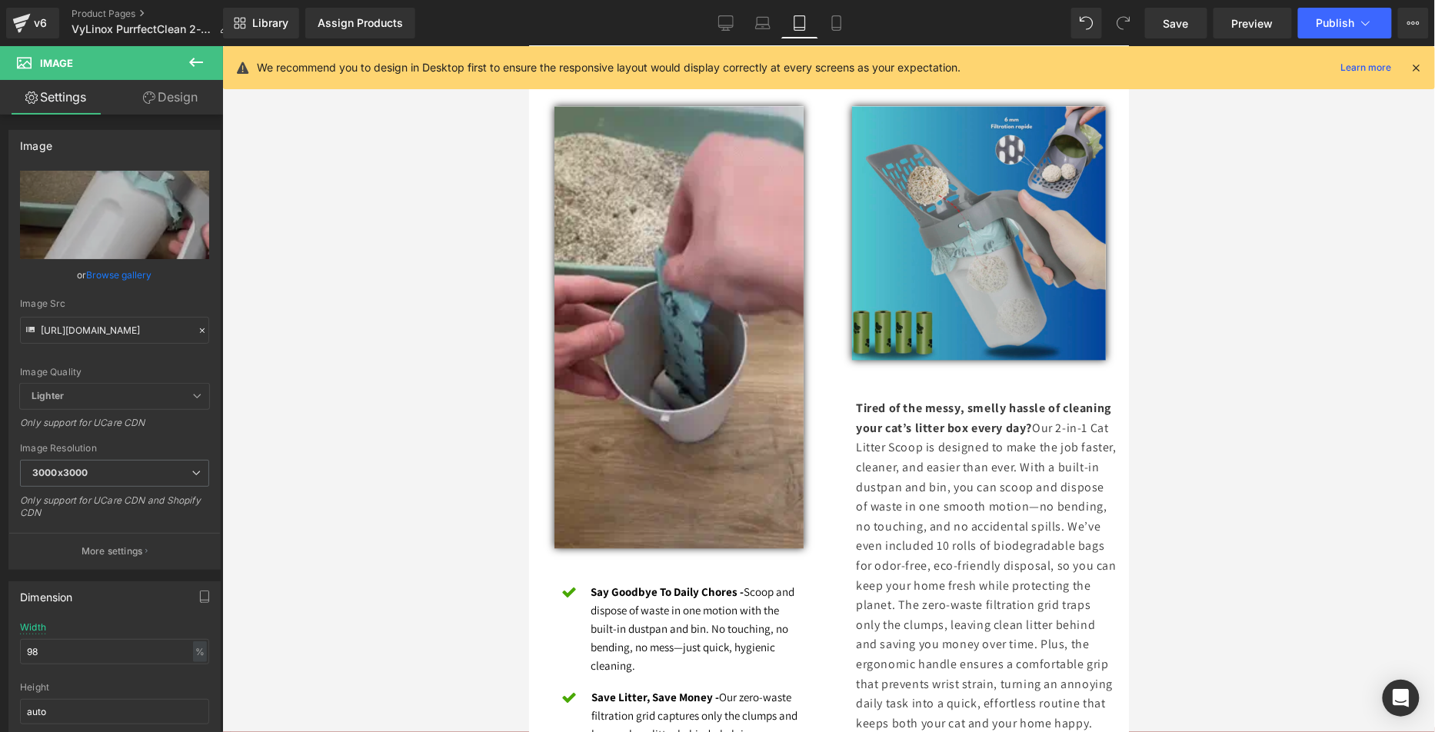
click at [974, 224] on span at bounding box center [982, 233] width 16 height 18
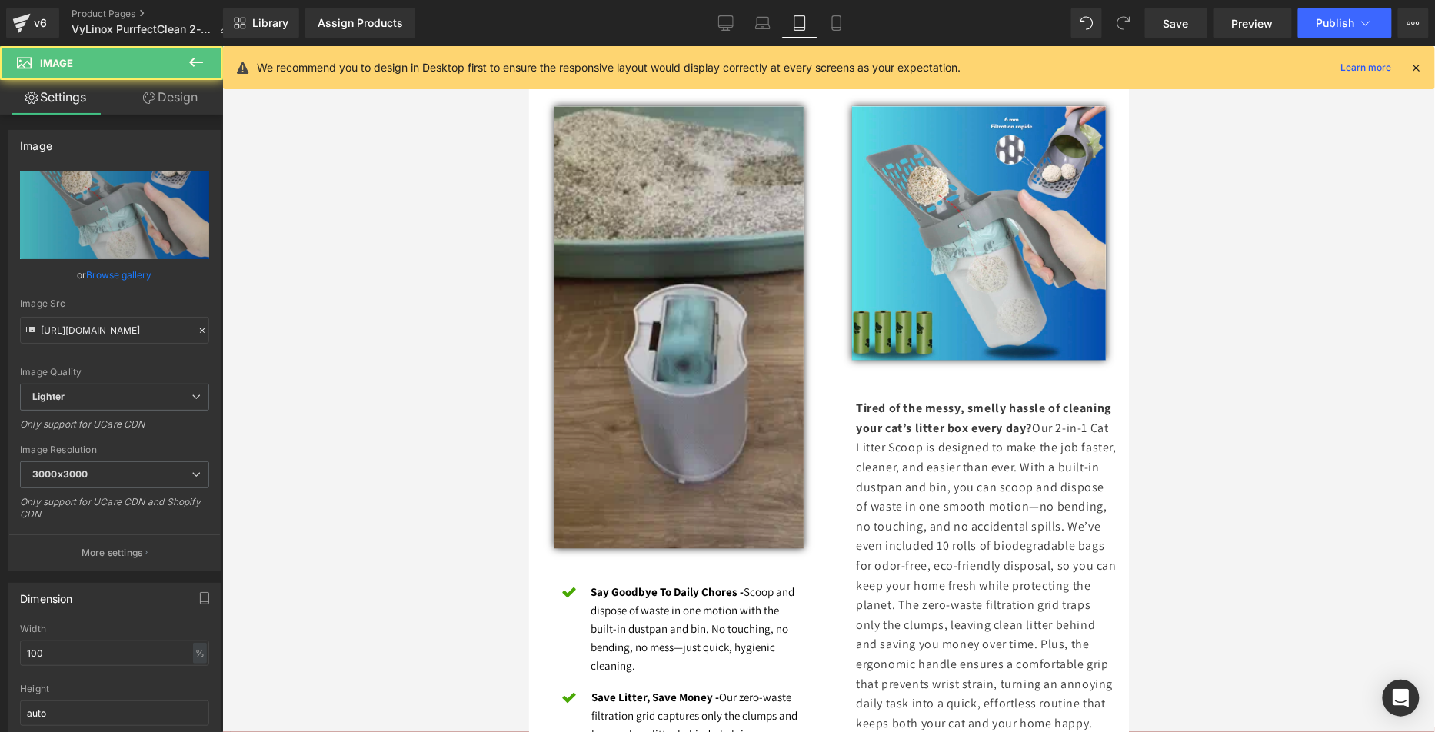
click at [707, 299] on img at bounding box center [678, 327] width 248 height 442
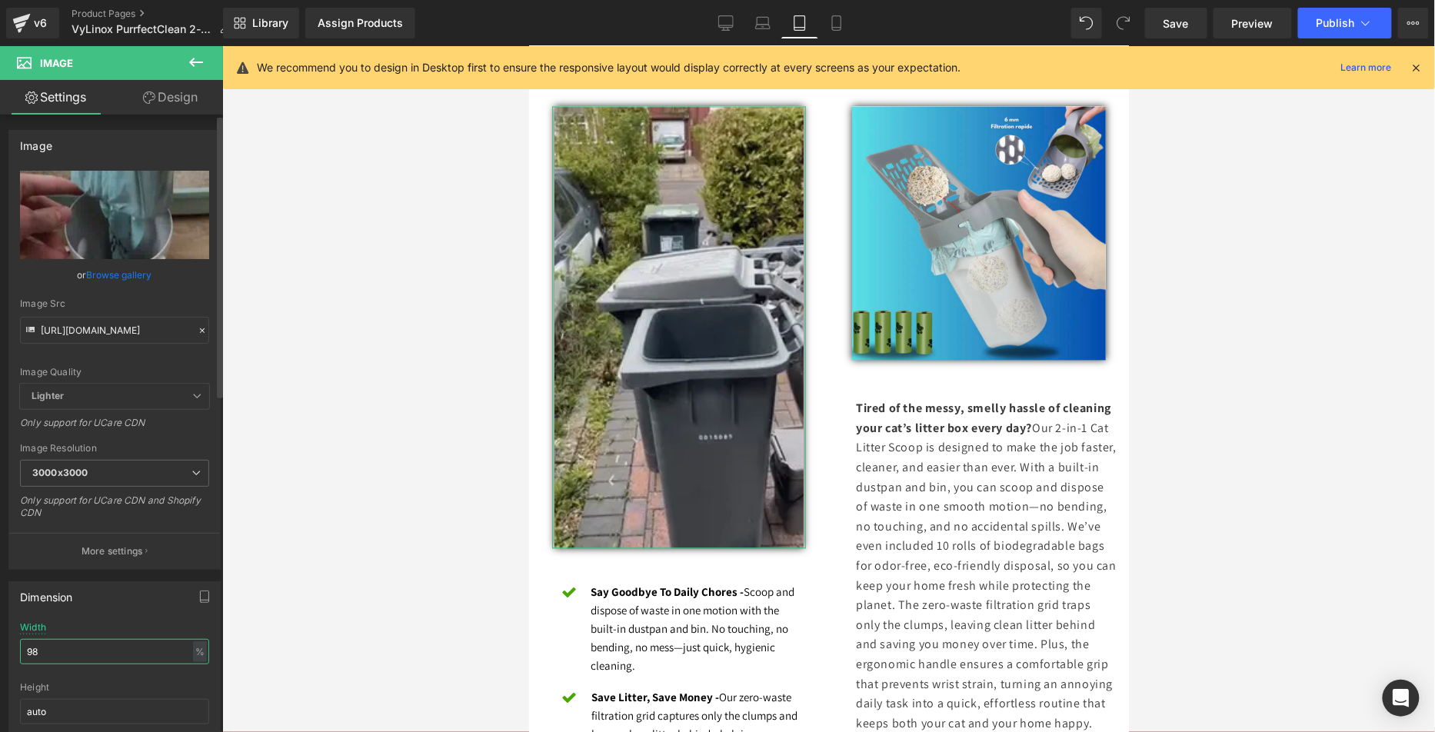
click at [0, 639] on div "Dimension 98% Width 98 % % px auto Height auto 0 Circle Image" at bounding box center [115, 673] width 230 height 207
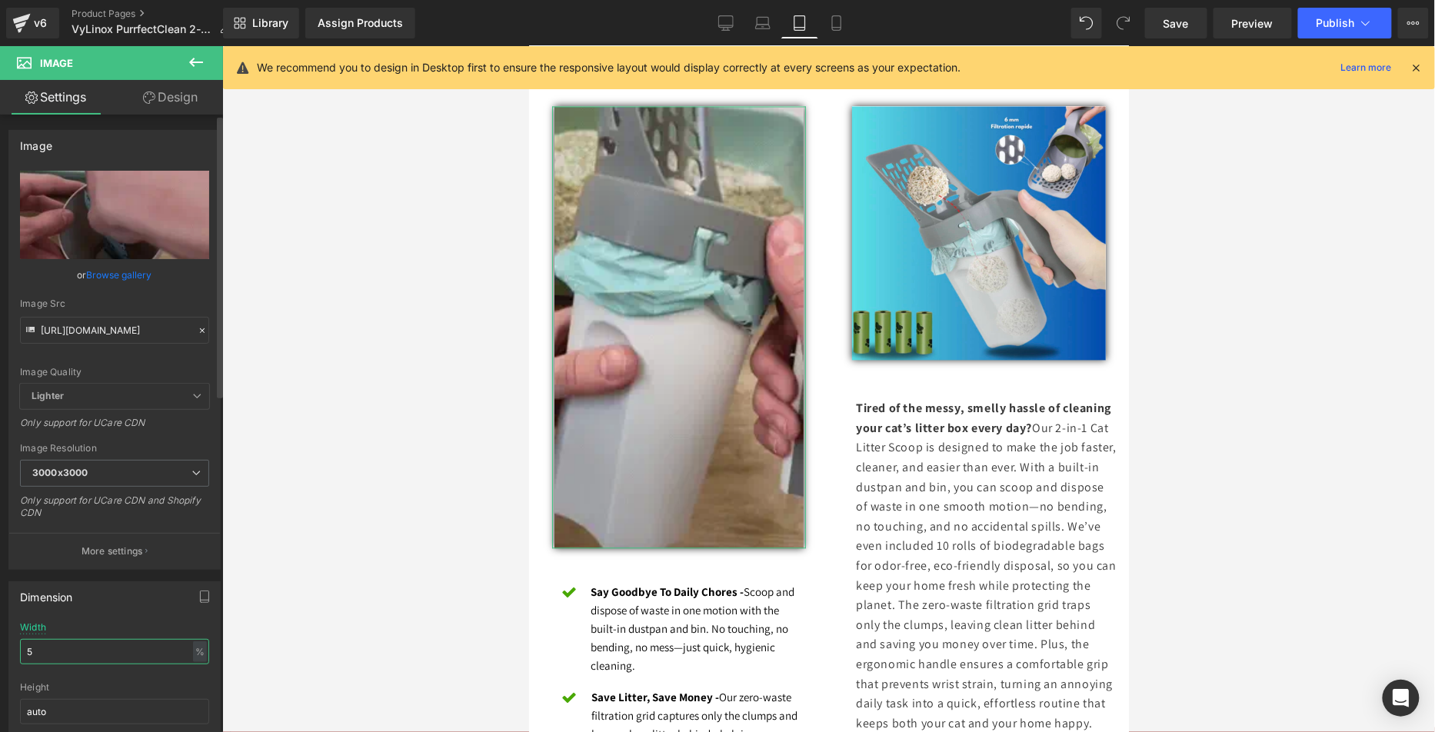
type input "58"
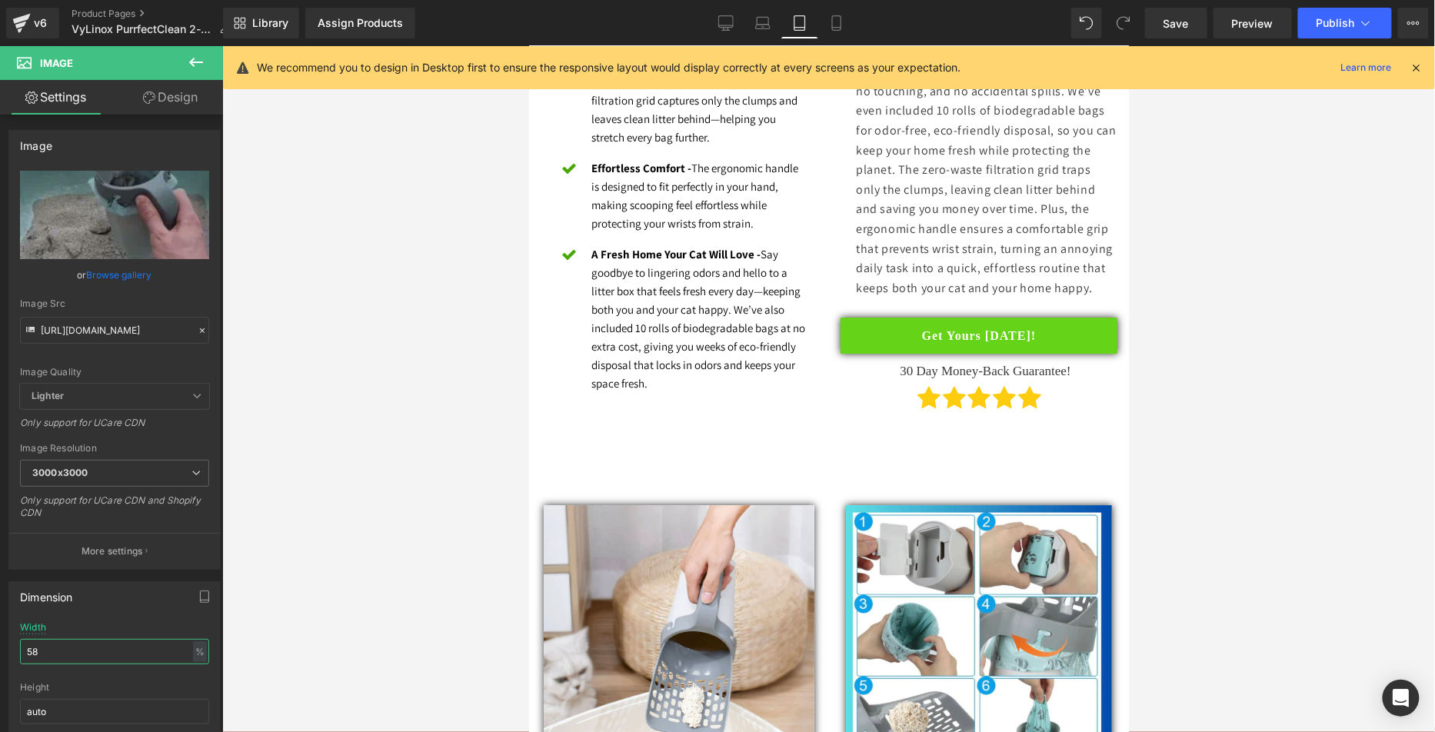
scroll to position [1838, 0]
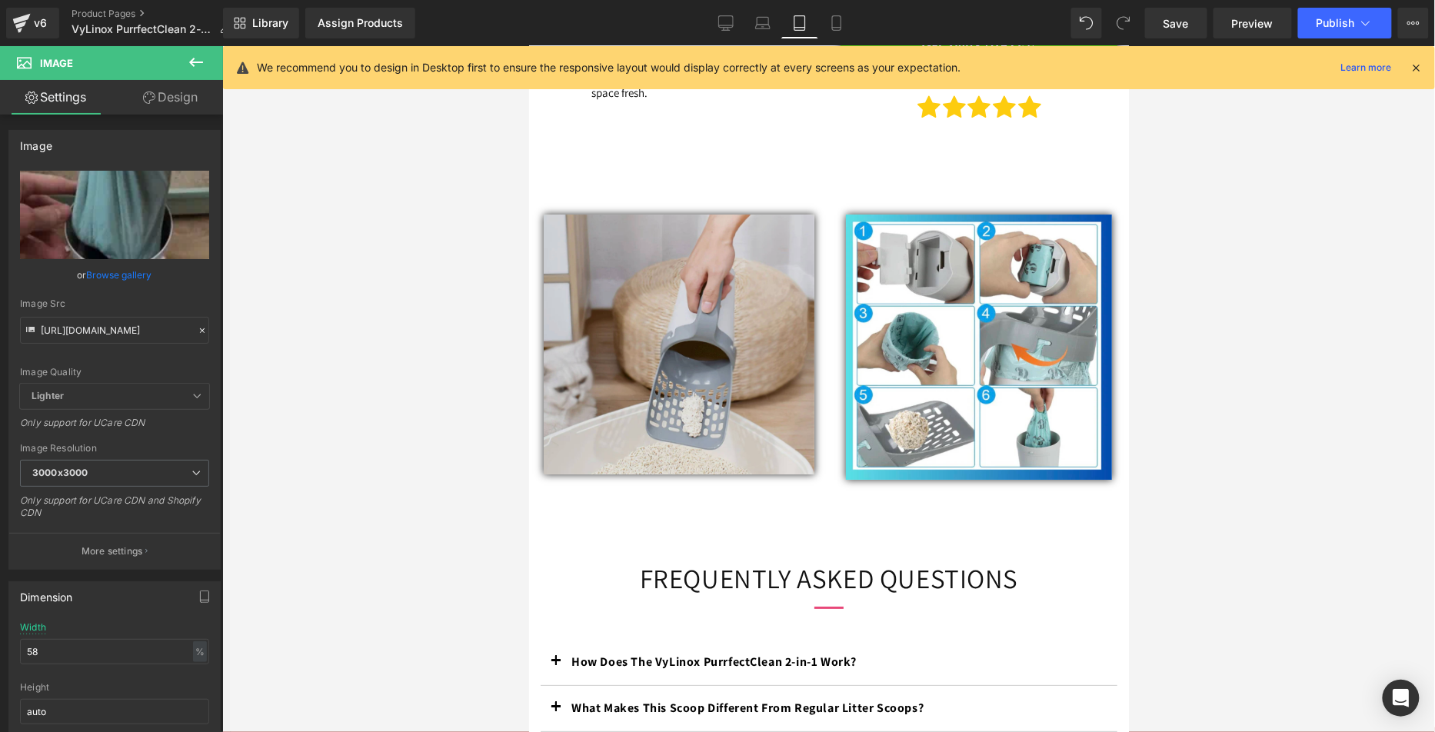
click at [694, 390] on img at bounding box center [678, 344] width 271 height 260
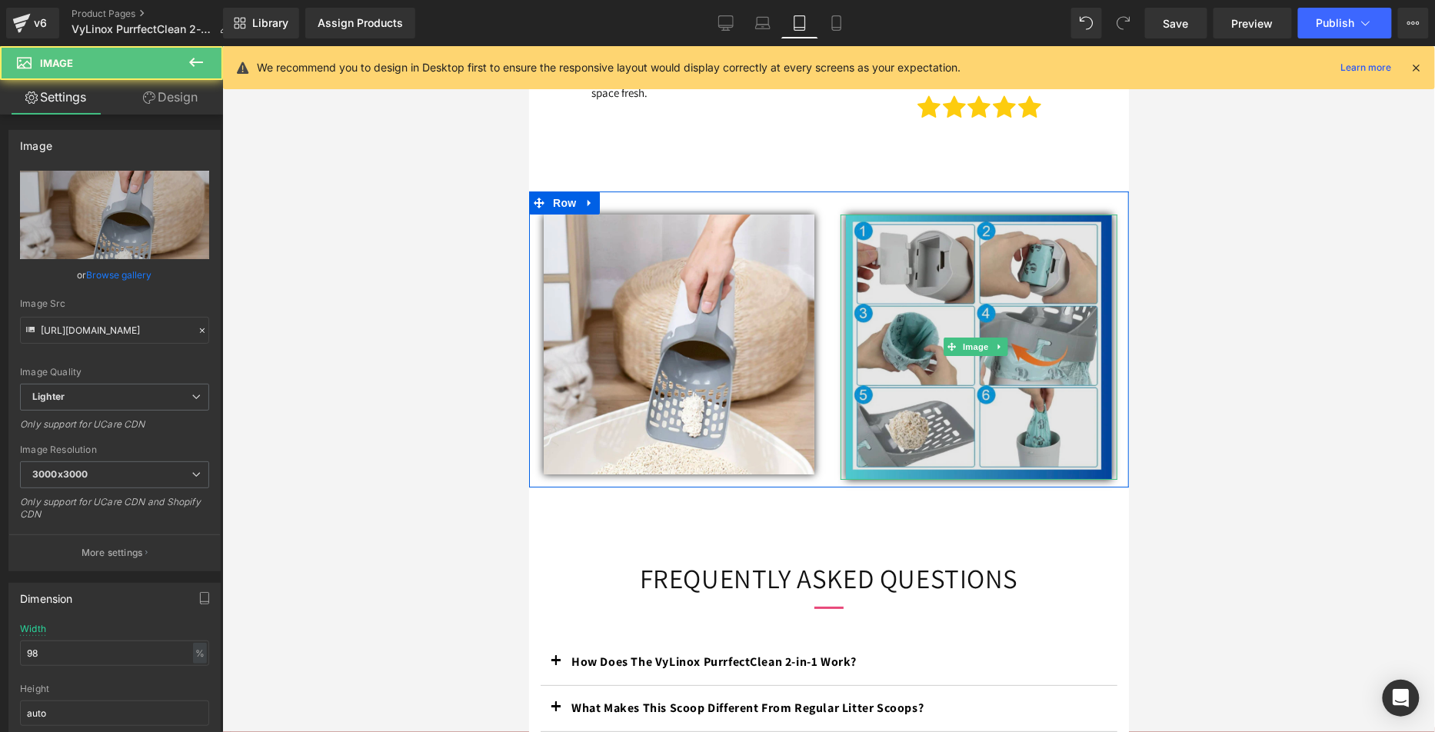
click at [872, 384] on img at bounding box center [978, 346] width 266 height 265
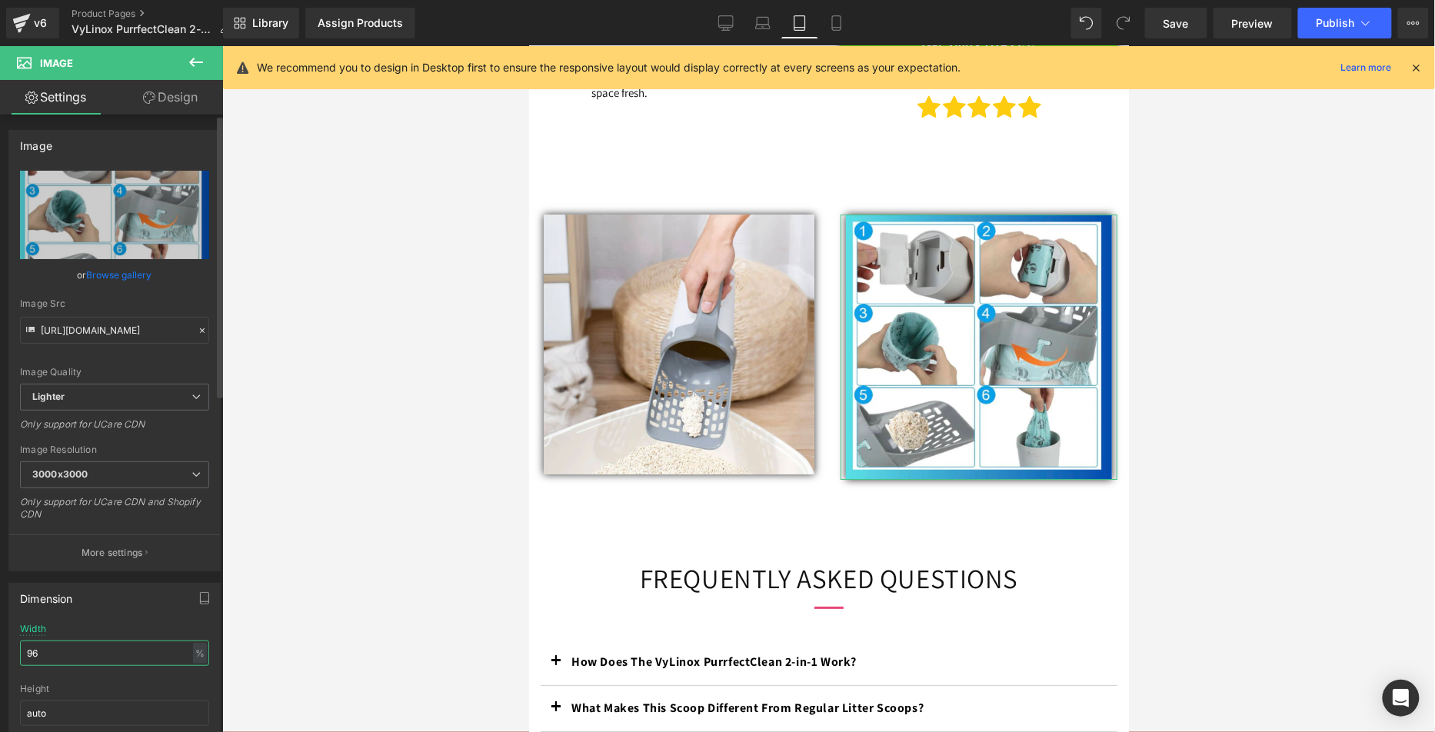
drag, startPoint x: 58, startPoint y: 643, endPoint x: 0, endPoint y: 631, distance: 58.8
click at [0, 627] on div "Dimension 96% Width 96 % % px auto Height auto 0 Circle Image" at bounding box center [115, 674] width 230 height 207
type input "100"
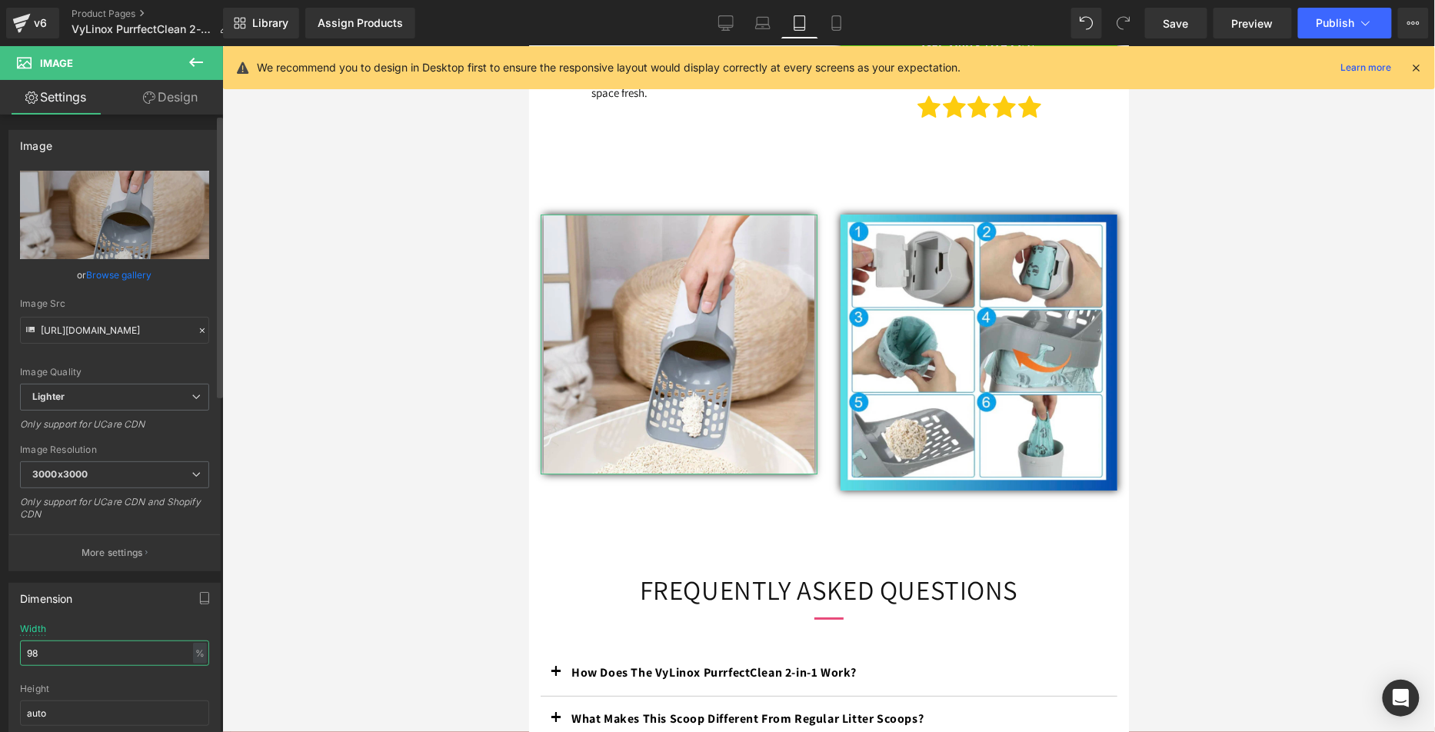
click at [0, 637] on div "Dimension 98% Width 98 % % px auto Height auto 0 Circle Image" at bounding box center [115, 674] width 230 height 207
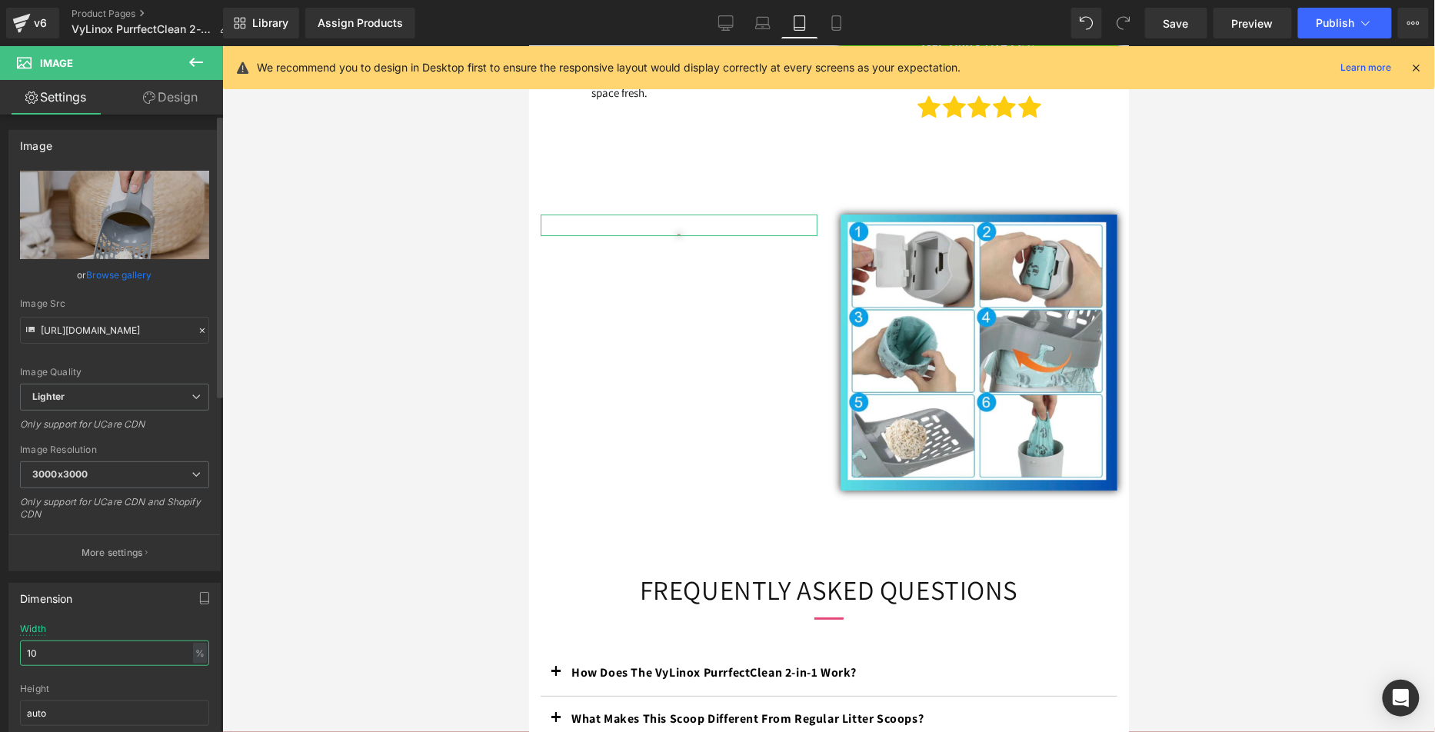
type input "100"
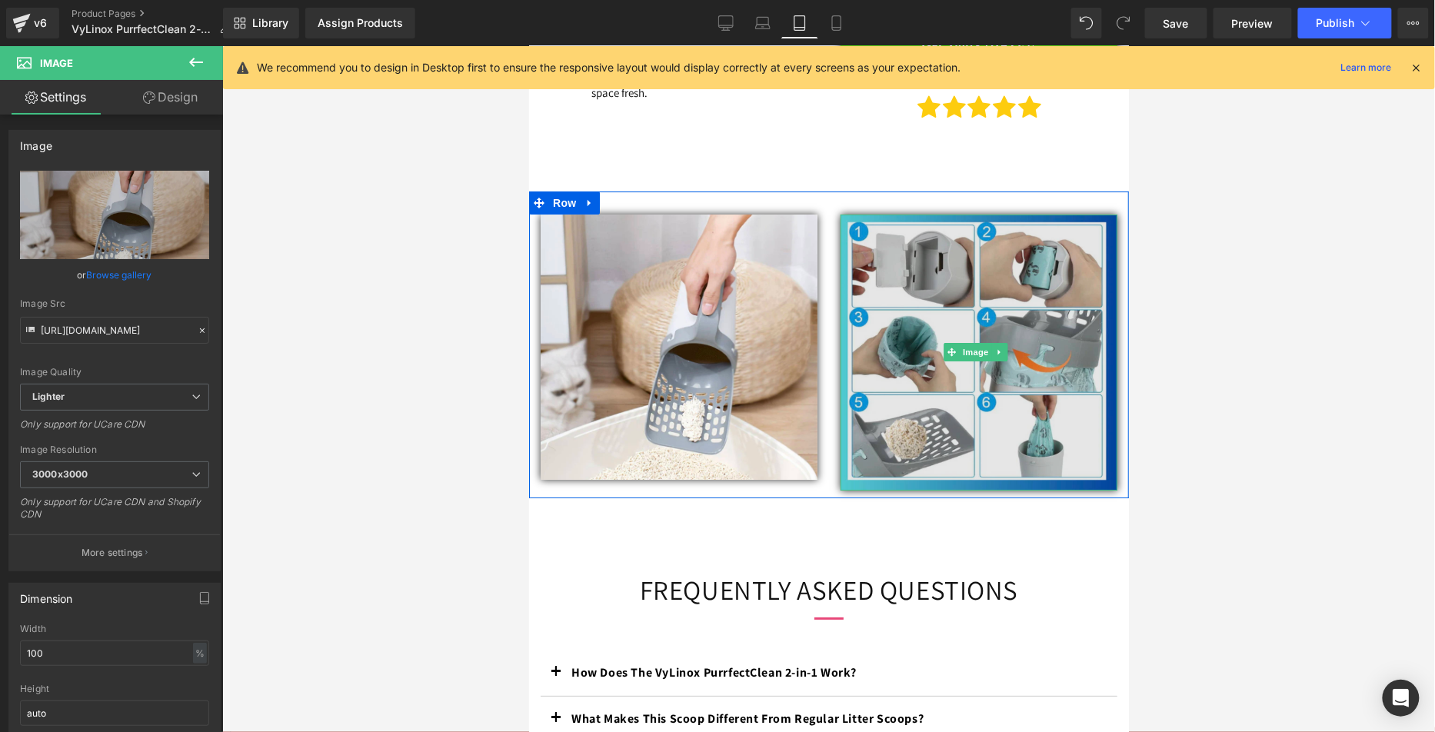
click at [919, 374] on img at bounding box center [978, 352] width 277 height 277
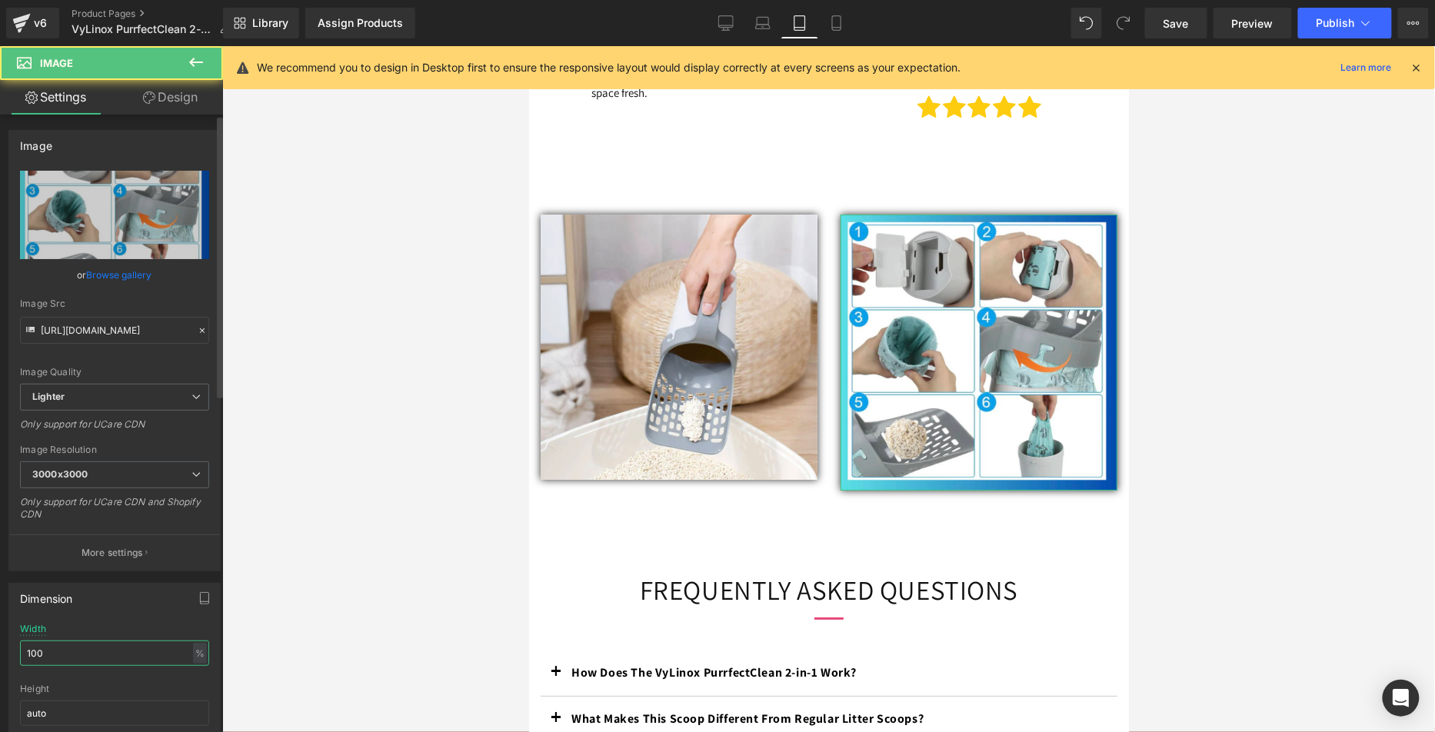
drag, startPoint x: 52, startPoint y: 651, endPoint x: 0, endPoint y: 645, distance: 52.6
click at [0, 644] on div "Dimension 100% Width 100 % % px auto Height auto 0 Circle Image" at bounding box center [115, 674] width 230 height 207
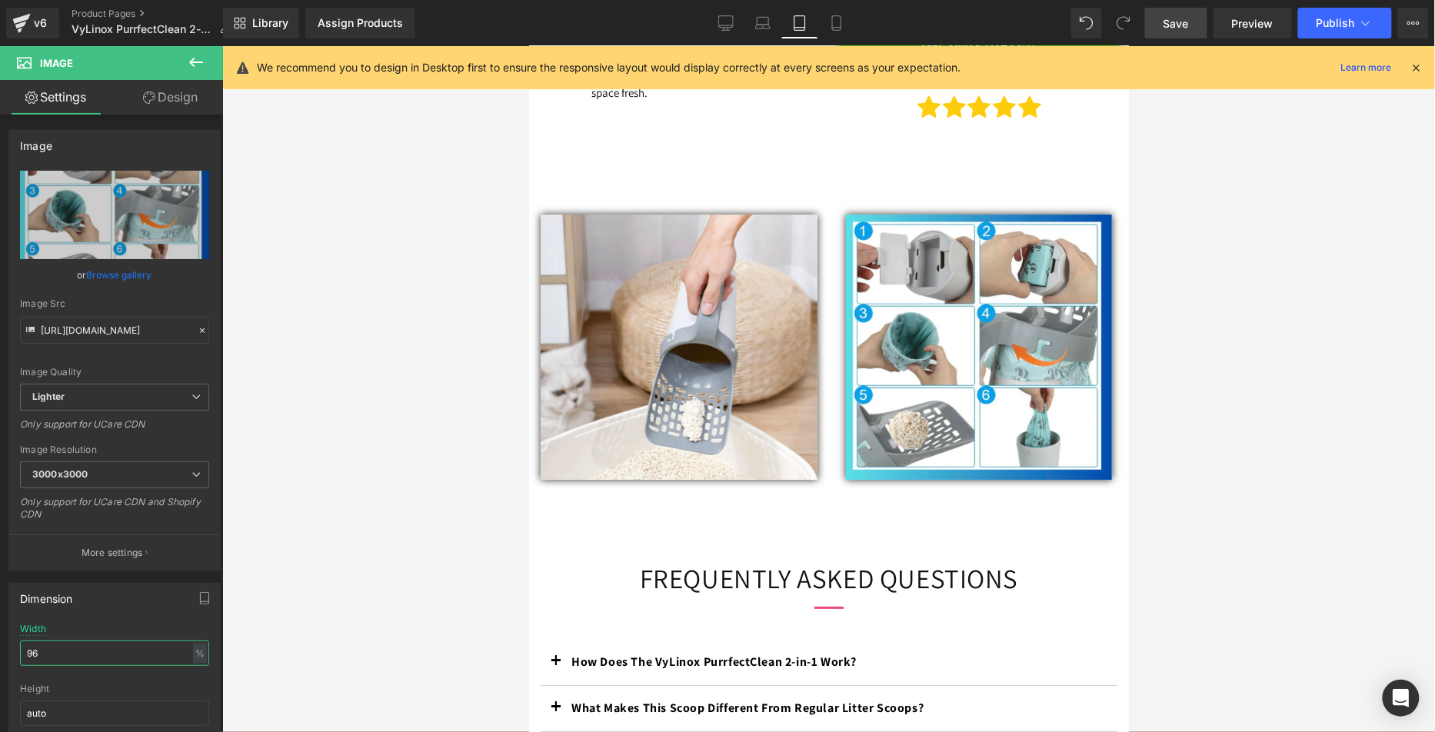
type input "96"
click at [1169, 32] on link "Save" at bounding box center [1176, 23] width 62 height 31
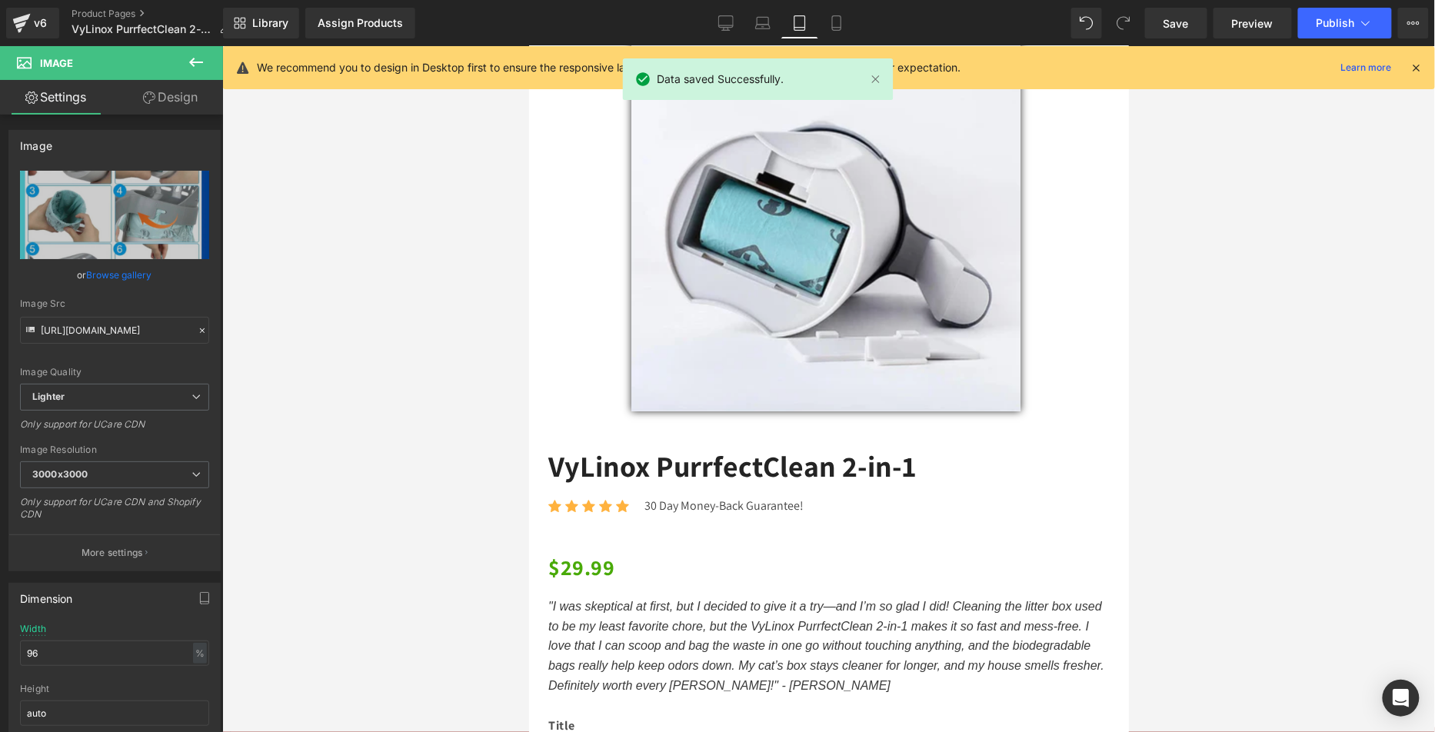
scroll to position [0, 0]
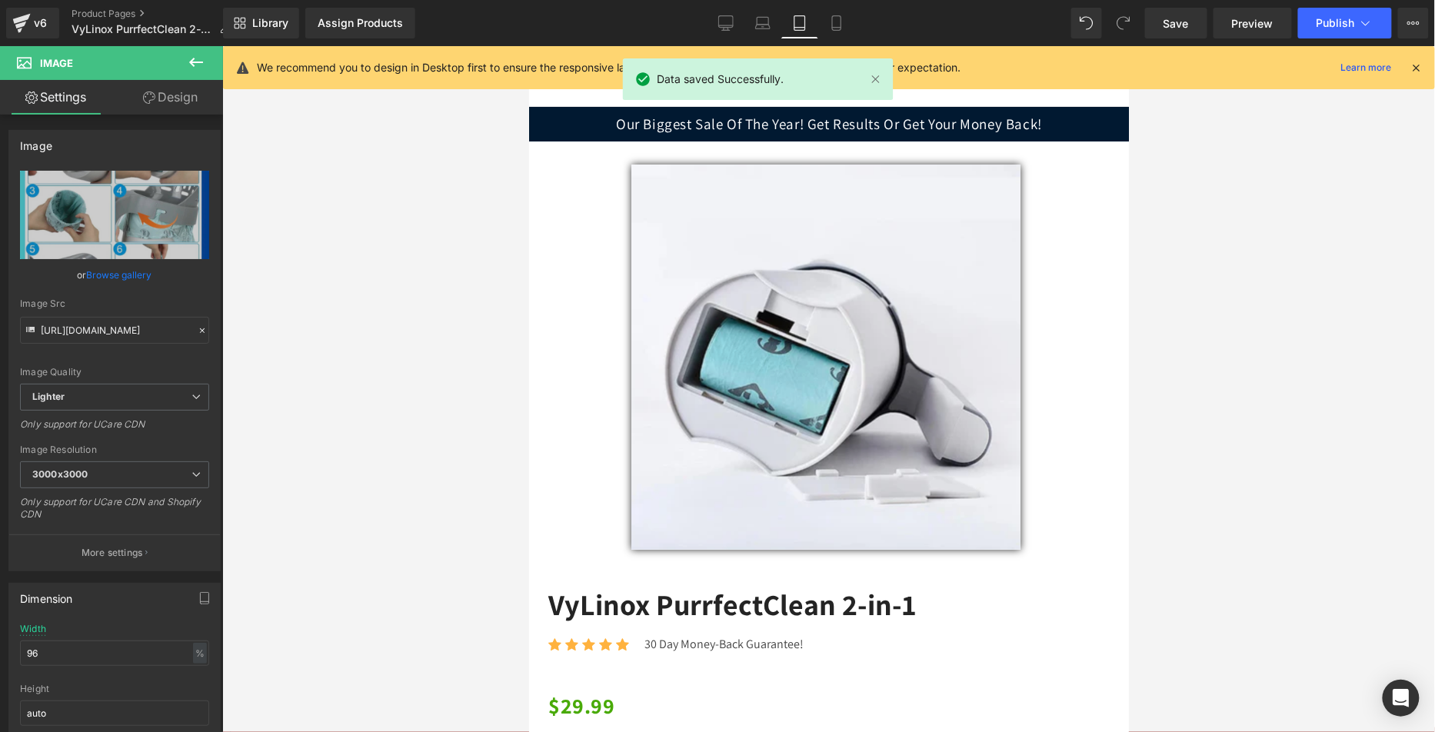
click at [1371, 15] on icon at bounding box center [1365, 22] width 15 height 15
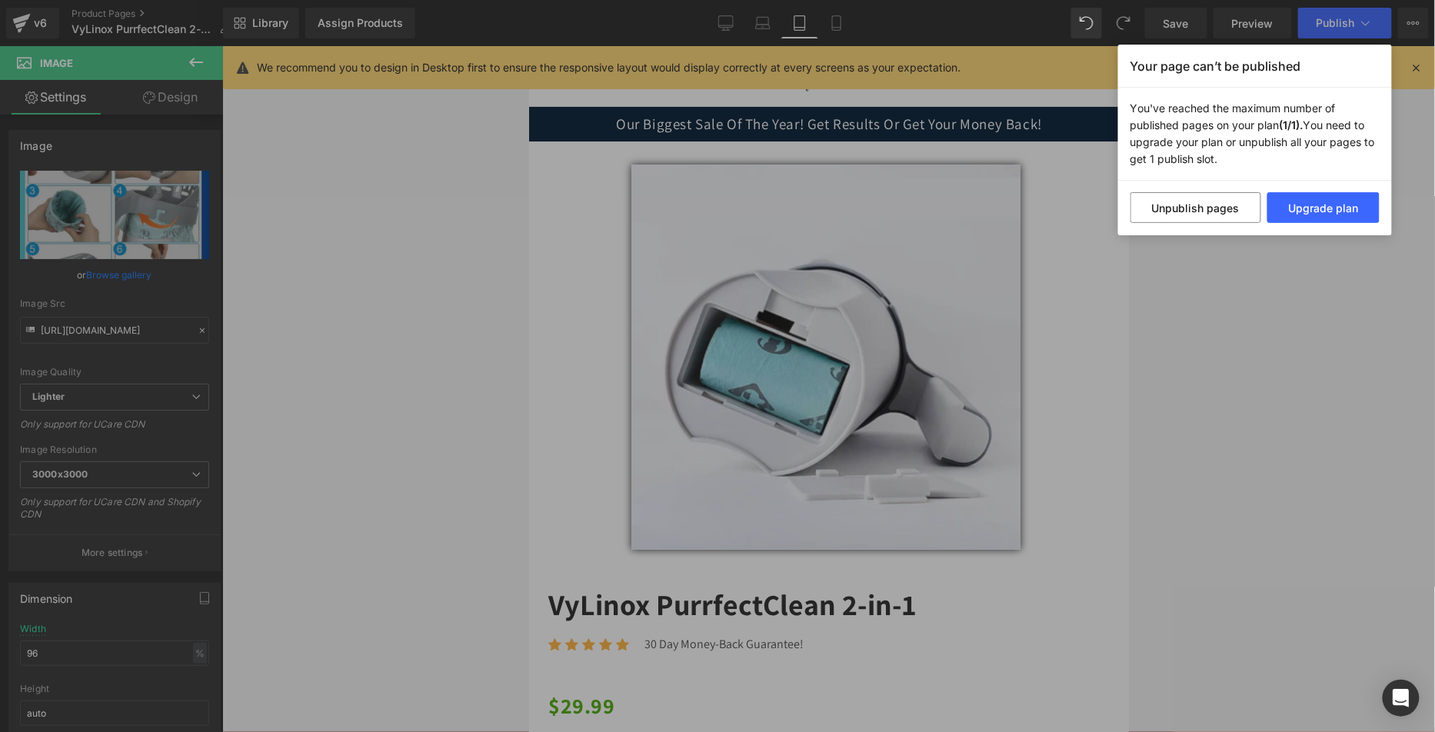
click at [1239, 305] on div "Your page can’t be published You've reached the maximum number of published pag…" at bounding box center [717, 366] width 1435 height 732
